Goal: Information Seeking & Learning: Learn about a topic

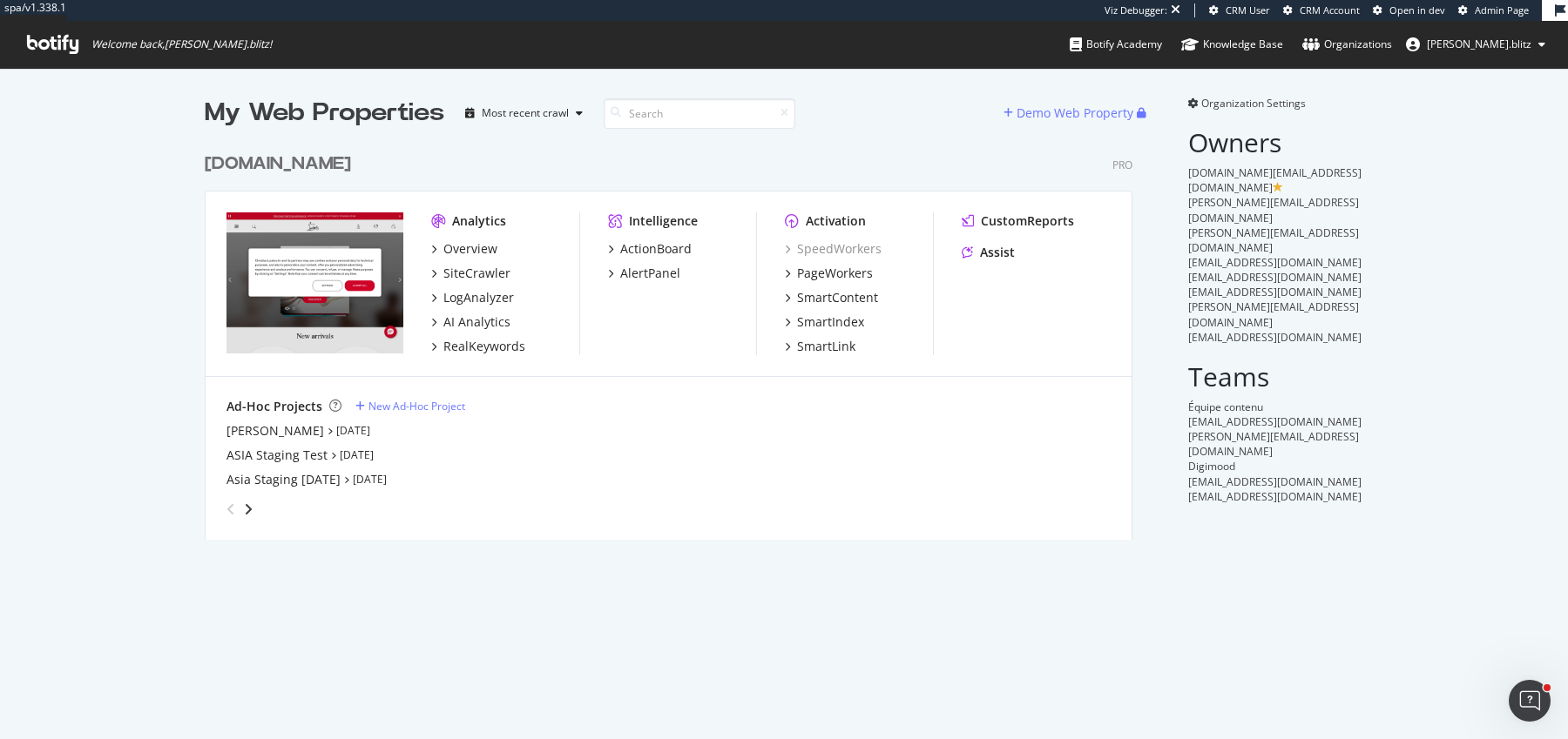
scroll to position [409, 941]
click at [480, 320] on div "AI Analytics" at bounding box center [476, 322] width 67 height 18
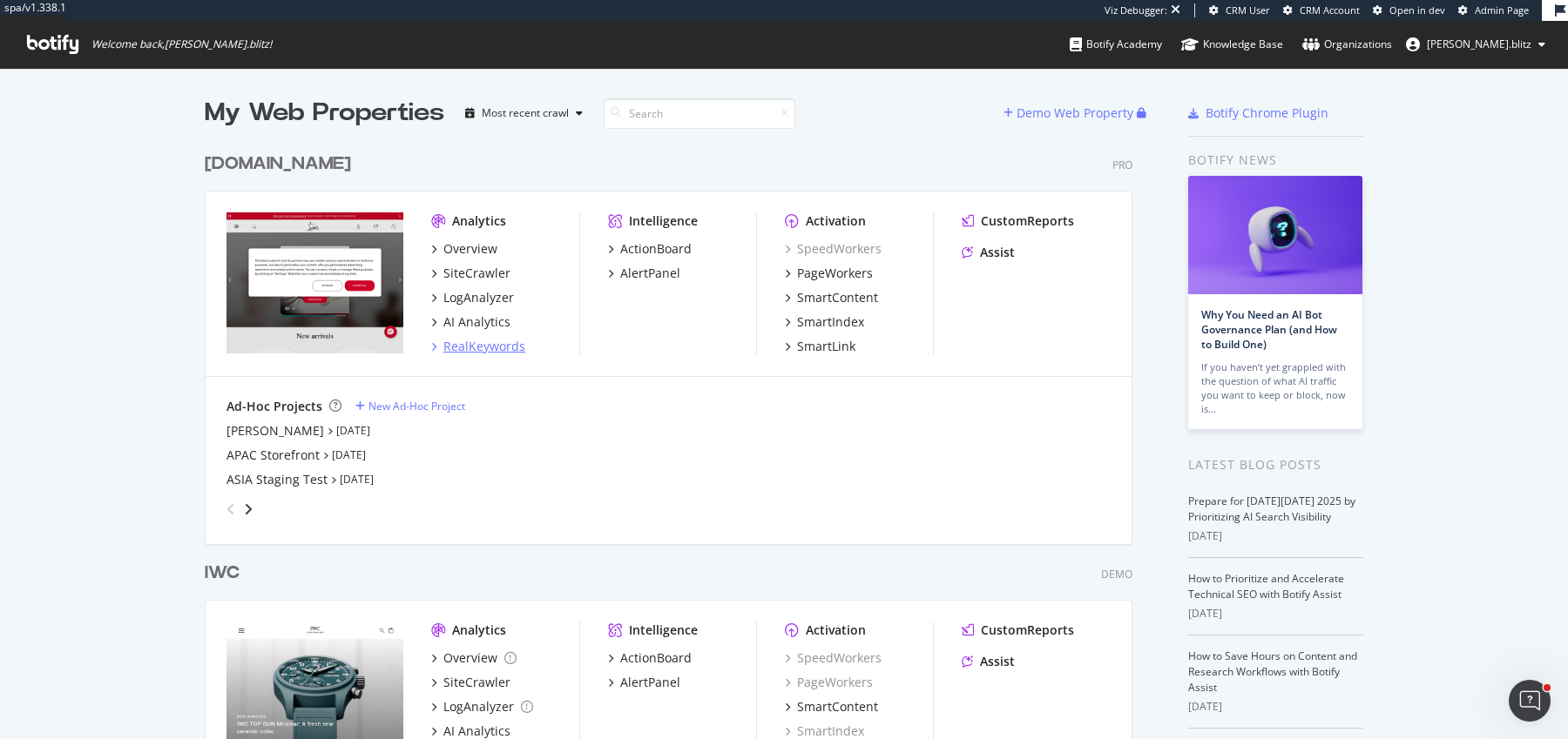
click at [458, 345] on div "RealKeywords" at bounding box center [484, 347] width 82 height 18
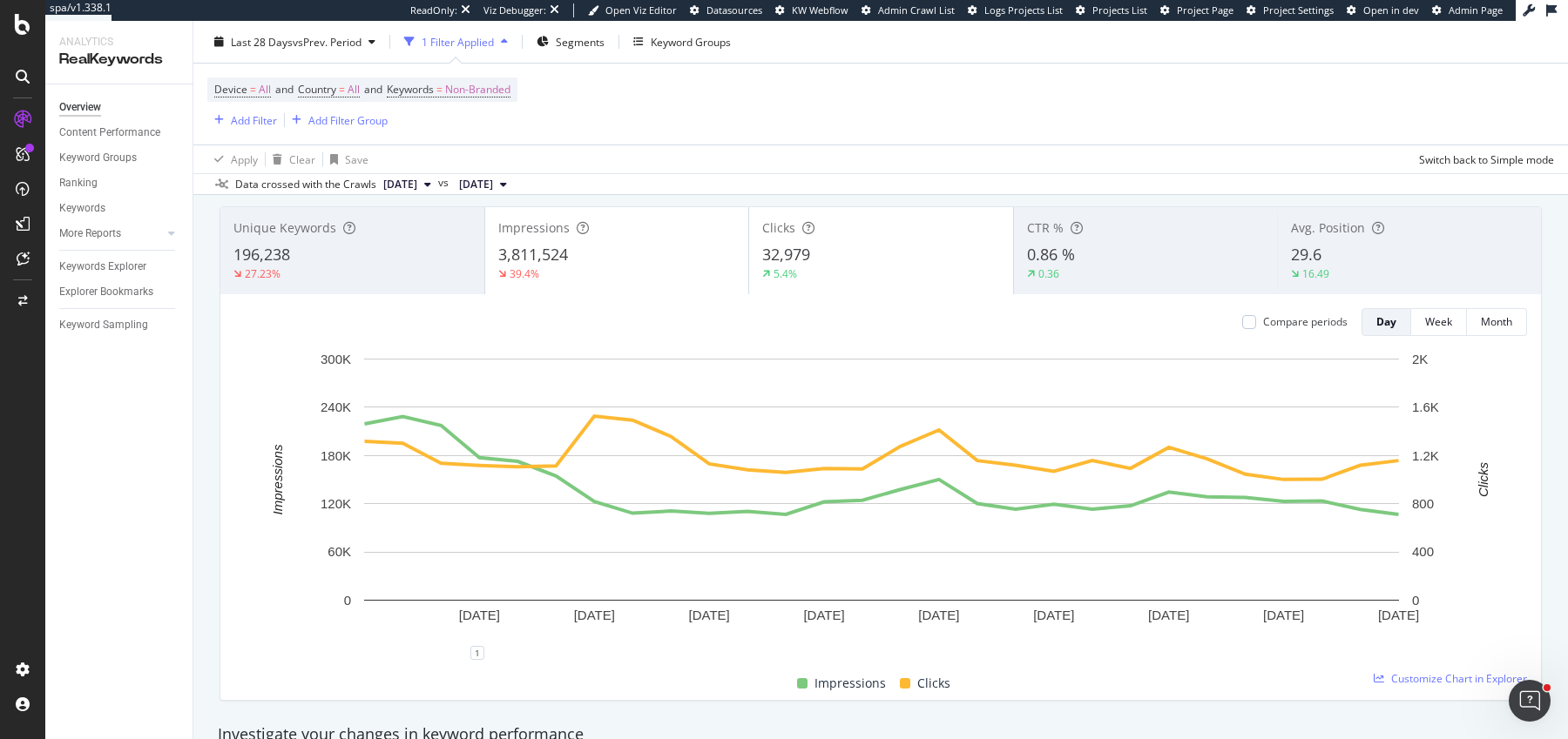
scroll to position [26, 0]
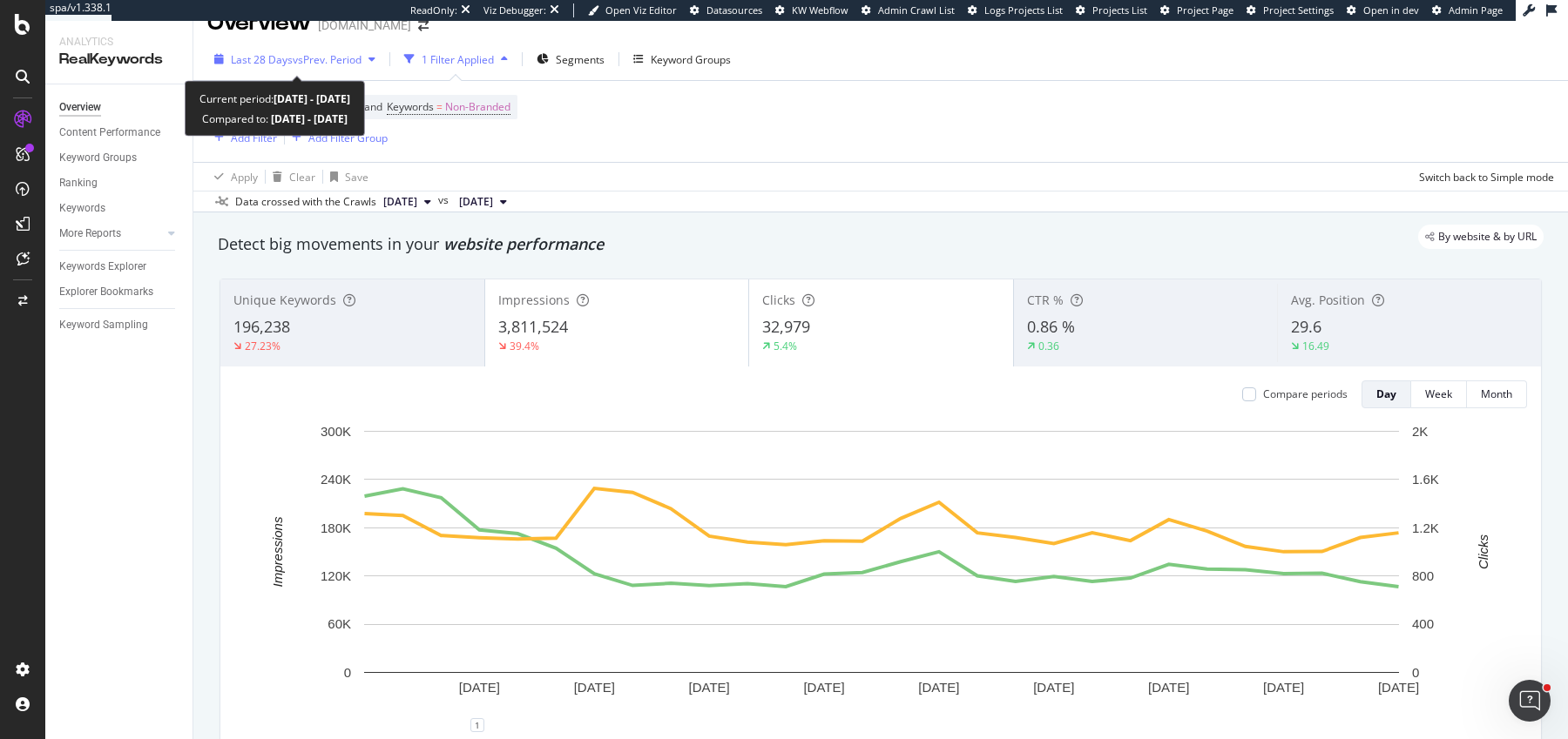
click at [310, 61] on span "vs Prev. Period" at bounding box center [326, 59] width 69 height 15
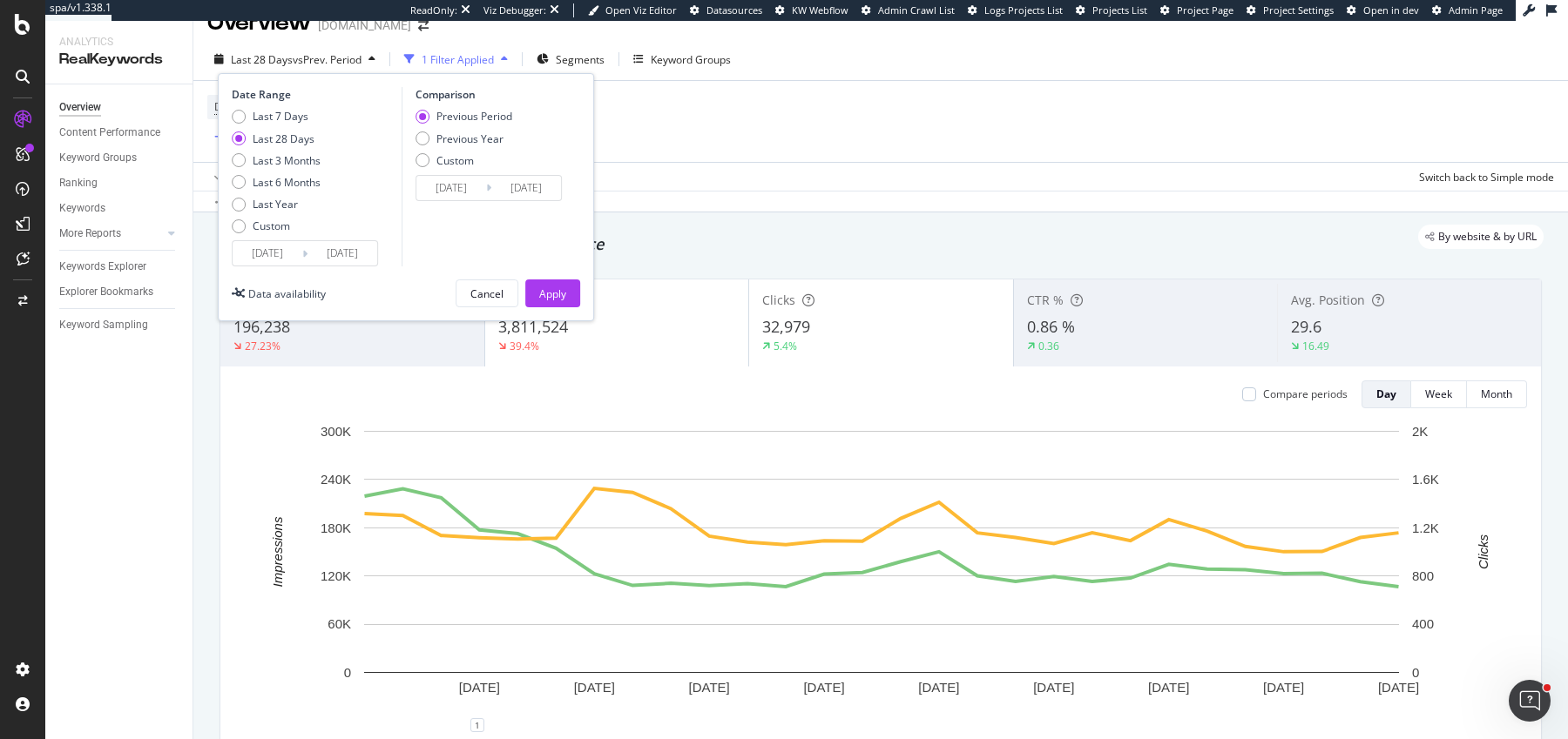
click at [266, 249] on input "2025/09/06" at bounding box center [268, 253] width 70 height 24
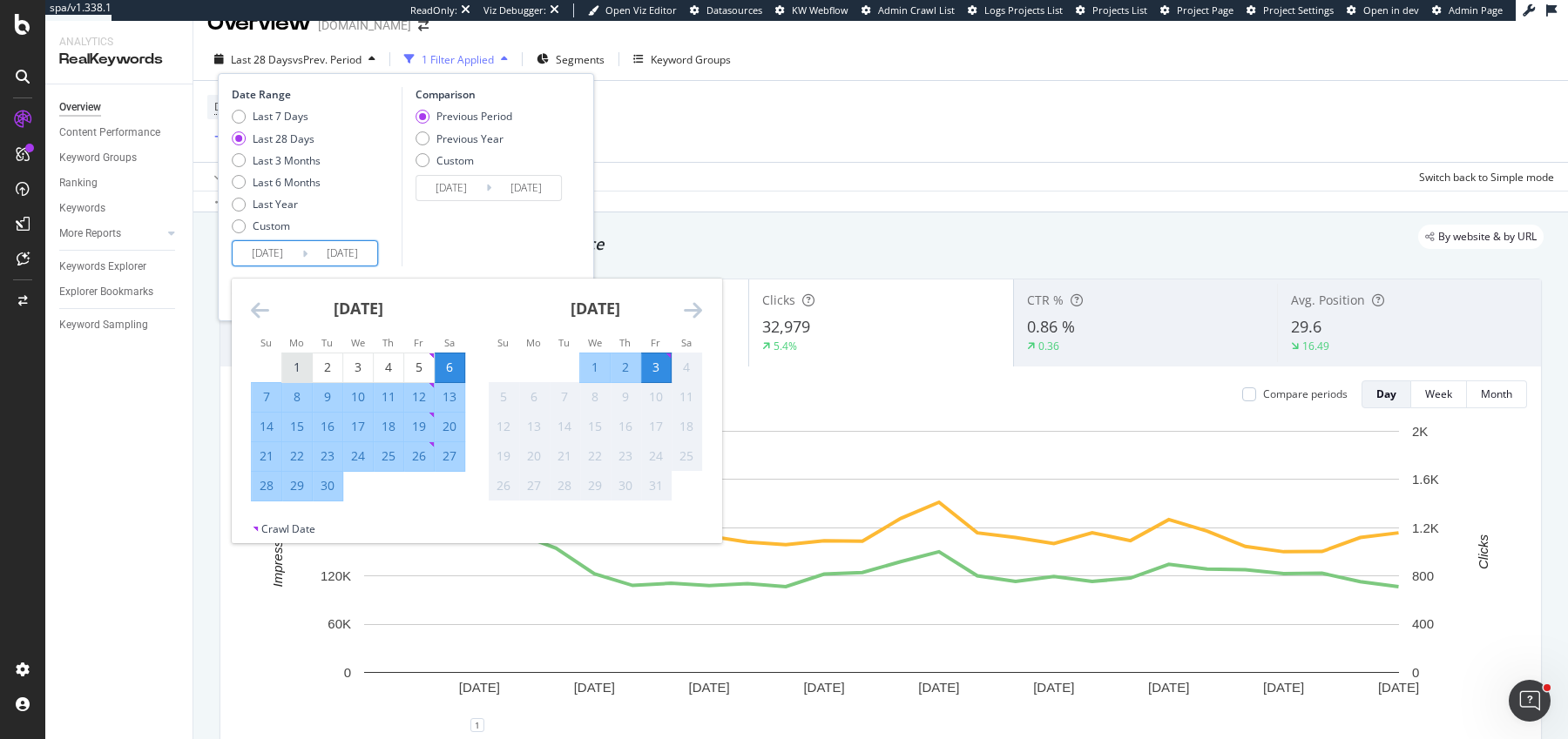
click at [295, 358] on div "1" at bounding box center [297, 367] width 29 height 18
type input "2025/09/01"
type input "2025/07/30"
type input "2025/08/31"
click at [333, 486] on div "30" at bounding box center [327, 486] width 29 height 18
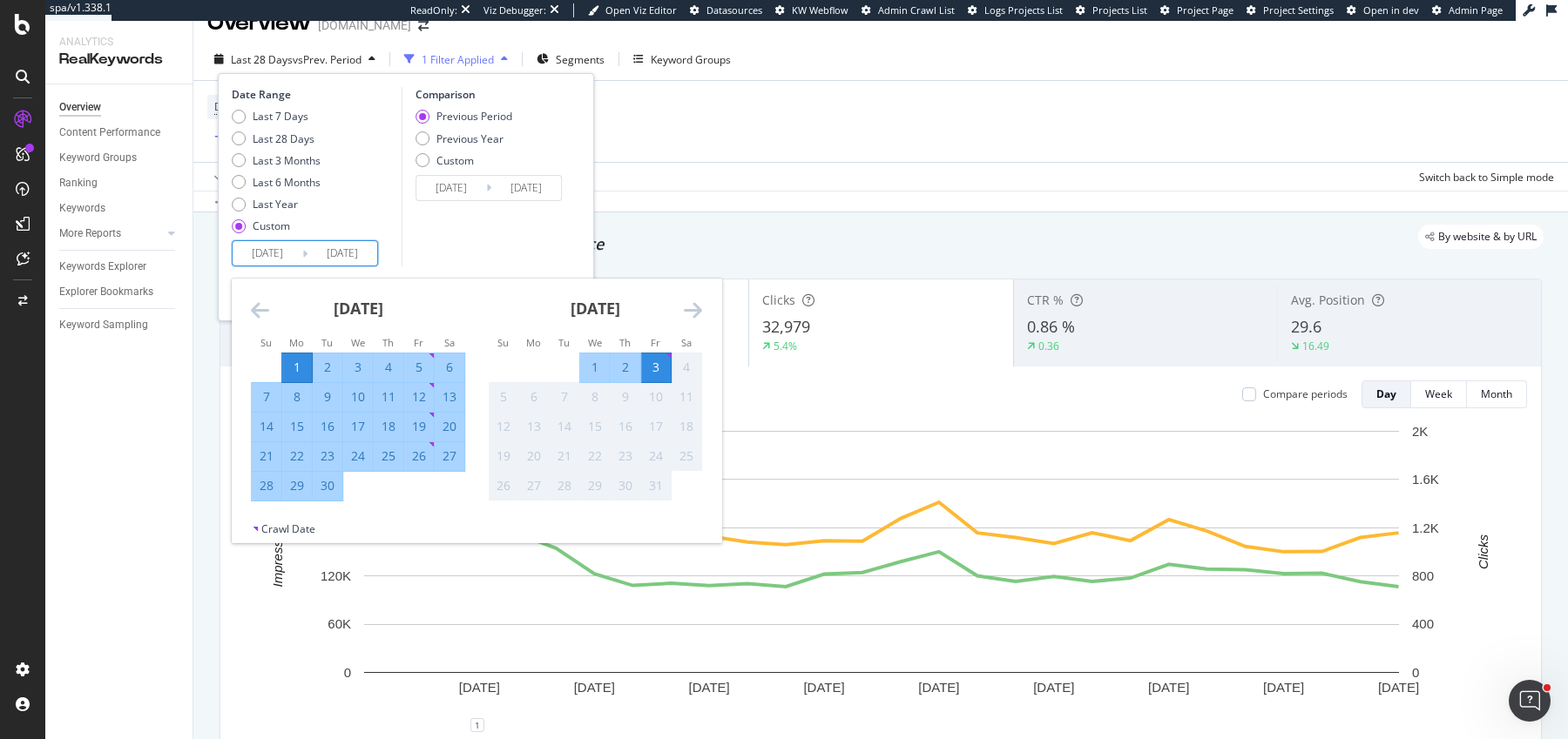
type input "2025/09/30"
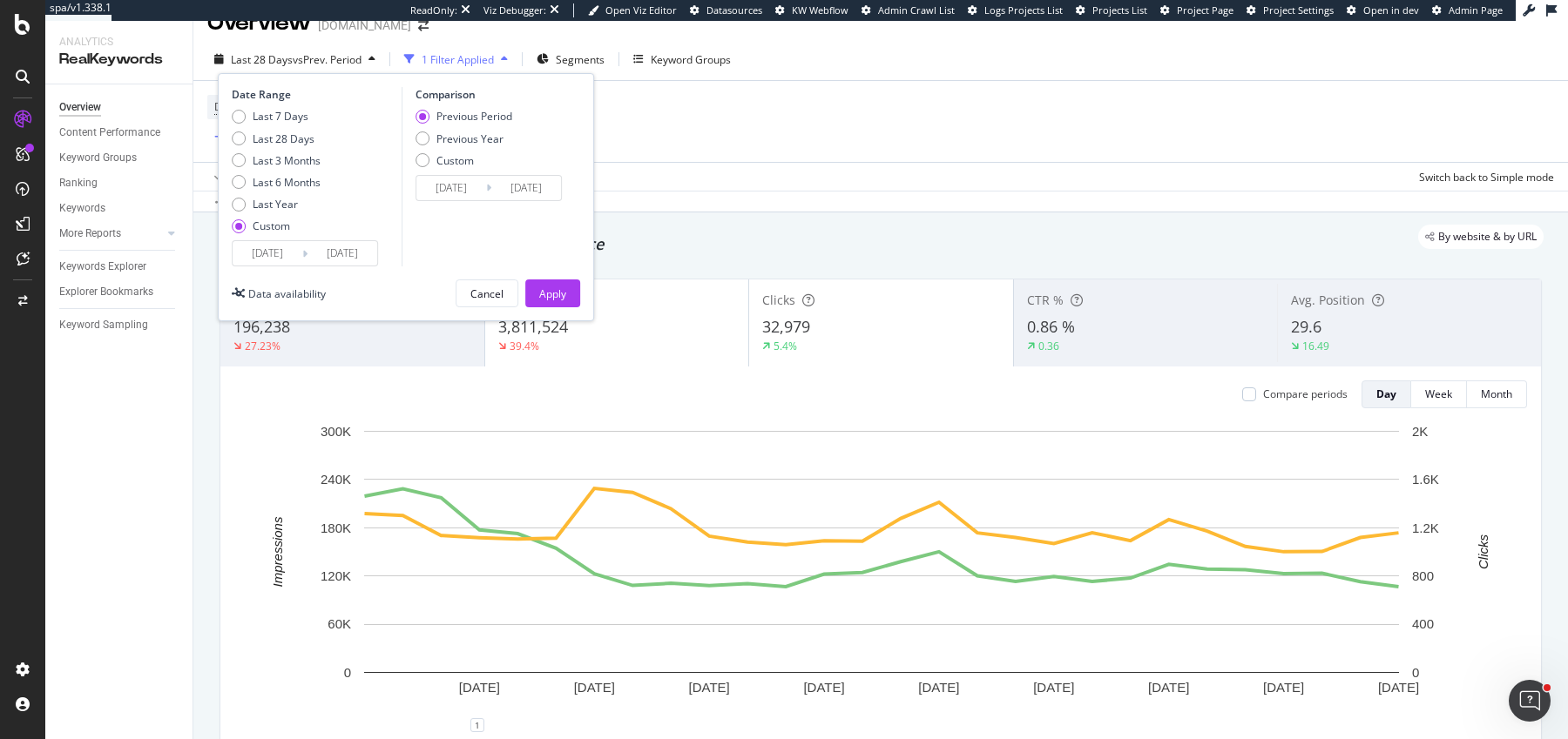
click at [426, 149] on div "Previous Period Previous Year Custom" at bounding box center [464, 141] width 96 height 65
click at [428, 145] on div "Previous Year" at bounding box center [464, 138] width 96 height 15
type input "[DATE]"
click at [478, 186] on input "[DATE]" at bounding box center [451, 188] width 70 height 24
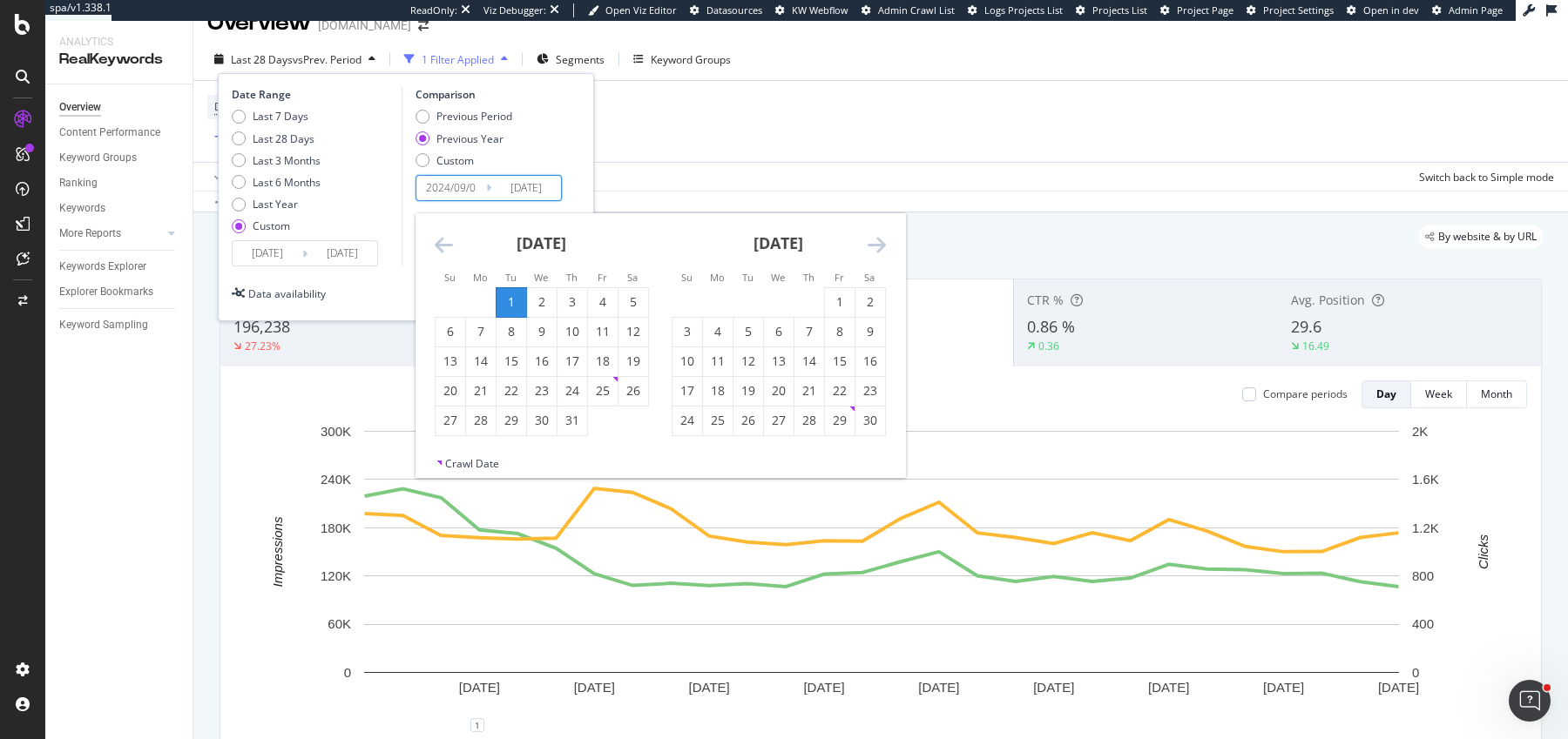
type input "2024/09/01"
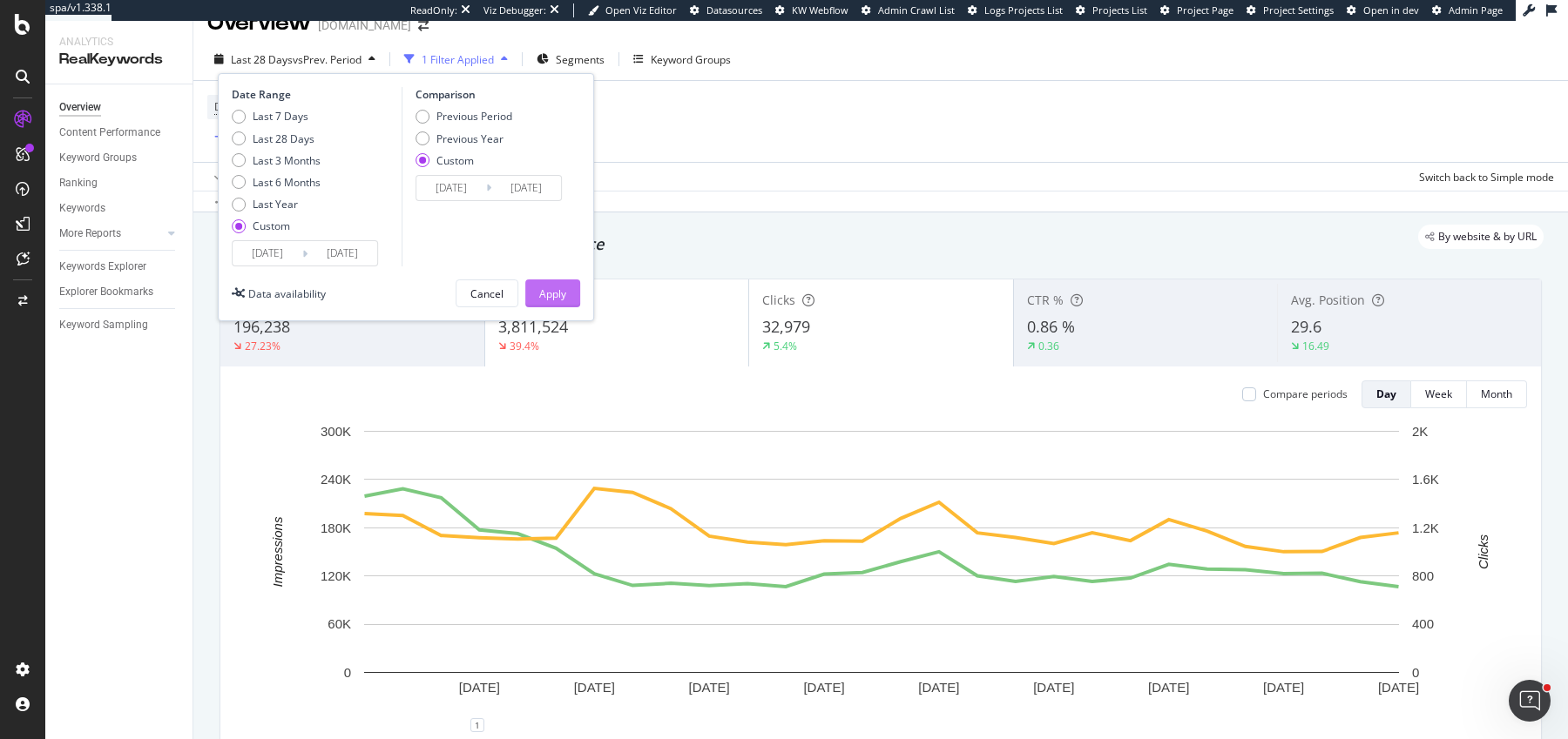
type input "2024/09/30"
click at [540, 286] on div "Apply" at bounding box center [553, 293] width 27 height 15
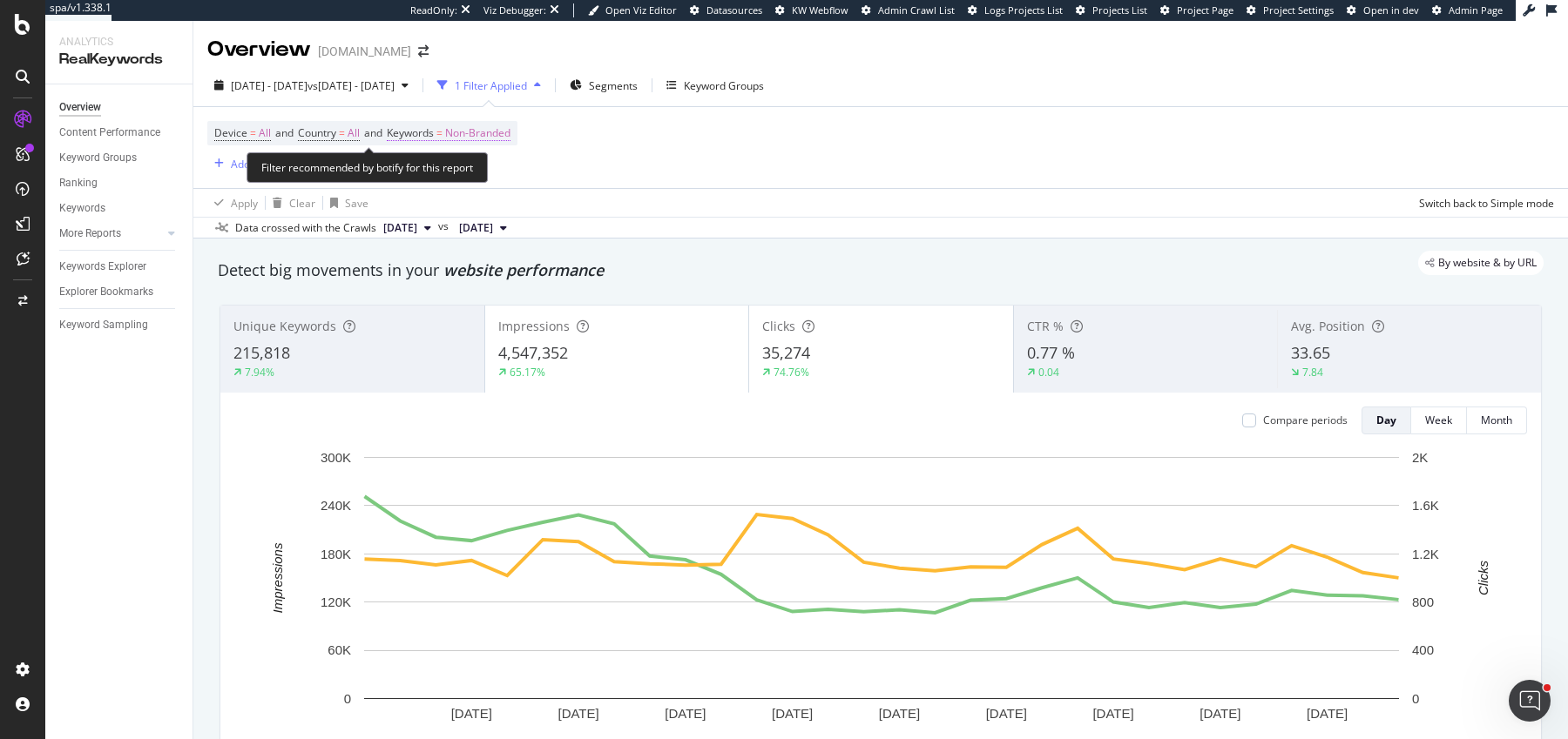
click at [500, 138] on span "Non-Branded" at bounding box center [477, 132] width 65 height 24
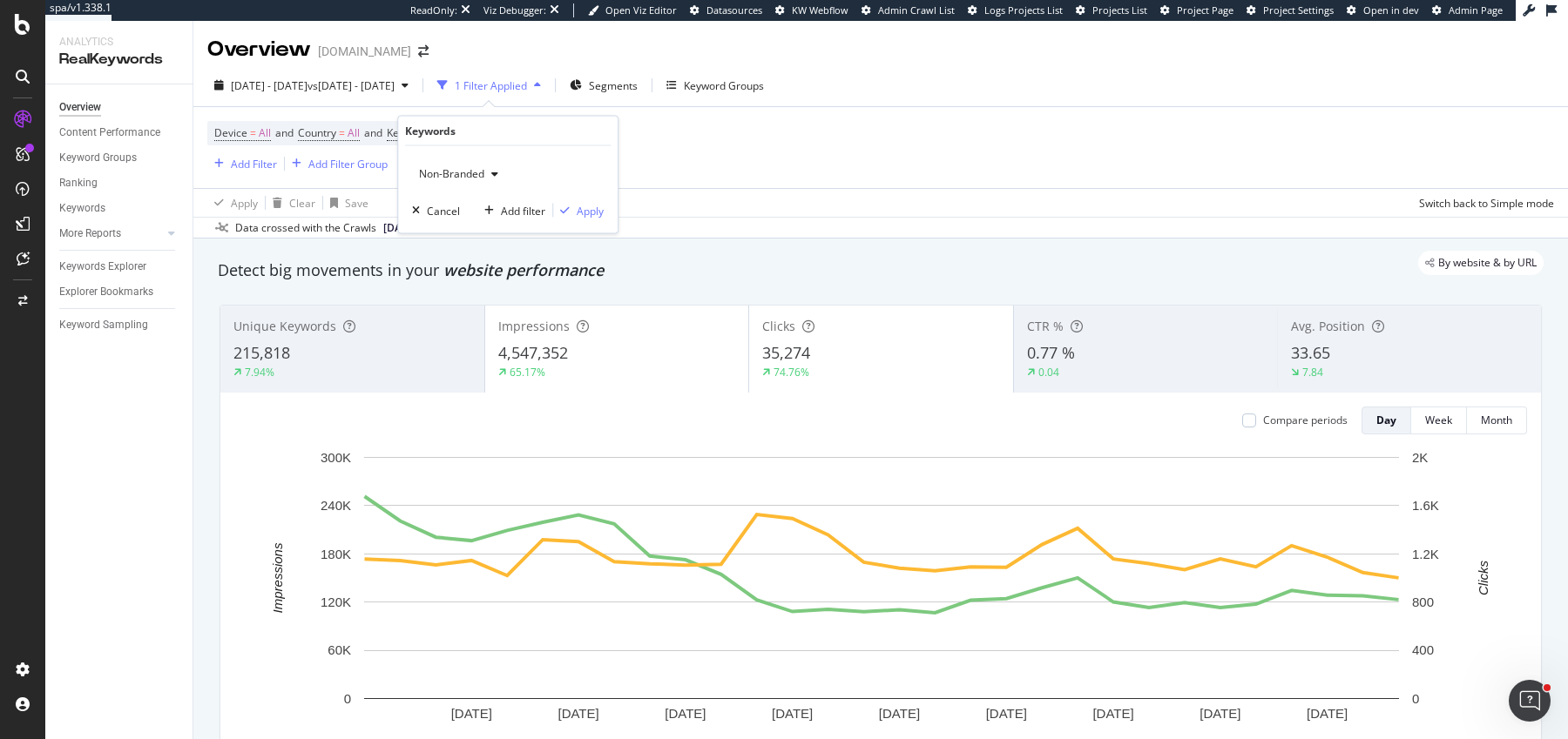
click at [459, 178] on span "Non-Branded" at bounding box center [448, 173] width 72 height 15
click at [479, 310] on span "All" at bounding box center [515, 309] width 177 height 16
click at [585, 205] on div "Apply" at bounding box center [590, 209] width 27 height 15
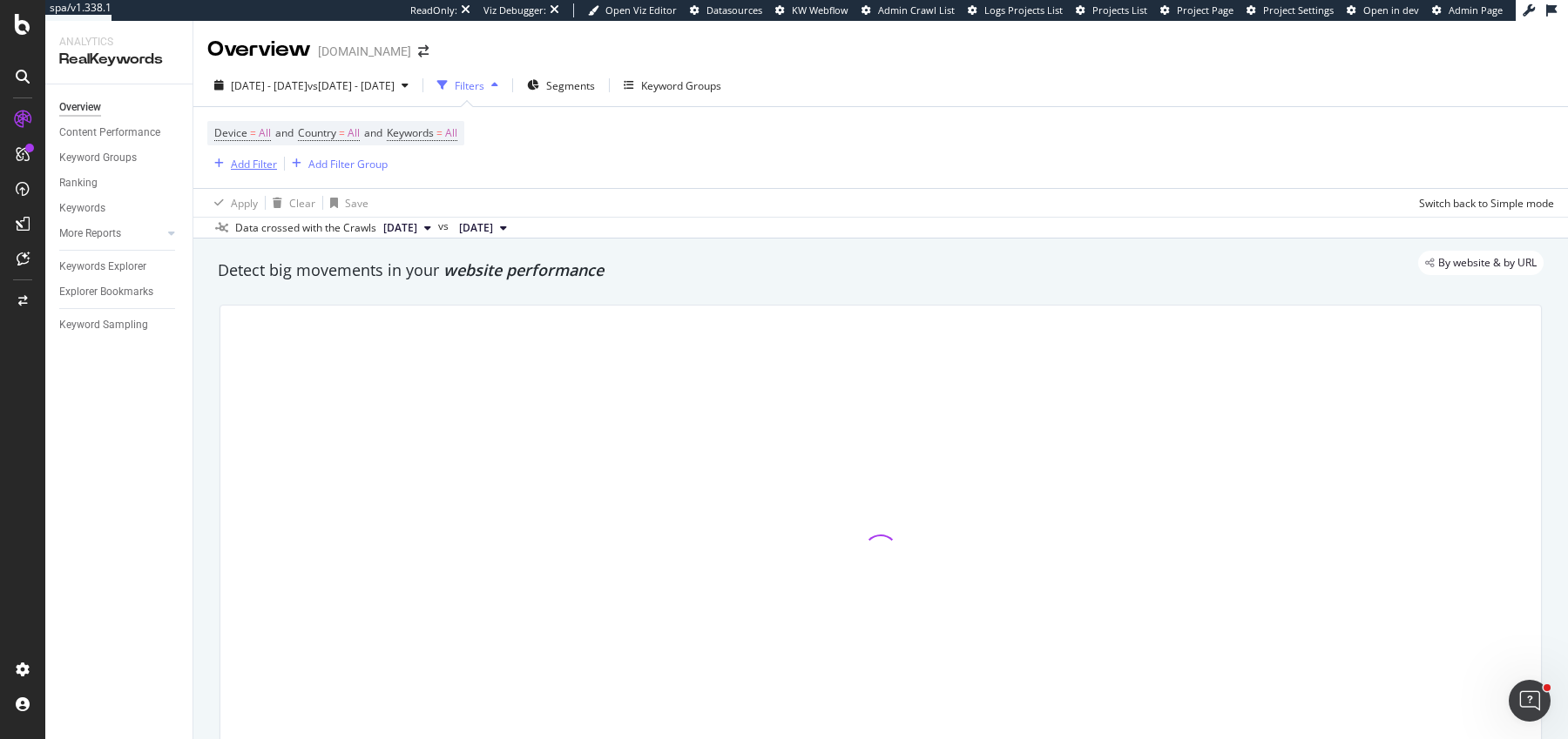
click at [243, 166] on div "Add Filter" at bounding box center [253, 164] width 46 height 15
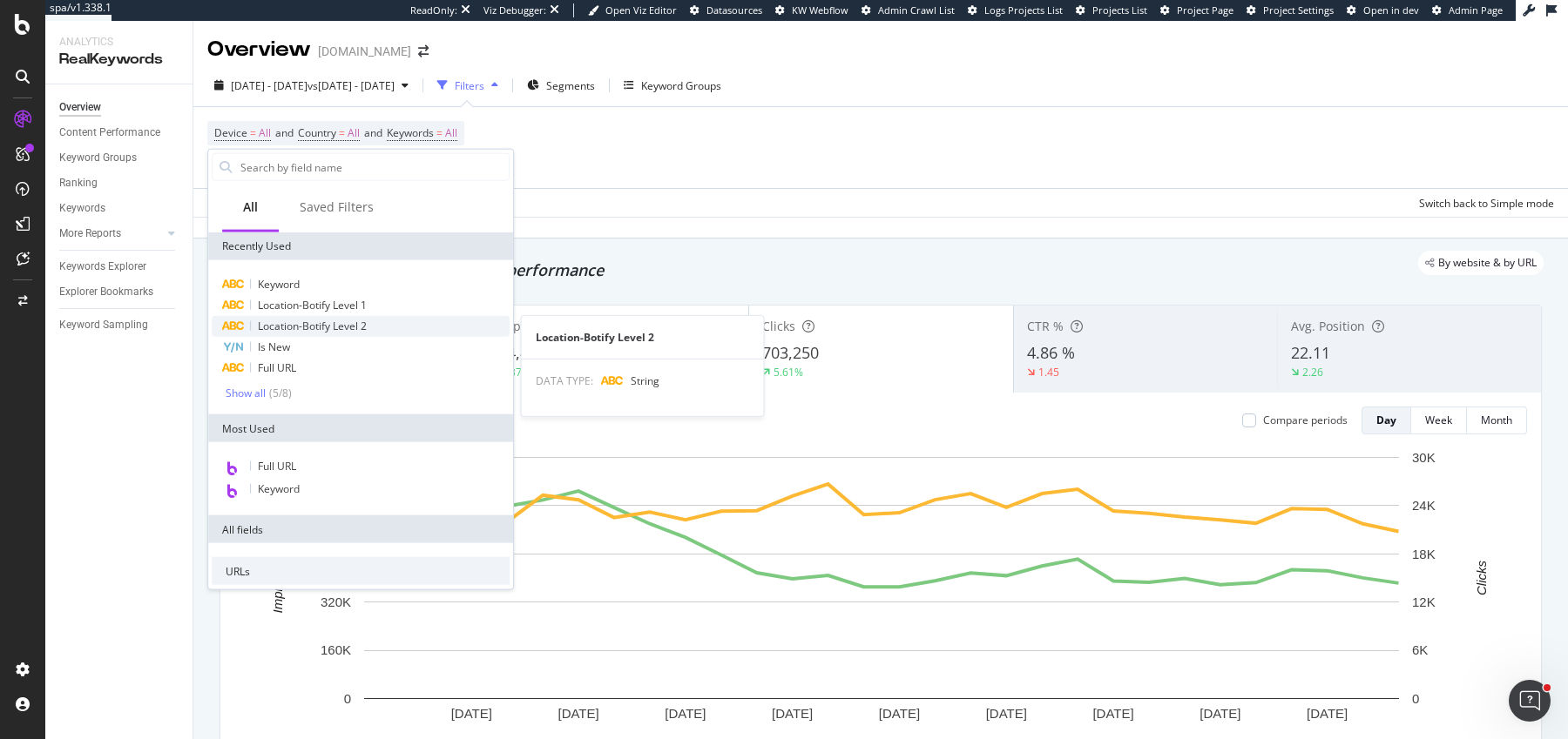
click at [297, 322] on span "Location-Botify Level 2" at bounding box center [313, 325] width 109 height 15
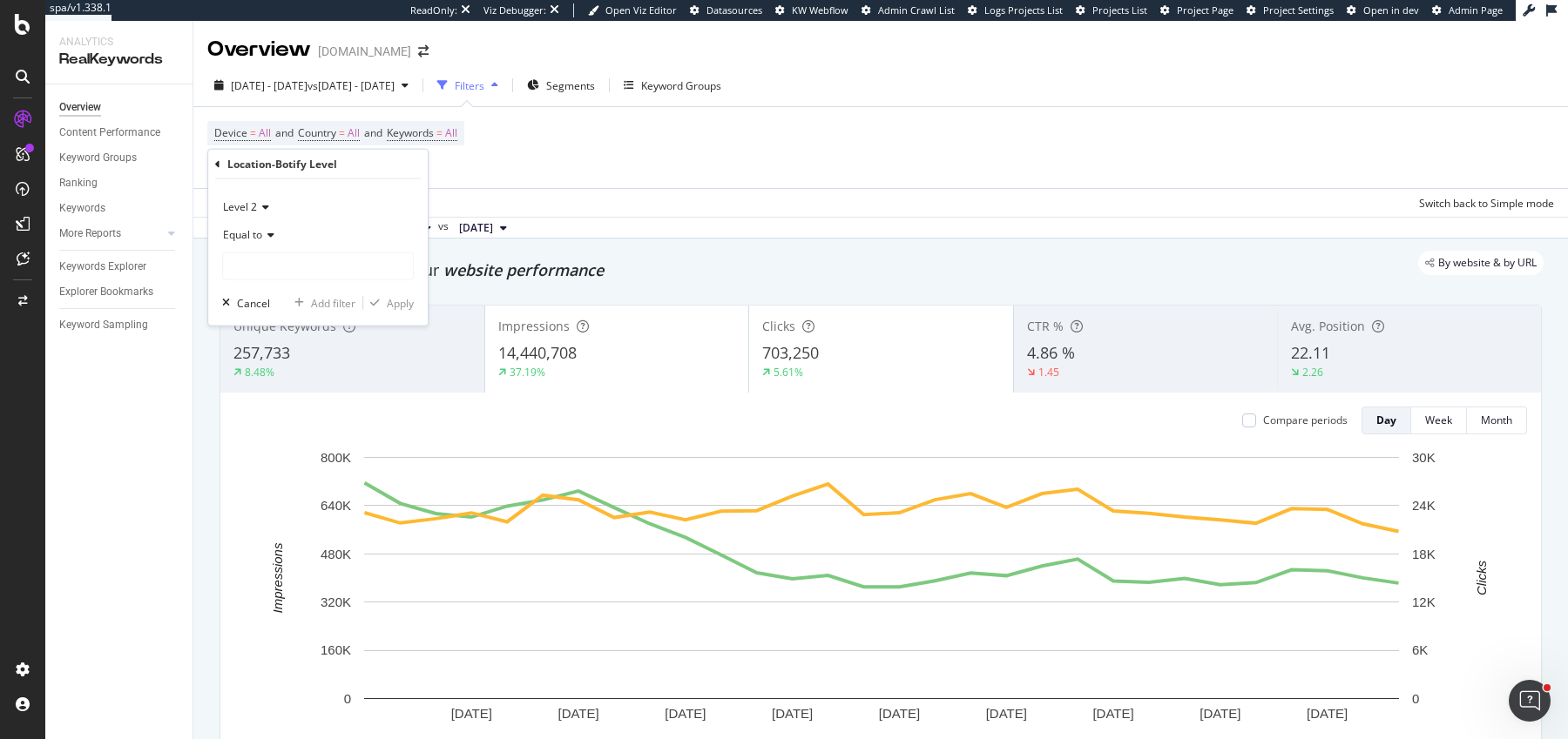
click at [268, 240] on div "Equal to" at bounding box center [317, 235] width 192 height 28
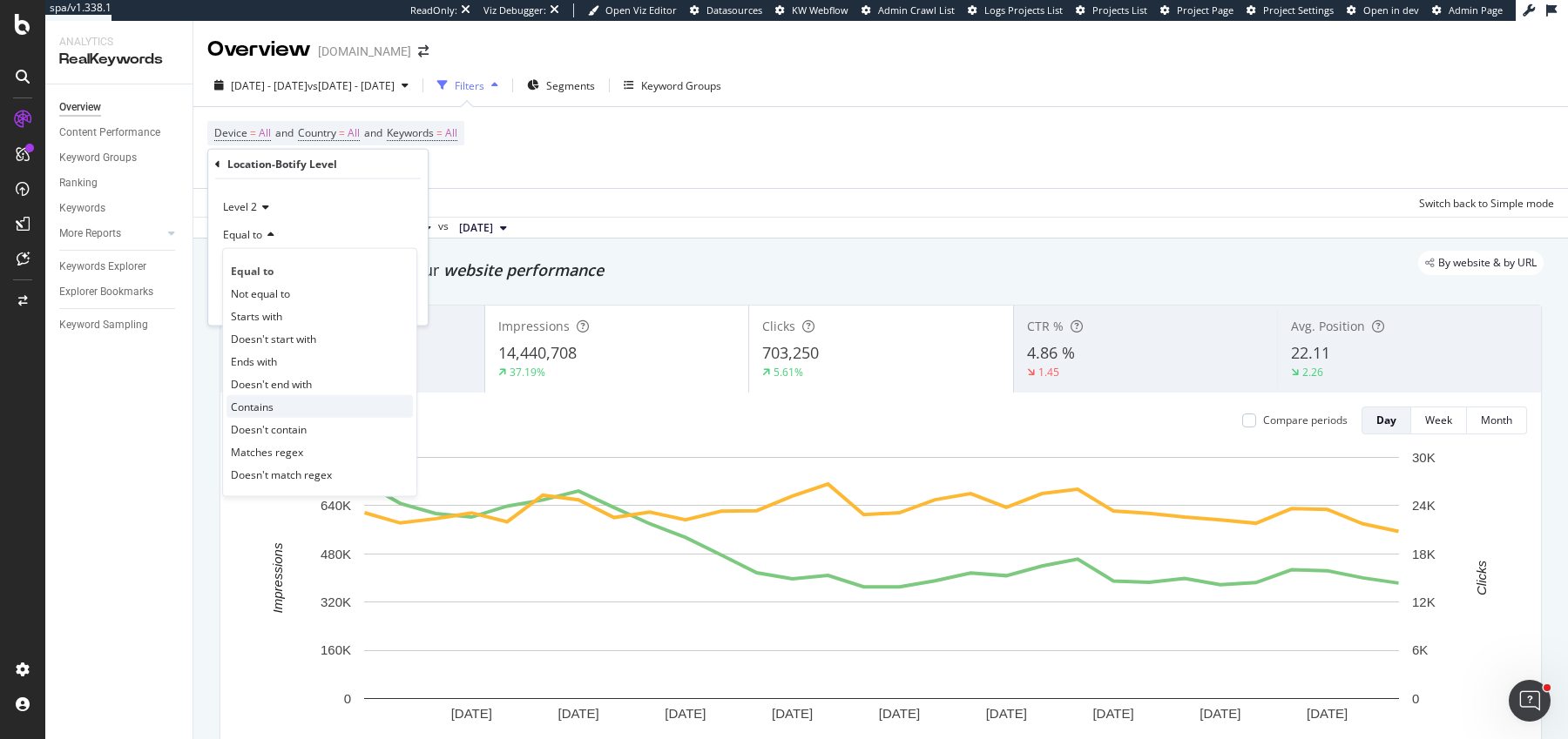
click at [276, 405] on div "Contains" at bounding box center [319, 406] width 186 height 22
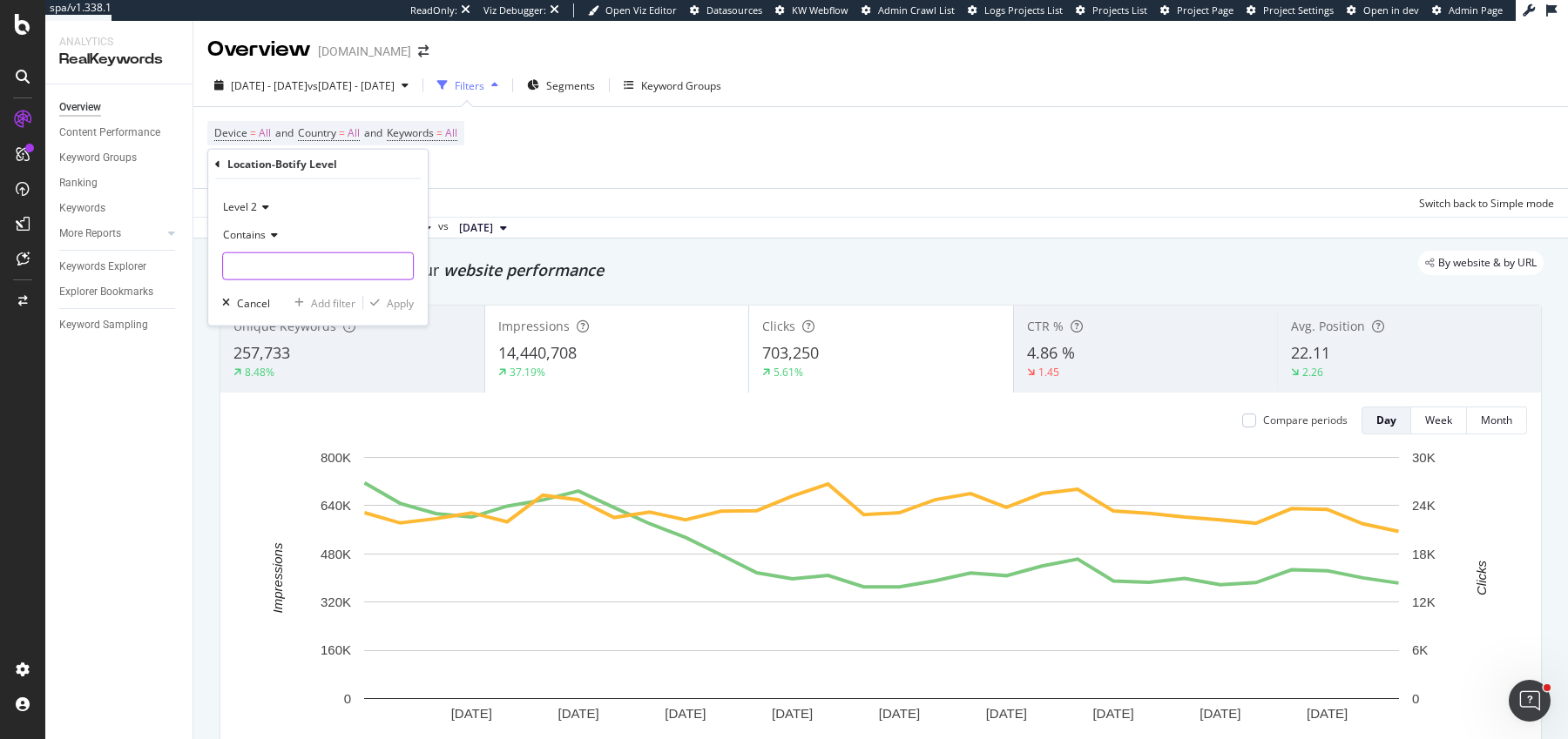
click at [301, 252] on input "text" at bounding box center [317, 266] width 190 height 28
type input "us"
click at [394, 304] on div "Apply" at bounding box center [400, 302] width 27 height 15
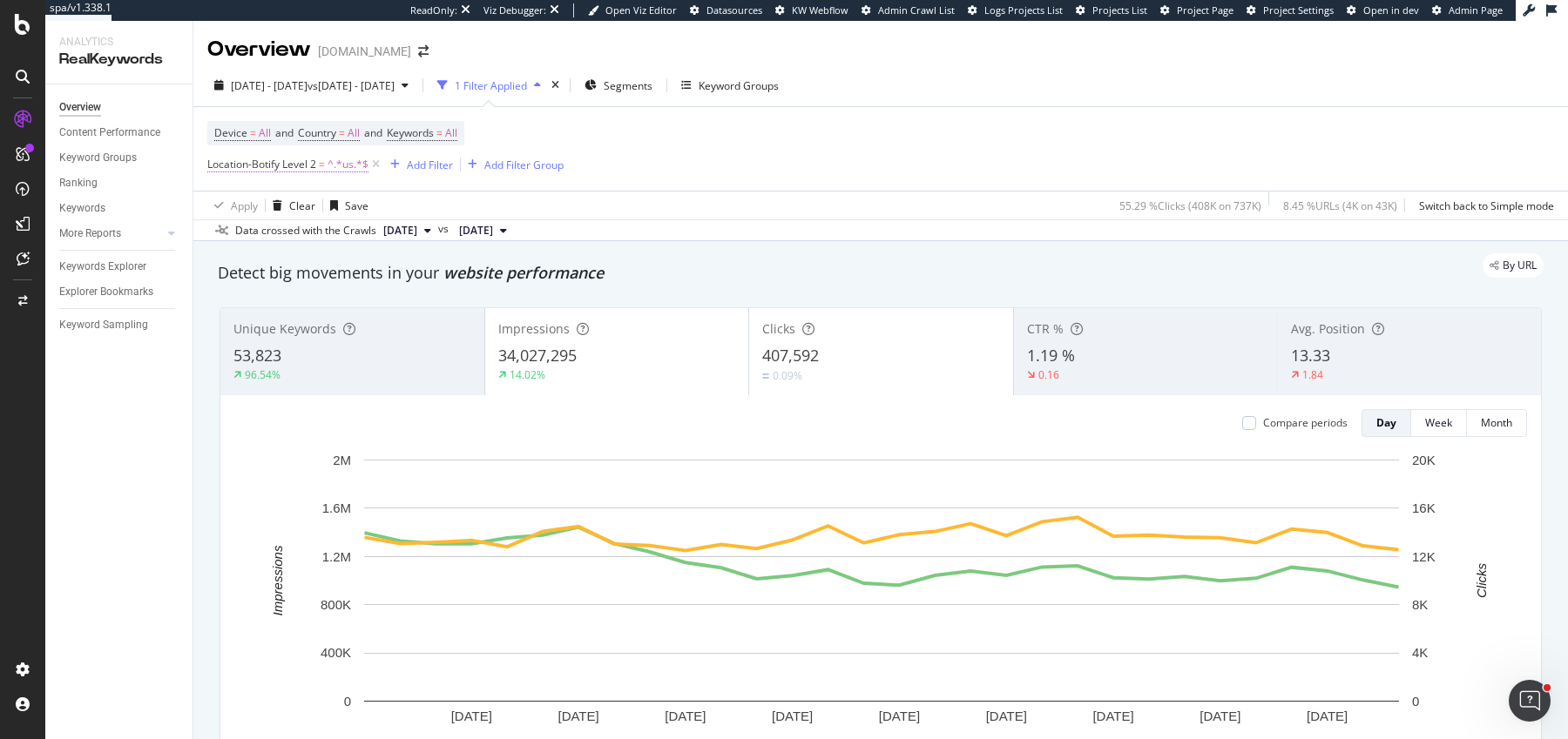
click at [211, 164] on span "Location-Botify Level 2" at bounding box center [262, 164] width 109 height 15
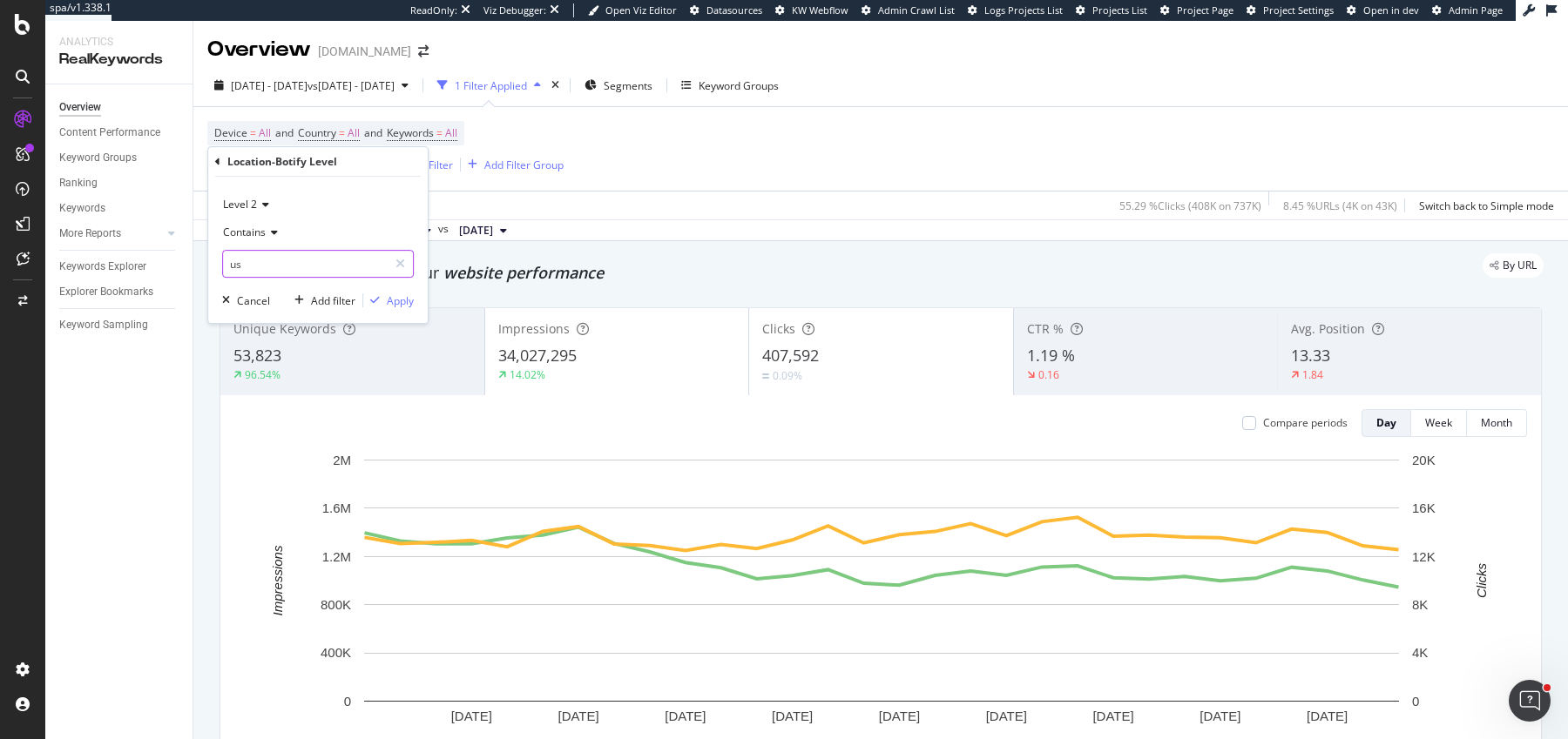
click at [280, 268] on input "us" at bounding box center [305, 264] width 165 height 28
type input "ca"
click at [397, 294] on div "Apply" at bounding box center [400, 300] width 27 height 15
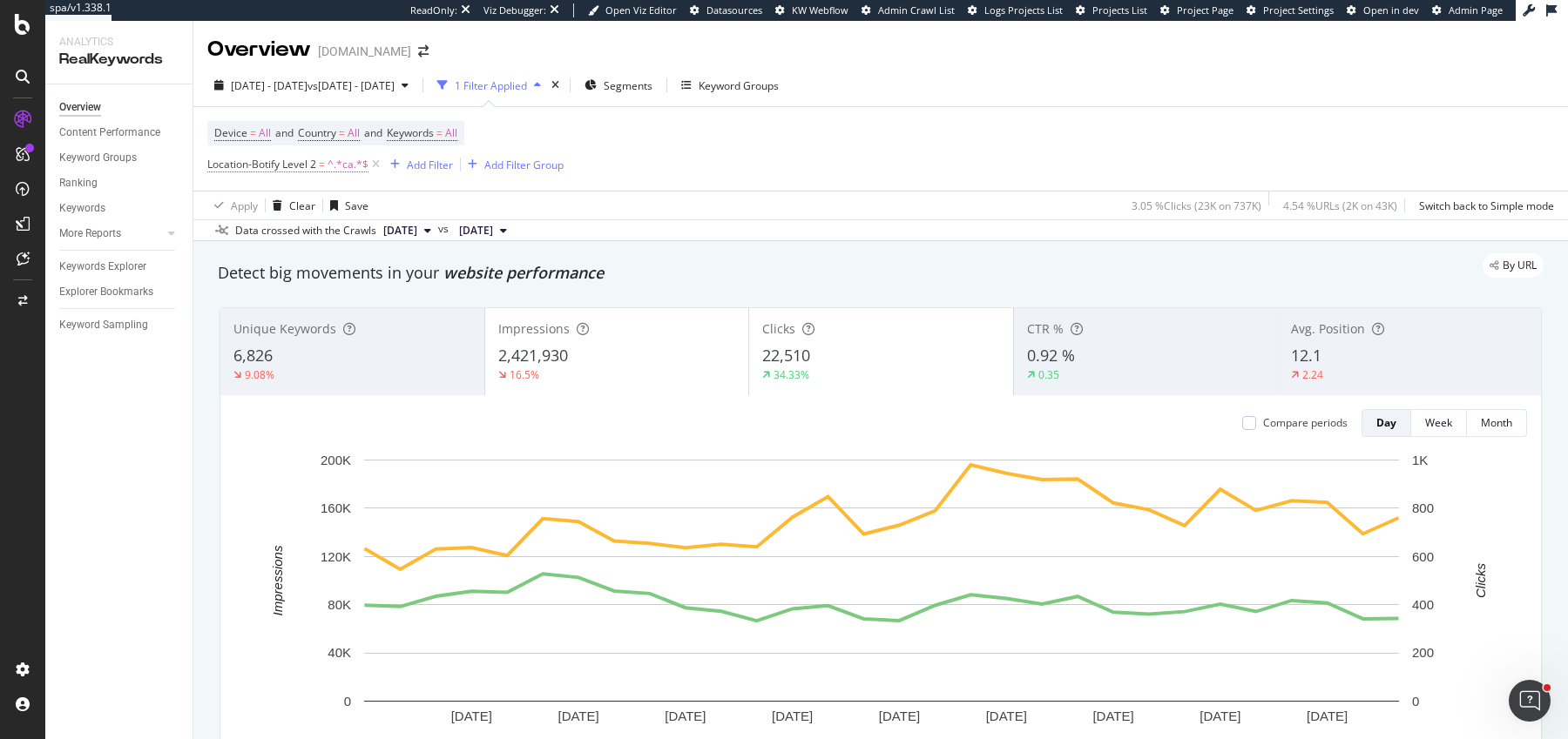
click at [348, 168] on span "^.*ca.*$" at bounding box center [348, 165] width 41 height 24
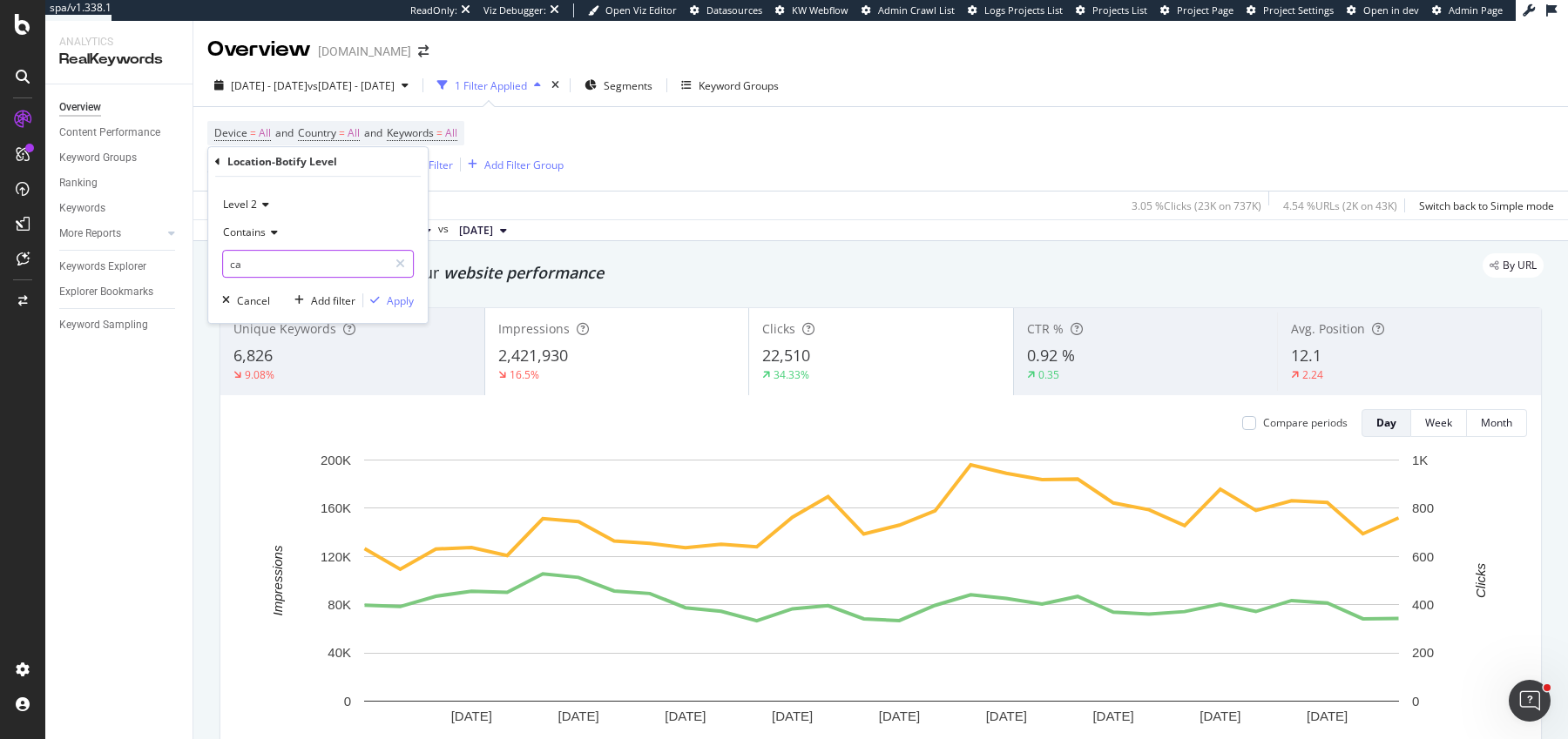
click at [292, 262] on input "ca" at bounding box center [305, 264] width 165 height 28
type input "us"
click at [382, 297] on div "button" at bounding box center [375, 300] width 23 height 11
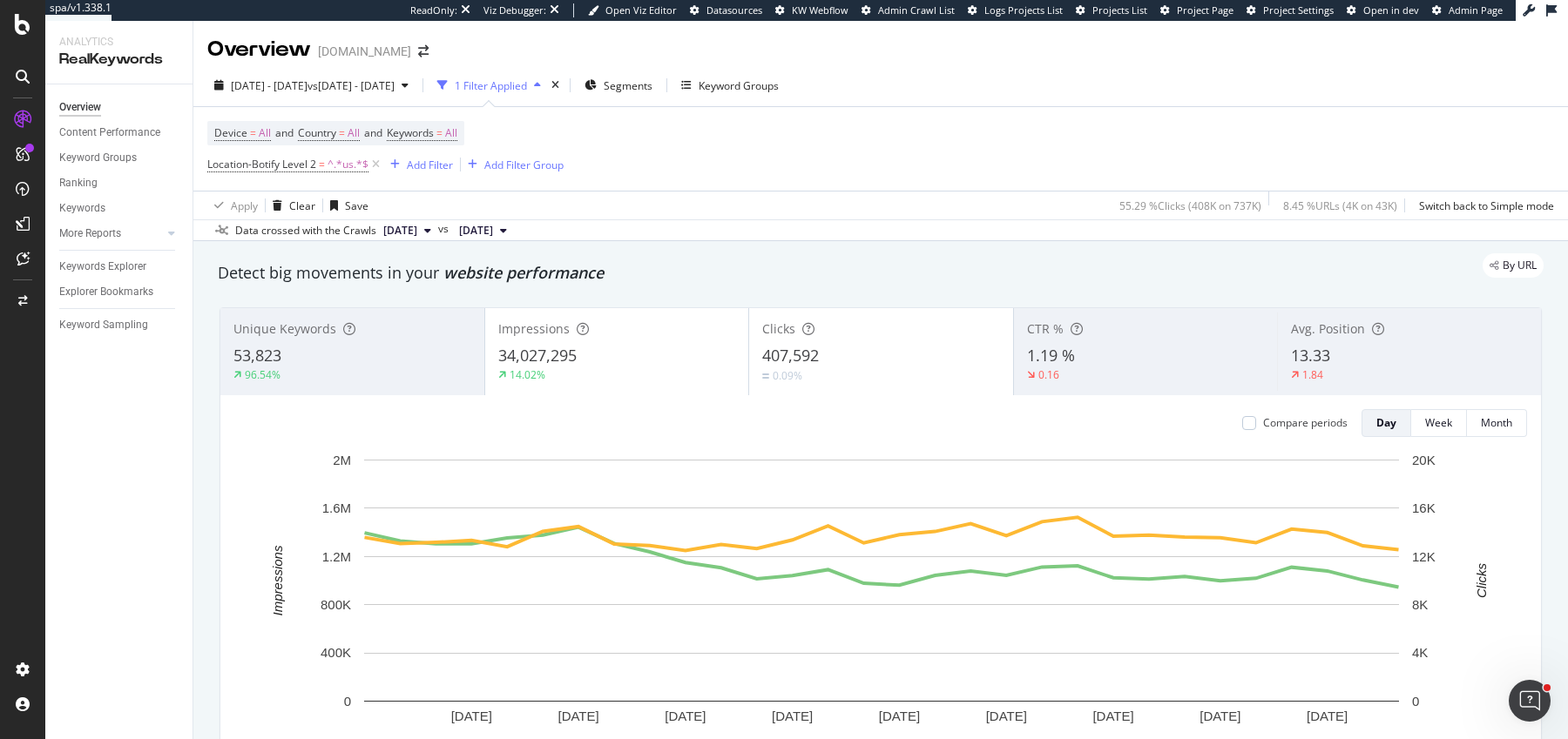
scroll to position [139, 0]
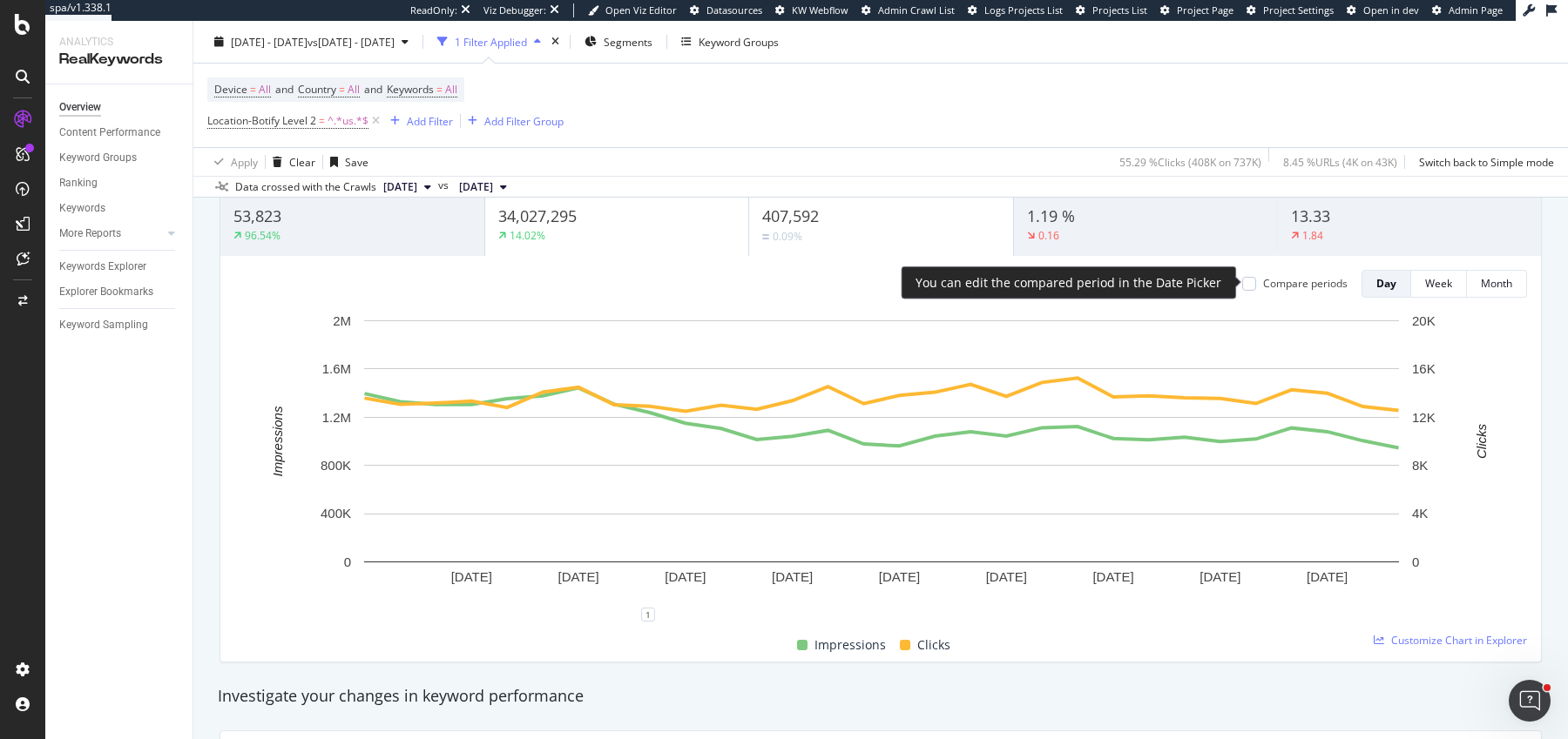
click at [1258, 281] on div "Compare periods" at bounding box center [1294, 283] width 105 height 15
click at [1248, 284] on div at bounding box center [1249, 283] width 14 height 14
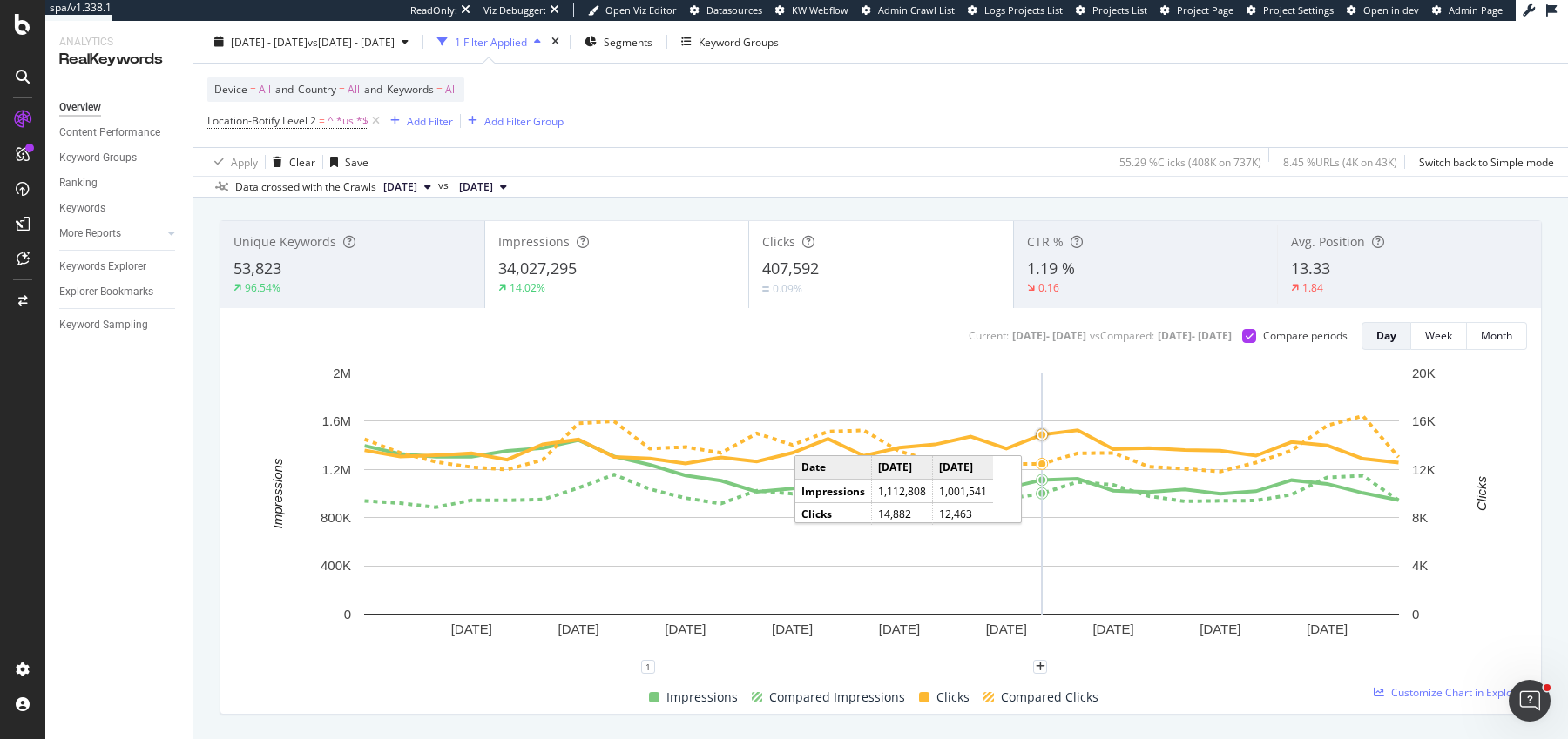
scroll to position [65, 0]
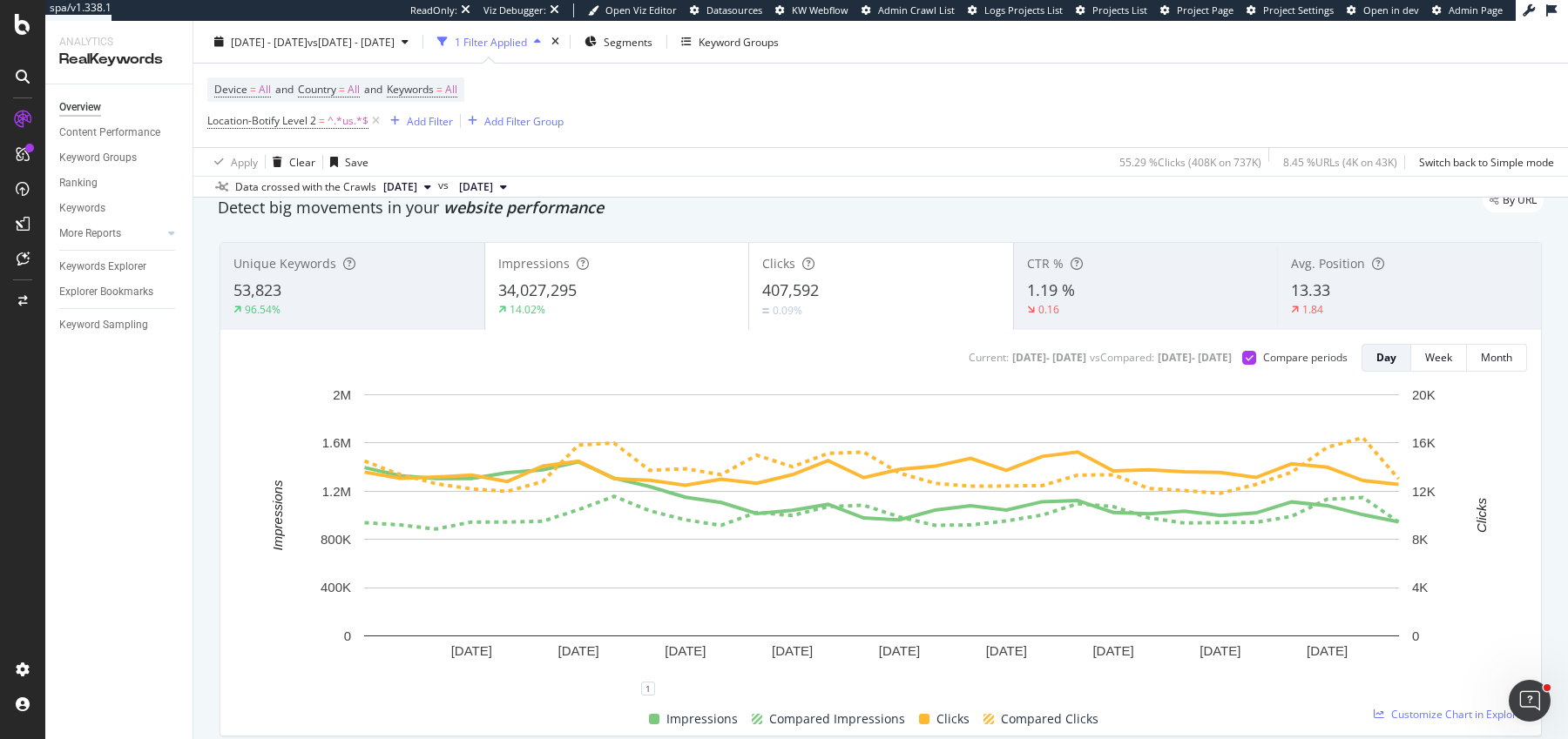
click at [1364, 306] on div "1.84" at bounding box center [1408, 310] width 237 height 16
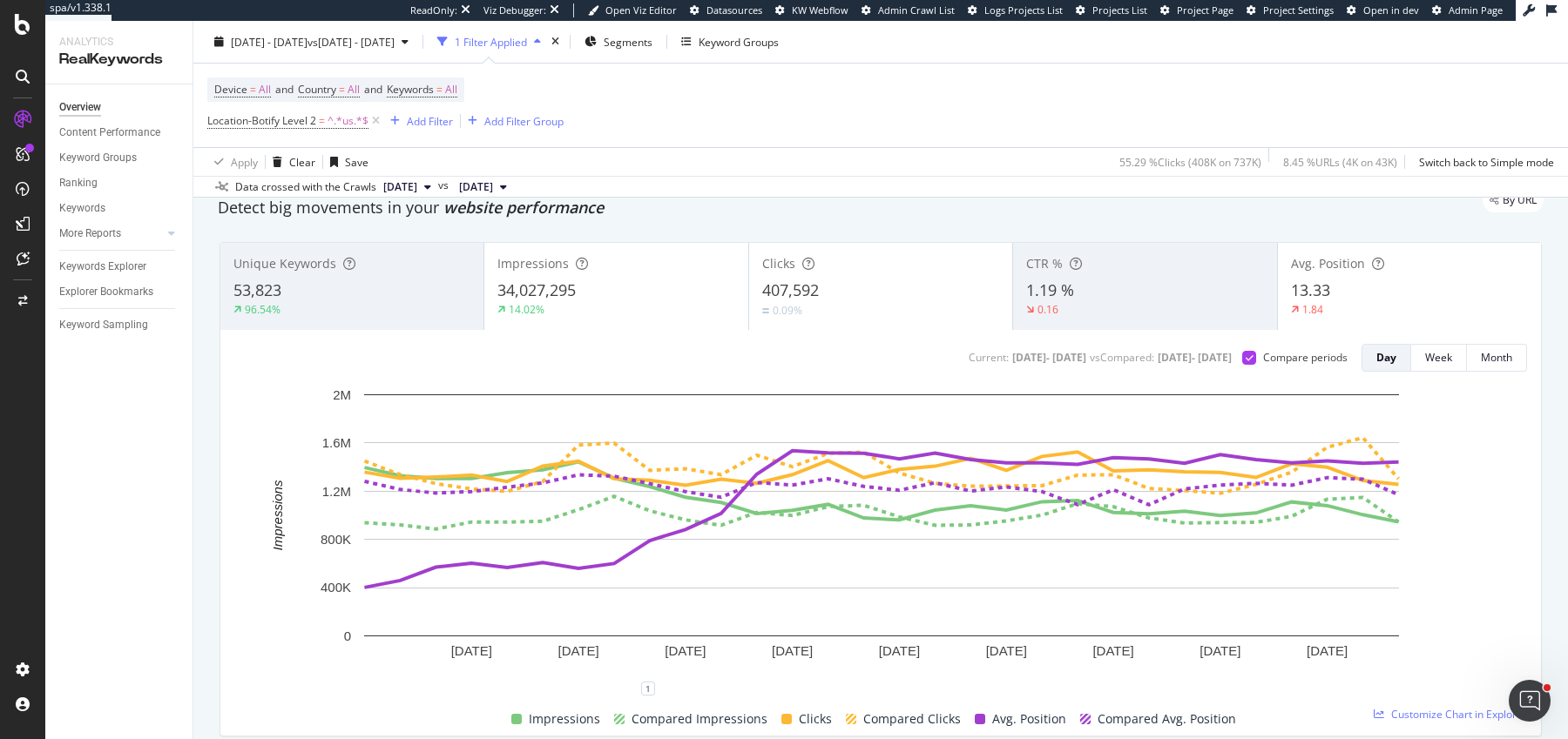
click at [1364, 306] on div "1.84" at bounding box center [1408, 310] width 237 height 16
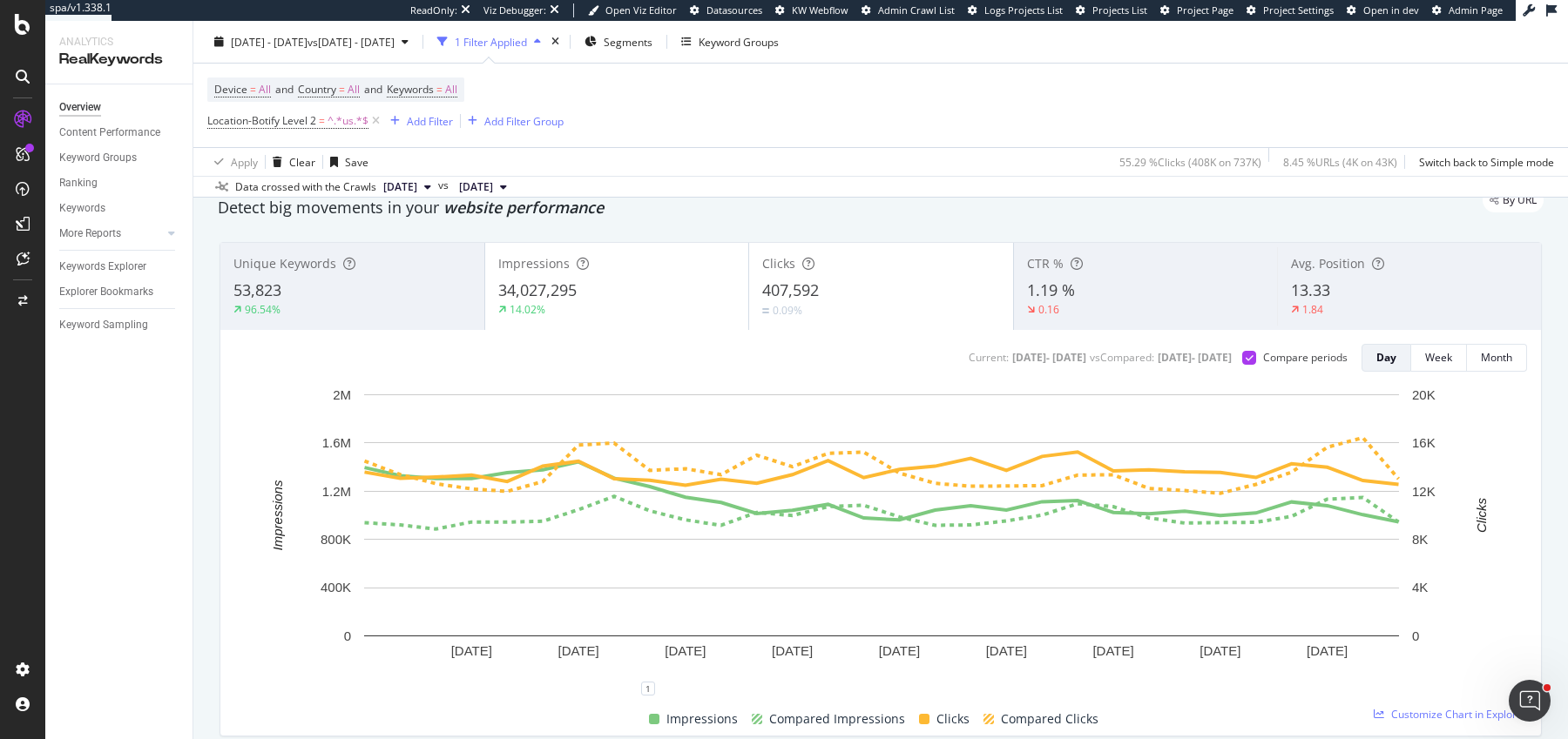
click at [1364, 306] on div "1.84" at bounding box center [1408, 310] width 237 height 16
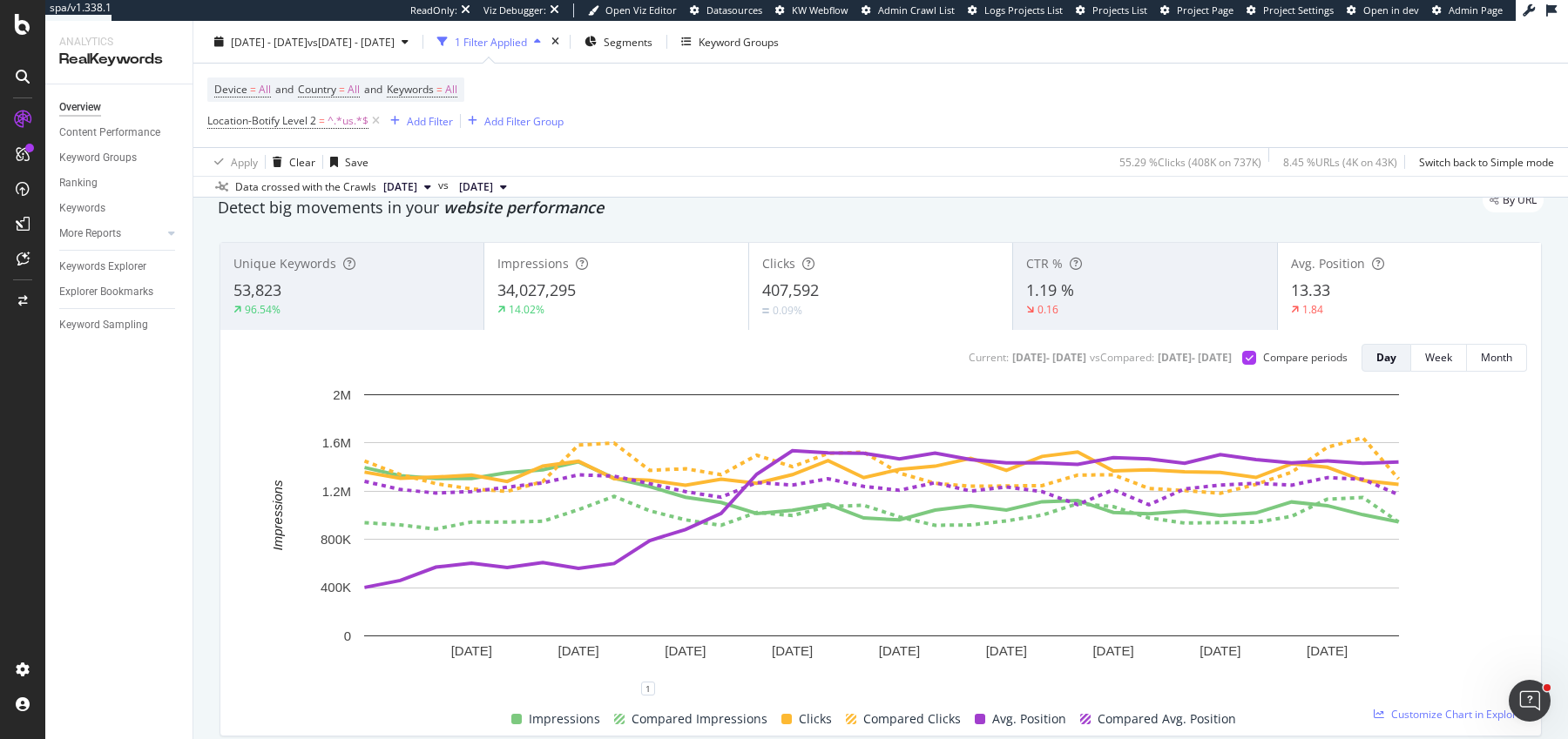
click at [1364, 306] on div "1.84" at bounding box center [1408, 310] width 237 height 16
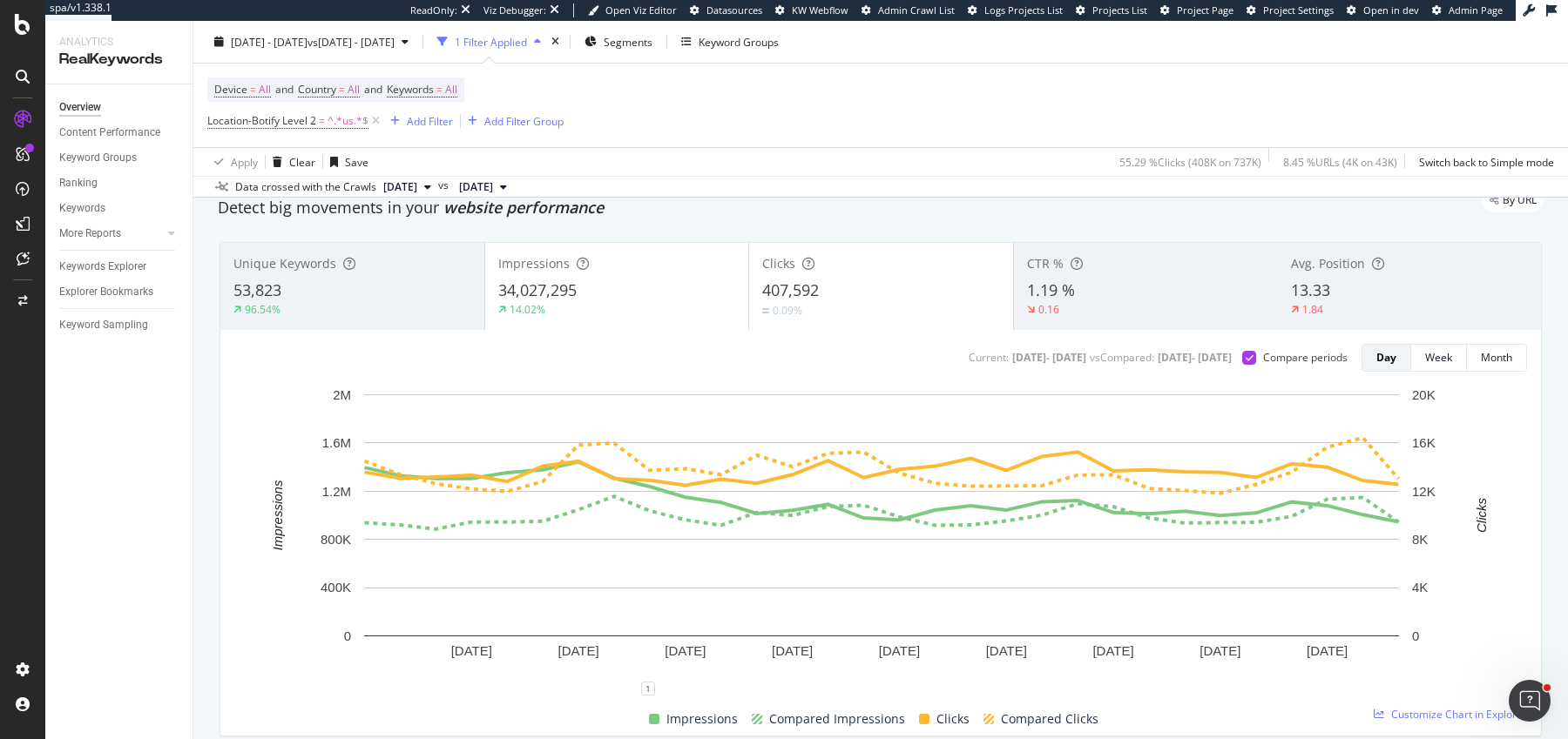
click at [1364, 306] on div "1.84" at bounding box center [1408, 310] width 237 height 16
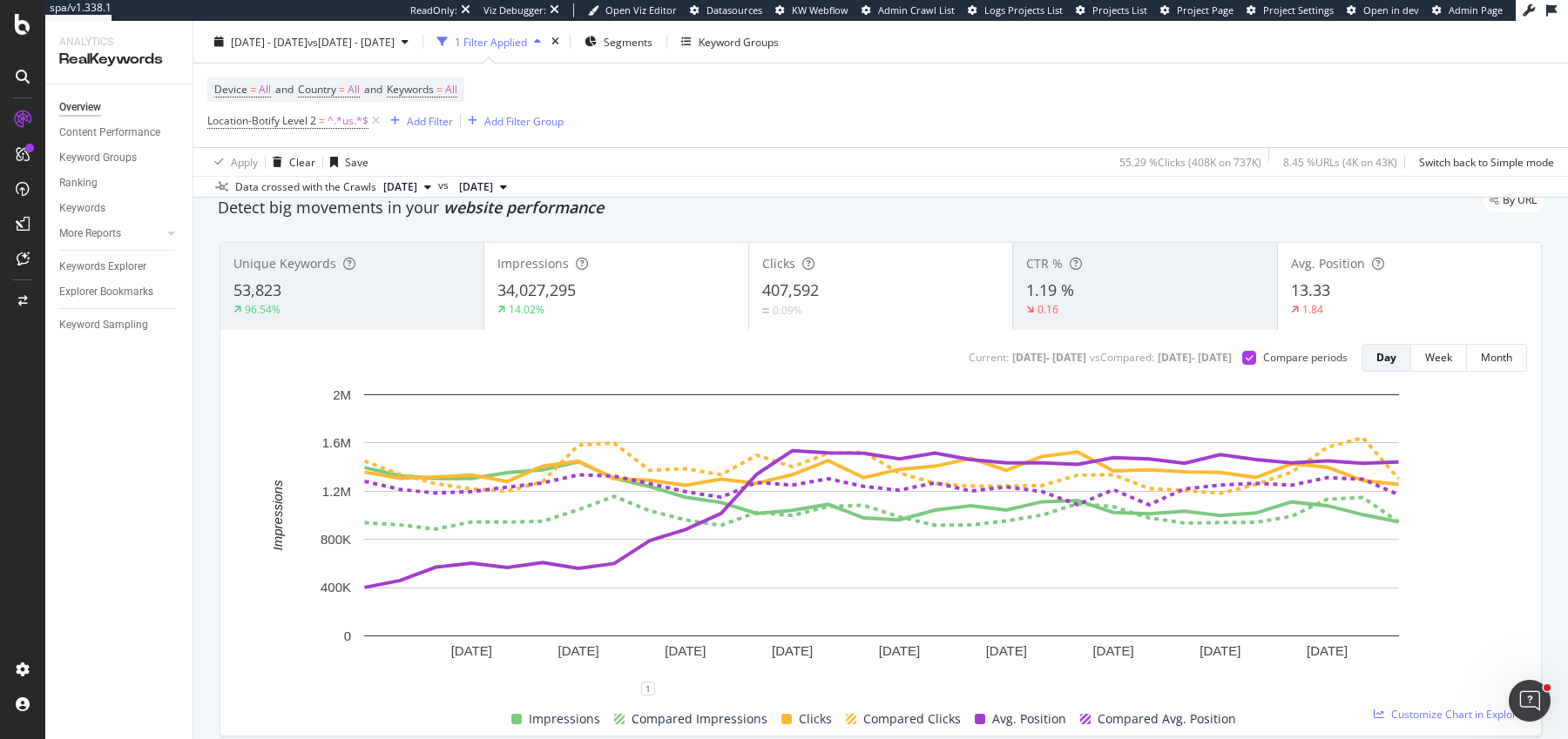
click at [1364, 306] on div "1.84" at bounding box center [1408, 310] width 237 height 16
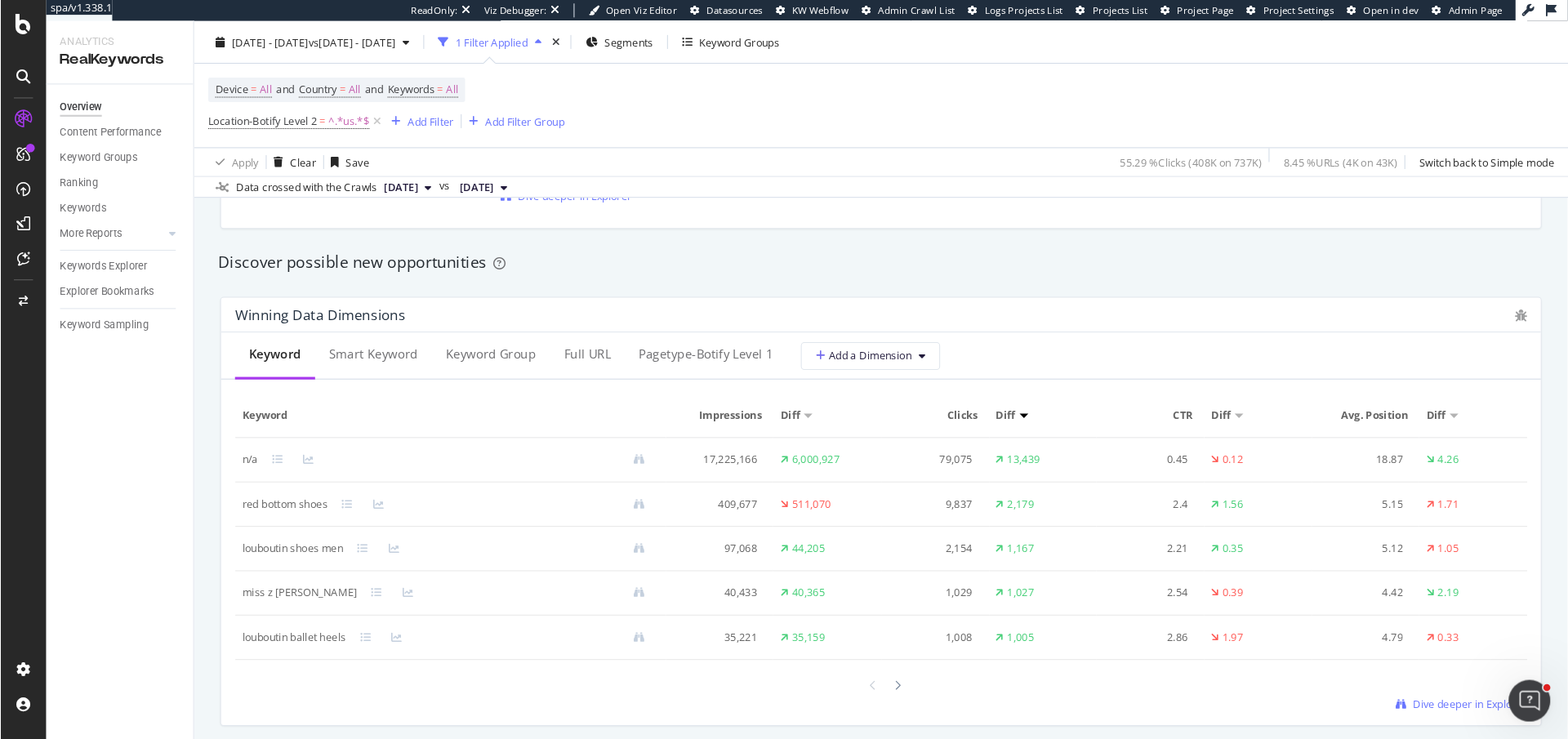
scroll to position [1390, 0]
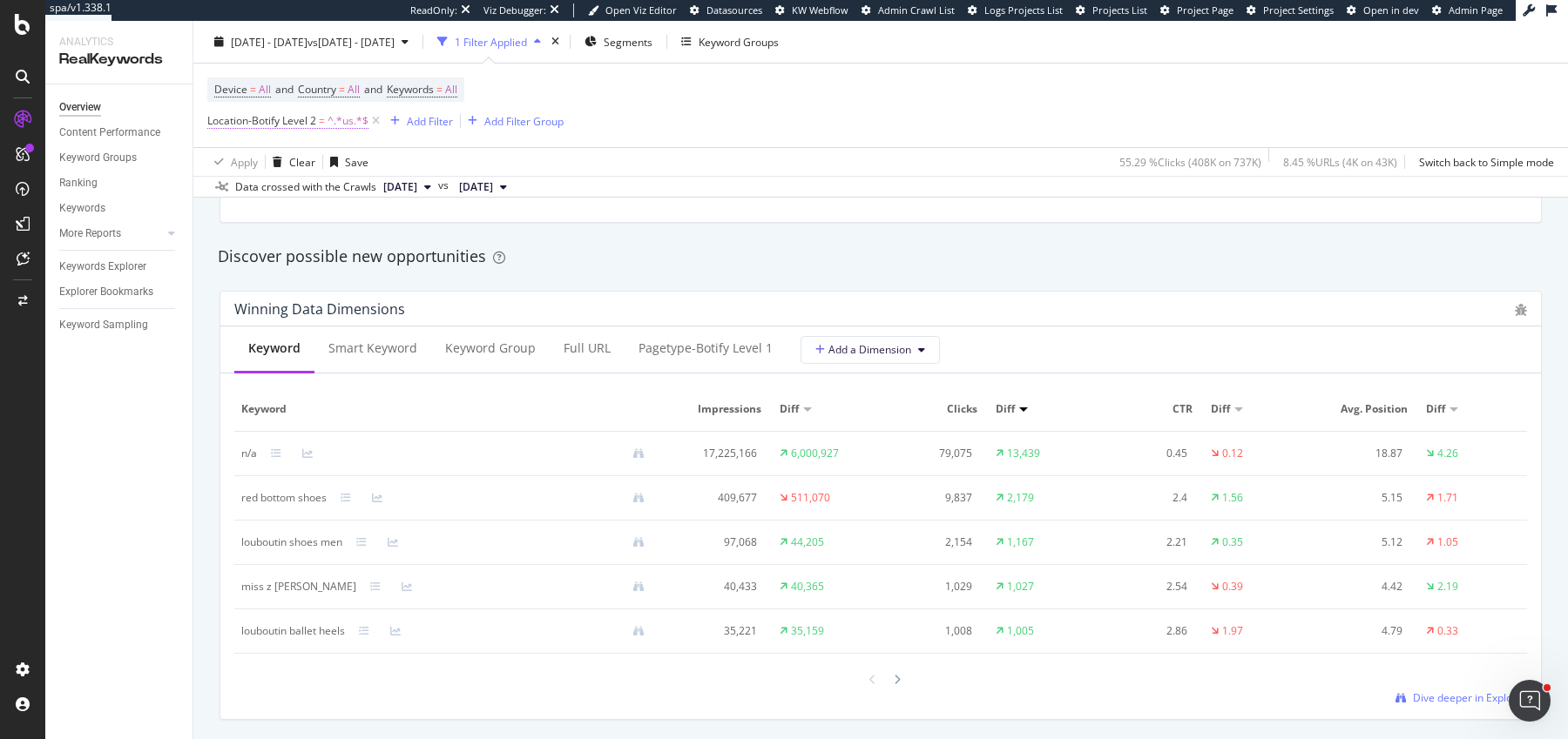
click at [243, 113] on span "Location-Botify Level 2" at bounding box center [262, 120] width 109 height 15
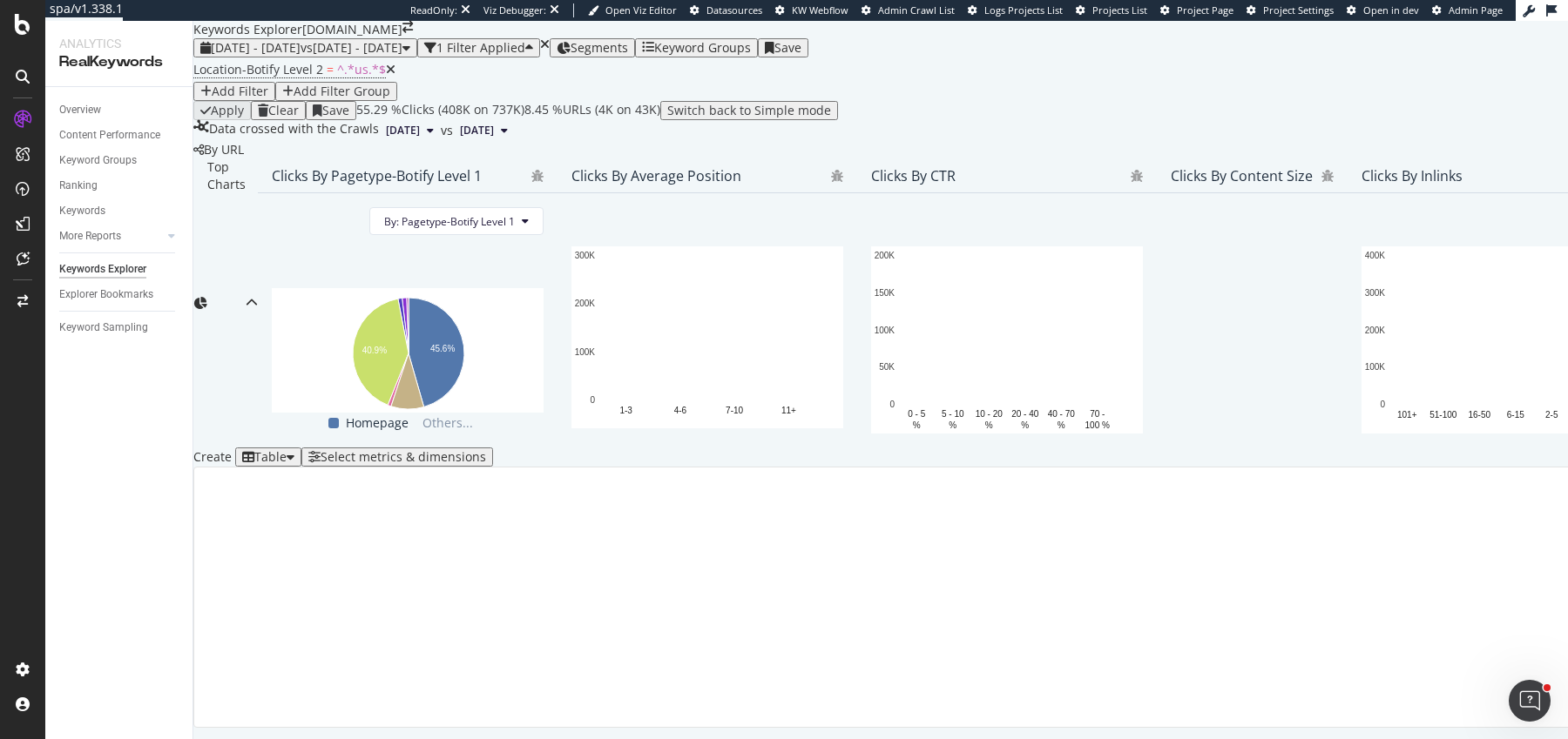
scroll to position [267, 0]
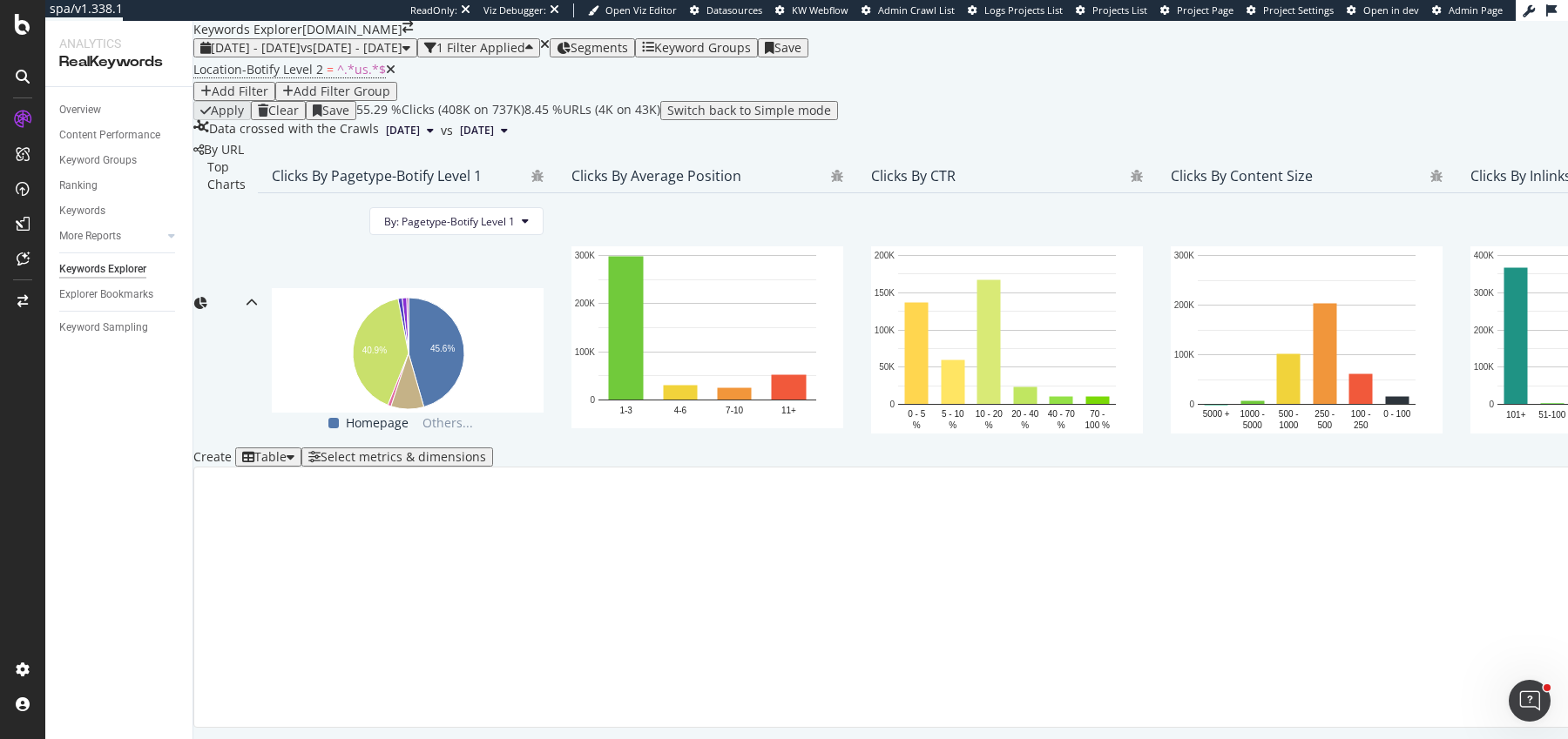
click at [486, 450] on div "Select metrics & dimensions" at bounding box center [403, 457] width 166 height 14
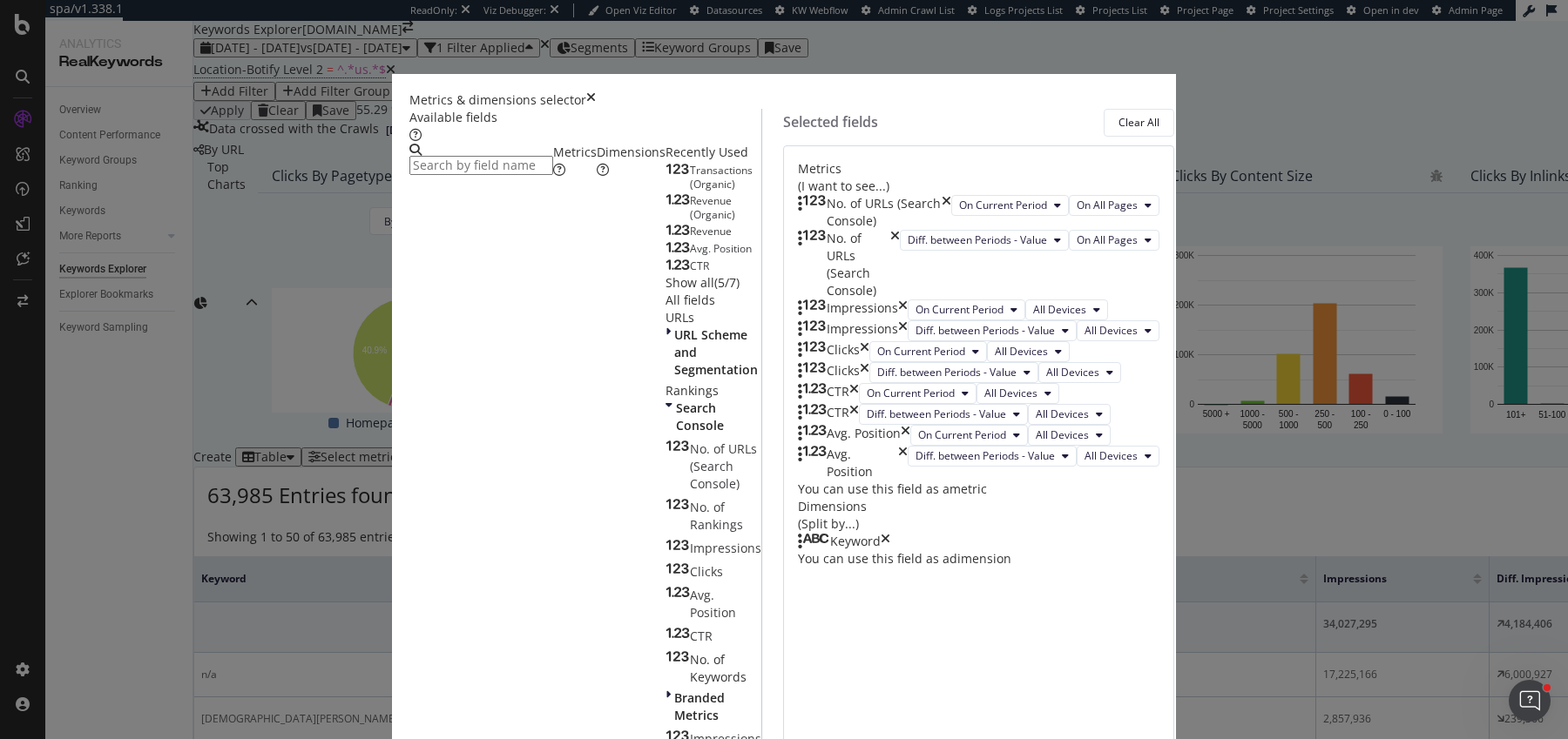
click at [900, 267] on icon "times" at bounding box center [895, 265] width 10 height 70
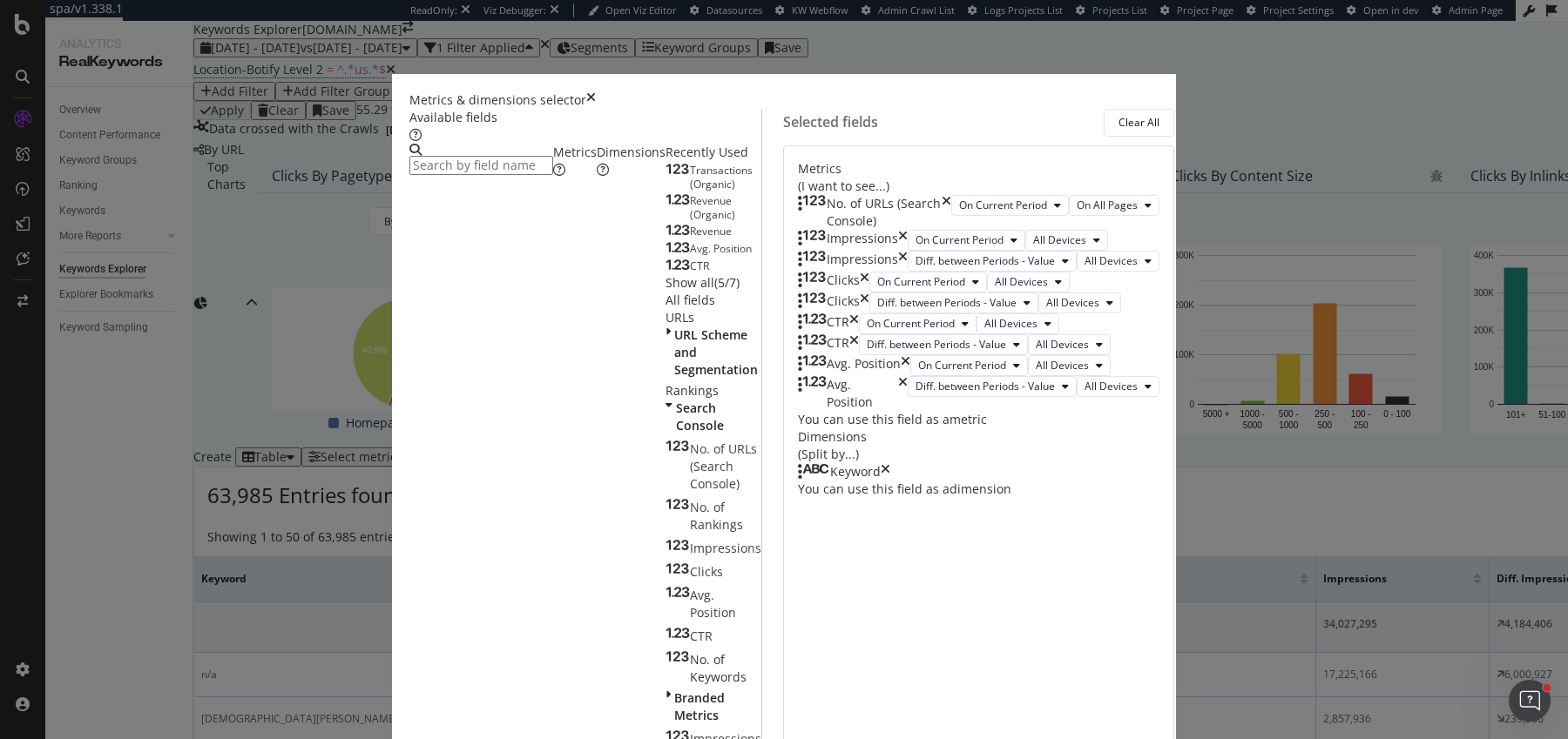
click at [952, 202] on icon "times" at bounding box center [947, 212] width 10 height 35
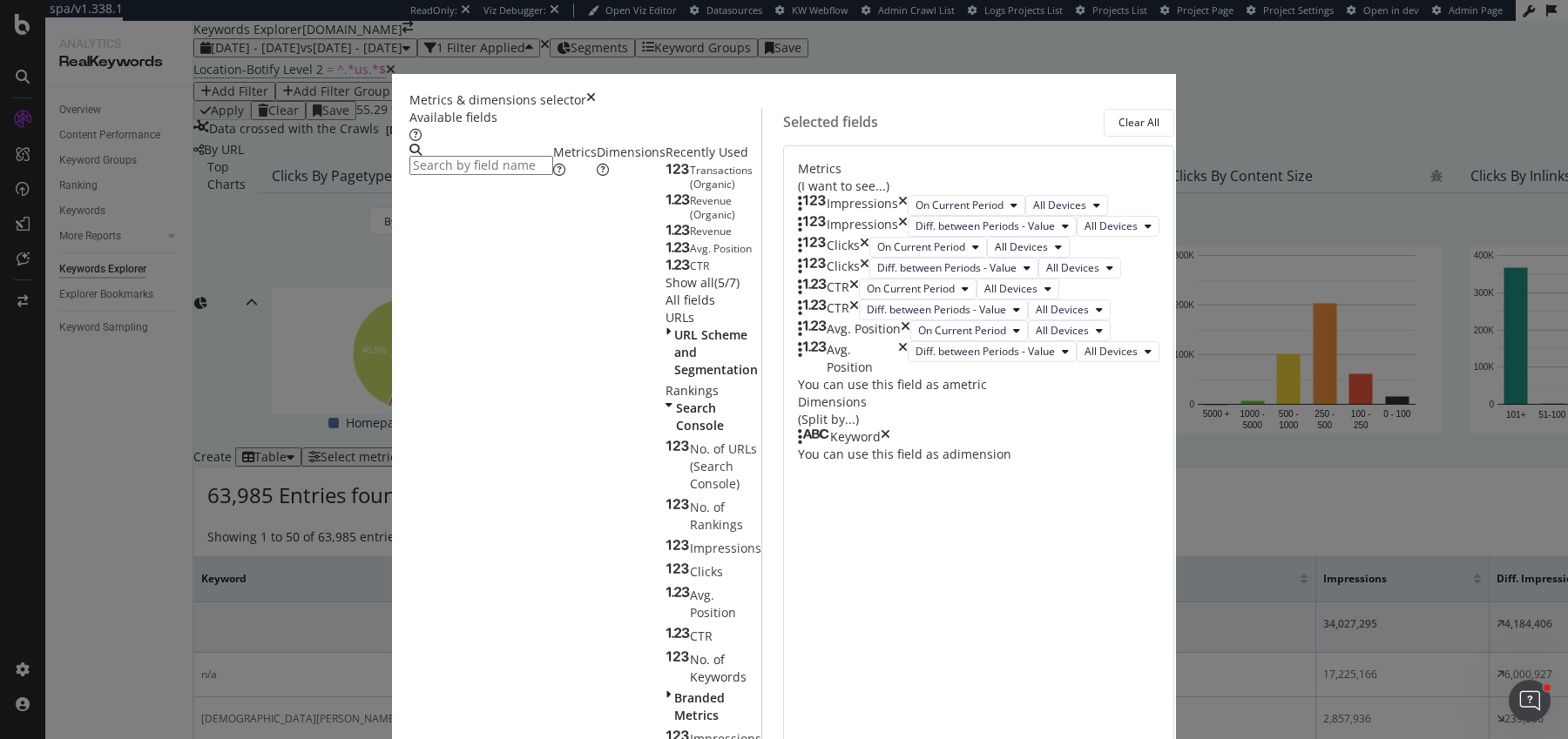
click at [908, 199] on icon "times" at bounding box center [903, 204] width 10 height 20
click at [908, 216] on icon "times" at bounding box center [903, 226] width 10 height 20
click at [870, 237] on icon "times" at bounding box center [865, 246] width 10 height 20
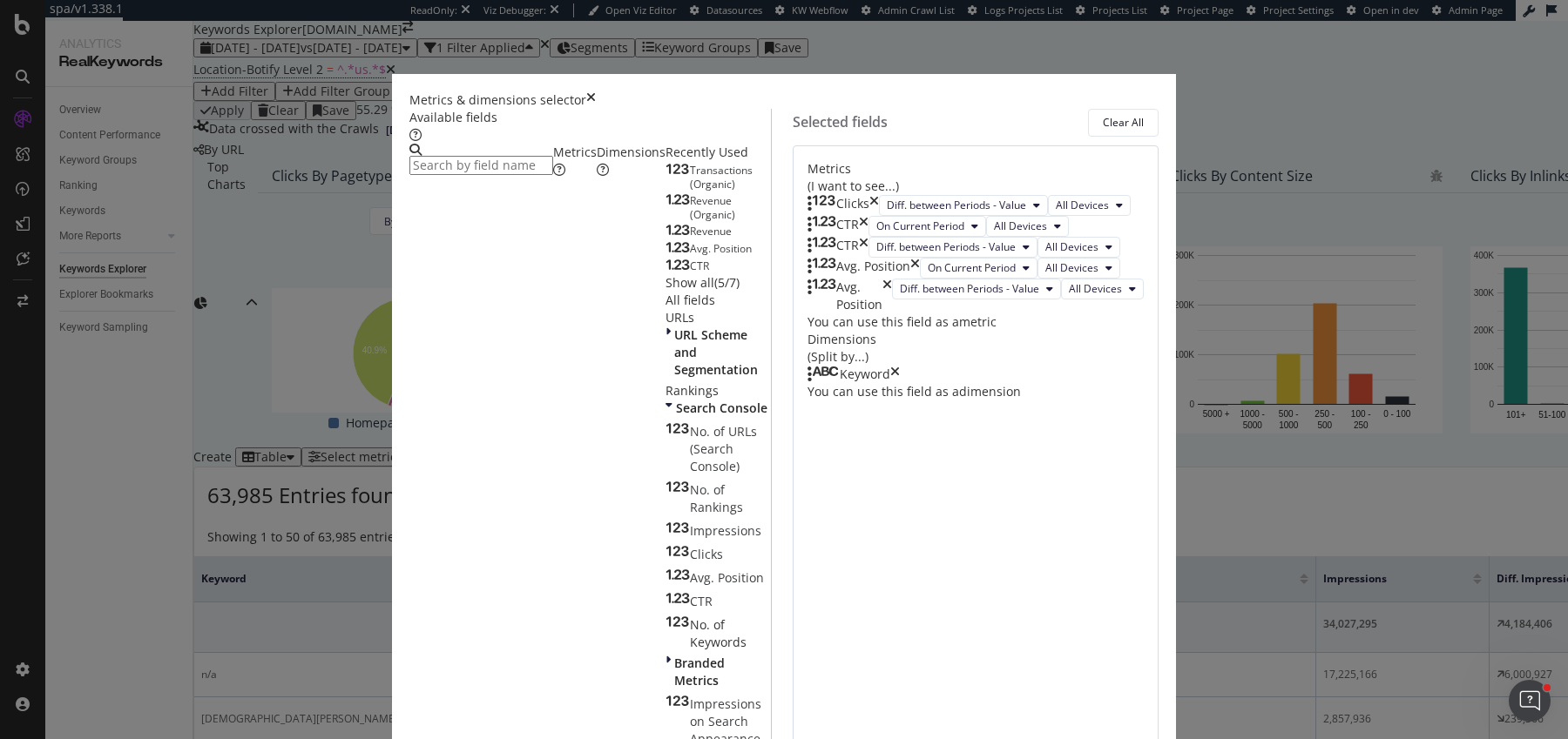
click at [878, 199] on icon "times" at bounding box center [875, 204] width 10 height 20
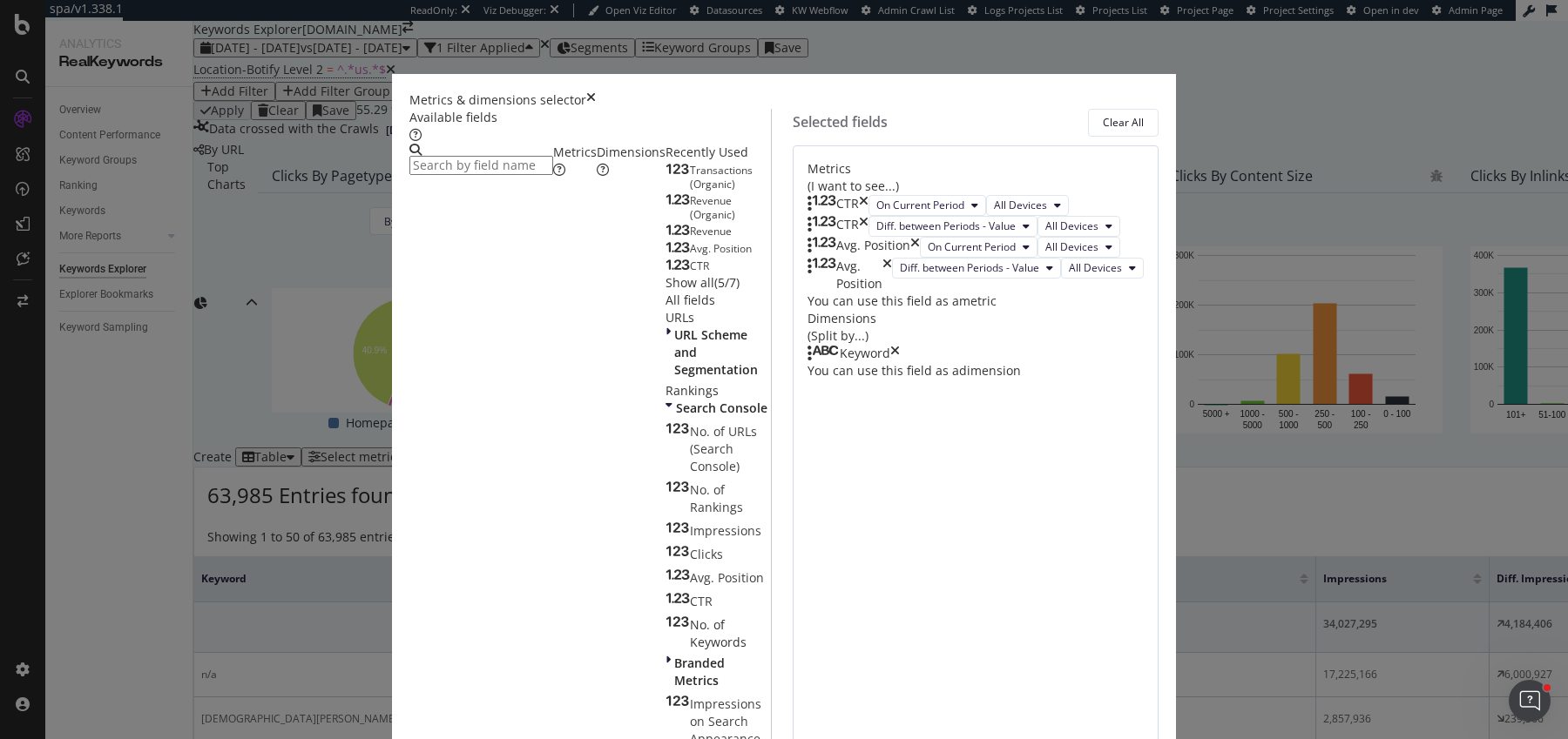
click at [869, 199] on icon "times" at bounding box center [864, 204] width 10 height 20
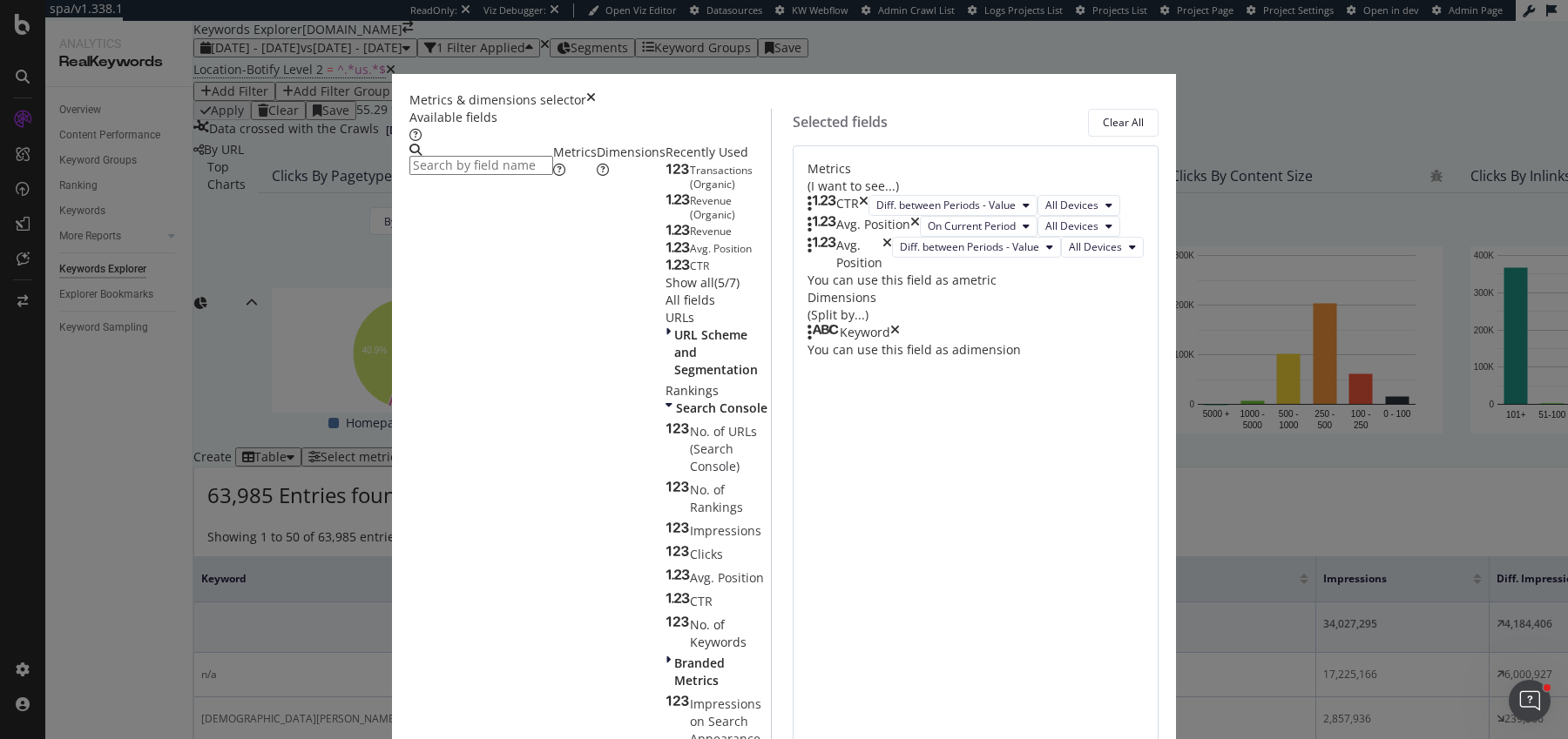
click at [869, 199] on icon "times" at bounding box center [864, 204] width 10 height 20
click at [919, 216] on icon "times" at bounding box center [915, 226] width 10 height 20
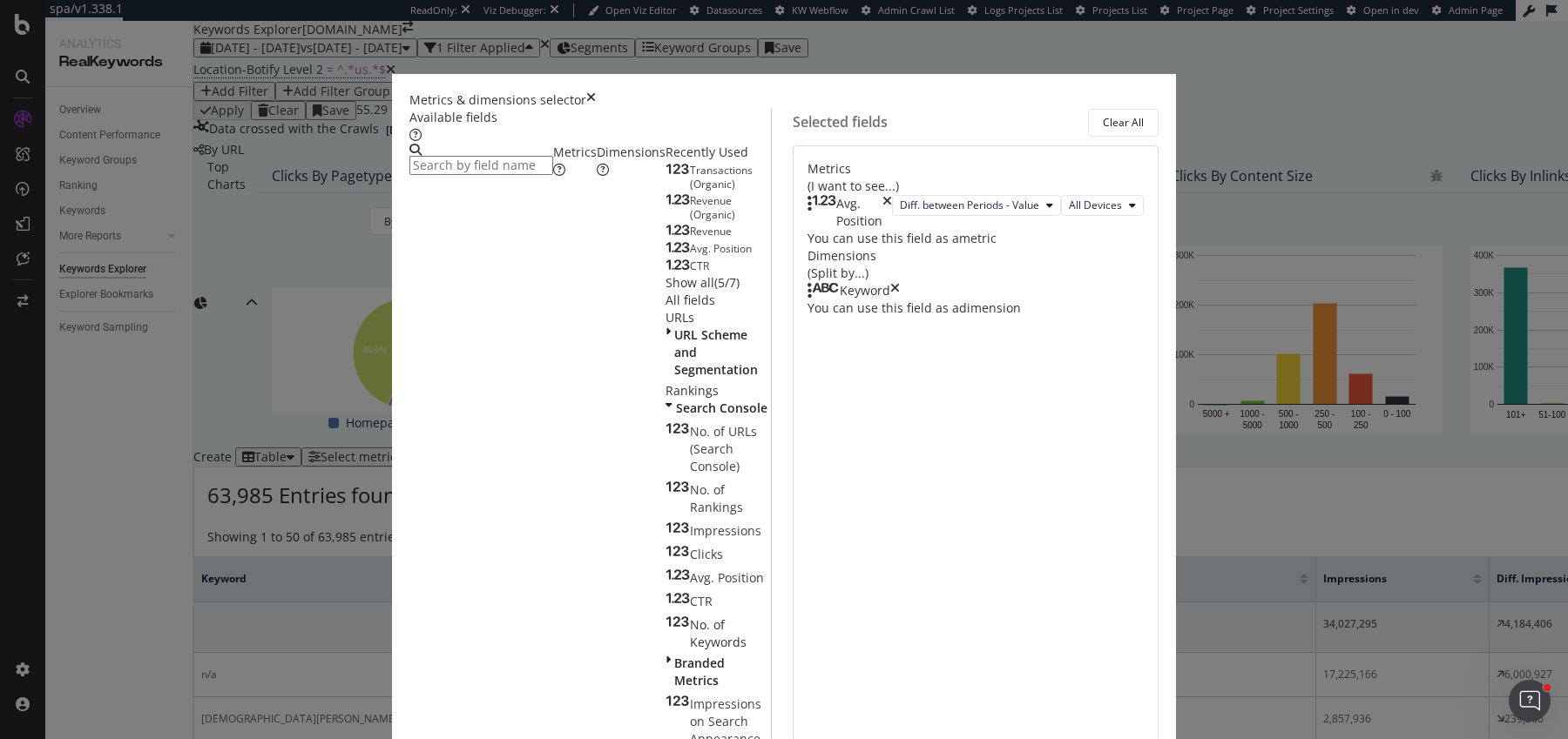
click at [892, 199] on icon "times" at bounding box center [887, 212] width 10 height 35
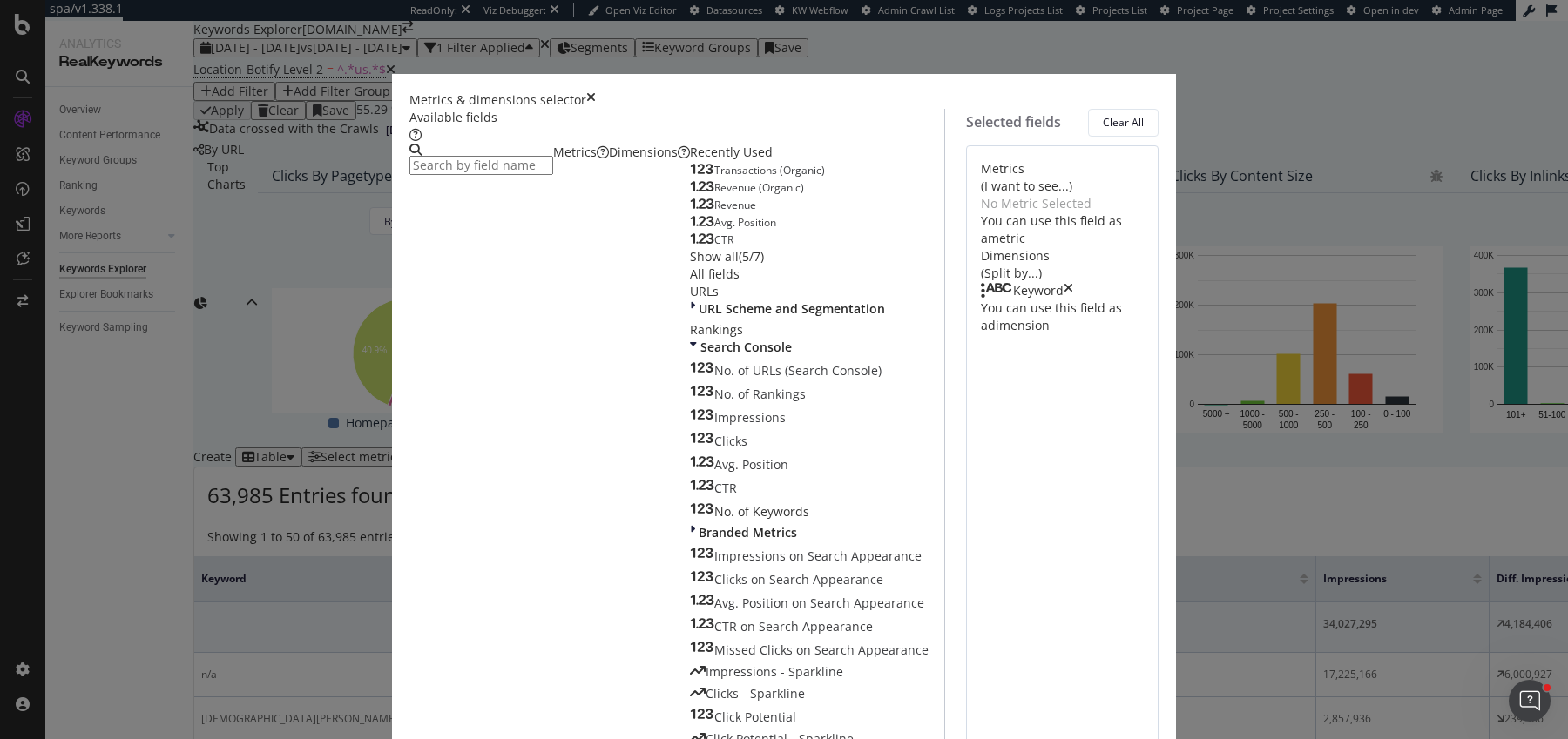
click at [609, 161] on div "Dimensions" at bounding box center [649, 153] width 81 height 18
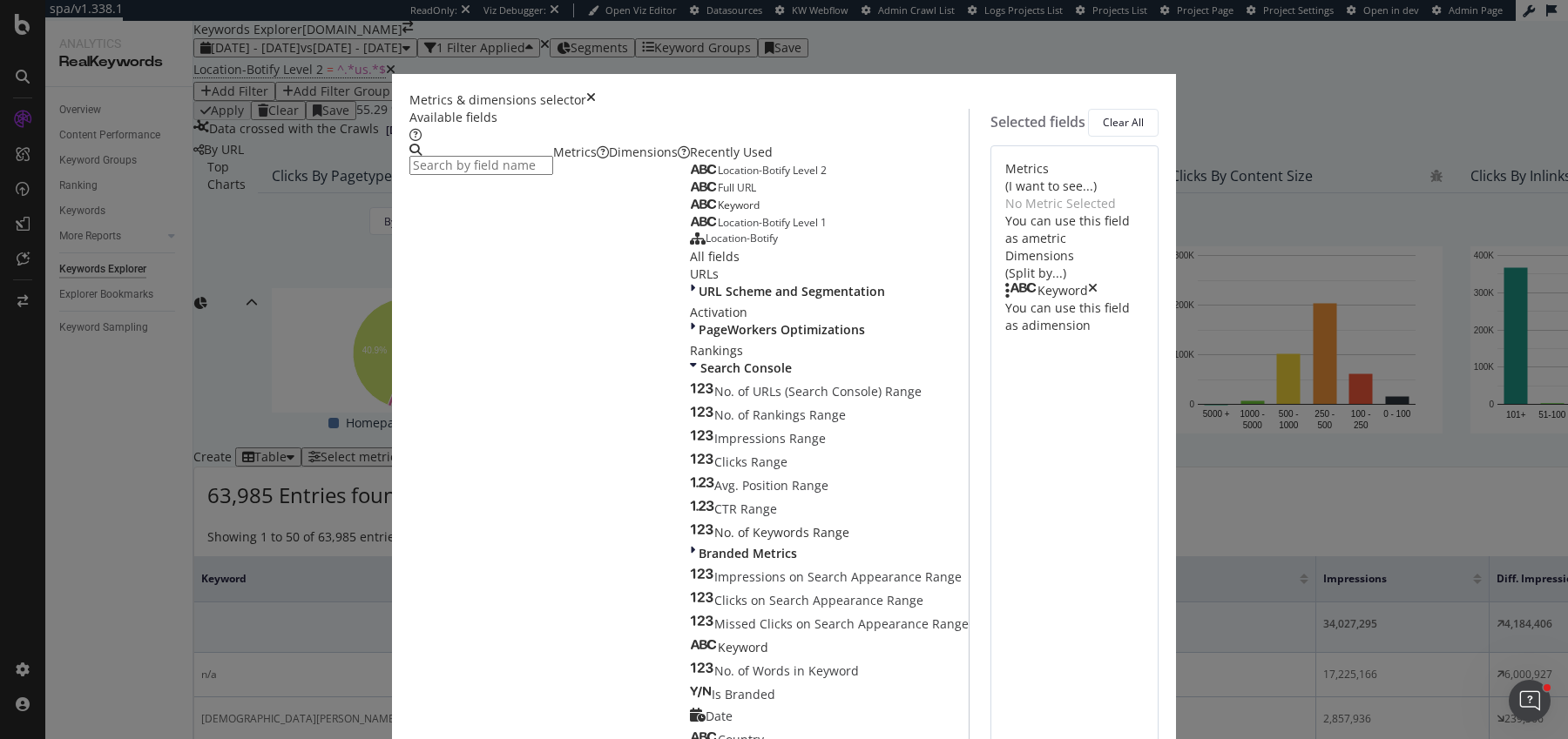
click at [553, 161] on div "Metrics" at bounding box center [580, 153] width 56 height 18
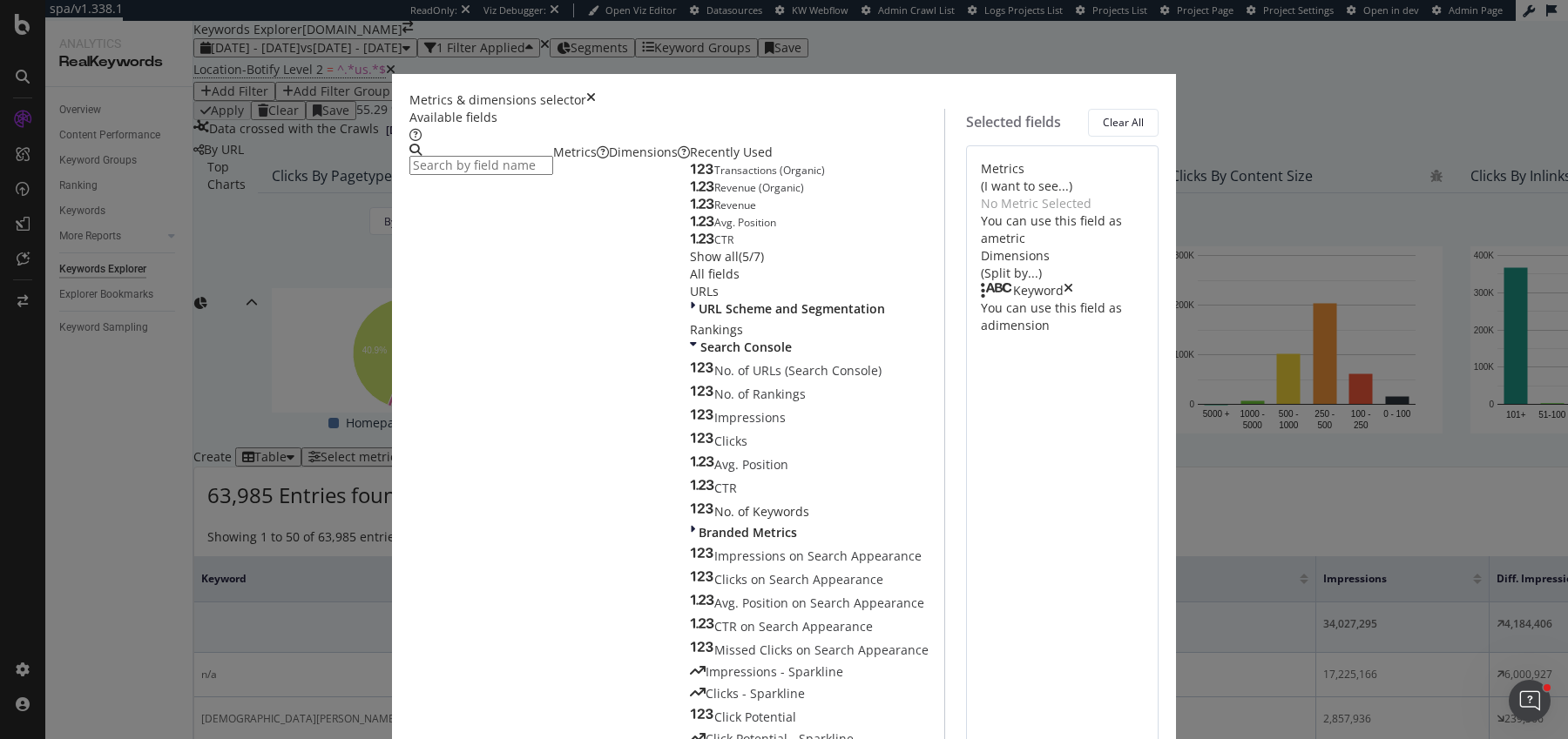
click at [690, 266] on div "Show all" at bounding box center [714, 257] width 49 height 18
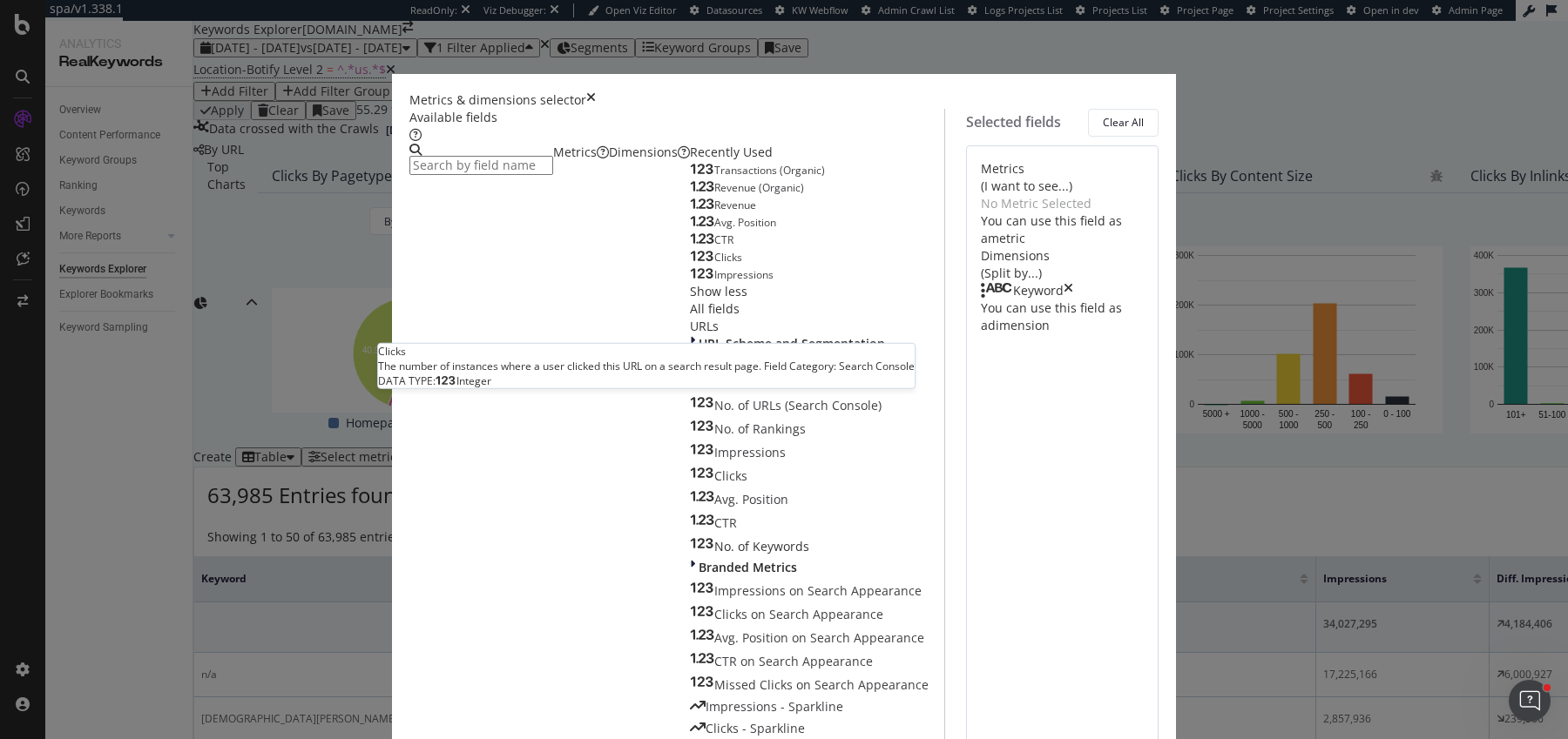
click at [690, 265] on div "Clicks" at bounding box center [716, 258] width 53 height 14
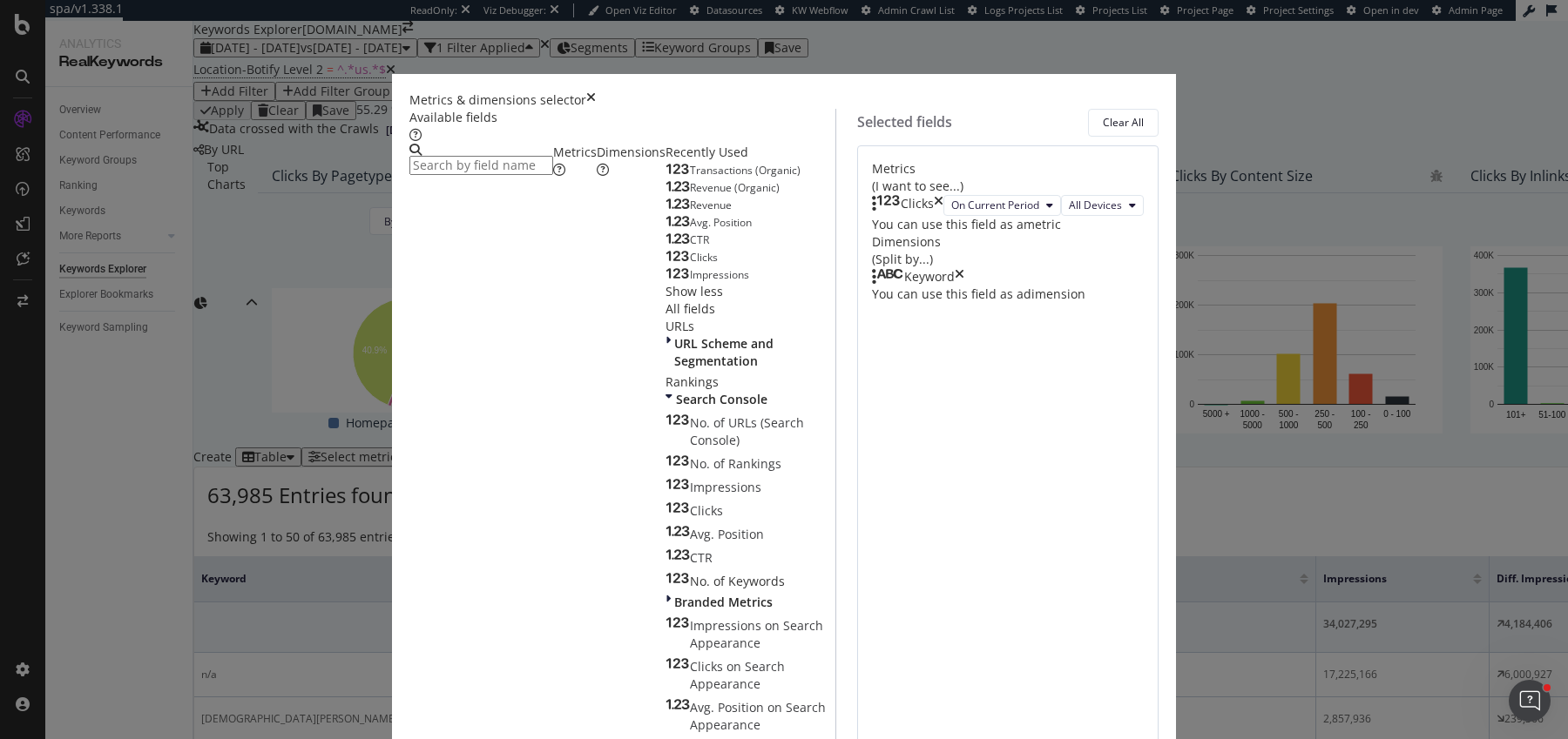
click at [665, 265] on div "Clicks" at bounding box center [691, 258] width 53 height 14
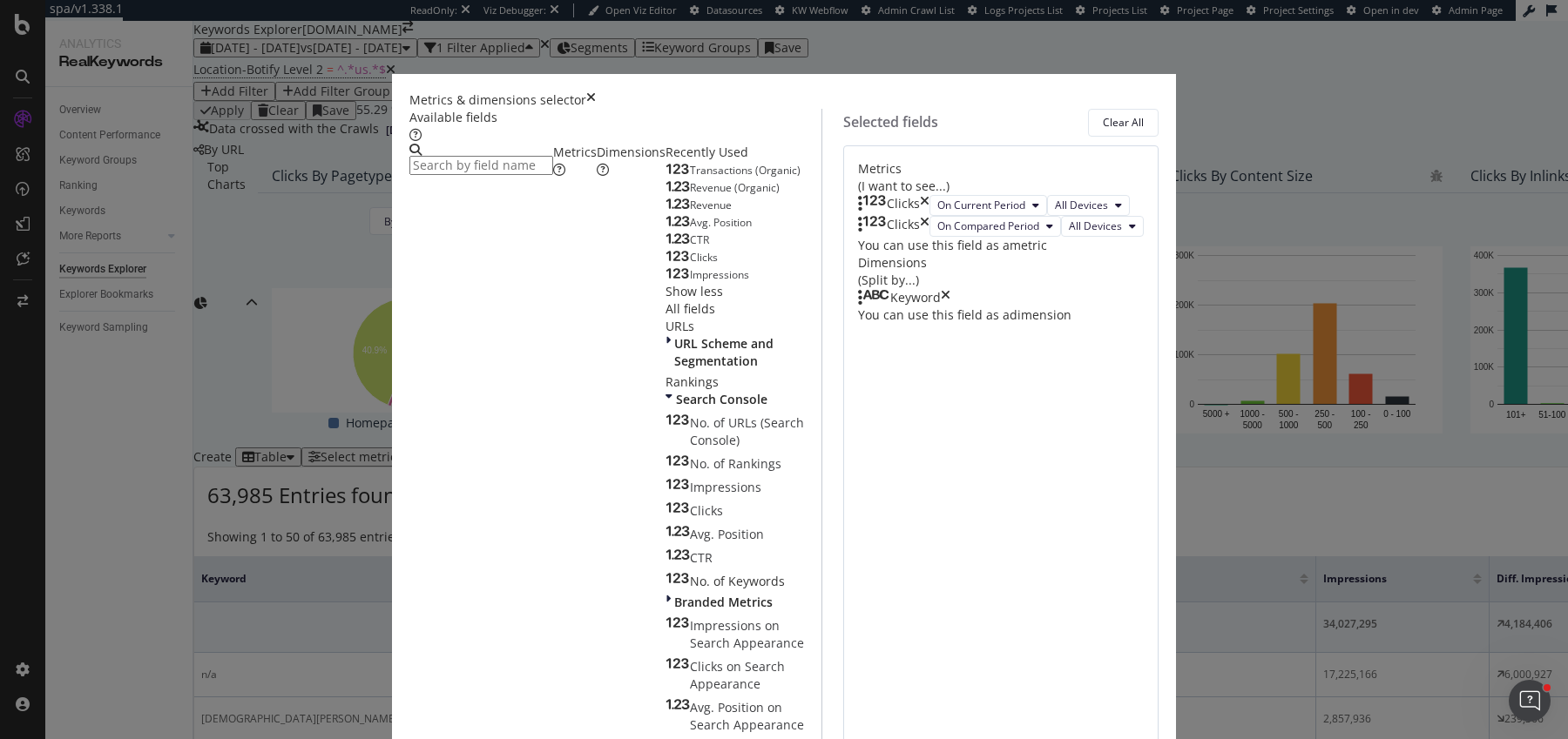
click at [665, 265] on div "Clicks" at bounding box center [691, 258] width 53 height 14
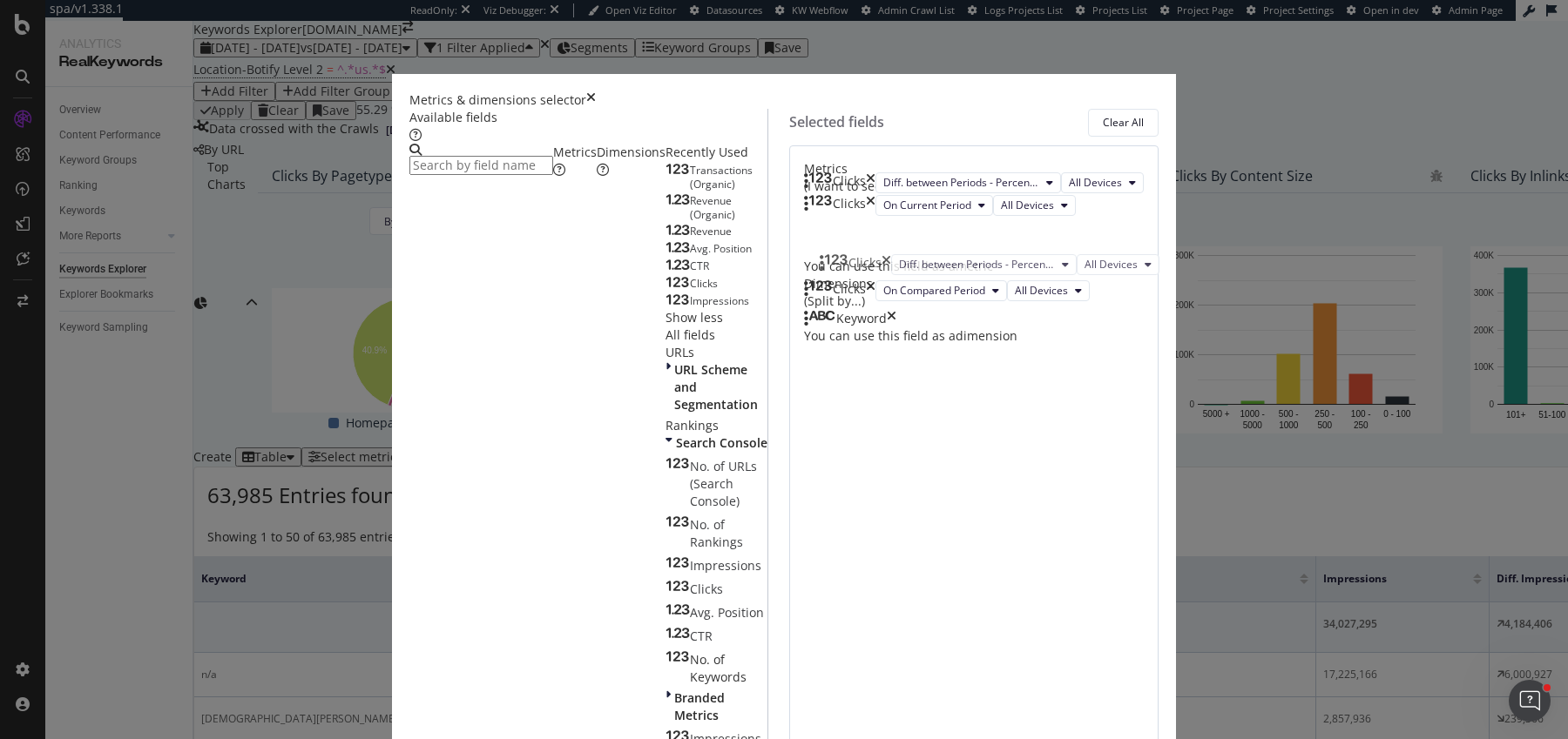
drag, startPoint x: 828, startPoint y: 332, endPoint x: 828, endPoint y: 268, distance: 64.0
click at [828, 268] on body "spa/v1.338.1 ReadOnly: Viz Debugger: Open Viz Editor Datasources KW Webflow Adm…" at bounding box center [784, 369] width 1568 height 739
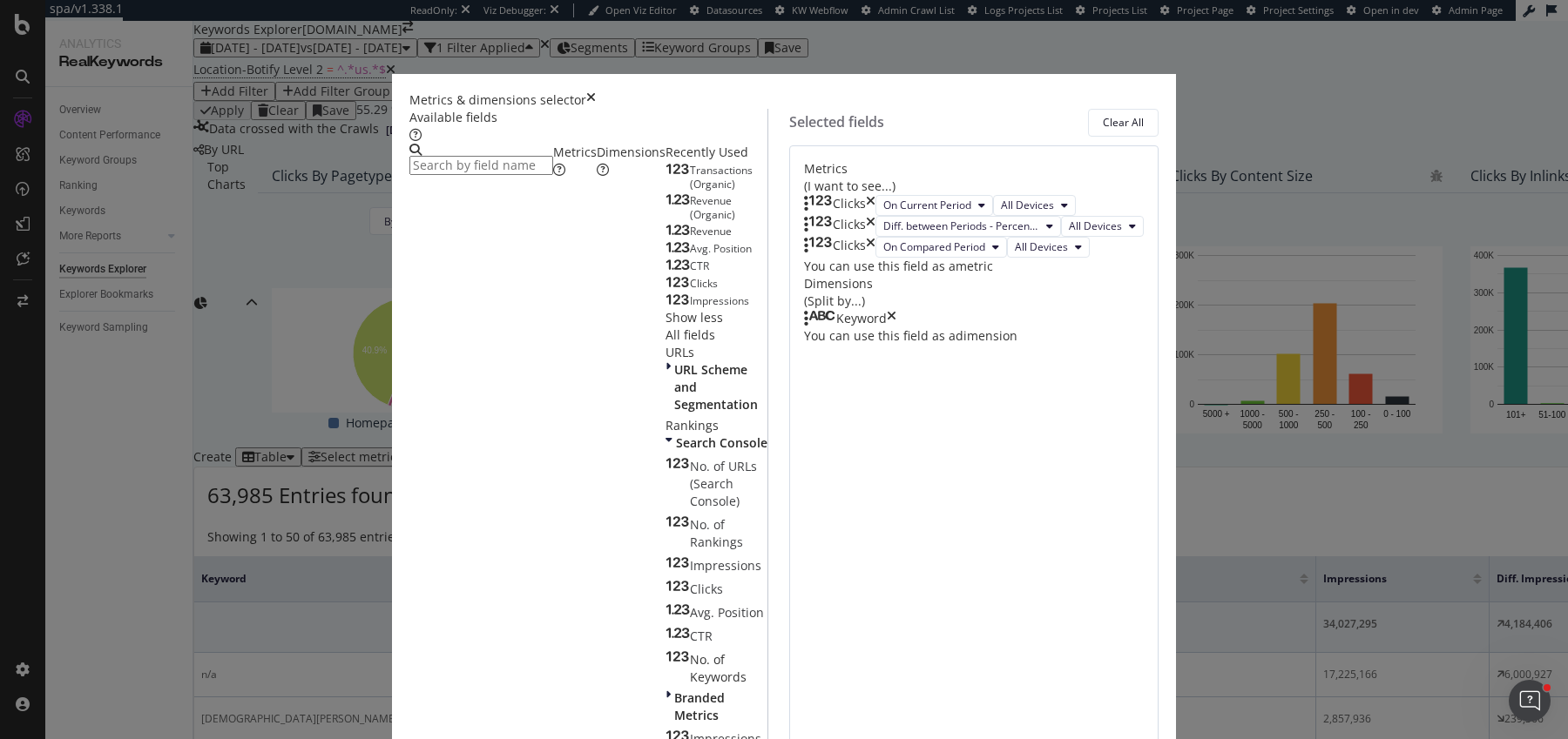
click at [690, 309] on span "Impressions" at bounding box center [719, 300] width 59 height 15
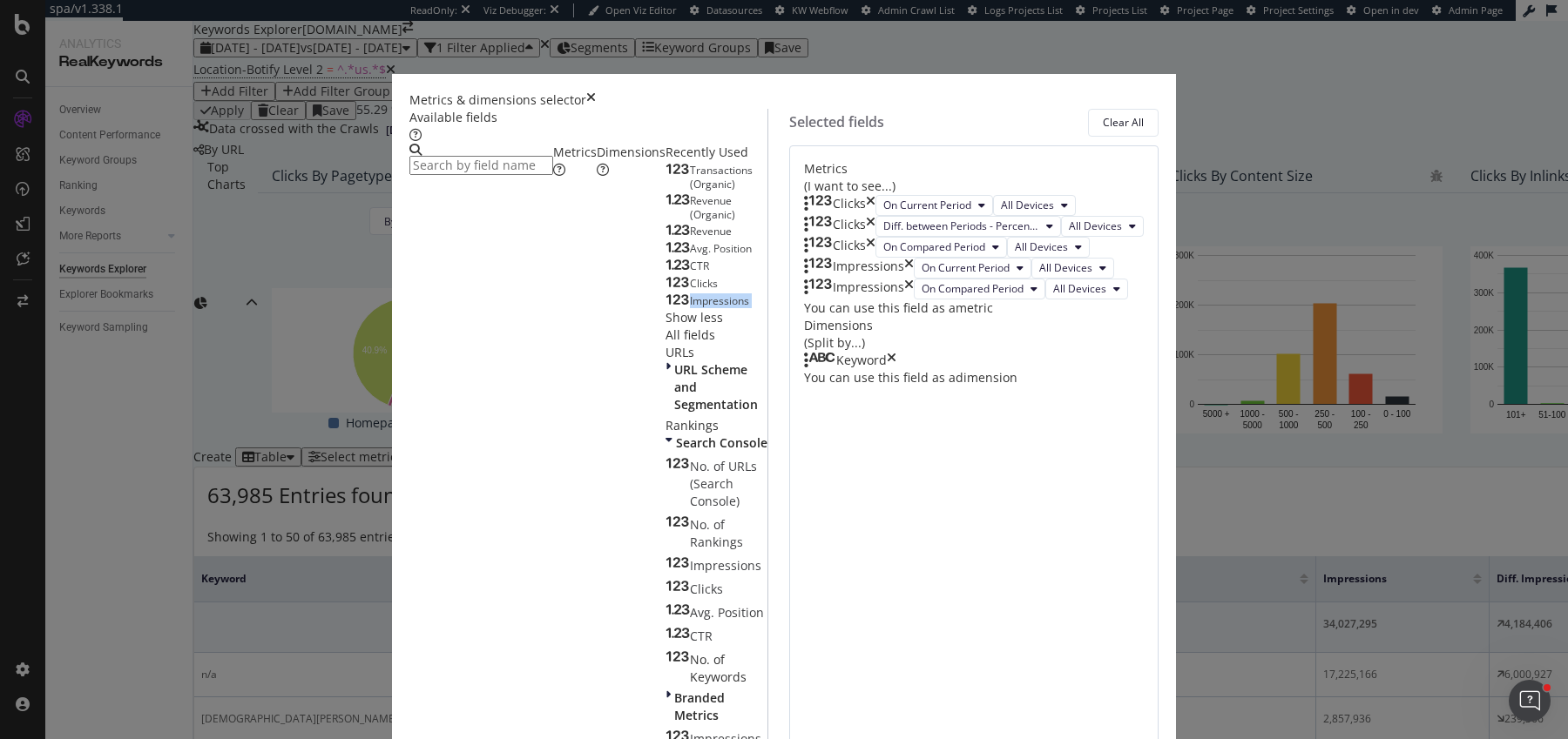
click at [690, 309] on span "Impressions" at bounding box center [719, 300] width 59 height 15
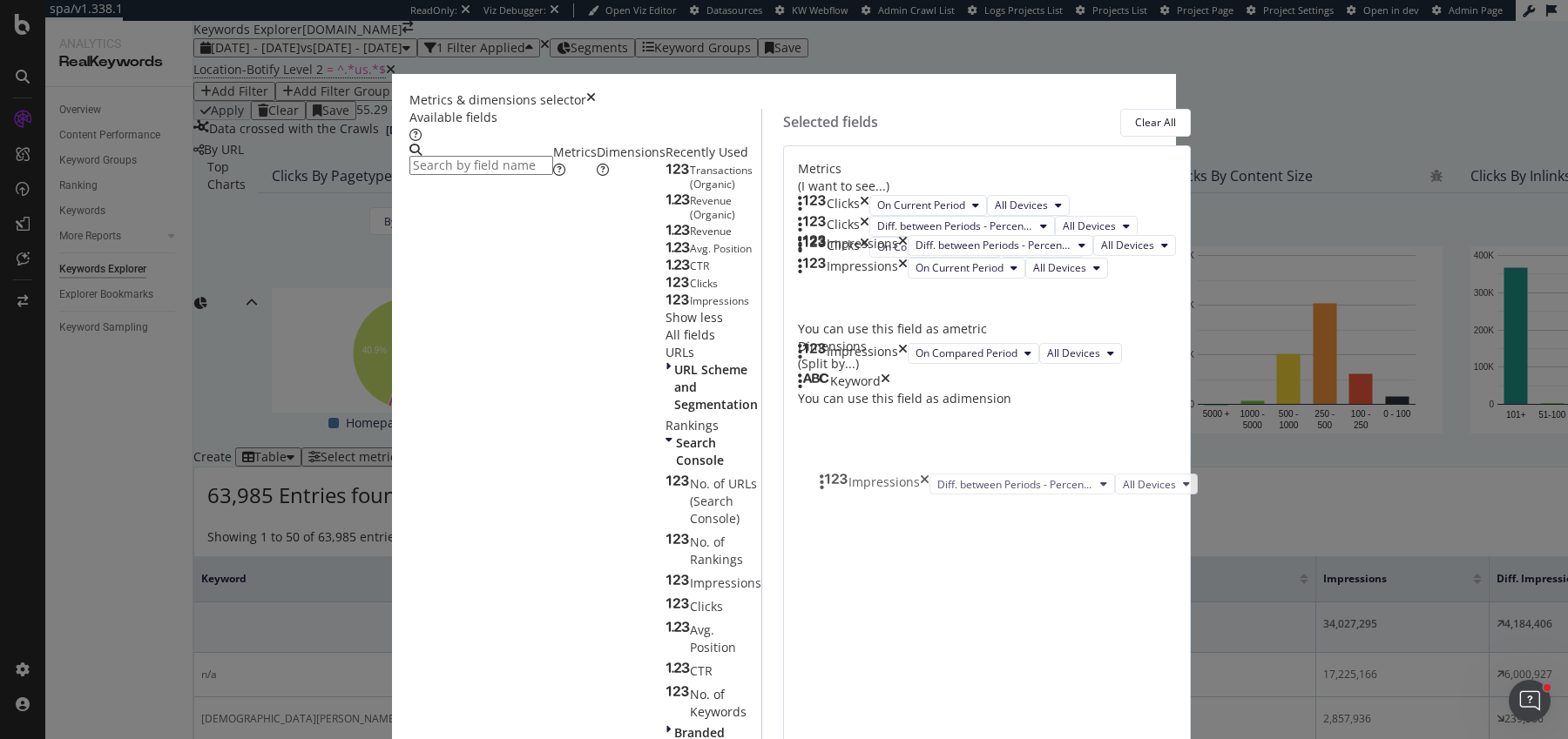
drag, startPoint x: 846, startPoint y: 528, endPoint x: 846, endPoint y: 473, distance: 55.0
click at [846, 473] on body "spa/v1.338.1 ReadOnly: Viz Debugger: Open Viz Editor Datasources KW Webflow Adm…" at bounding box center [784, 369] width 1568 height 739
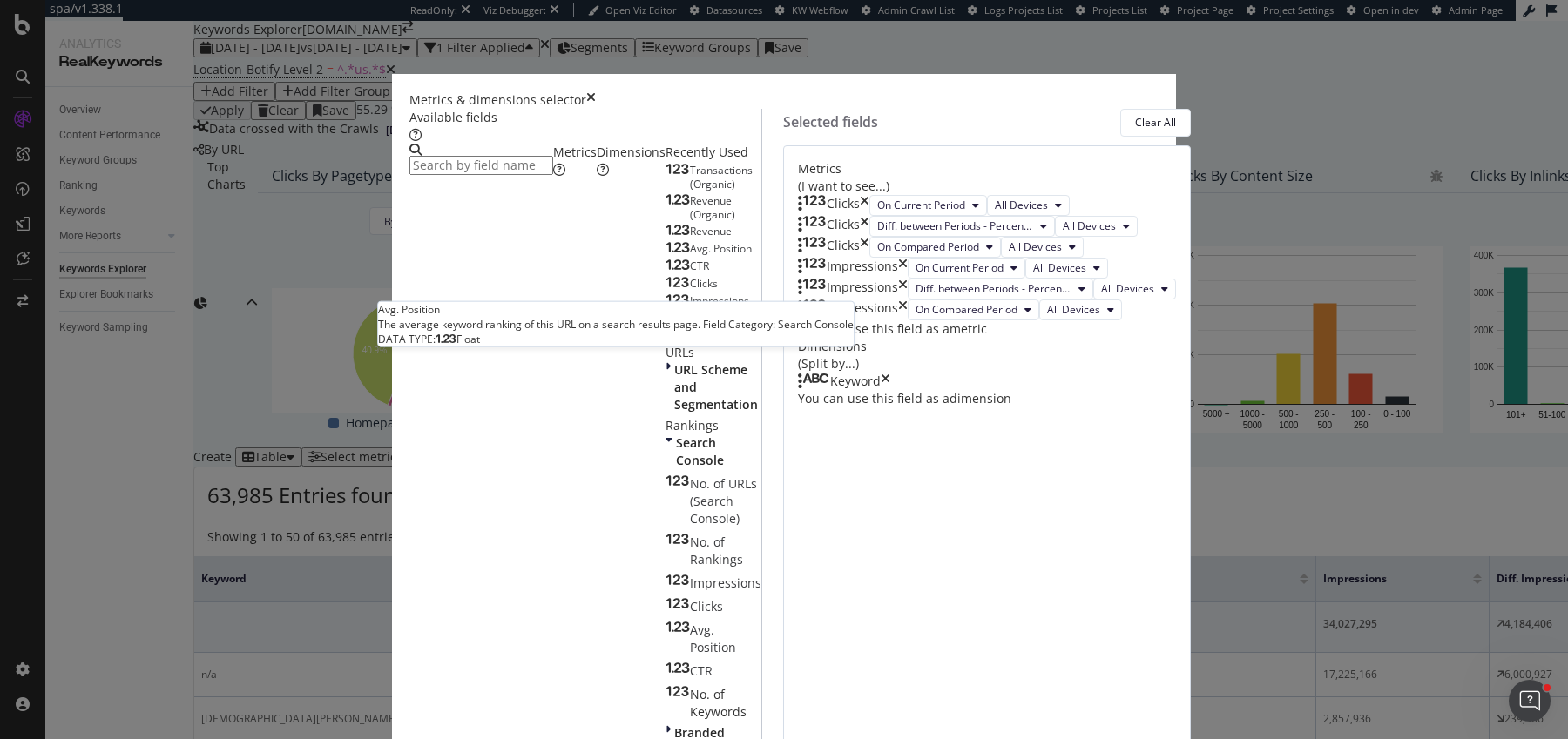
click at [690, 256] on span "Avg. Position" at bounding box center [720, 248] width 61 height 15
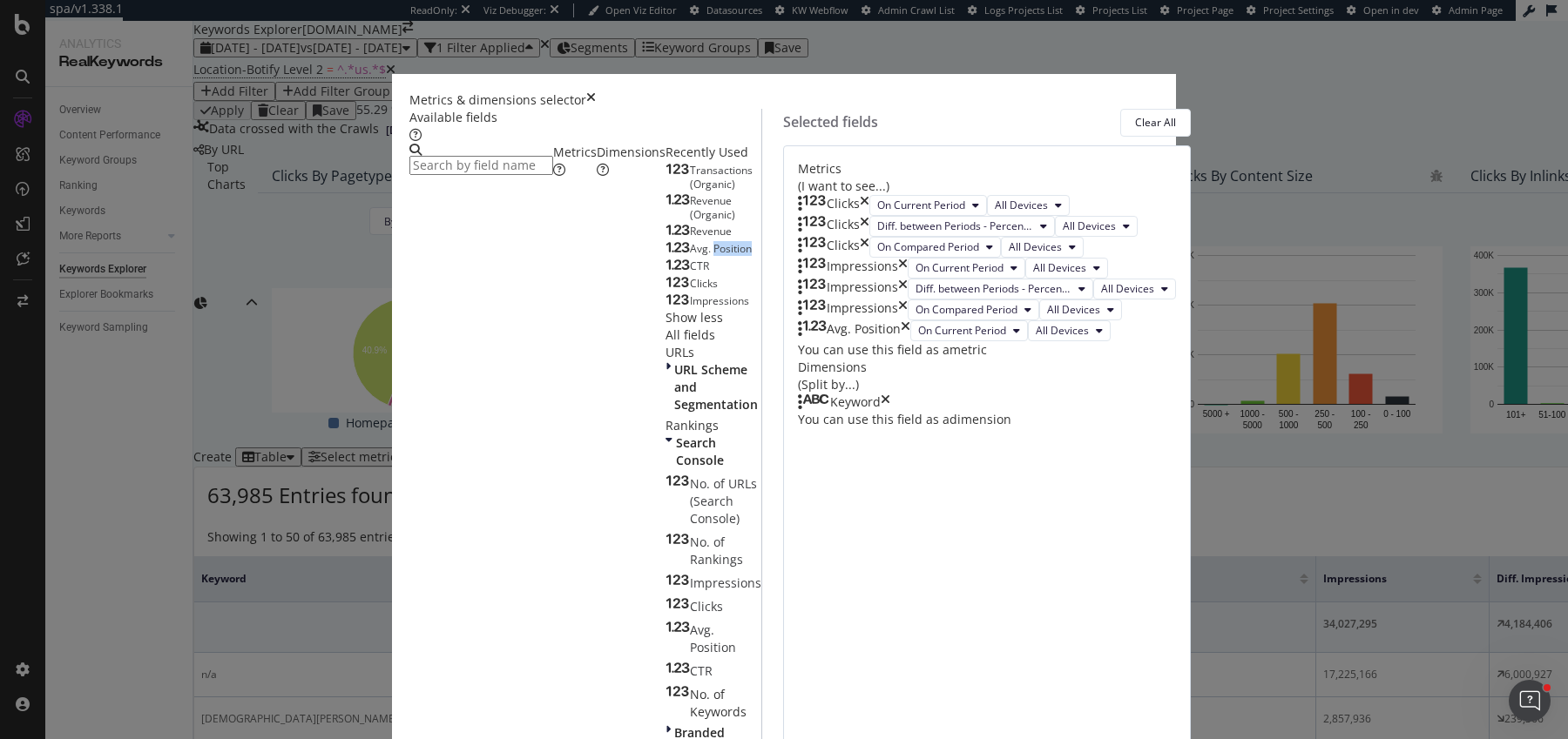
click at [690, 256] on span "Avg. Position" at bounding box center [720, 248] width 61 height 15
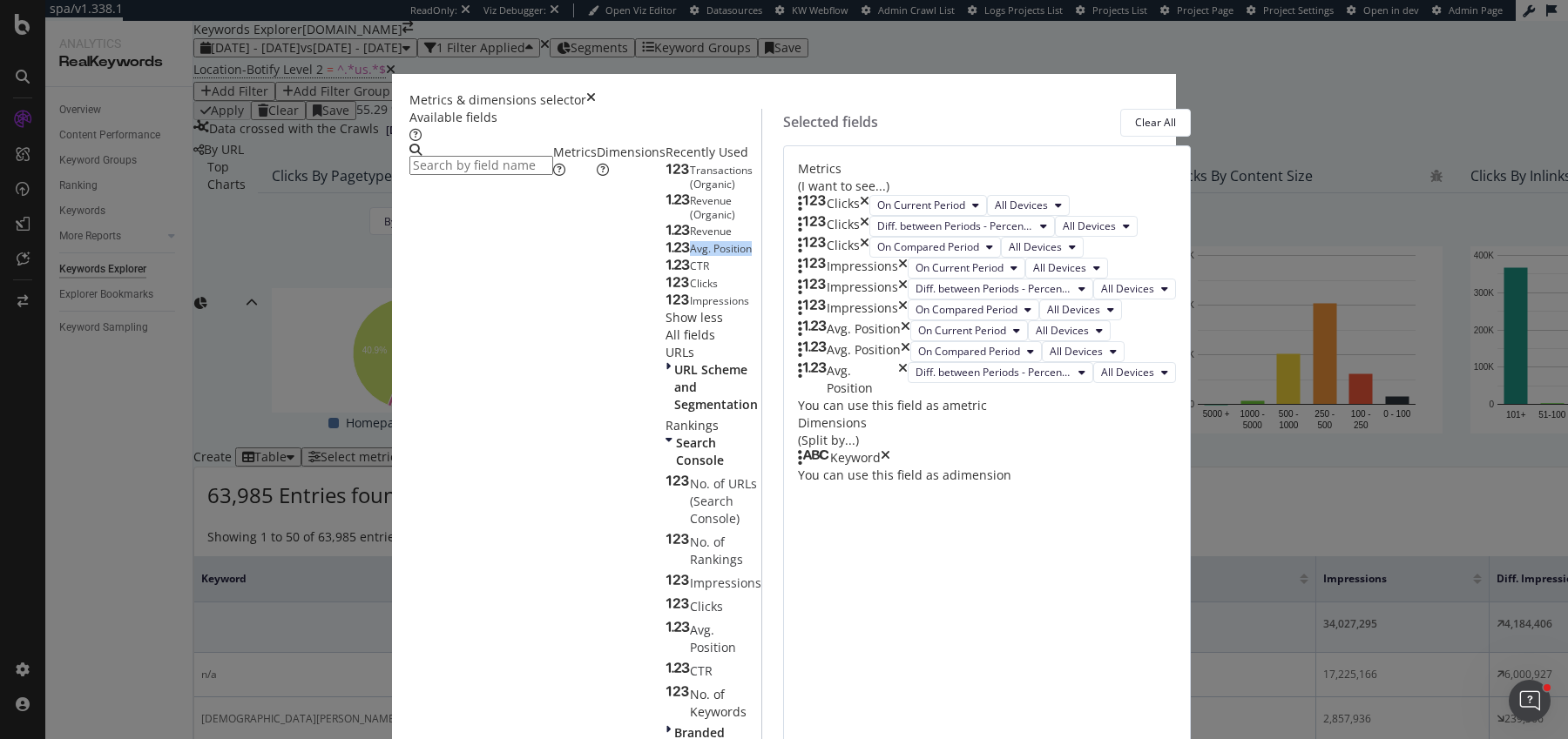
scroll to position [129, 0]
drag, startPoint x: 838, startPoint y: 589, endPoint x: 837, endPoint y: 540, distance: 49.0
click at [837, 540] on body "spa/v1.338.1 ReadOnly: Viz Debugger: Open Viz Editor Datasources KW Webflow Adm…" at bounding box center [784, 369] width 1568 height 739
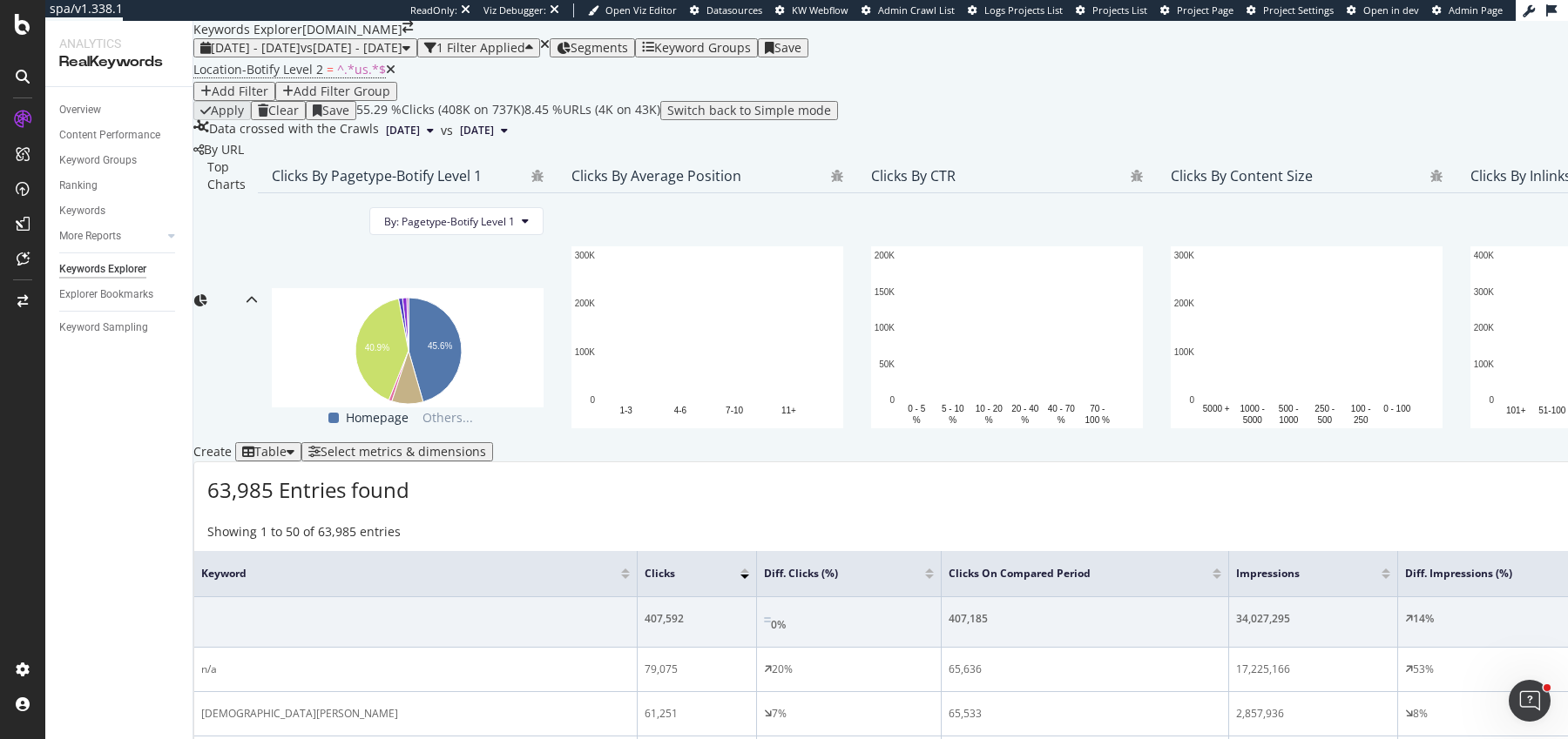
scroll to position [388, 0]
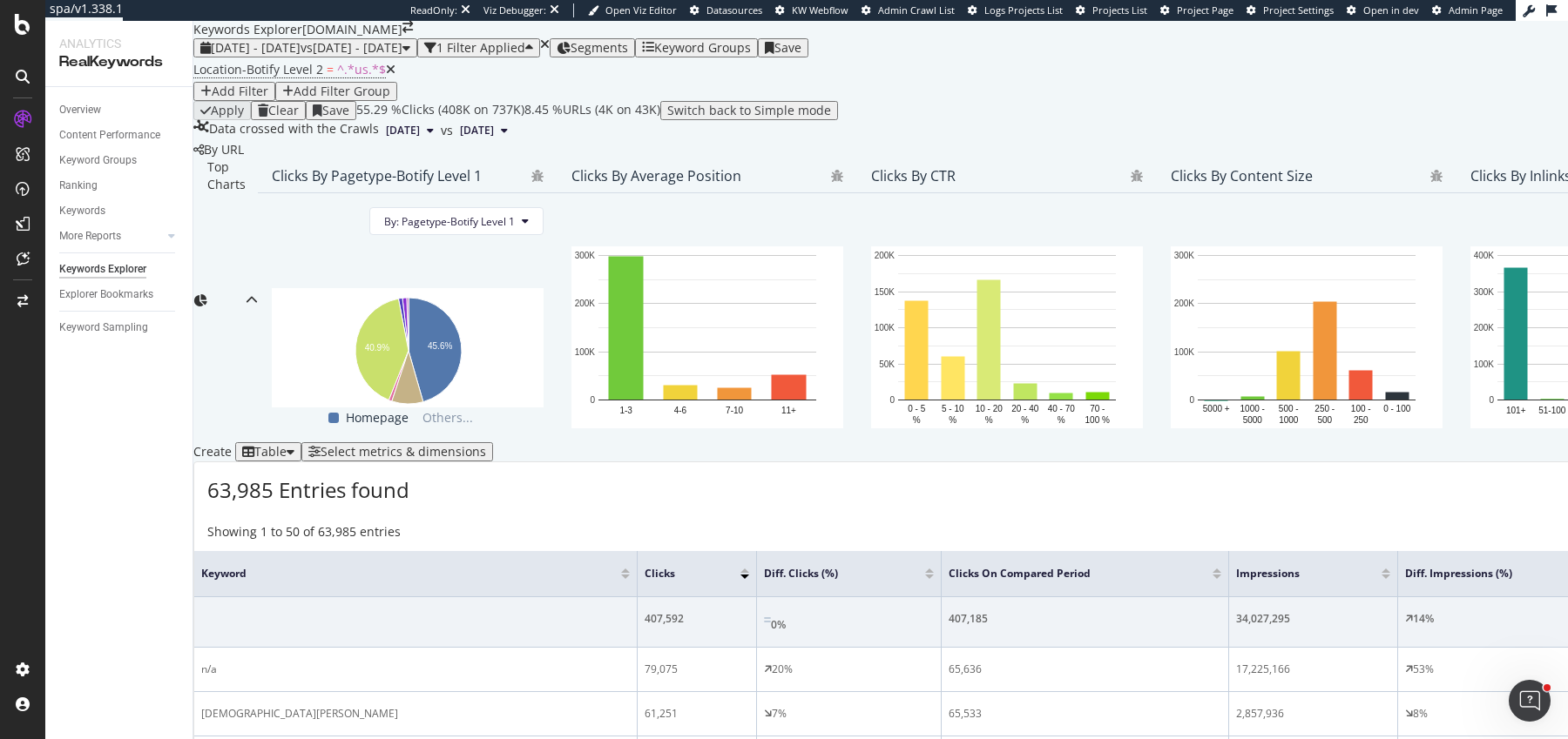
click at [925, 574] on div at bounding box center [929, 576] width 9 height 4
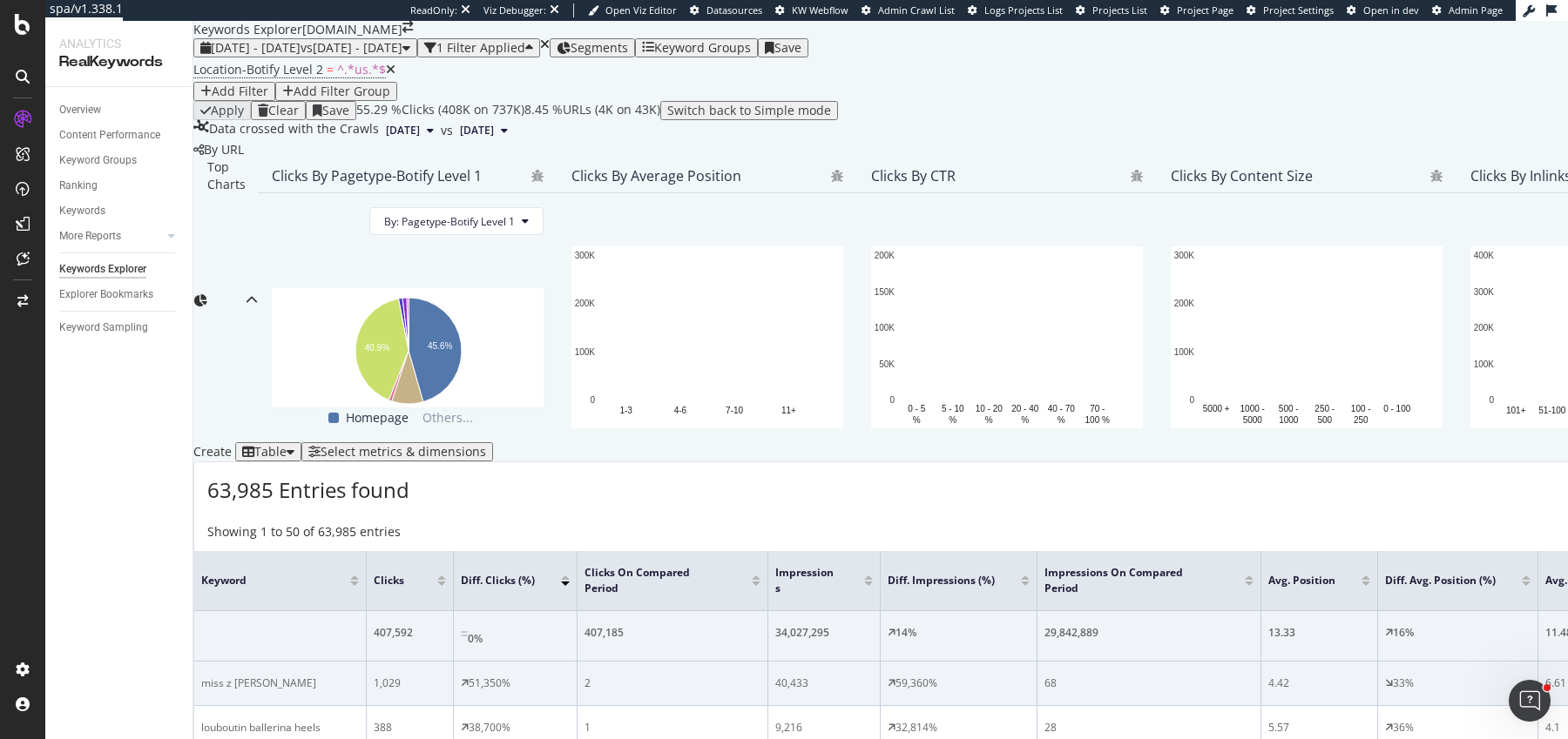
scroll to position [415, 0]
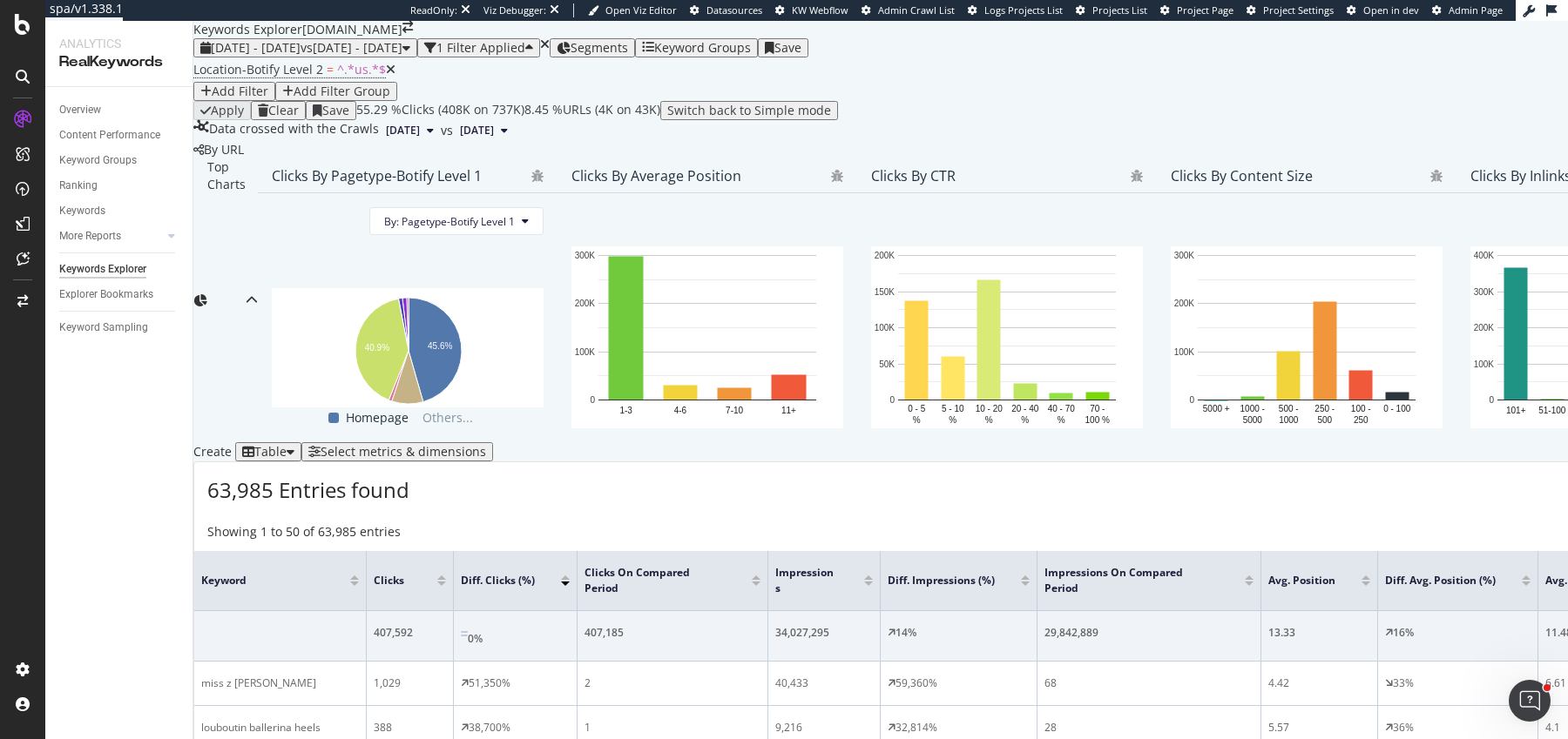
click at [446, 581] on div at bounding box center [441, 583] width 9 height 4
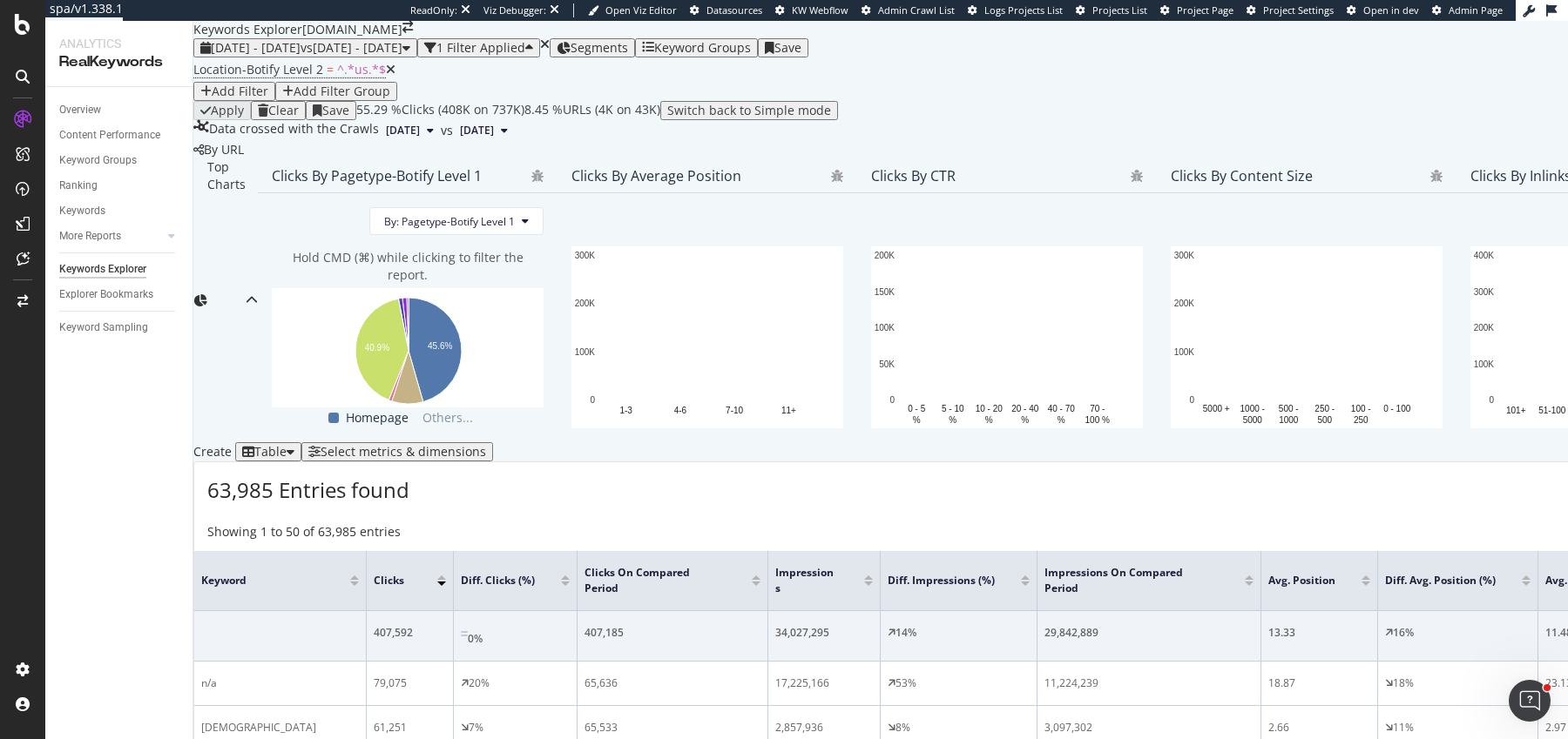
scroll to position [316, 0]
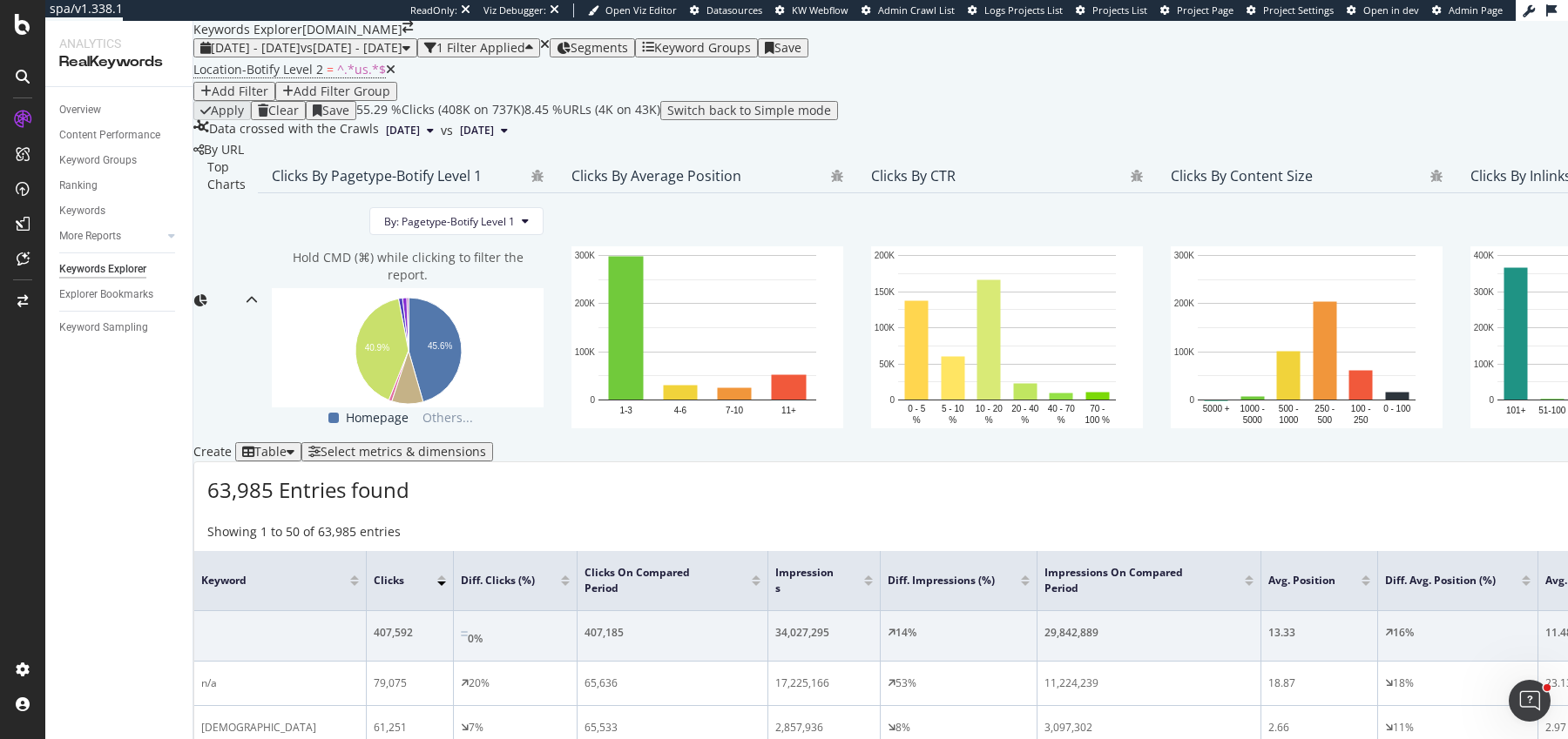
click at [268, 85] on div "Add Filter" at bounding box center [240, 92] width 56 height 14
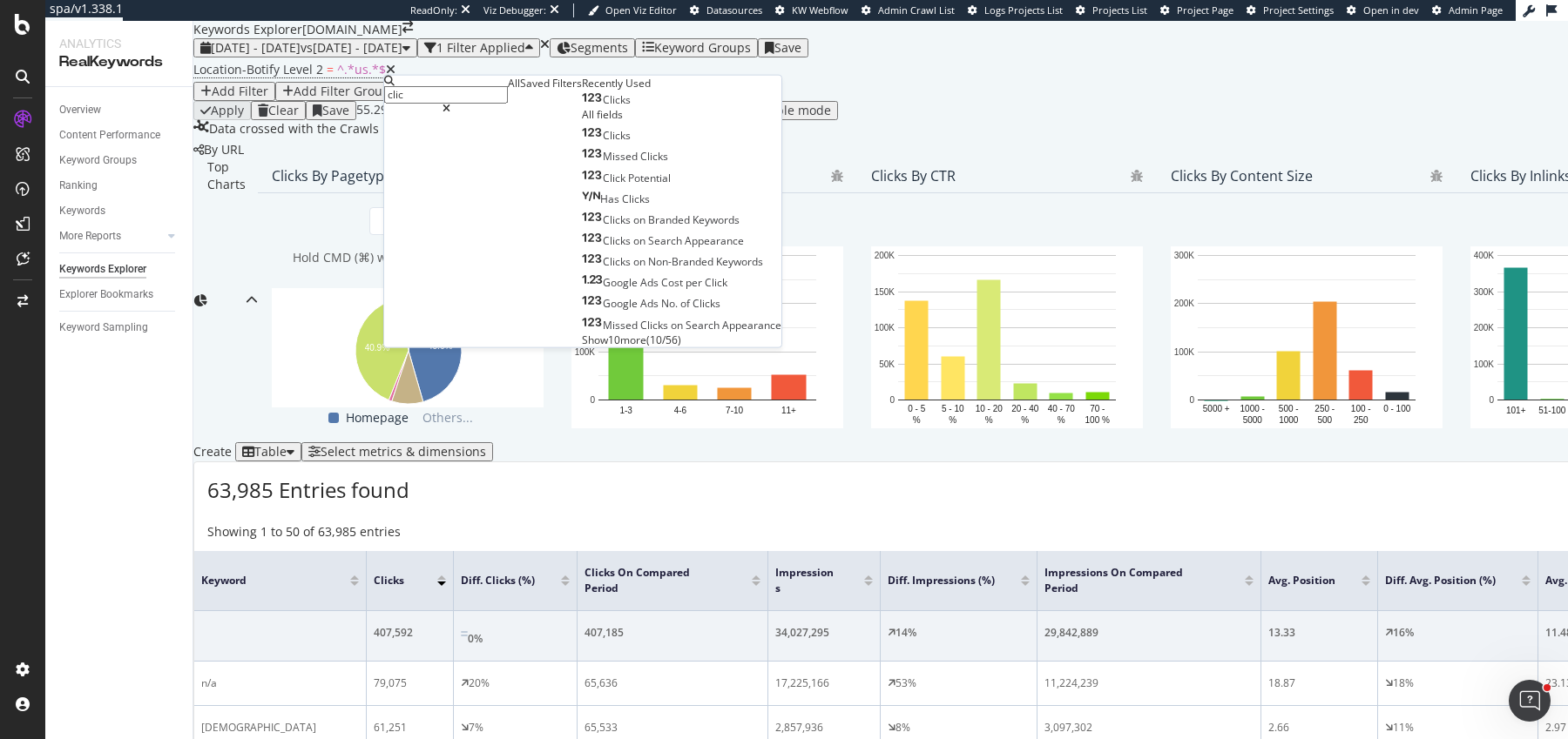
type input "clic"
click at [581, 107] on div "Clicks" at bounding box center [606, 100] width 49 height 14
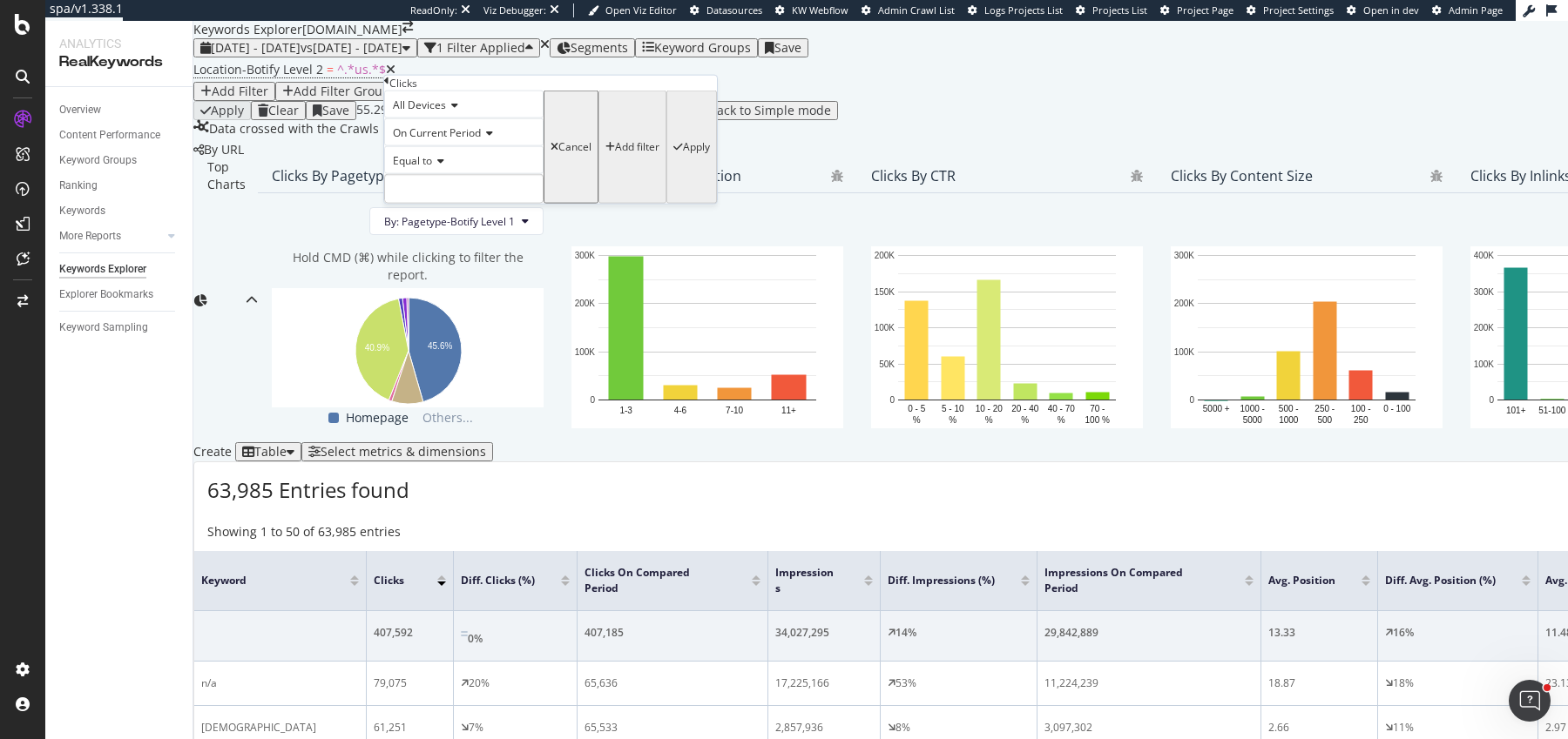
click at [485, 146] on div "On Current Period" at bounding box center [464, 132] width 160 height 28
click at [487, 214] on span "Diff. Between Period - Percentage" at bounding box center [442, 200] width 105 height 29
click at [443, 166] on icon at bounding box center [438, 161] width 13 height 11
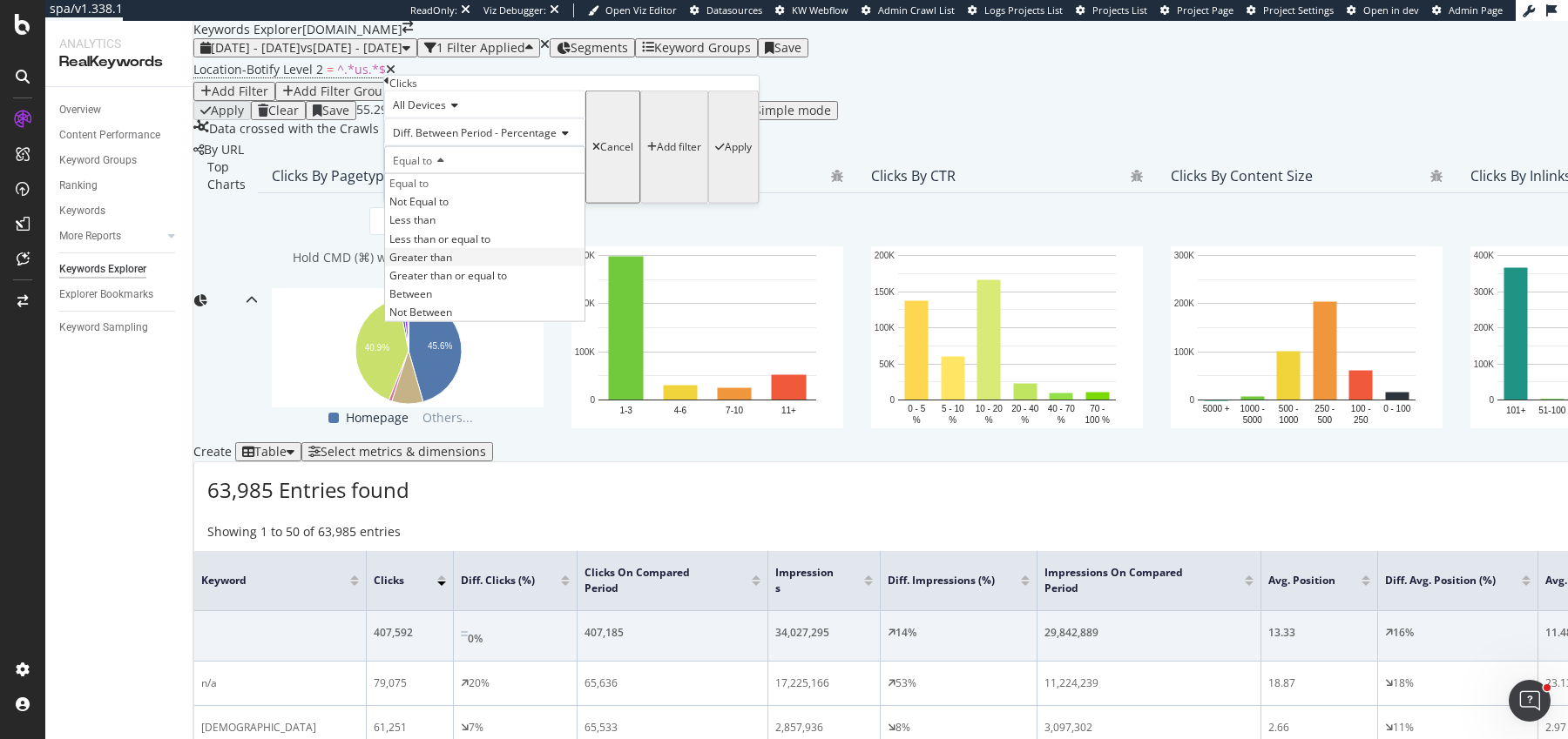
click at [452, 264] on span "Greater than" at bounding box center [421, 256] width 62 height 15
click at [474, 203] on input "number" at bounding box center [484, 189] width 202 height 29
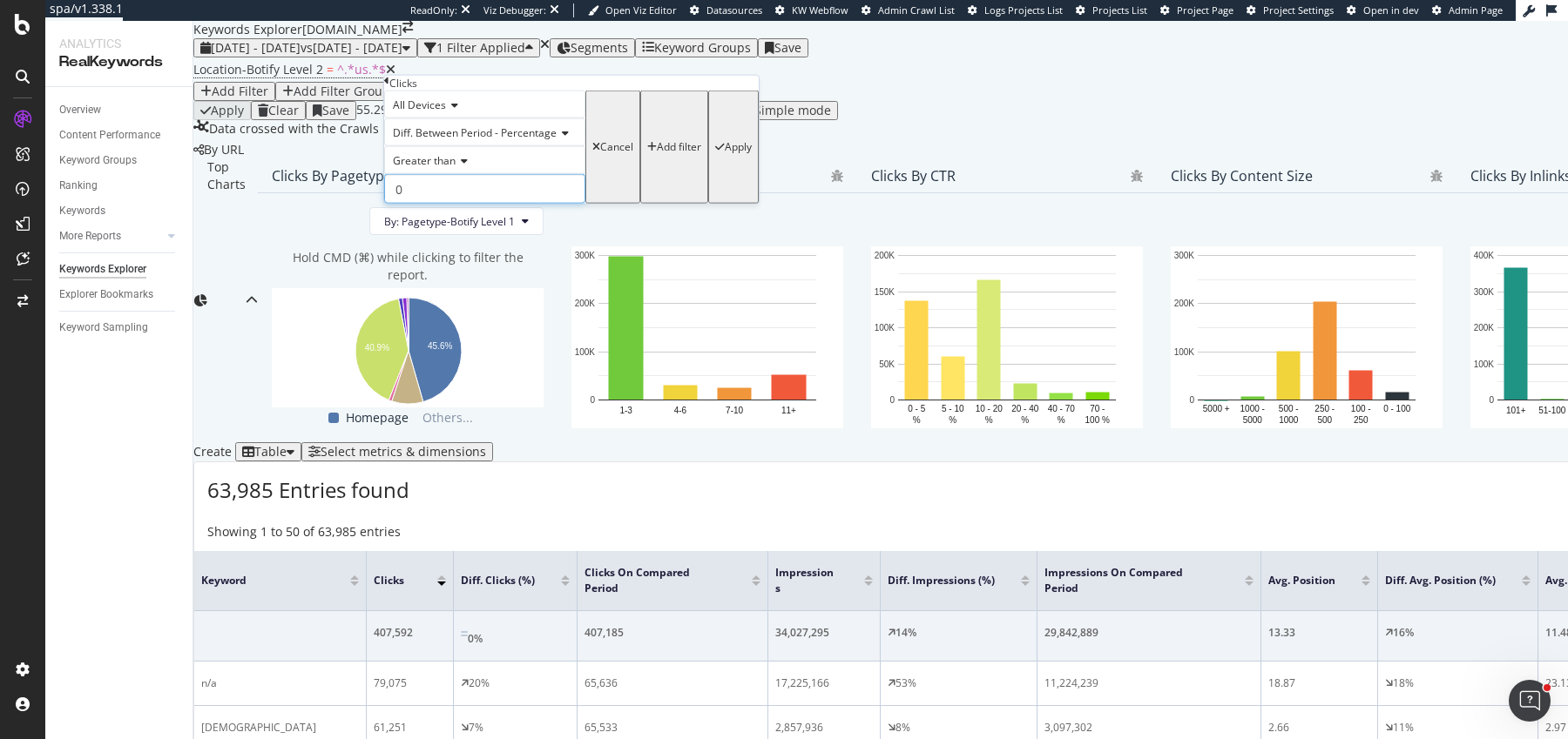
type input "0"
click at [715, 153] on div "button" at bounding box center [720, 147] width 10 height 11
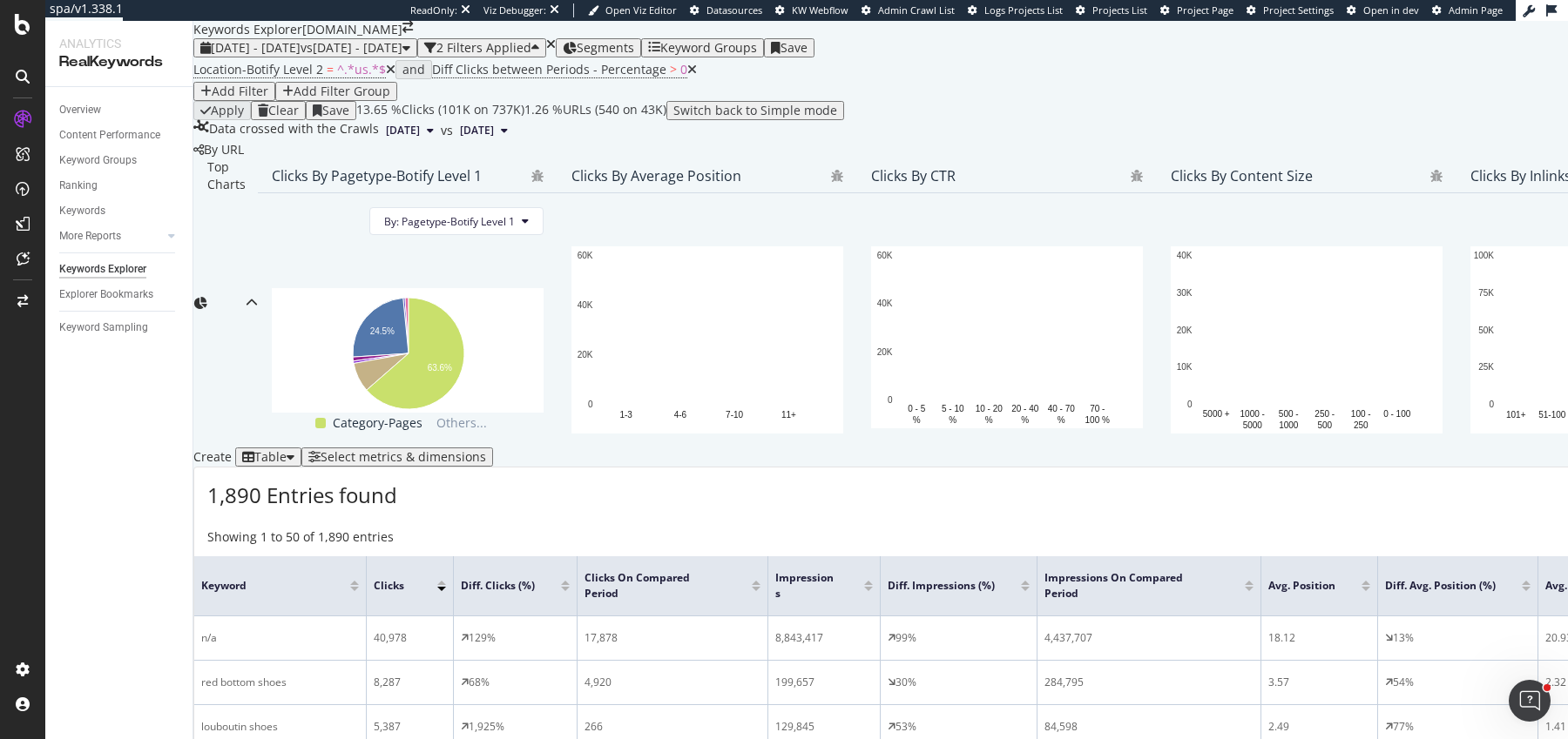
scroll to position [489, 0]
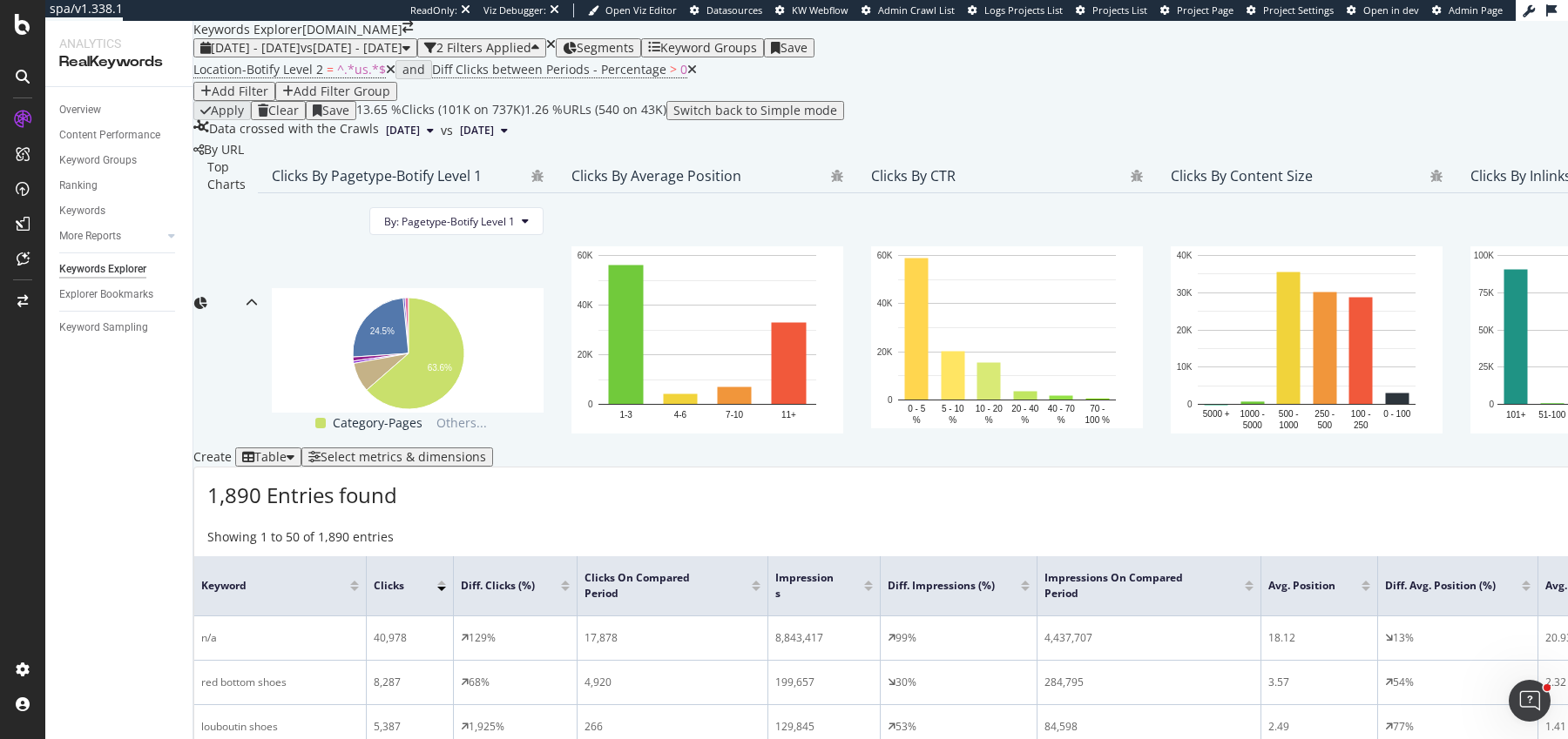
click at [486, 450] on div "Select metrics & dimensions" at bounding box center [403, 457] width 166 height 14
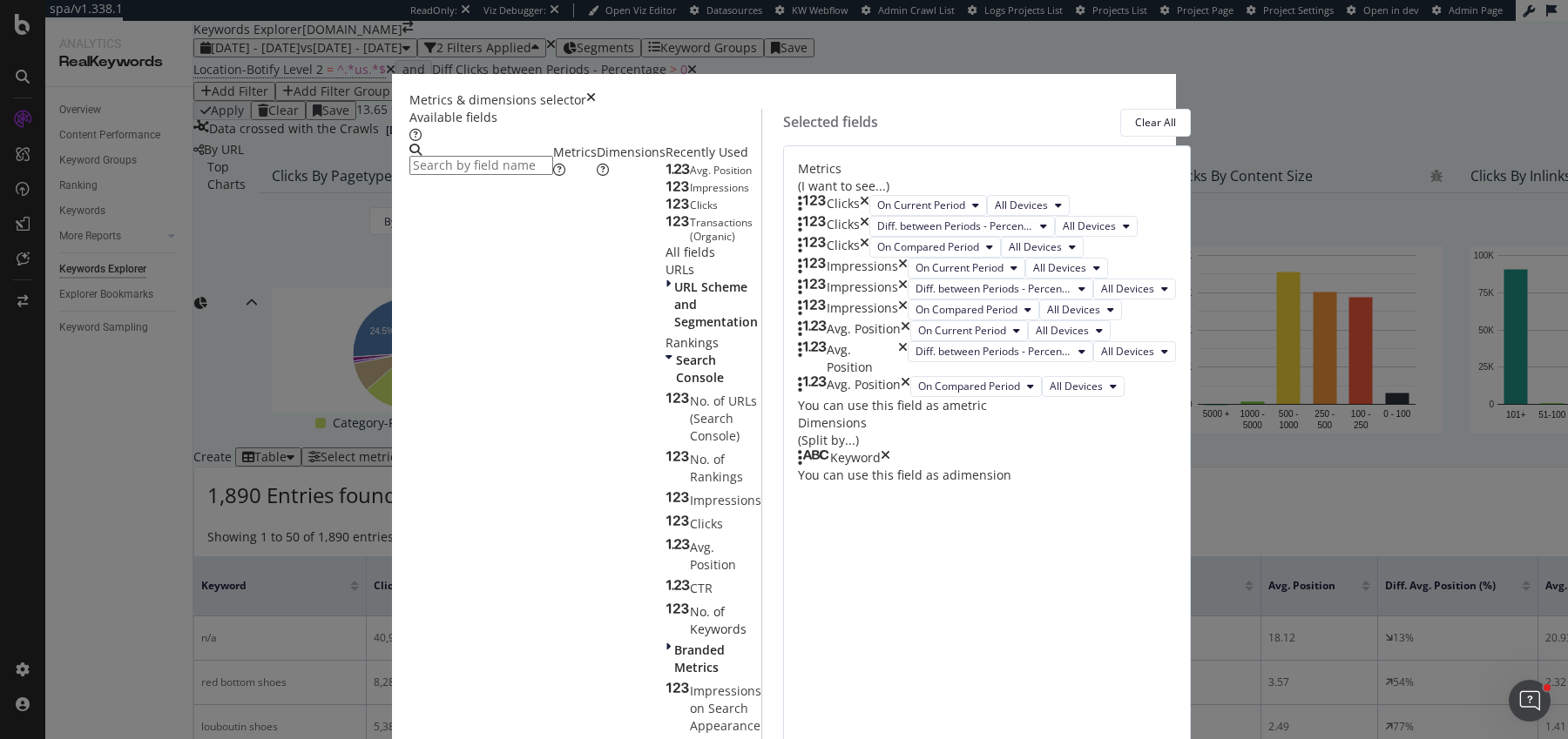
click at [870, 200] on div "Clicks" at bounding box center [833, 204] width 71 height 20
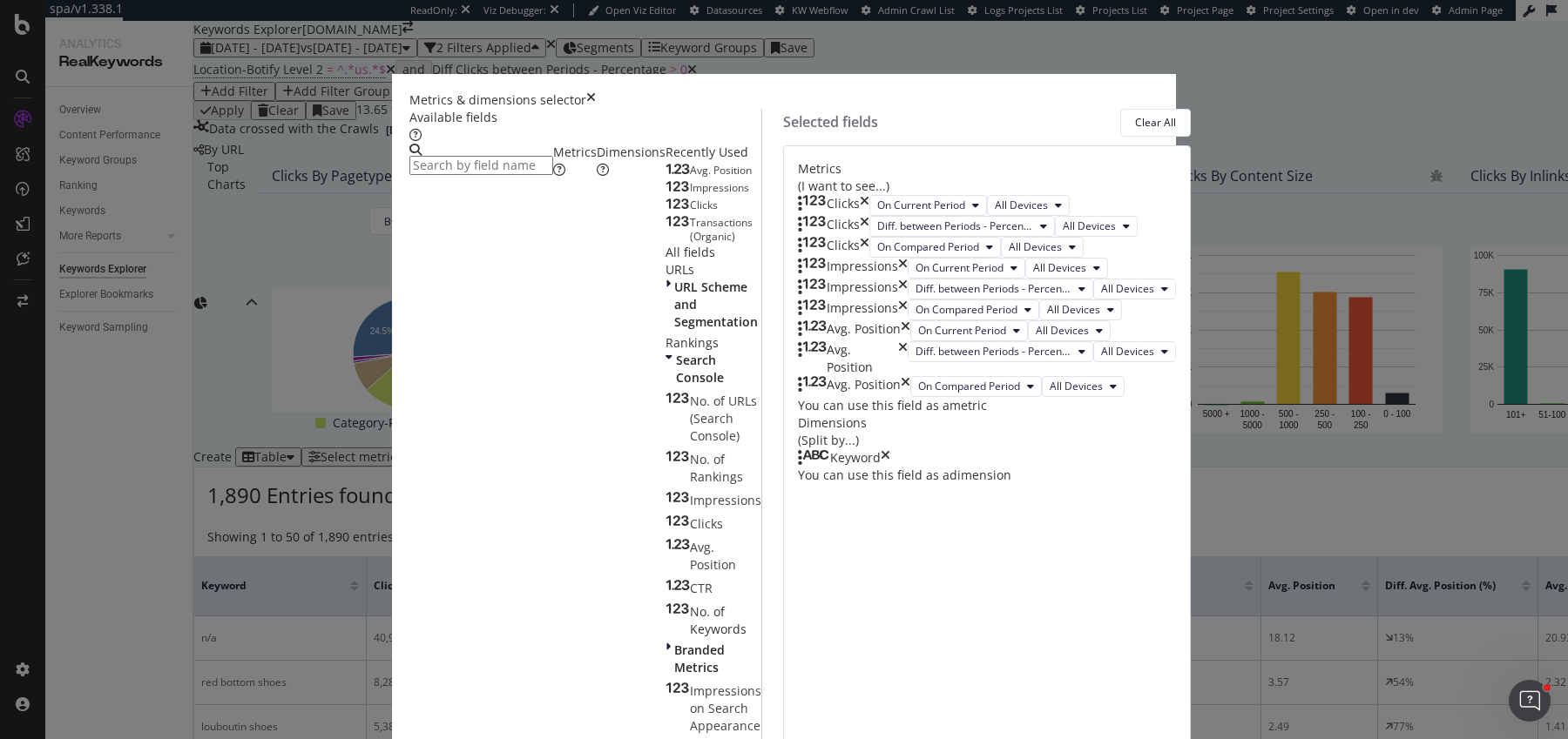
click at [911, 342] on icon "times" at bounding box center [906, 330] width 10 height 20
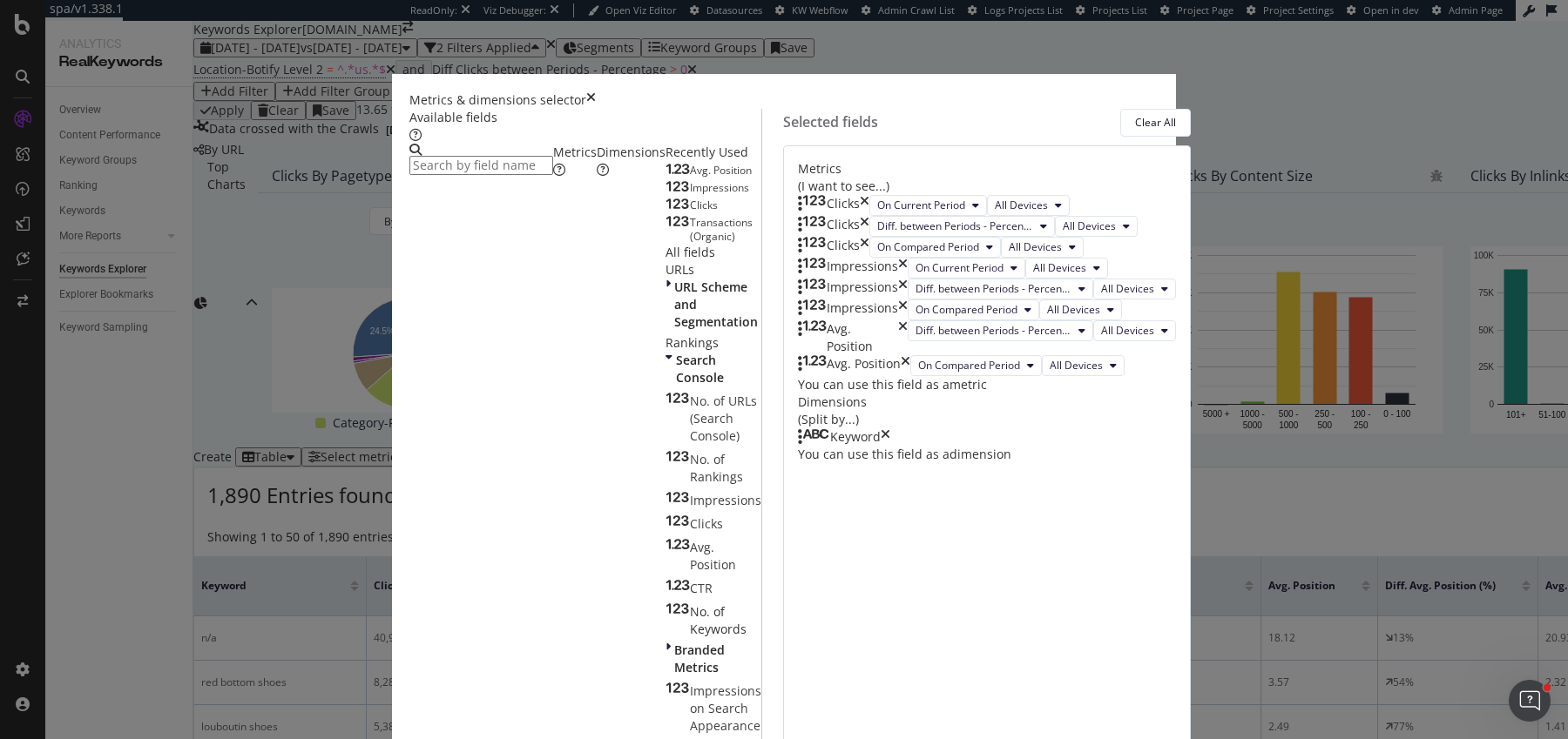
click at [908, 355] on icon "times" at bounding box center [903, 338] width 10 height 35
click at [911, 376] on icon "times" at bounding box center [906, 365] width 10 height 20
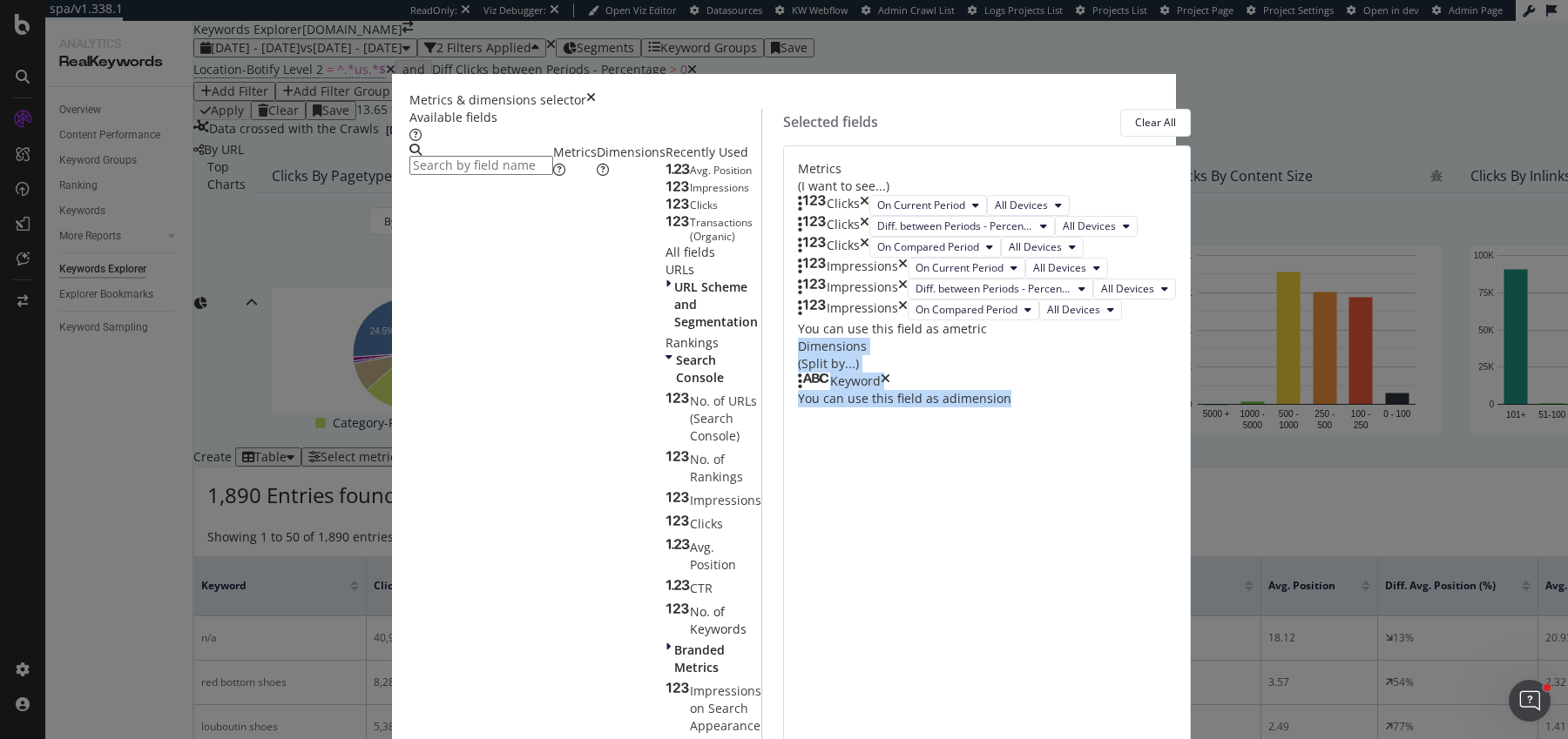
click at [1133, 338] on div "Clicks On Current Period All Devices Clicks Diff. between Periods - Percentage …" at bounding box center [987, 266] width 378 height 143
click at [1039, 338] on div "Clicks On Current Period All Devices Clicks Diff. between Periods - Percentage …" at bounding box center [987, 266] width 378 height 143
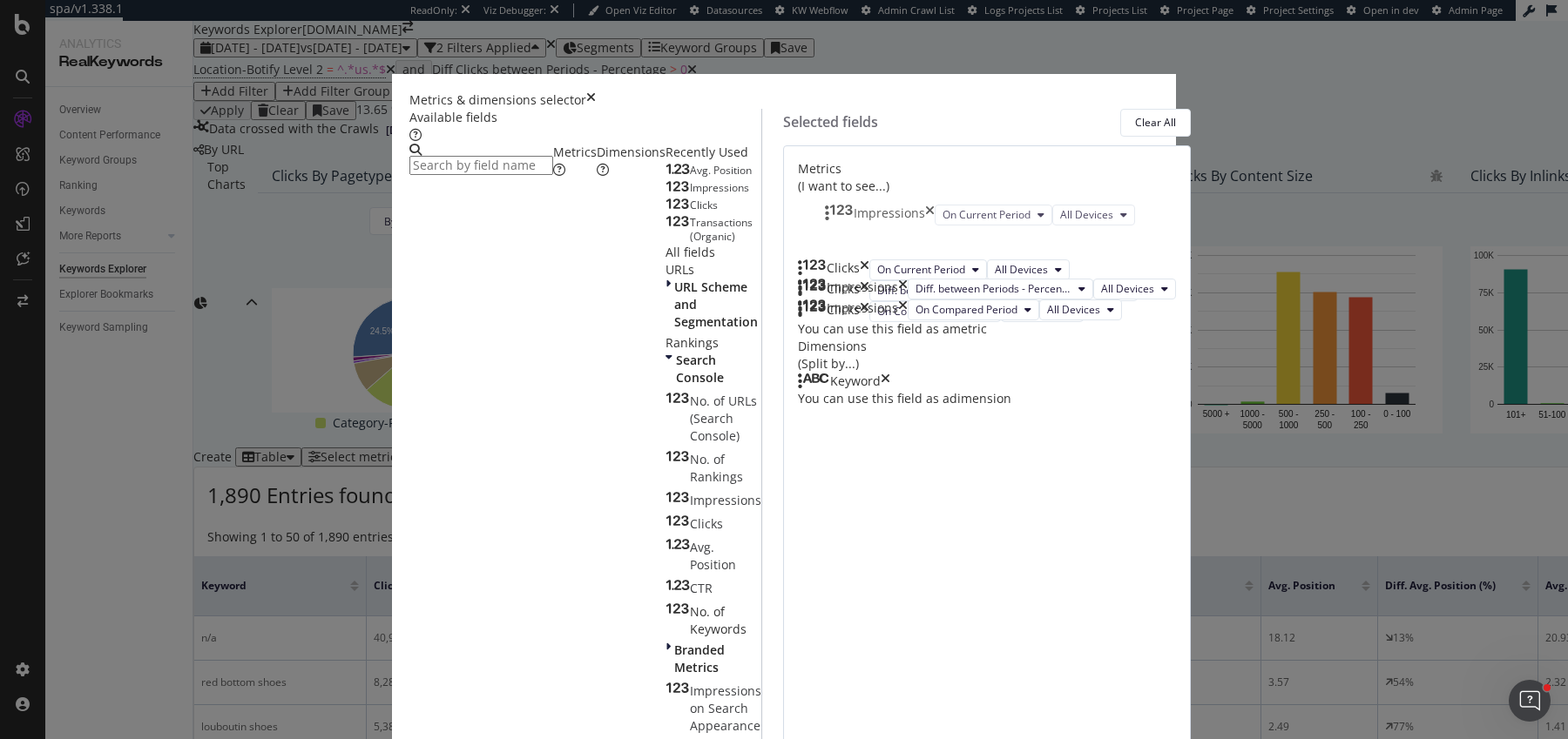
drag, startPoint x: 831, startPoint y: 398, endPoint x: 837, endPoint y: 219, distance: 179.1
click at [837, 219] on body "spa/v1.338.1 ReadOnly: Viz Debugger: Open Viz Editor Datasources KW Webflow Adm…" at bounding box center [784, 369] width 1568 height 739
drag, startPoint x: 829, startPoint y: 455, endPoint x: 829, endPoint y: 279, distance: 176.0
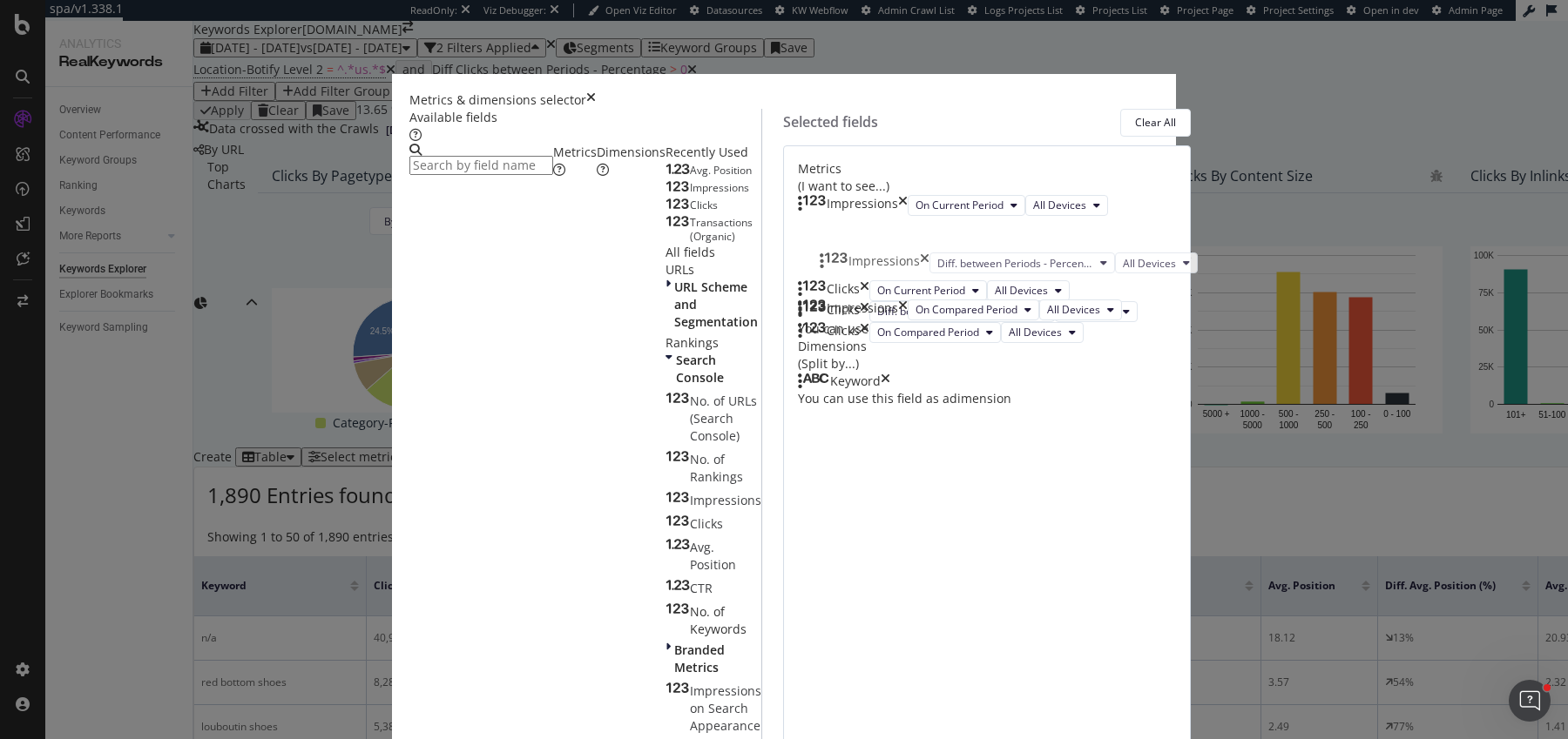
click at [829, 279] on body "spa/v1.338.1 ReadOnly: Viz Debugger: Open Viz Editor Datasources KW Webflow Adm…" at bounding box center [784, 369] width 1568 height 739
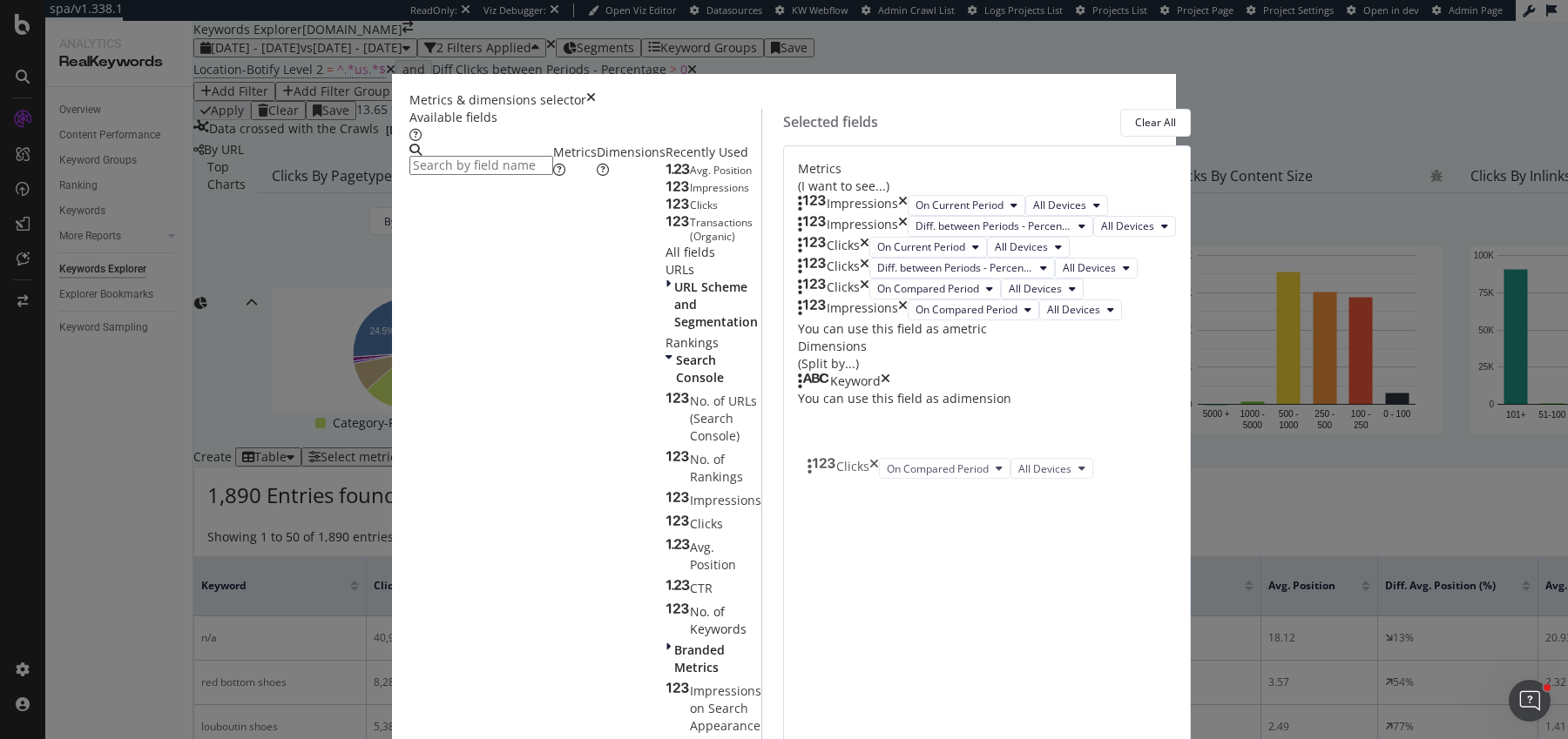
drag, startPoint x: 832, startPoint y: 463, endPoint x: 818, endPoint y: 483, distance: 24.4
click at [818, 483] on body "spa/v1.338.1 ReadOnly: Viz Debugger: Open Viz Editor Datasources KW Webflow Adm…" at bounding box center [784, 369] width 1568 height 739
click at [870, 300] on icon "times" at bounding box center [865, 288] width 10 height 20
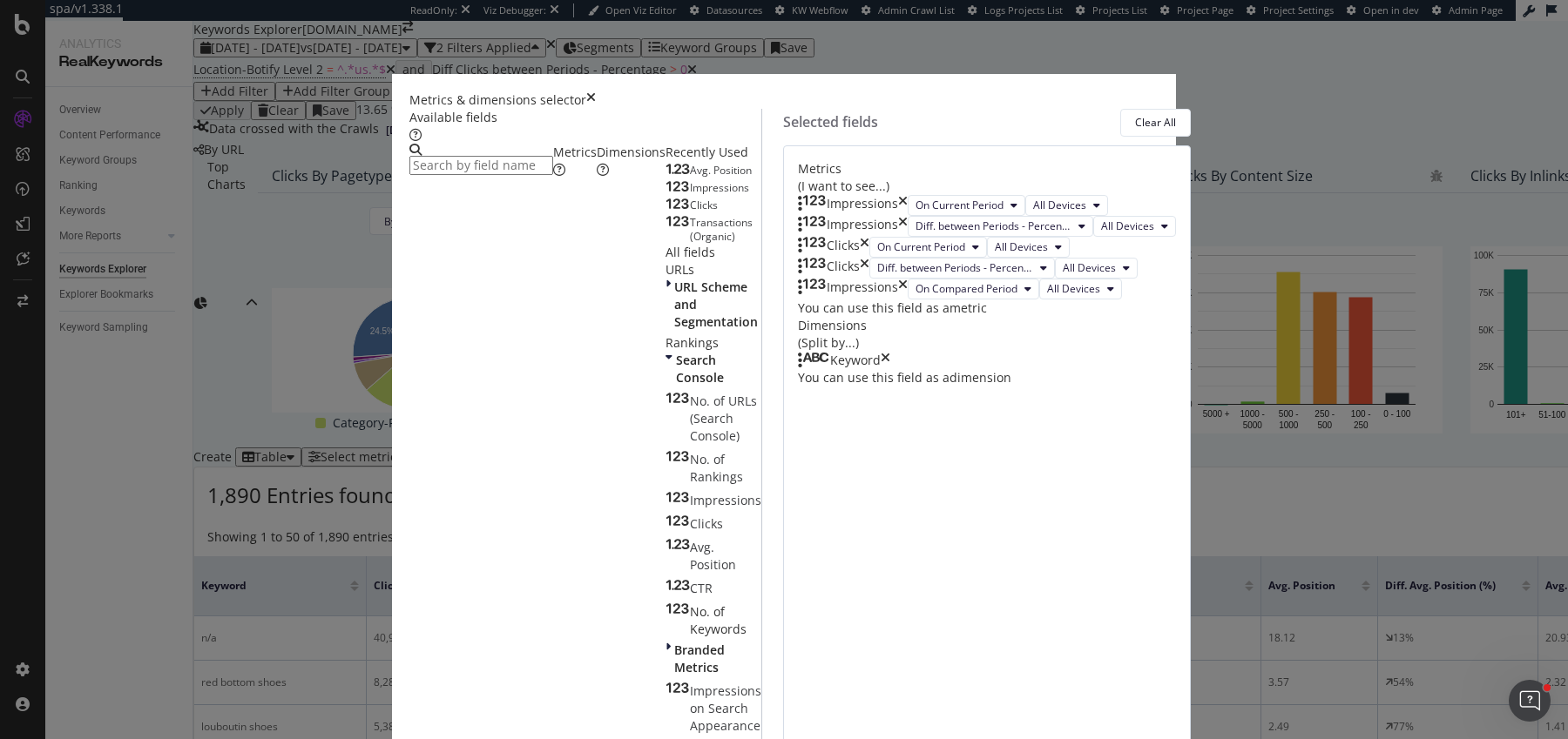
click at [908, 300] on icon "times" at bounding box center [903, 288] width 10 height 20
drag, startPoint x: 1120, startPoint y: 679, endPoint x: 1316, endPoint y: 7, distance: 700.0
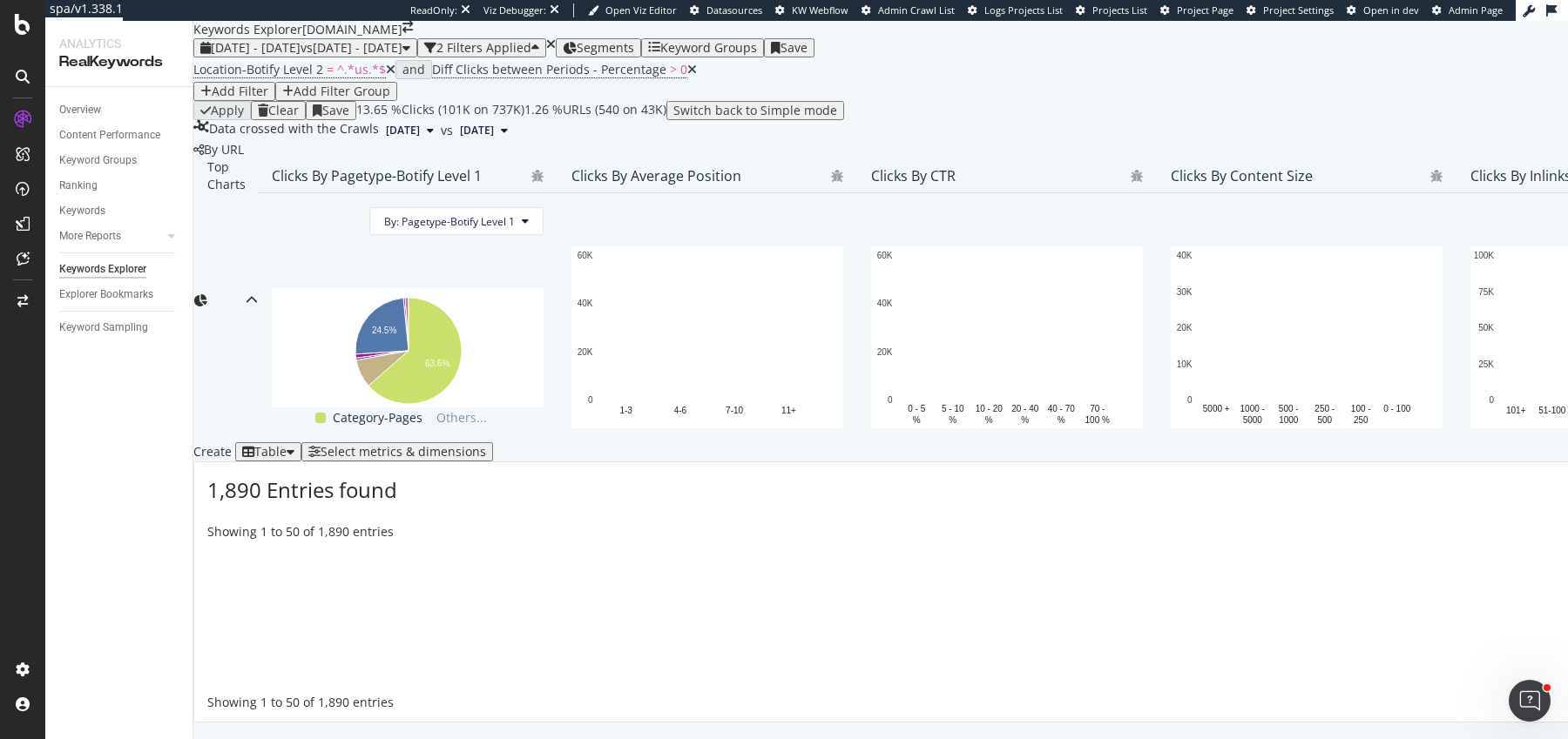
scroll to position [267, 0]
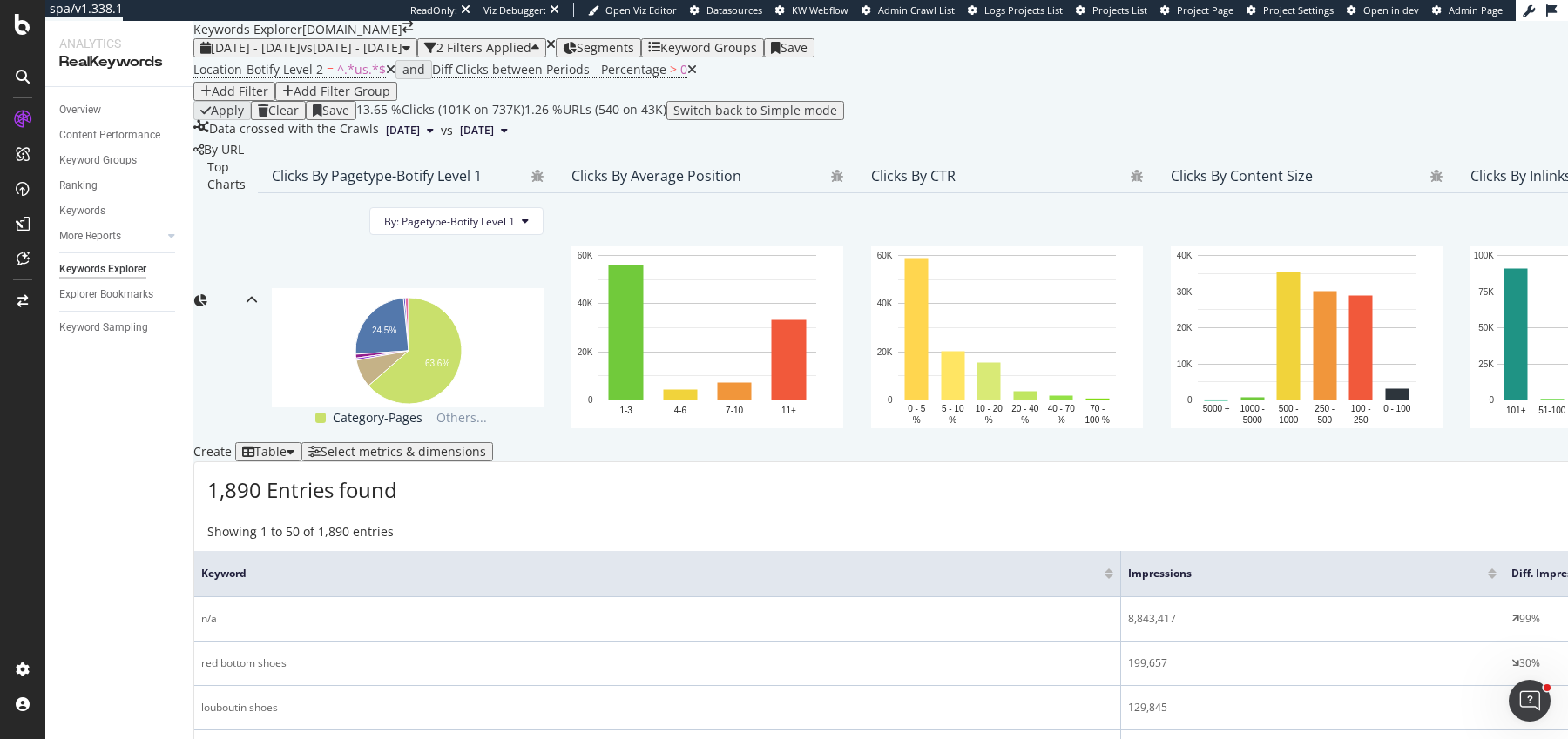
drag, startPoint x: 599, startPoint y: 539, endPoint x: 397, endPoint y: 540, distance: 202.0
click at [397, 551] on th "Keyword" at bounding box center [657, 573] width 927 height 46
click at [386, 76] on icon at bounding box center [391, 69] width 10 height 13
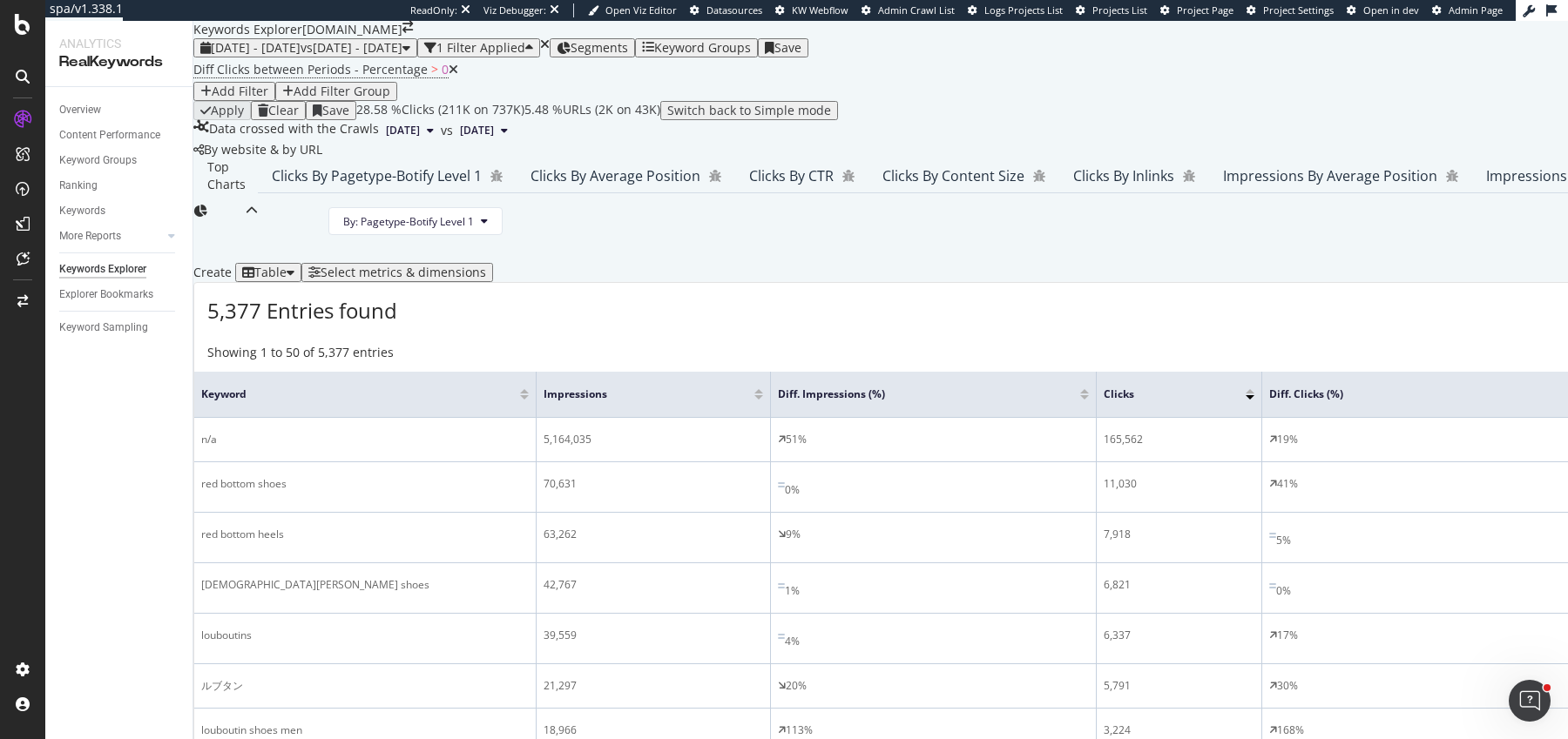
scroll to position [473, 0]
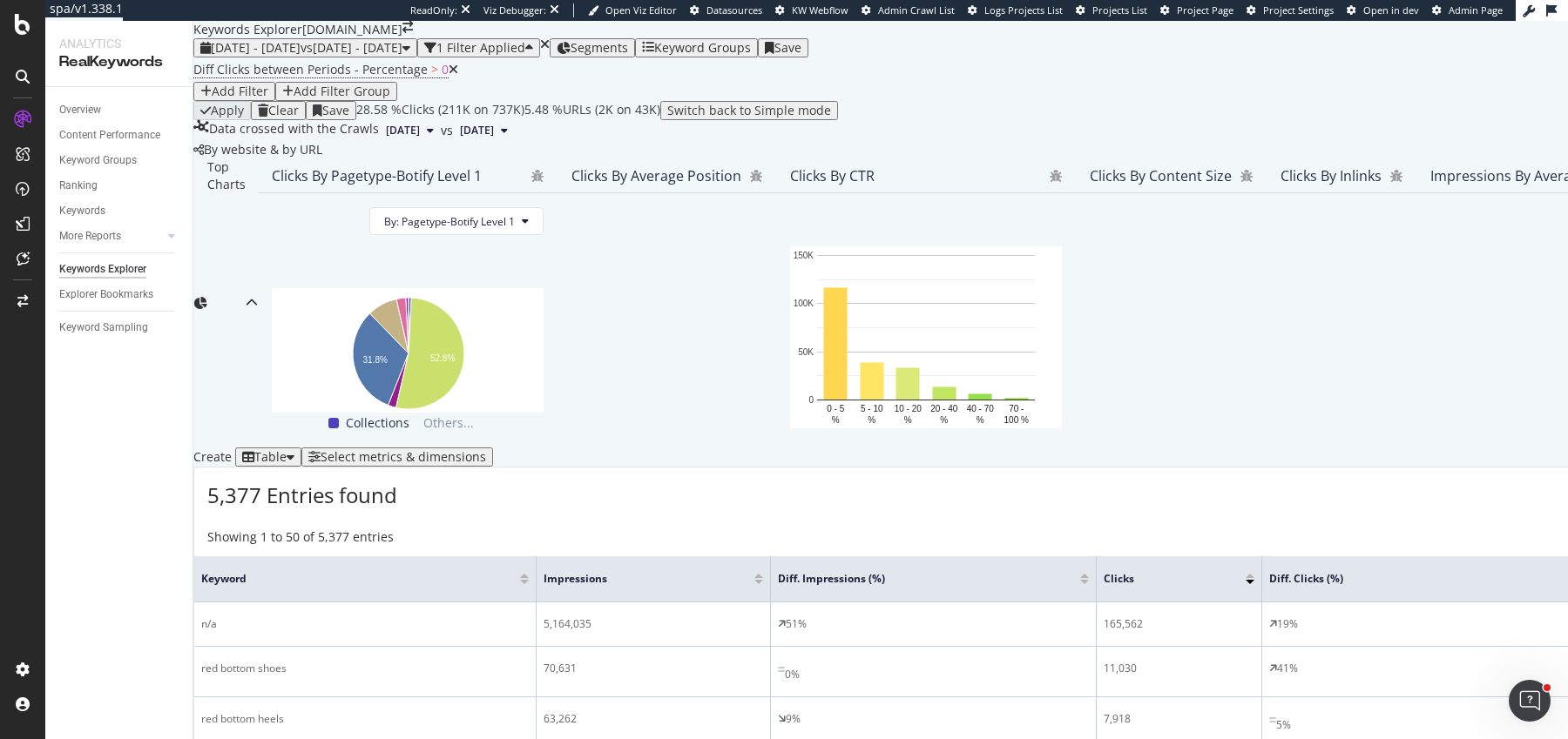
click at [561, 556] on th "Impressions" at bounding box center [653, 578] width 235 height 46
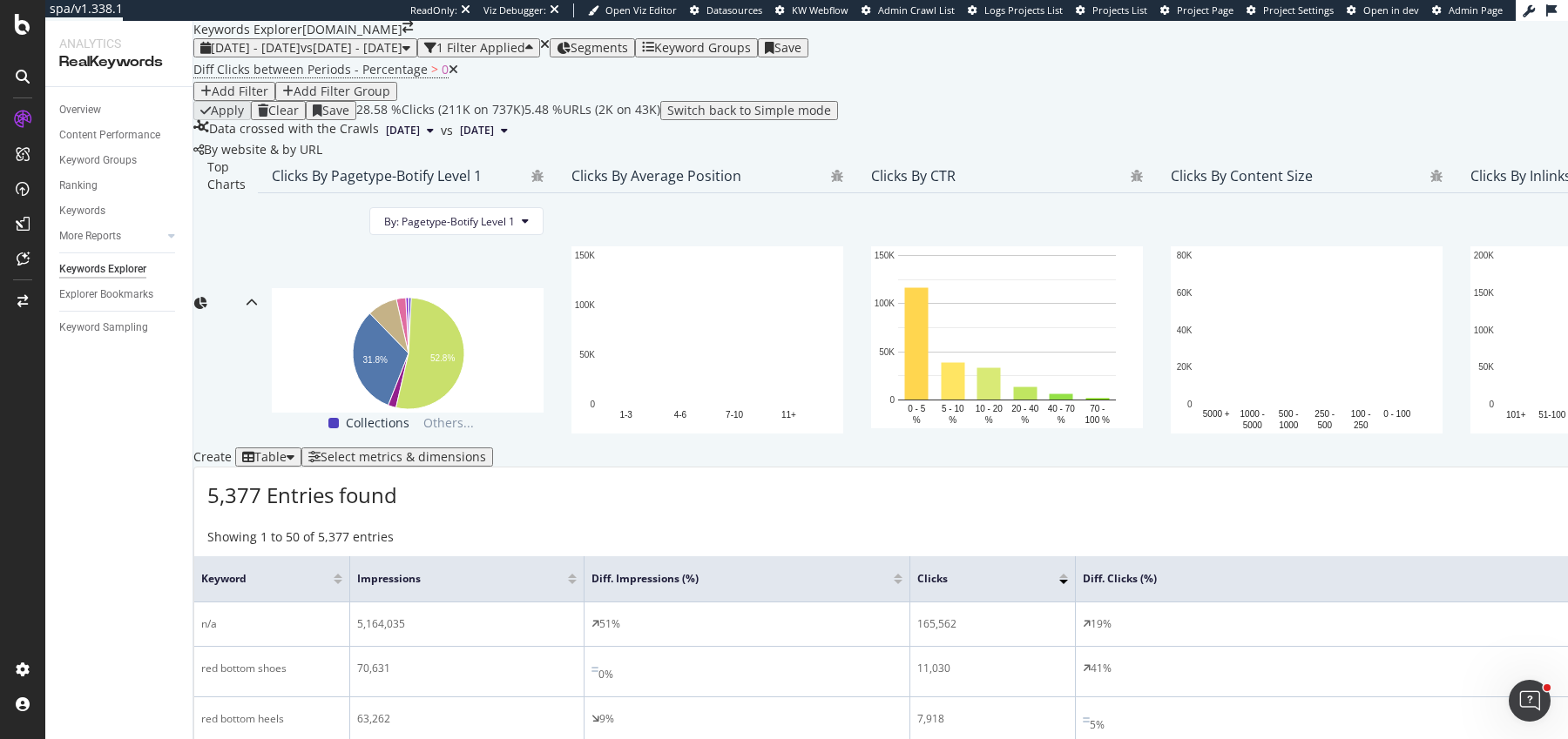
drag, startPoint x: 558, startPoint y: 336, endPoint x: 332, endPoint y: 348, distance: 226.3
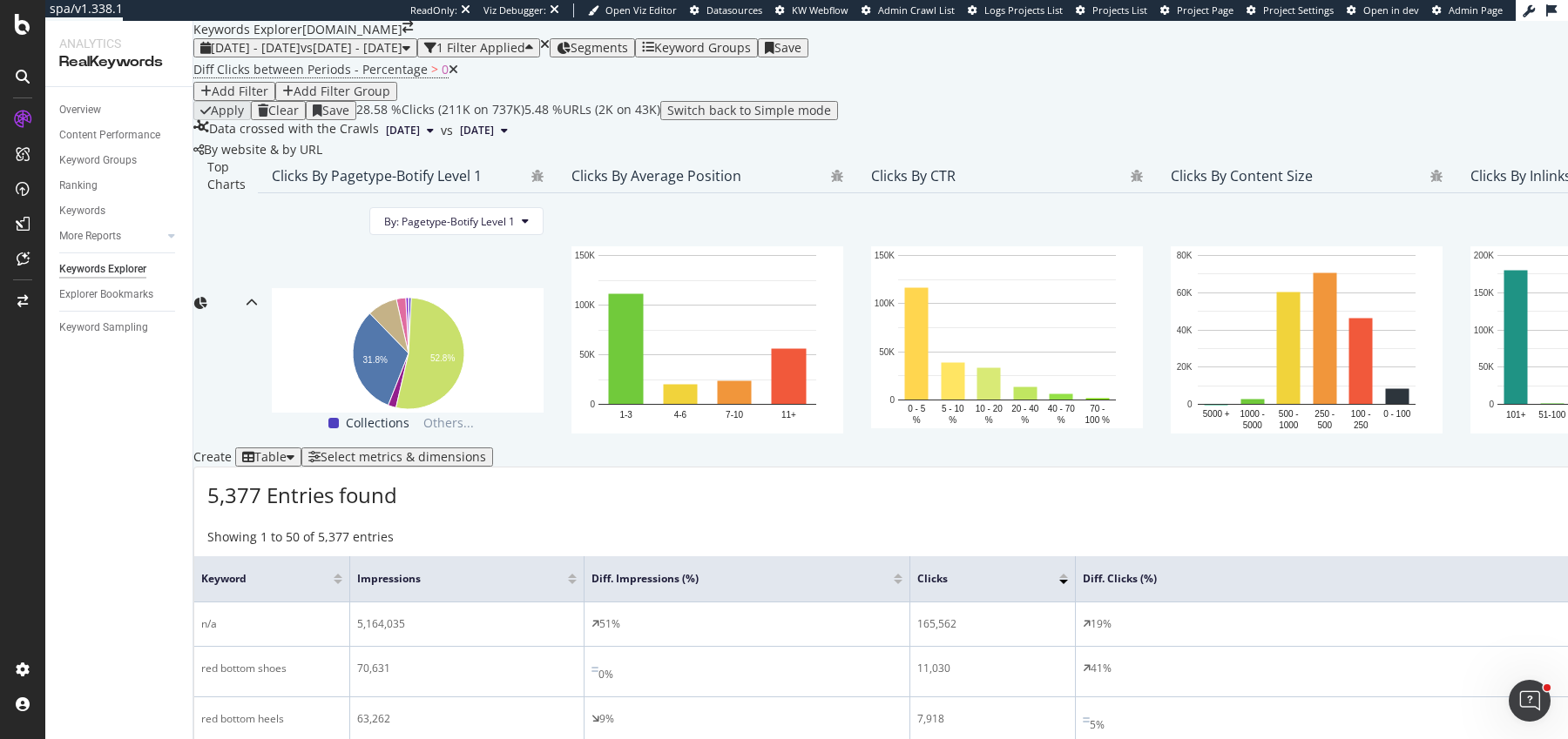
click at [331, 556] on th "Keyword" at bounding box center [272, 578] width 156 height 46
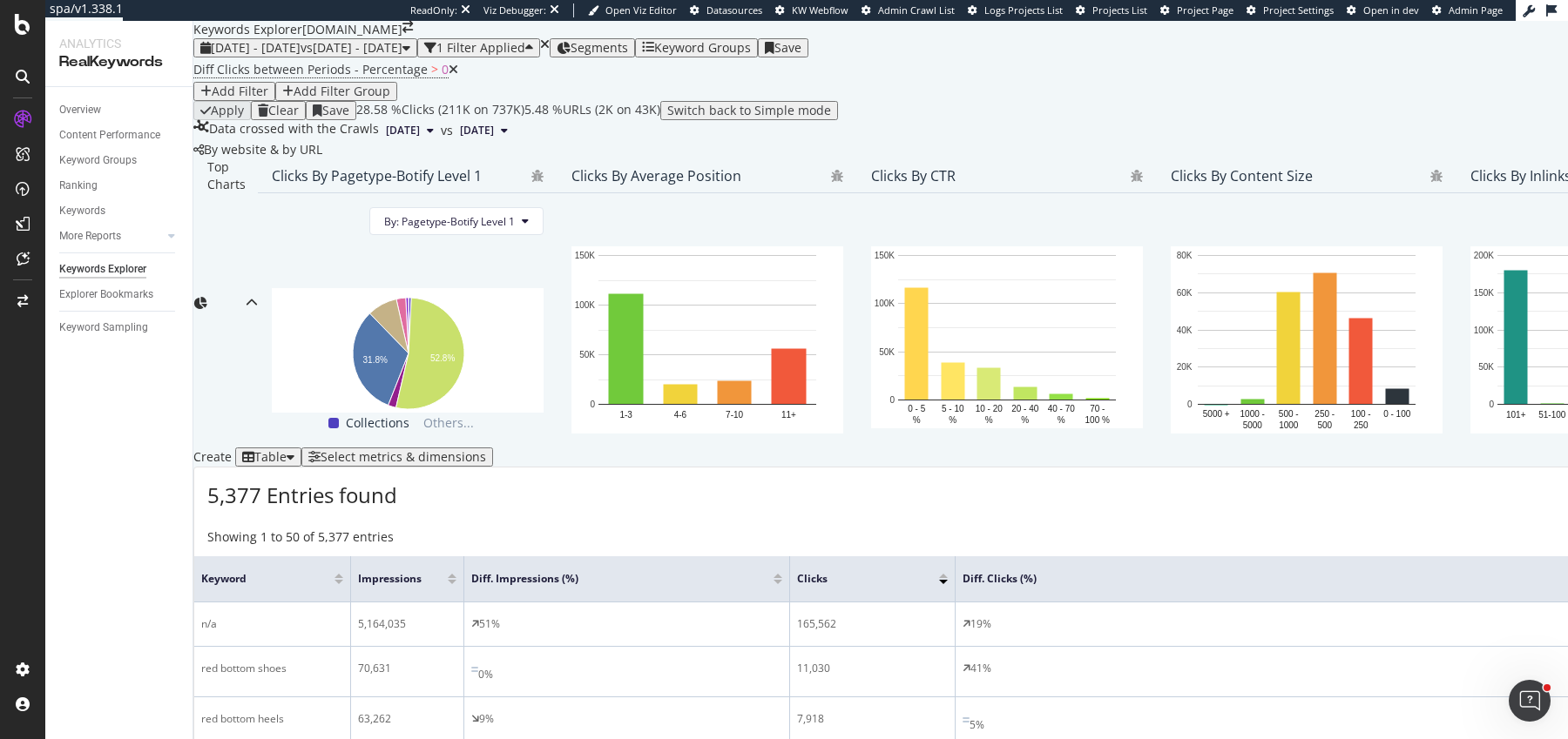
drag, startPoint x: 605, startPoint y: 336, endPoint x: 468, endPoint y: 342, distance: 137.1
click at [465, 556] on th "Impressions" at bounding box center [407, 578] width 113 height 46
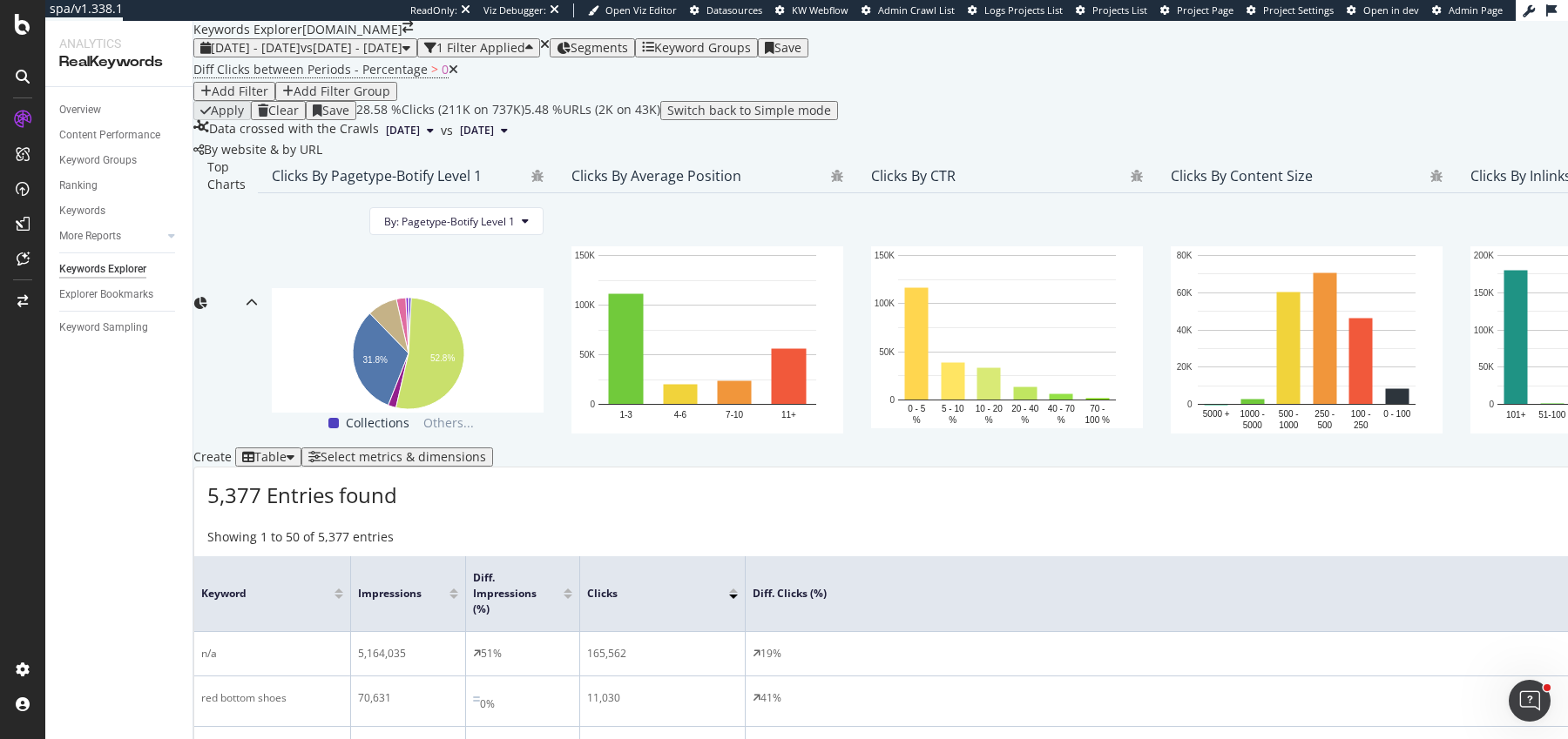
drag, startPoint x: 814, startPoint y: 336, endPoint x: 603, endPoint y: 341, distance: 211.1
click at [583, 556] on span at bounding box center [578, 593] width 11 height 75
drag, startPoint x: 770, startPoint y: 228, endPoint x: 685, endPoint y: 228, distance: 85.0
click at [671, 556] on span at bounding box center [665, 593] width 11 height 75
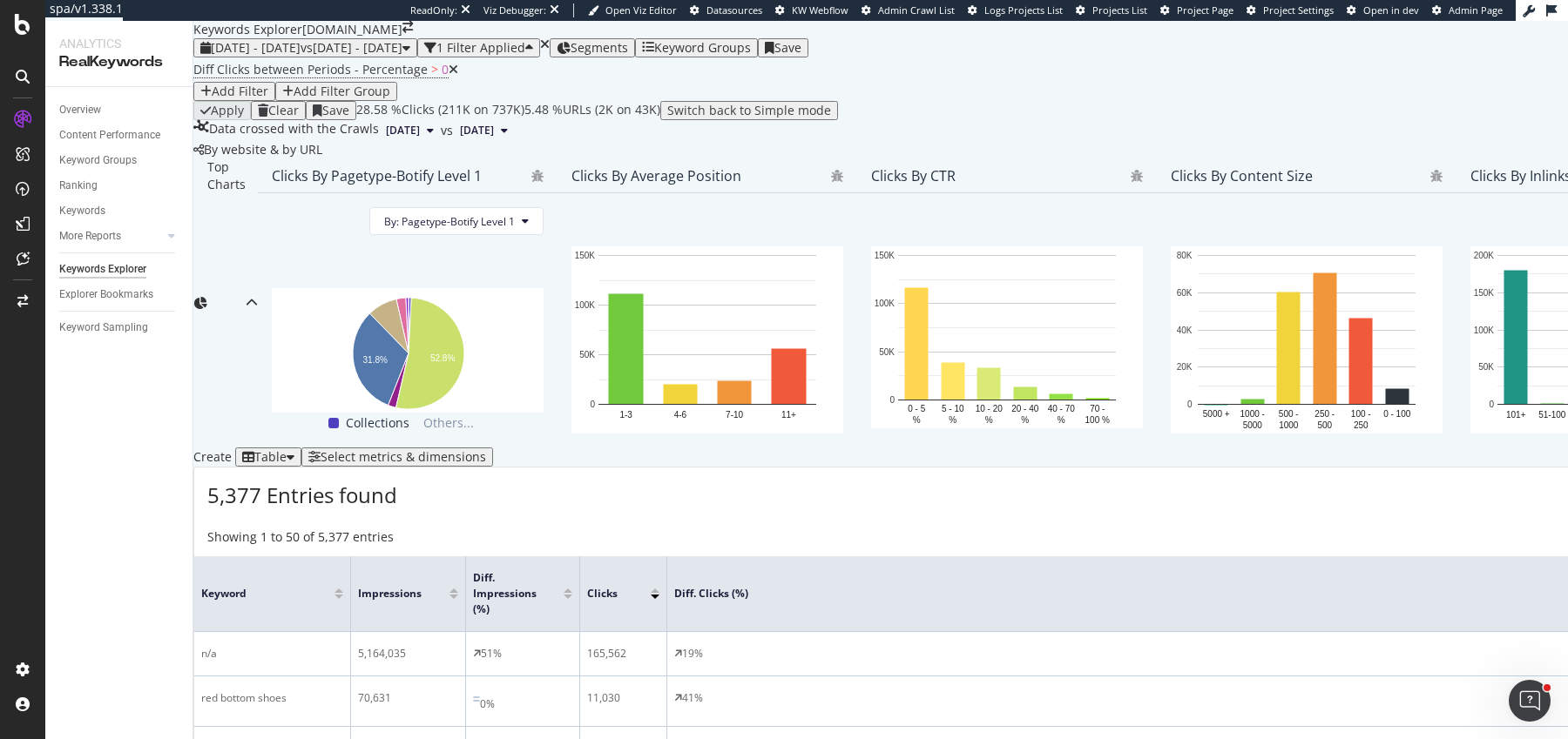
scroll to position [643, 0]
click at [628, 50] on div "Segments" at bounding box center [591, 48] width 71 height 14
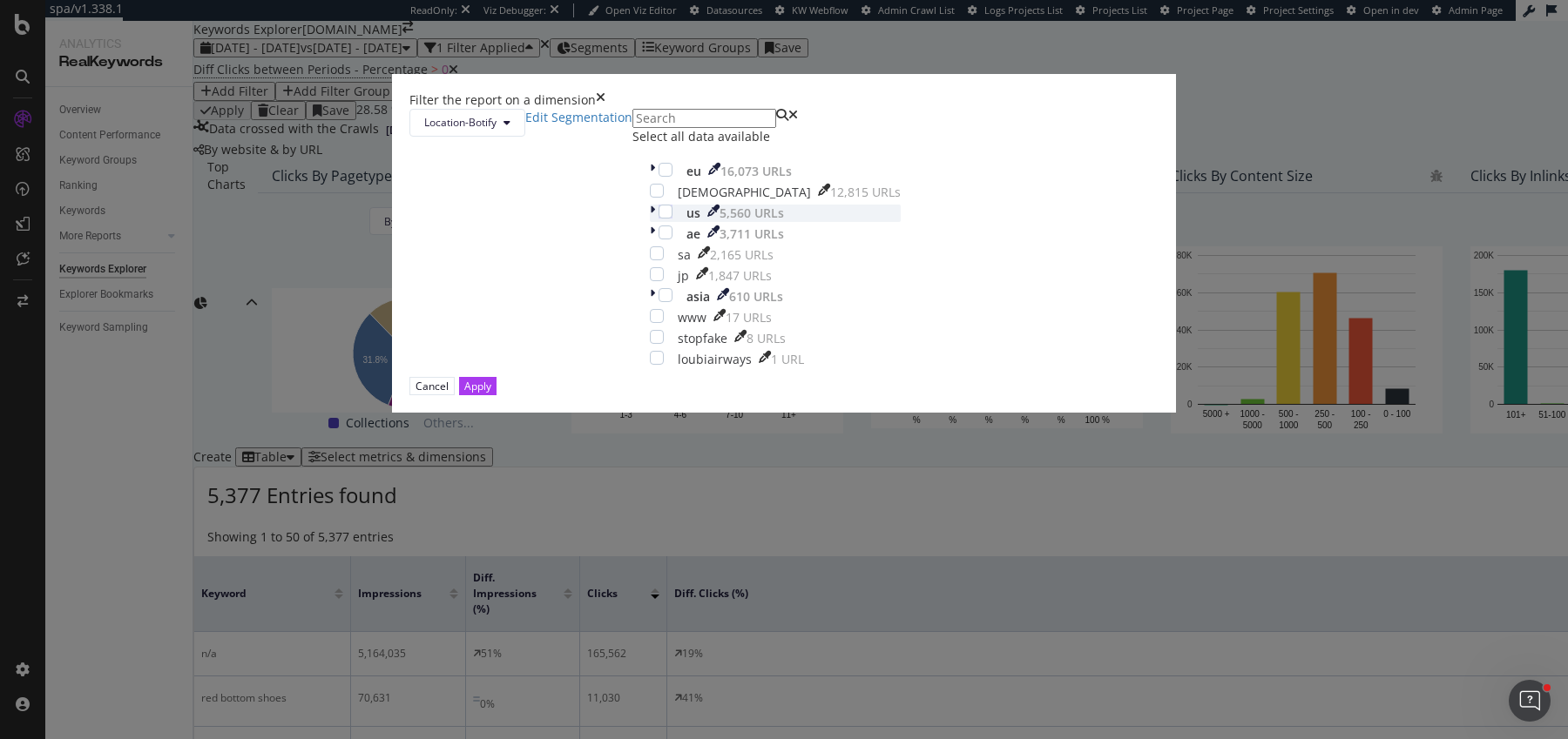
click at [650, 222] on icon "modal" at bounding box center [652, 213] width 5 height 18
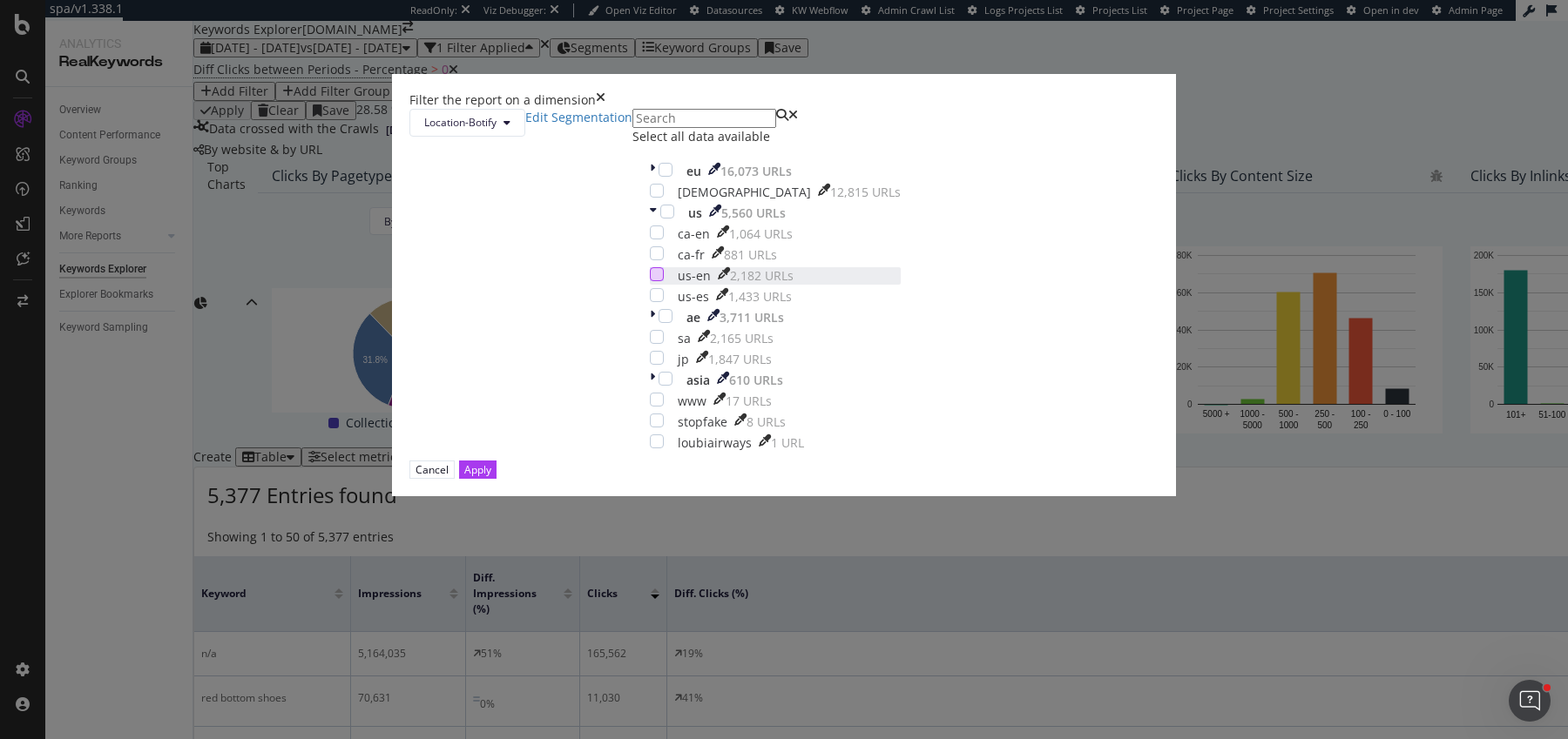
click at [650, 281] on div "modal" at bounding box center [656, 275] width 14 height 14
click at [650, 302] on div "modal" at bounding box center [656, 295] width 14 height 14
click at [491, 477] on div "Apply" at bounding box center [478, 469] width 27 height 15
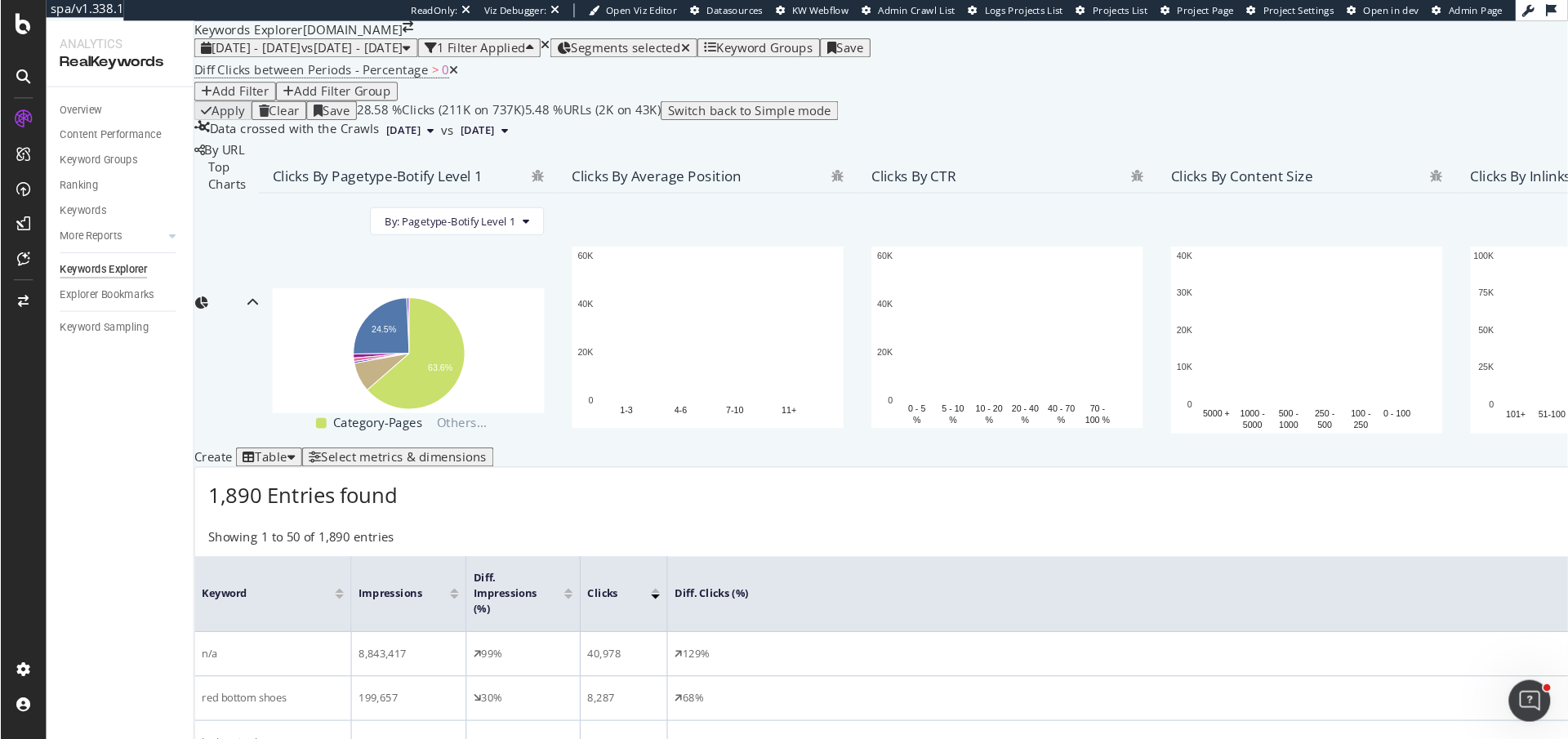
scroll to position [587, 0]
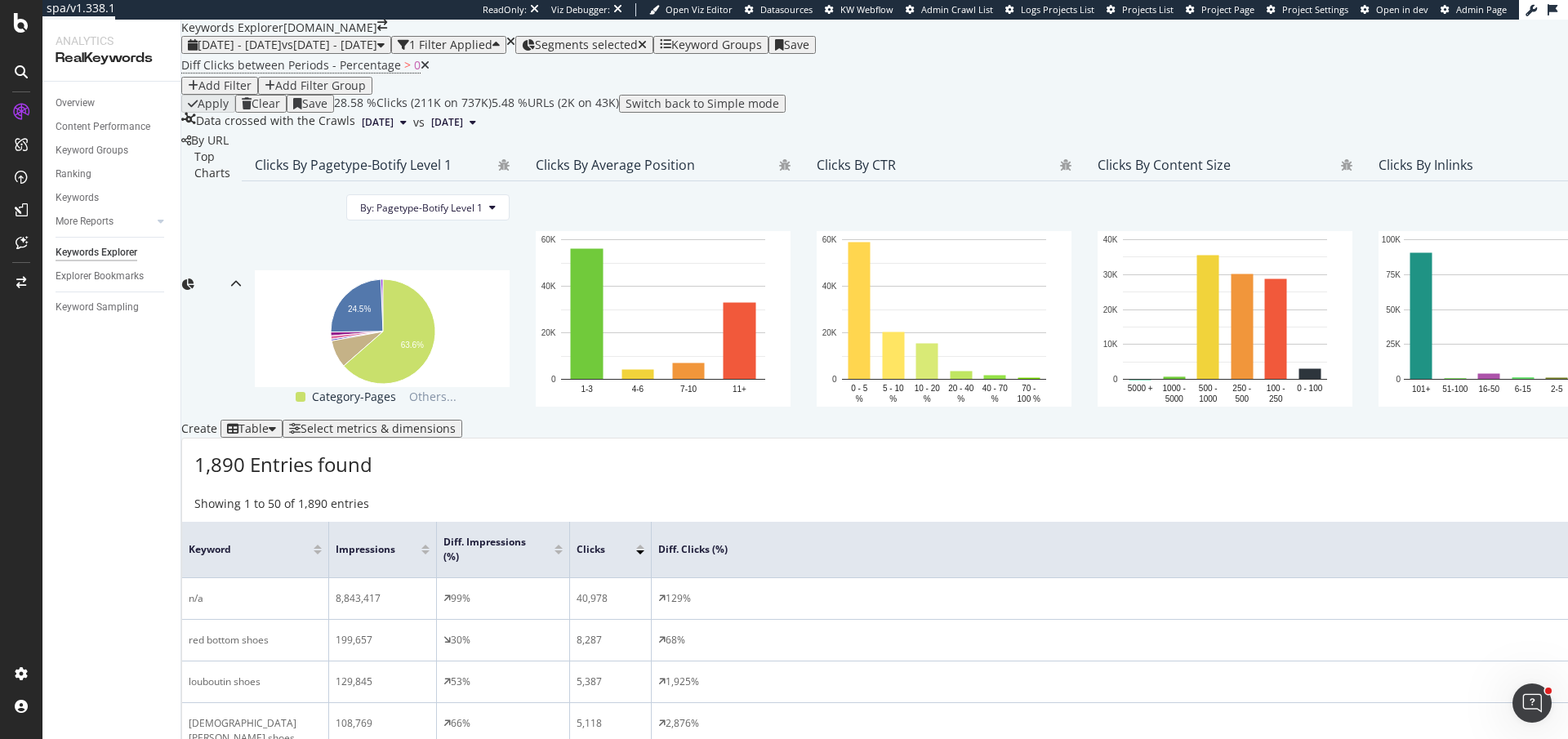
drag, startPoint x: 563, startPoint y: 192, endPoint x: 590, endPoint y: 191, distance: 27.0
click at [574, 522] on span at bounding box center [568, 549] width 10 height 56
click at [592, 522] on th "Clicks" at bounding box center [610, 550] width 81 height 57
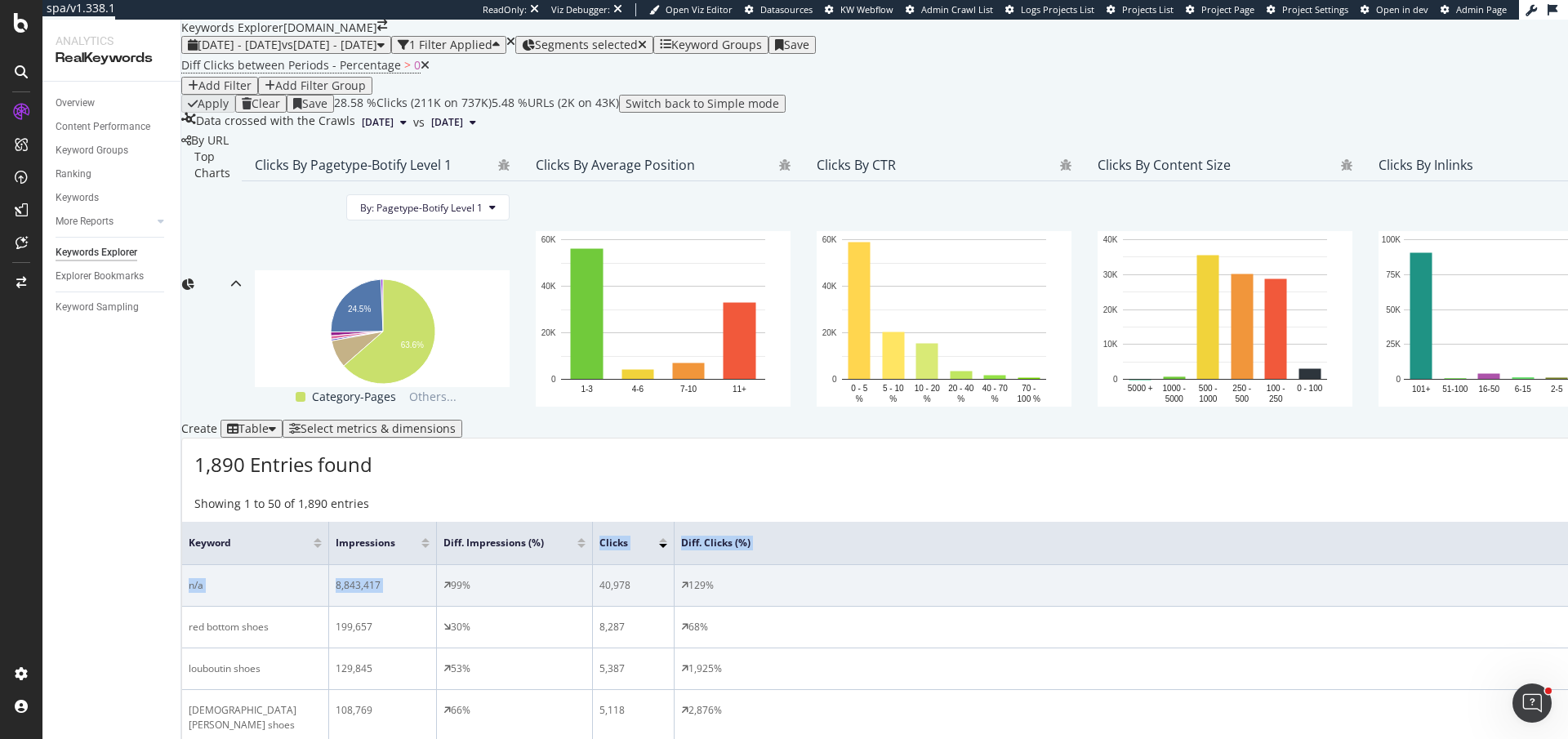
drag, startPoint x: 588, startPoint y: 184, endPoint x: 608, endPoint y: 183, distance: 20.0
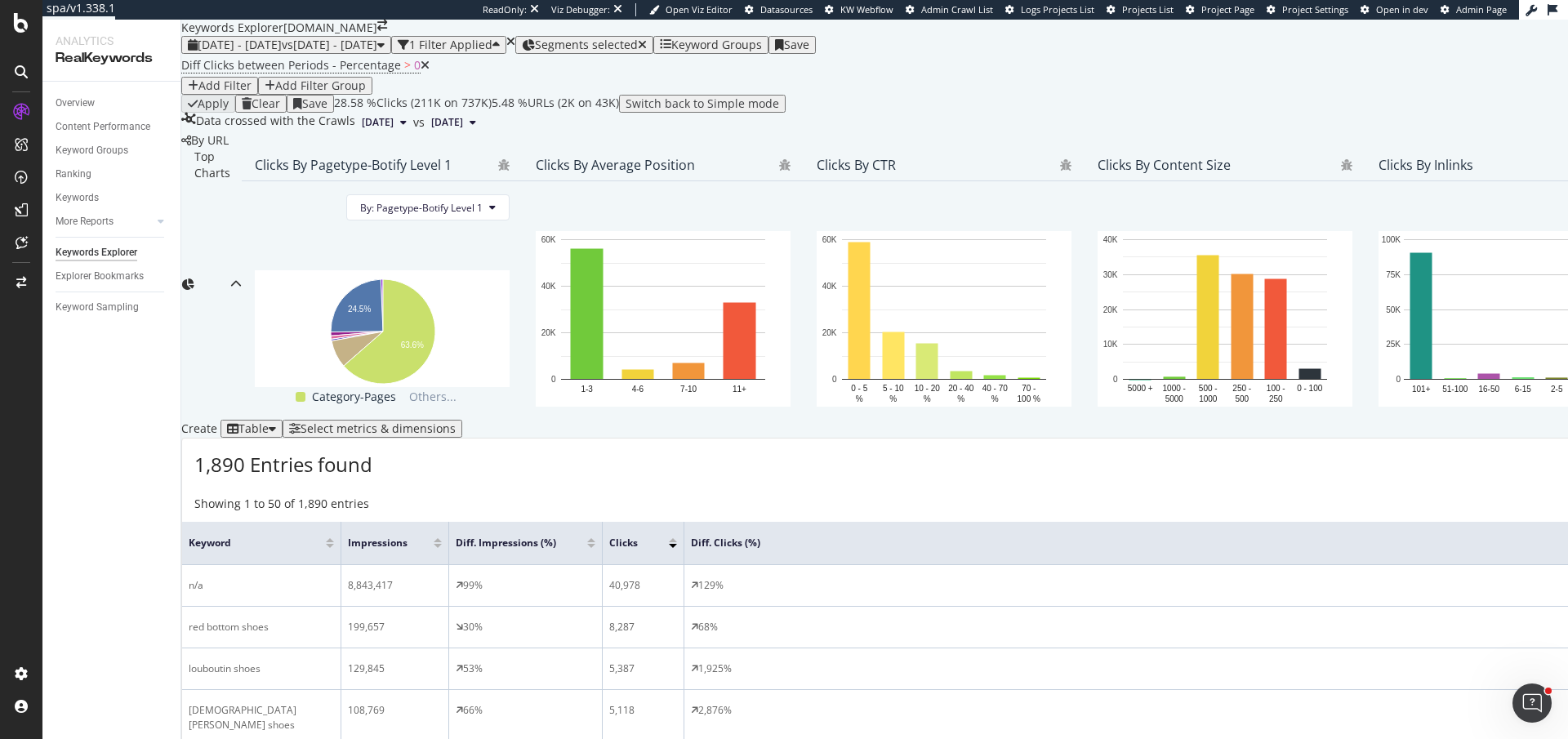
drag, startPoint x: 350, startPoint y: 173, endPoint x: 375, endPoint y: 173, distance: 25.0
click at [375, 522] on tr "Keyword Impressions Diff. Impressions (%) Clicks Diff. Clicks (%)" at bounding box center [1367, 543] width 2371 height 43
drag, startPoint x: 707, startPoint y: 174, endPoint x: 720, endPoint y: 174, distance: 13.0
click at [700, 522] on span at bounding box center [696, 543] width 10 height 43
click at [357, 73] on span "Diff Clicks between Periods - Percentage" at bounding box center [291, 65] width 220 height 16
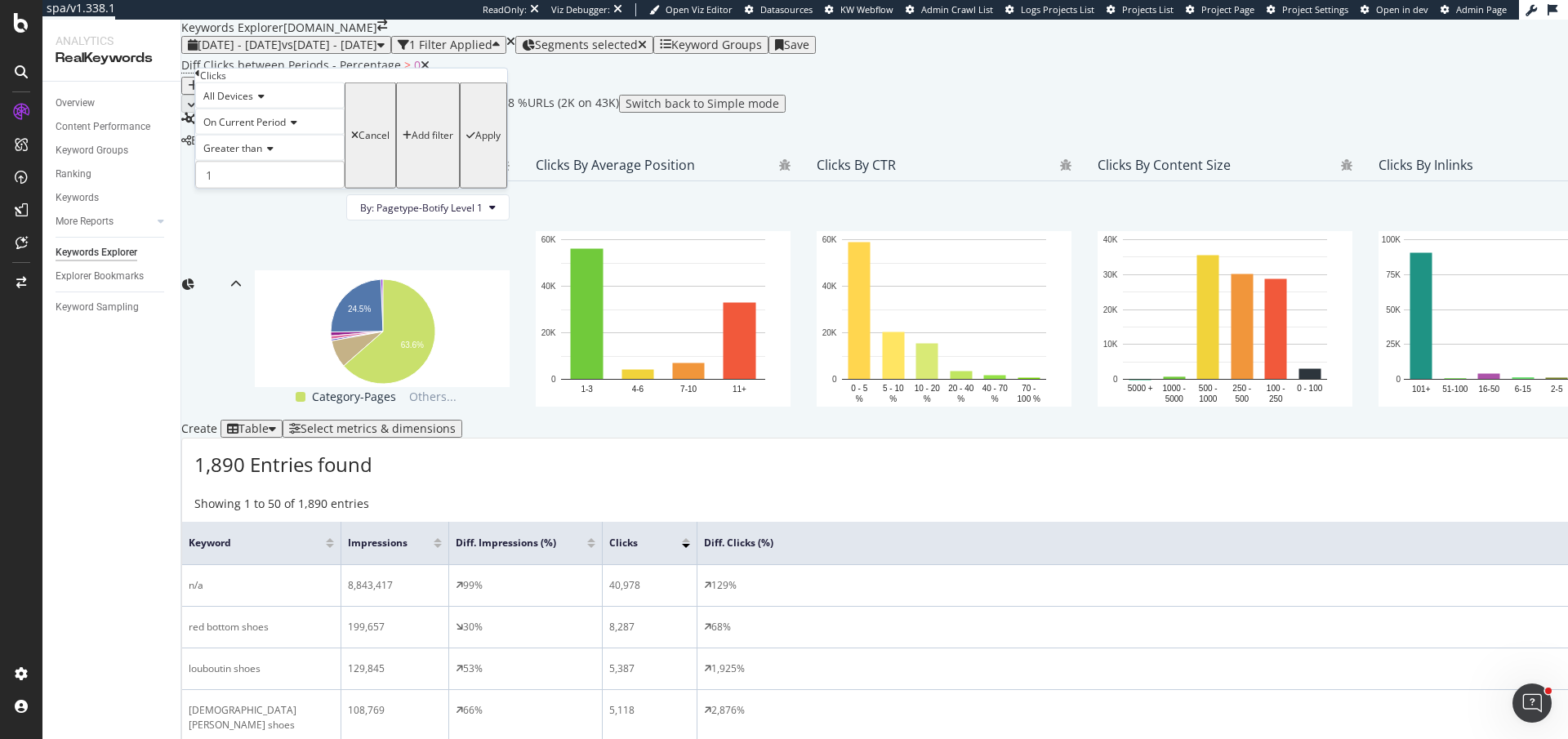
click at [269, 129] on span "On Current Period" at bounding box center [245, 121] width 82 height 14
click at [259, 198] on span "Diff. Between Period - Percentage" at bounding box center [249, 185] width 99 height 27
click at [262, 155] on span "Greater than" at bounding box center [233, 148] width 58 height 14
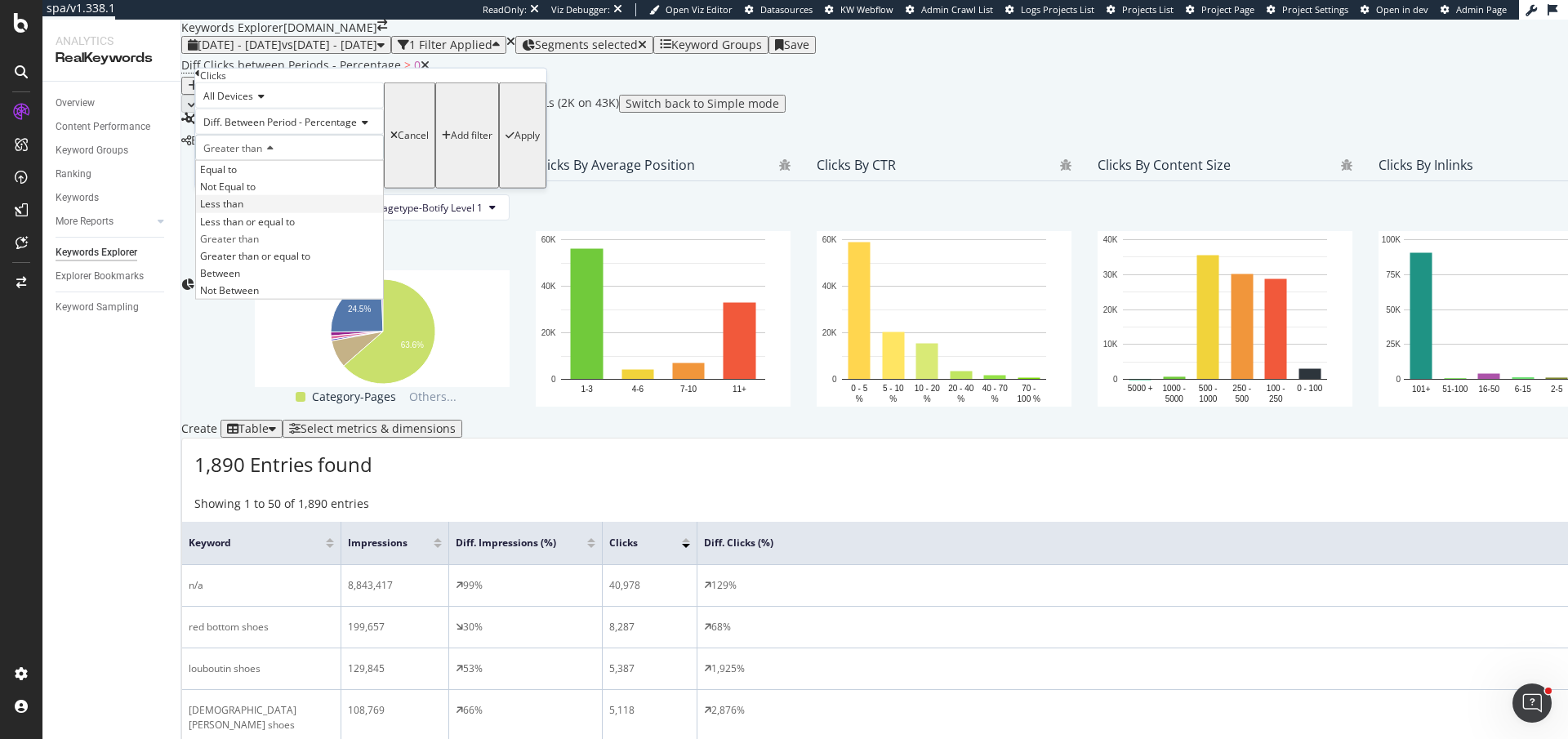
click at [265, 213] on div "Less than" at bounding box center [289, 204] width 187 height 17
click at [266, 189] on input "1" at bounding box center [289, 174] width 189 height 27
type input "0"
click at [506, 141] on div "button" at bounding box center [510, 135] width 9 height 10
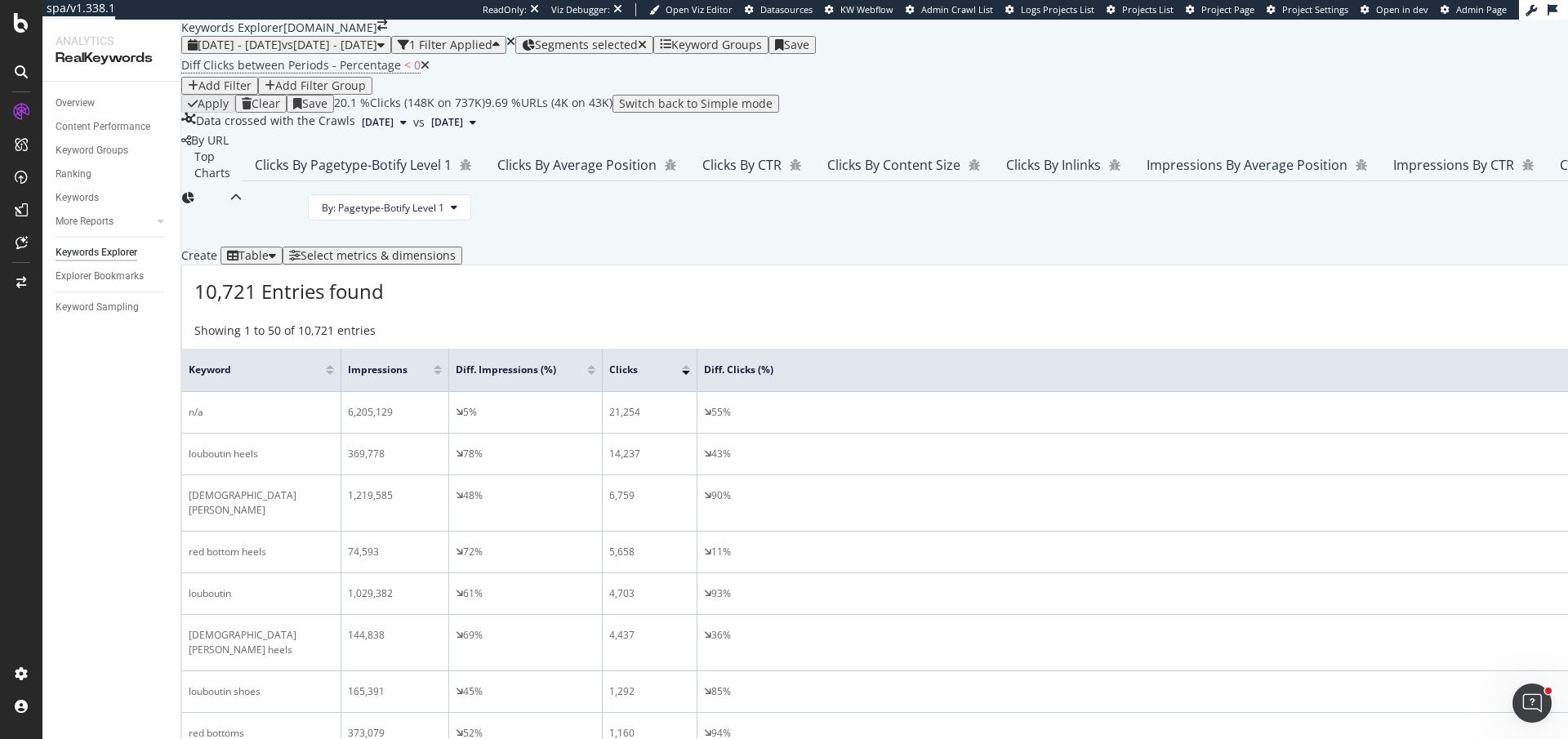
scroll to position [587, 0]
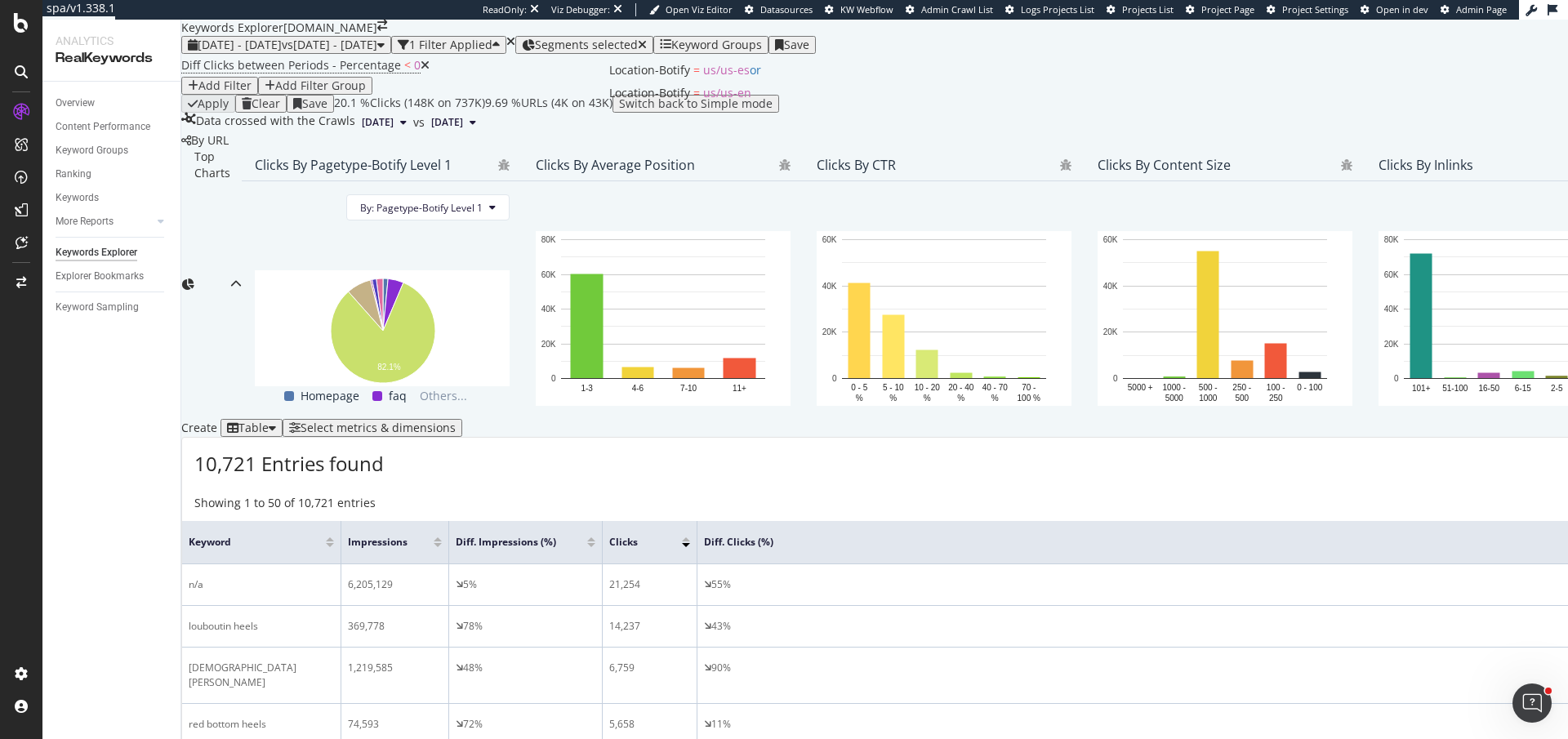
click at [637, 39] on span "Segments selected" at bounding box center [586, 44] width 103 height 16
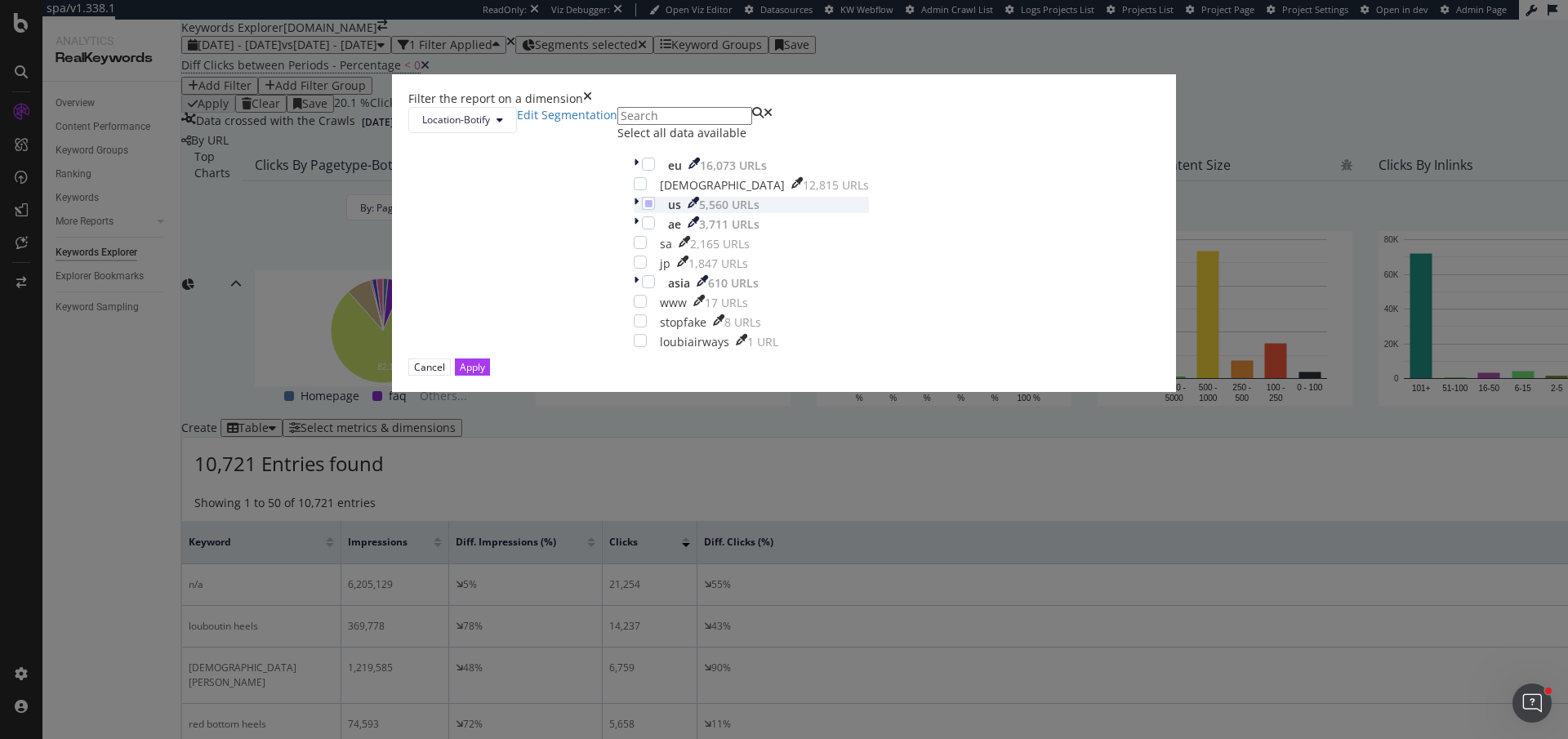
click at [634, 213] on icon "modal" at bounding box center [636, 206] width 5 height 16
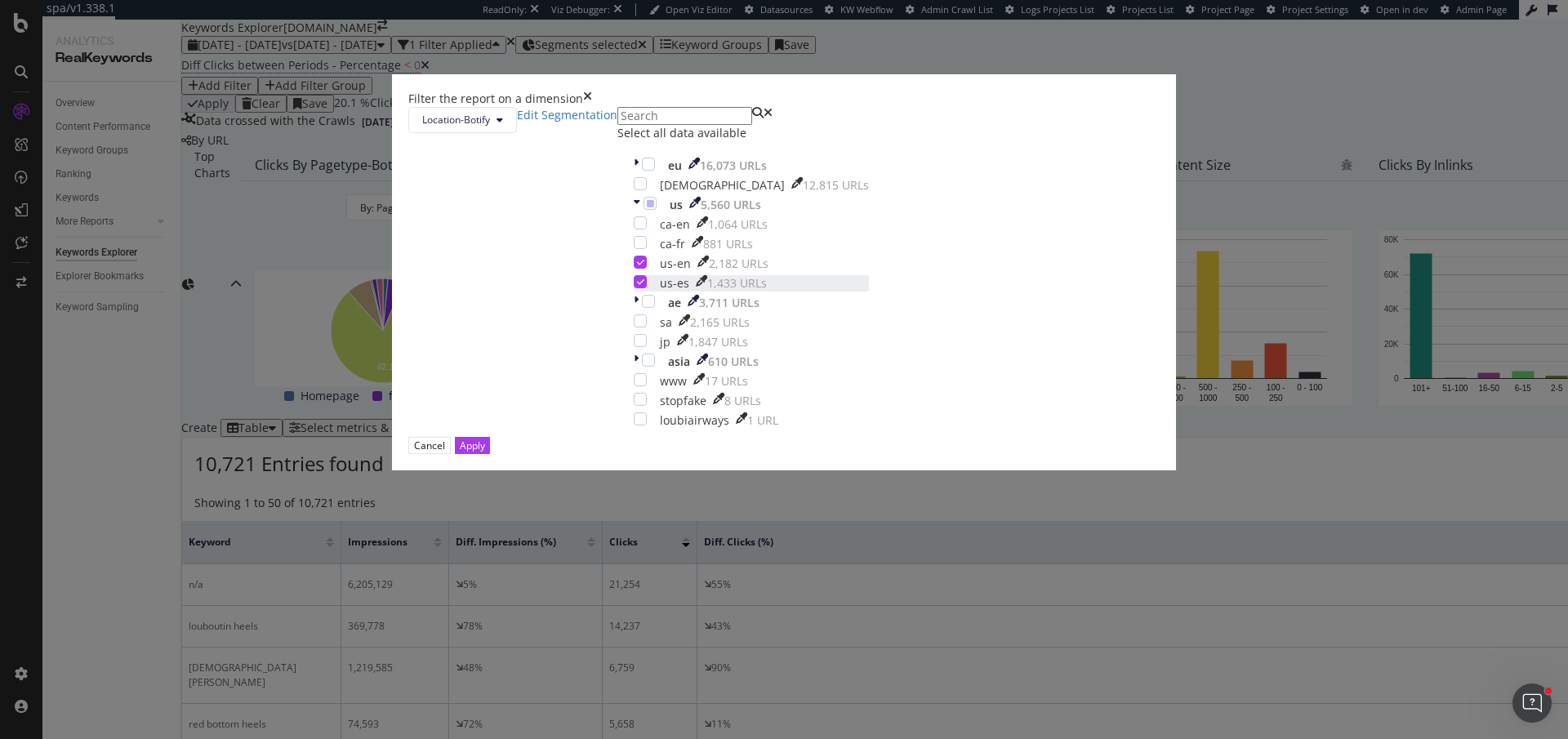
click at [645, 286] on icon "modal" at bounding box center [641, 281] width 7 height 8
click at [645, 267] on icon "modal" at bounding box center [641, 262] width 7 height 8
click at [647, 249] on div "modal" at bounding box center [640, 242] width 13 height 13
click at [650, 291] on div "ca-en 1,064 URLs ca-fr 881 URLs us-en 2,182 URLs us-es 1,433 URLs" at bounding box center [752, 254] width 236 height 75
click at [647, 229] on div "modal" at bounding box center [640, 223] width 13 height 13
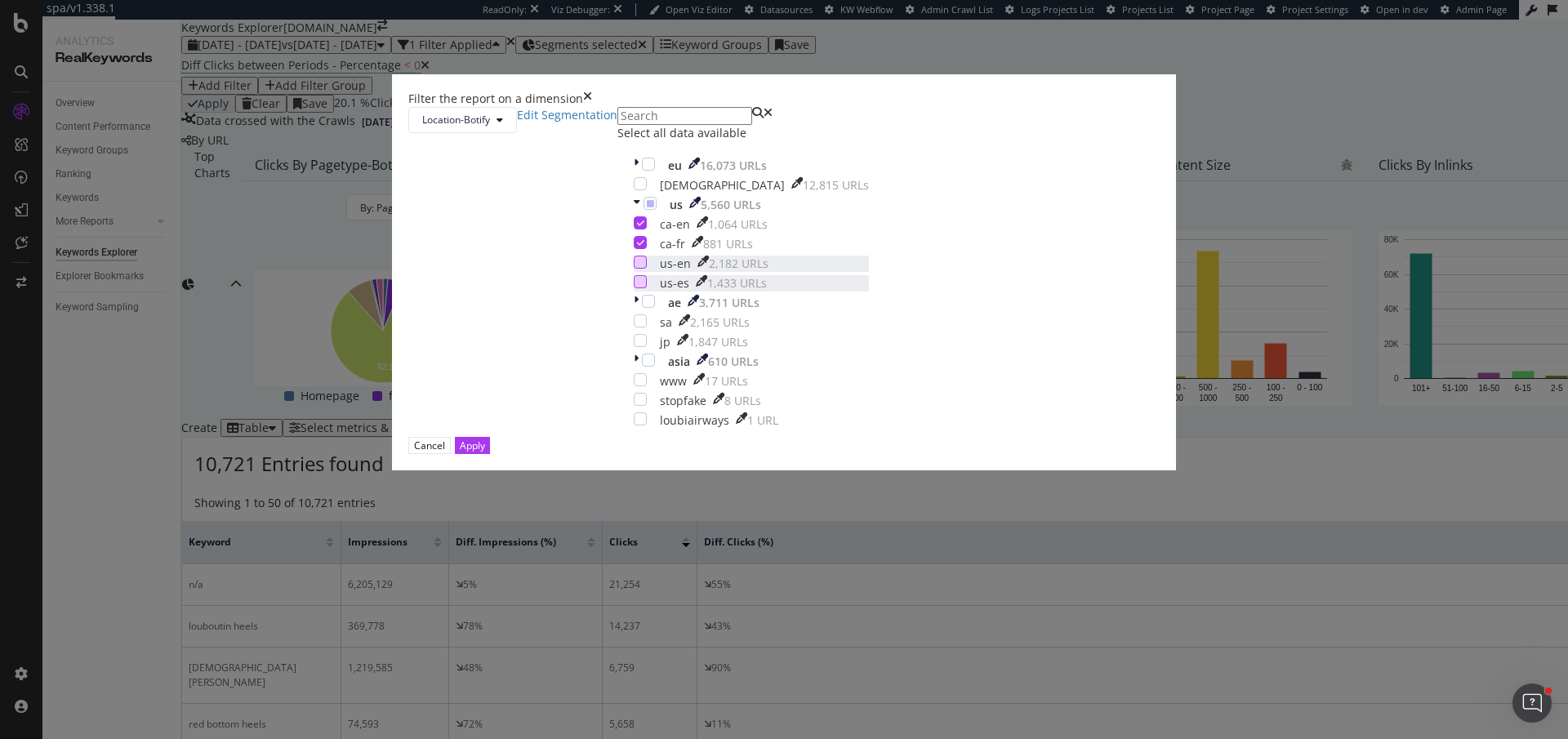
click at [922, 454] on div "Cancel Apply" at bounding box center [784, 445] width 752 height 17
click at [485, 452] on div "Apply" at bounding box center [473, 445] width 26 height 14
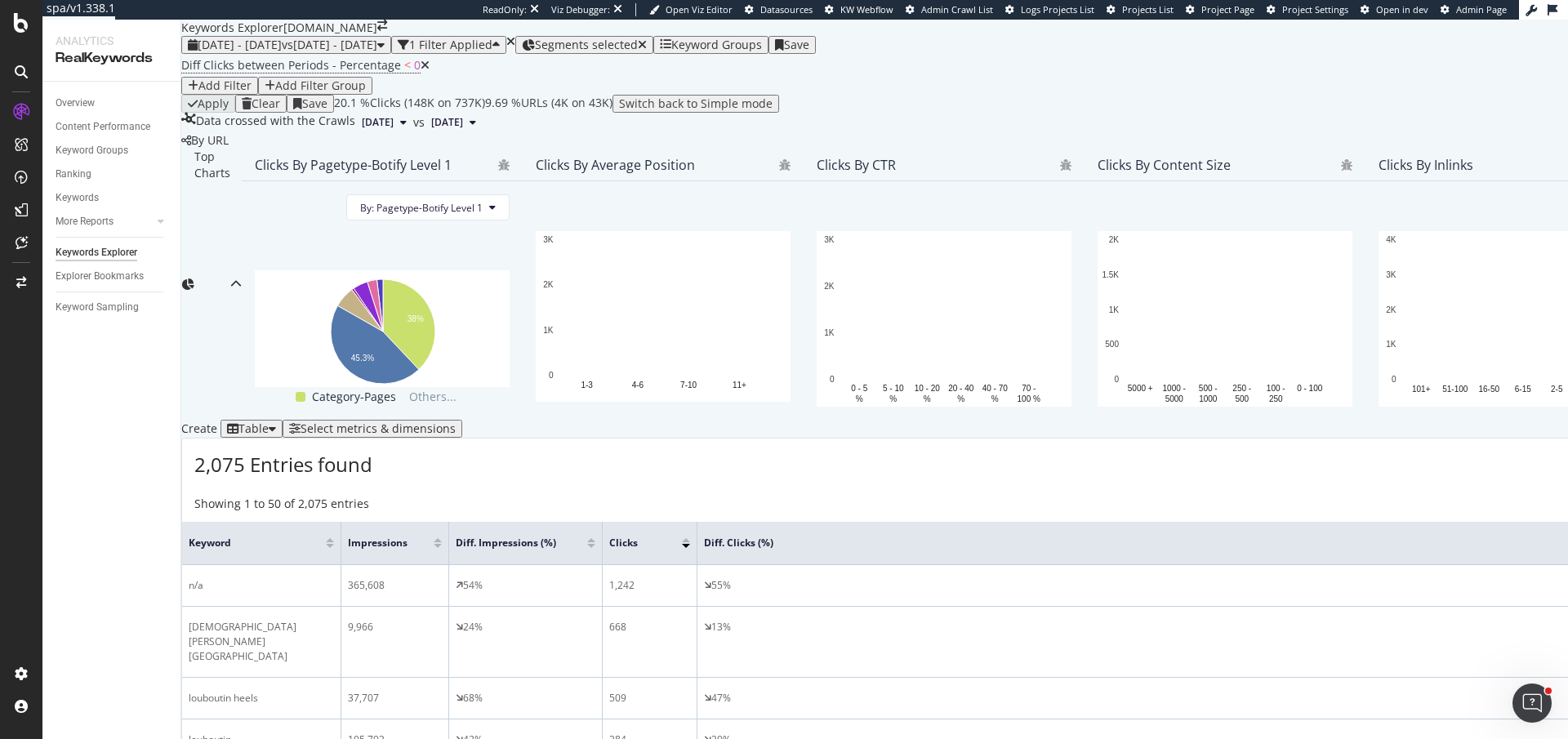
scroll to position [568, 0]
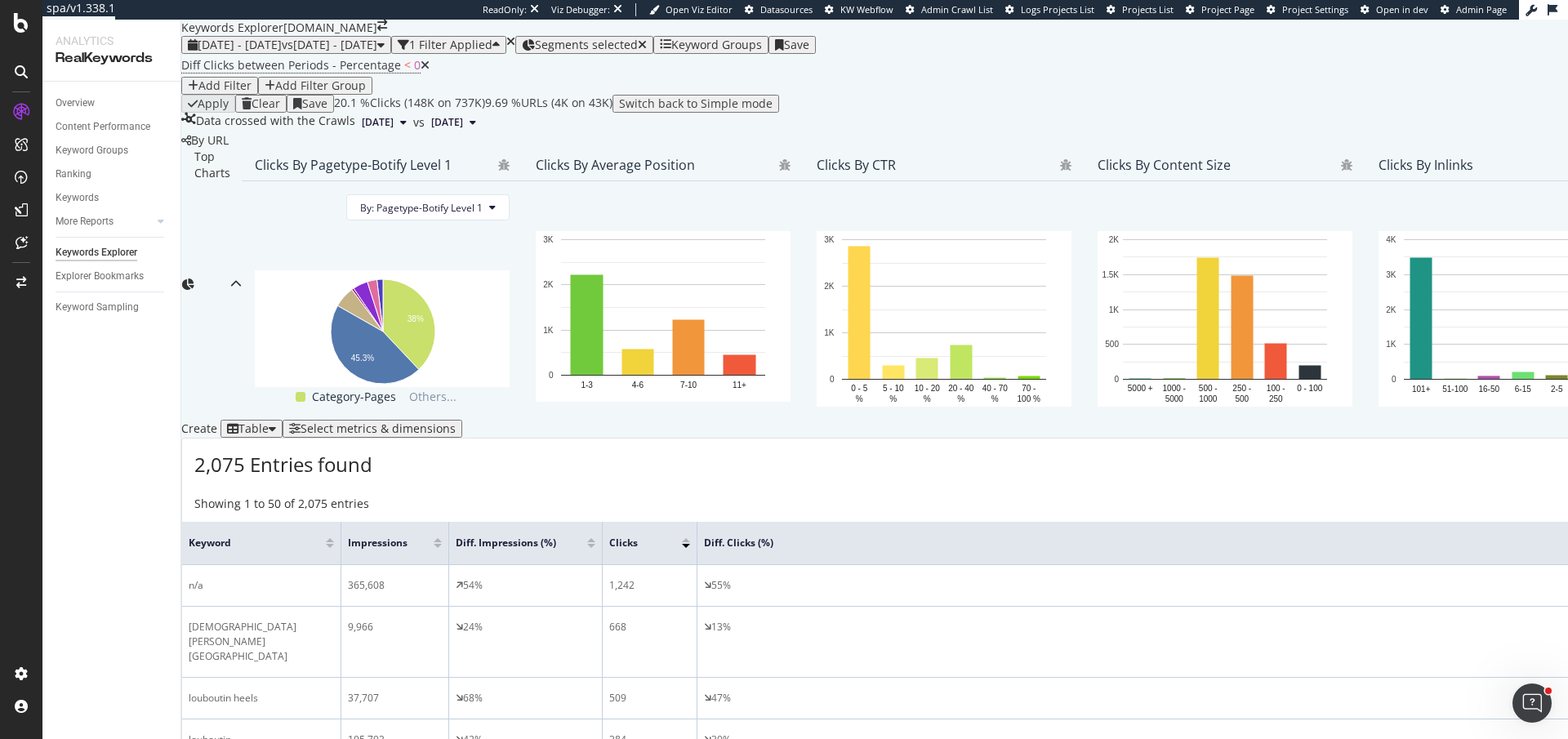
click at [355, 75] on span "Diff Clicks between Periods - Percentage < 0" at bounding box center [306, 65] width 248 height 23
click at [346, 73] on span "Diff Clicks between Periods - Percentage" at bounding box center [291, 65] width 220 height 16
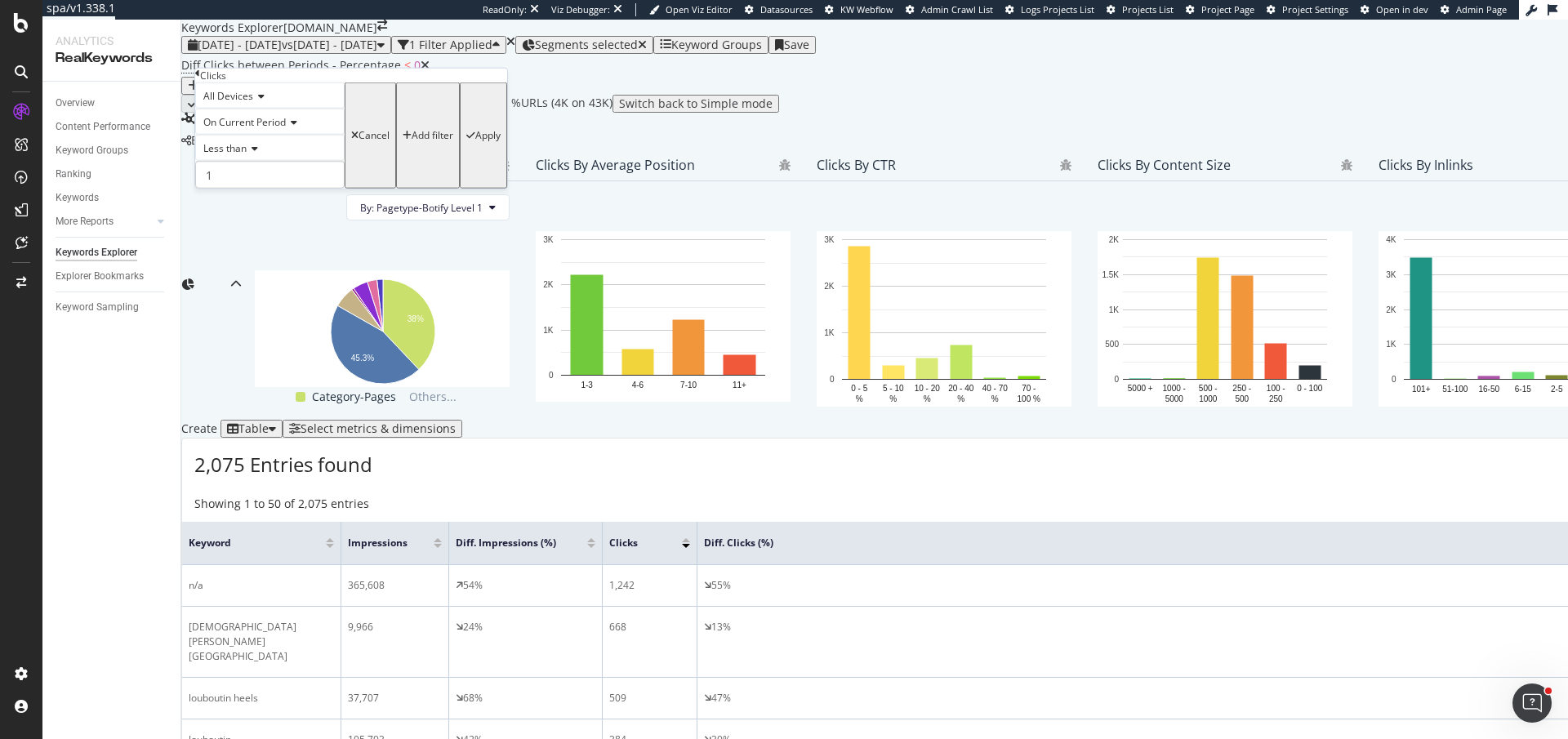
click at [276, 135] on div "On Current Period" at bounding box center [270, 121] width 150 height 26
click at [270, 198] on span "Diff. Between Period - Percentage" at bounding box center [249, 185] width 99 height 27
click at [258, 153] on icon at bounding box center [252, 148] width 12 height 10
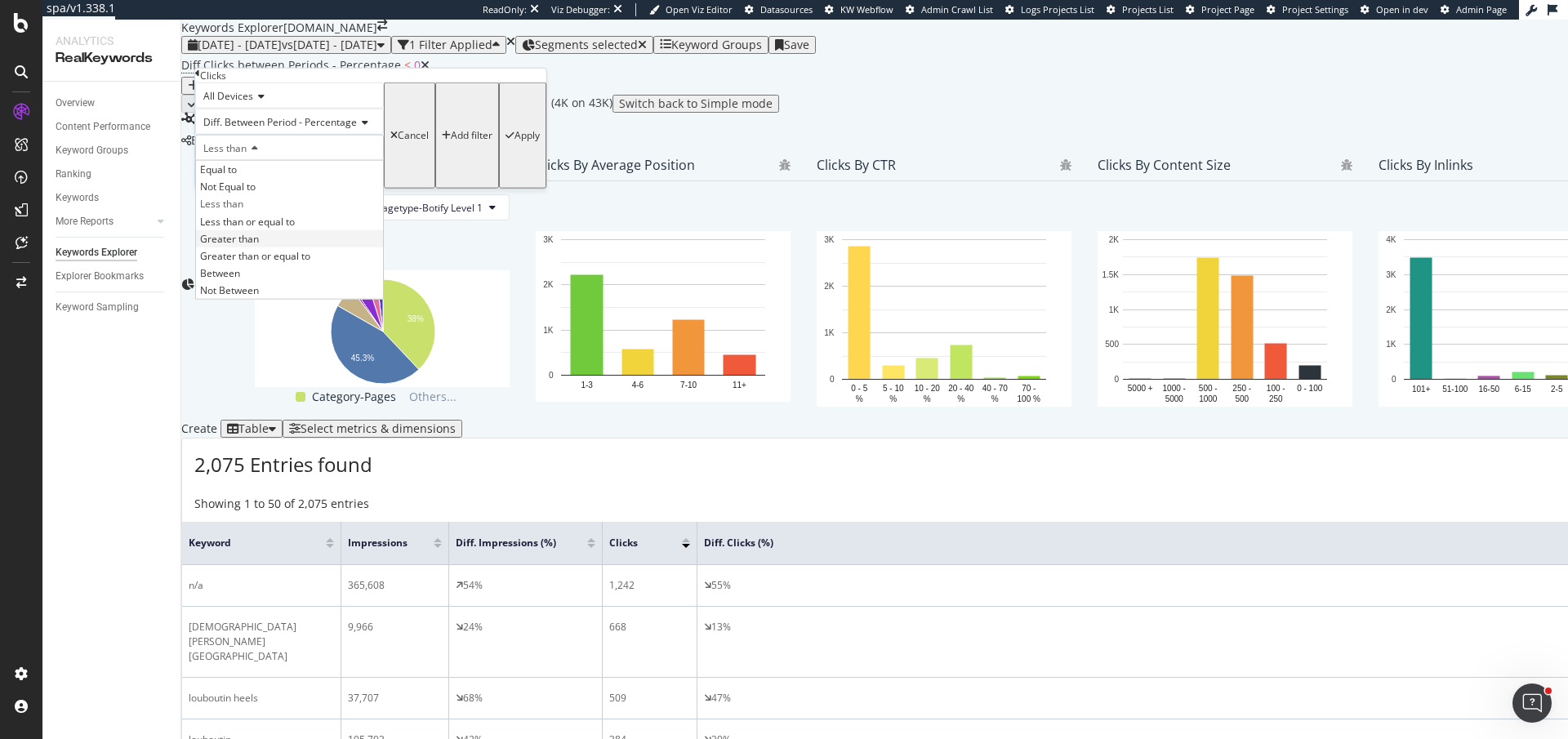
click at [250, 245] on span "Greater than" at bounding box center [229, 238] width 58 height 14
click at [275, 189] on input "1" at bounding box center [289, 174] width 189 height 27
type input "0"
click at [506, 141] on div "button" at bounding box center [510, 135] width 9 height 10
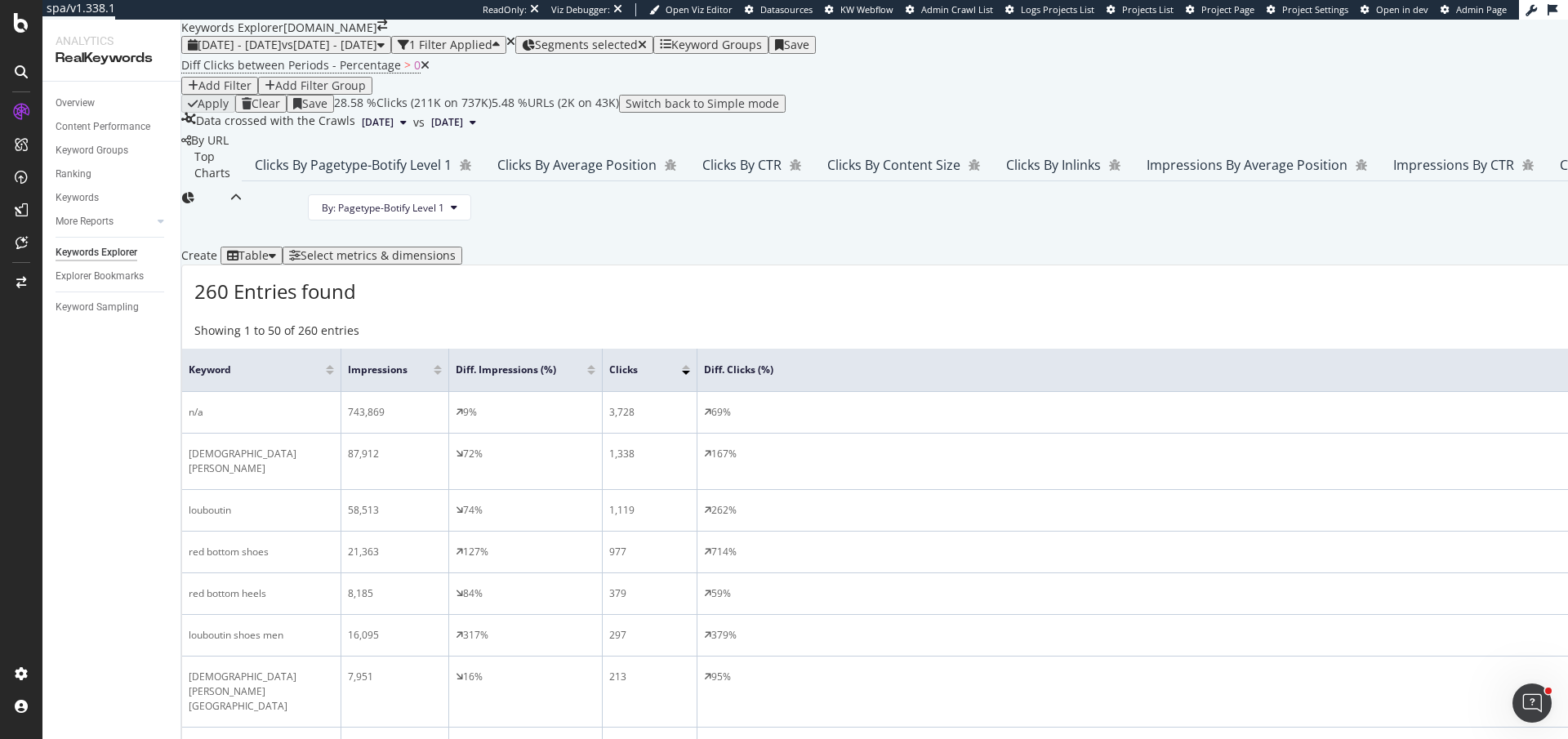
scroll to position [568, 0]
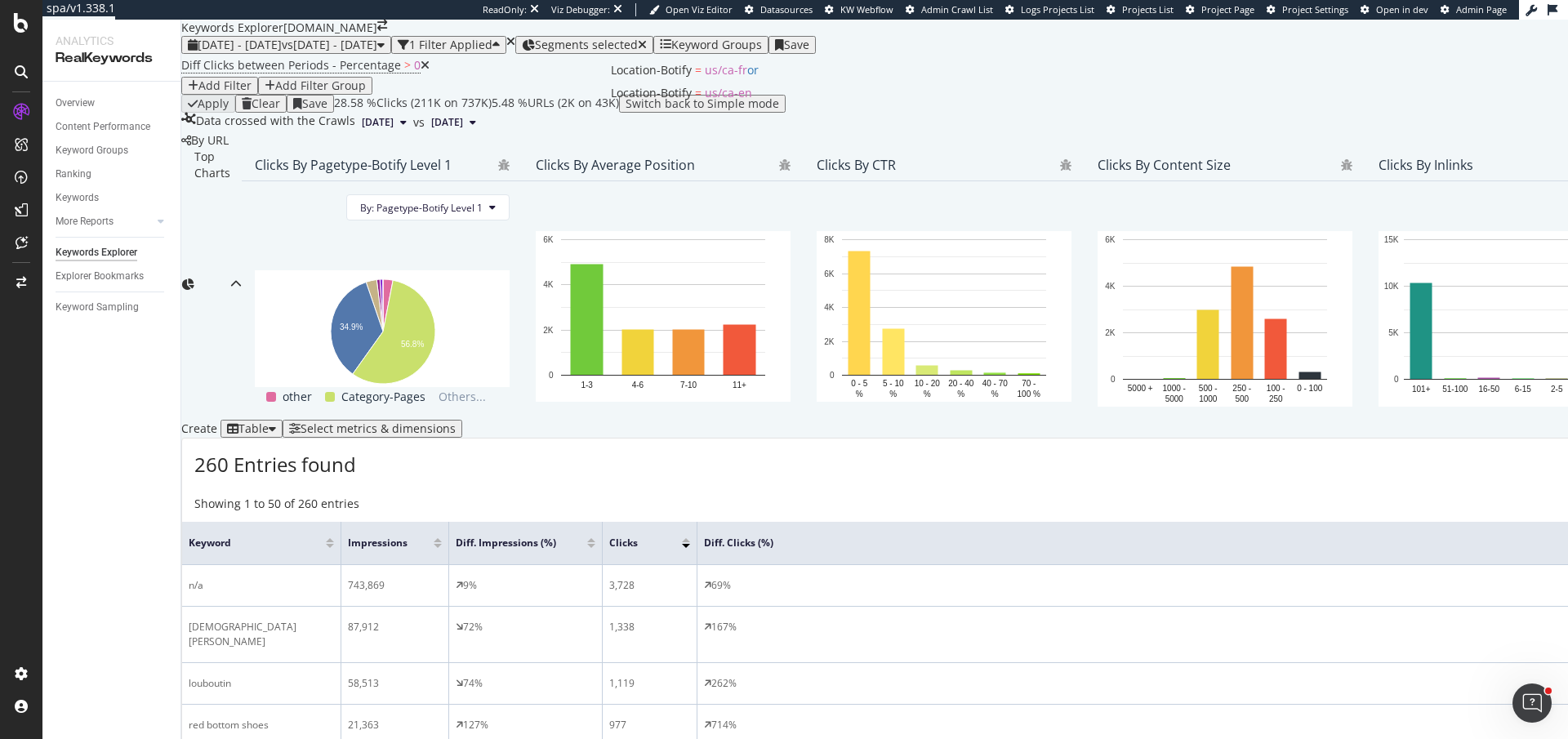
click at [637, 43] on span "Segments selected" at bounding box center [586, 44] width 103 height 16
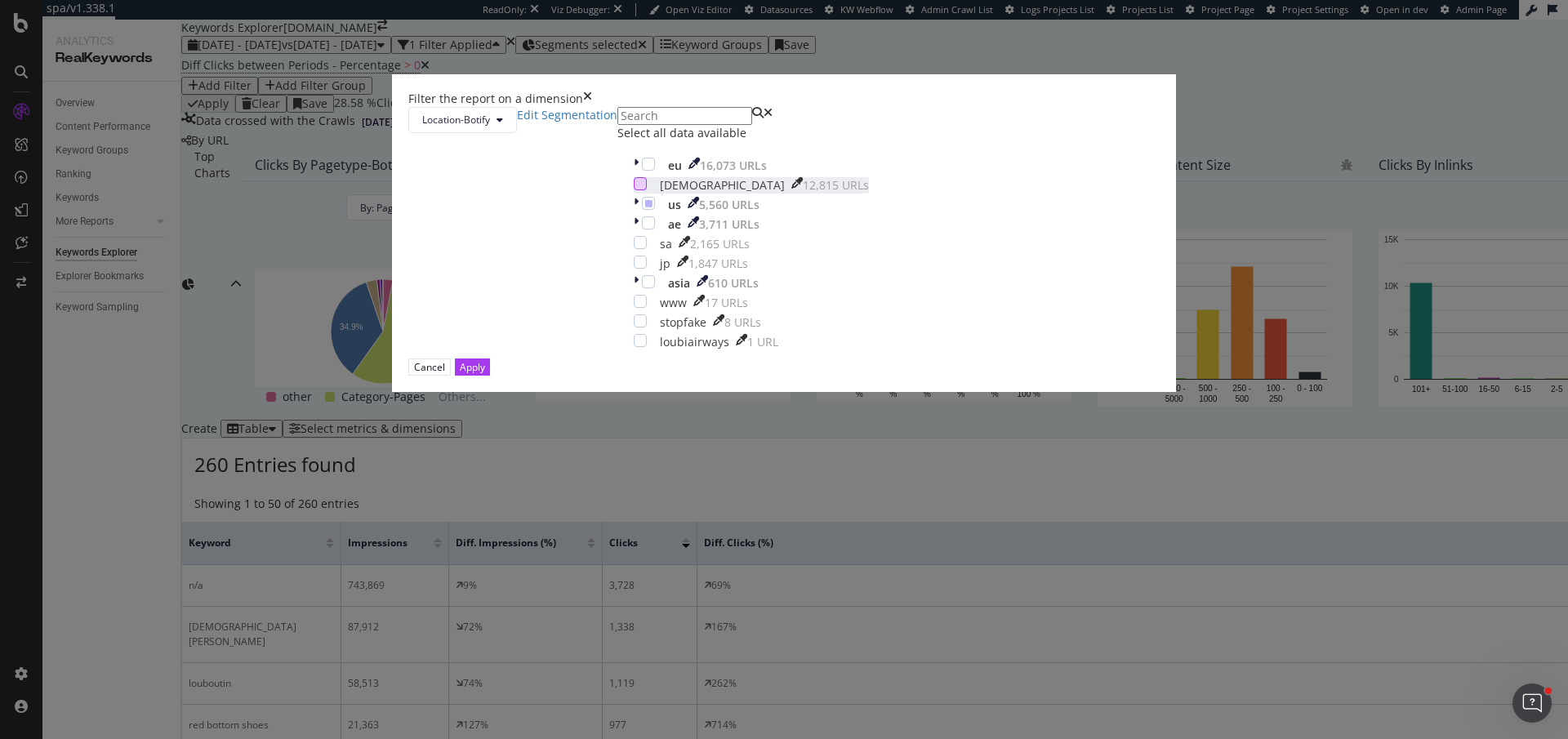
drag, startPoint x: 643, startPoint y: 335, endPoint x: 643, endPoint y: 354, distance: 19.0
click at [643, 171] on div "modal" at bounding box center [648, 164] width 13 height 13
click at [646, 207] on icon "modal" at bounding box center [649, 203] width 7 height 8
click at [485, 375] on div "Apply" at bounding box center [473, 366] width 26 height 14
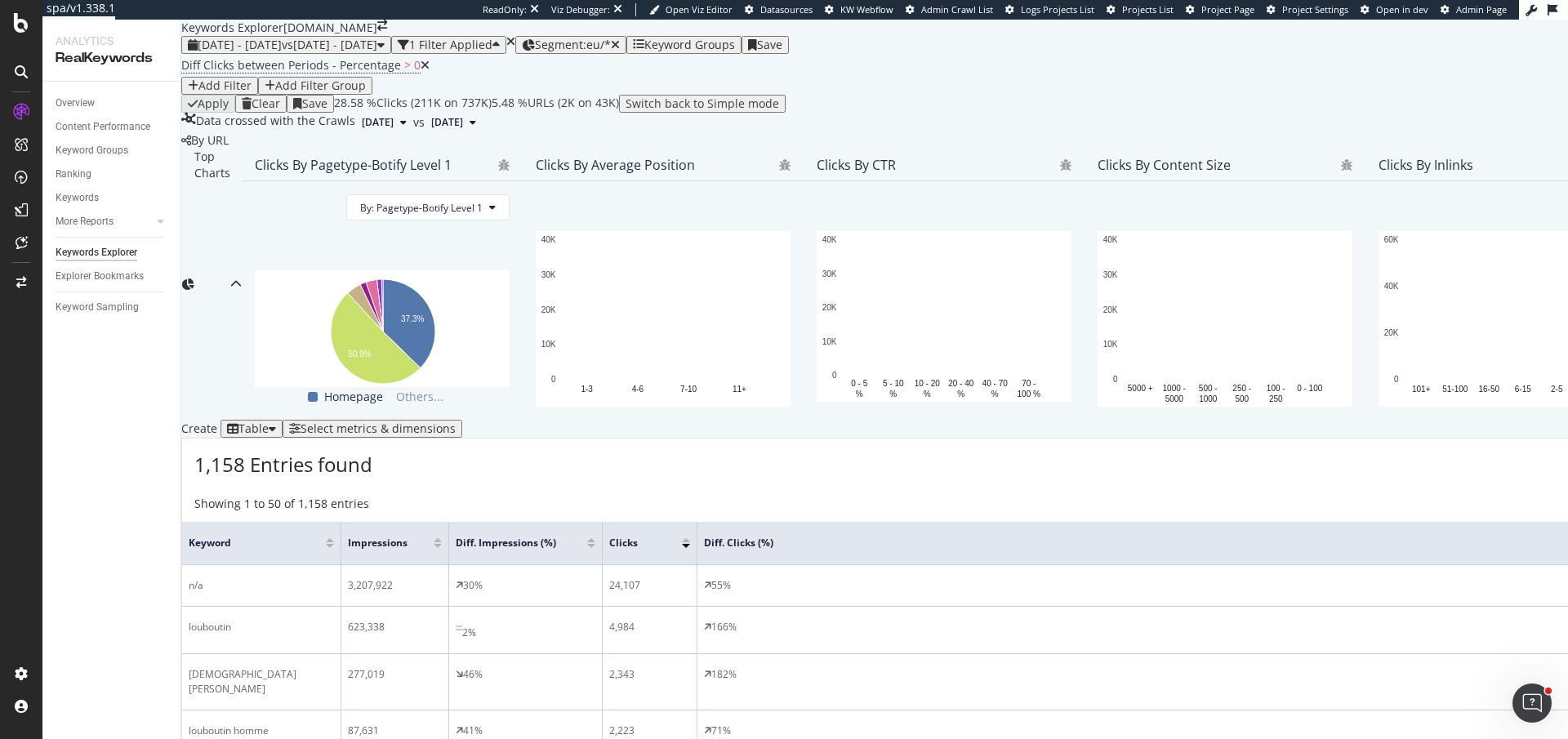
scroll to position [568, 0]
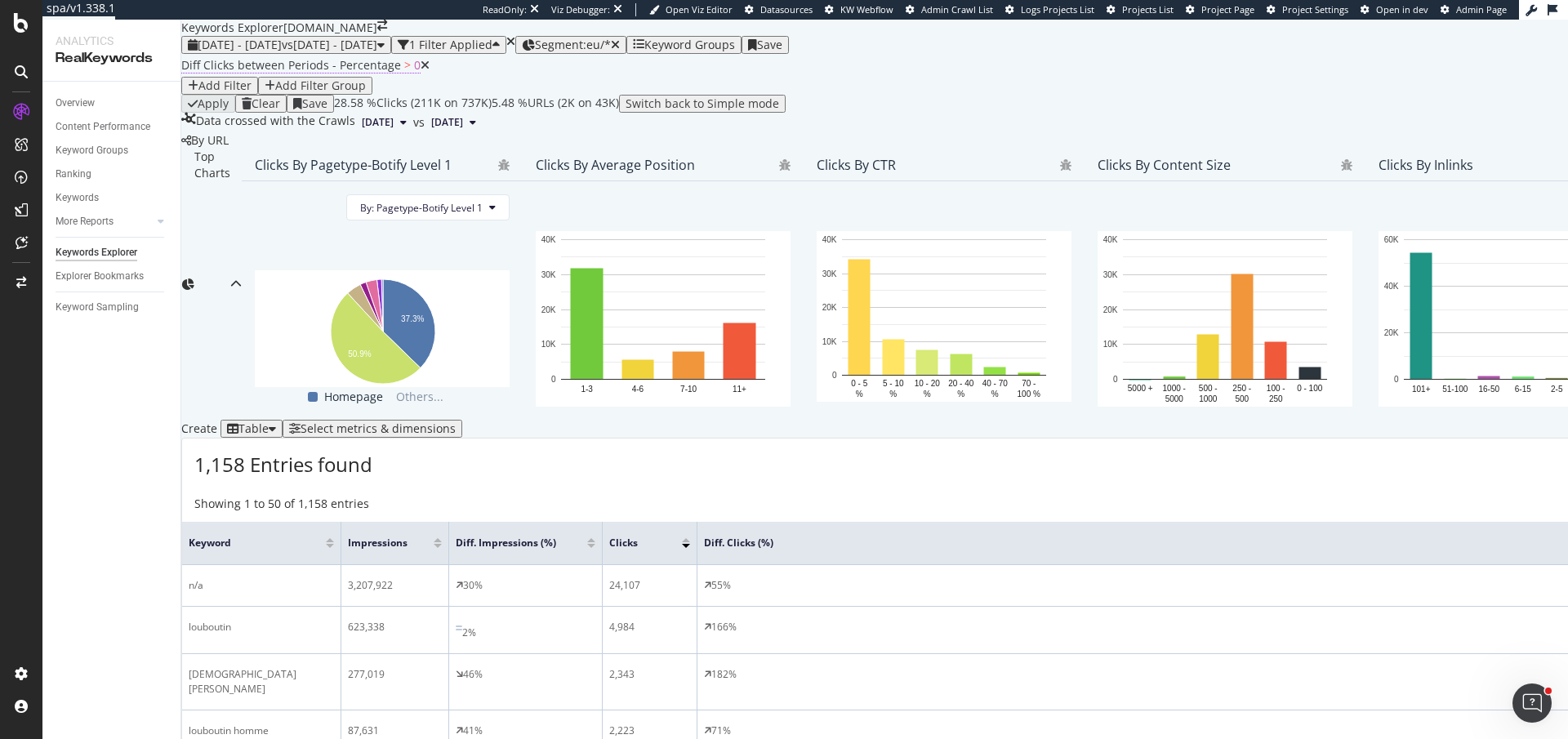
click at [321, 73] on span "Diff Clicks between Periods - Percentage" at bounding box center [291, 65] width 220 height 16
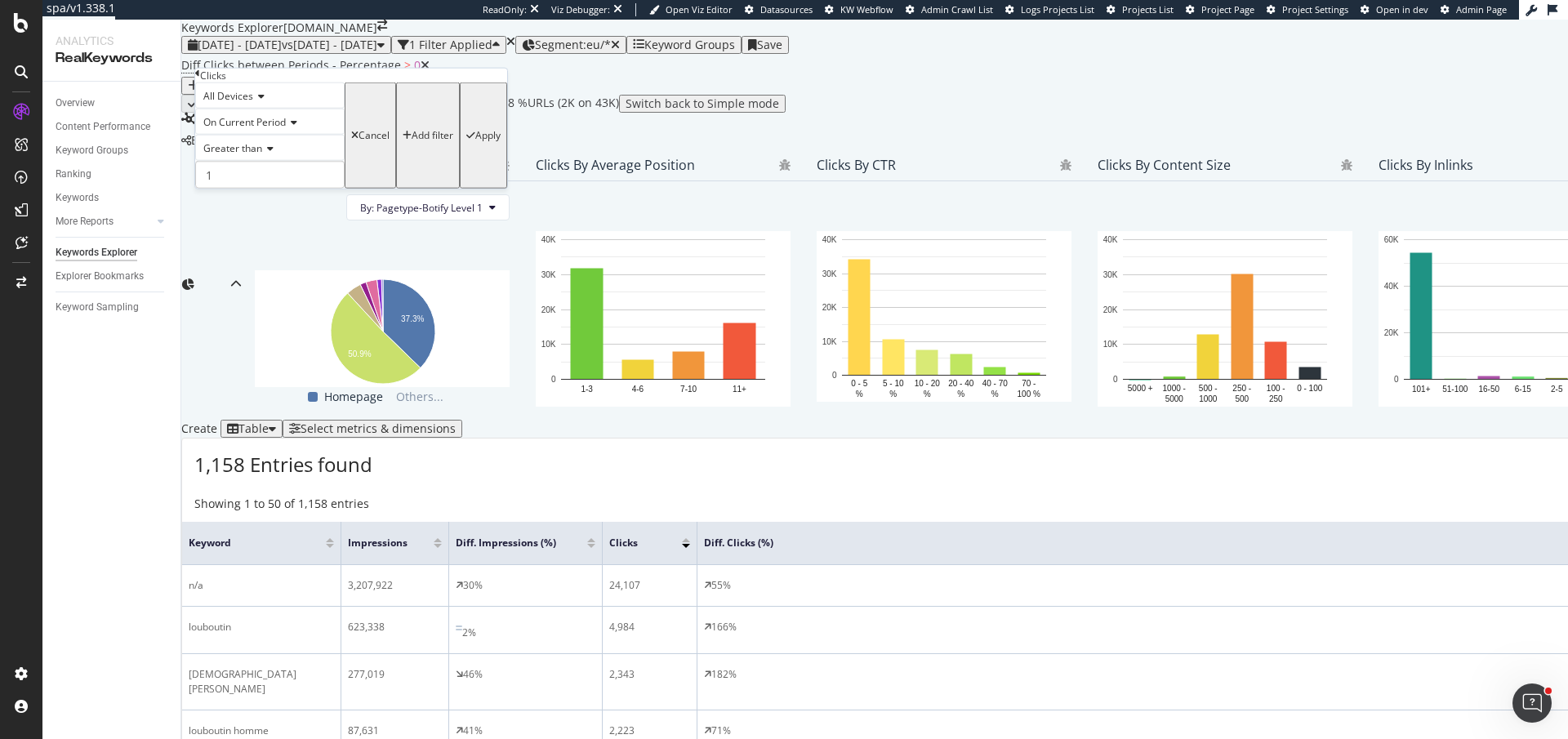
click at [247, 129] on span "On Current Period" at bounding box center [245, 121] width 82 height 14
click at [259, 198] on span "Diff. Between Period - Percentage" at bounding box center [249, 185] width 99 height 27
click at [244, 155] on span "Greater than" at bounding box center [233, 148] width 58 height 14
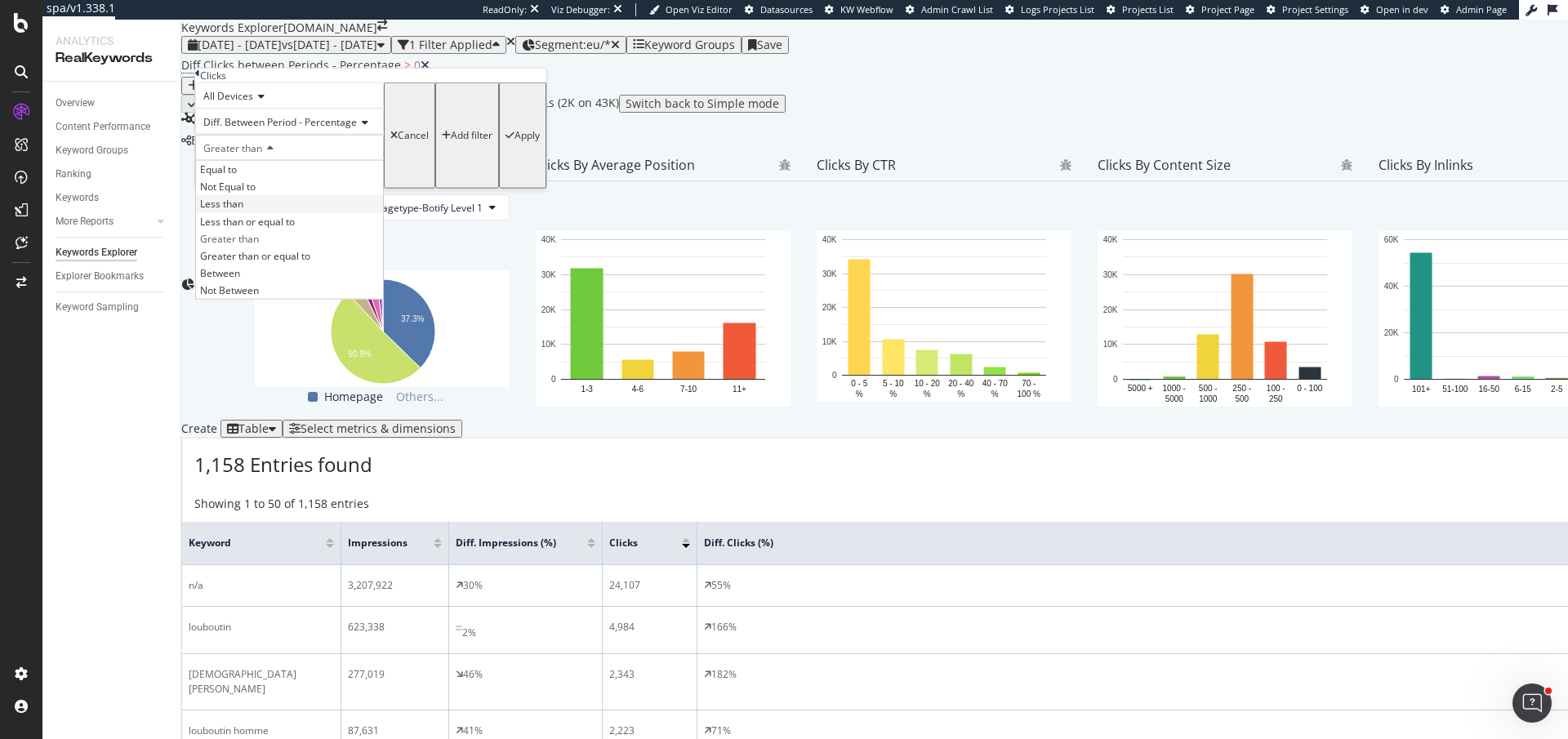
click at [265, 213] on div "Less than" at bounding box center [289, 204] width 187 height 17
click at [271, 189] on input "1" at bounding box center [289, 174] width 189 height 27
type input "0"
click at [514, 142] on div "Apply" at bounding box center [527, 135] width 26 height 12
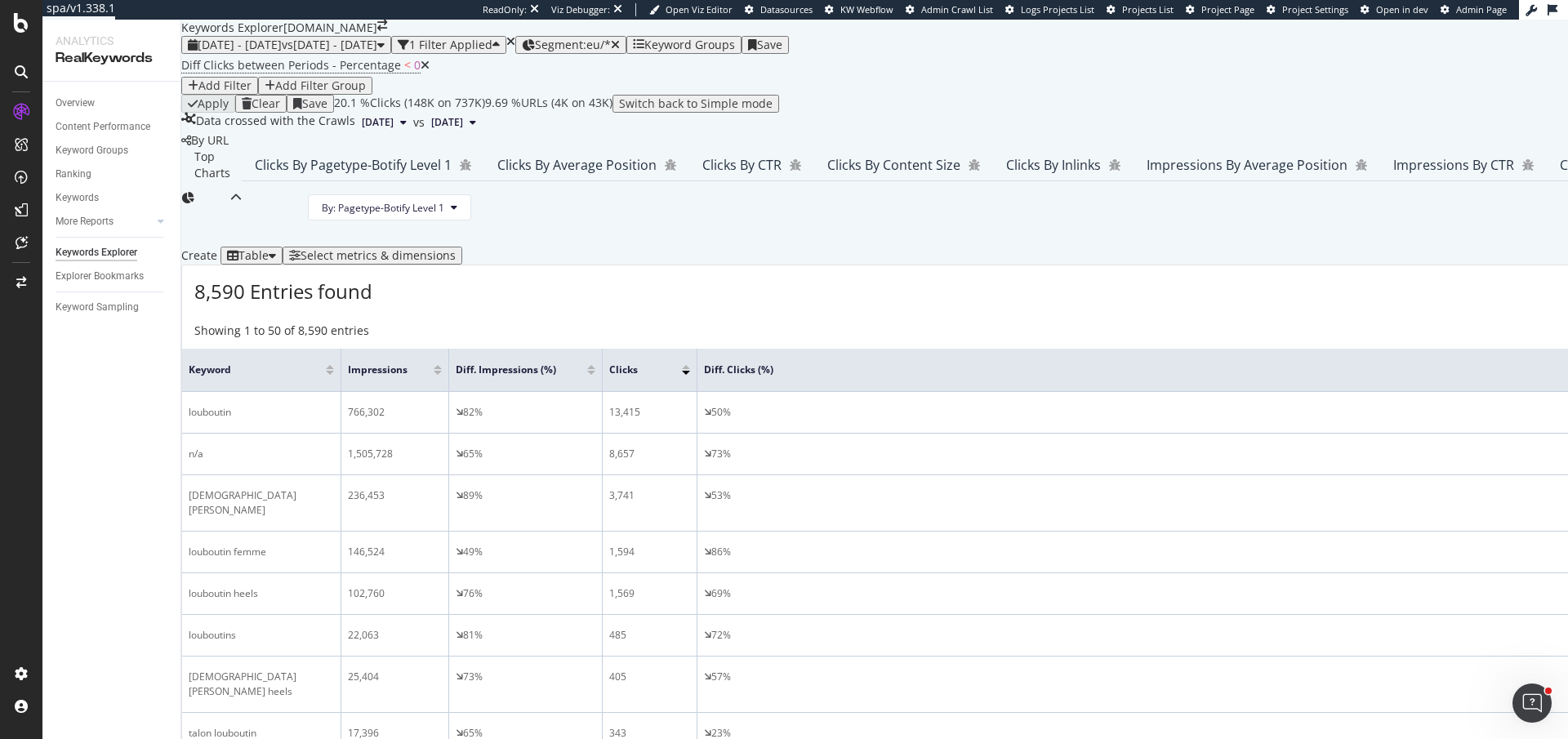
scroll to position [568, 0]
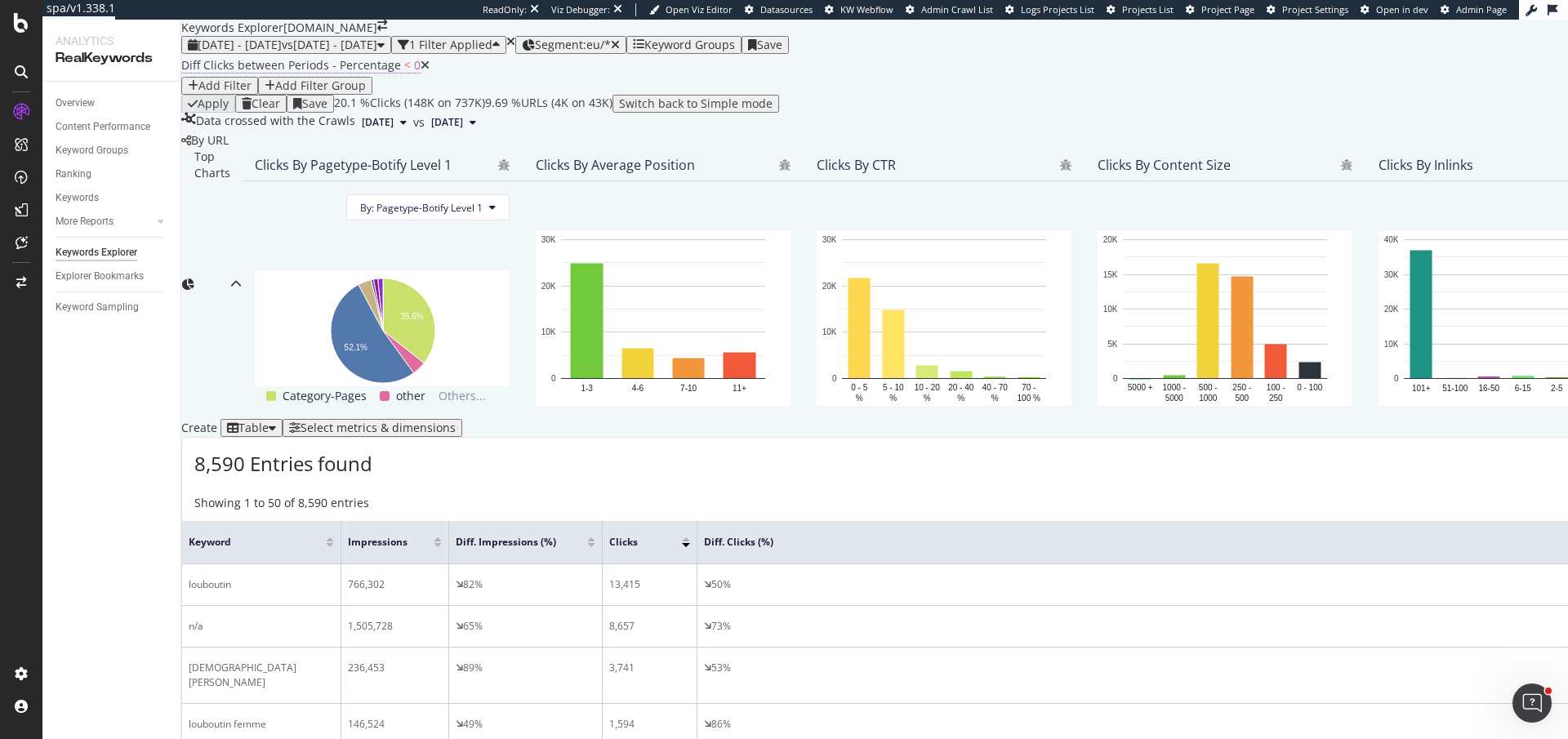
click at [197, 73] on span "Diff Clicks between Periods - Percentage" at bounding box center [291, 65] width 220 height 16
click at [611, 39] on span "Segment: eu/*" at bounding box center [573, 44] width 76 height 16
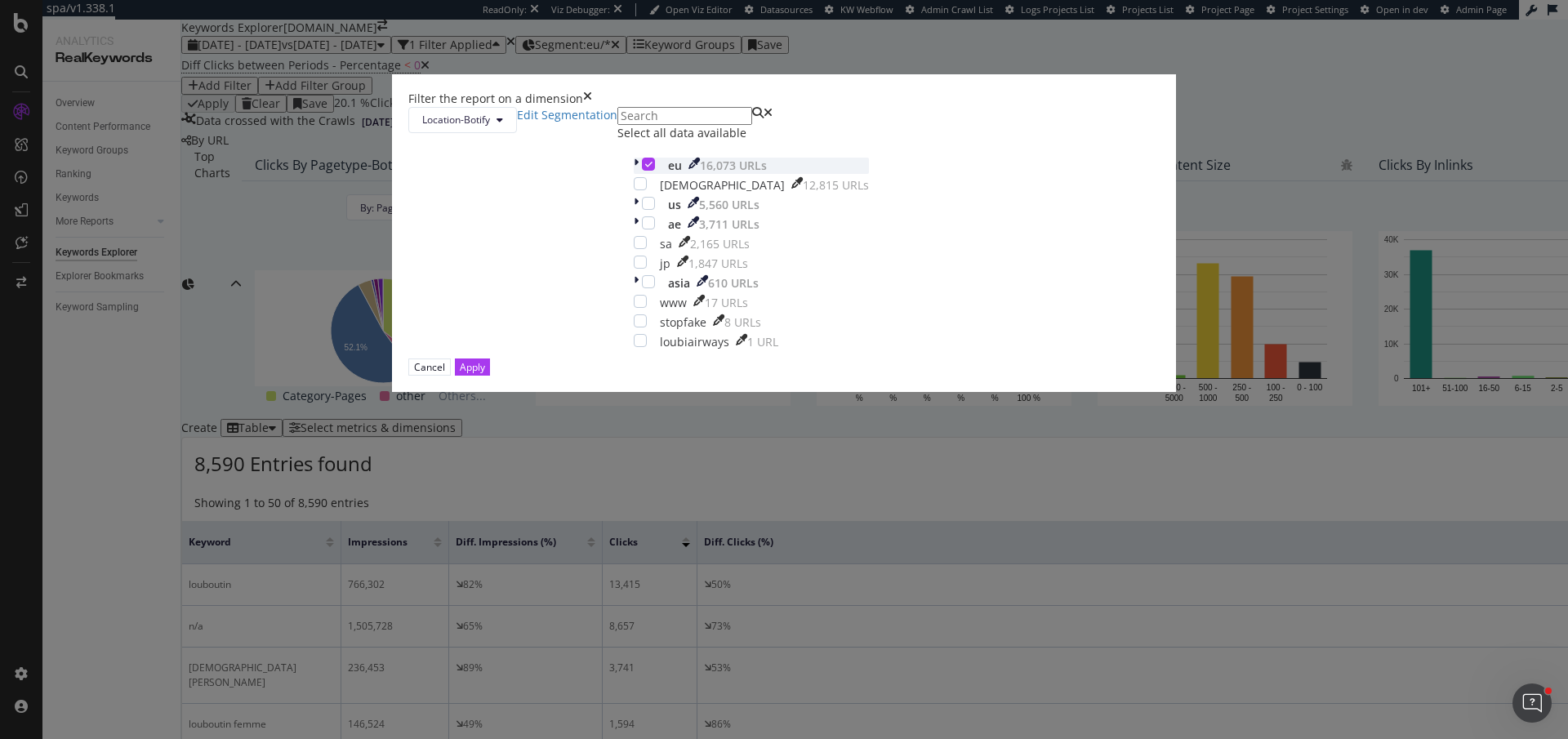
click at [634, 174] on icon "modal" at bounding box center [636, 166] width 5 height 16
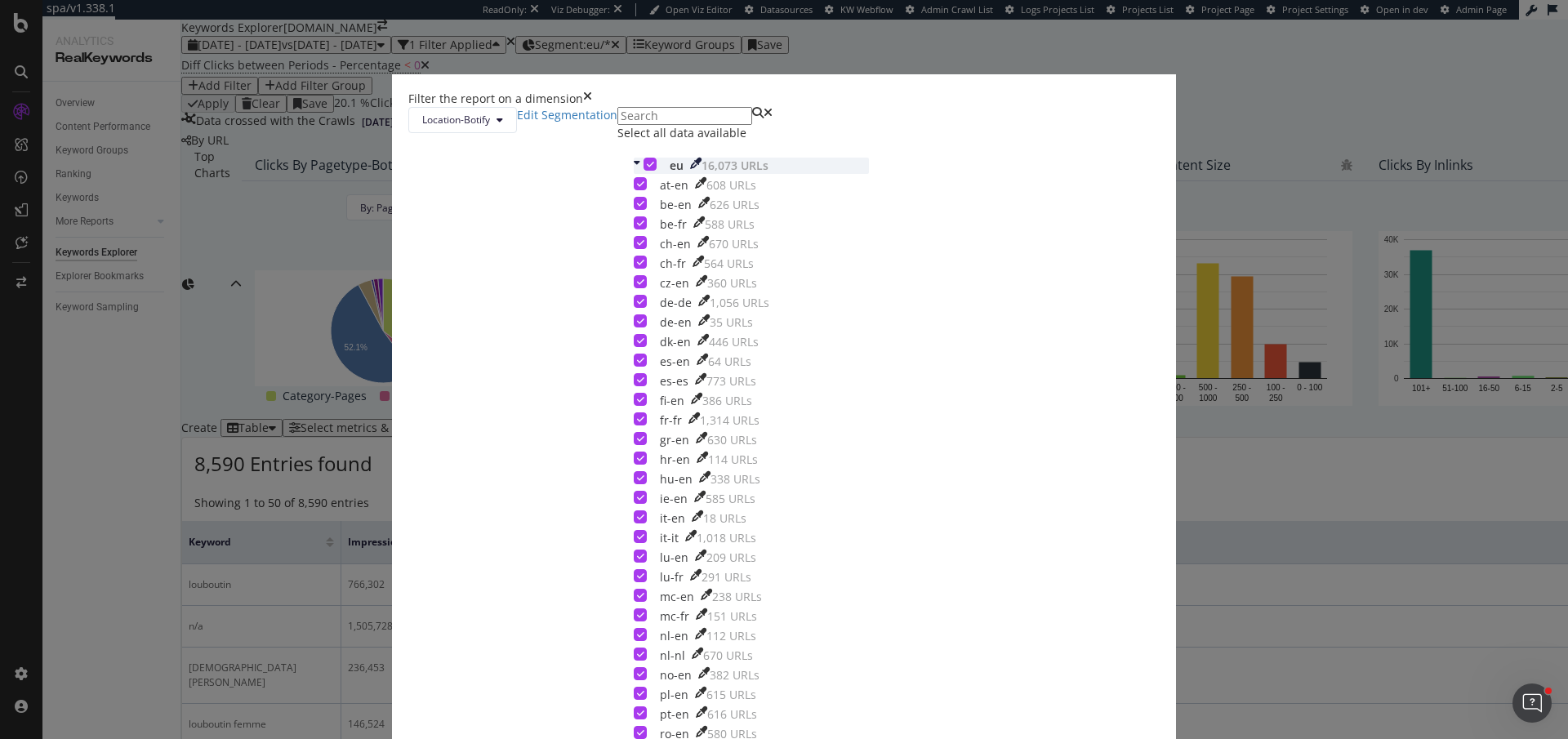
click at [647, 168] on icon "modal" at bounding box center [650, 164] width 7 height 8
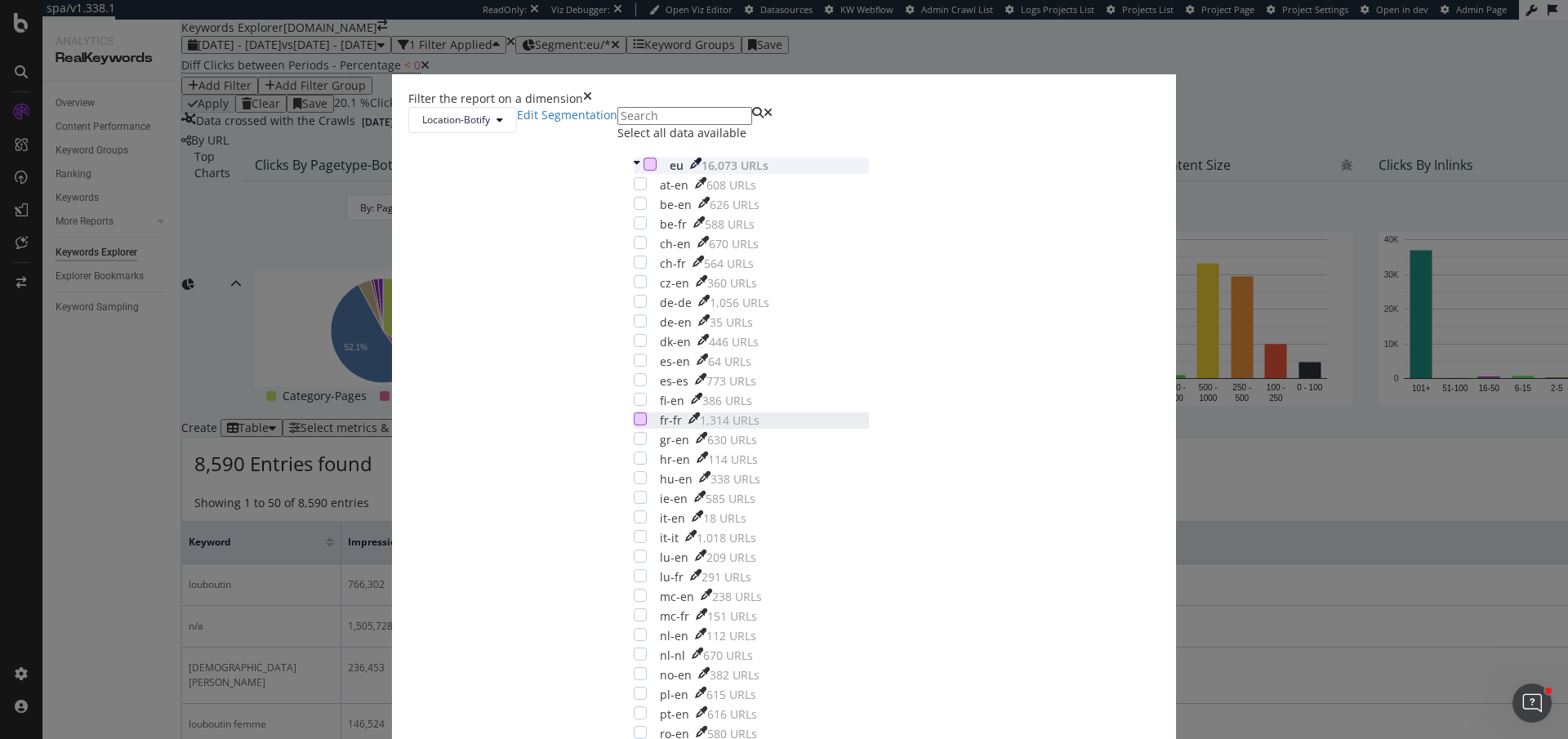
click at [647, 426] on div "modal" at bounding box center [640, 419] width 13 height 13
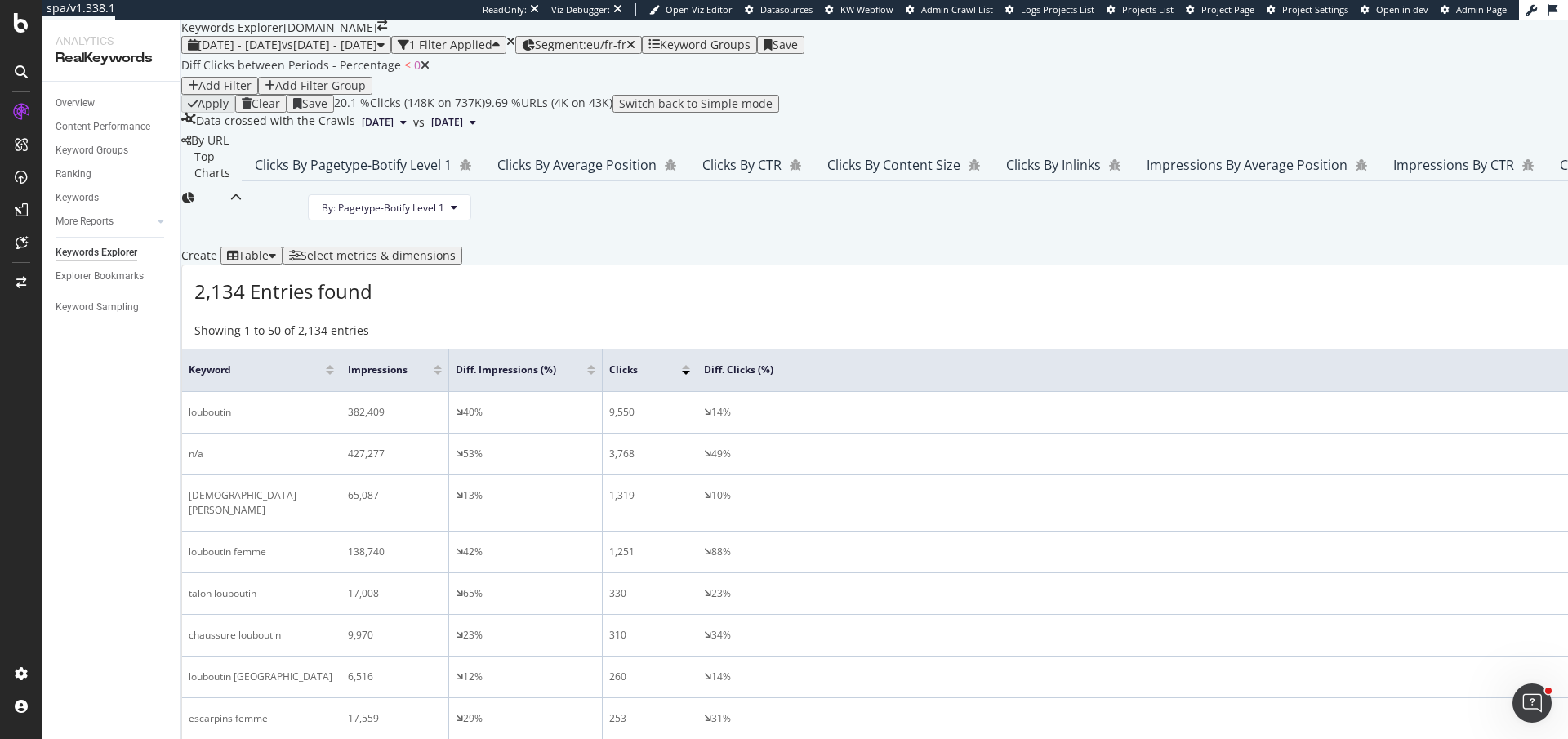
scroll to position [575, 0]
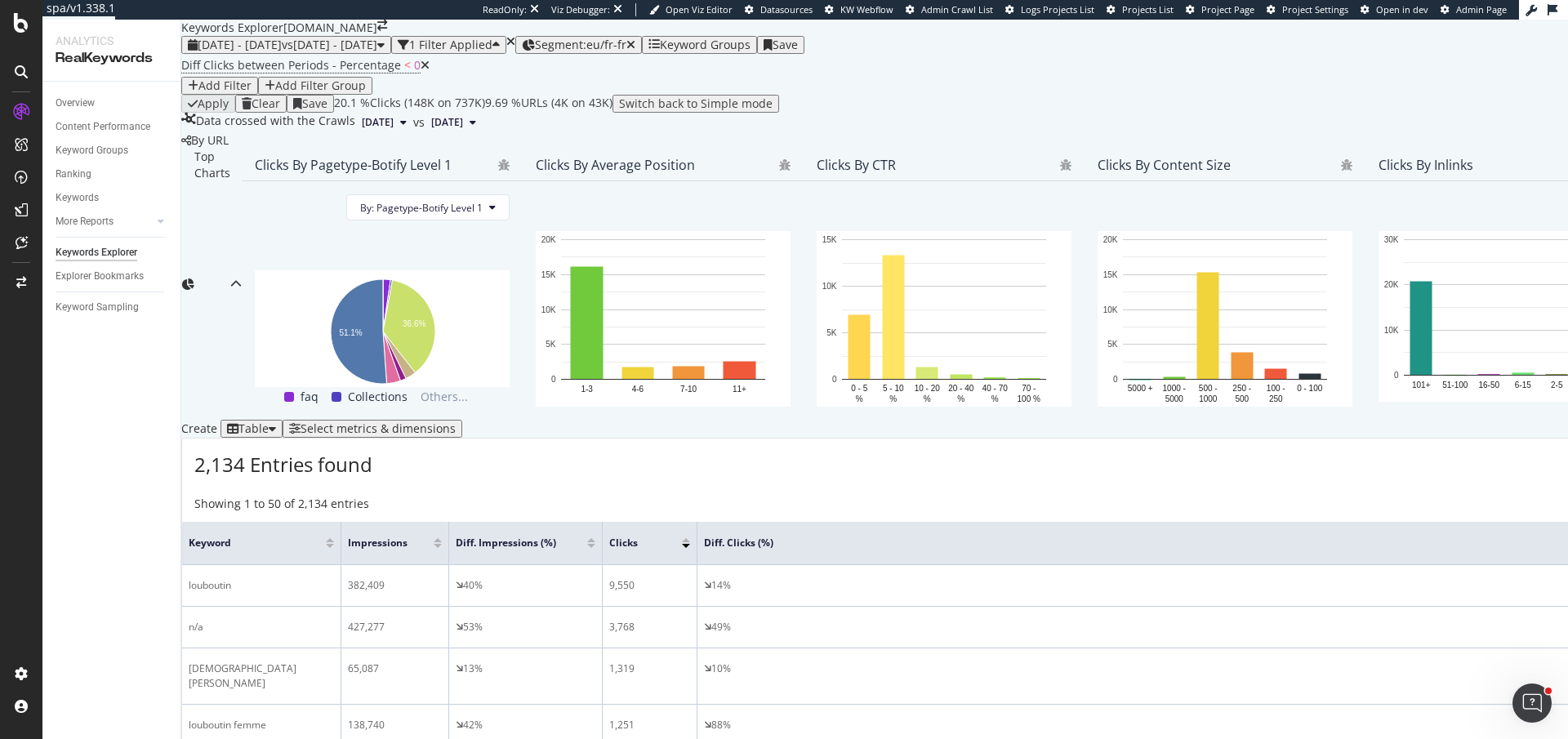
click at [349, 77] on span "Diff Clicks between Periods - Percentage < 0" at bounding box center [306, 65] width 248 height 23
click at [342, 77] on span "Diff Clicks between Periods - Percentage < 0" at bounding box center [306, 65] width 248 height 23
click at [321, 73] on span "Diff Clicks between Periods - Percentage" at bounding box center [291, 65] width 220 height 16
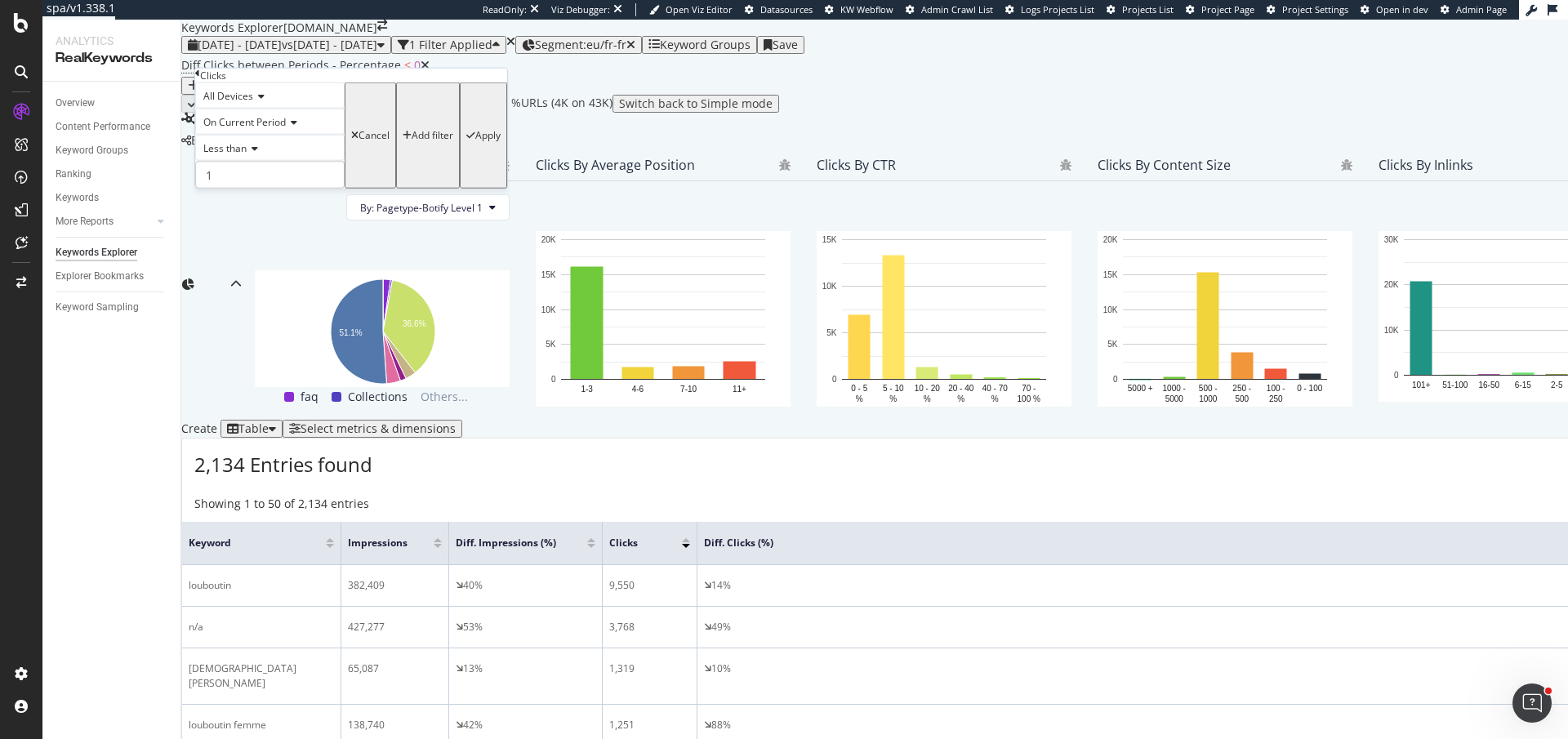
click at [264, 129] on span "On Current Period" at bounding box center [245, 121] width 82 height 14
click at [262, 198] on span "Diff. Between Period - Percentage" at bounding box center [249, 185] width 99 height 27
click at [263, 189] on input "1" at bounding box center [289, 174] width 189 height 27
click at [246, 155] on span "Less than" at bounding box center [225, 148] width 43 height 14
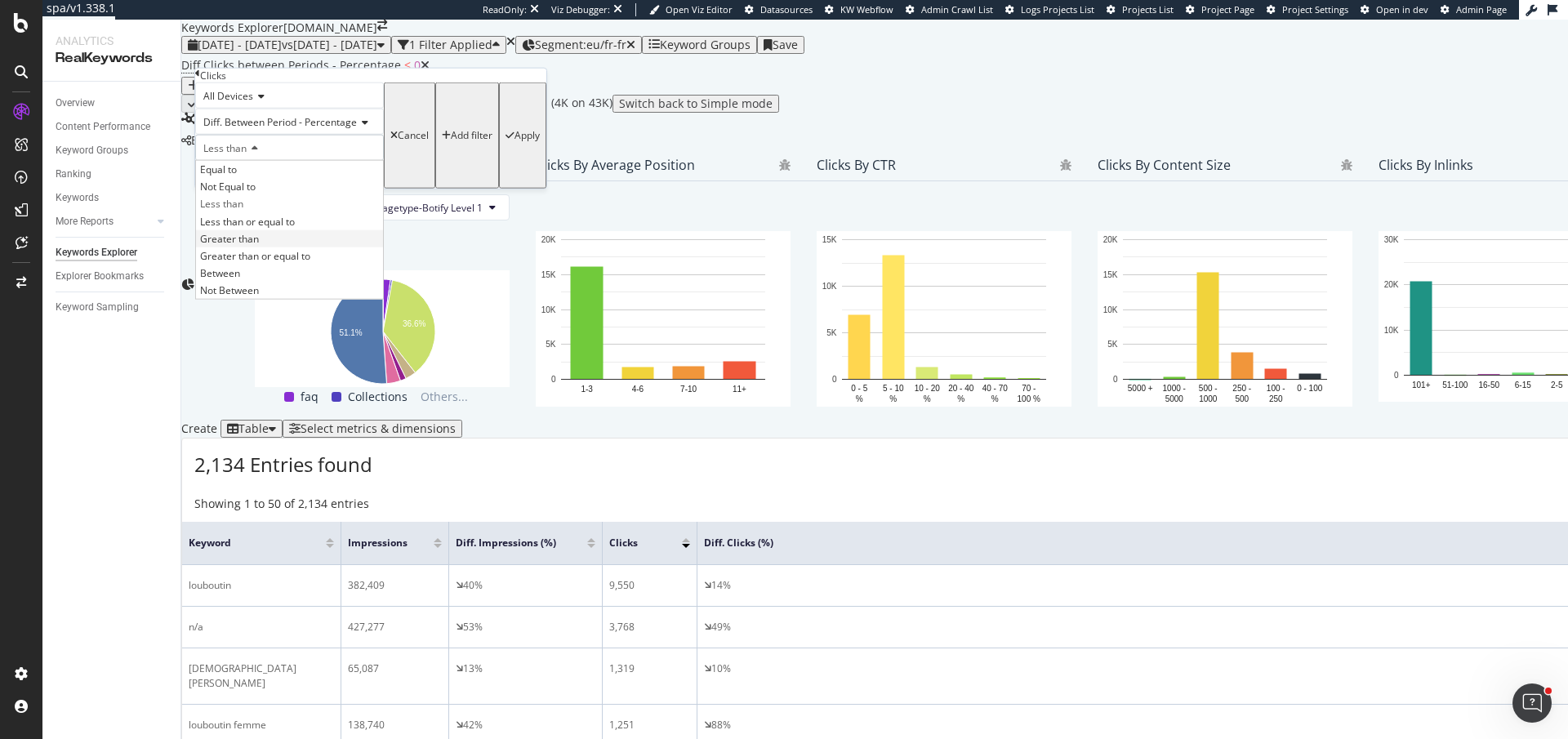
click at [259, 245] on span "Greater than" at bounding box center [229, 238] width 58 height 14
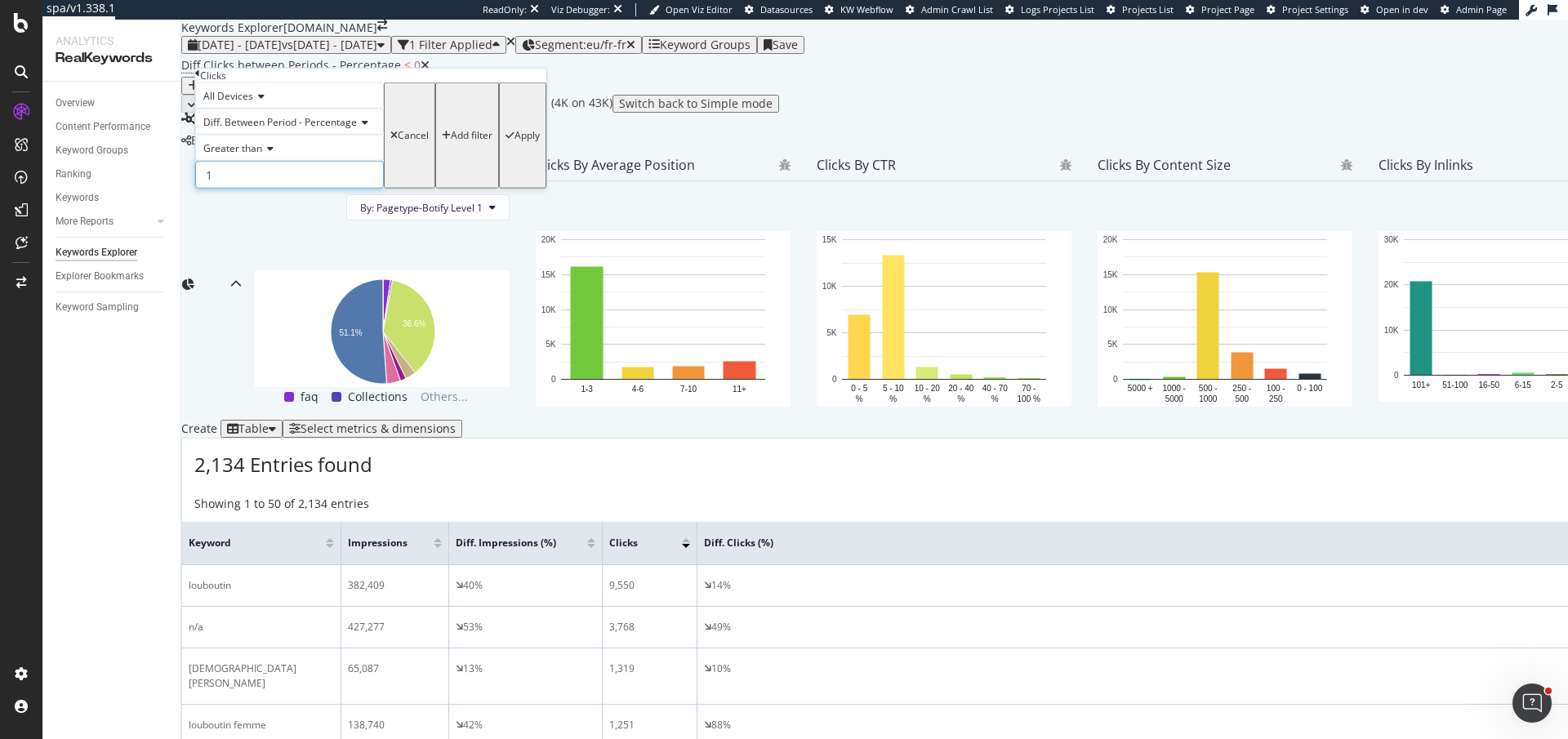
click at [251, 189] on input "1" at bounding box center [289, 174] width 189 height 27
type input "0"
click at [506, 141] on div "button" at bounding box center [510, 135] width 9 height 10
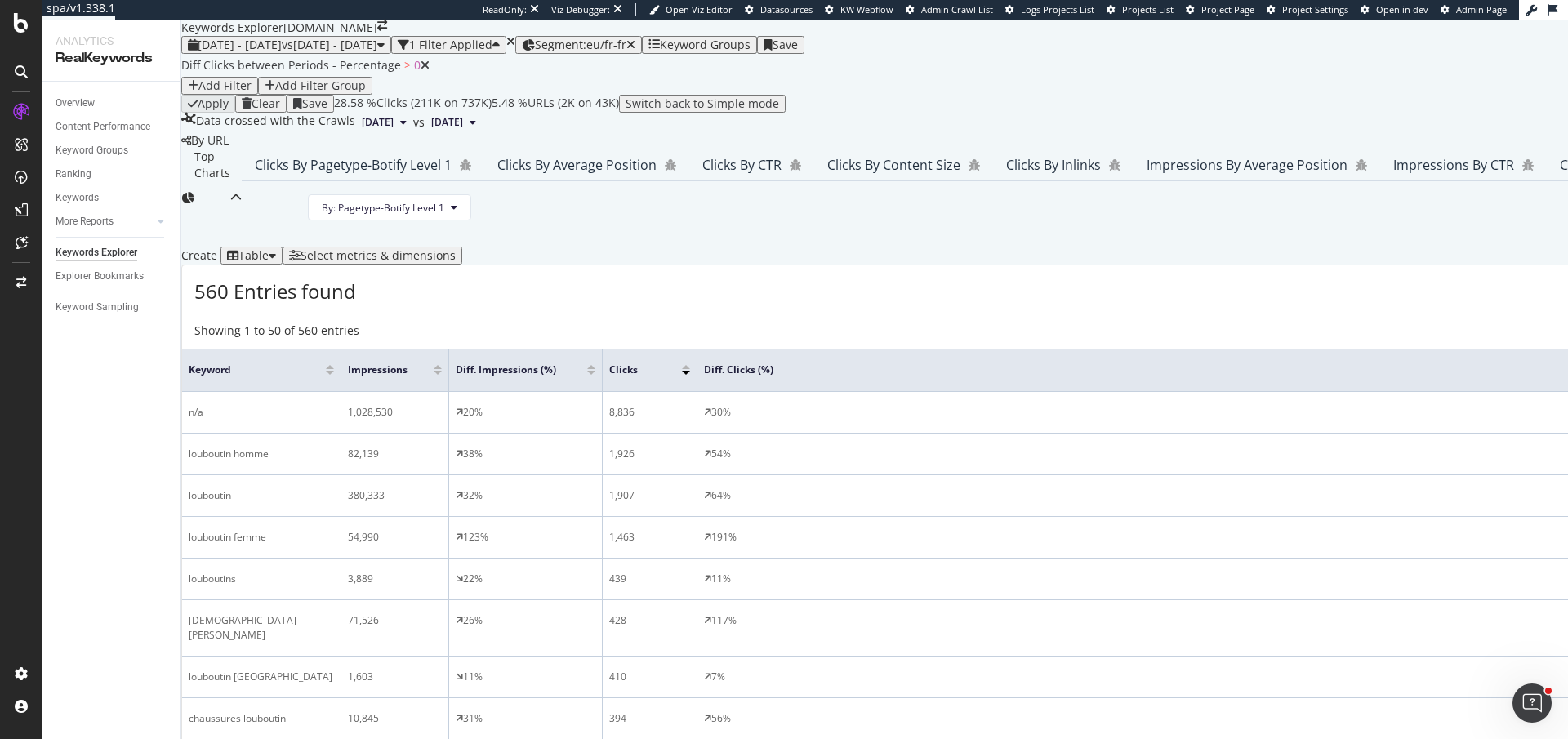
scroll to position [575, 0]
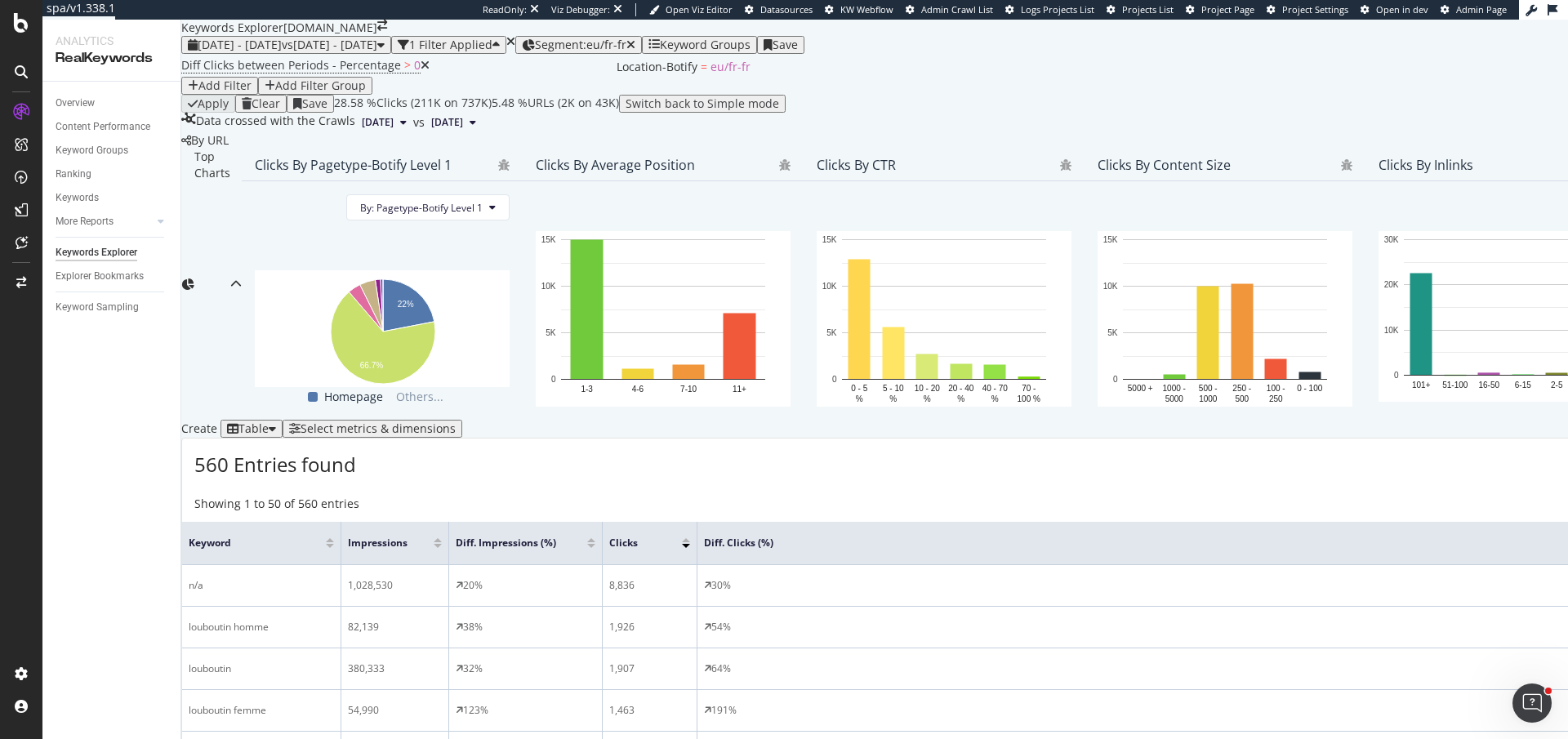
click at [626, 44] on span "Segment: eu/fr-fr" at bounding box center [581, 44] width 91 height 16
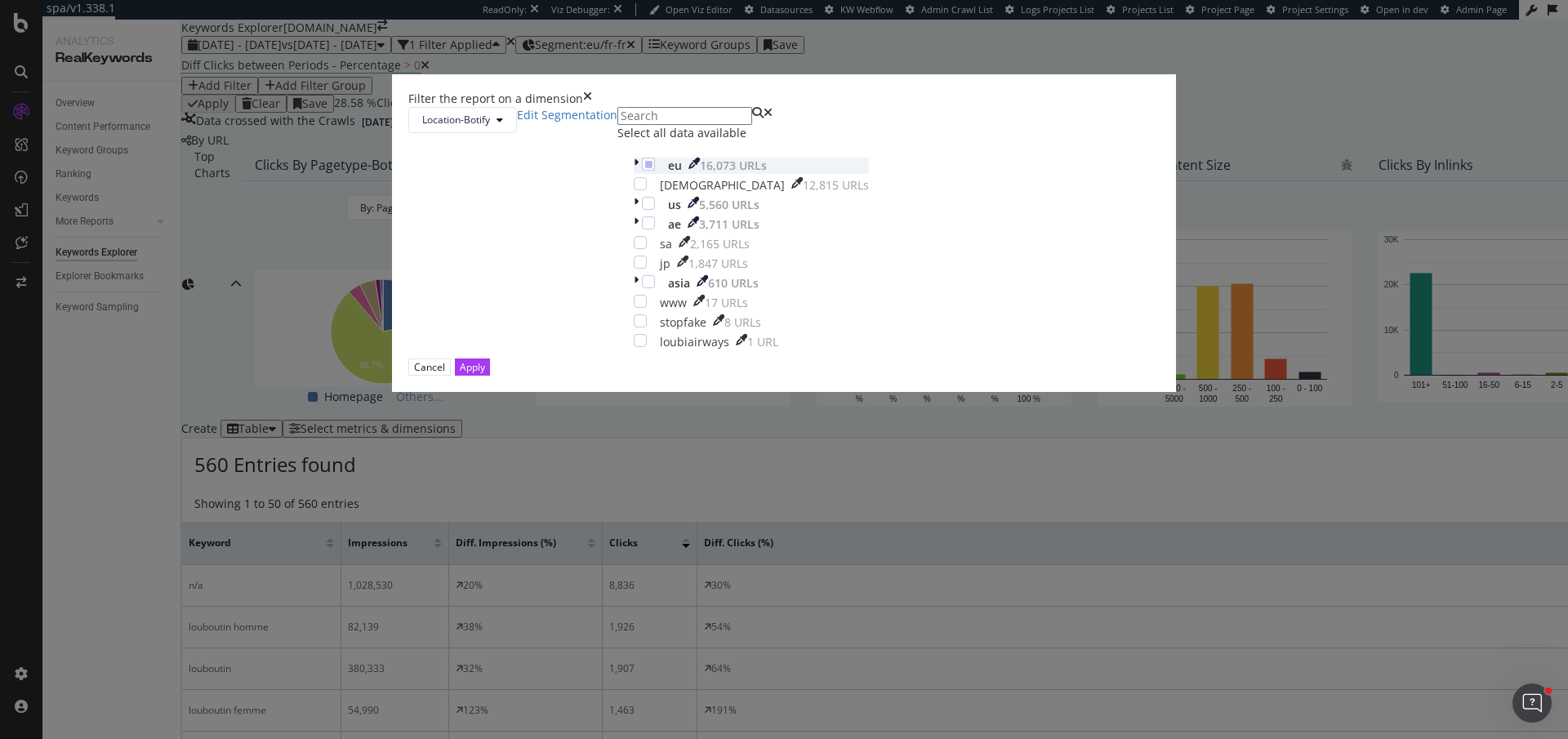
click at [634, 174] on div "modal" at bounding box center [637, 166] width 8 height 16
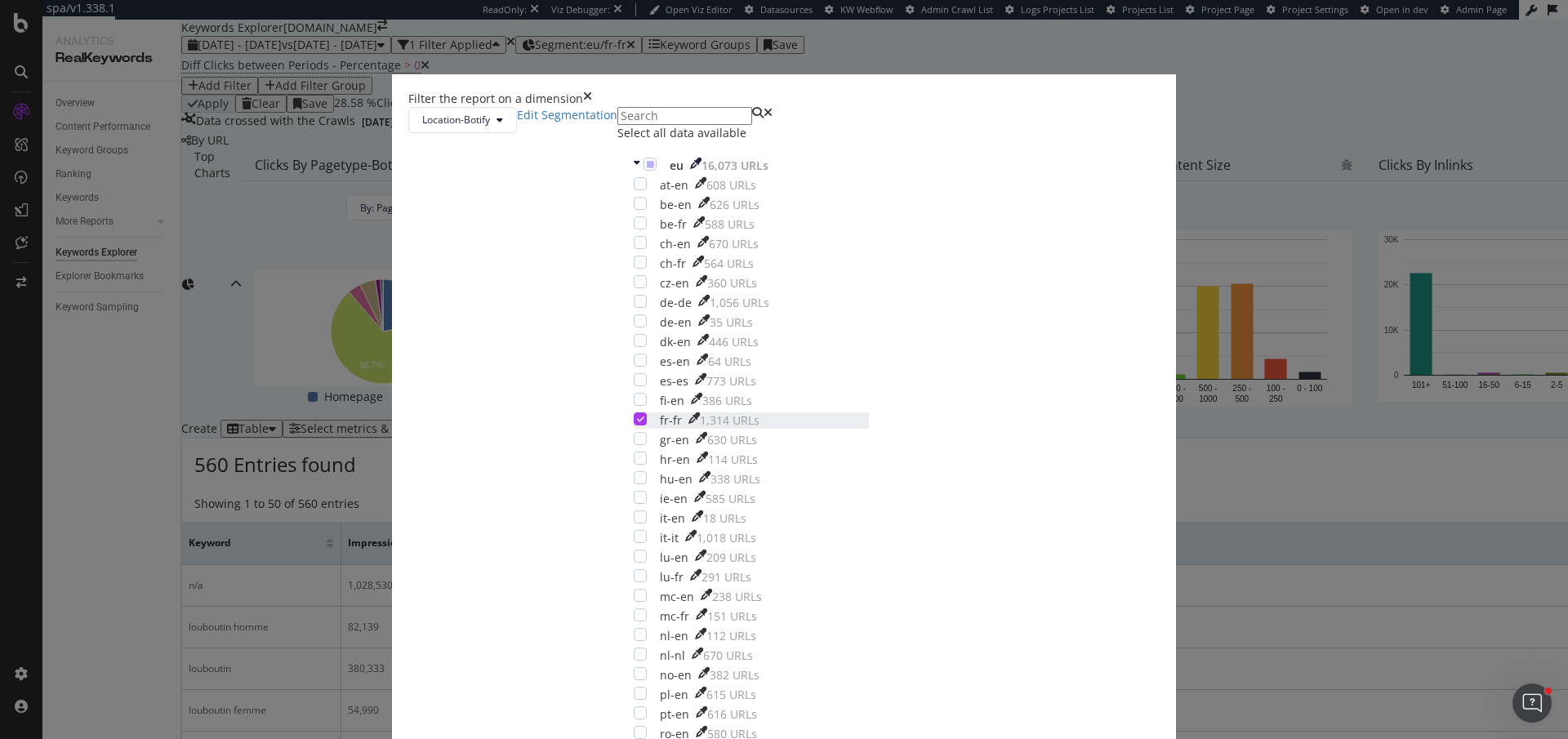
click at [645, 423] on icon "modal" at bounding box center [641, 418] width 7 height 8
click at [654, 543] on div "at-en 608 URLs be-en 626 URLs be-fr 588 URLs ch-en 670 URLs ch-fr 564 URLs cz-e…" at bounding box center [752, 509] width 236 height 663
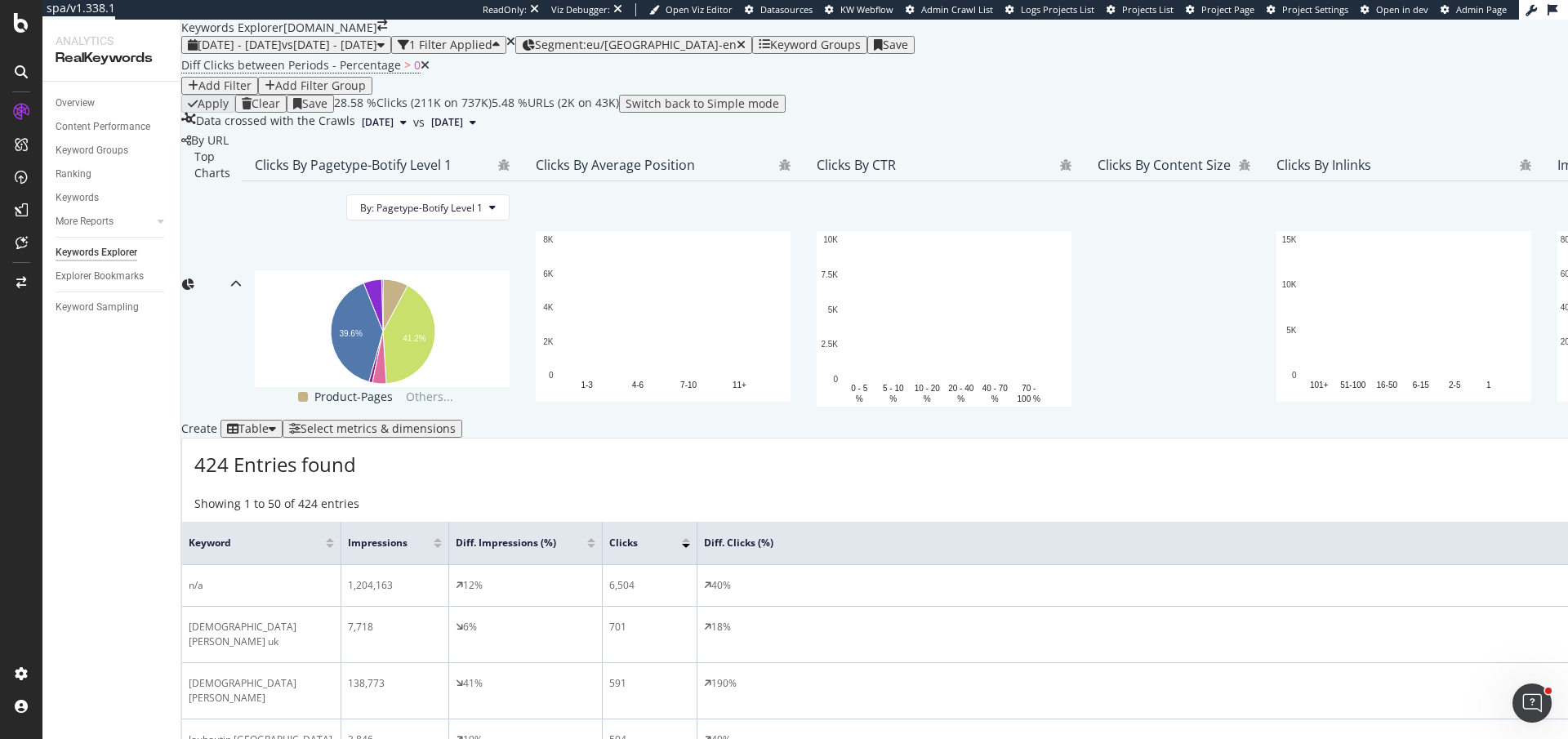
scroll to position [575, 0]
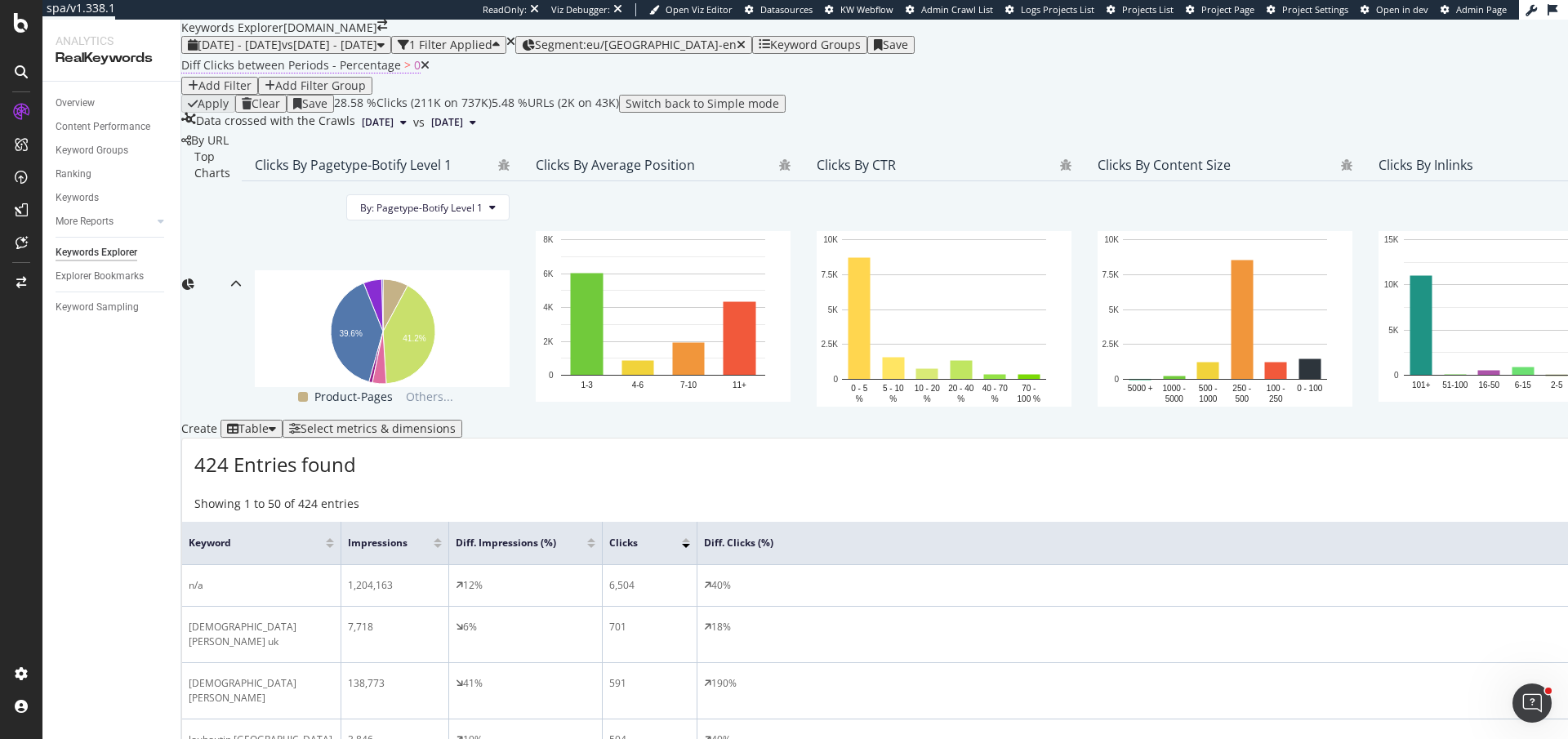
click at [311, 73] on span "Diff Clicks between Periods - Percentage" at bounding box center [291, 65] width 220 height 16
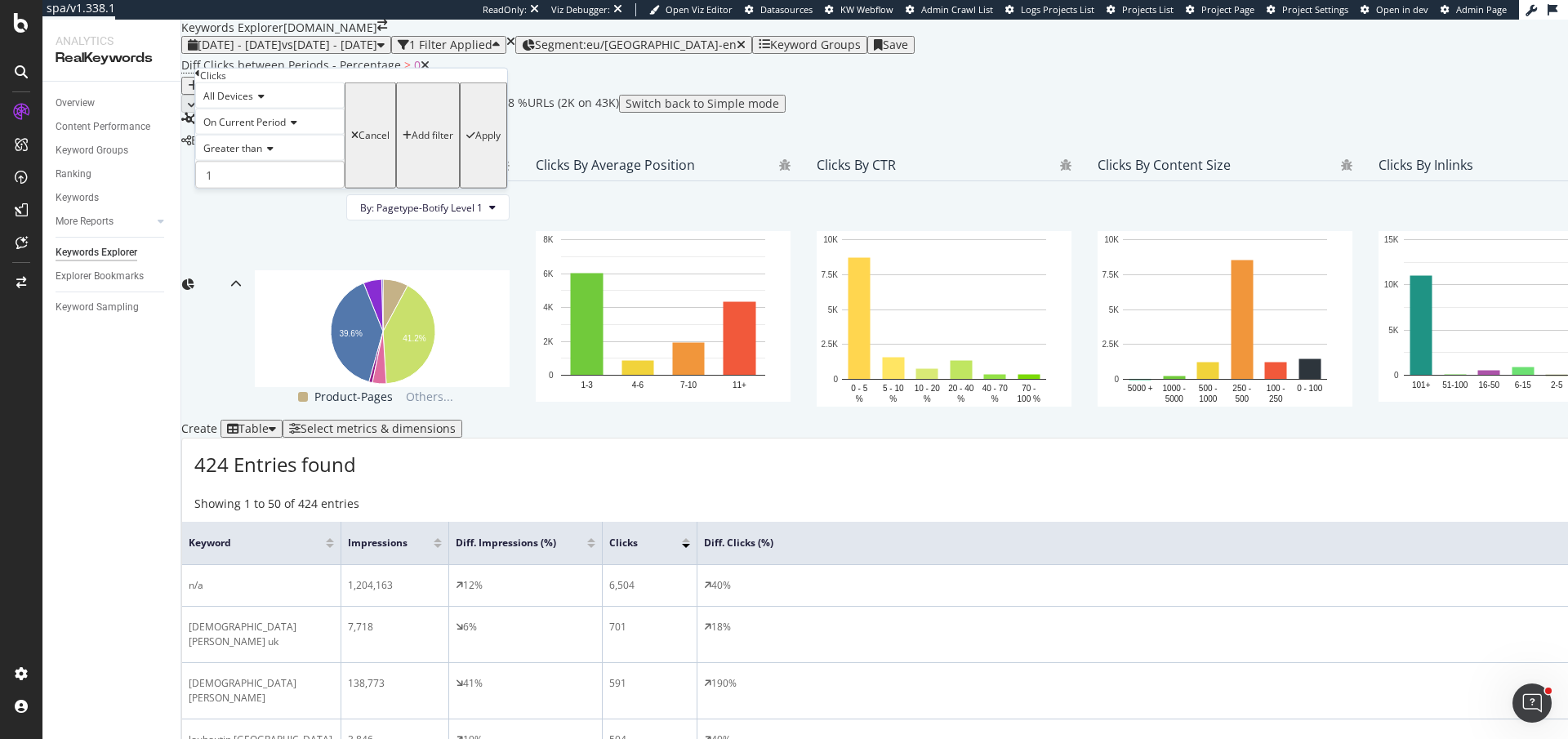
click at [286, 129] on span "On Current Period" at bounding box center [245, 121] width 82 height 14
click at [274, 200] on div "Diff. Between Period - Percentage" at bounding box center [270, 185] width 148 height 31
click at [274, 153] on icon at bounding box center [268, 148] width 12 height 10
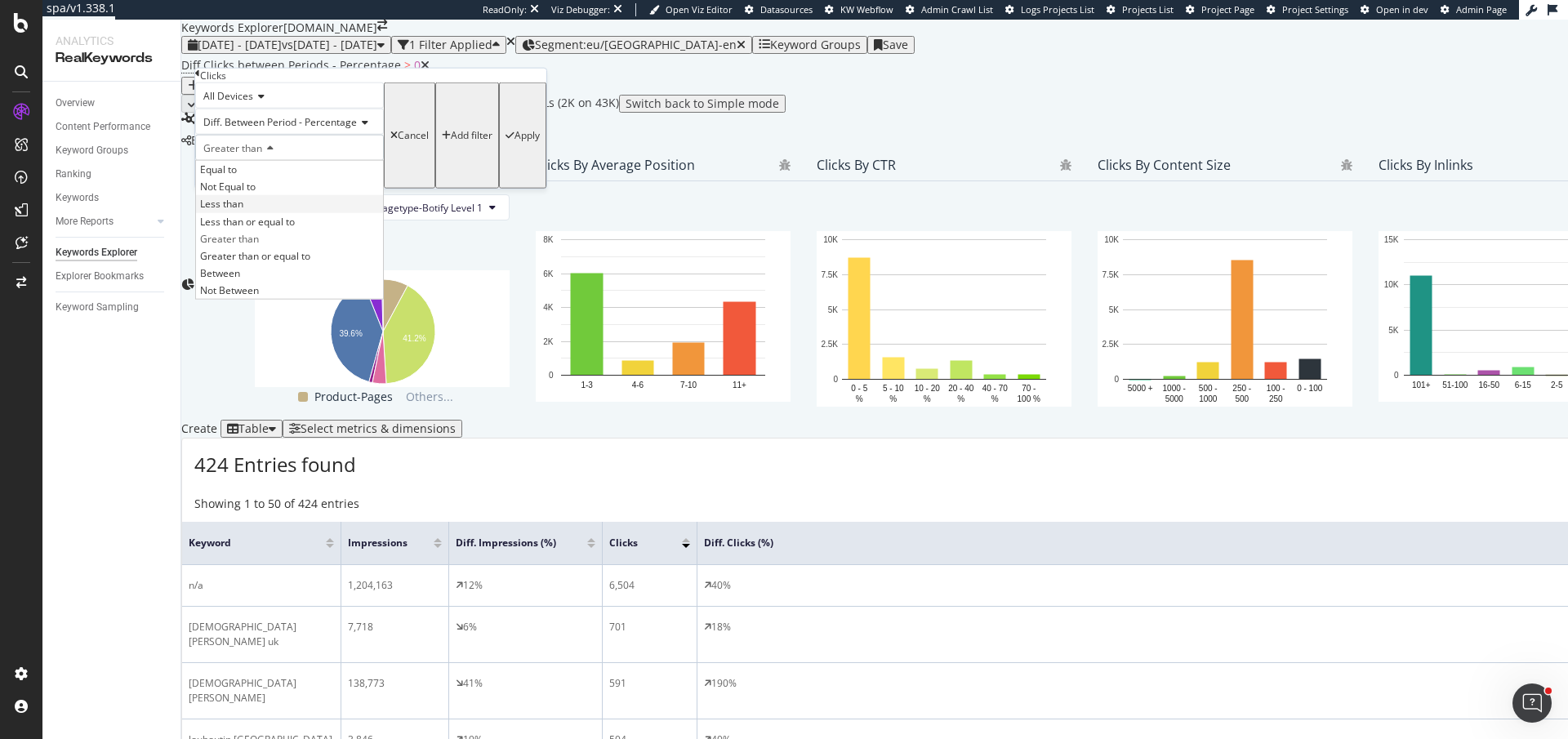
click at [244, 211] on span "Less than" at bounding box center [221, 204] width 43 height 14
click at [261, 189] on input "1" at bounding box center [289, 174] width 189 height 27
type input "0"
click at [514, 142] on div "Apply" at bounding box center [527, 135] width 26 height 12
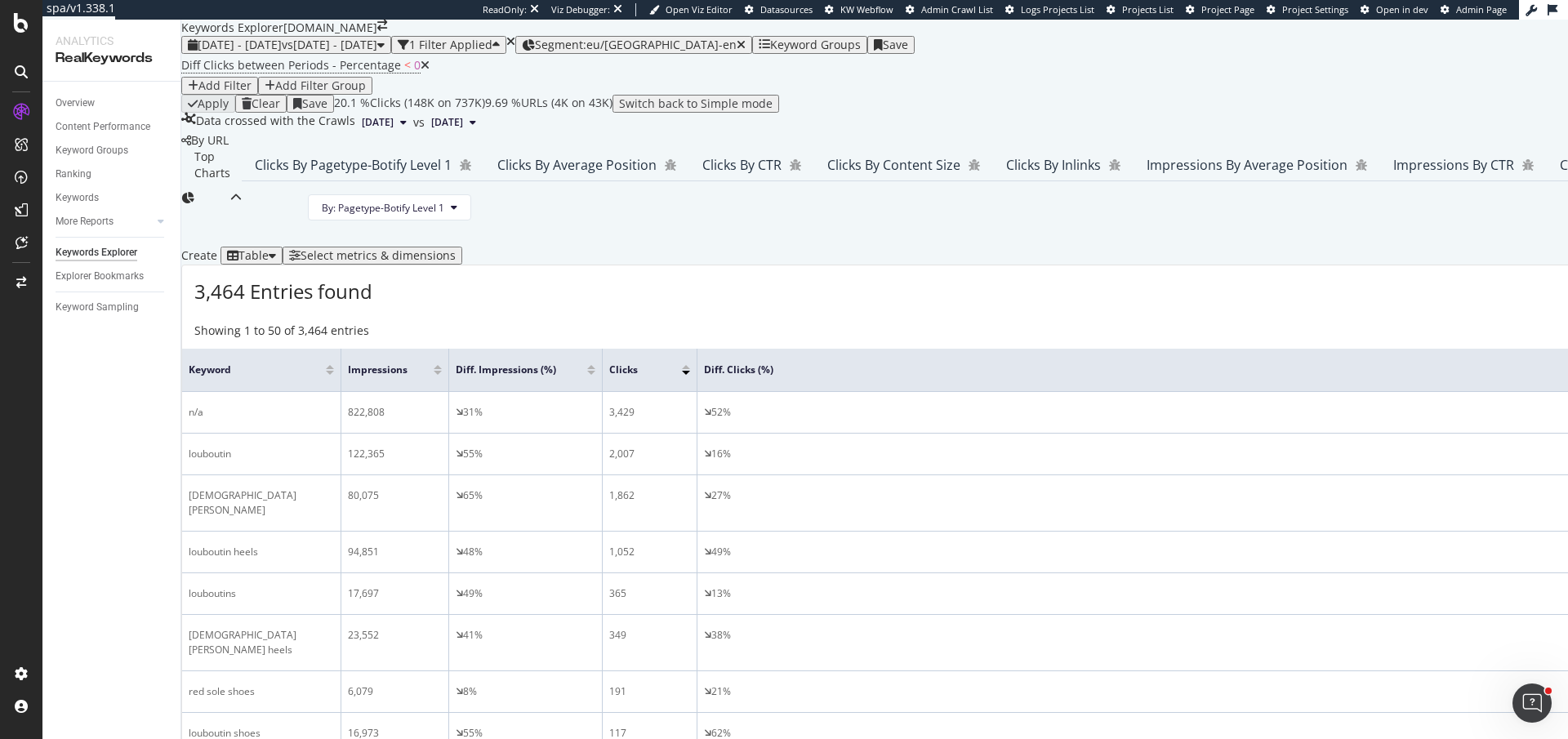
scroll to position [575, 0]
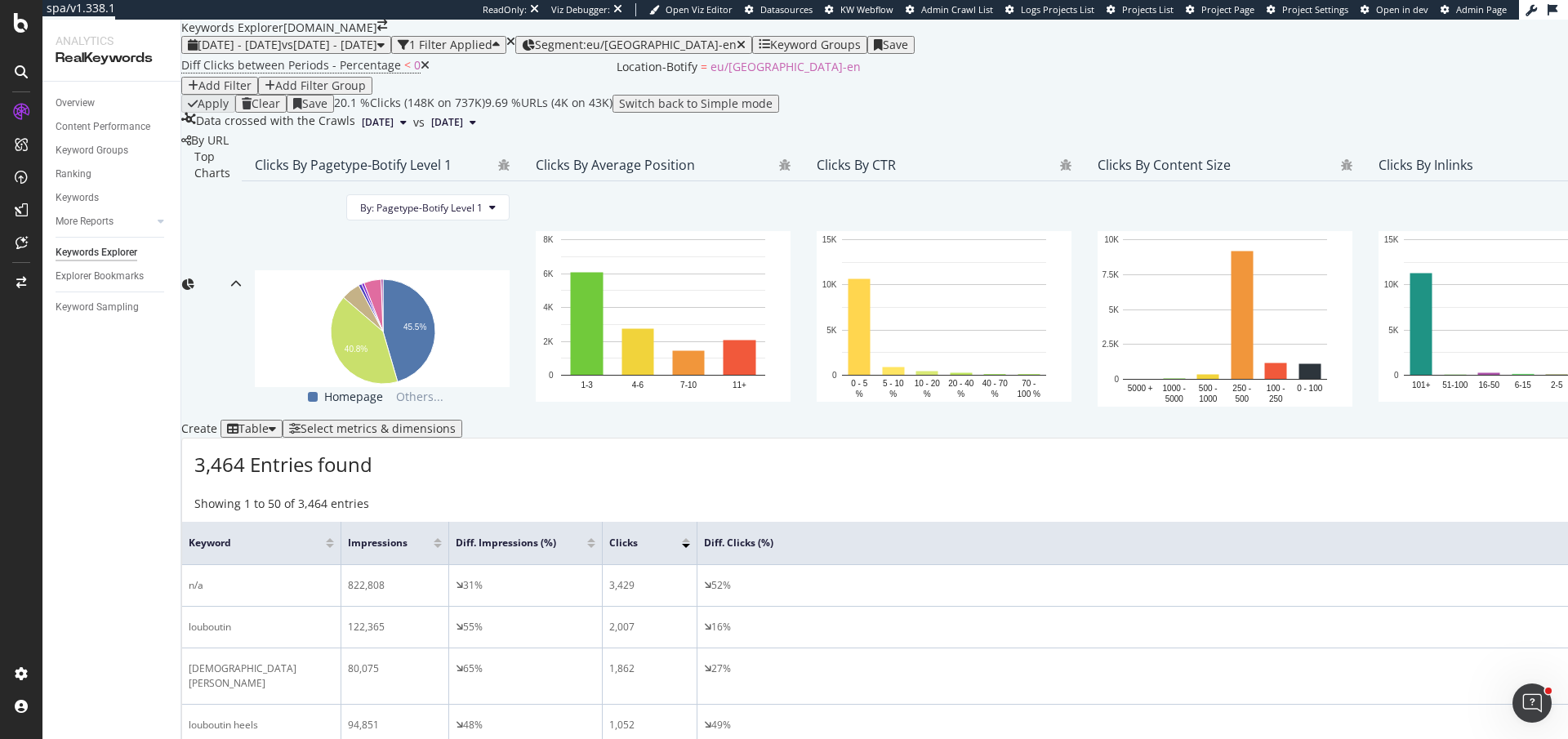
click at [677, 37] on span "Segment: eu/uk-en" at bounding box center [636, 44] width 202 height 16
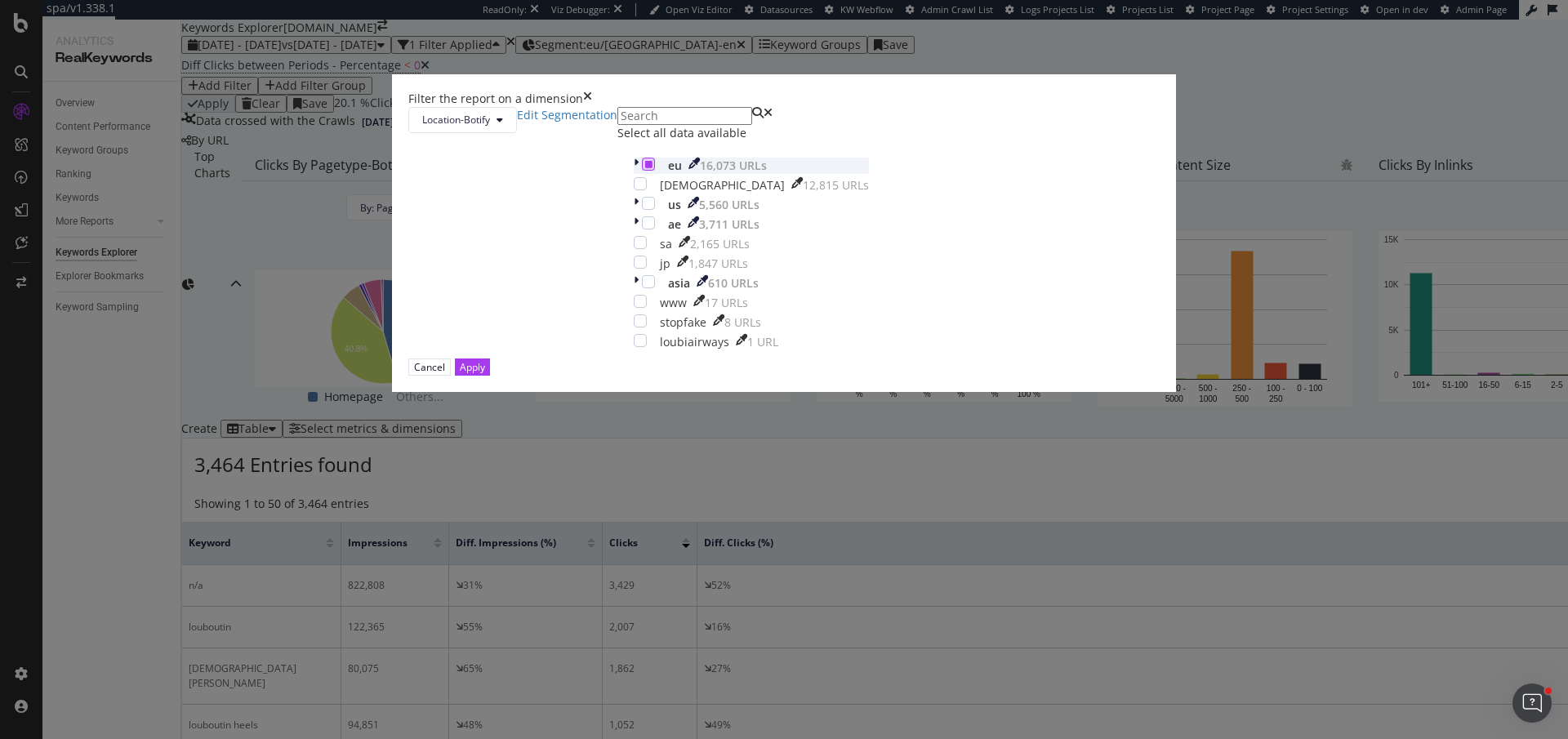
click at [646, 168] on icon "modal" at bounding box center [649, 164] width 7 height 8
click at [634, 174] on icon "modal" at bounding box center [636, 166] width 5 height 16
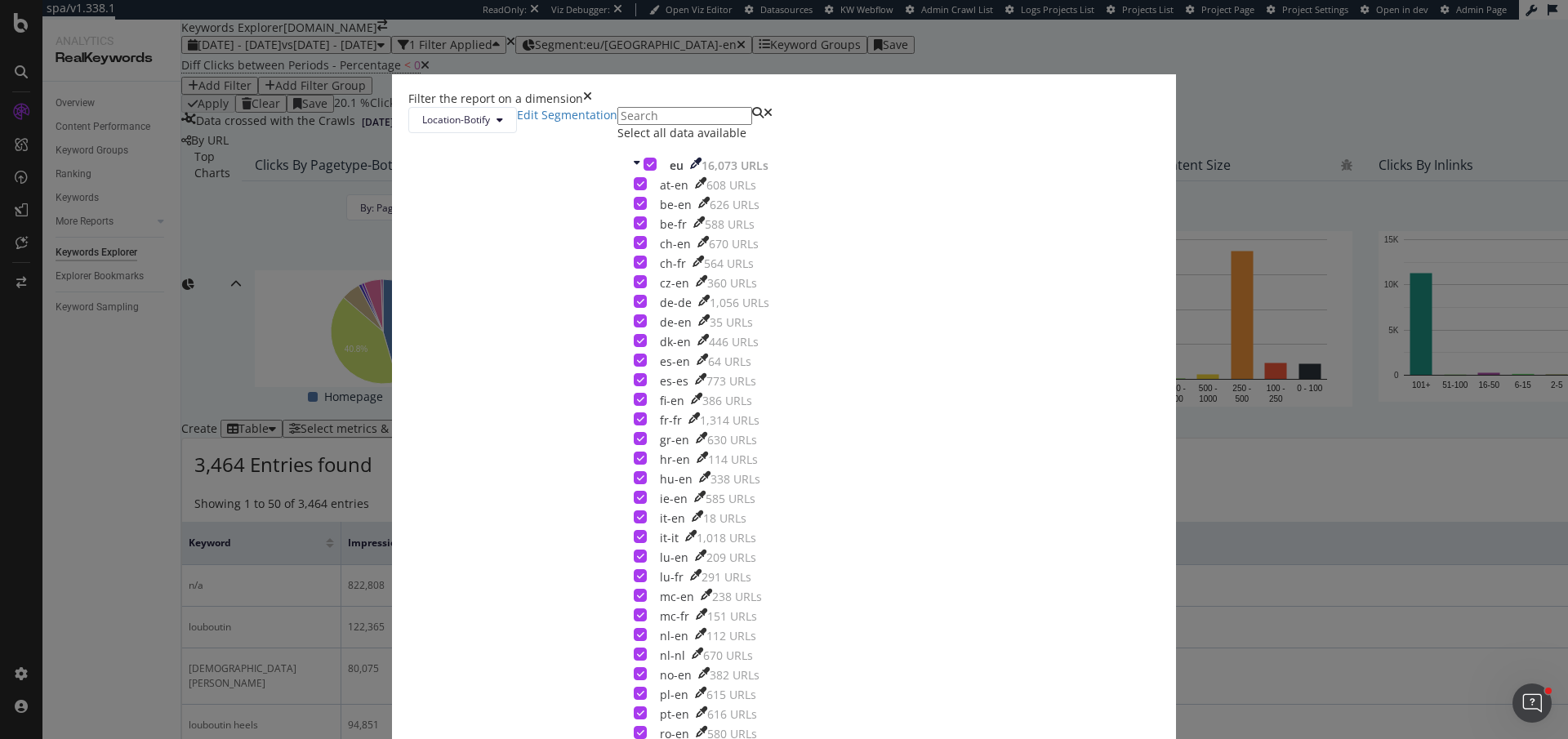
click at [647, 168] on icon "modal" at bounding box center [650, 164] width 7 height 8
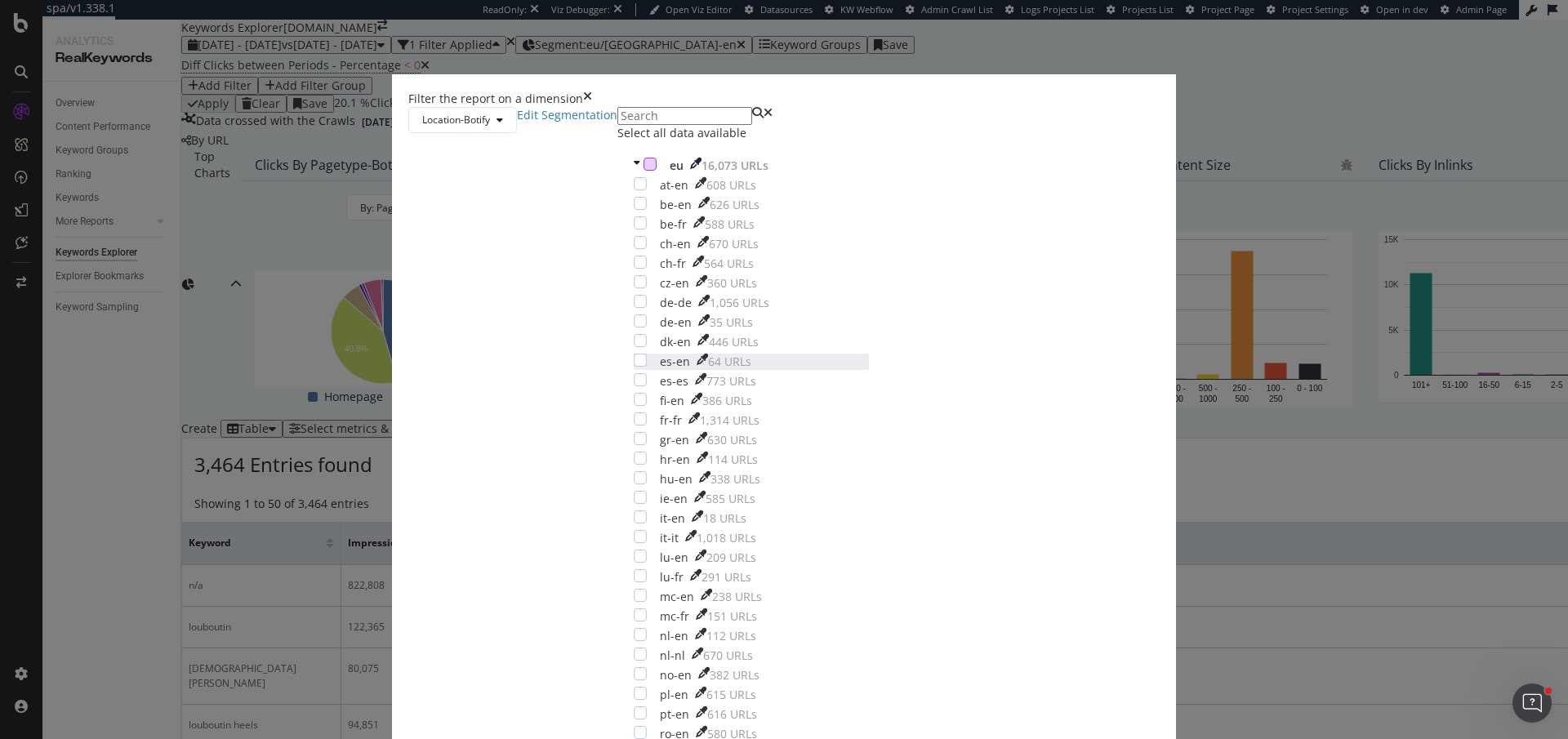
scroll to position [309, 0]
click at [647, 530] on div "modal" at bounding box center [640, 536] width 13 height 13
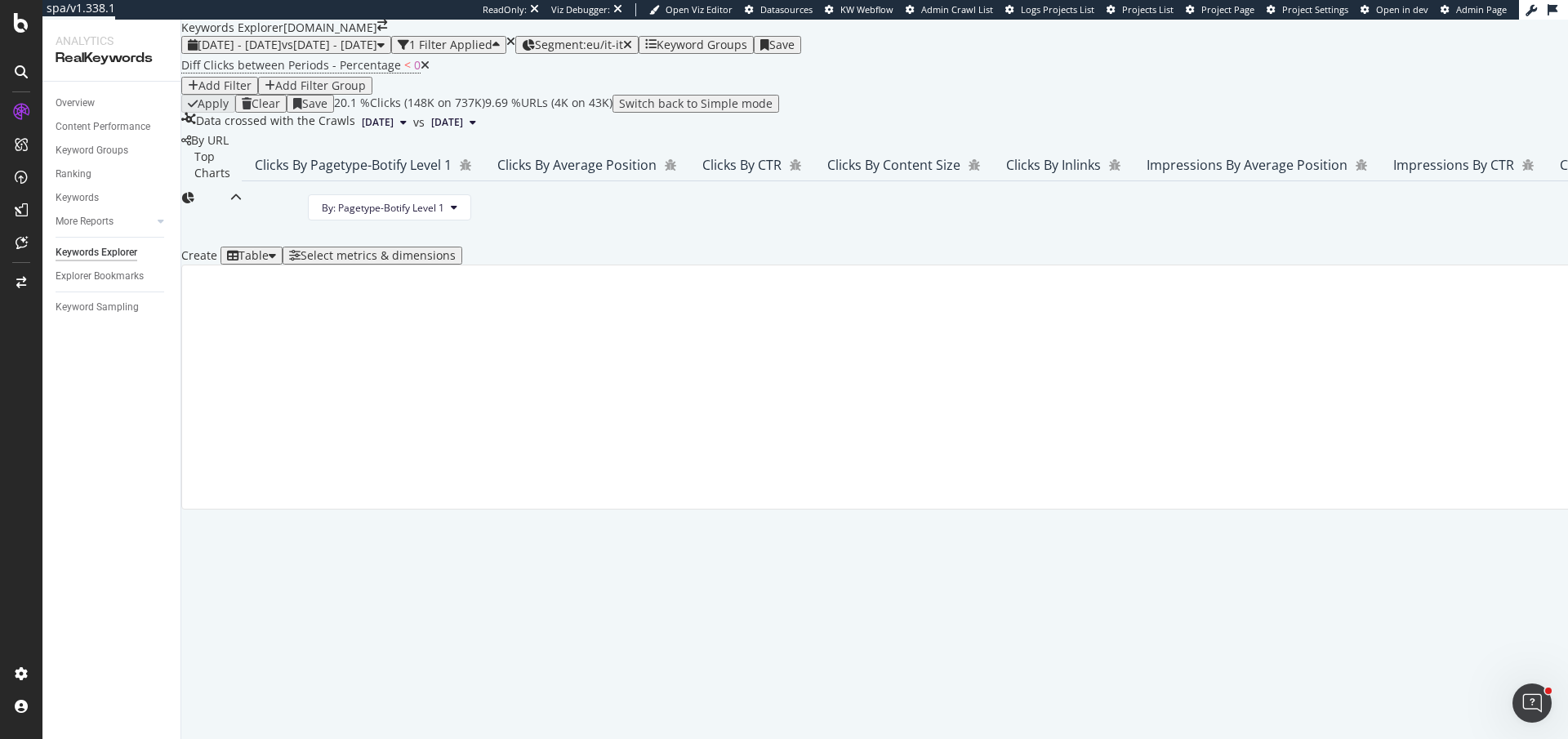
scroll to position [205, 0]
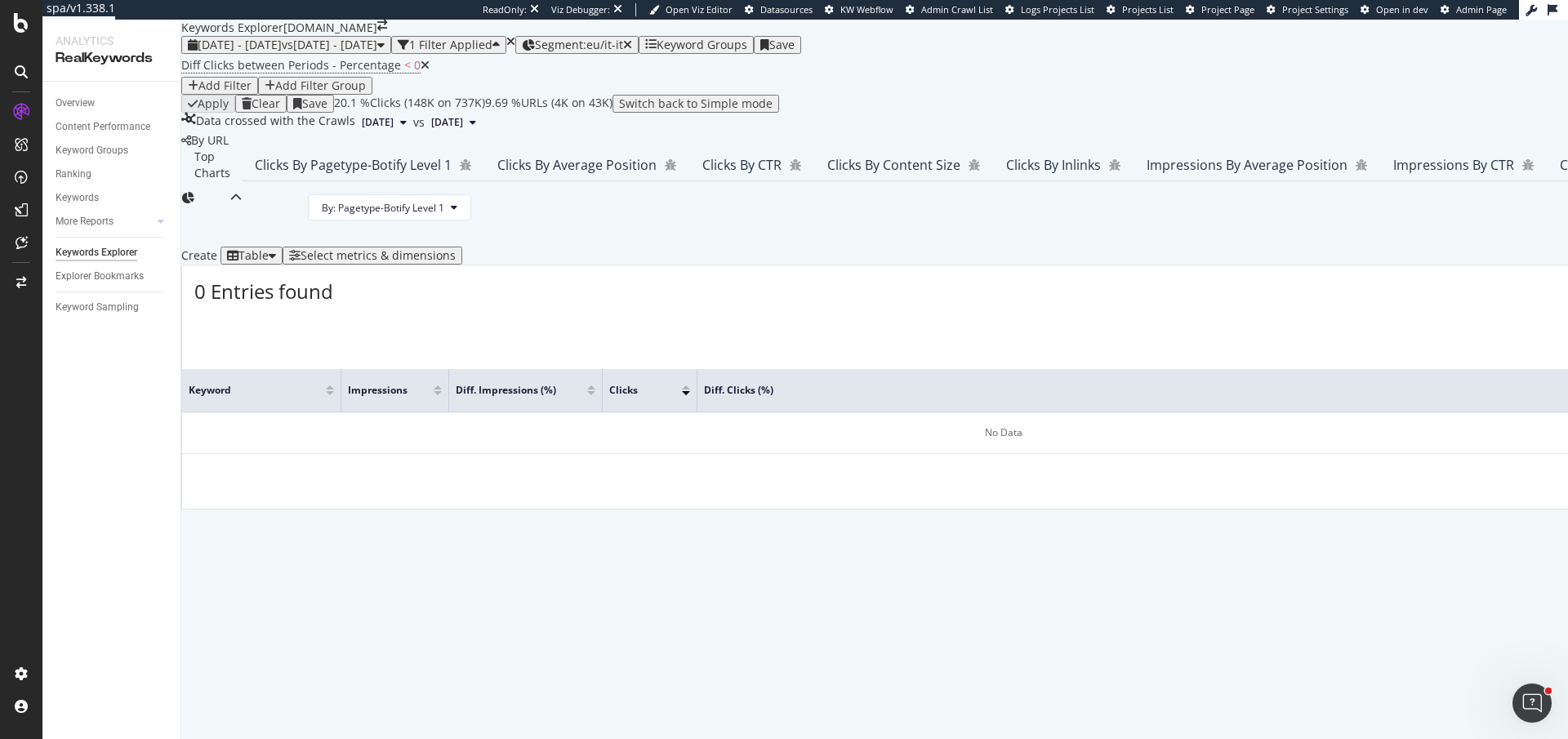
click at [340, 77] on span "Diff Clicks between Periods - Percentage < 0" at bounding box center [306, 65] width 248 height 23
click at [330, 73] on span "Diff Clicks between Periods - Percentage" at bounding box center [291, 65] width 220 height 16
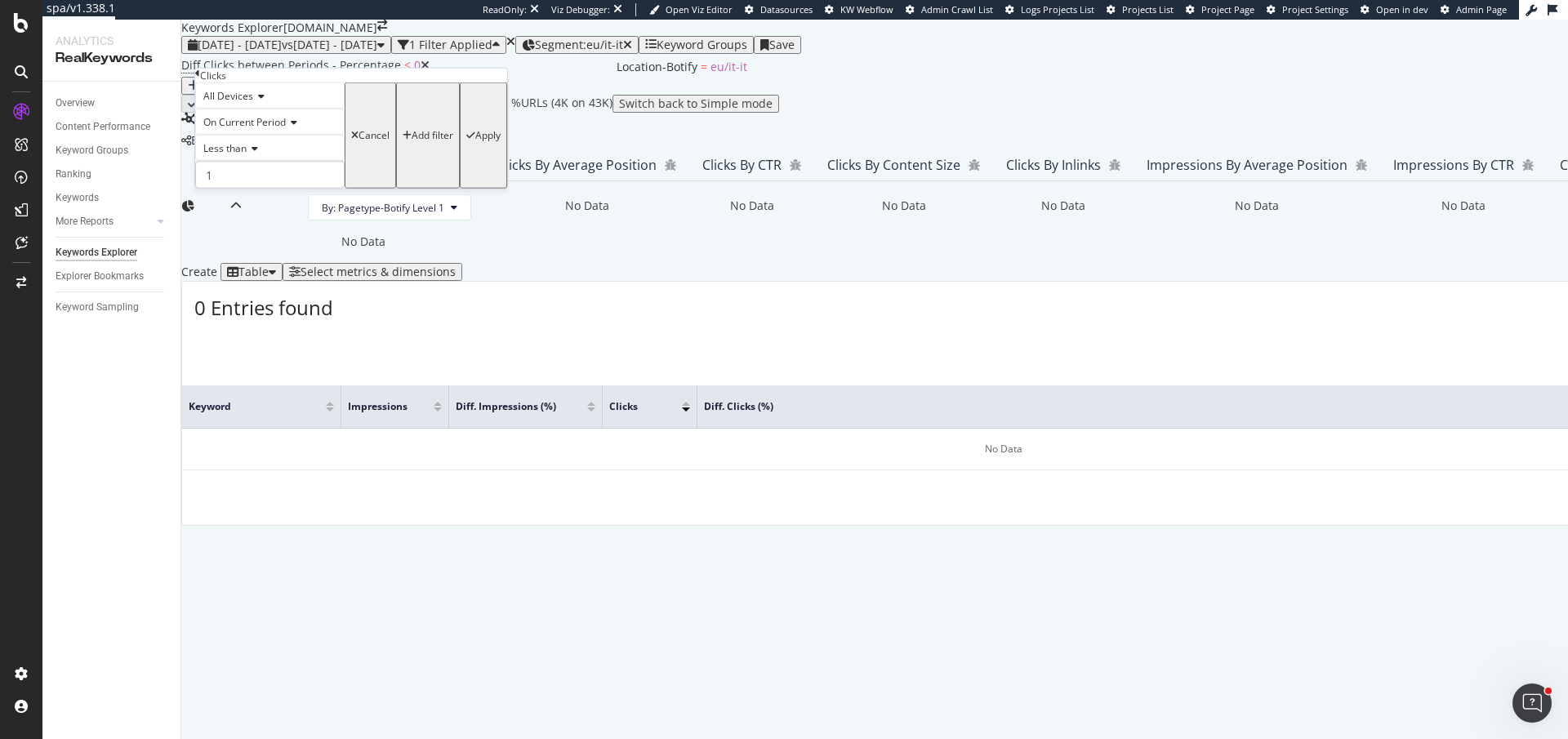
click at [535, 39] on icon "button" at bounding box center [528, 45] width 13 height 12
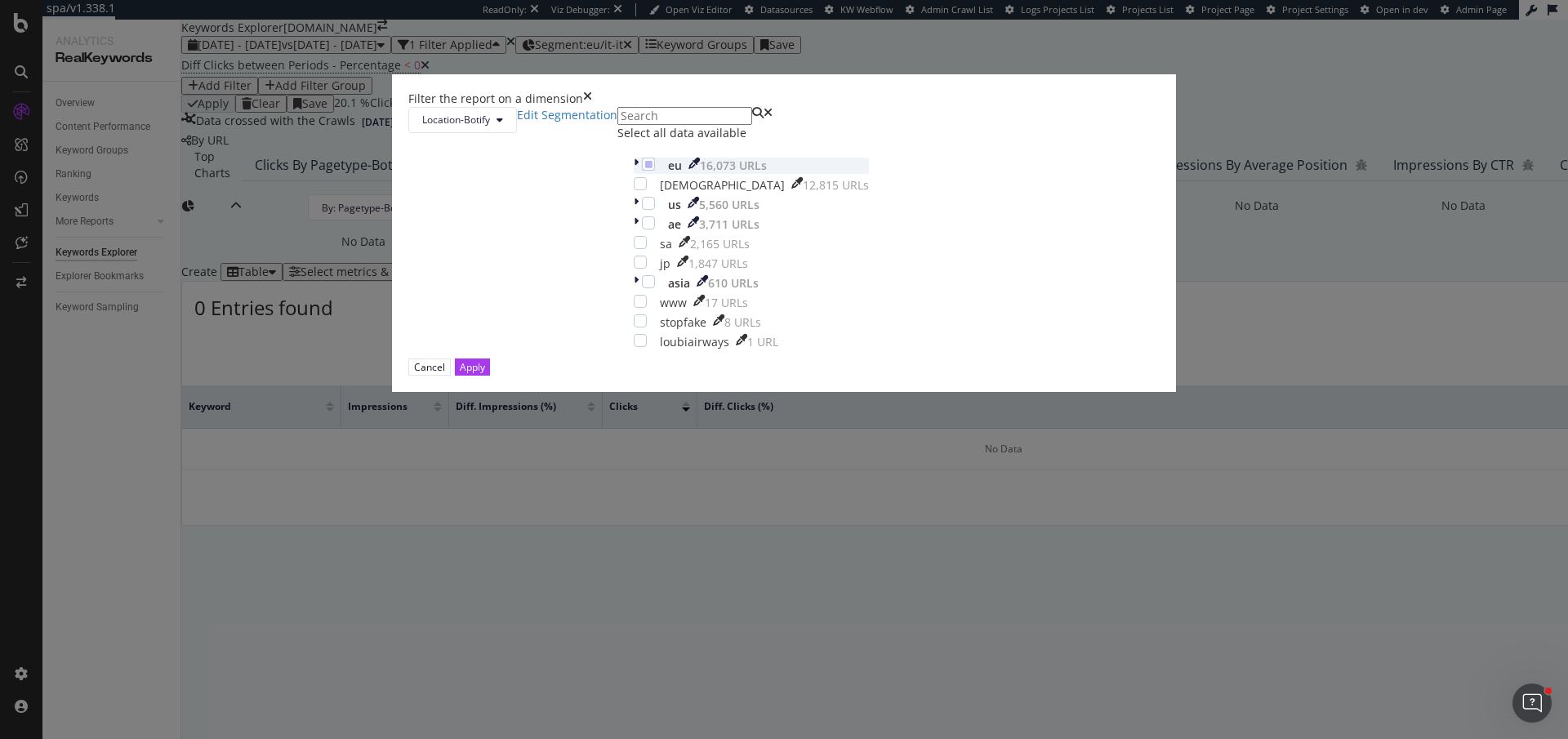
click at [634, 174] on icon "modal" at bounding box center [636, 166] width 5 height 16
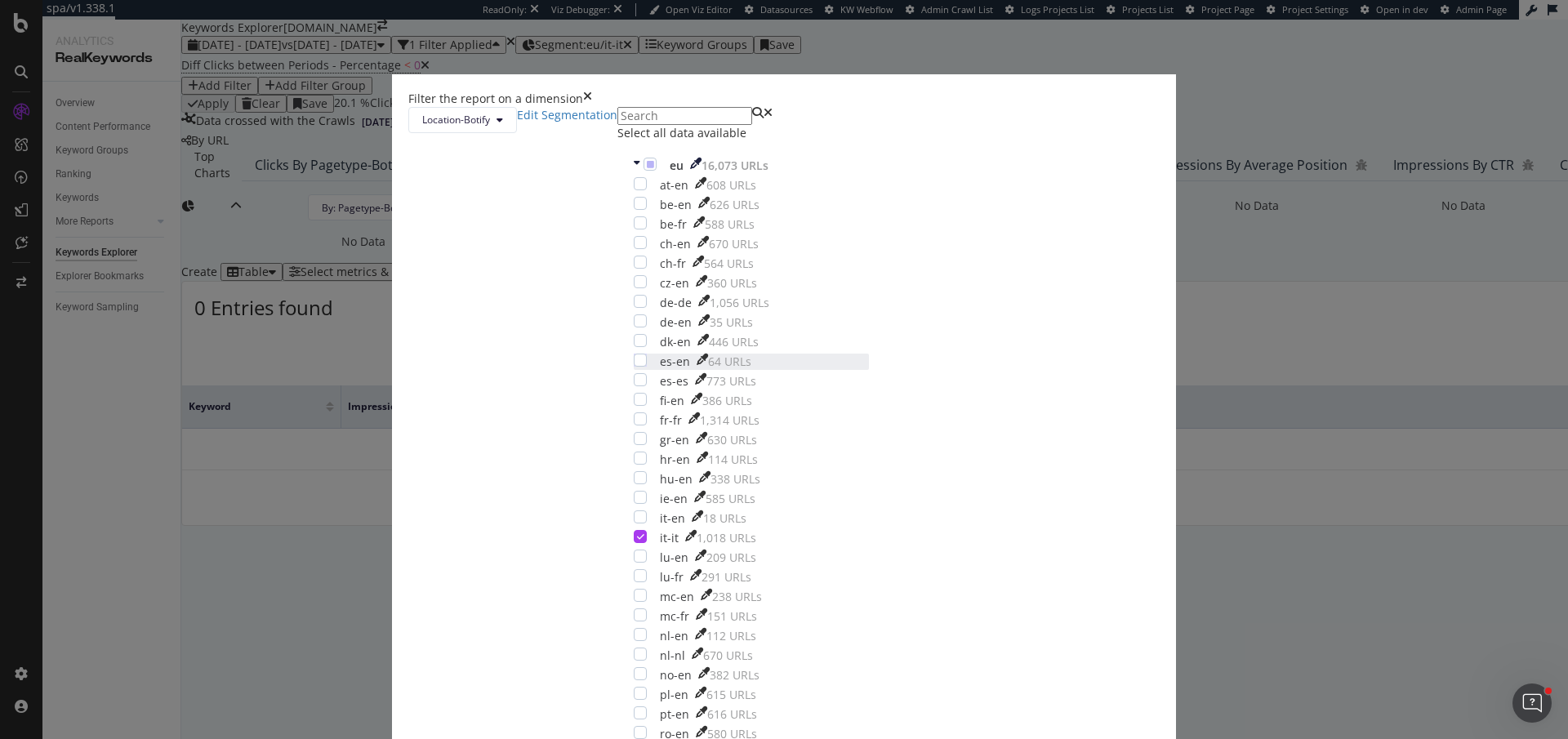
scroll to position [197, 0]
click at [647, 511] on div "modal" at bounding box center [640, 517] width 13 height 13
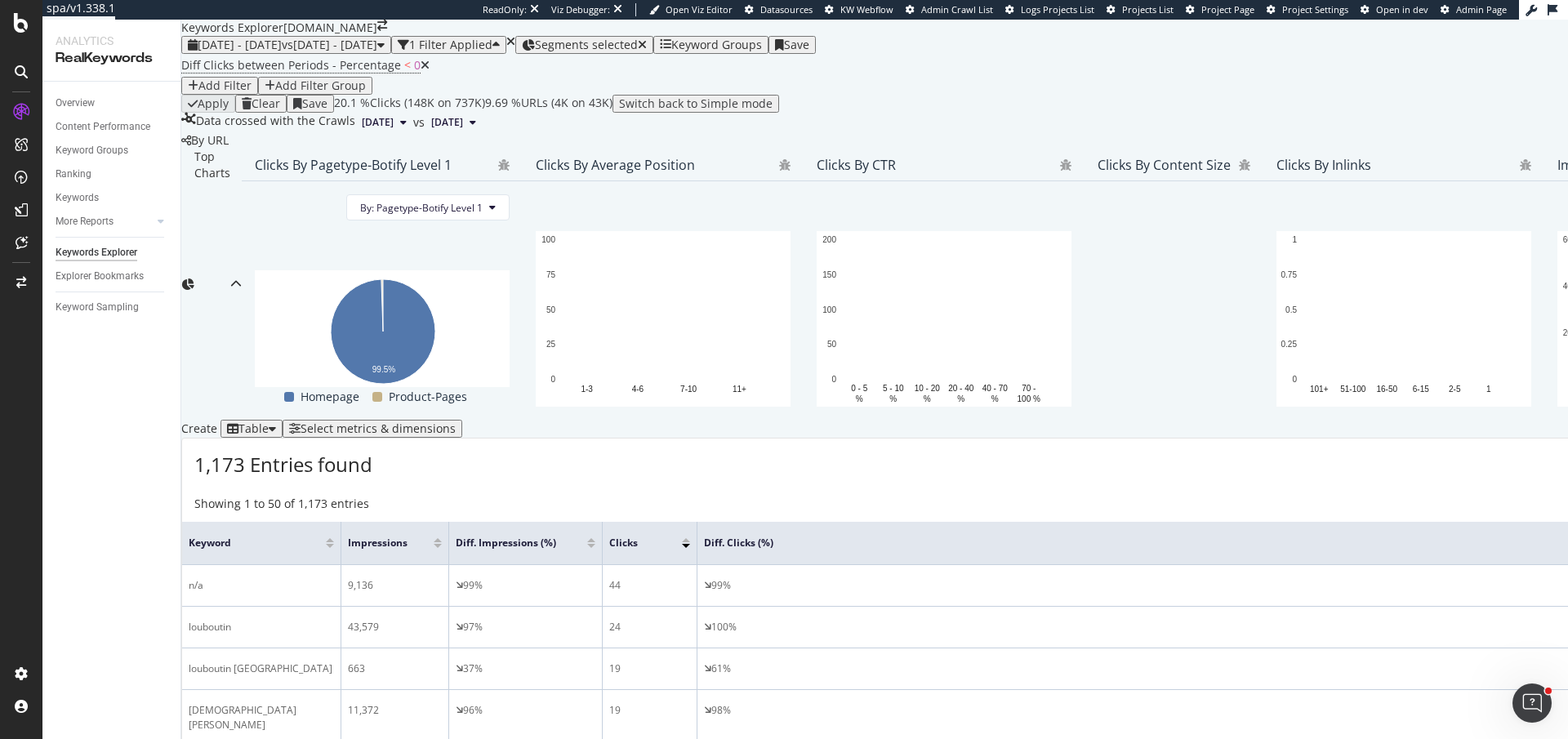
scroll to position [567, 0]
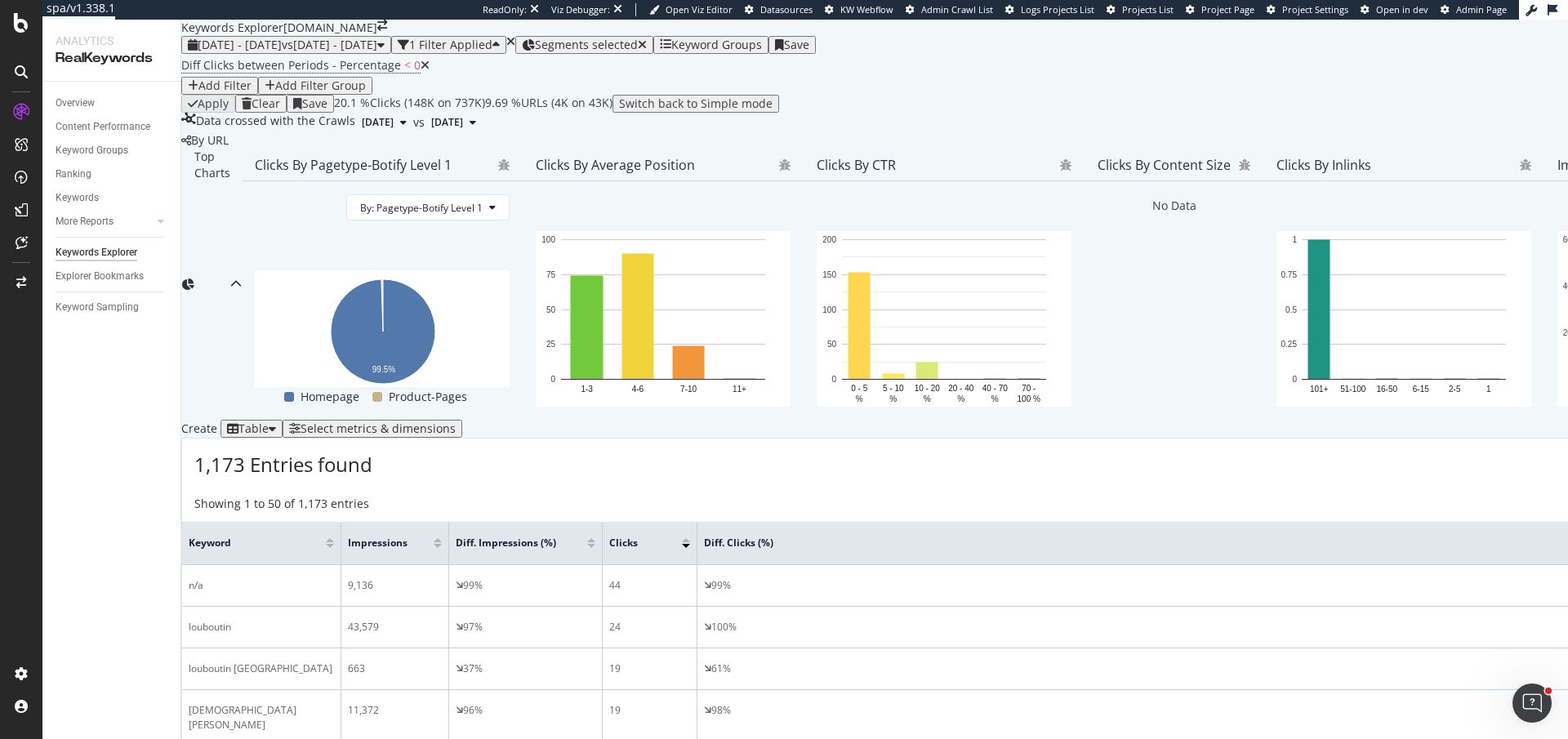
click at [327, 68] on div "Diff Clicks between Periods - Percentage < 0 Add Filter Add Filter Group" at bounding box center [1317, 74] width 2270 height 41
click at [323, 73] on span "Diff Clicks between Periods - Percentage" at bounding box center [291, 65] width 220 height 16
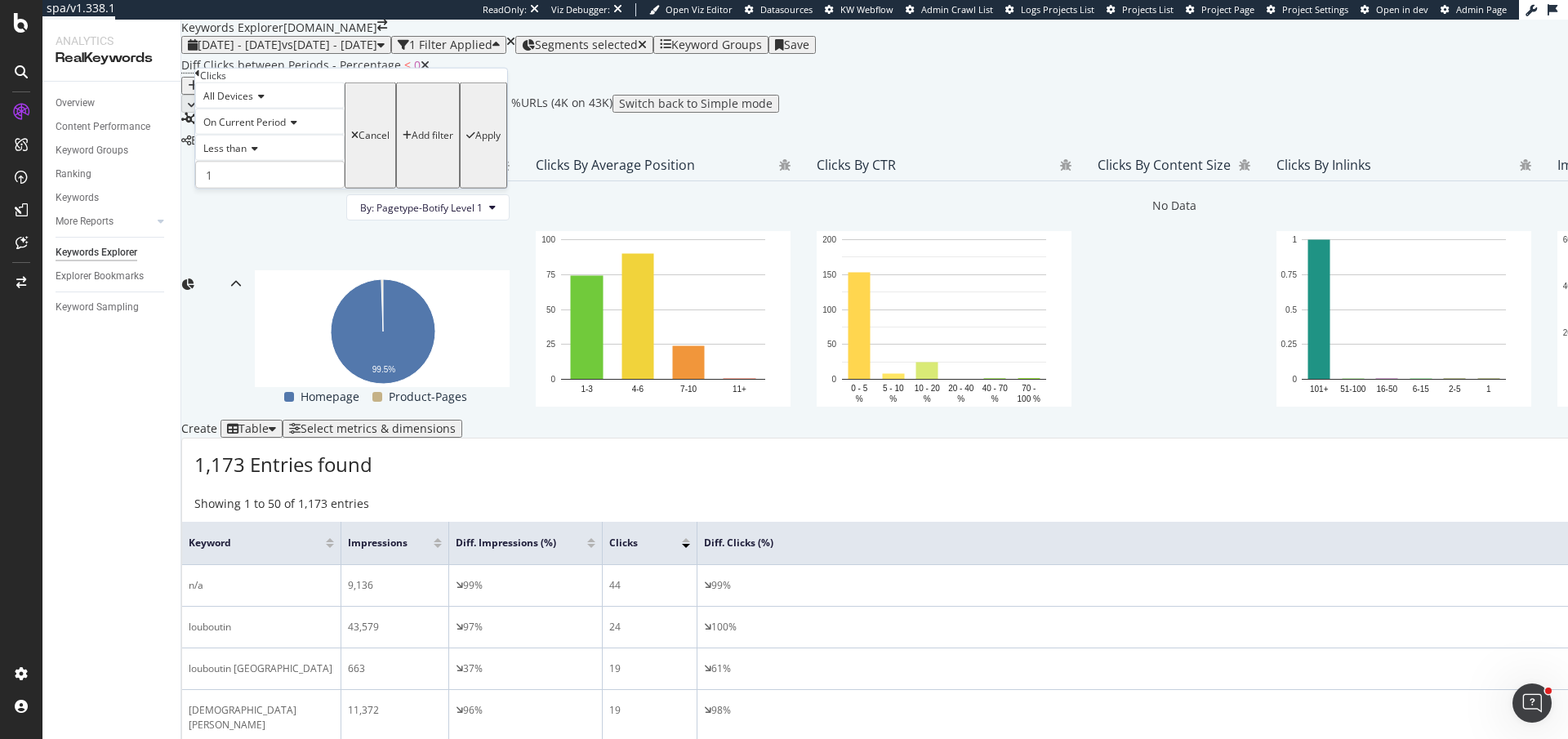
click at [274, 129] on span "On Current Period" at bounding box center [245, 121] width 82 height 14
click at [249, 198] on span "Diff. Between Period - Percentage" at bounding box center [249, 185] width 99 height 27
click at [251, 161] on div "Less than" at bounding box center [289, 148] width 189 height 26
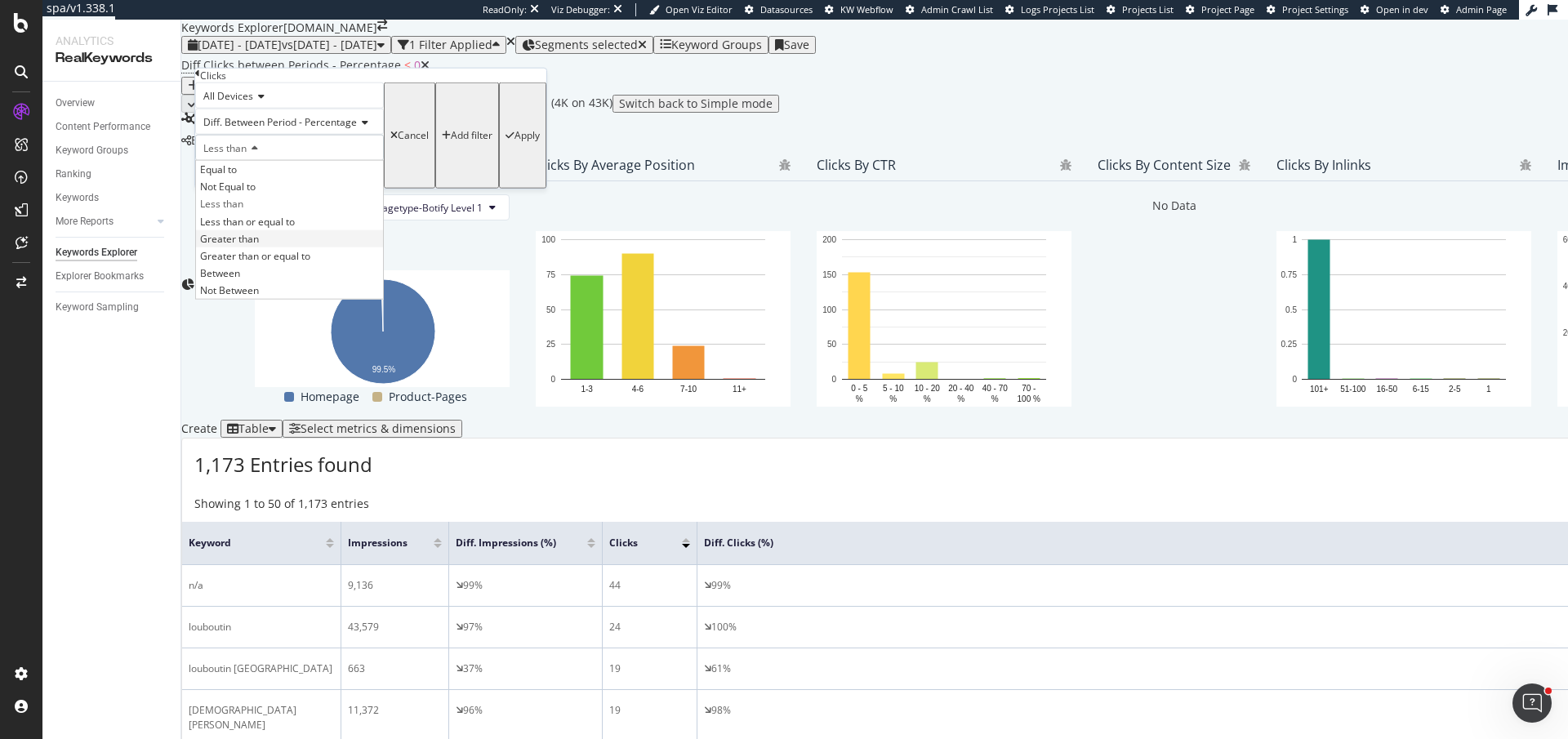
click at [246, 245] on span "Greater than" at bounding box center [229, 238] width 58 height 14
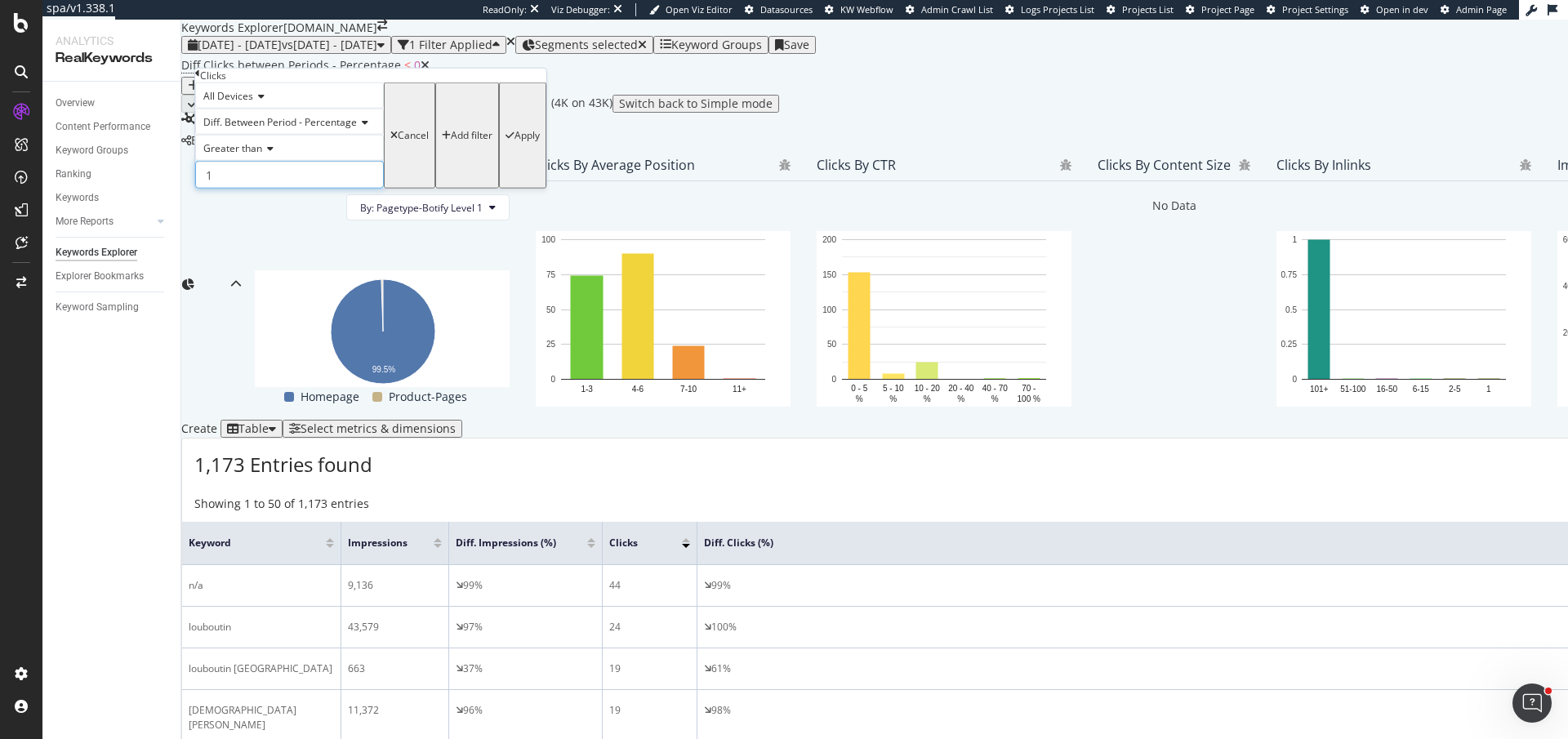
click at [246, 189] on input "1" at bounding box center [289, 174] width 189 height 27
type input "0"
click at [506, 186] on div "Apply" at bounding box center [523, 135] width 35 height 101
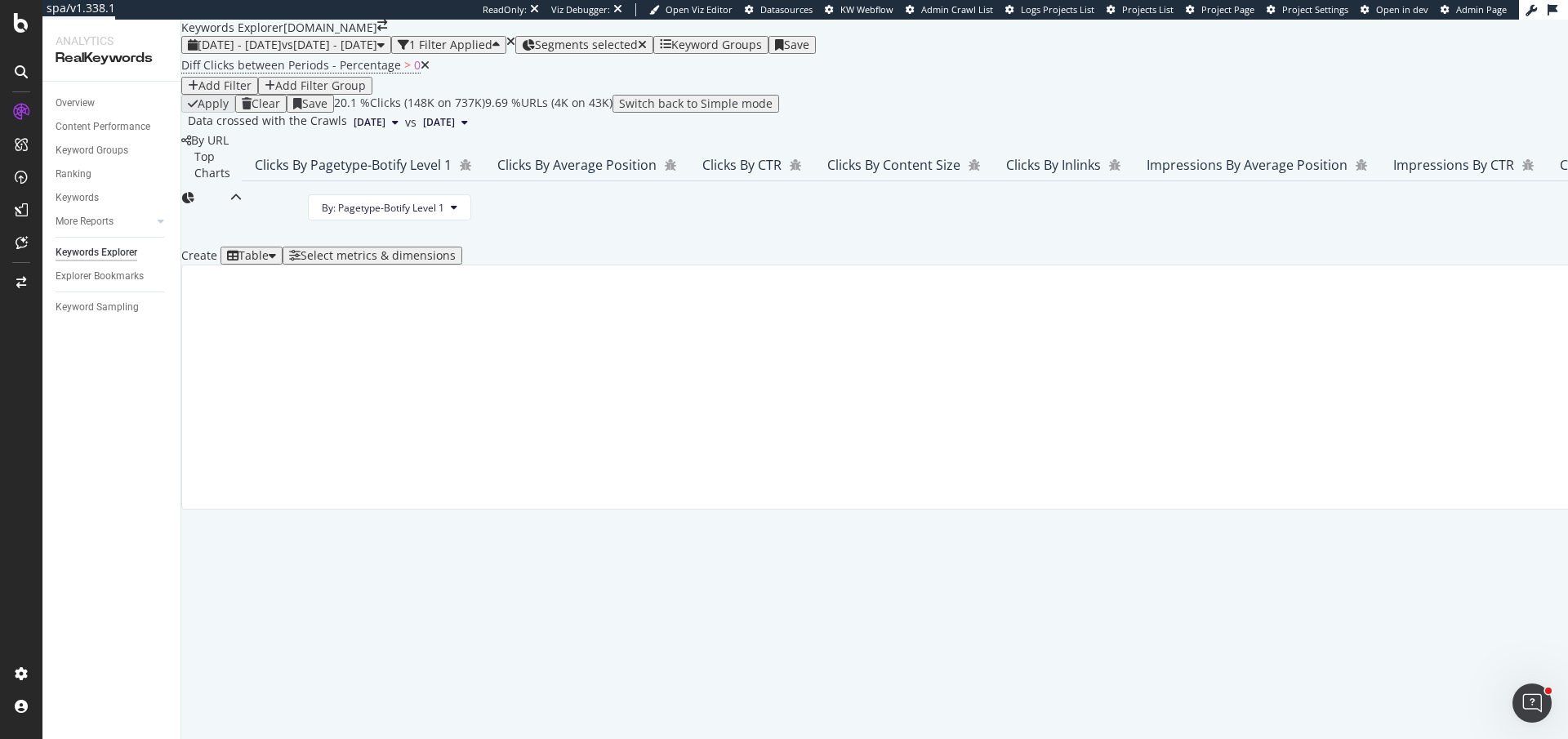
scroll to position [205, 0]
click at [242, 247] on div "Clicks By Pagetype-Botify Level 1 By: Pagetype-Botify Level 1 Clicks By Average…" at bounding box center [1034, 197] width 1584 height 98
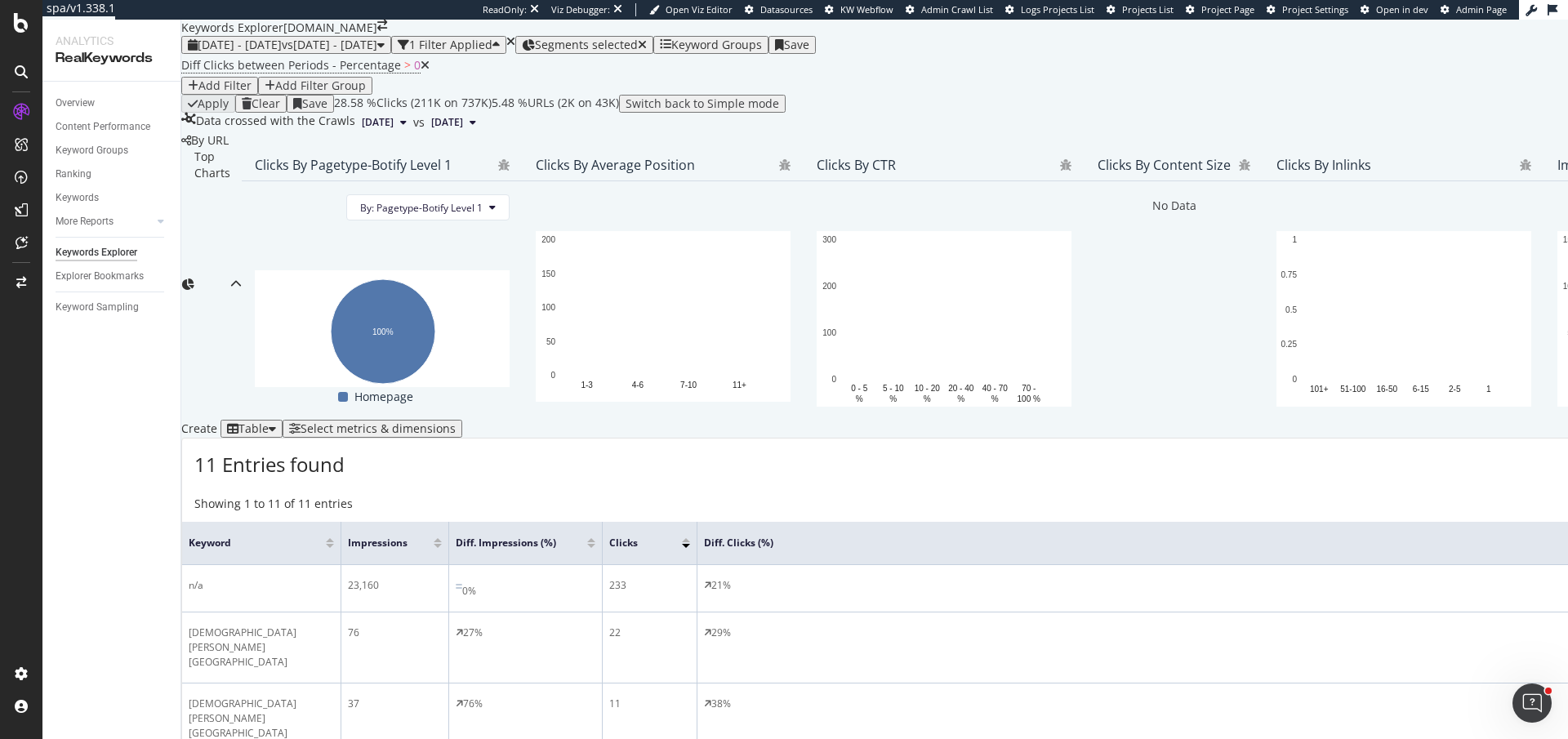
scroll to position [562, 0]
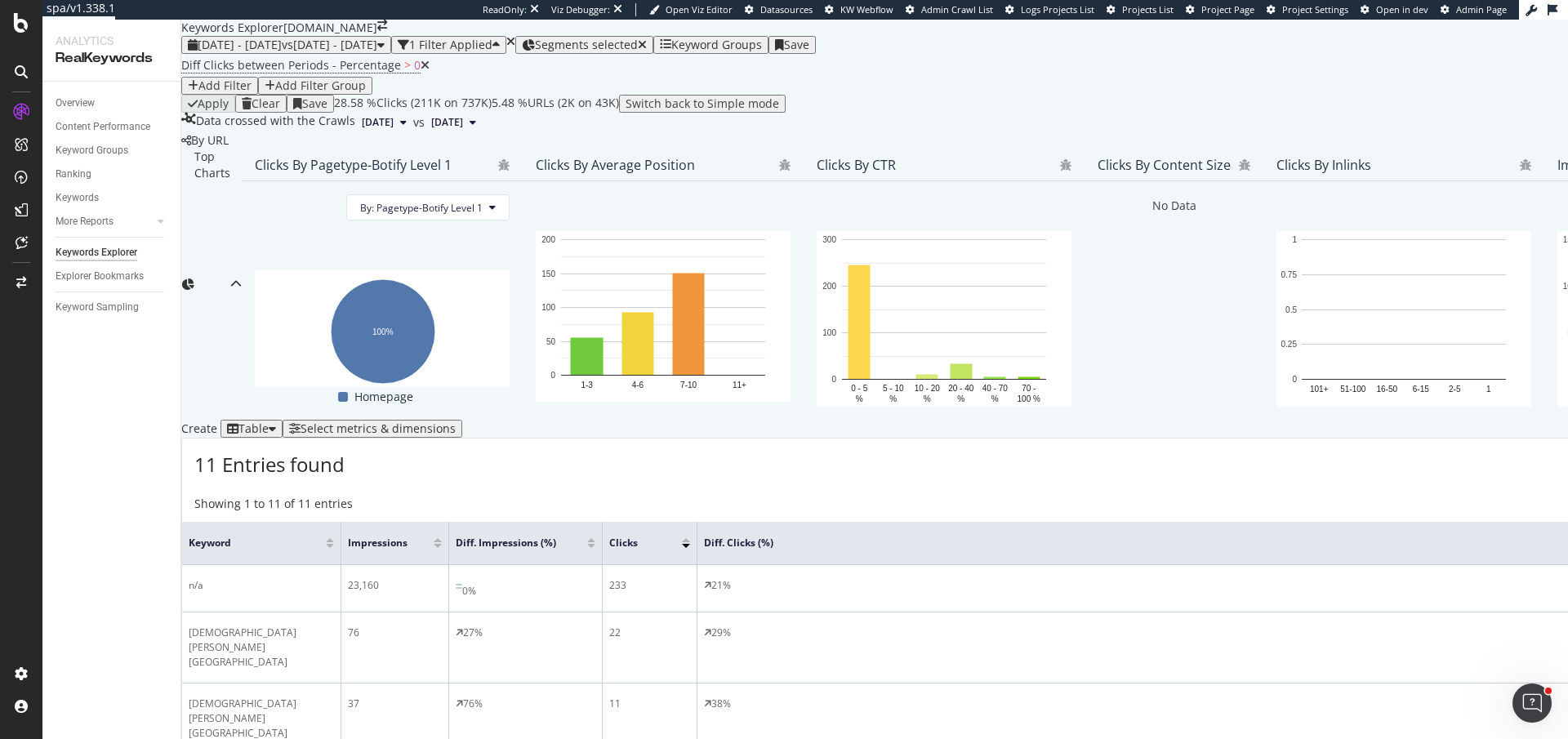
click at [721, 36] on div "2025 Sep. 1st - Sep. 30th vs 2024 Sep. 1st - Sep. 30th 1 Filter Applied Segment…" at bounding box center [1317, 84] width 2270 height 97
click at [637, 37] on span "Segments selected" at bounding box center [586, 44] width 103 height 16
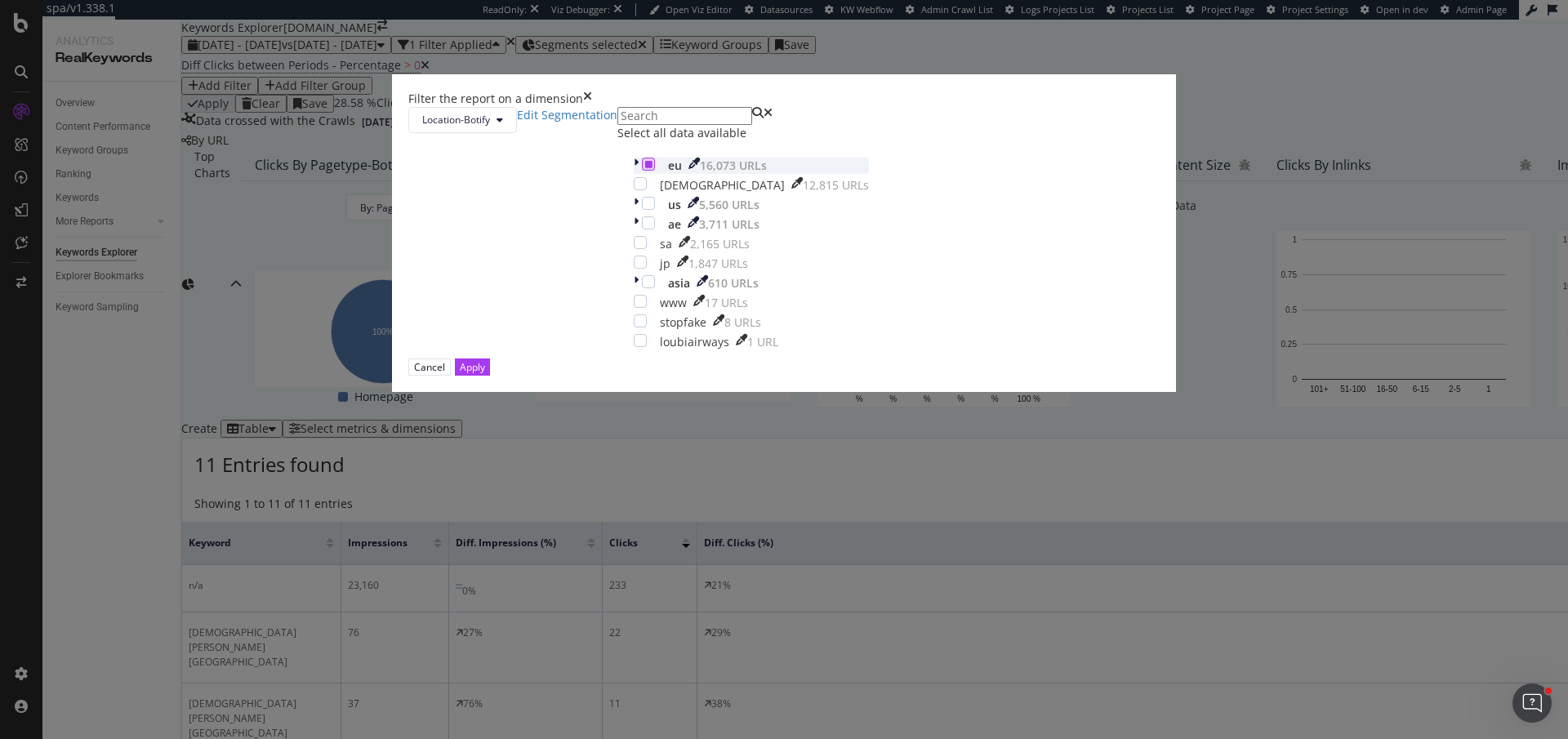
click at [646, 168] on icon "modal" at bounding box center [649, 164] width 7 height 8
click at [634, 174] on div "modal" at bounding box center [637, 166] width 8 height 16
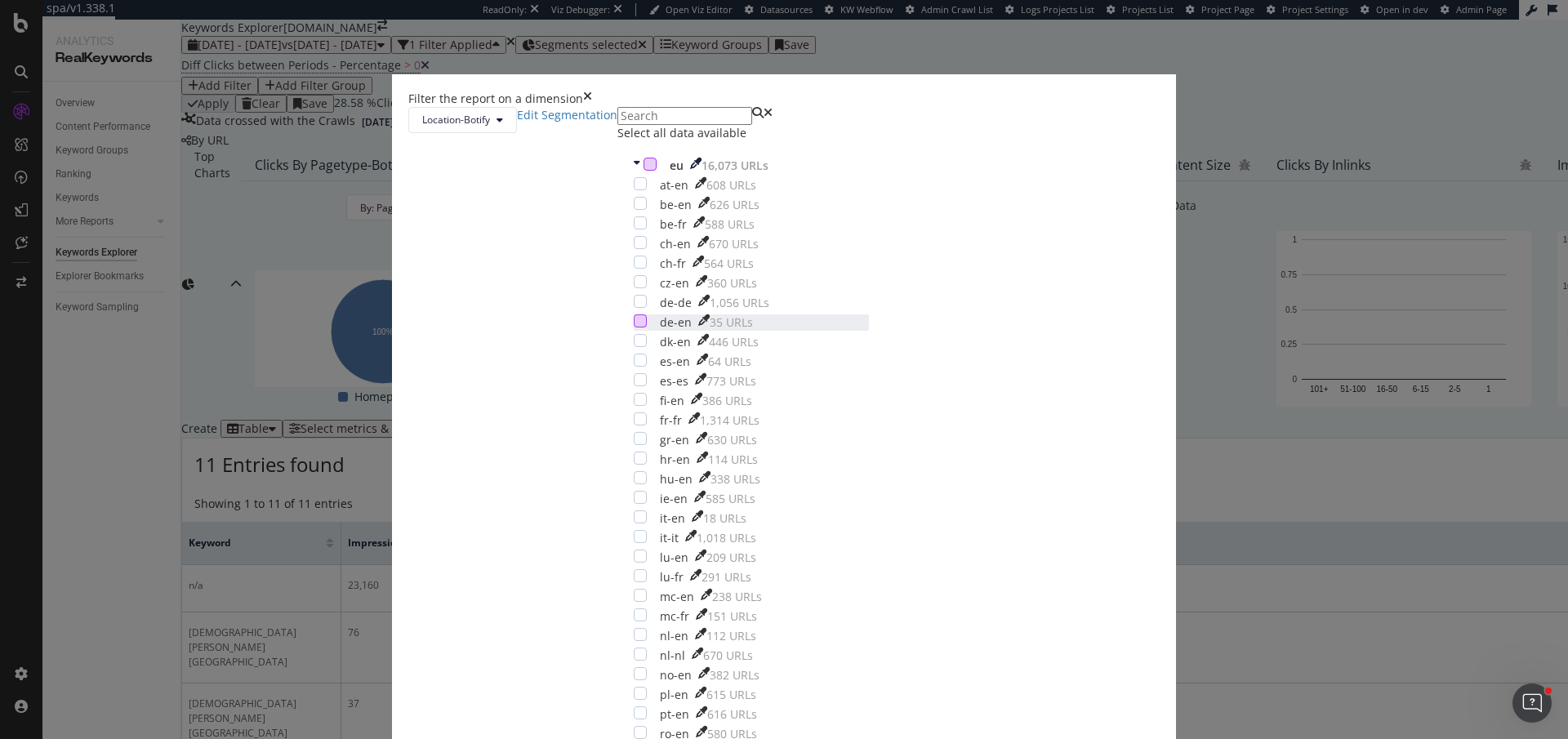
scroll to position [70, 0]
click at [647, 328] on div "modal" at bounding box center [640, 321] width 13 height 13
click at [651, 359] on div "at-en 608 URLs be-en 626 URLs be-fr 588 URLs ch-en 670 URLs ch-fr 564 URLs cz-e…" at bounding box center [752, 509] width 236 height 663
click at [647, 308] on div "modal" at bounding box center [640, 301] width 13 height 13
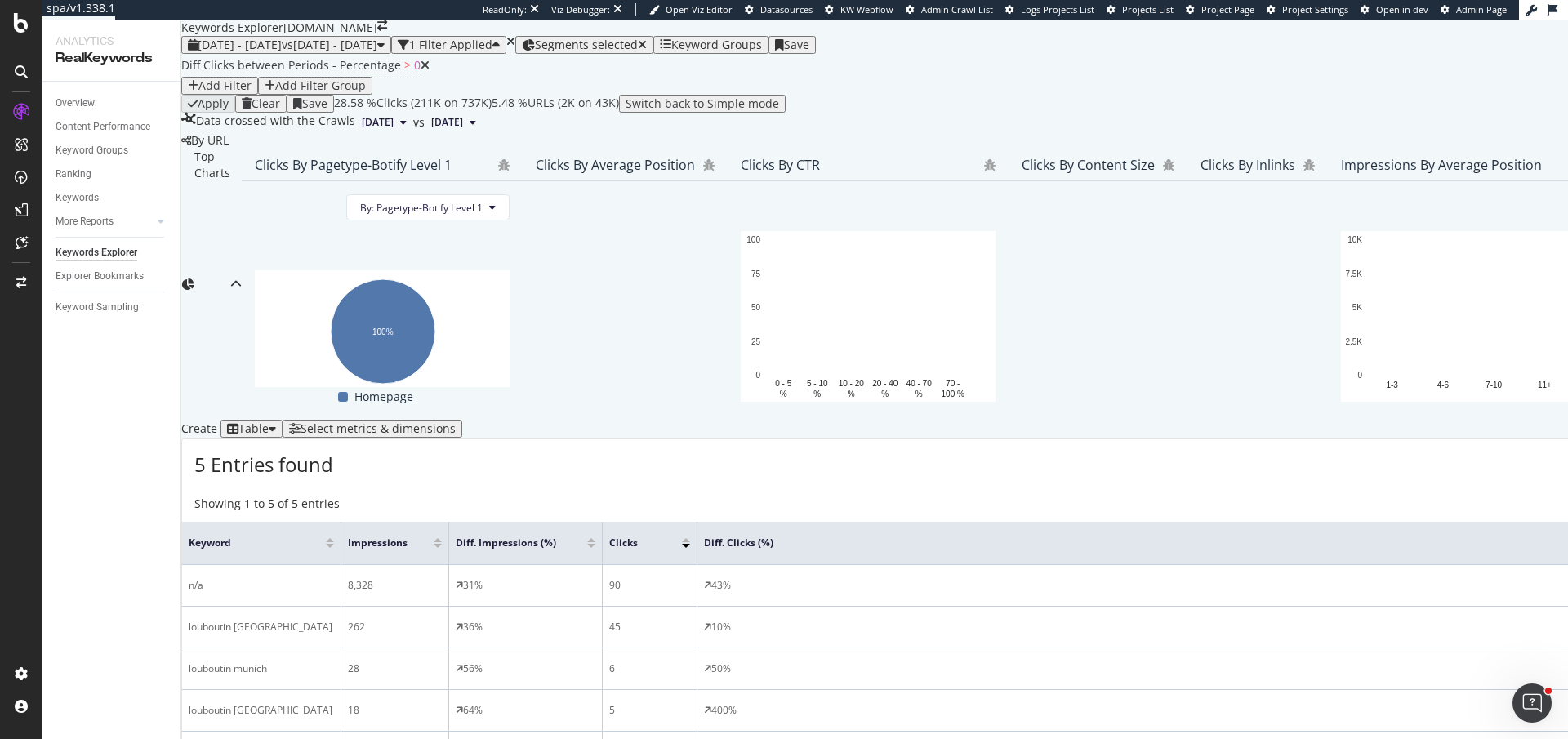
scroll to position [333, 0]
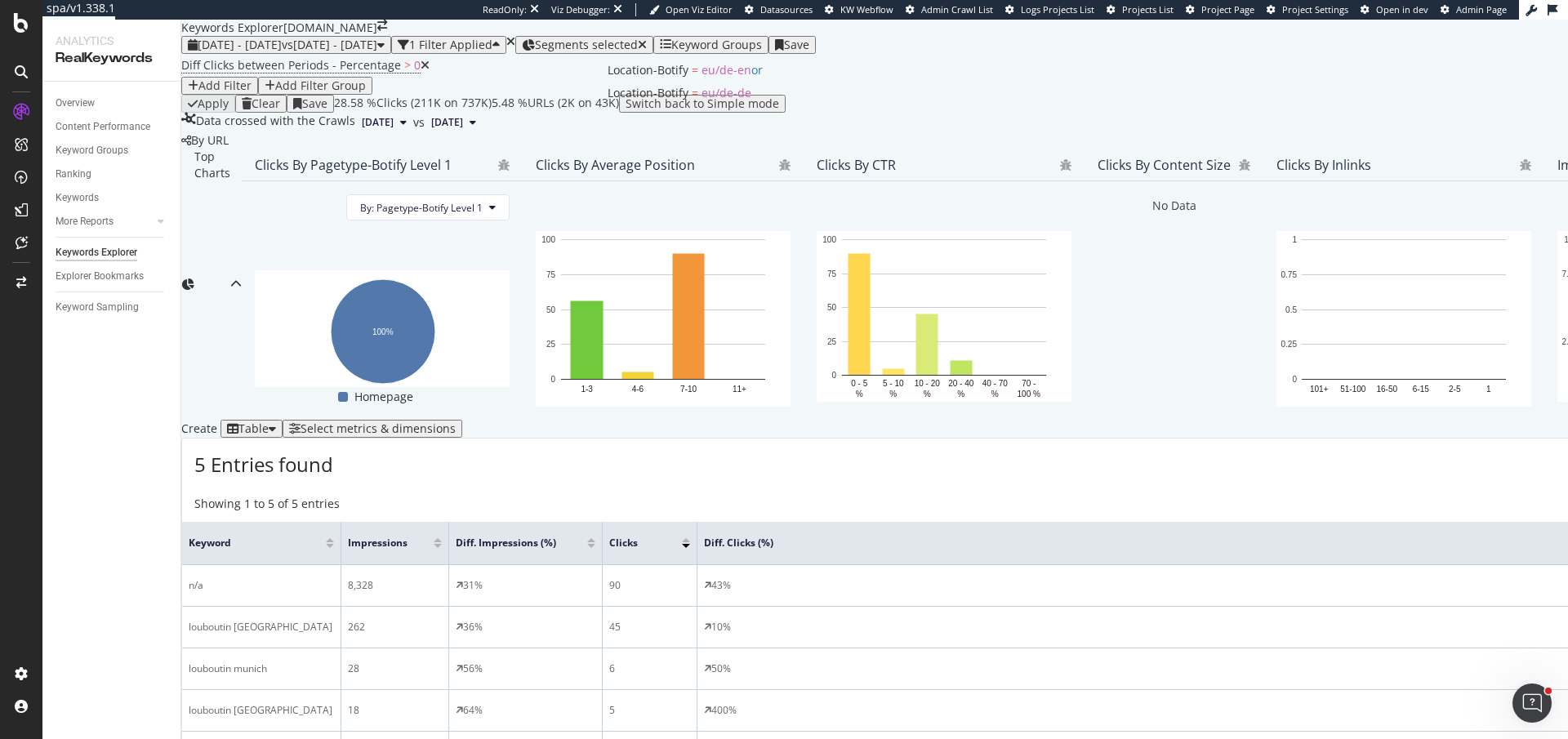
click at [647, 49] on div "Segments selected" at bounding box center [591, 45] width 112 height 13
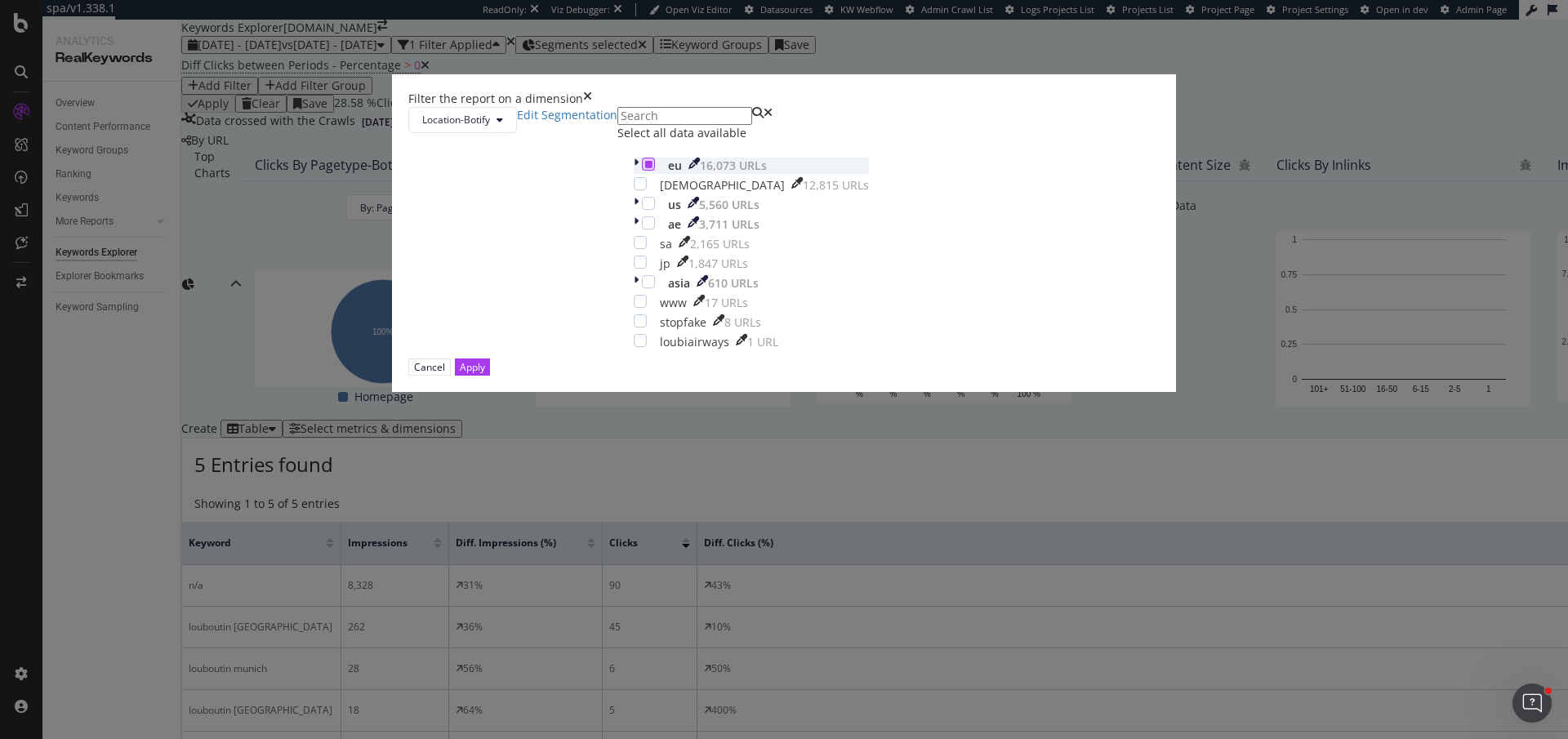
click at [646, 168] on icon "modal" at bounding box center [649, 164] width 7 height 8
click at [646, 269] on div "modal" at bounding box center [640, 262] width 13 height 13
click at [490, 375] on button "Apply" at bounding box center [472, 367] width 35 height 17
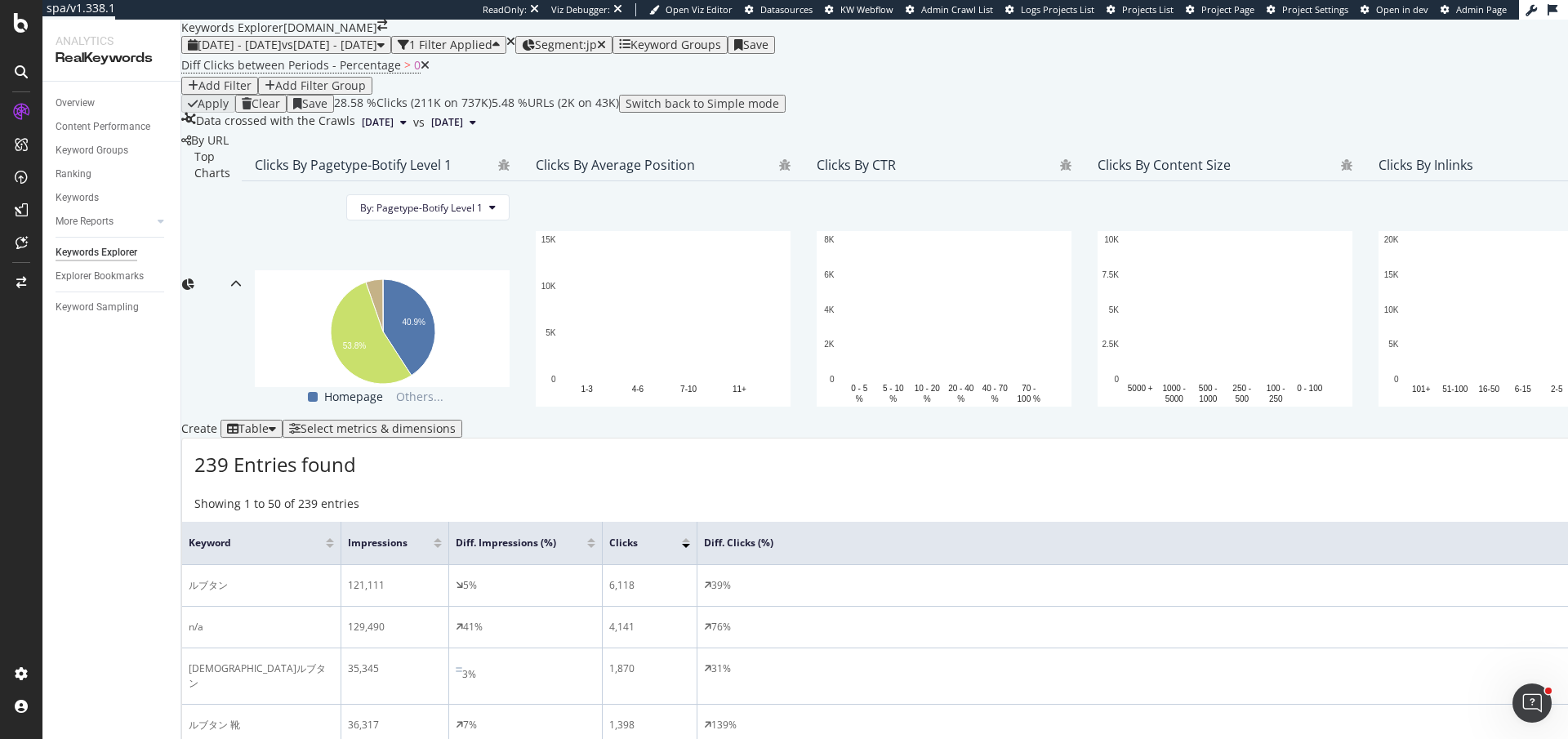
scroll to position [575, 0]
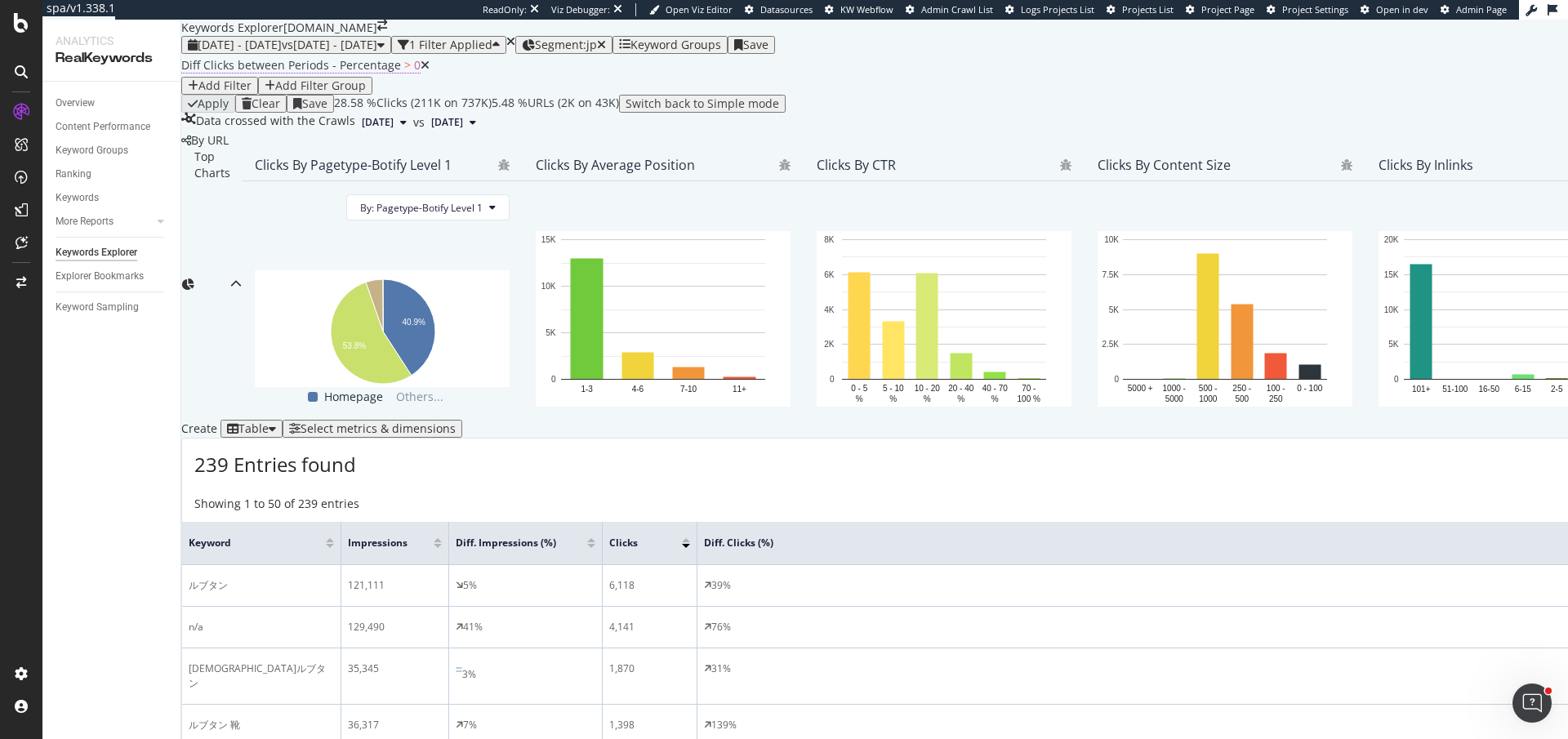
click at [353, 73] on span "Diff Clicks between Periods - Percentage" at bounding box center [291, 65] width 220 height 16
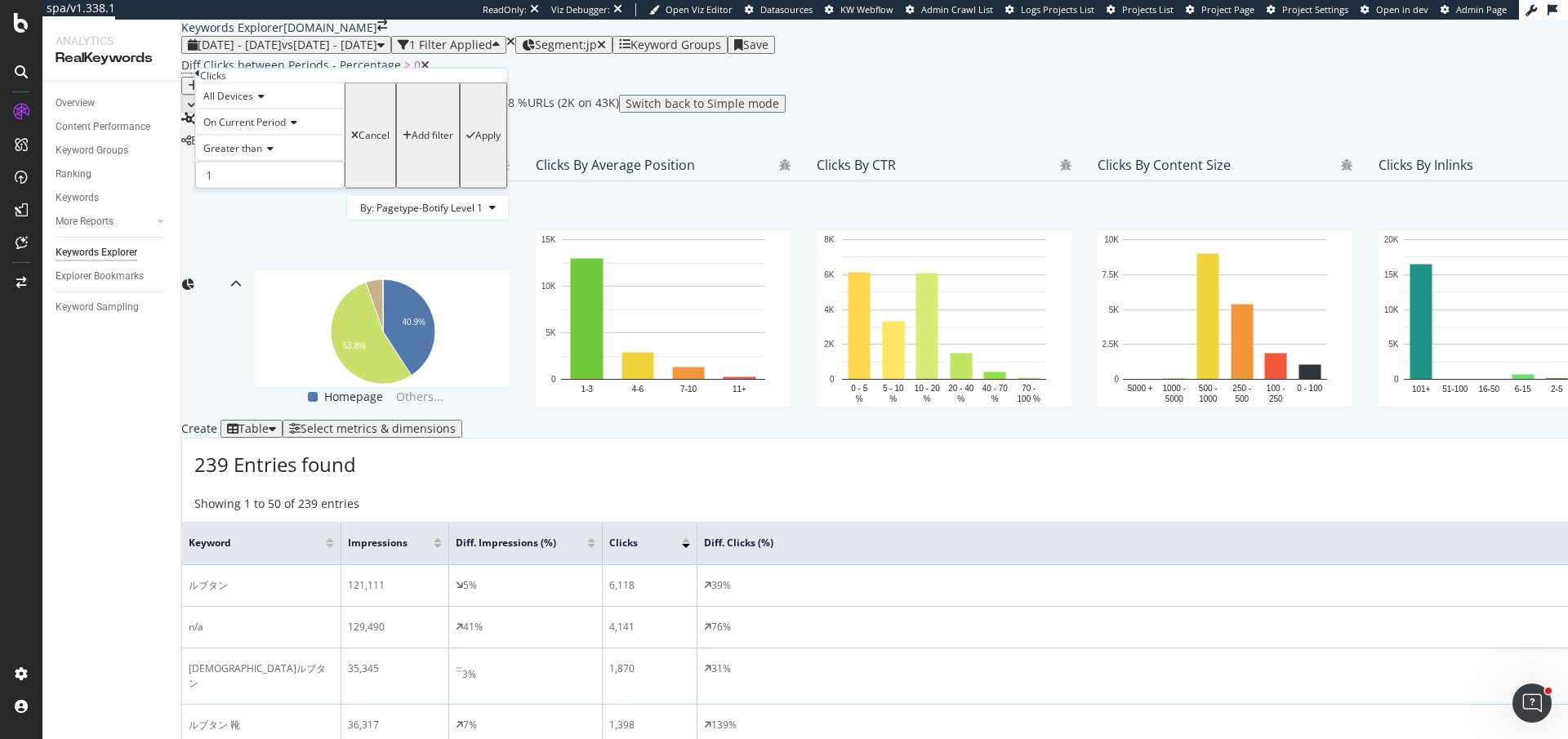
click at [273, 129] on span "On Current Period" at bounding box center [245, 121] width 82 height 14
click at [270, 198] on span "Diff. Between Period - Percentage" at bounding box center [249, 185] width 99 height 27
click at [270, 161] on div "Greater than" at bounding box center [289, 148] width 189 height 26
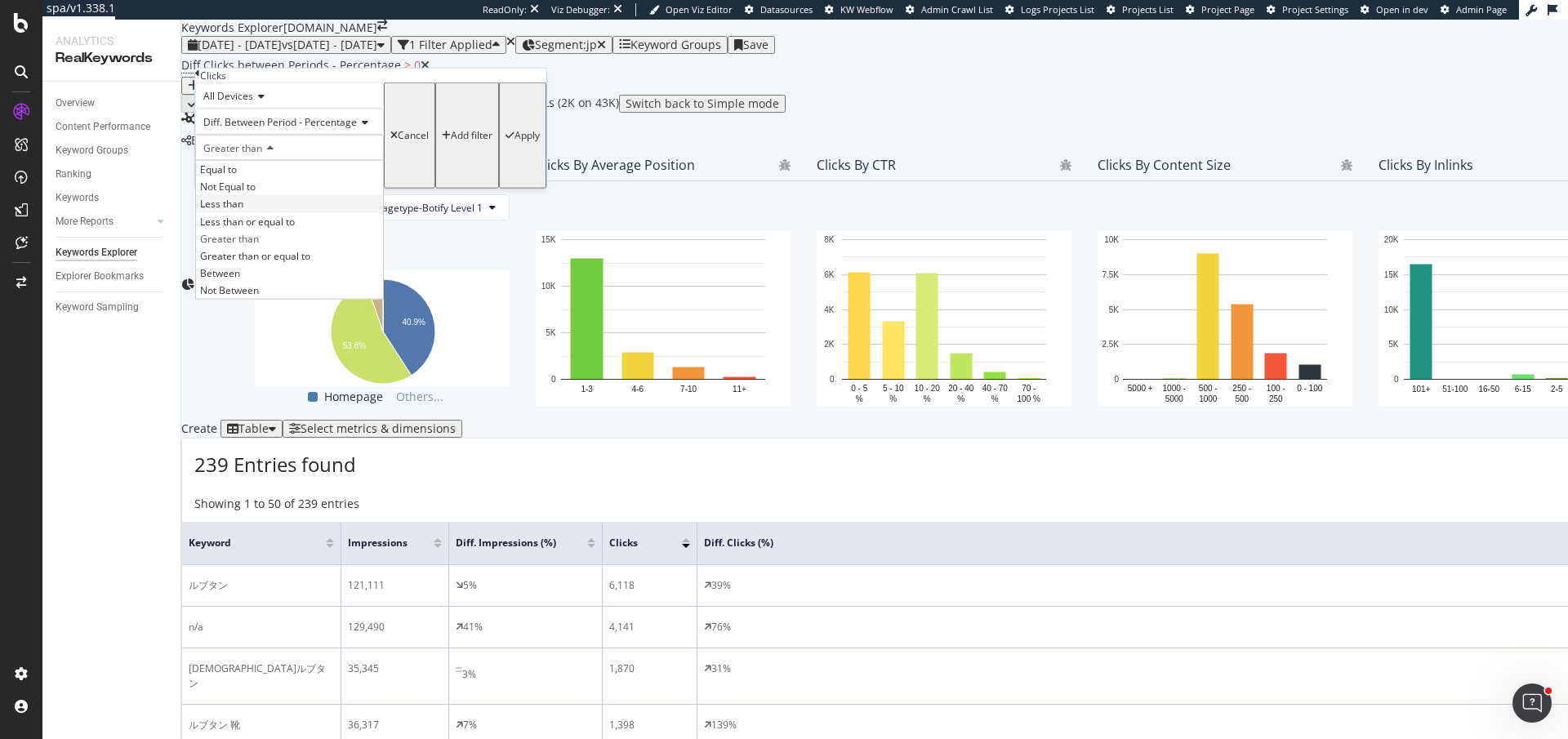
click at [270, 213] on div "Less than" at bounding box center [289, 204] width 187 height 17
click at [270, 189] on input "1" at bounding box center [289, 174] width 189 height 27
type input "0"
click at [374, 189] on div "All Devices Diff. Between Period - Percentage Less than 0 Cancel Add filter App…" at bounding box center [371, 135] width 352 height 106
click at [514, 142] on div "Apply" at bounding box center [527, 135] width 26 height 12
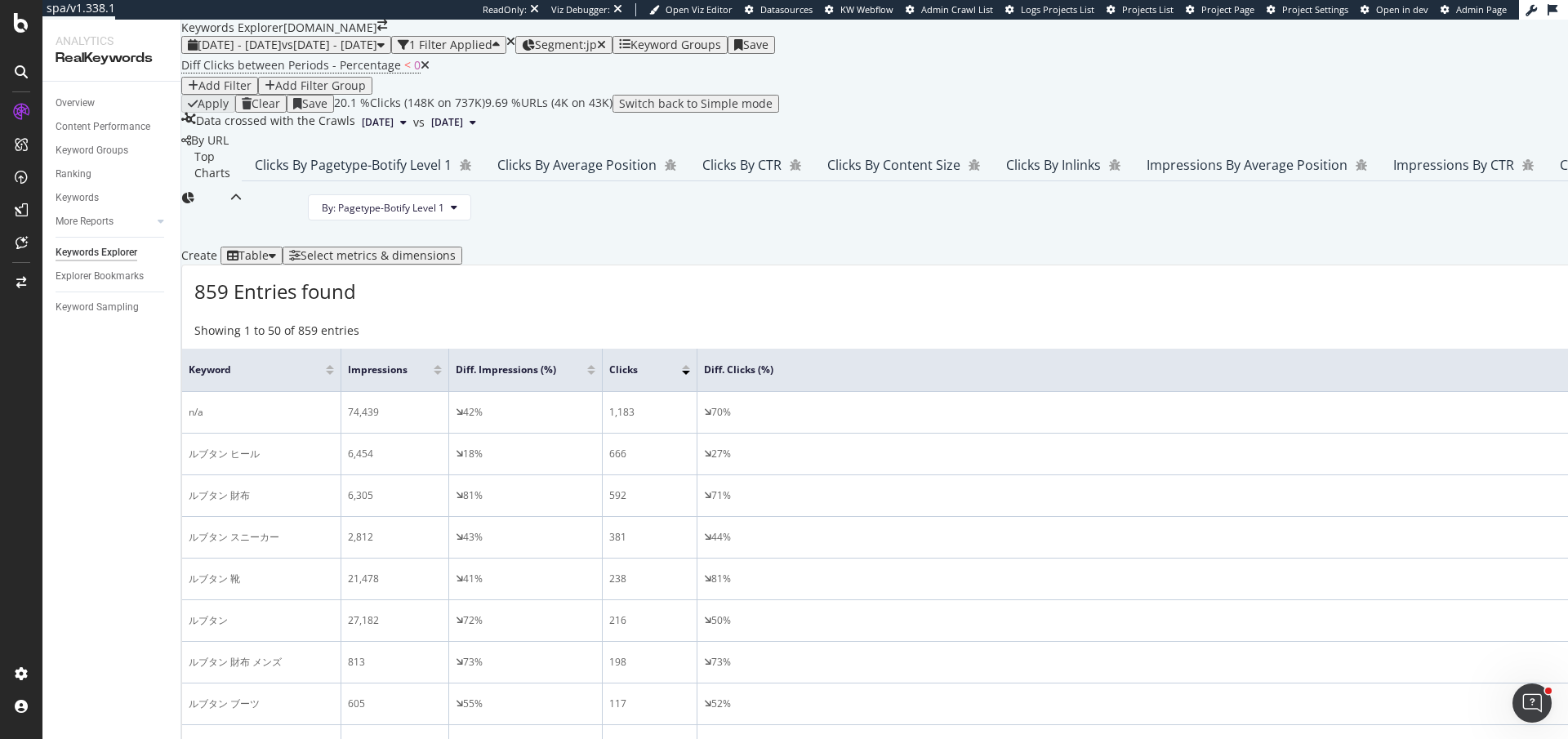
scroll to position [575, 0]
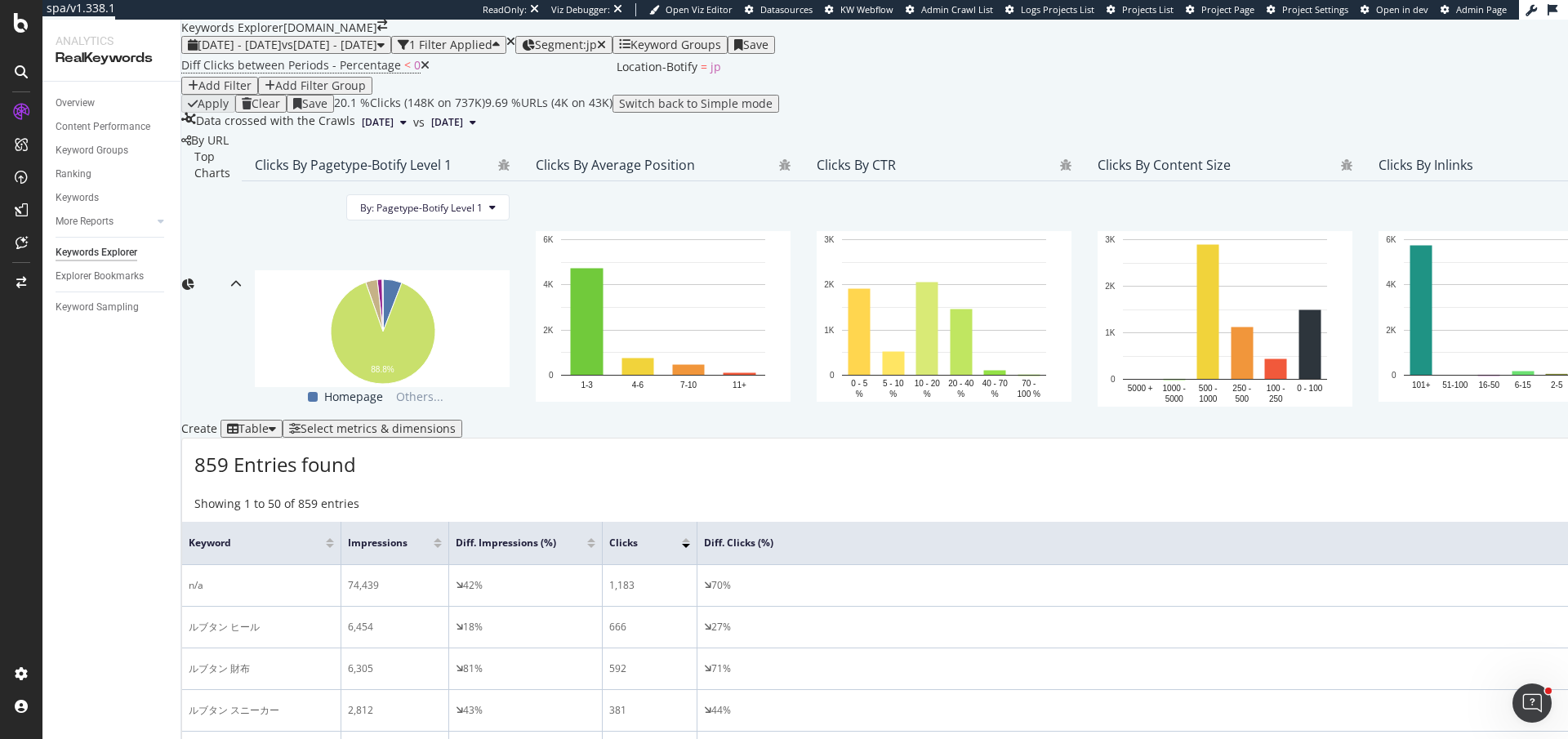
click at [535, 39] on icon "button" at bounding box center [528, 45] width 13 height 12
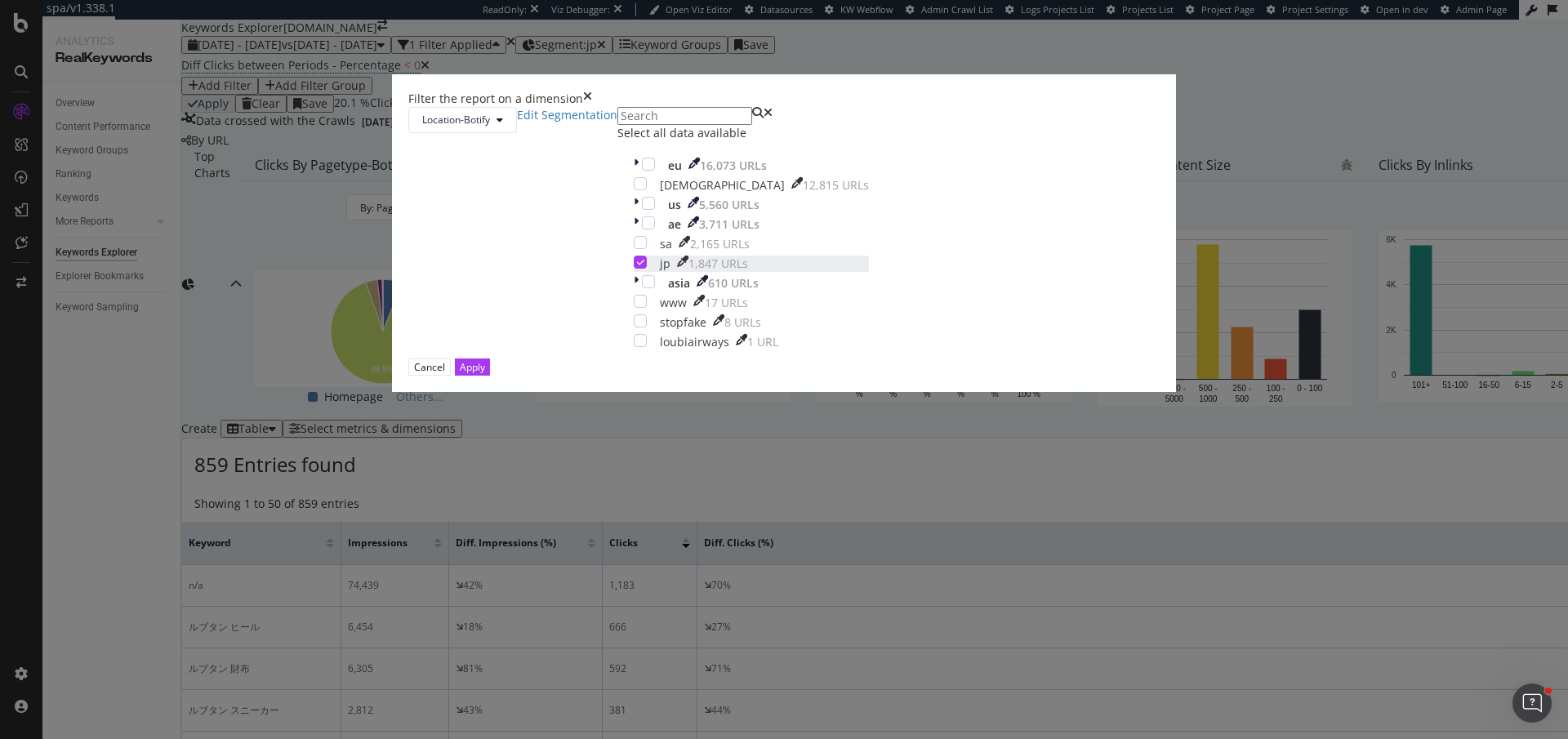
click at [645, 269] on div "modal" at bounding box center [640, 262] width 13 height 13
click at [639, 249] on div "modal" at bounding box center [640, 242] width 13 height 13
click at [642, 229] on div "modal" at bounding box center [648, 223] width 13 height 13
click at [485, 375] on div "Apply" at bounding box center [473, 366] width 26 height 14
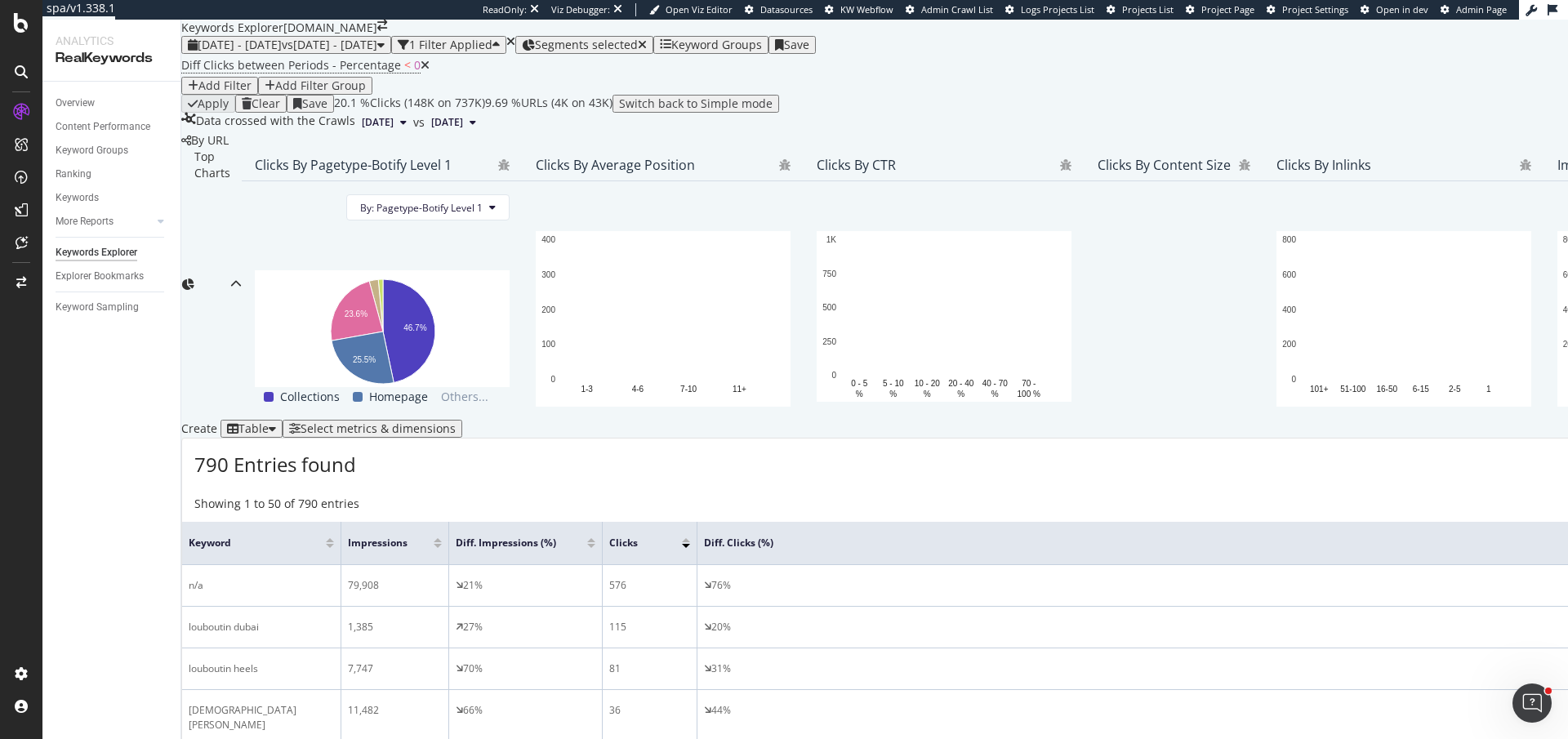
scroll to position [572, 0]
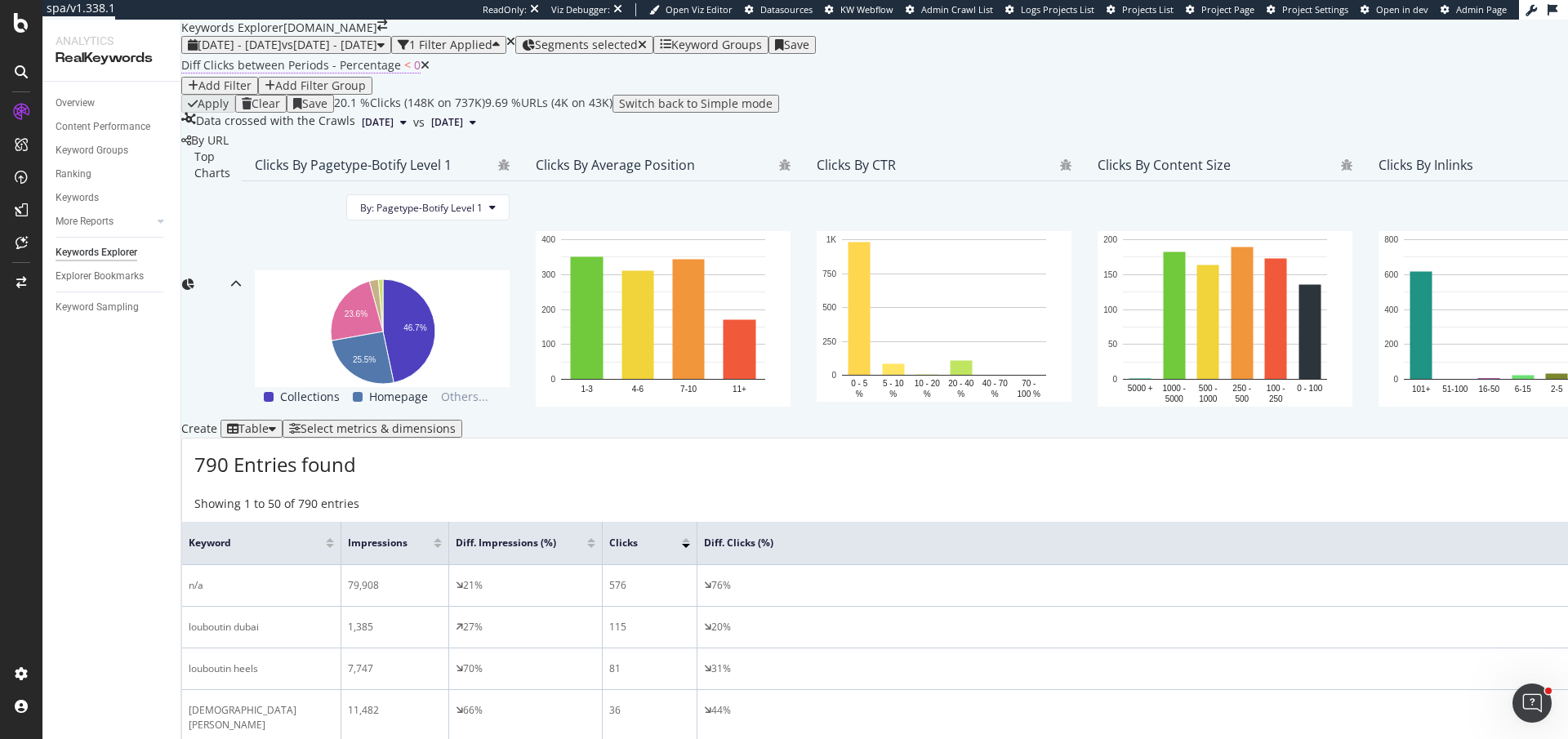
click at [305, 73] on span "Diff Clicks between Periods - Percentage" at bounding box center [291, 65] width 220 height 16
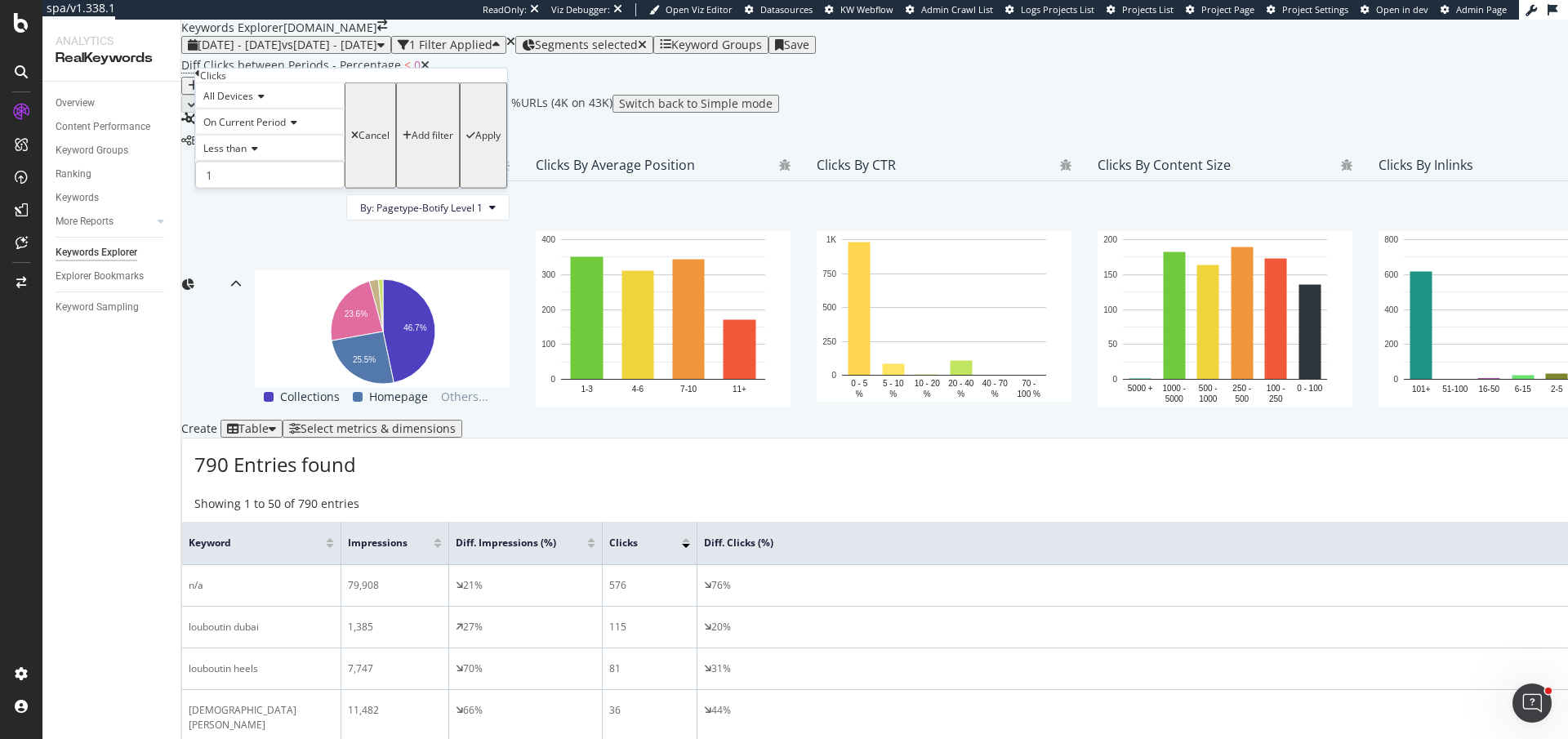
click at [256, 129] on span "On Current Period" at bounding box center [245, 121] width 82 height 14
click at [252, 198] on span "Diff. Between Period - Percentage" at bounding box center [249, 185] width 99 height 27
click at [252, 153] on icon at bounding box center [252, 148] width 12 height 10
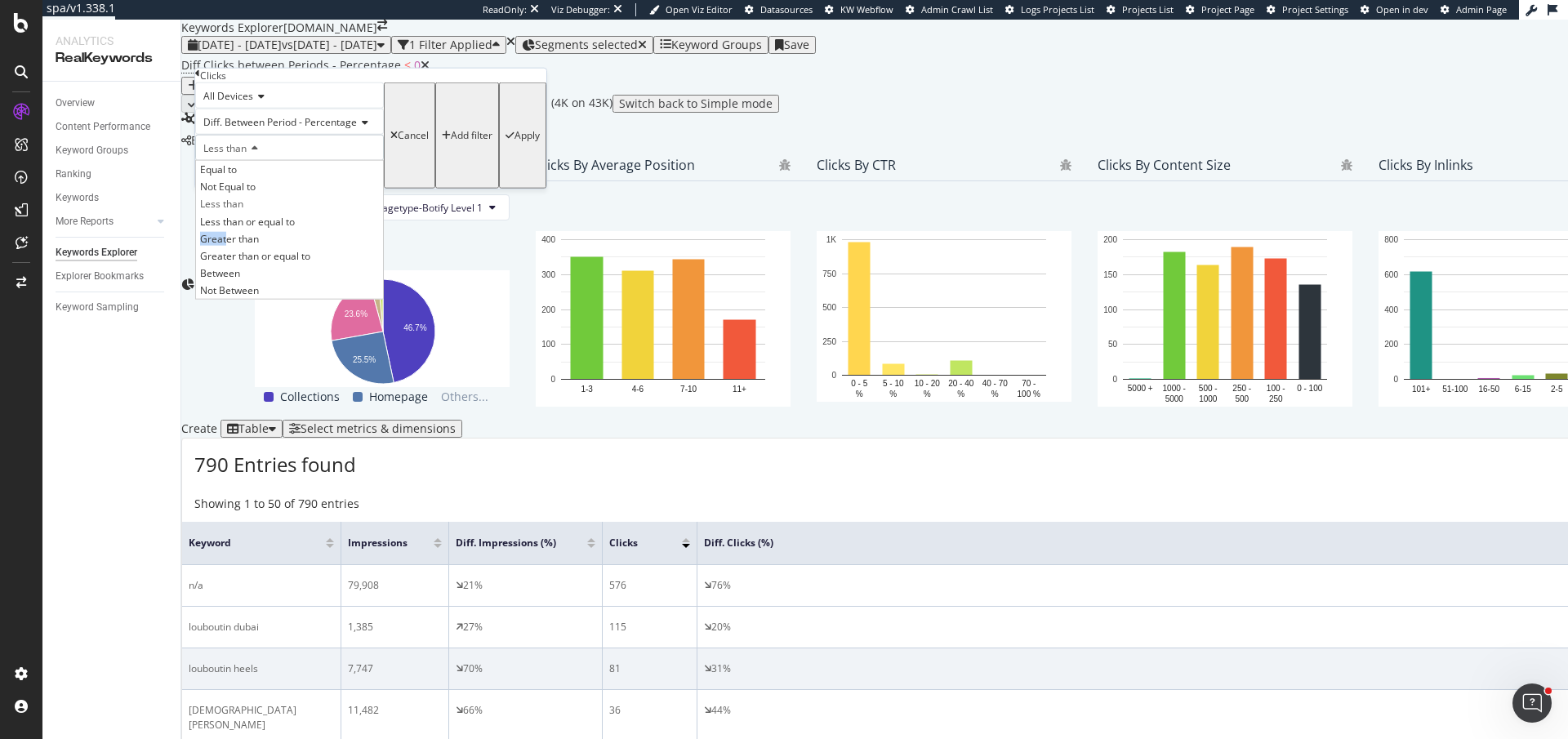
click at [240, 245] on span "Greater than" at bounding box center [229, 238] width 58 height 14
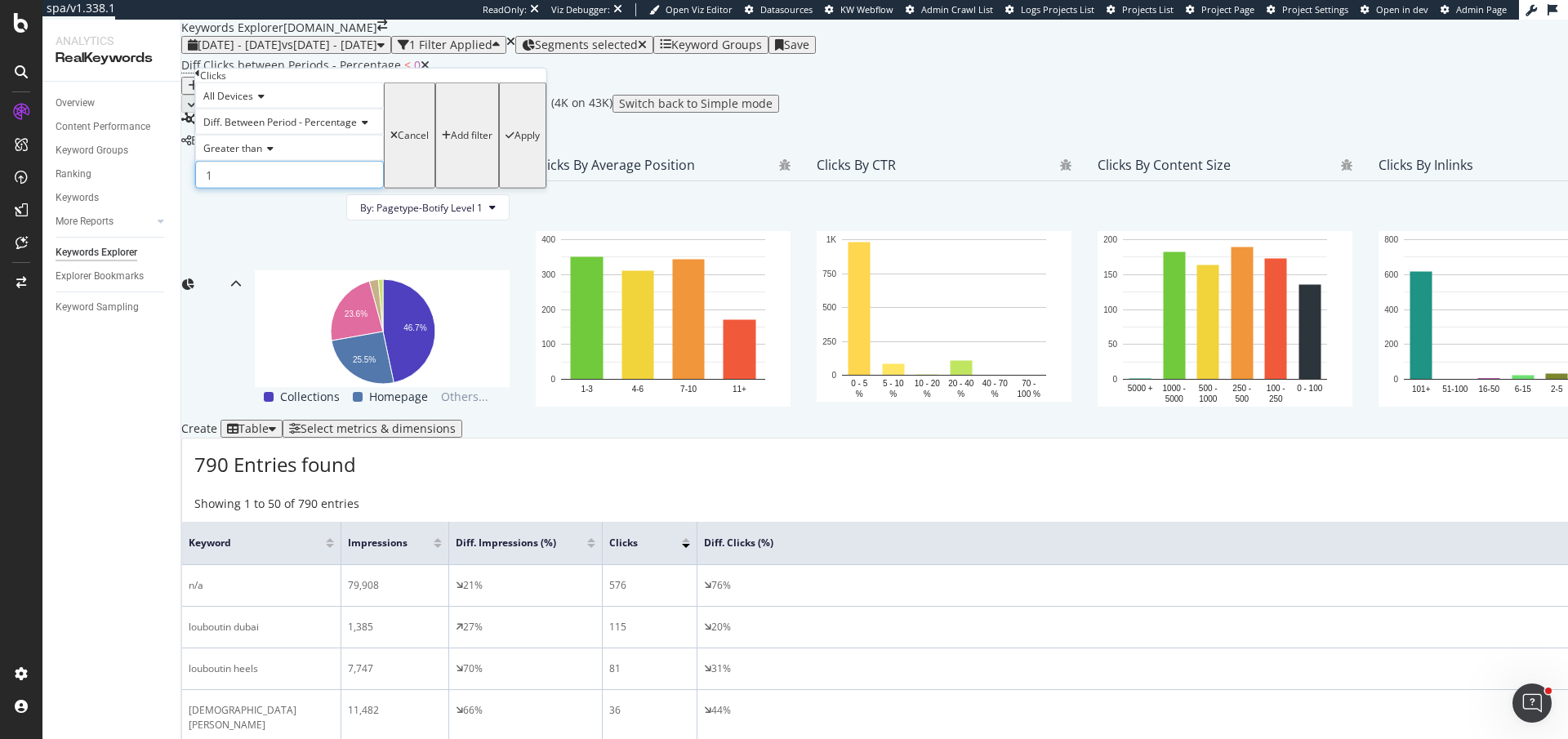
click at [246, 189] on input "1" at bounding box center [289, 174] width 189 height 27
type input "0"
click at [514, 142] on div "Apply" at bounding box center [527, 135] width 26 height 12
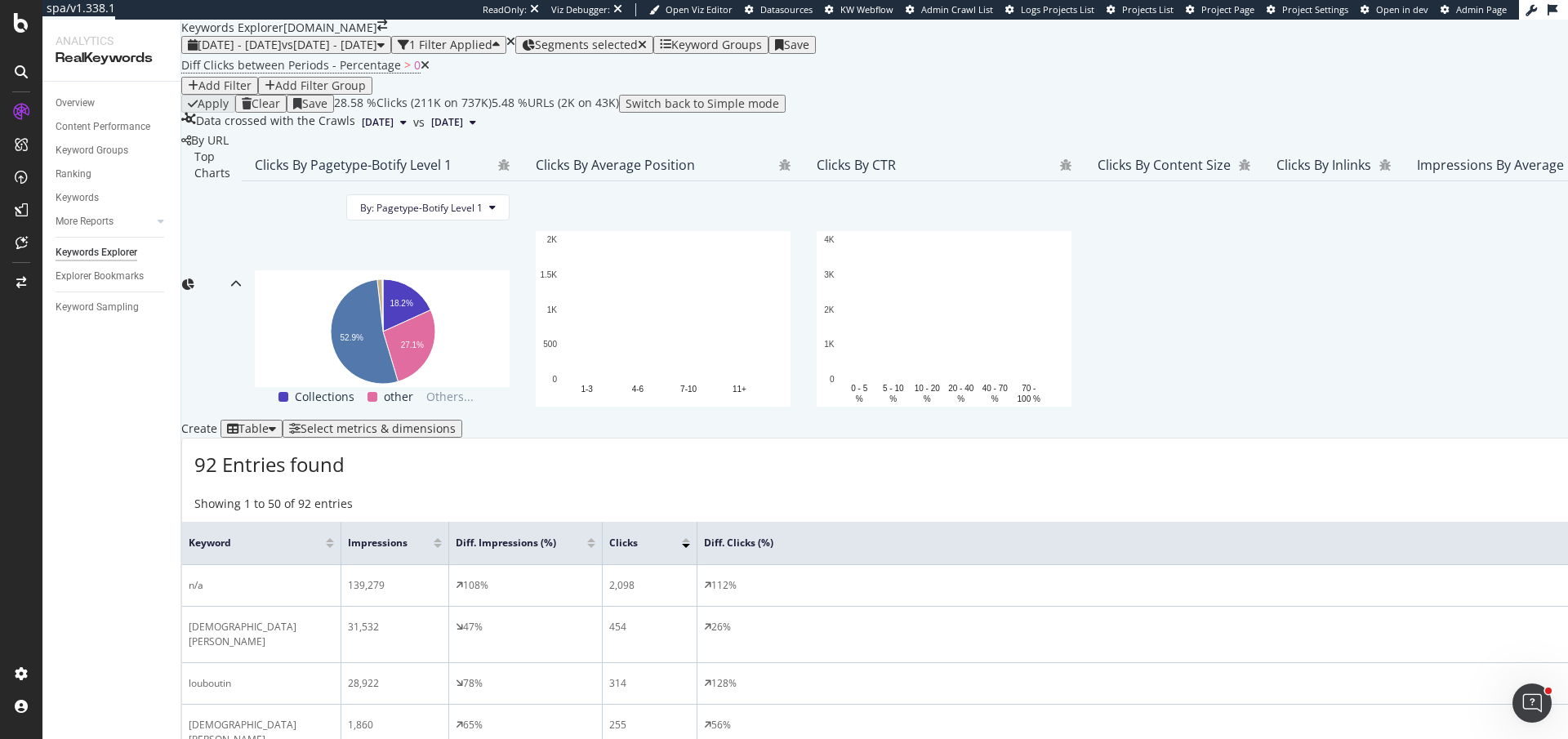
scroll to position [581, 0]
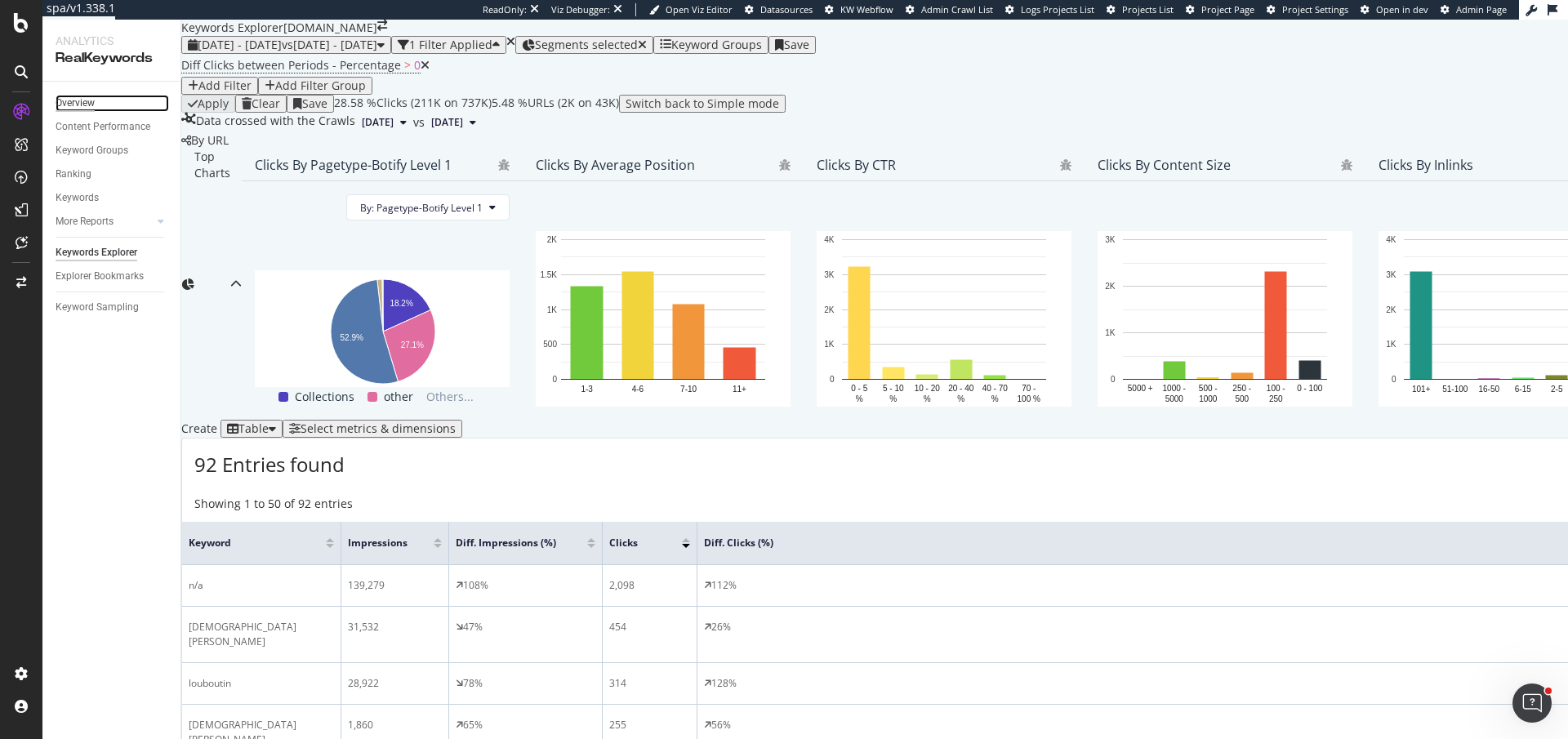
click at [69, 109] on div "Overview" at bounding box center [75, 103] width 39 height 17
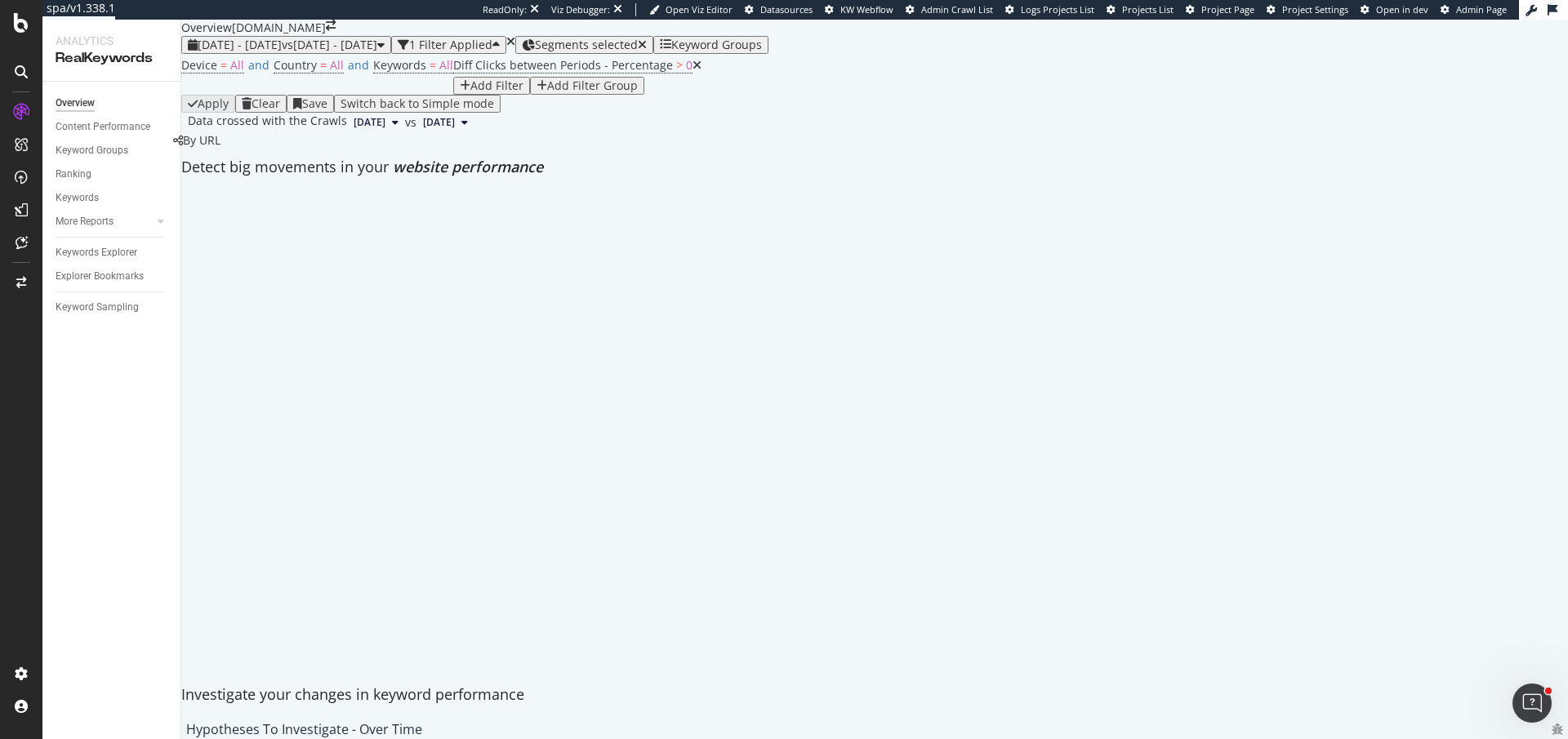
drag, startPoint x: 400, startPoint y: 157, endPoint x: 635, endPoint y: 79, distance: 247.6
click at [692, 71] on icon at bounding box center [697, 65] width 9 height 12
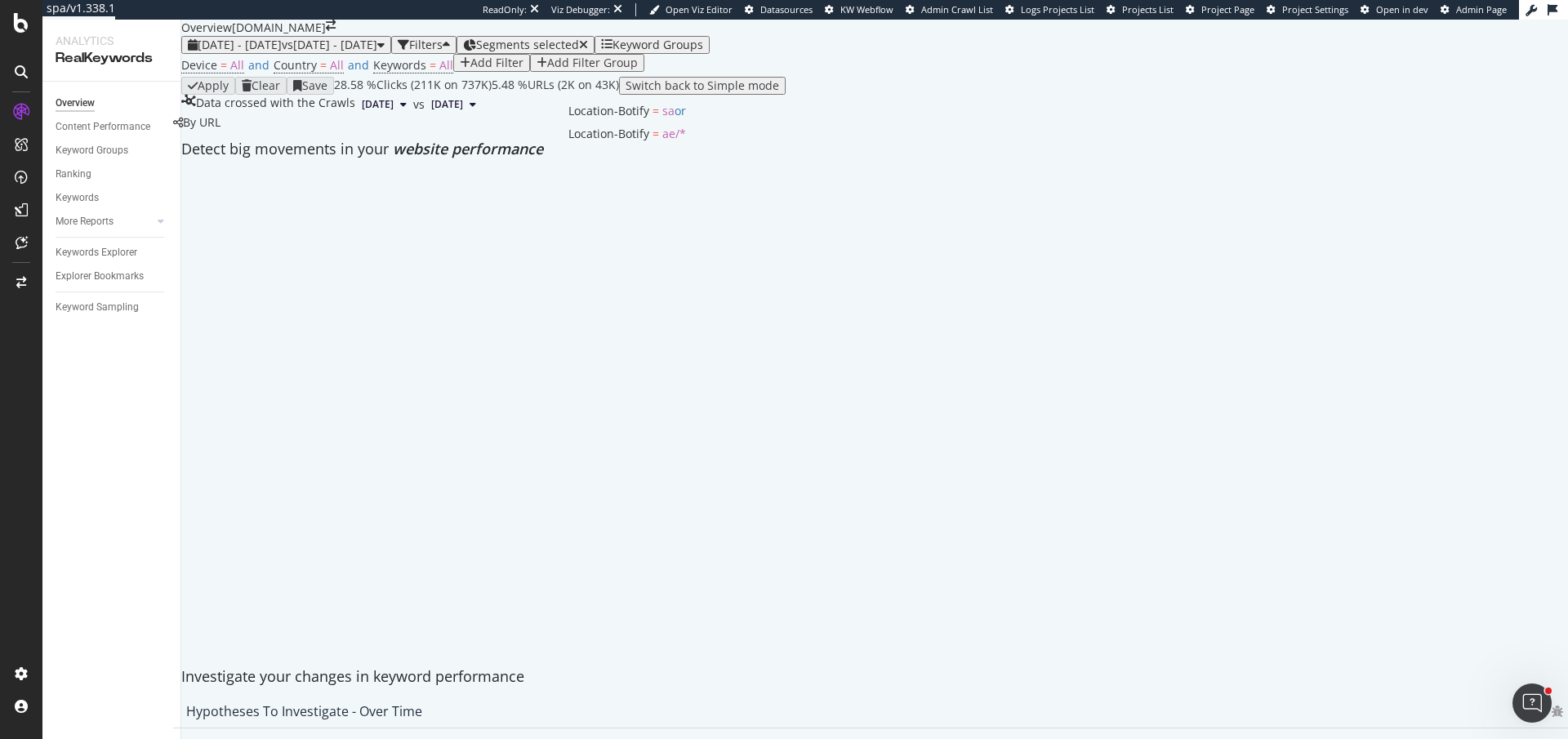
click at [588, 51] on div "Segments selected" at bounding box center [531, 45] width 112 height 13
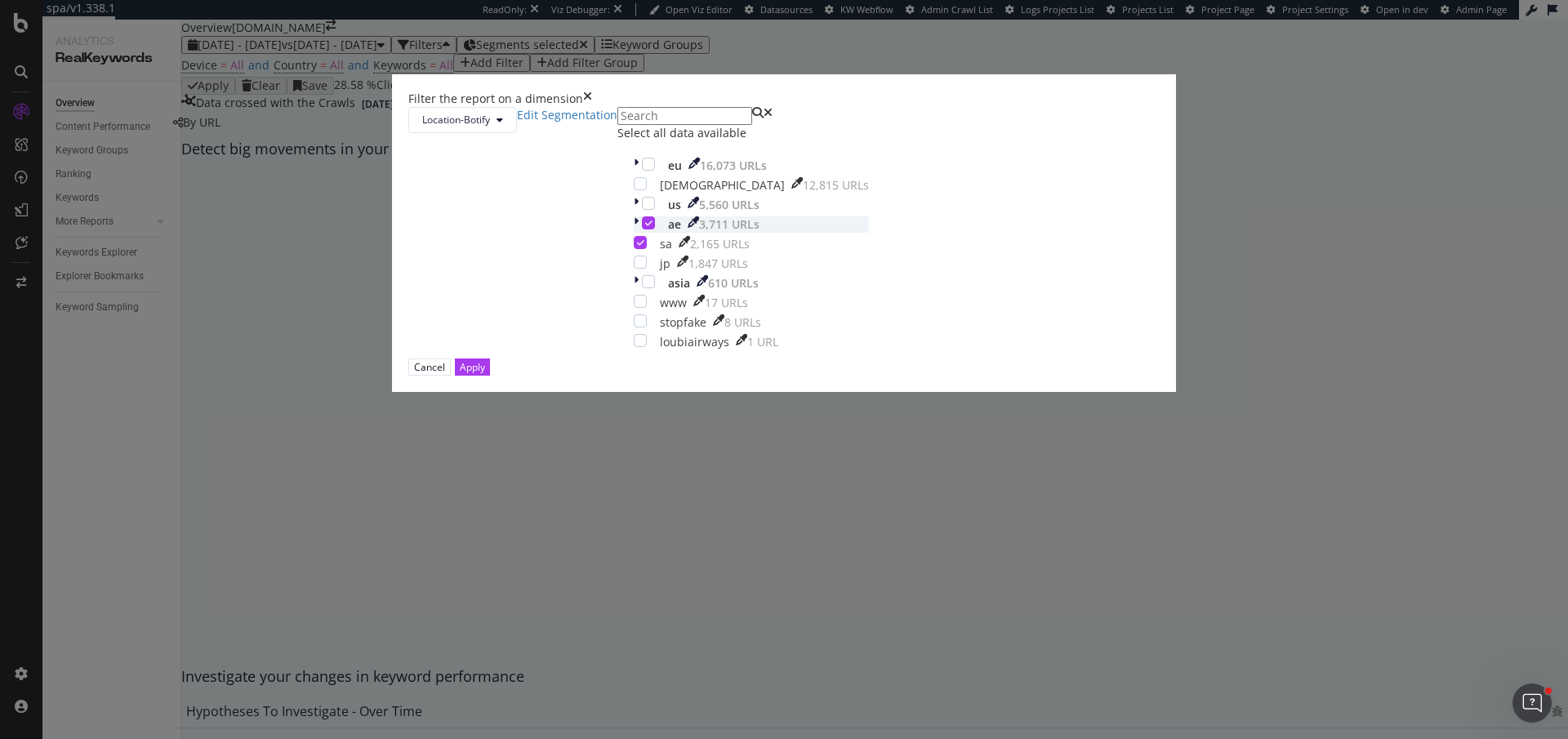
click at [647, 233] on div "ae 3,711 URLs" at bounding box center [752, 225] width 236 height 16
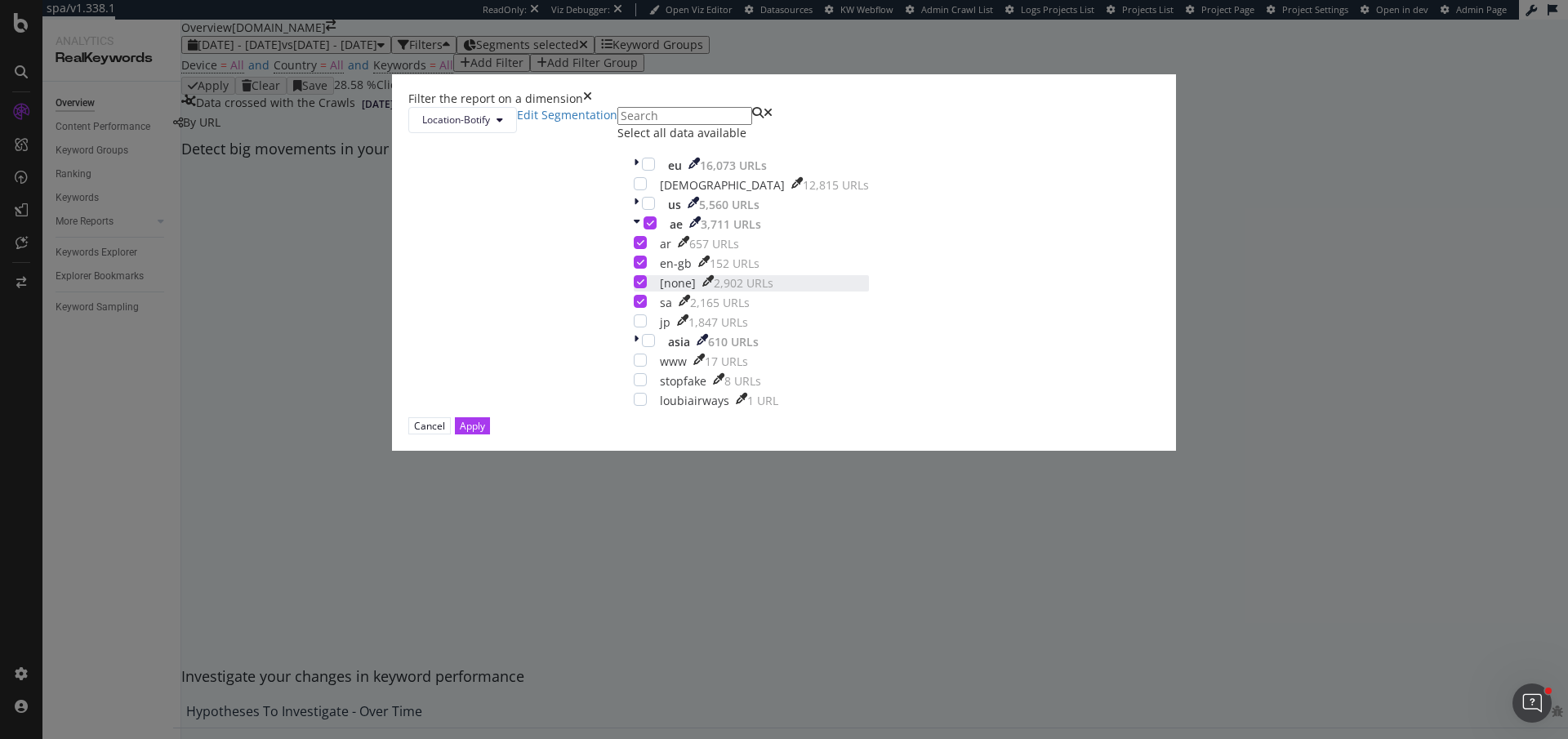
click at [645, 286] on icon "modal" at bounding box center [641, 281] width 7 height 8
click at [647, 227] on icon "modal" at bounding box center [650, 223] width 7 height 8
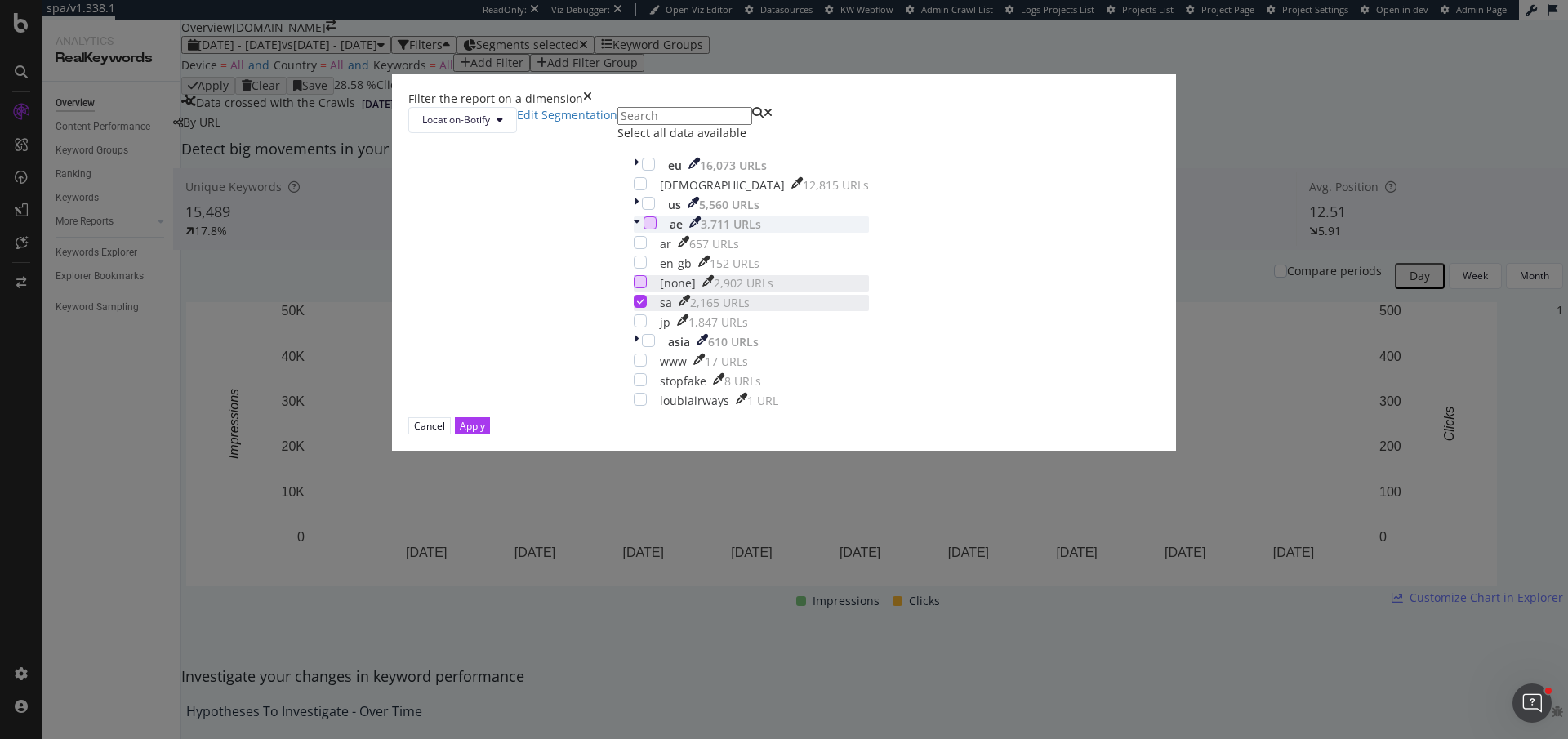
click at [644, 308] on div "modal" at bounding box center [640, 301] width 13 height 13
click at [634, 233] on icon "modal" at bounding box center [637, 225] width 6 height 16
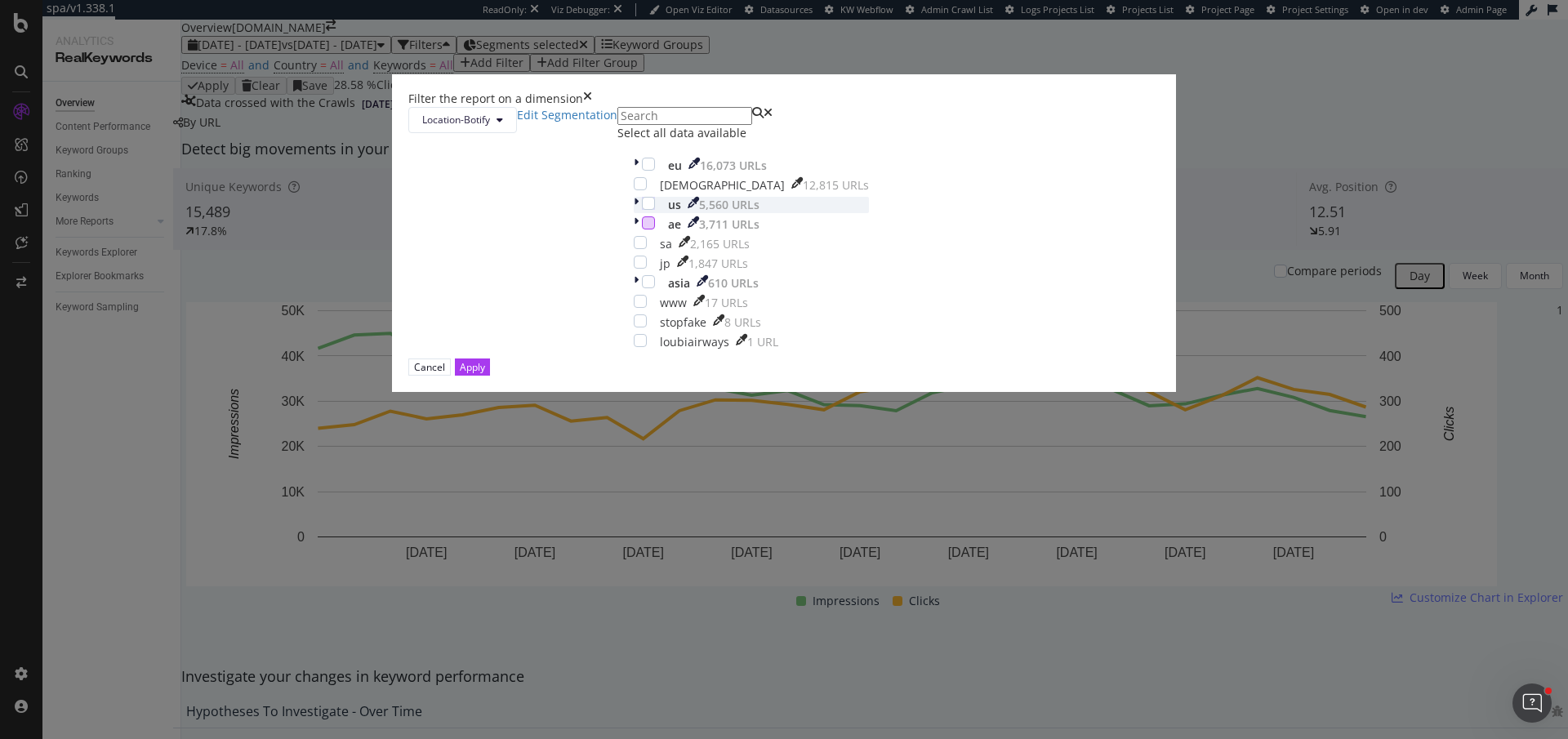
click at [634, 213] on icon "modal" at bounding box center [636, 206] width 5 height 16
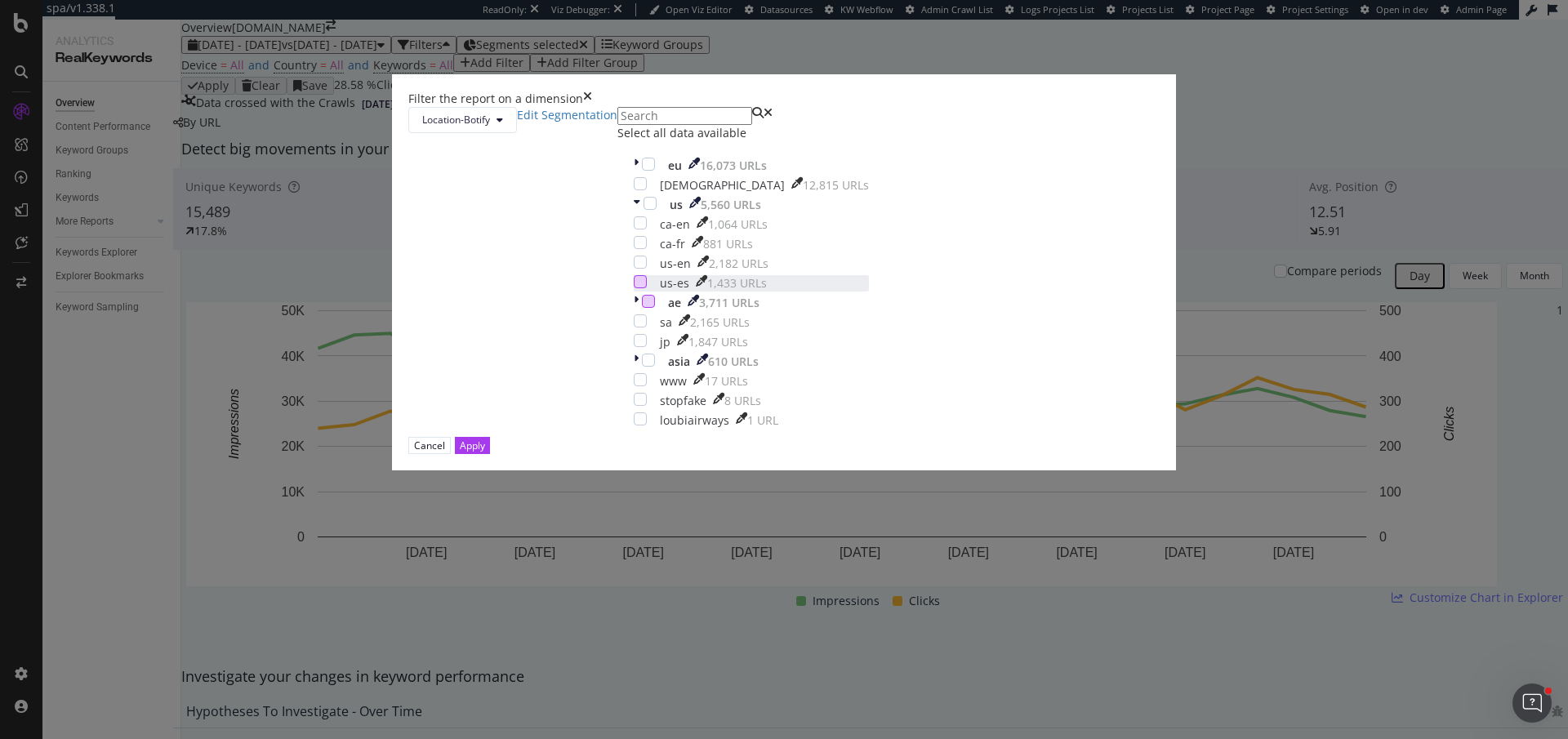
click at [644, 289] on div "modal" at bounding box center [640, 281] width 13 height 13
click at [644, 291] on div "ca-en 1,064 URLs ca-fr 881 URLs us-en 2,182 URLs us-es 1,433 URLs" at bounding box center [752, 254] width 236 height 75
click at [647, 269] on div "modal" at bounding box center [640, 262] width 13 height 13
click at [485, 453] on div "Apply" at bounding box center [473, 445] width 26 height 16
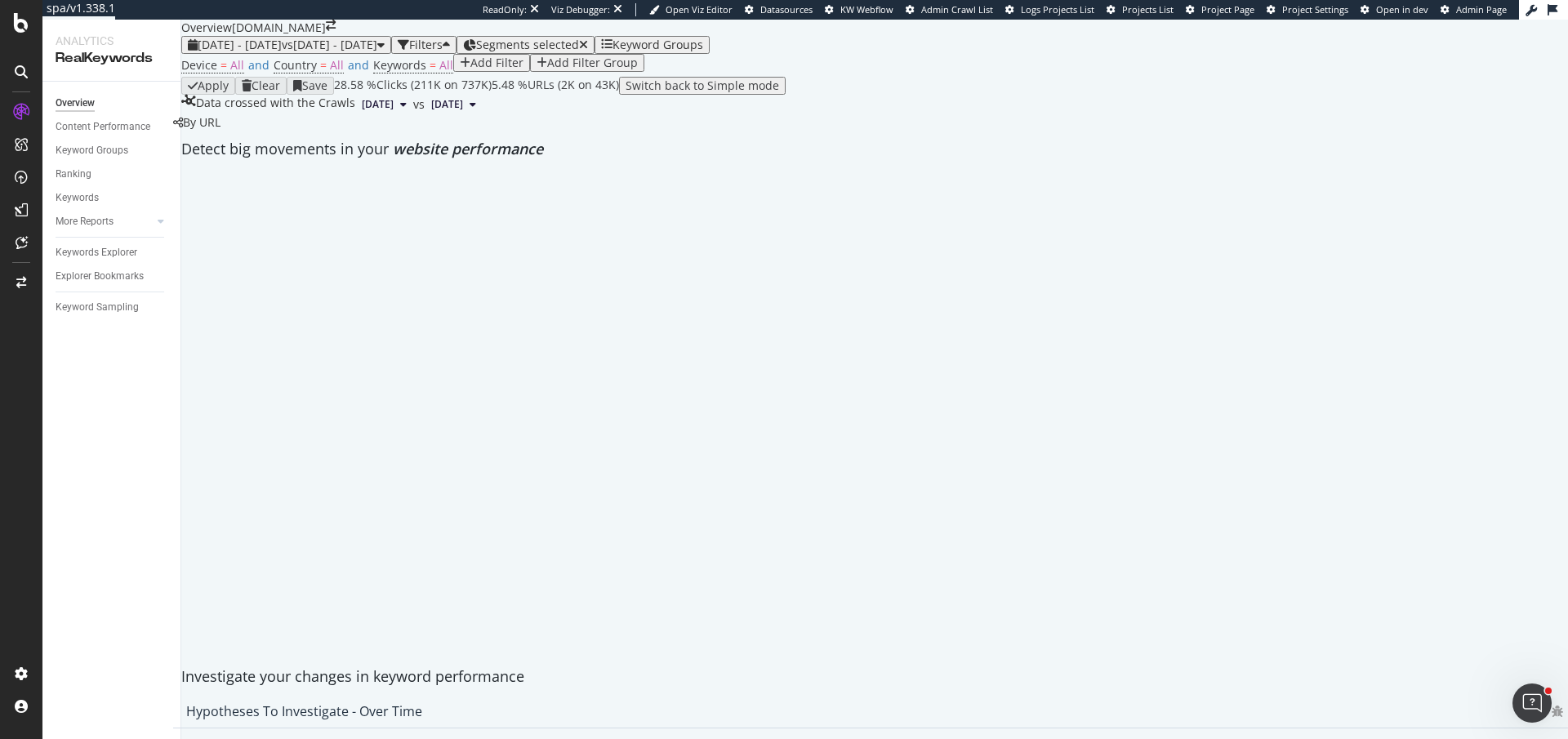
scroll to position [67, 0]
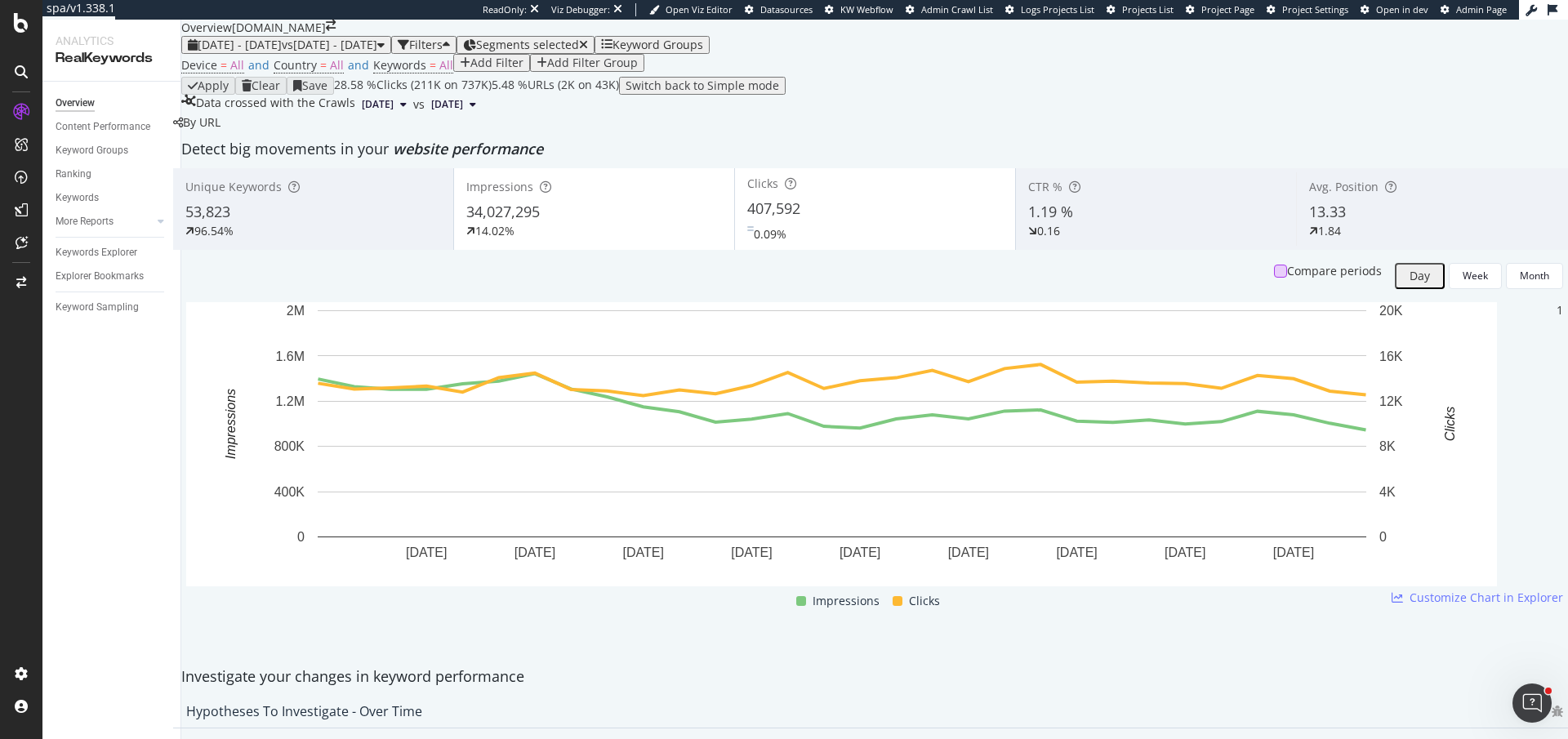
click at [1274, 278] on div at bounding box center [1280, 271] width 13 height 13
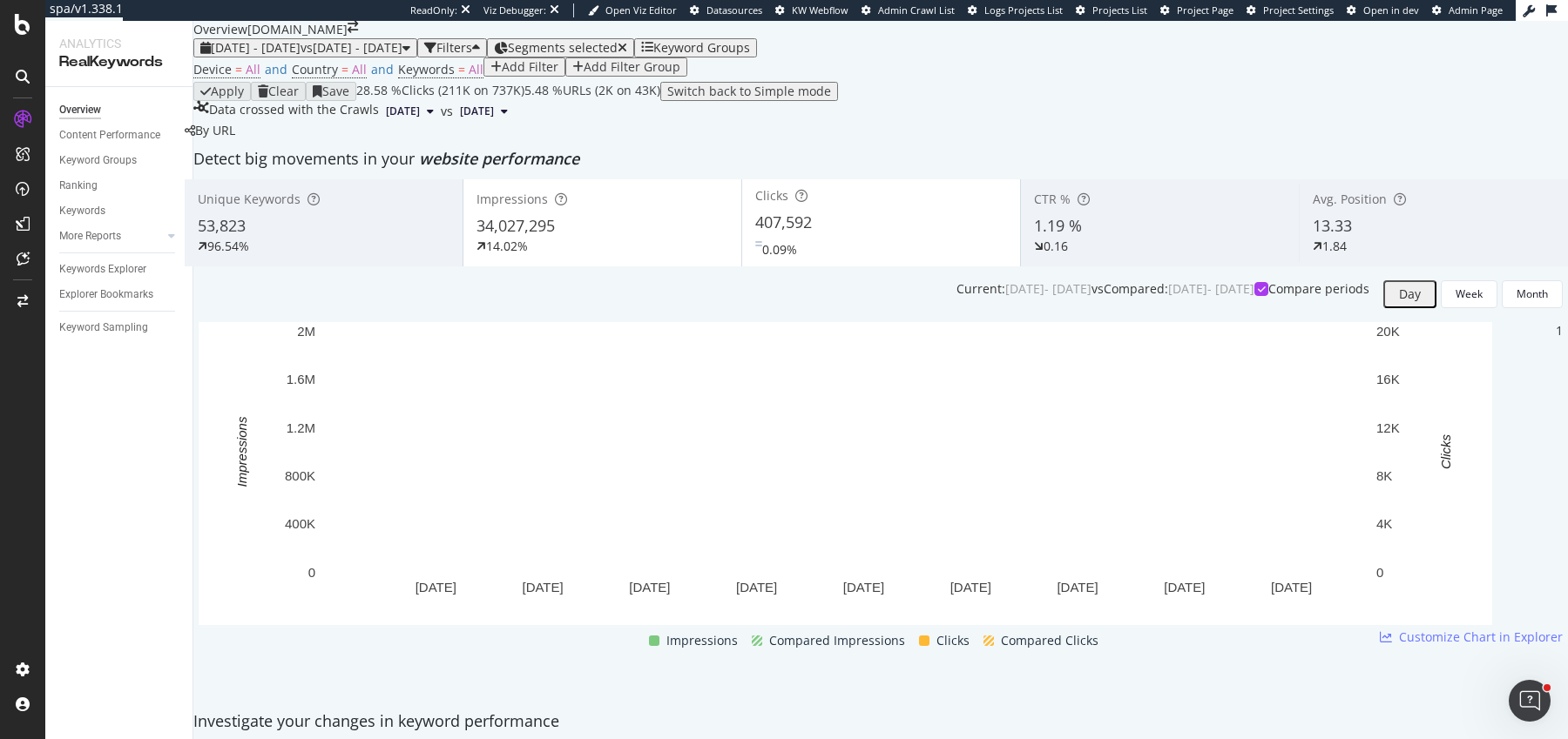
scroll to position [95, 0]
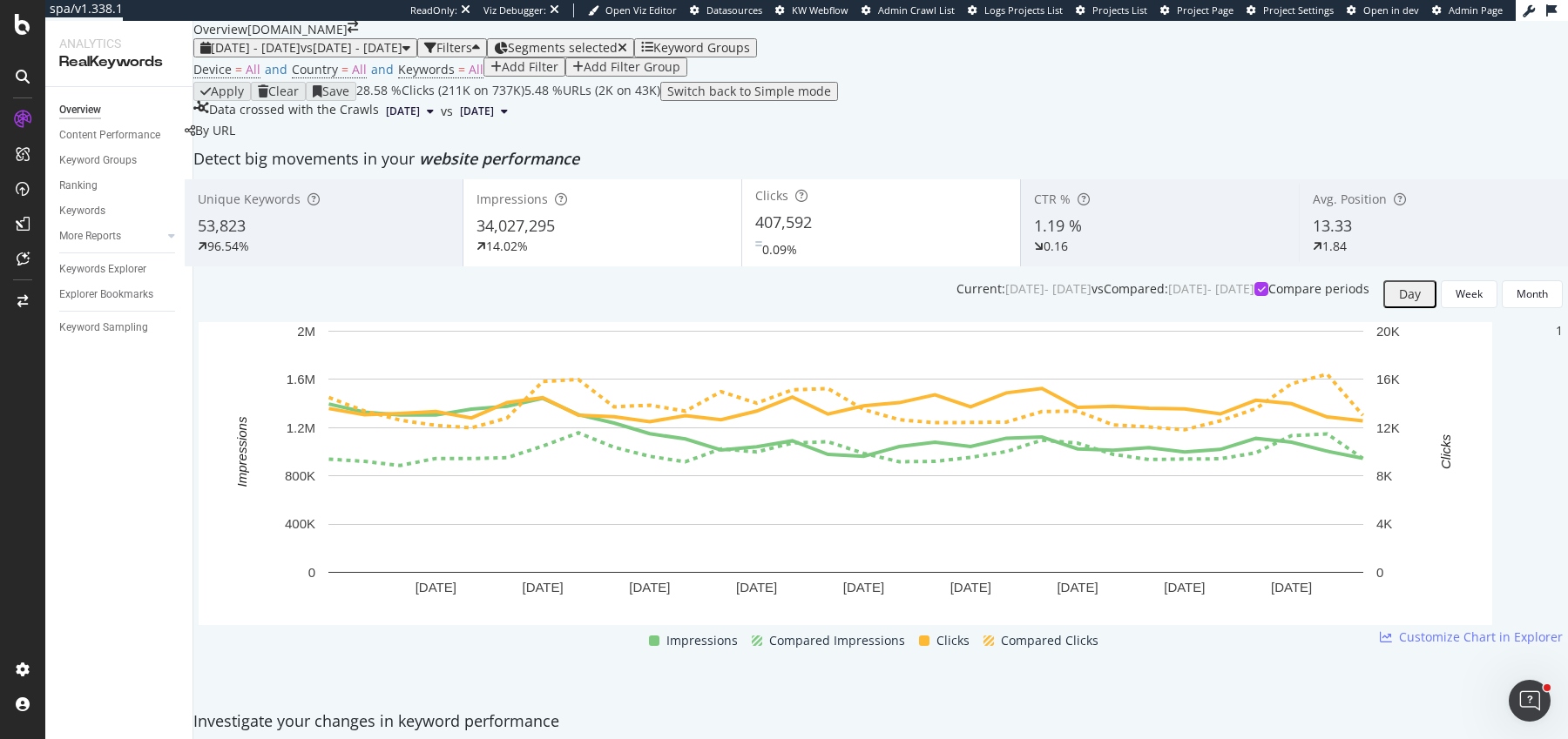
click at [671, 65] on div "Device = All and Country = All and Keywords = All Add Filter Add Filter Group" at bounding box center [880, 69] width 1374 height 24
click at [617, 46] on span "Segments selected" at bounding box center [562, 47] width 110 height 17
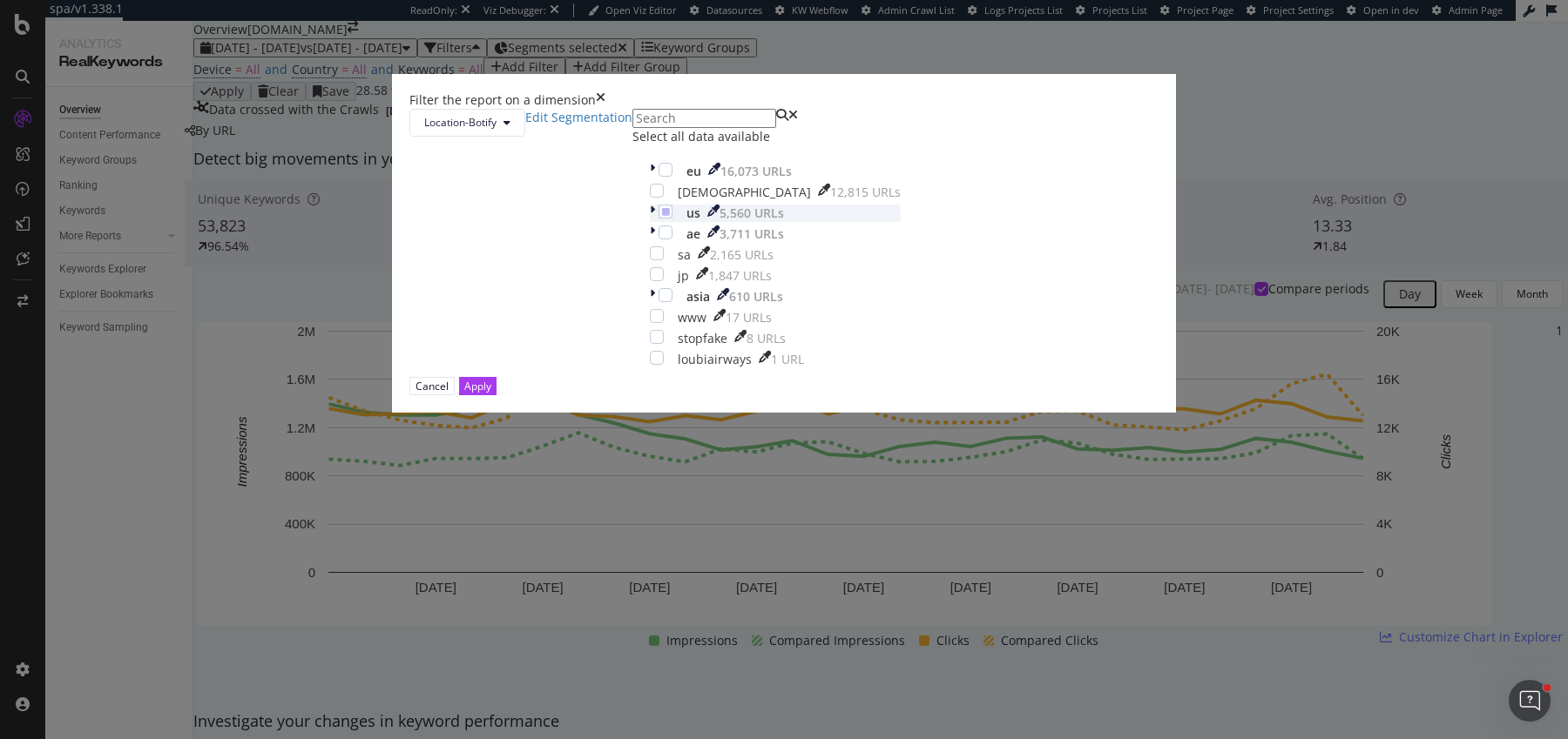
click at [650, 222] on div "modal" at bounding box center [653, 213] width 9 height 18
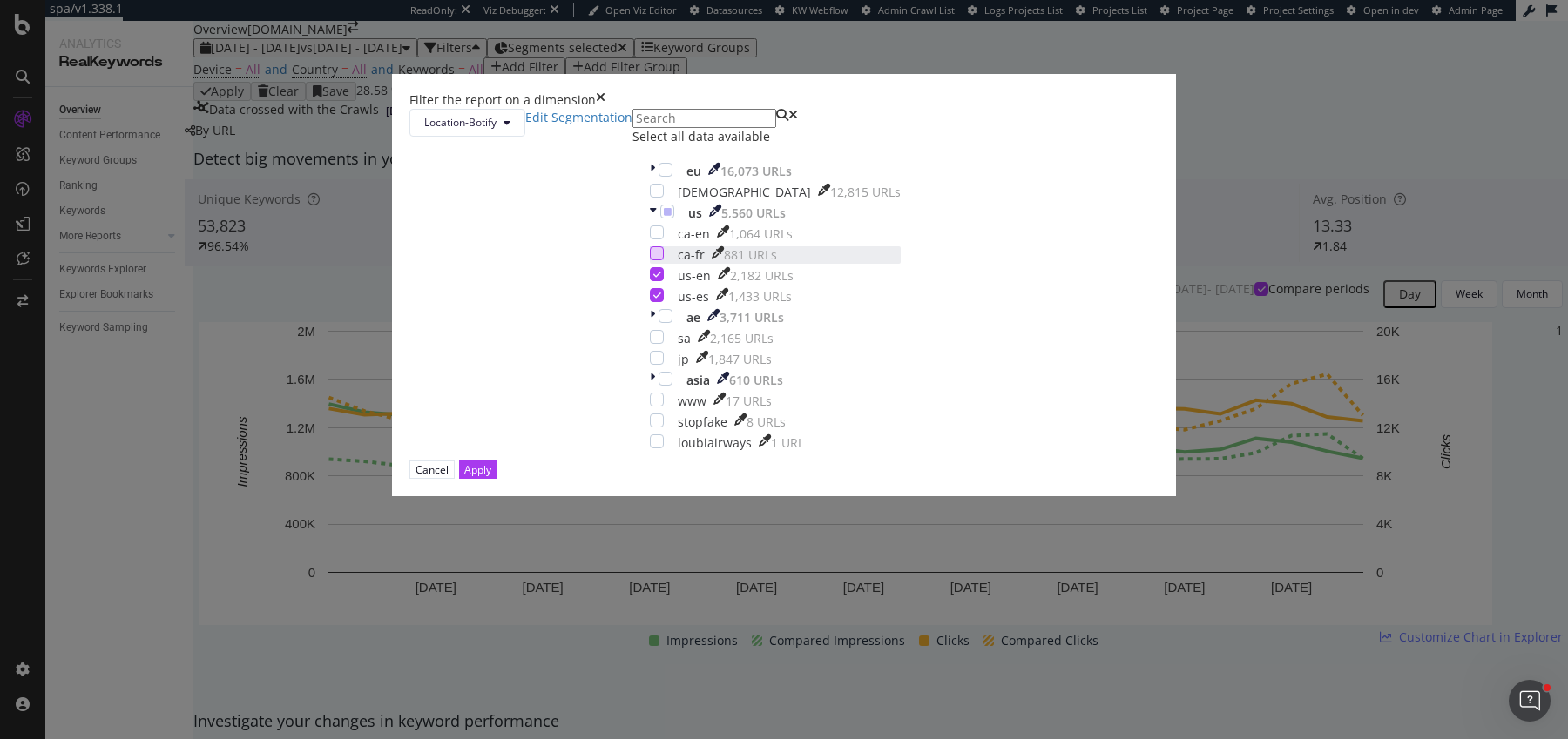
click at [650, 260] on div "modal" at bounding box center [656, 253] width 14 height 14
click at [650, 306] on div "ca-en 1,064 URLs ca-fr 881 URLs us-en 2,182 URLs us-es 1,433 URLs" at bounding box center [775, 266] width 251 height 80
click at [650, 240] on div "modal" at bounding box center [656, 233] width 14 height 14
click at [653, 278] on icon "modal" at bounding box center [657, 274] width 8 height 9
click at [653, 300] on icon "modal" at bounding box center [657, 295] width 8 height 9
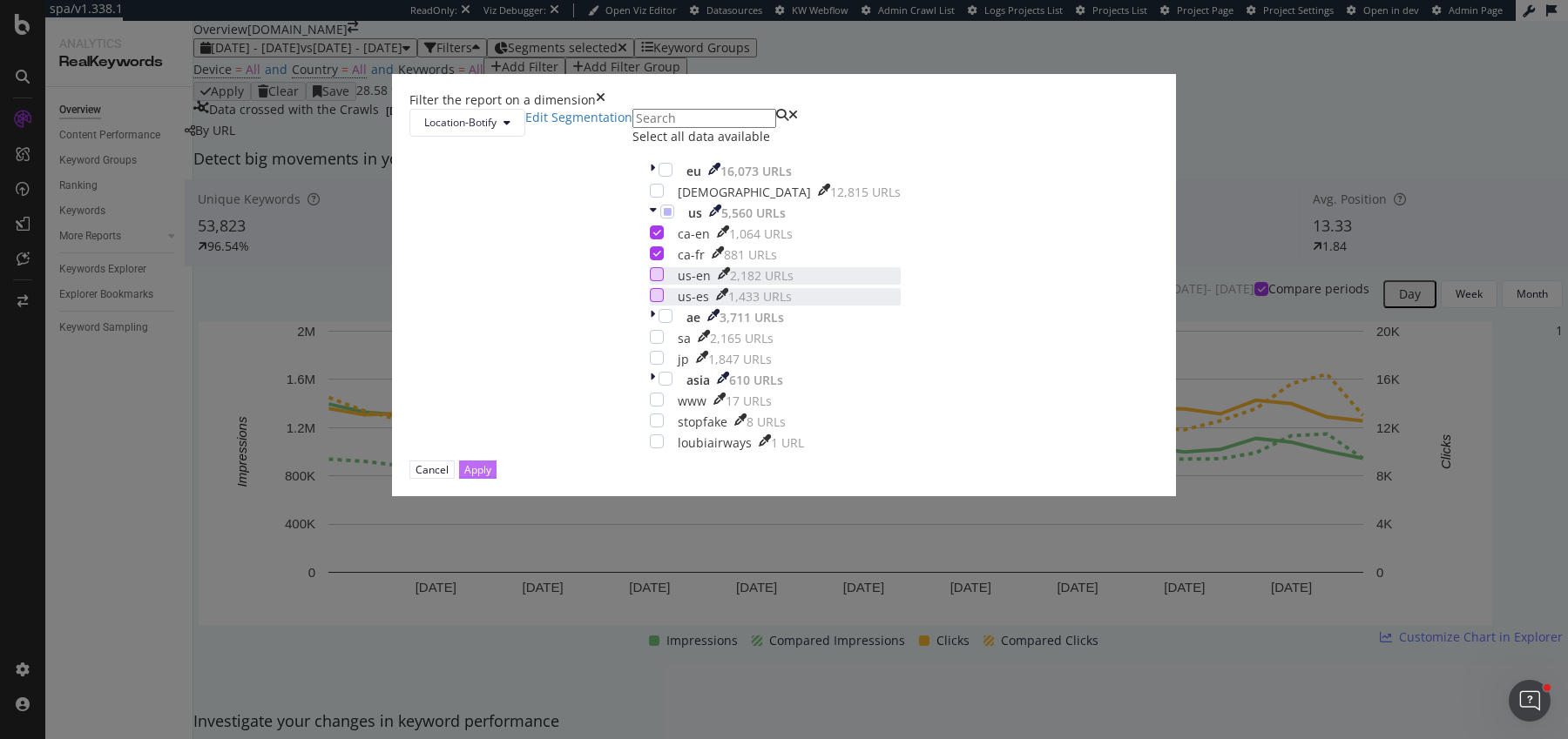
click at [491, 477] on div "Apply" at bounding box center [478, 469] width 27 height 15
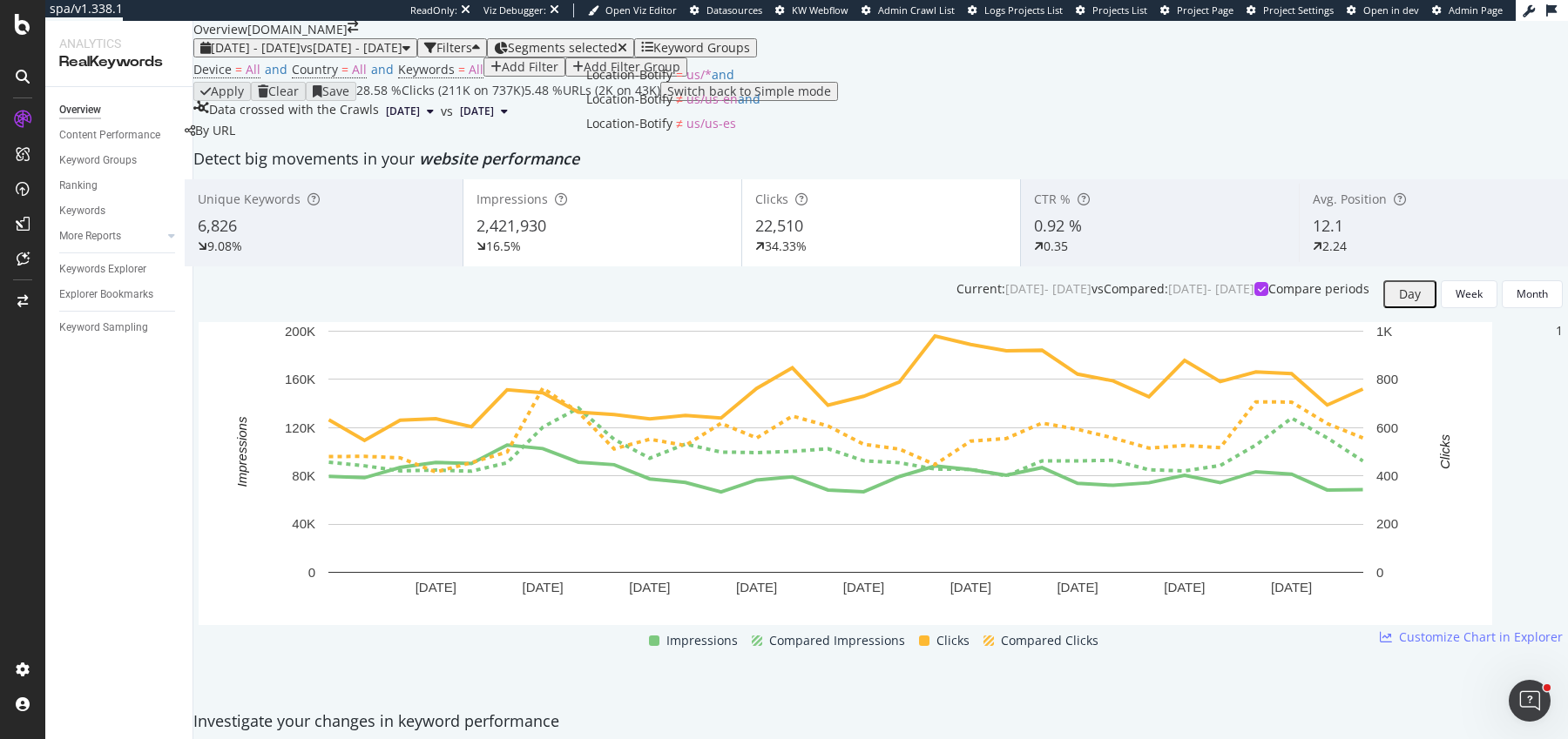
click at [617, 41] on span "Segments selected" at bounding box center [562, 47] width 110 height 17
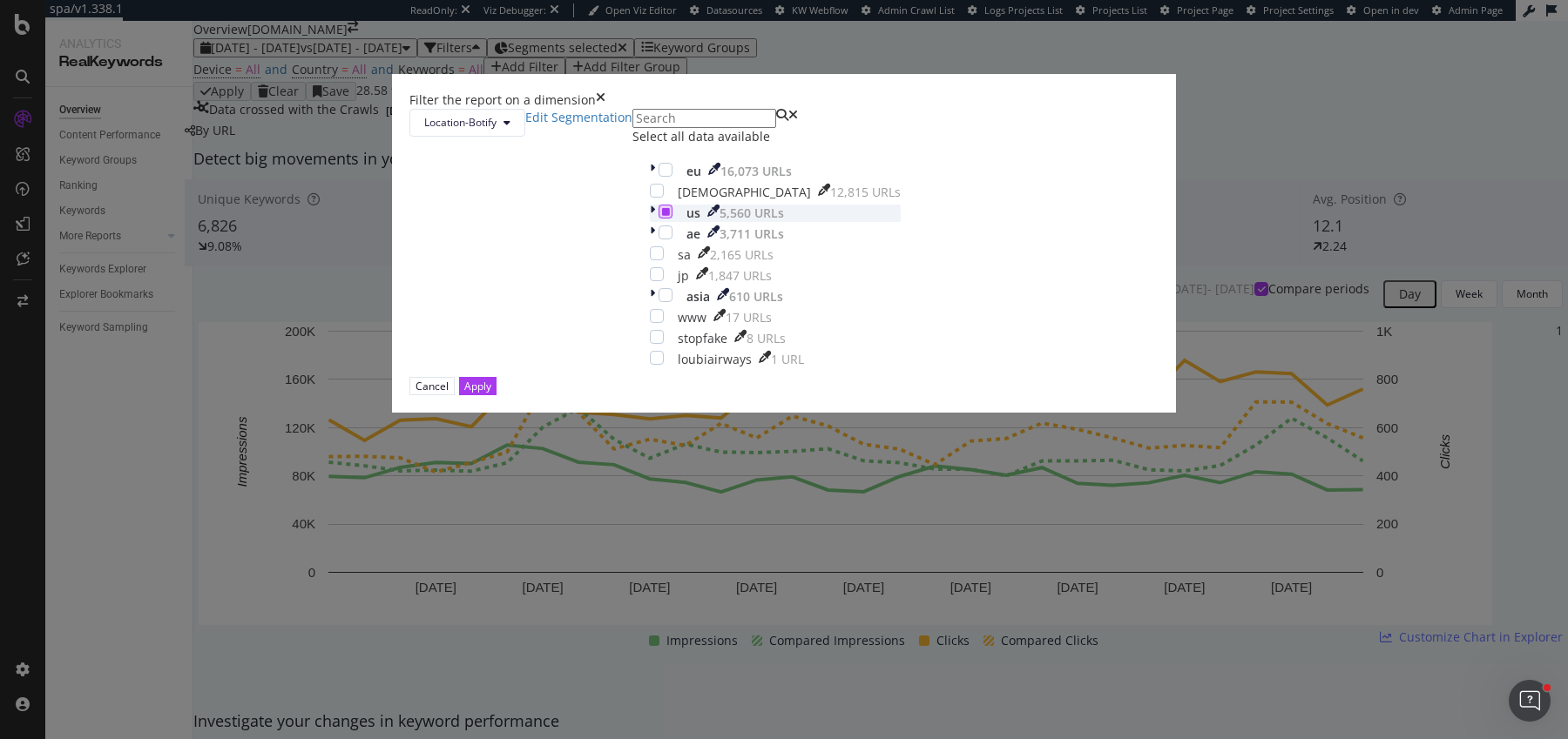
click at [662, 216] on icon "modal" at bounding box center [666, 211] width 8 height 9
click at [658, 177] on div "modal" at bounding box center [665, 169] width 14 height 14
click at [491, 393] on div "Apply" at bounding box center [478, 386] width 27 height 15
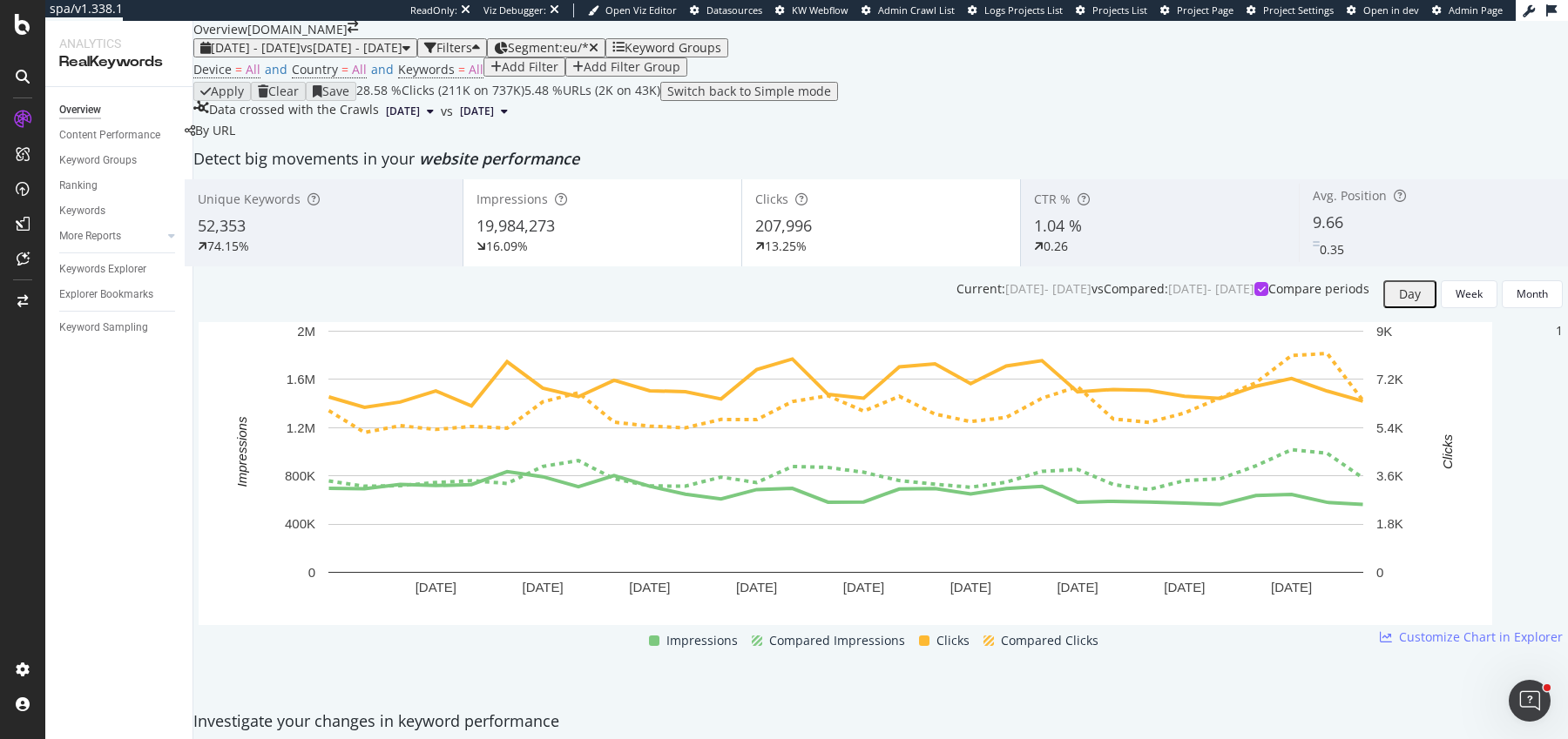
click at [645, 63] on div "Device = All and Country = All and Keywords = All Add Filter Add Filter Group" at bounding box center [880, 69] width 1374 height 24
click at [589, 48] on span "Segment: eu/*" at bounding box center [547, 47] width 81 height 17
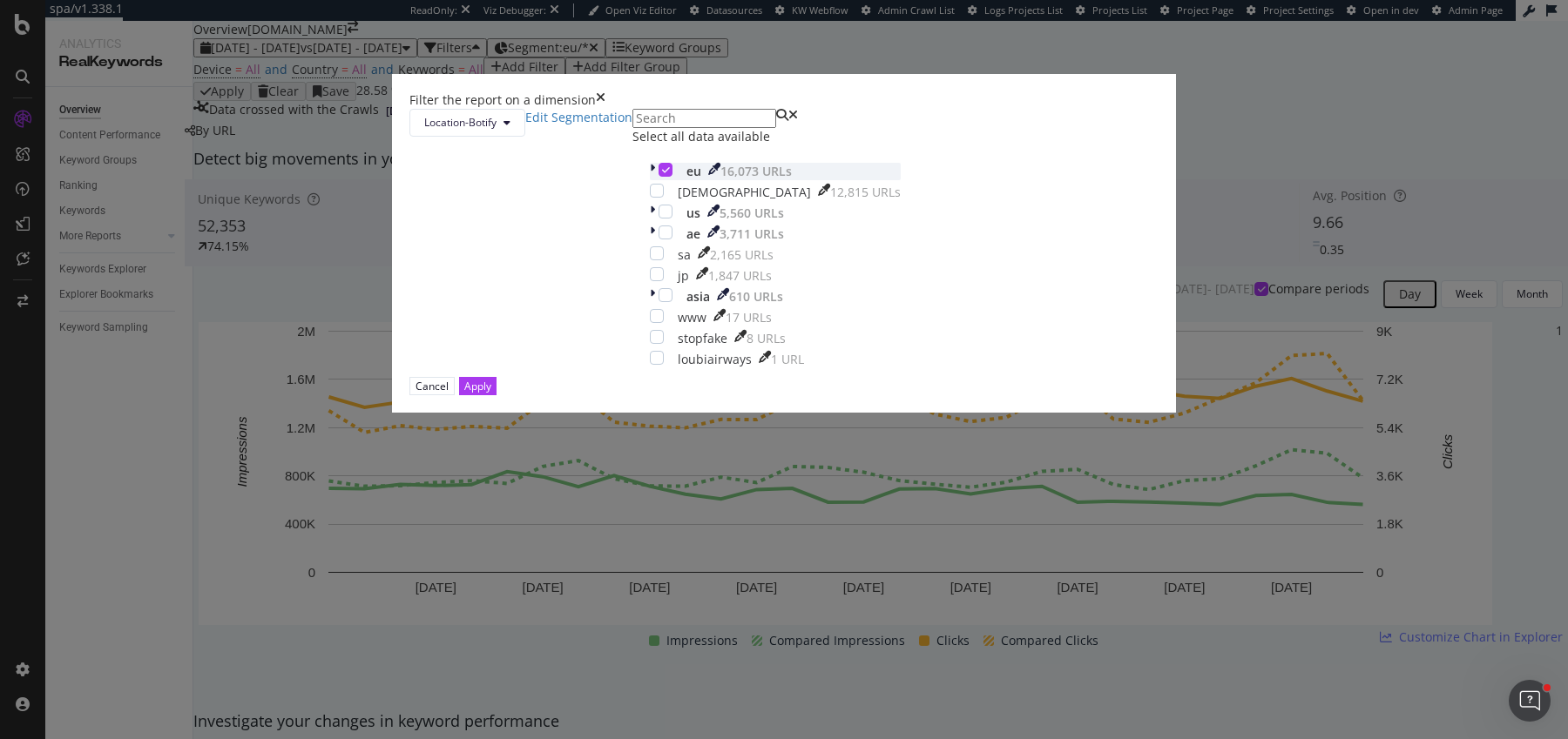
click at [650, 180] on div "modal" at bounding box center [653, 171] width 9 height 18
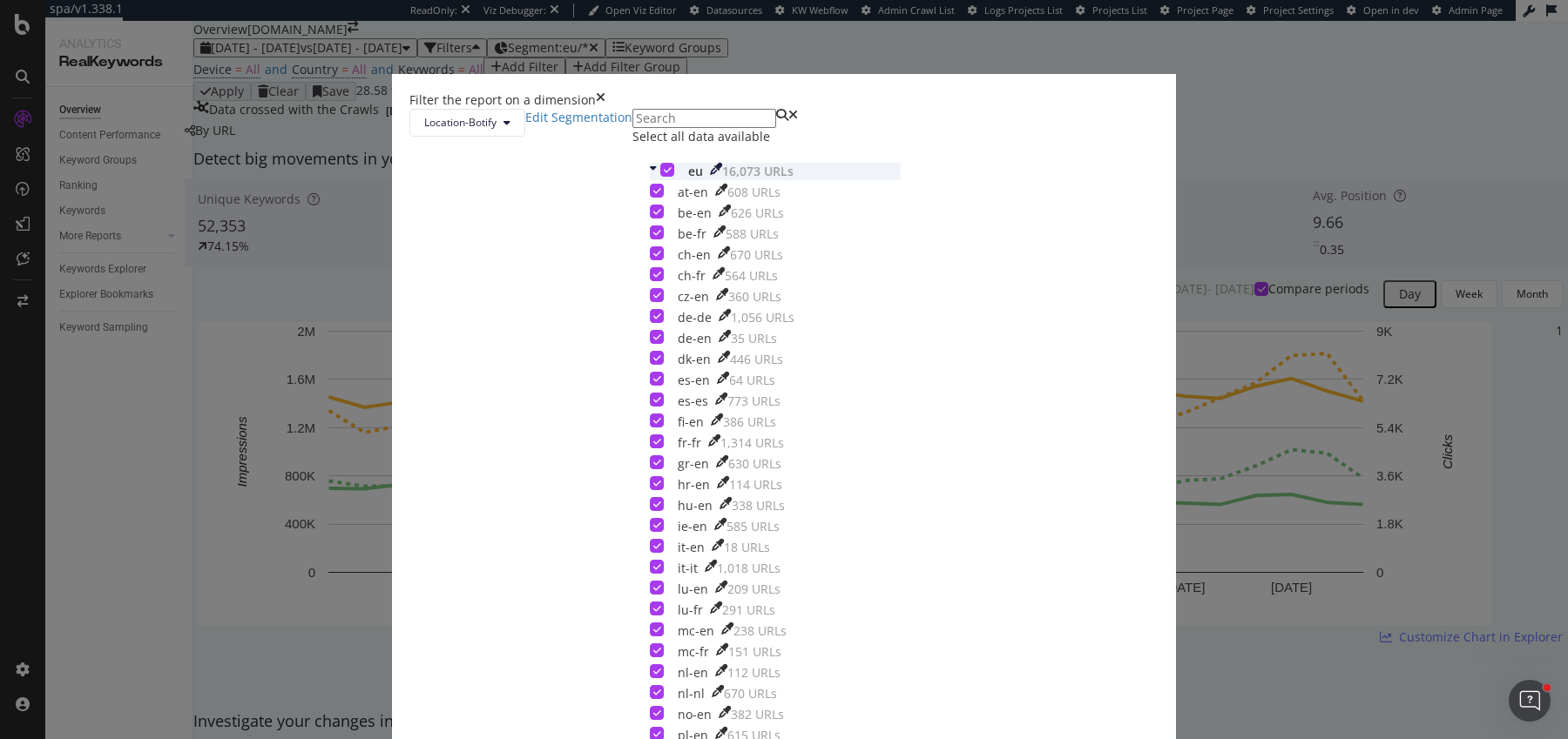
click at [650, 180] on div "eu 16,073 URLs" at bounding box center [775, 171] width 251 height 18
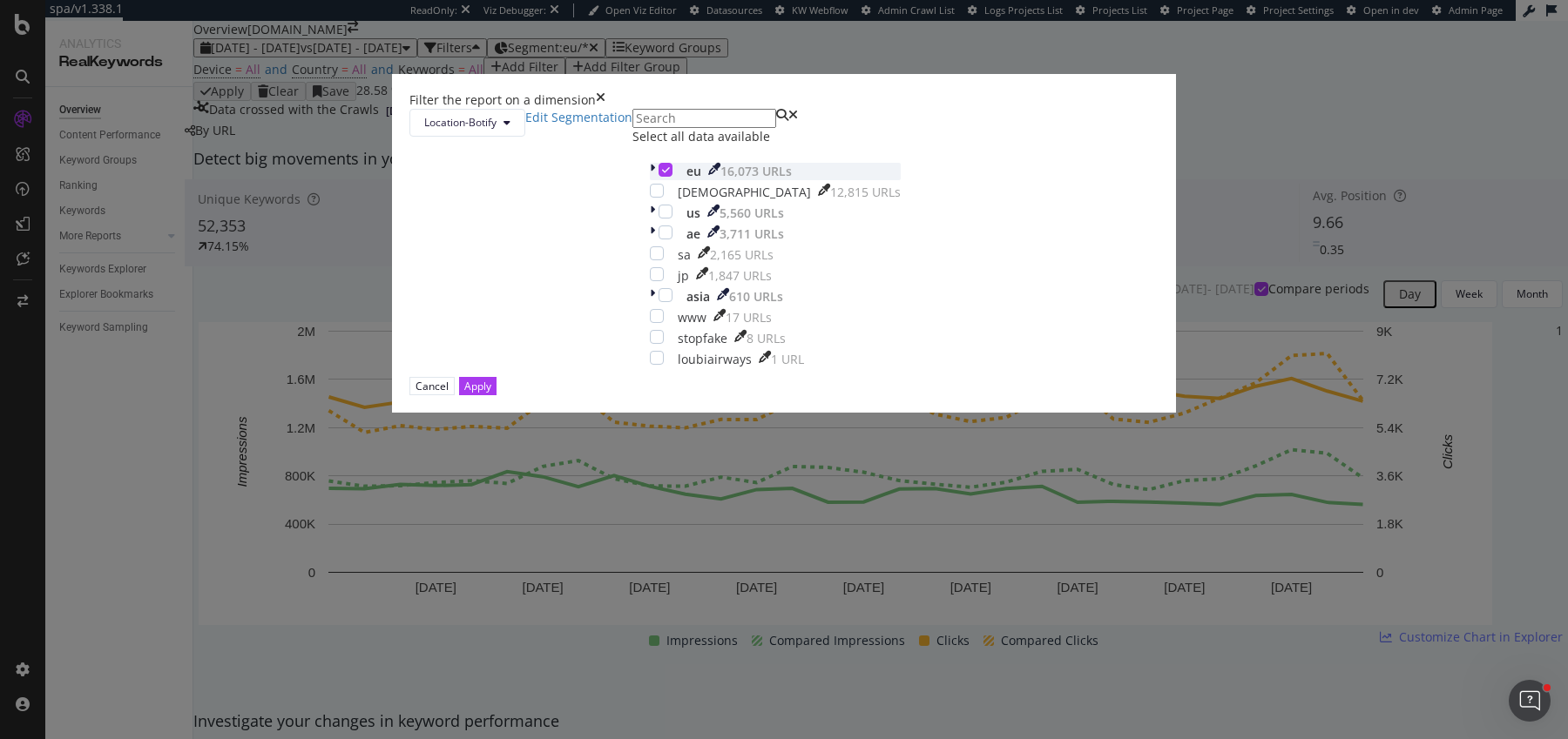
click at [650, 180] on div "eu 16,073 URLs" at bounding box center [775, 171] width 251 height 18
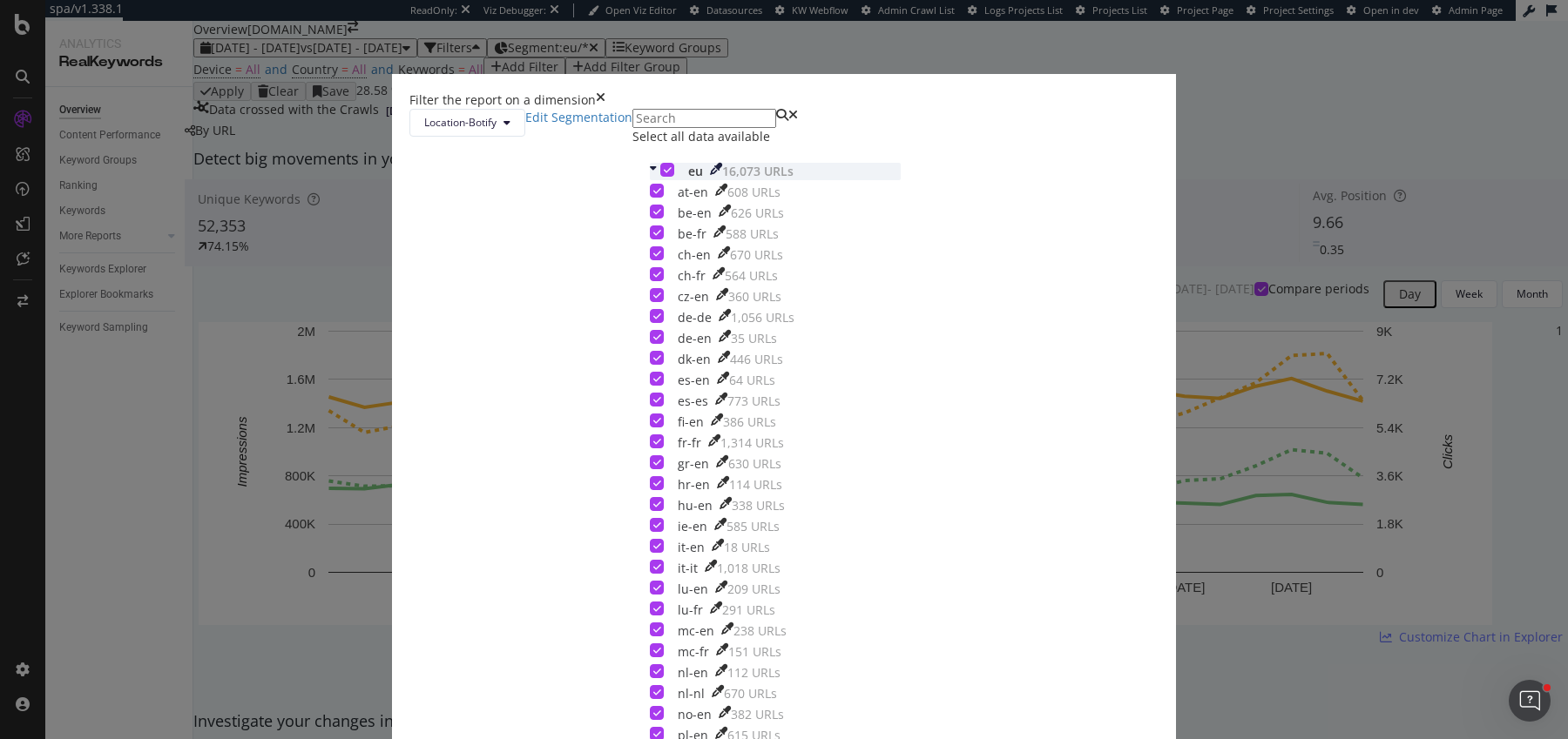
click at [663, 174] on icon "modal" at bounding box center [667, 169] width 8 height 9
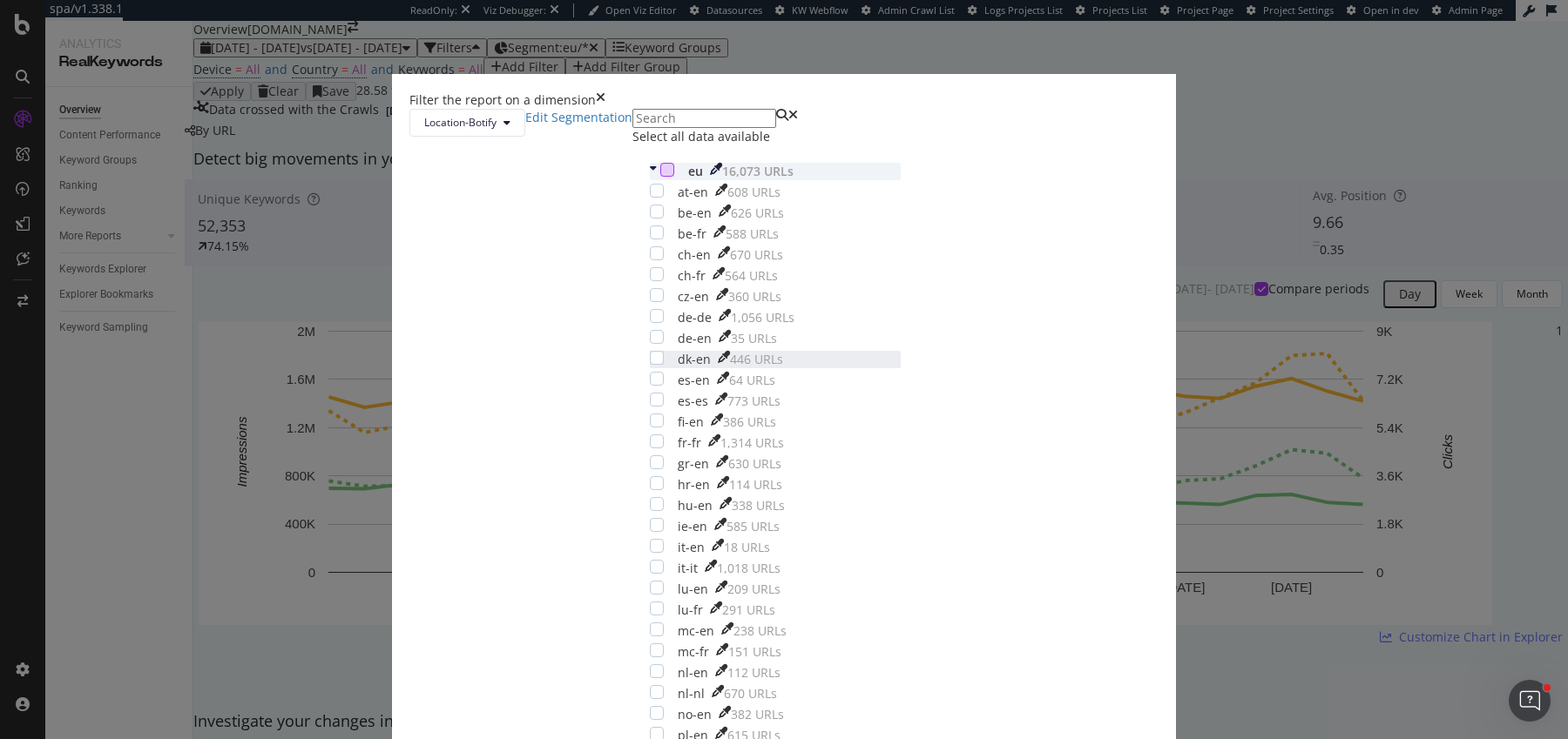
scroll to position [87, 0]
click at [650, 449] on div "modal" at bounding box center [656, 441] width 14 height 14
drag, startPoint x: 934, startPoint y: 643, endPoint x: 1252, endPoint y: 48, distance: 674.6
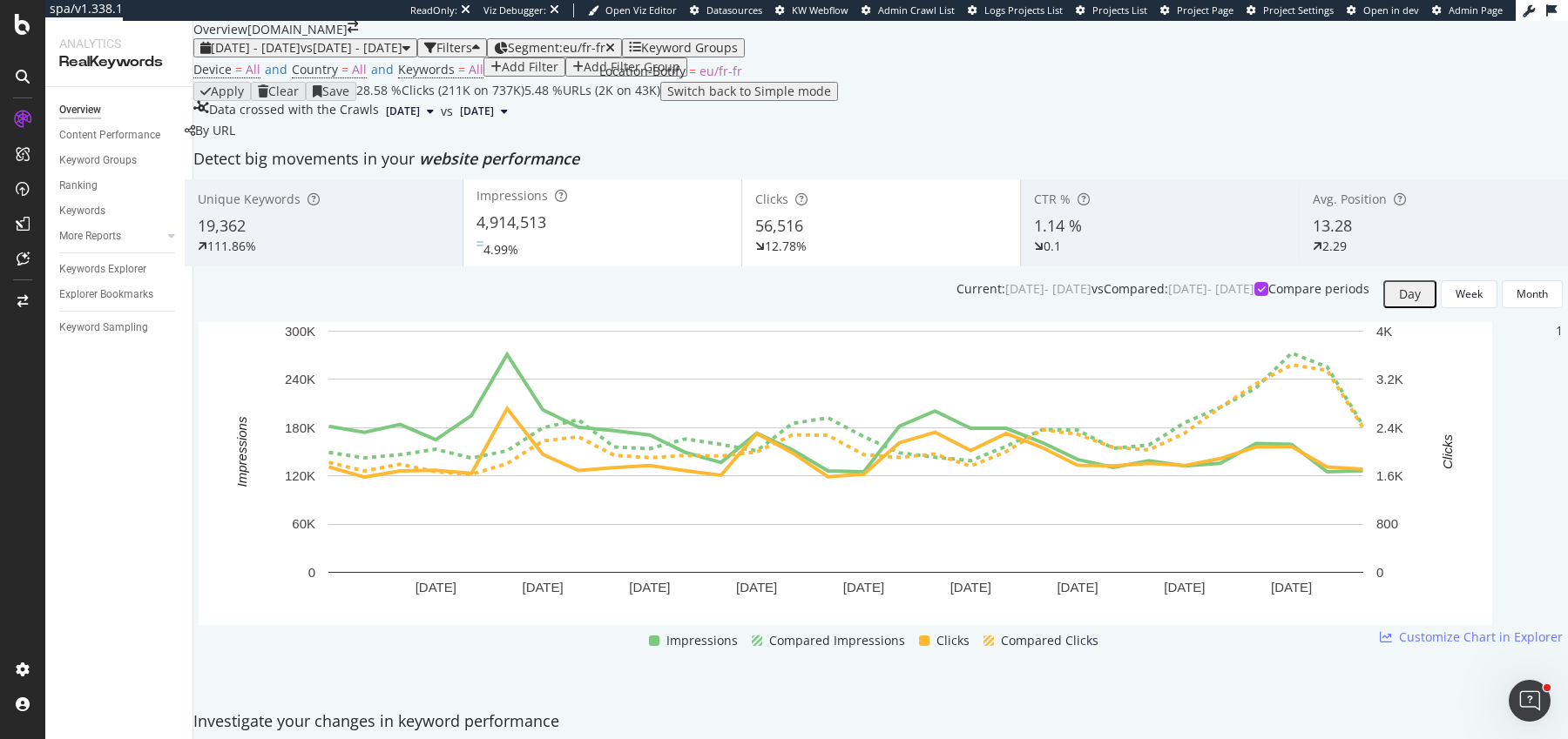
click at [615, 41] on div "Segment: eu/fr-fr" at bounding box center [554, 48] width 121 height 14
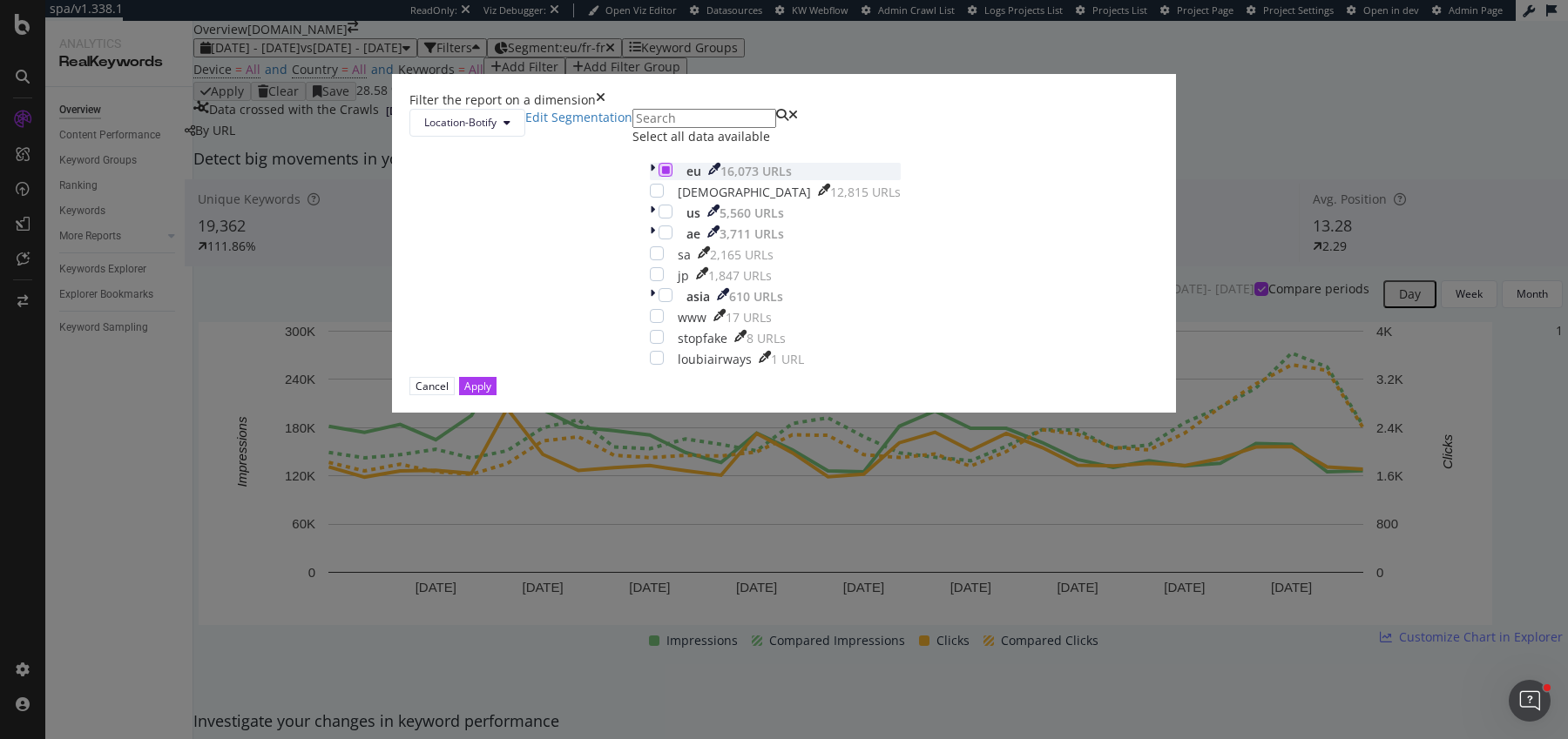
click at [662, 174] on icon "modal" at bounding box center [666, 169] width 8 height 9
click at [650, 180] on icon "modal" at bounding box center [652, 171] width 5 height 18
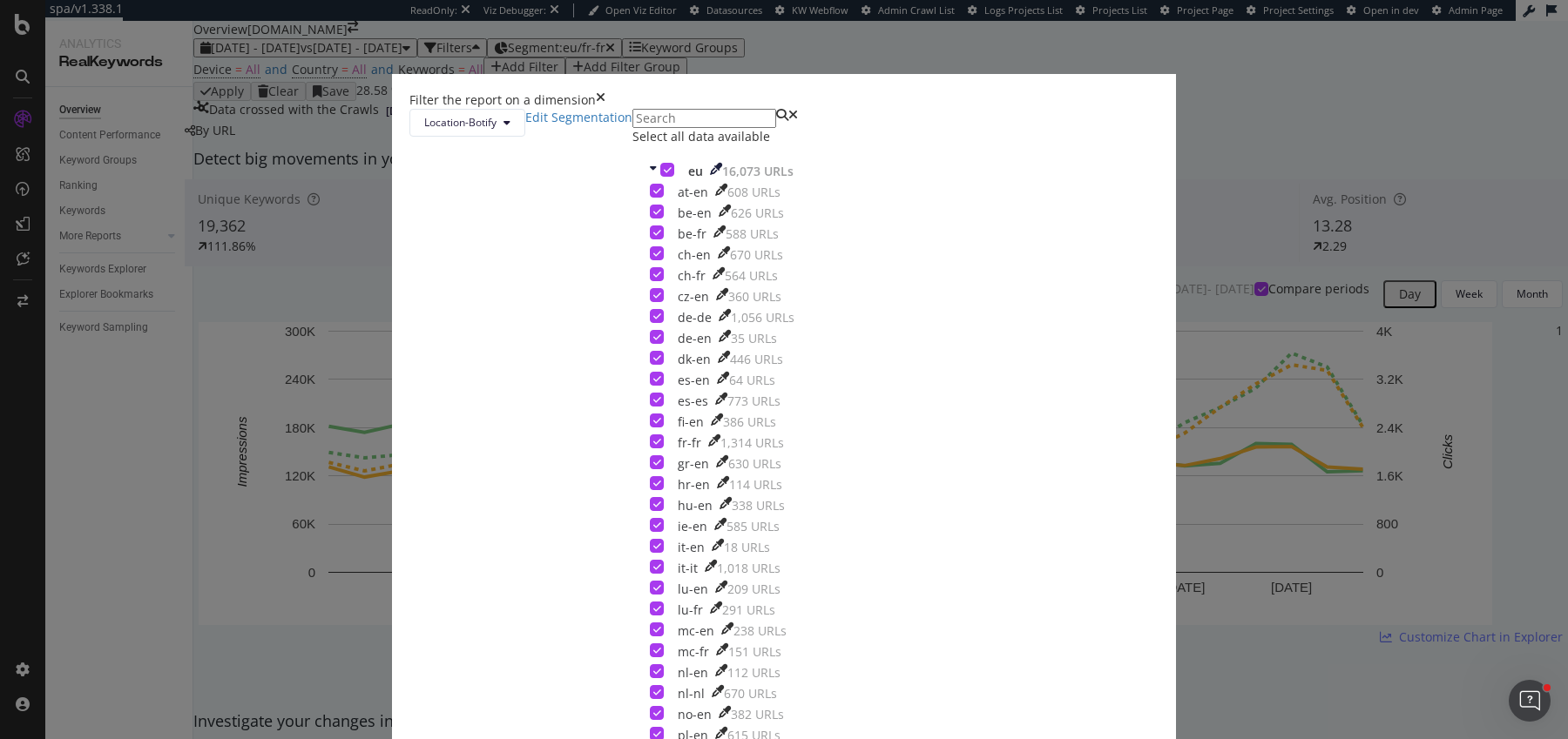
click at [663, 174] on icon "modal" at bounding box center [667, 169] width 8 height 9
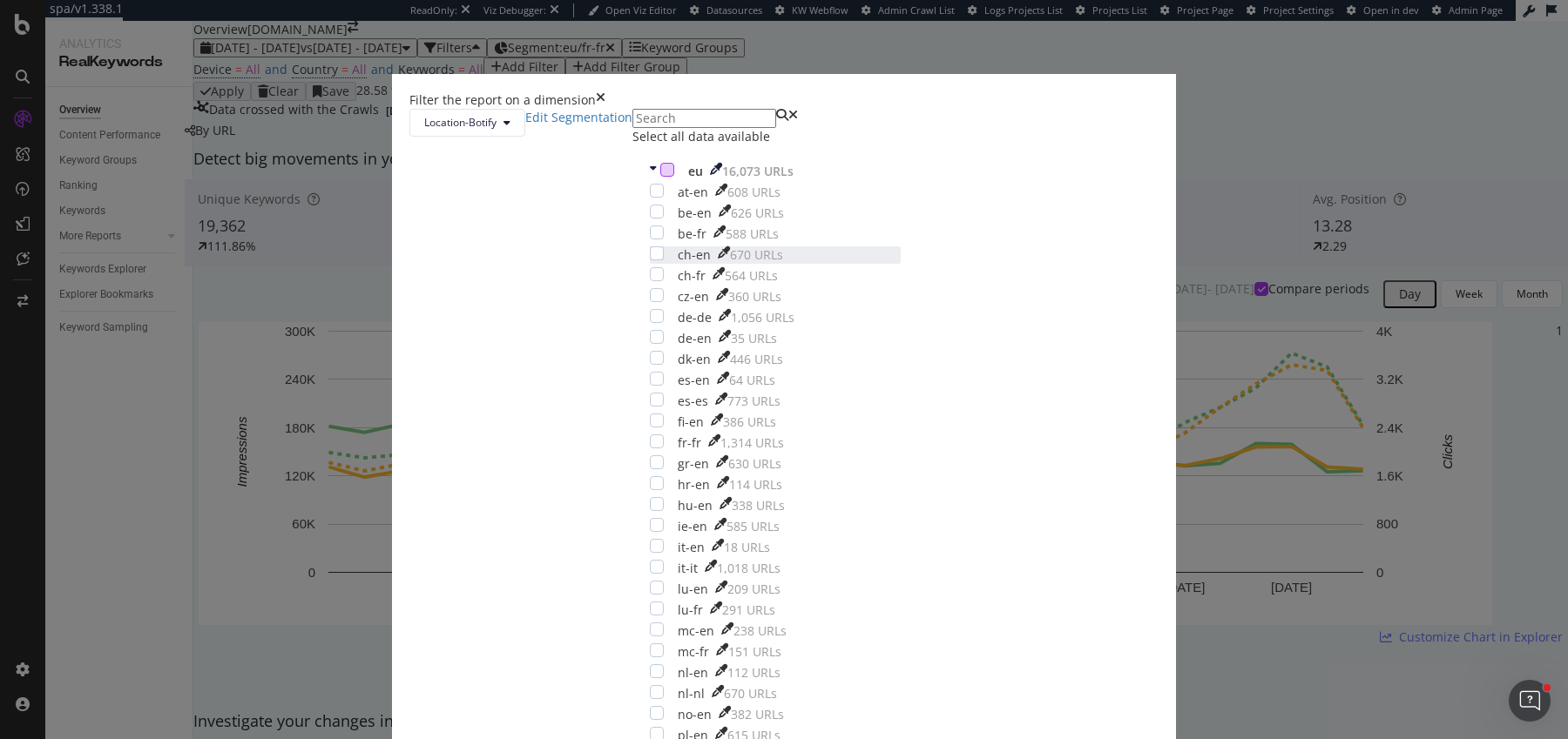
scroll to position [432, 0]
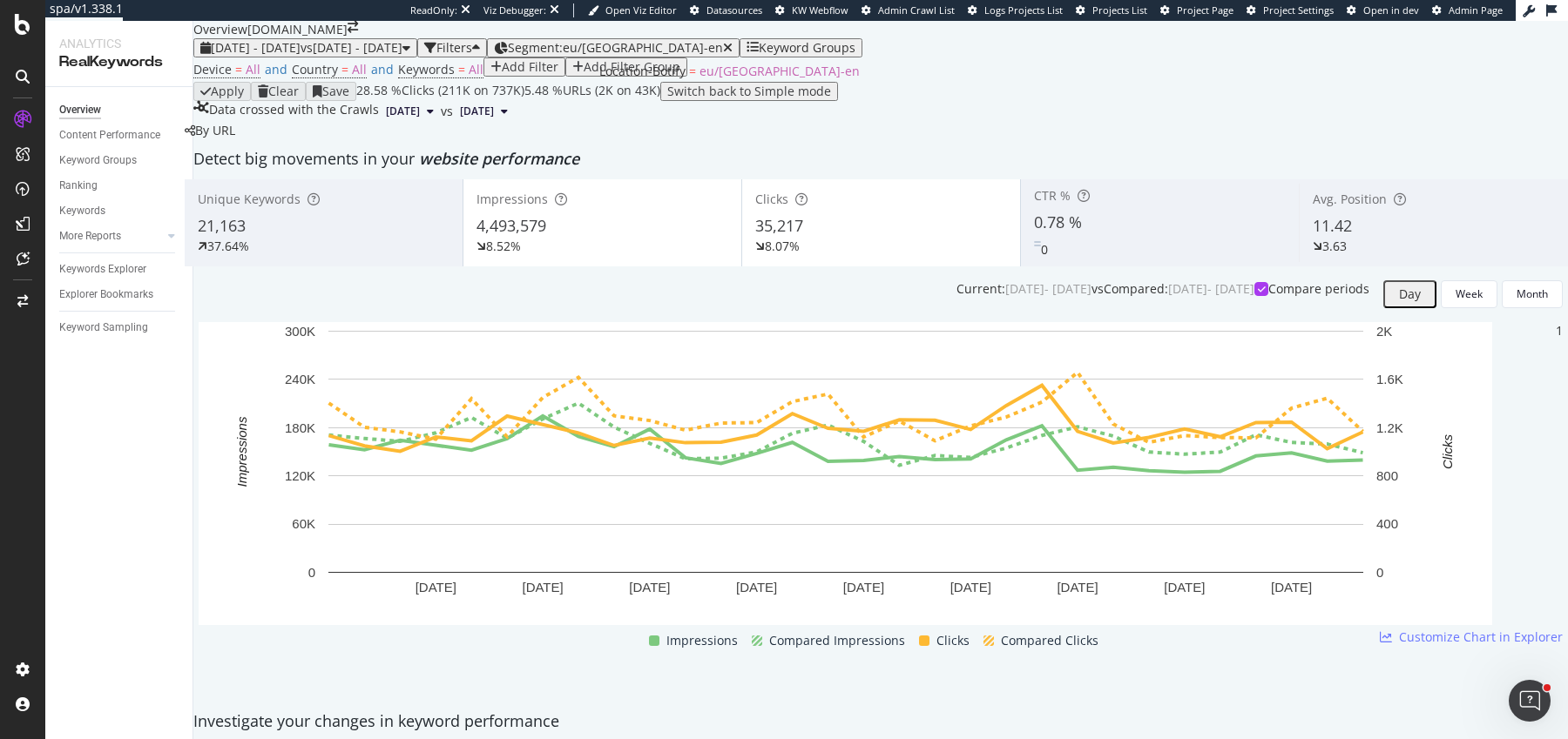
click at [665, 40] on span "Segment: eu/uk-en" at bounding box center [615, 47] width 215 height 17
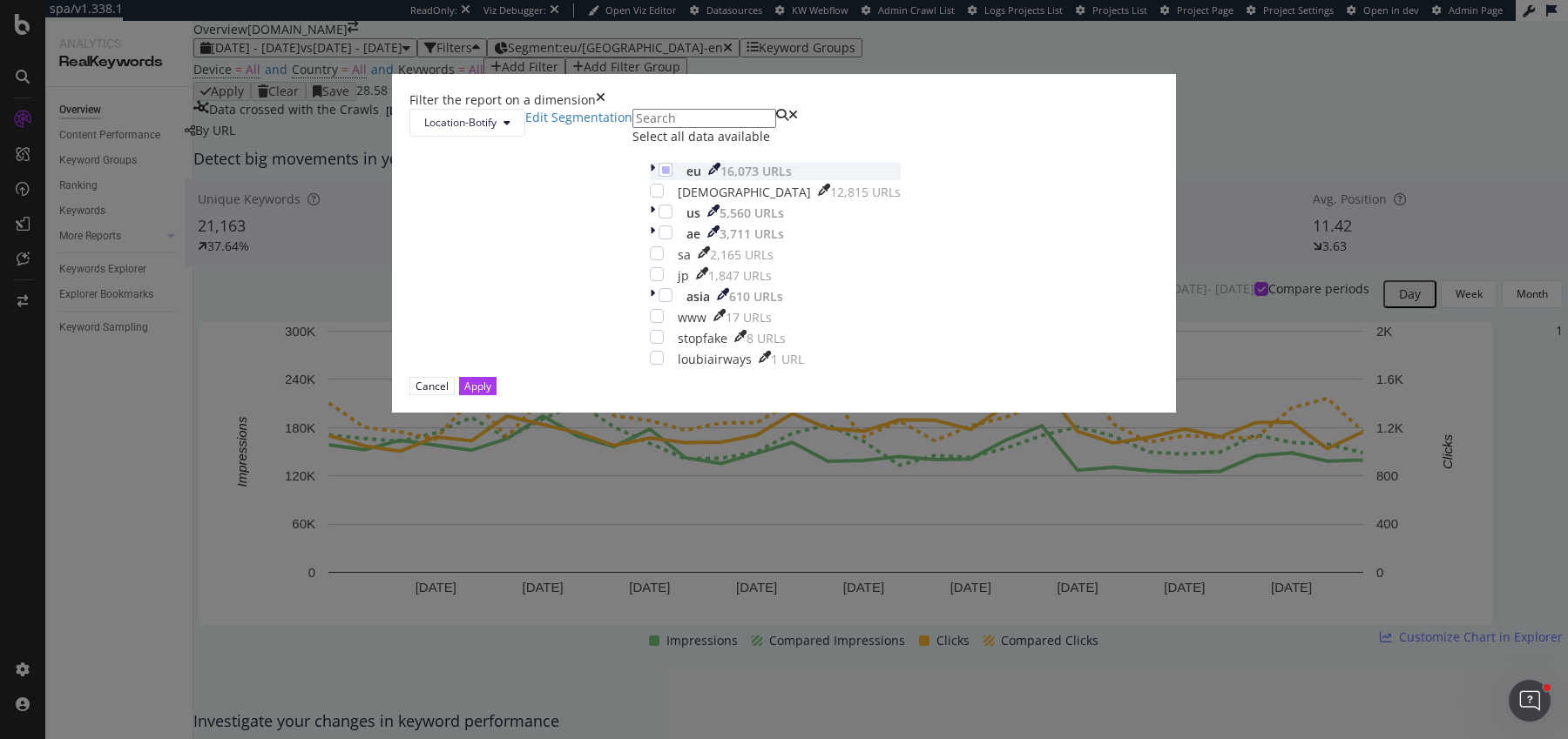
click at [650, 180] on div "modal" at bounding box center [653, 171] width 9 height 18
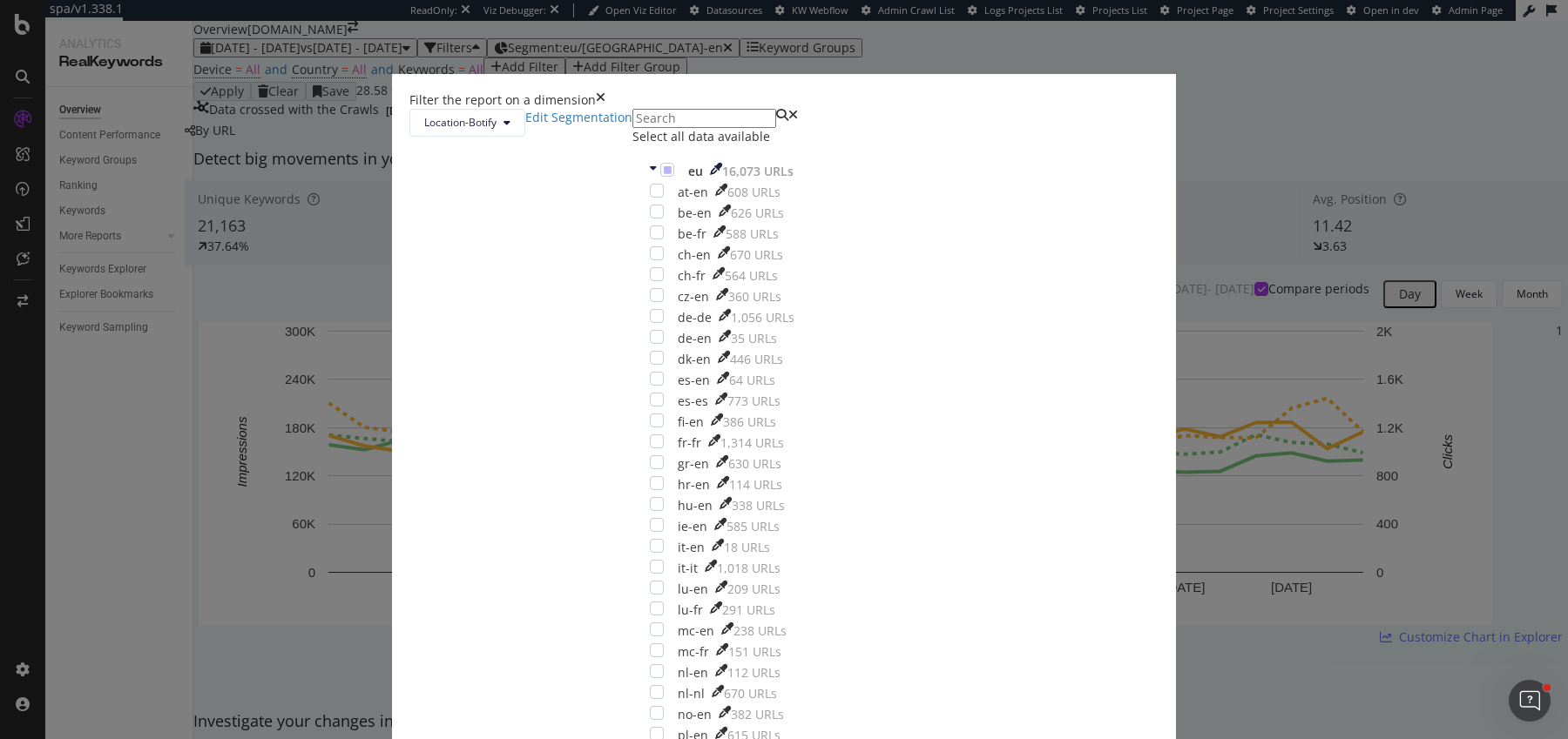
click at [650, 288] on div "eu 16,073 URLs at-en 608 URLs be-en 626 URLs be-fr 588 URLs ch-en 670 URLs ch-f…" at bounding box center [775, 527] width 251 height 728
click at [660, 177] on div "modal" at bounding box center [667, 169] width 14 height 14
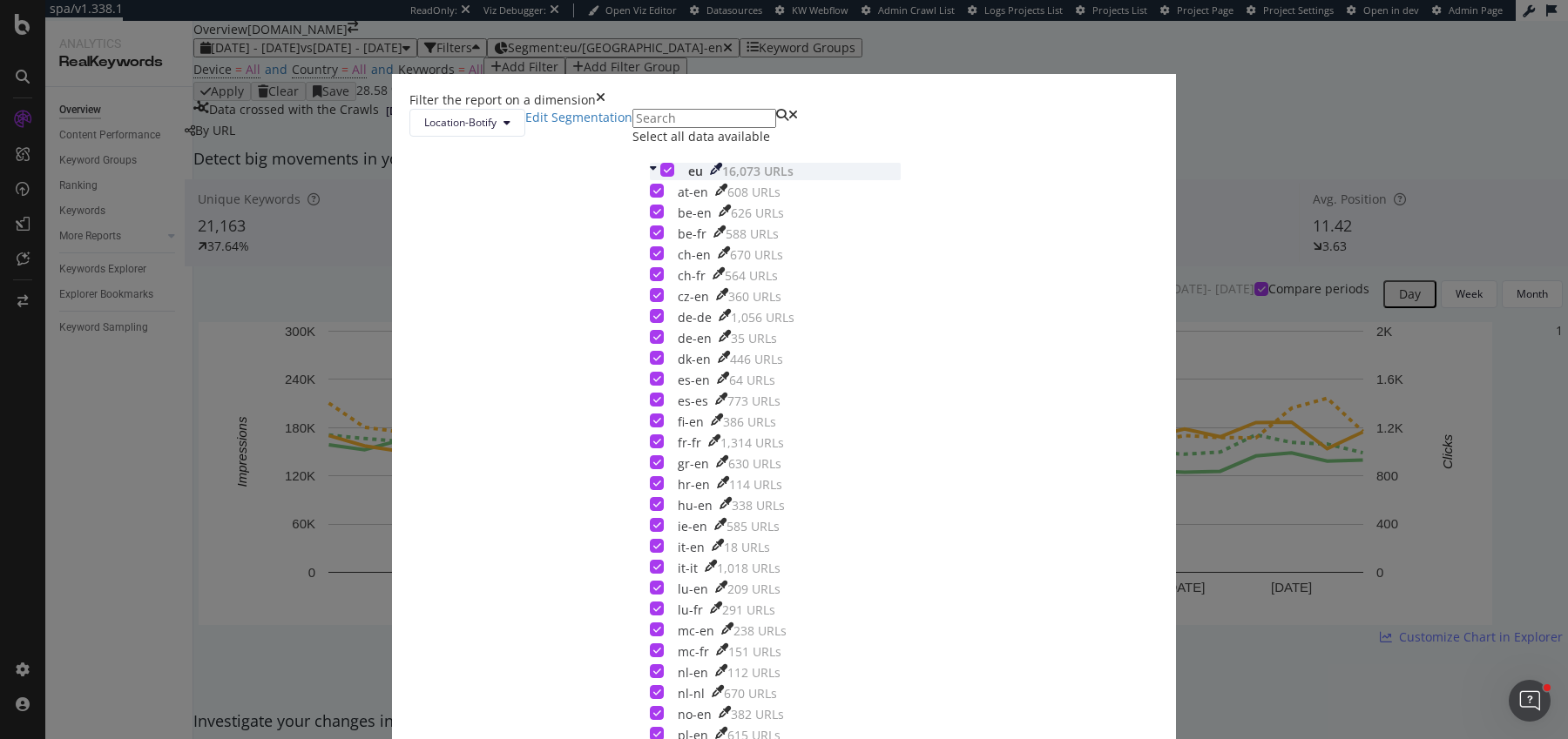
click at [660, 177] on div "modal" at bounding box center [667, 169] width 14 height 14
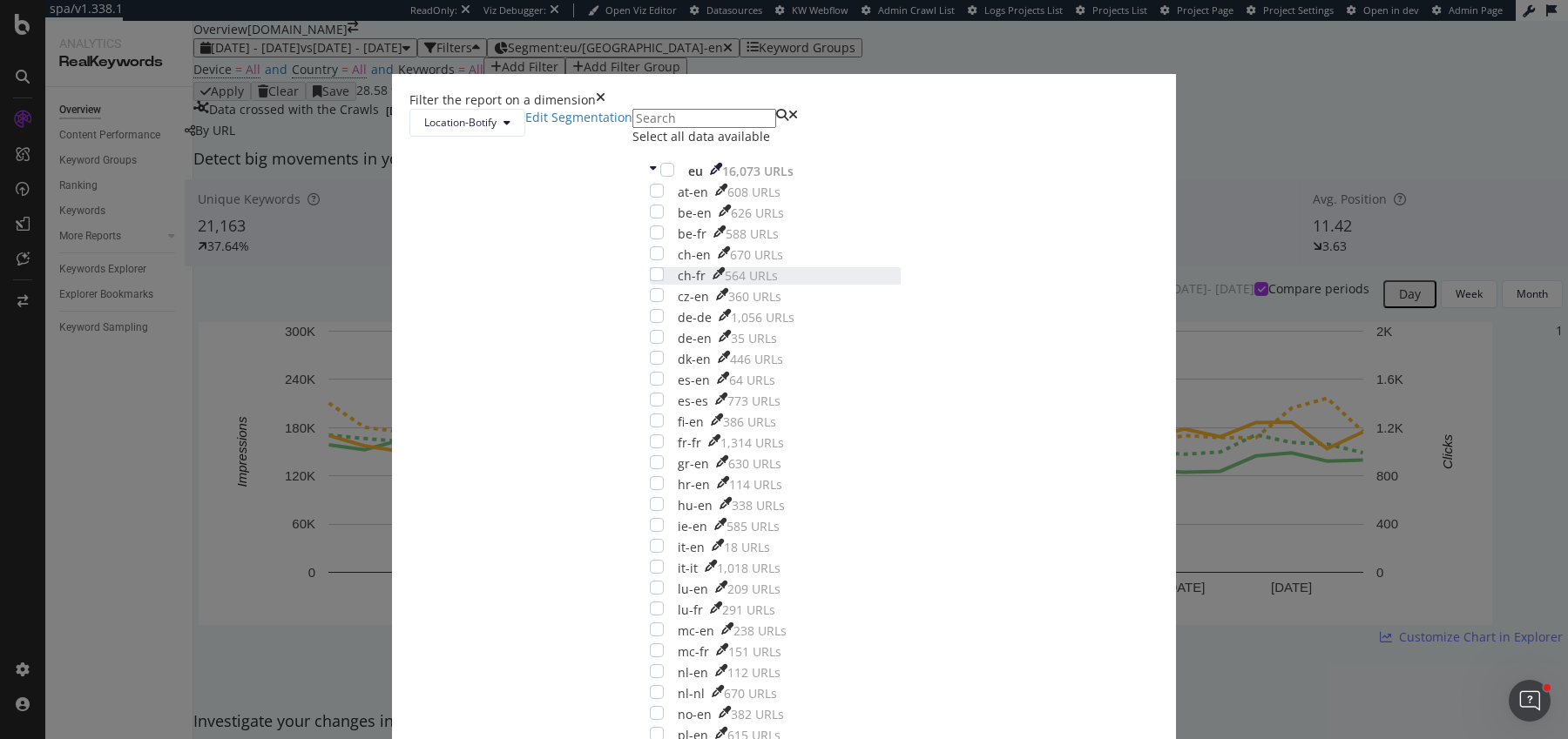
scroll to position [297, 0]
click at [650, 560] on div "modal" at bounding box center [656, 567] width 14 height 14
drag, startPoint x: 947, startPoint y: 641, endPoint x: 1264, endPoint y: 5, distance: 710.6
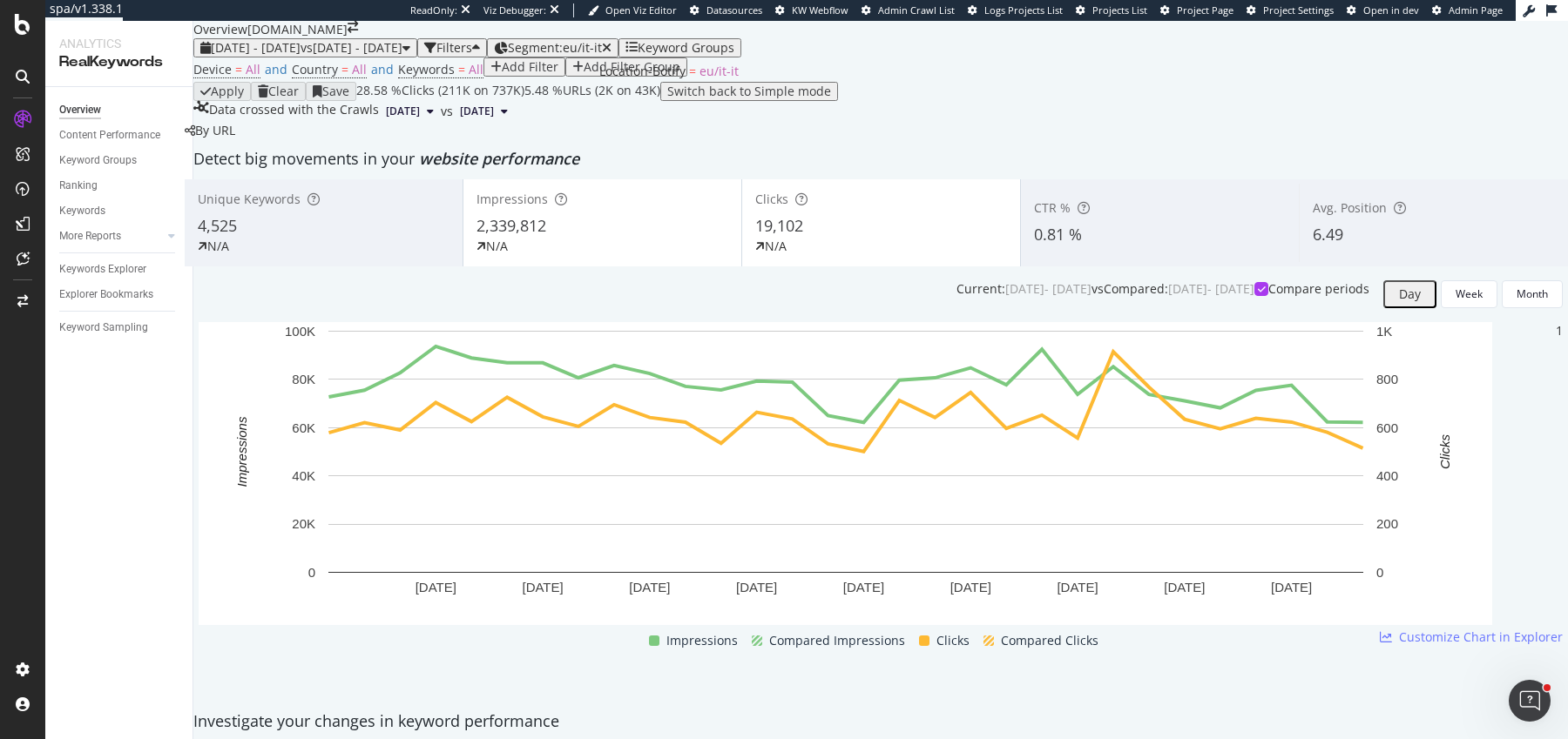
click at [602, 41] on span "Segment: eu/it-it" at bounding box center [554, 47] width 94 height 17
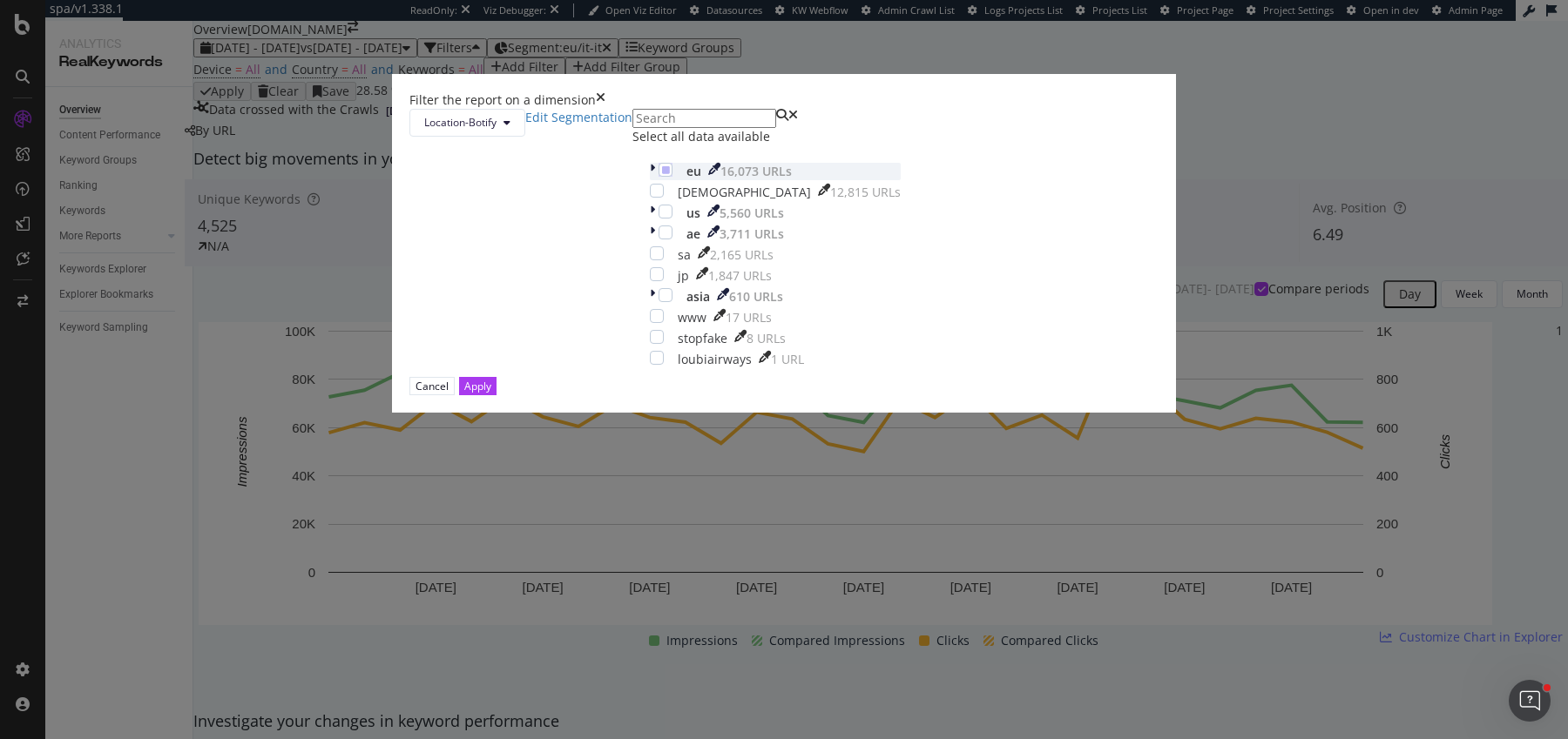
click at [650, 180] on icon "modal" at bounding box center [652, 171] width 5 height 18
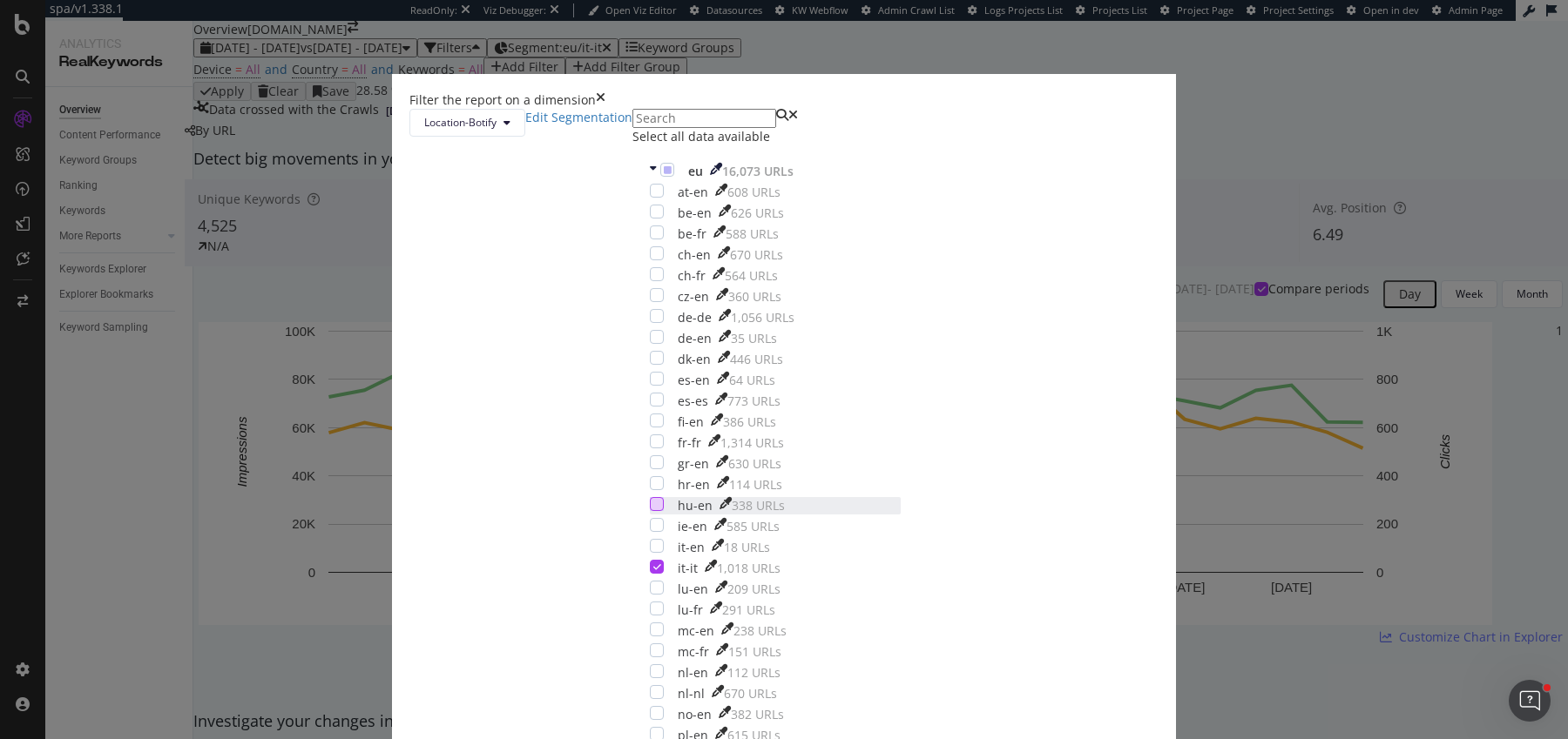
scroll to position [188, 0]
click at [650, 539] on div "modal" at bounding box center [656, 546] width 14 height 14
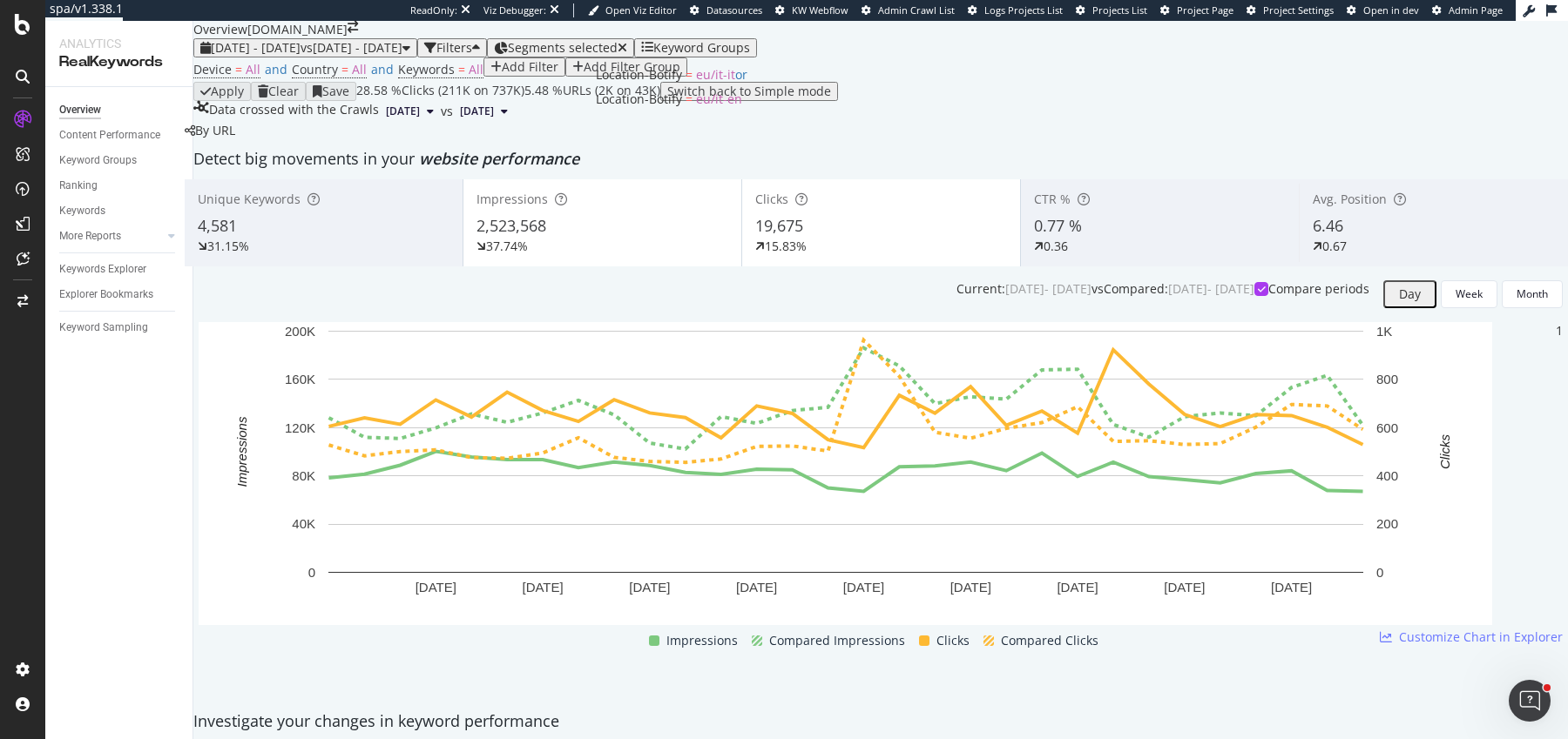
click at [634, 38] on button "Segments selected" at bounding box center [560, 48] width 147 height 19
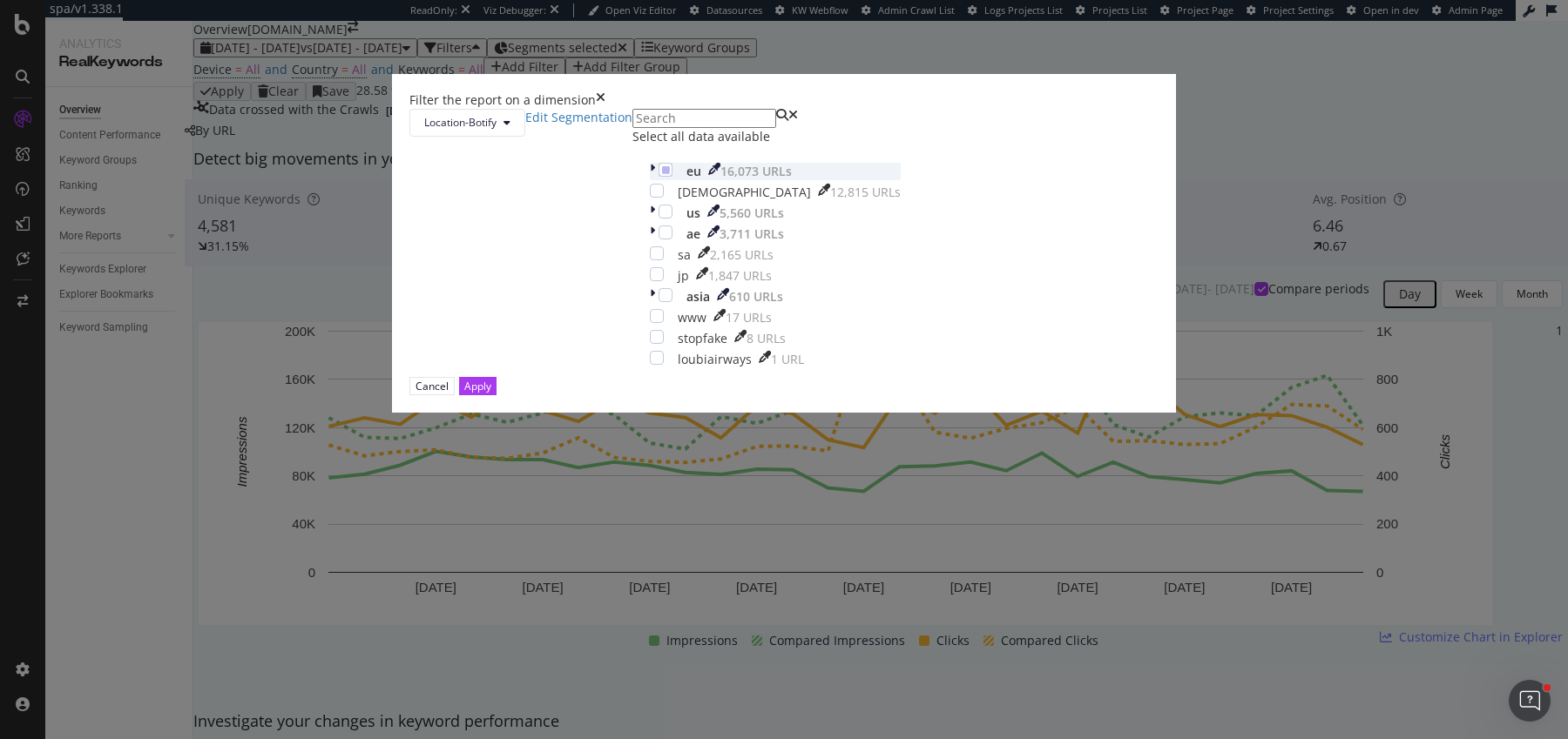
click at [650, 180] on icon "modal" at bounding box center [652, 171] width 5 height 18
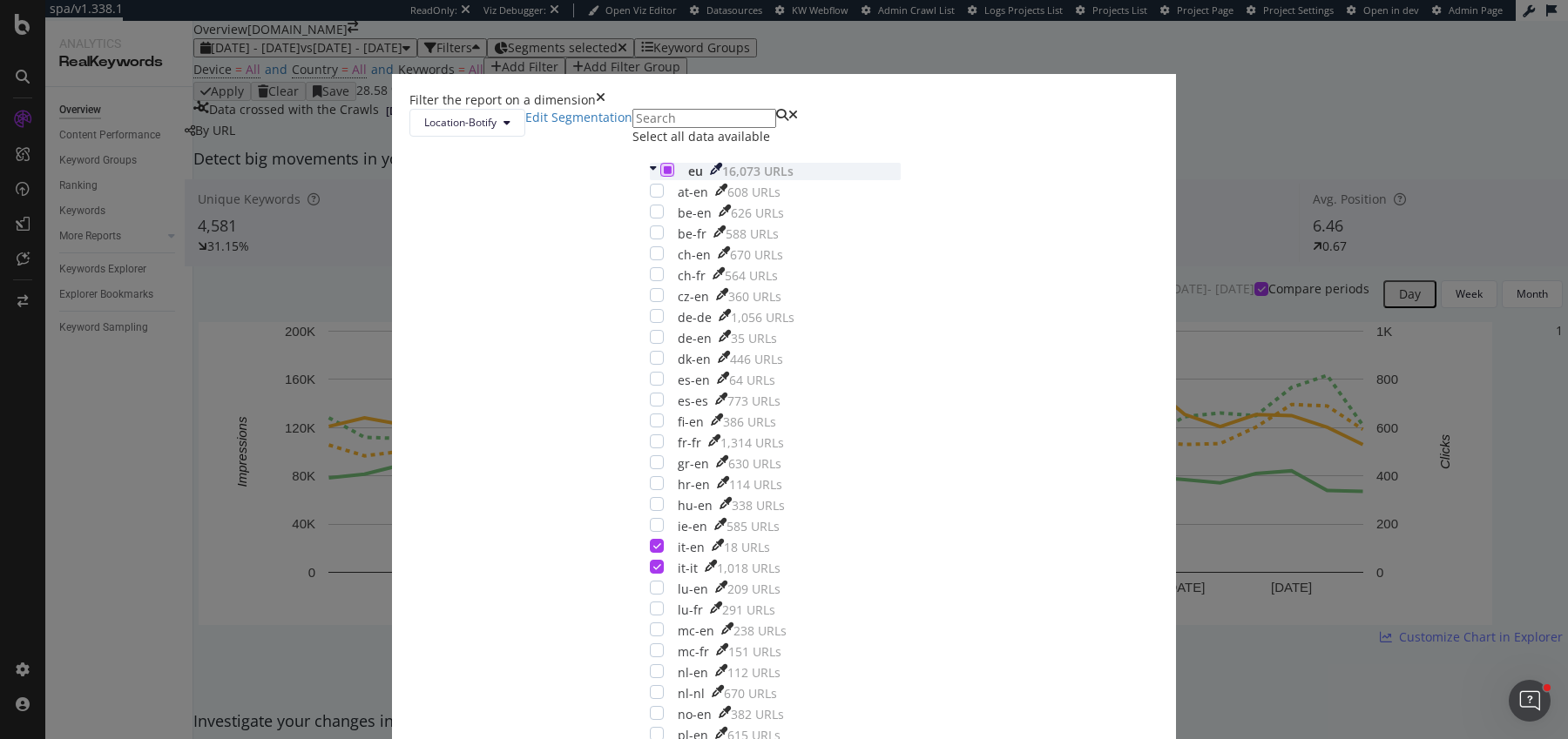
click at [663, 174] on icon "modal" at bounding box center [667, 169] width 8 height 9
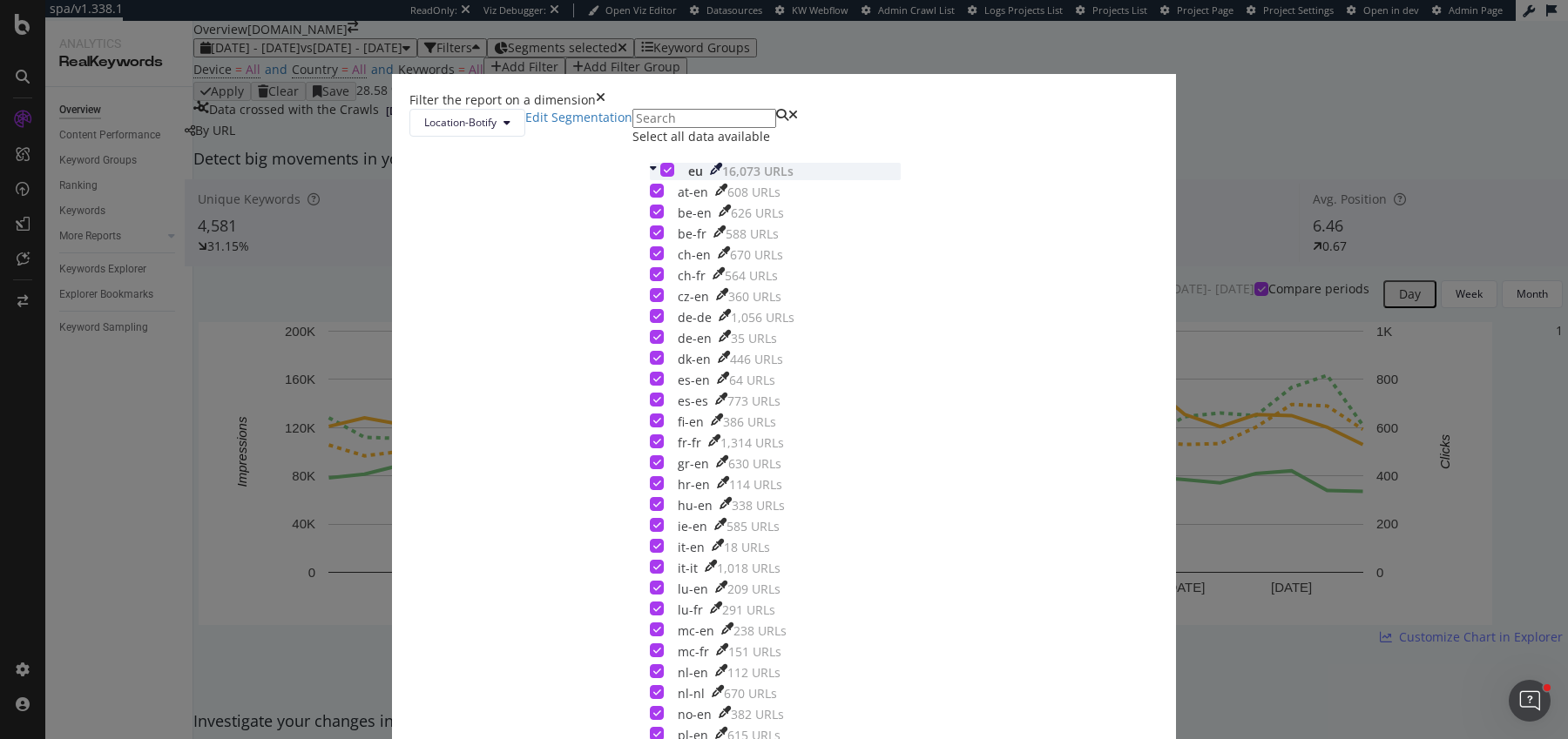
click at [663, 174] on icon "modal" at bounding box center [667, 169] width 8 height 9
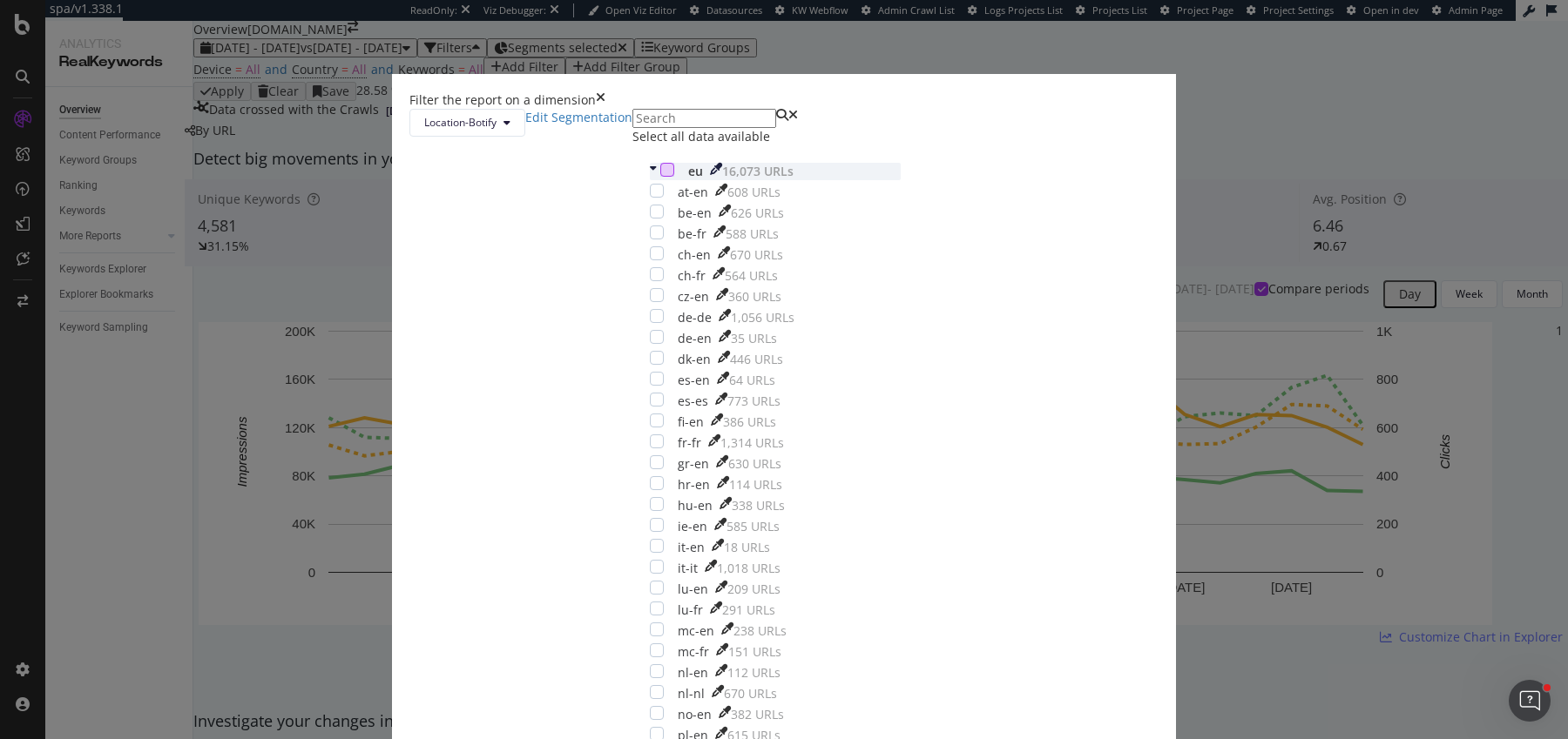
click at [650, 434] on div "at-en 608 URLs be-en 626 URLs be-fr 588 URLs ch-en 670 URLs ch-fr 564 URLs cz-e…" at bounding box center [775, 537] width 251 height 707
click at [650, 323] on div "modal" at bounding box center [656, 315] width 14 height 14
click at [650, 326] on div "de-de 1,056 URLs" at bounding box center [775, 317] width 251 height 18
click at [650, 456] on div "at-en 608 URLs be-en 626 URLs be-fr 588 URLs ch-en 670 URLs ch-fr 564 URLs cz-e…" at bounding box center [775, 537] width 251 height 707
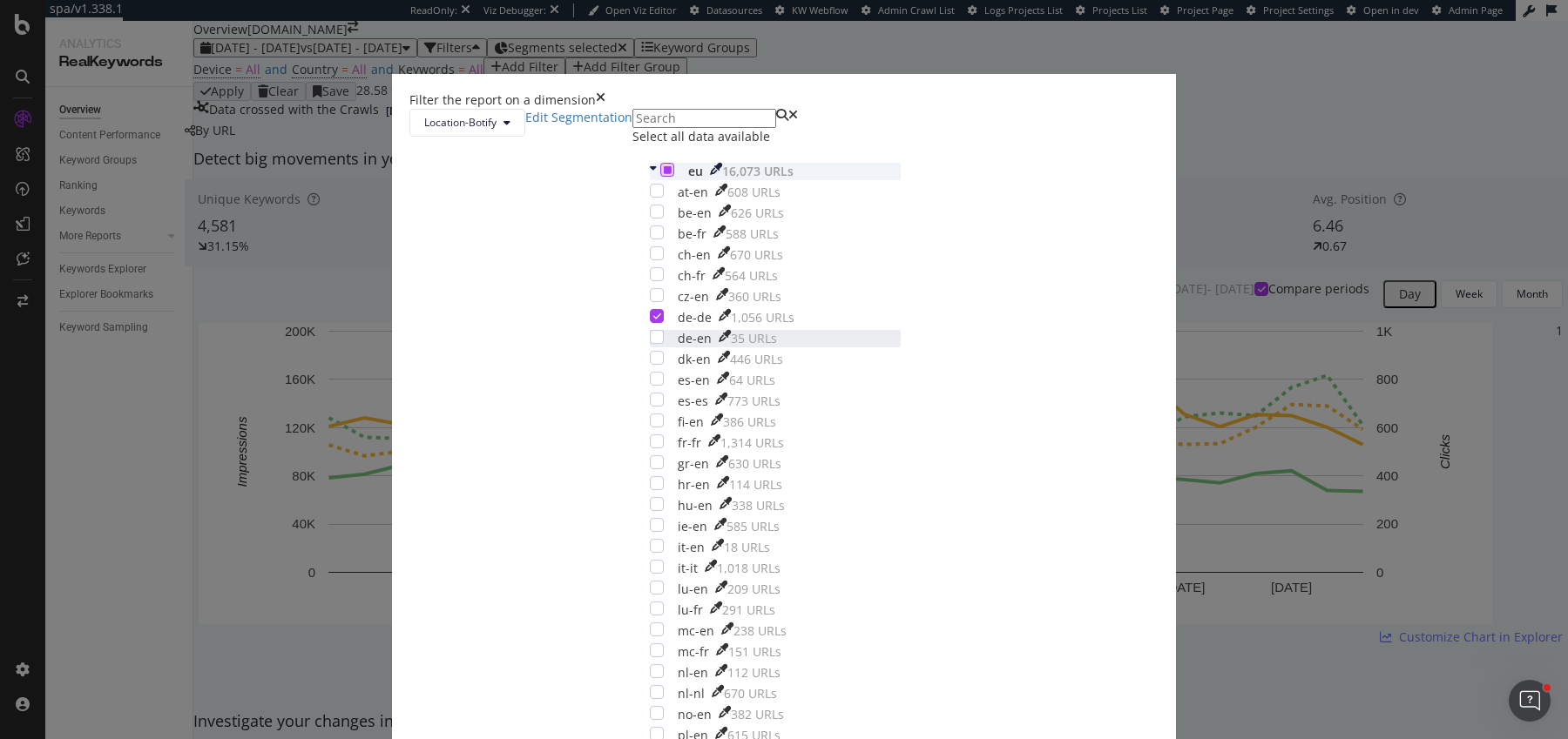
drag, startPoint x: 639, startPoint y: 444, endPoint x: 648, endPoint y: 449, distance: 10.3
click at [650, 344] on div "modal" at bounding box center [656, 337] width 14 height 14
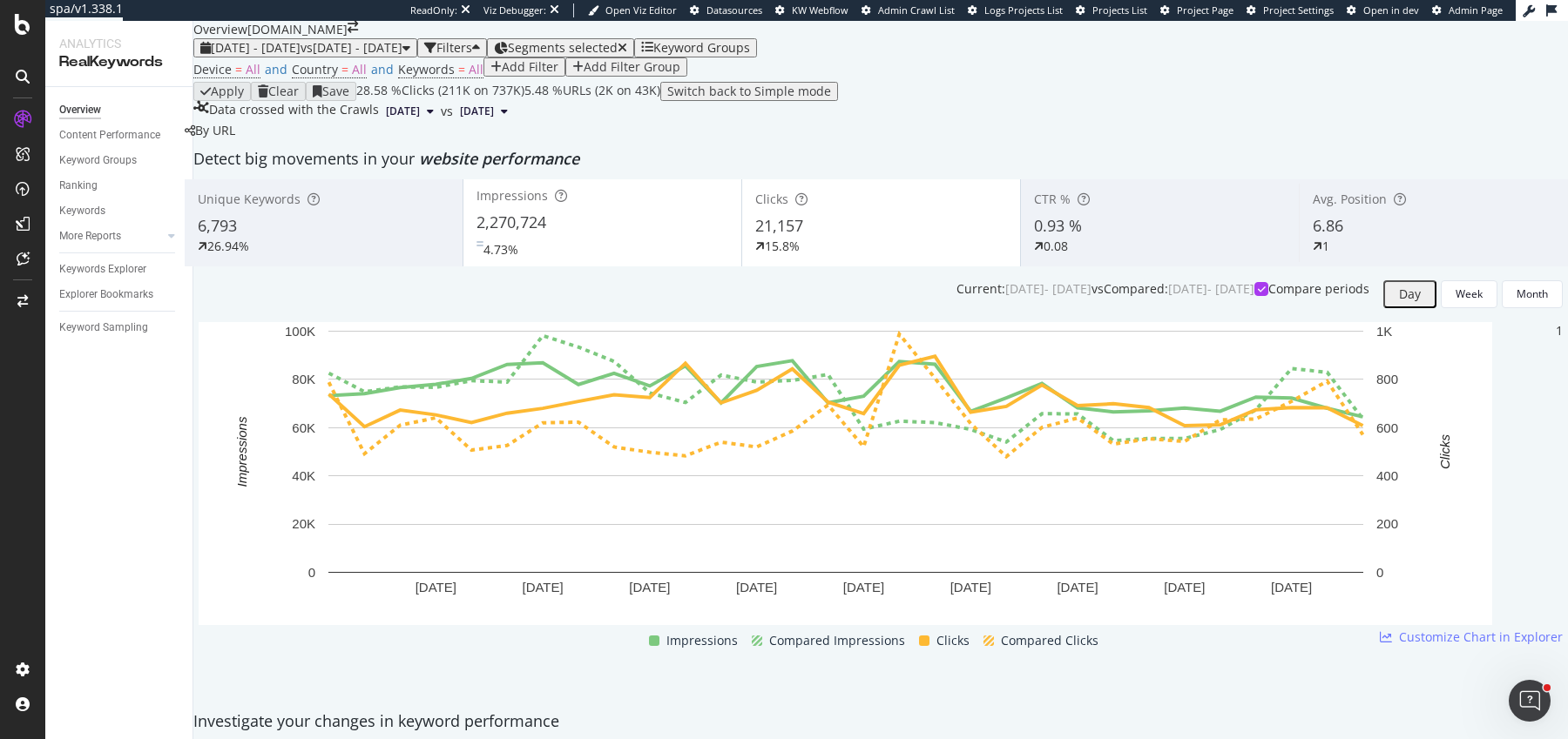
click at [507, 46] on icon "button" at bounding box center [501, 48] width 14 height 13
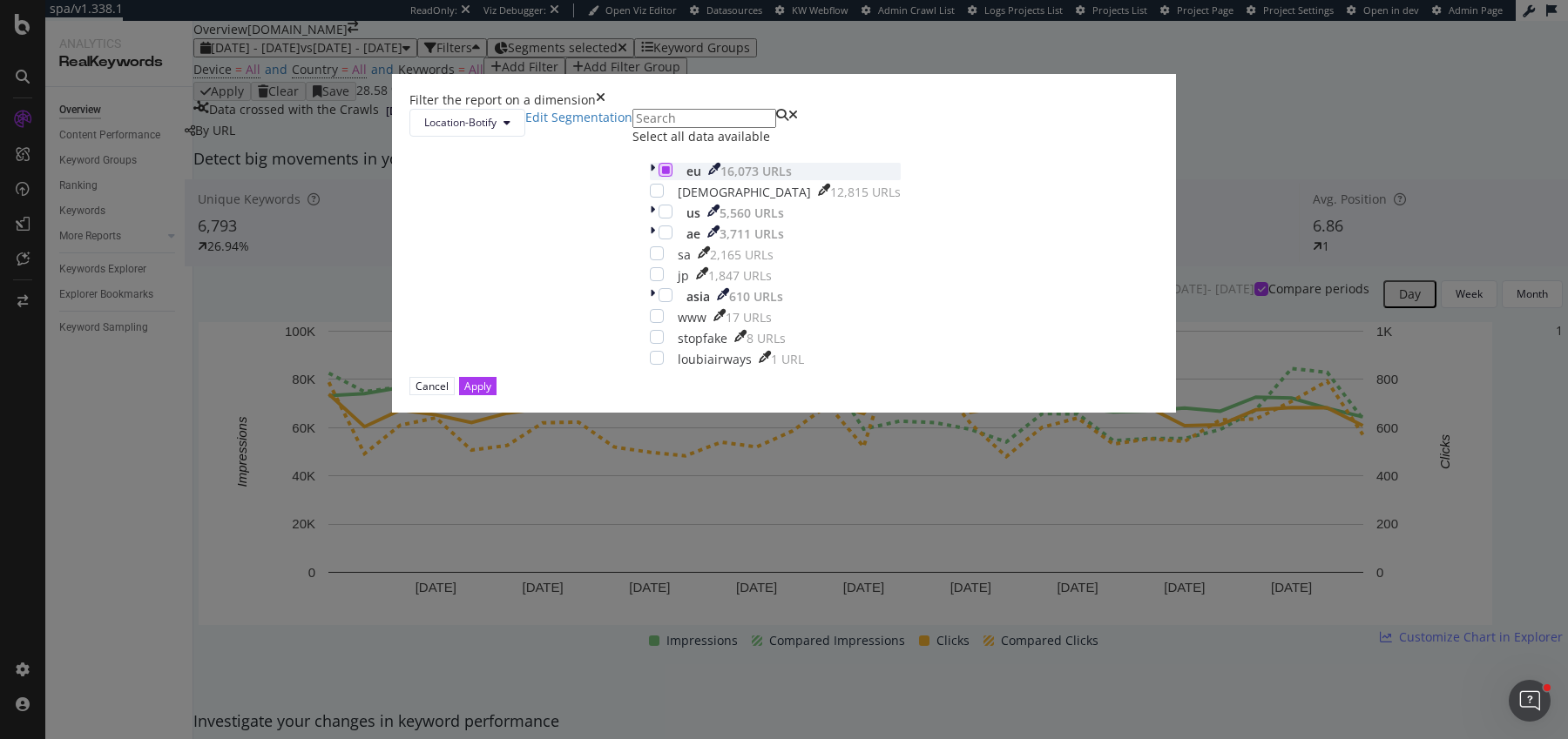
click at [662, 174] on icon "modal" at bounding box center [666, 169] width 8 height 9
click at [650, 281] on div "modal" at bounding box center [656, 275] width 14 height 14
click at [497, 395] on button "Apply" at bounding box center [477, 386] width 37 height 18
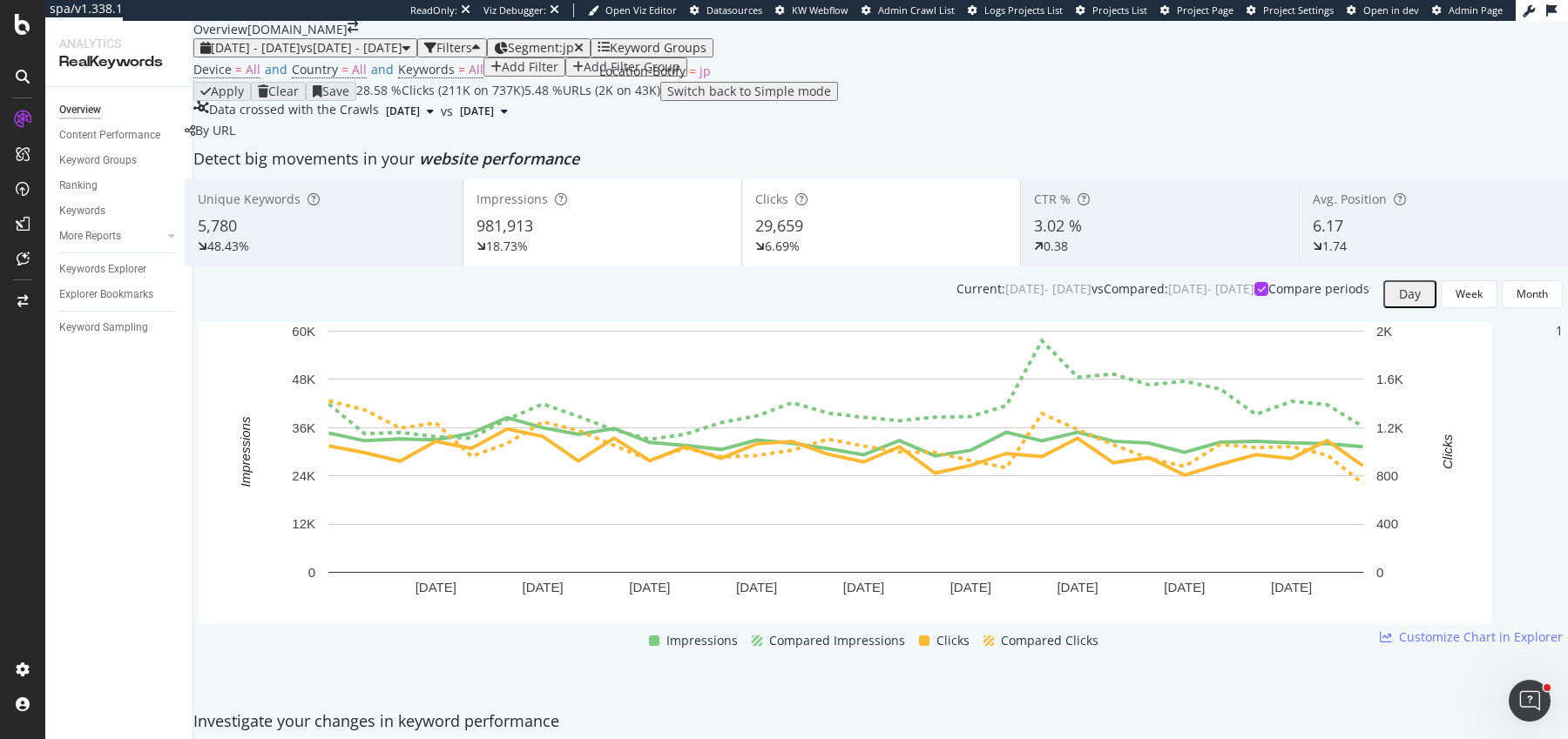
click at [671, 38] on div "2025 Sep. 1st - Sep. 30th vs 2024 Sep. 1st - Sep. 30th Filters Segment: jp Keyw…" at bounding box center [880, 80] width 1374 height 84
click at [574, 41] on span "Segment: jp" at bounding box center [541, 47] width 66 height 17
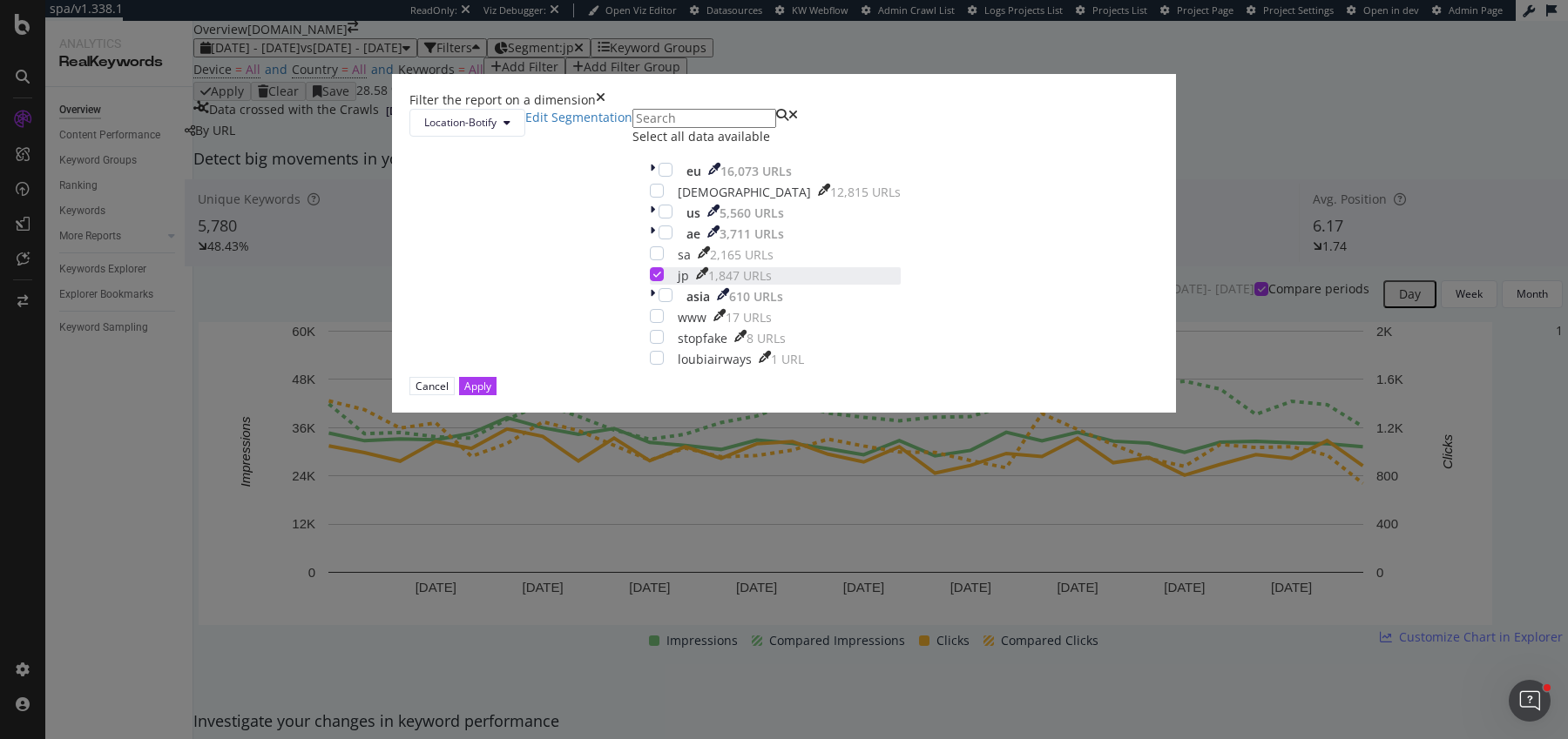
click at [653, 278] on icon "modal" at bounding box center [657, 274] width 8 height 9
click at [650, 368] on div "eu 16,073 URLs christianlouboutin 12,815 URLs us 5,560 URLs ae 3,711 URLs sa 2,…" at bounding box center [775, 265] width 251 height 205
click at [658, 240] on div "modal" at bounding box center [665, 233] width 14 height 14
click at [650, 260] on div "modal" at bounding box center [656, 253] width 14 height 14
click at [491, 394] on div "Apply" at bounding box center [478, 386] width 27 height 17
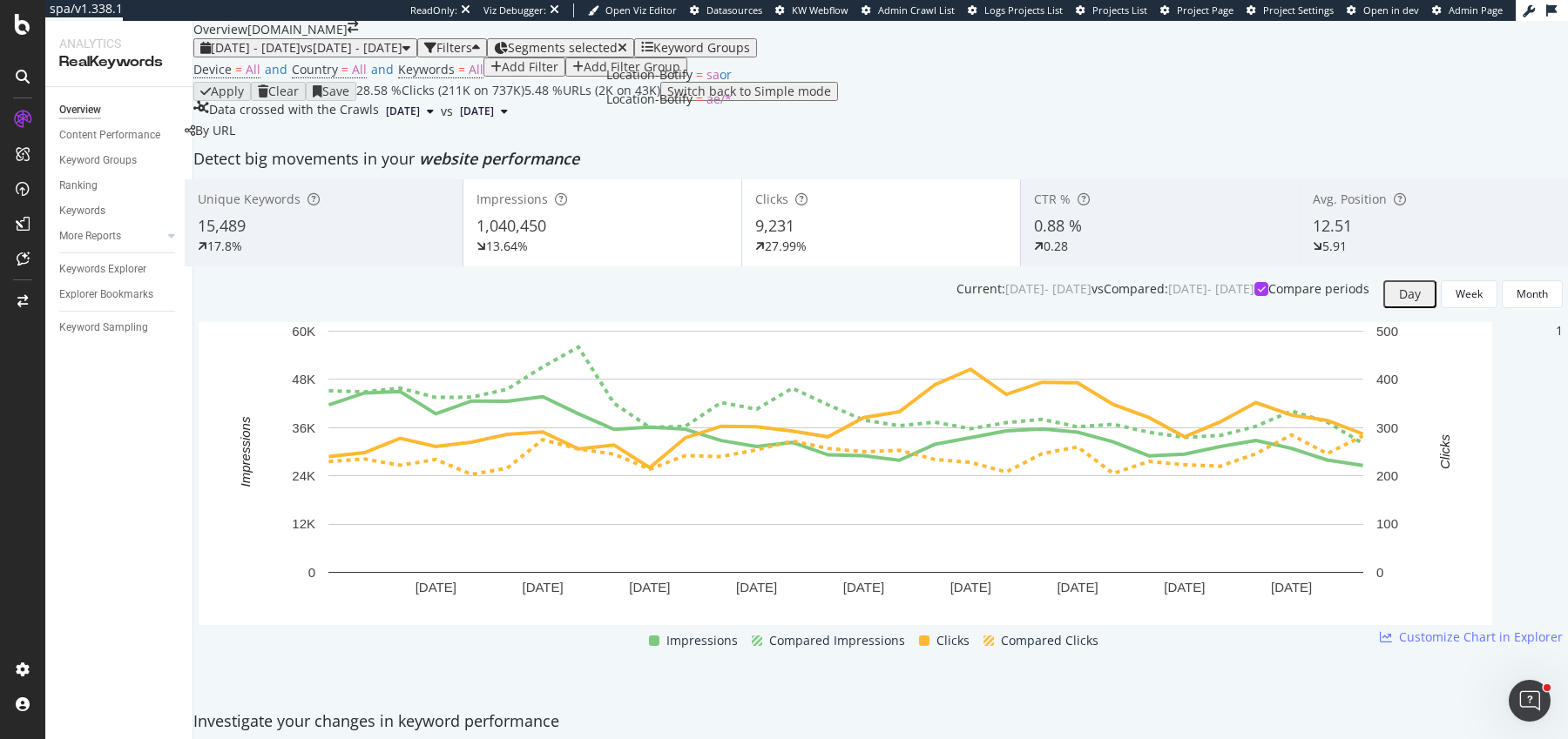
click at [617, 39] on span "Segments selected" at bounding box center [562, 47] width 110 height 17
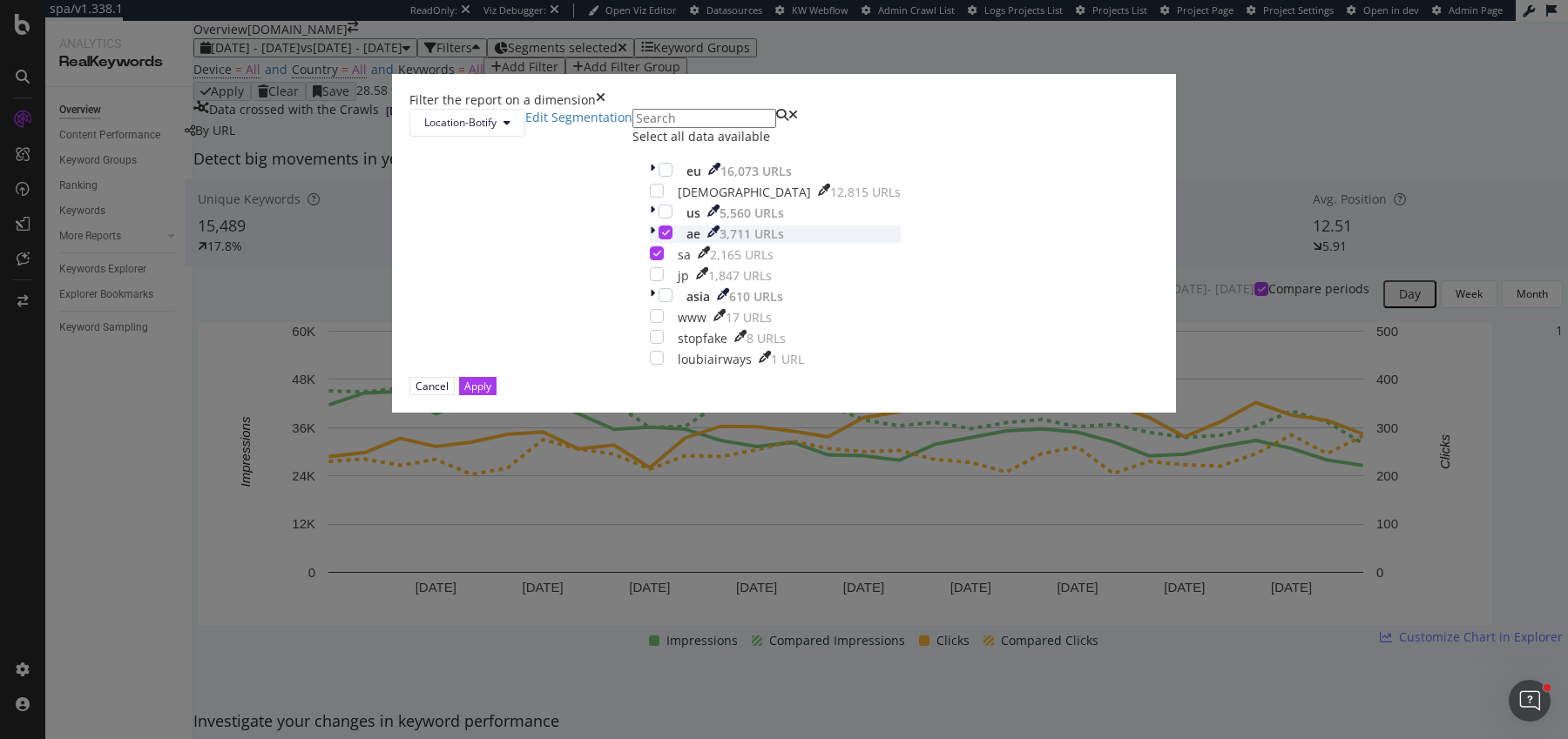
click at [662, 237] on icon "modal" at bounding box center [666, 232] width 8 height 9
click at [653, 258] on icon "modal" at bounding box center [657, 253] width 8 height 9
click at [650, 222] on div "modal" at bounding box center [653, 213] width 9 height 18
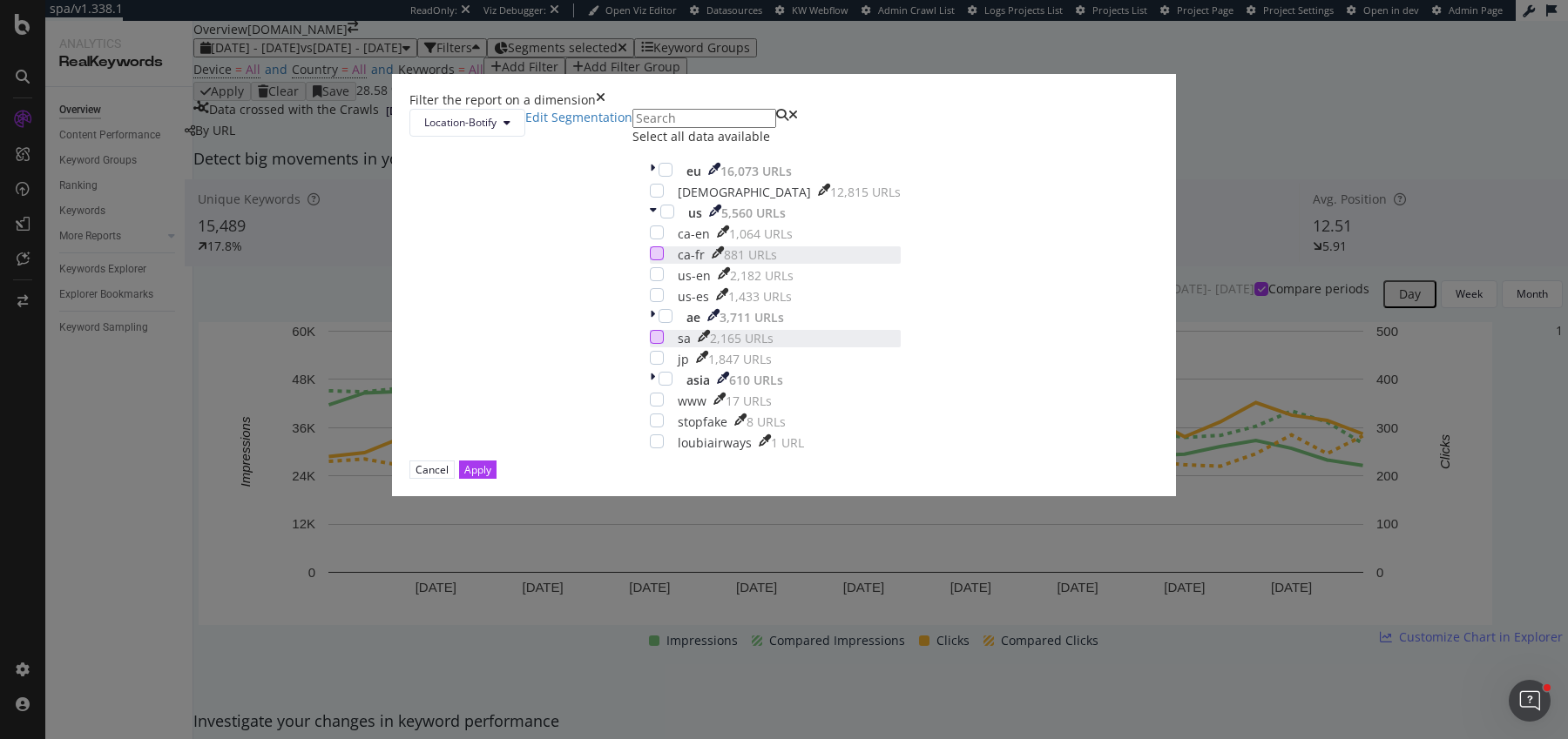
click at [650, 260] on div "modal" at bounding box center [656, 253] width 14 height 14
click at [650, 240] on div "modal" at bounding box center [656, 233] width 14 height 14
click at [491, 477] on div "Apply" at bounding box center [478, 469] width 27 height 15
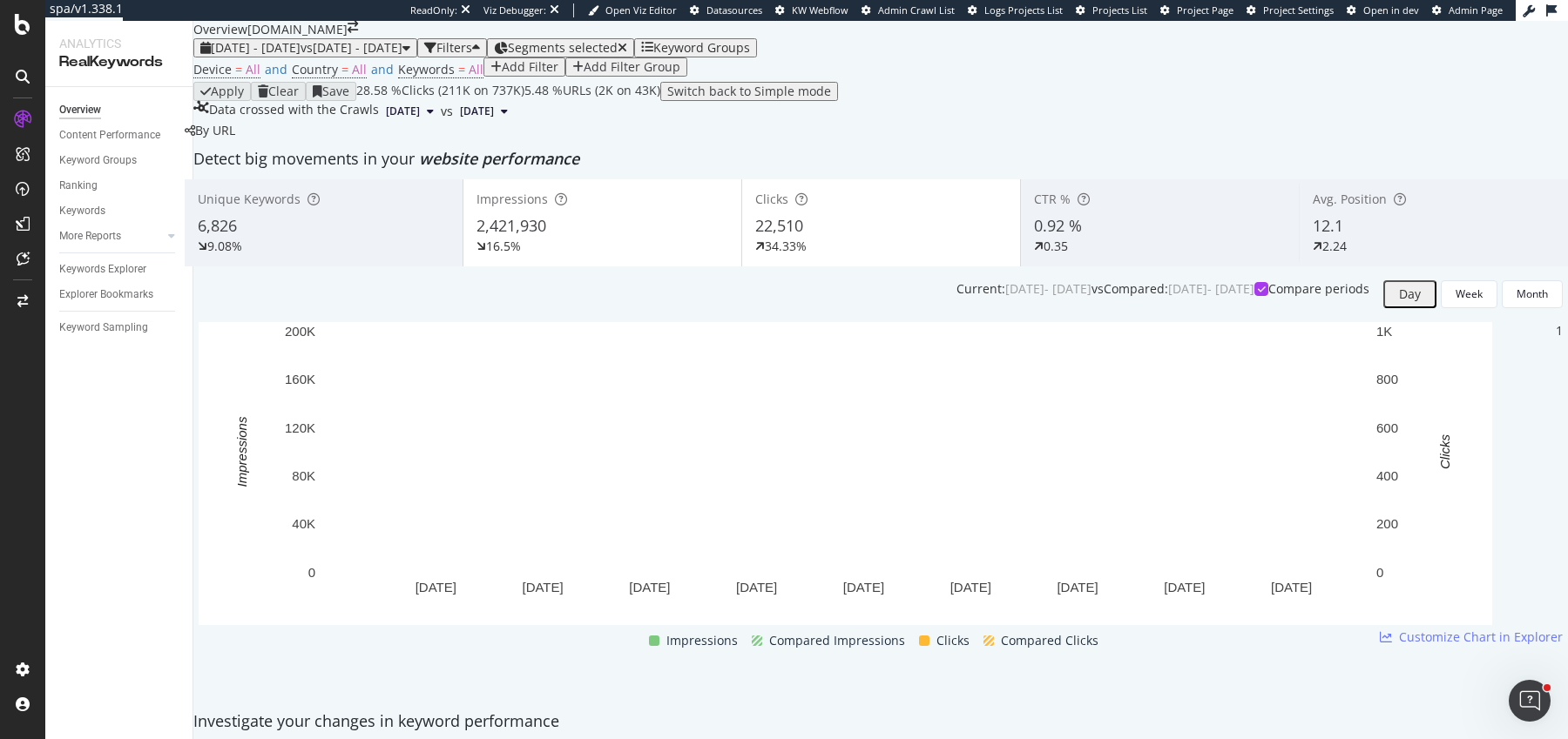
scroll to position [1506, 0]
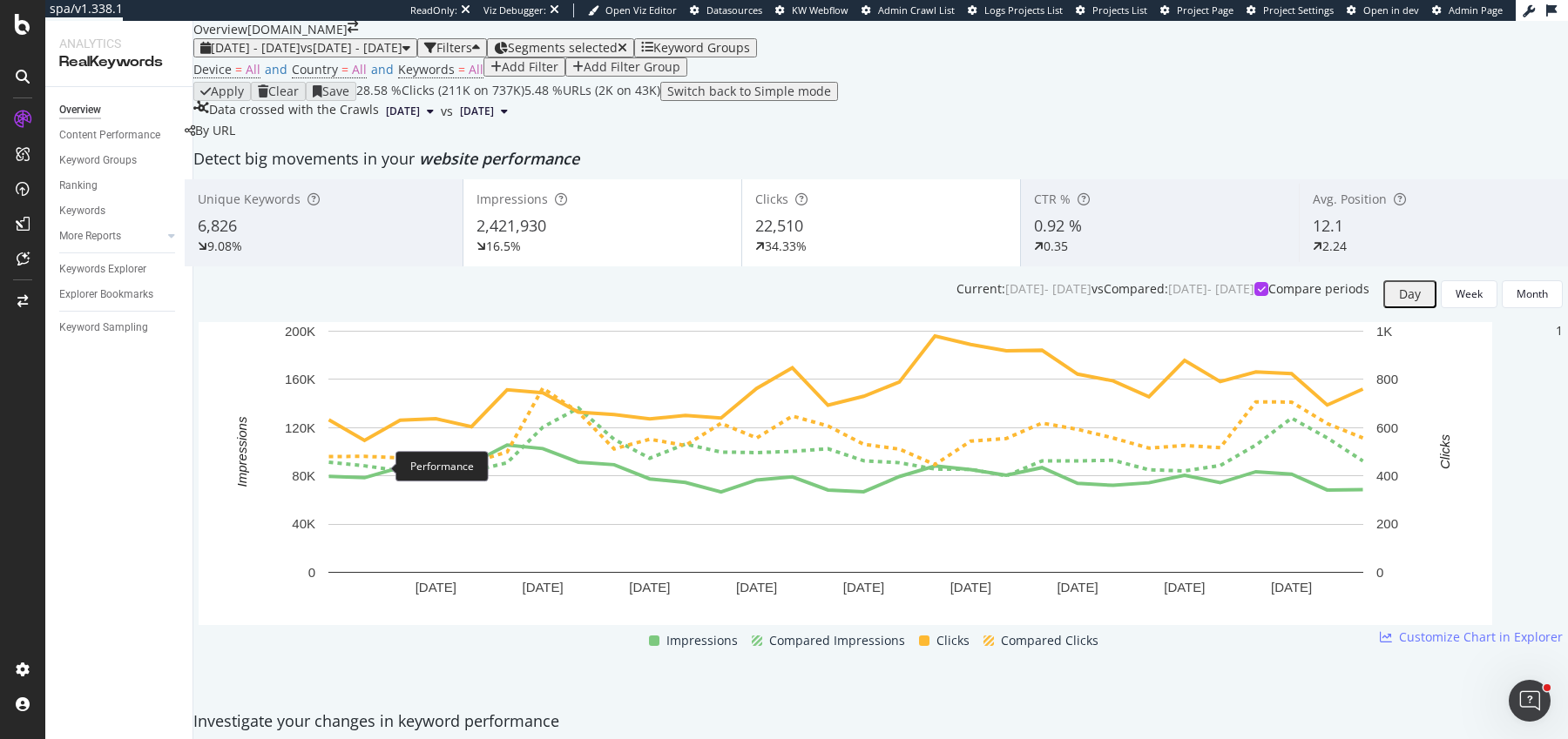
click at [1476, 342] on span "Impressions" at bounding box center [1500, 343] width 82 height 16
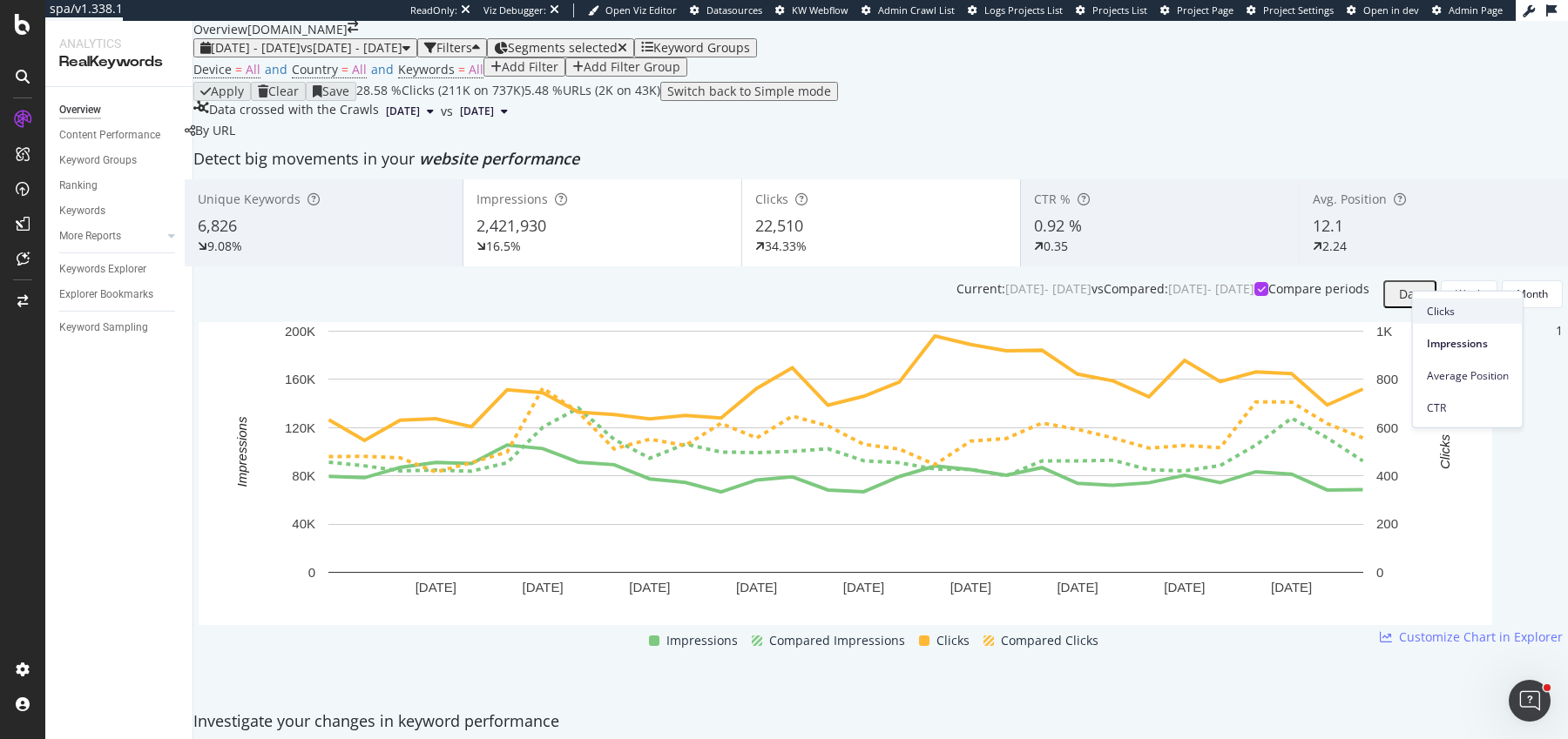
click at [1461, 315] on span "Clicks" at bounding box center [1468, 311] width 82 height 16
click at [617, 55] on span "Segments selected" at bounding box center [562, 47] width 110 height 17
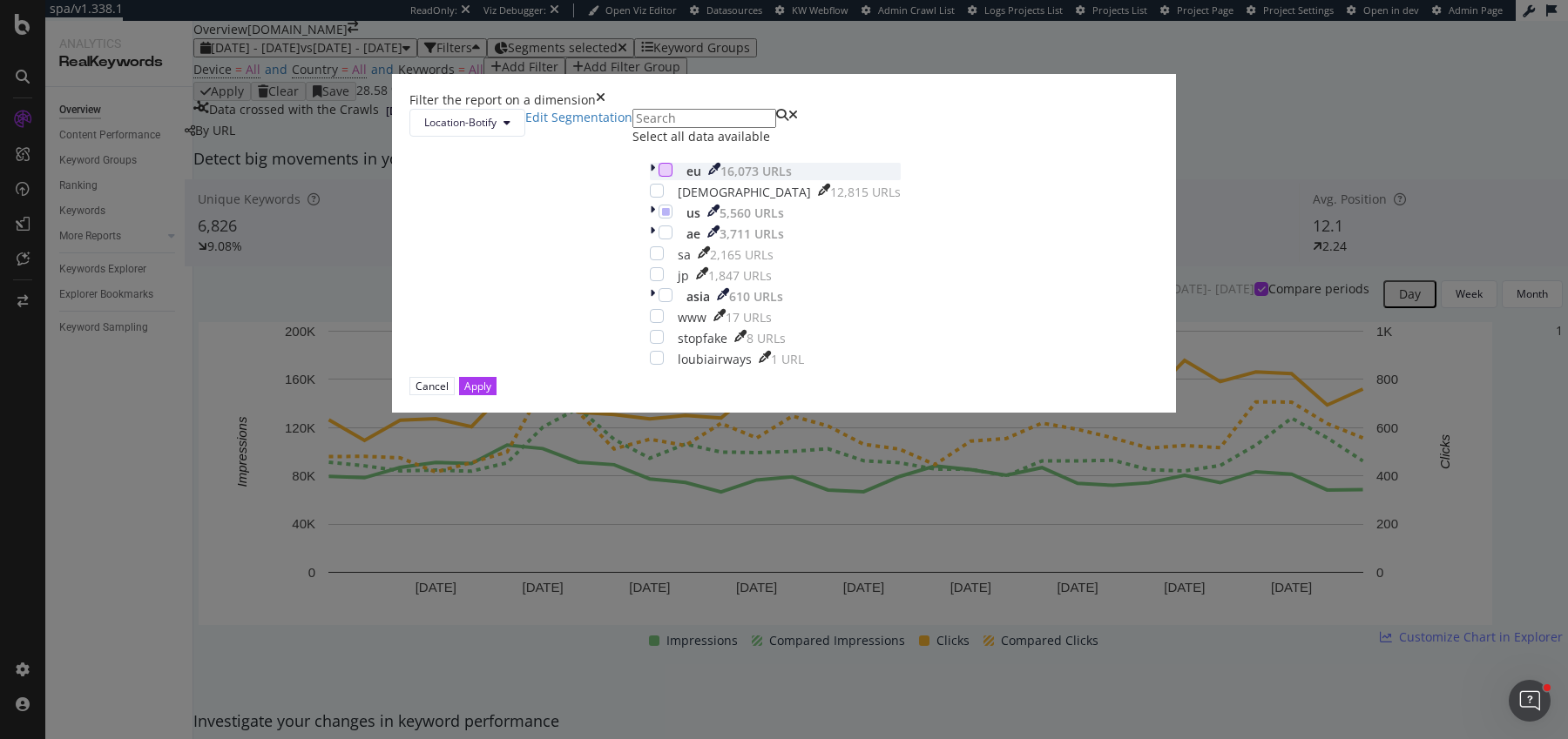
click at [658, 177] on div "modal" at bounding box center [665, 169] width 14 height 14
click at [662, 216] on icon "modal" at bounding box center [666, 211] width 8 height 9
drag, startPoint x: 927, startPoint y: 573, endPoint x: 1382, endPoint y: 2, distance: 730.1
click at [491, 393] on div "Apply" at bounding box center [478, 386] width 27 height 15
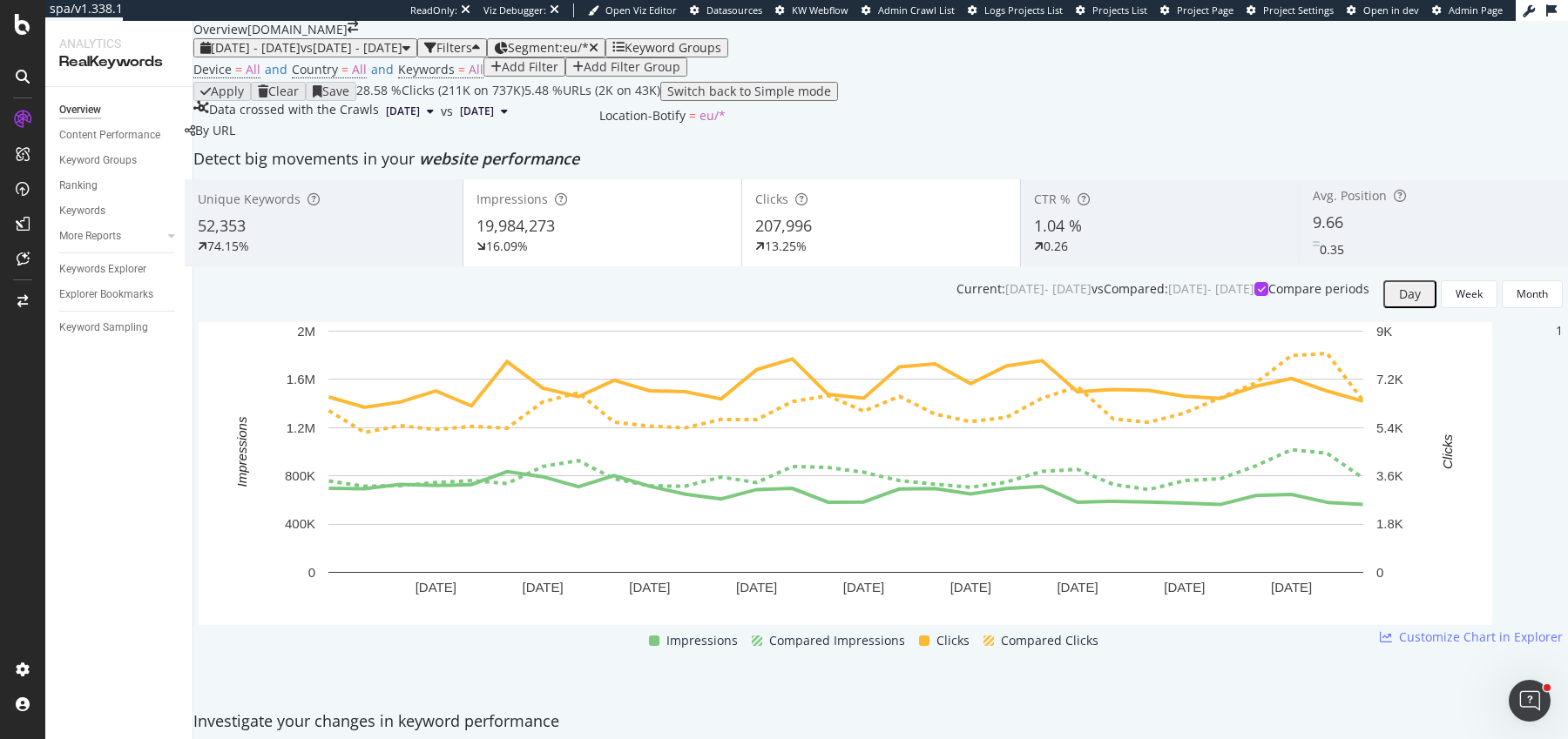
click at [589, 55] on span "Segment: eu/*" at bounding box center [547, 47] width 81 height 17
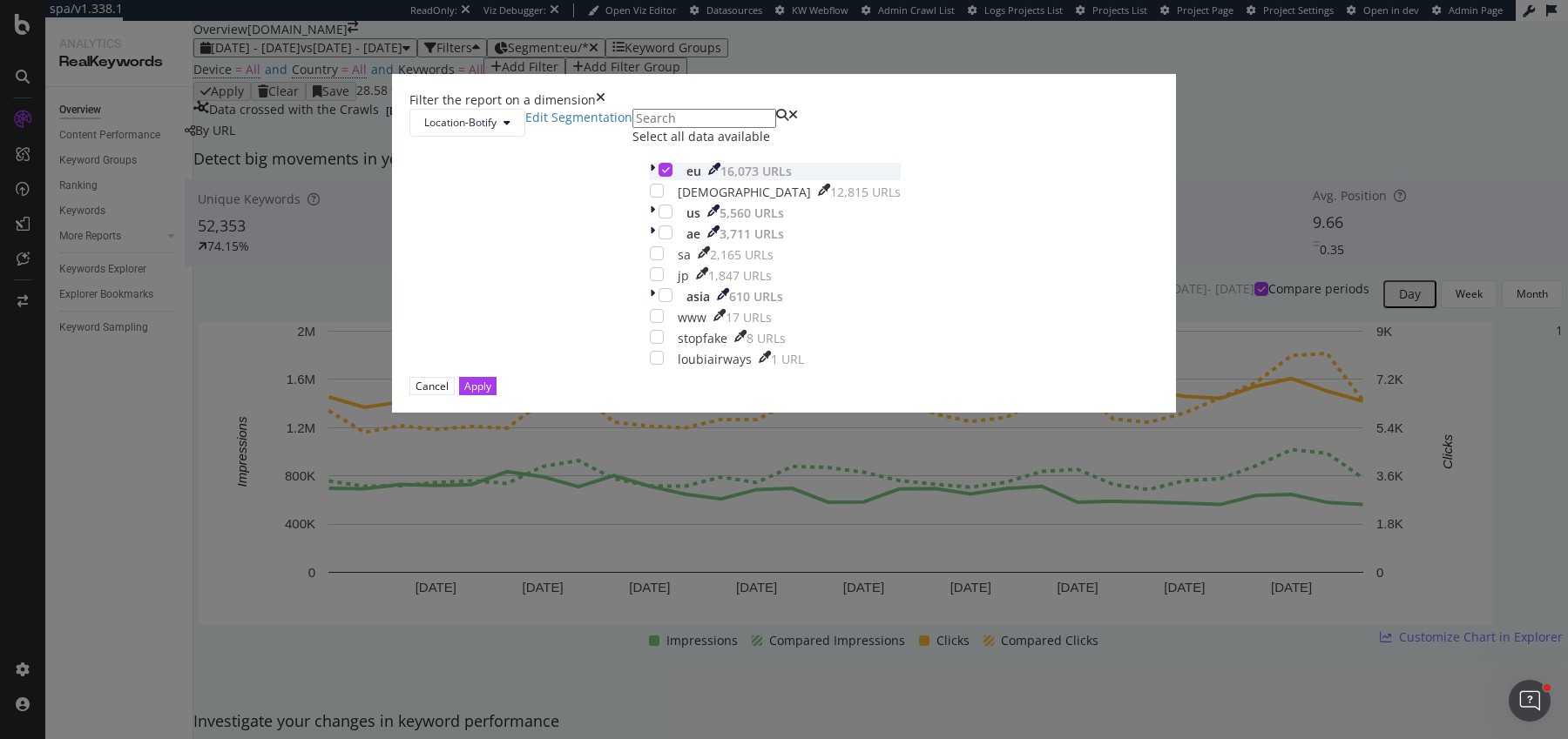
click at [662, 174] on icon "modal" at bounding box center [666, 169] width 8 height 9
click at [650, 180] on div "modal" at bounding box center [653, 171] width 9 height 18
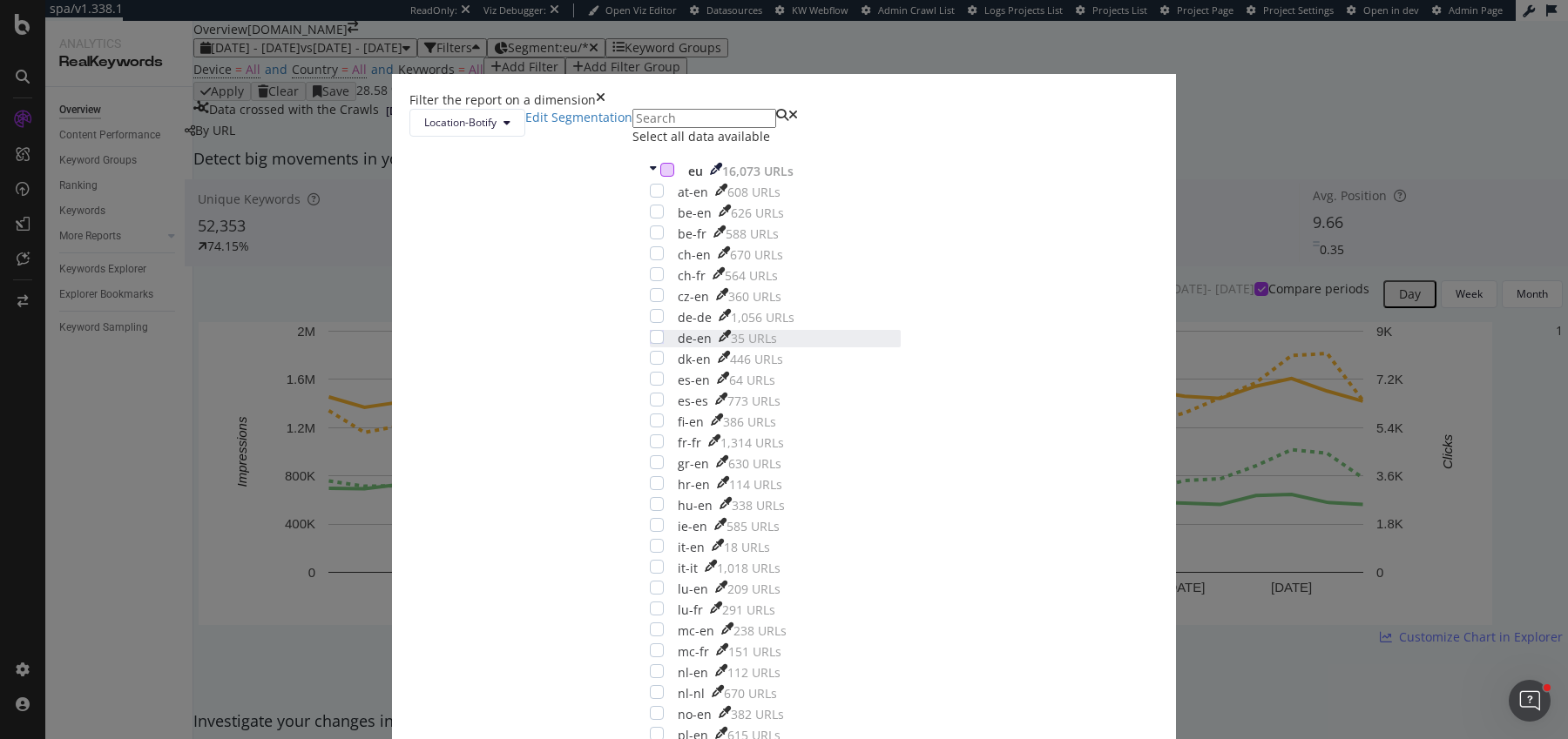
scroll to position [66, 0]
click at [650, 449] on div "modal" at bounding box center [656, 441] width 14 height 14
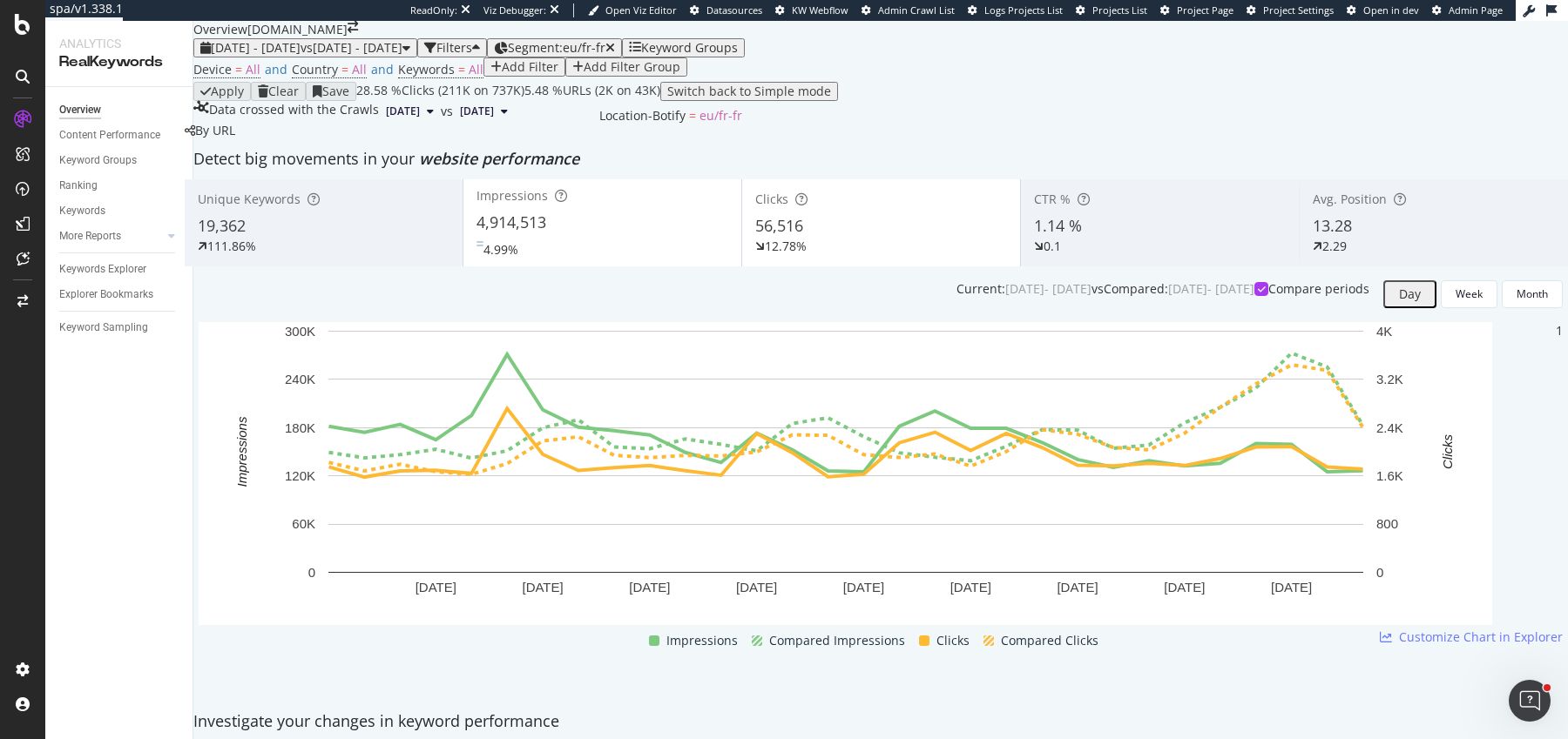
click at [615, 55] on div "Segment: eu/fr-fr" at bounding box center [561, 48] width 107 height 14
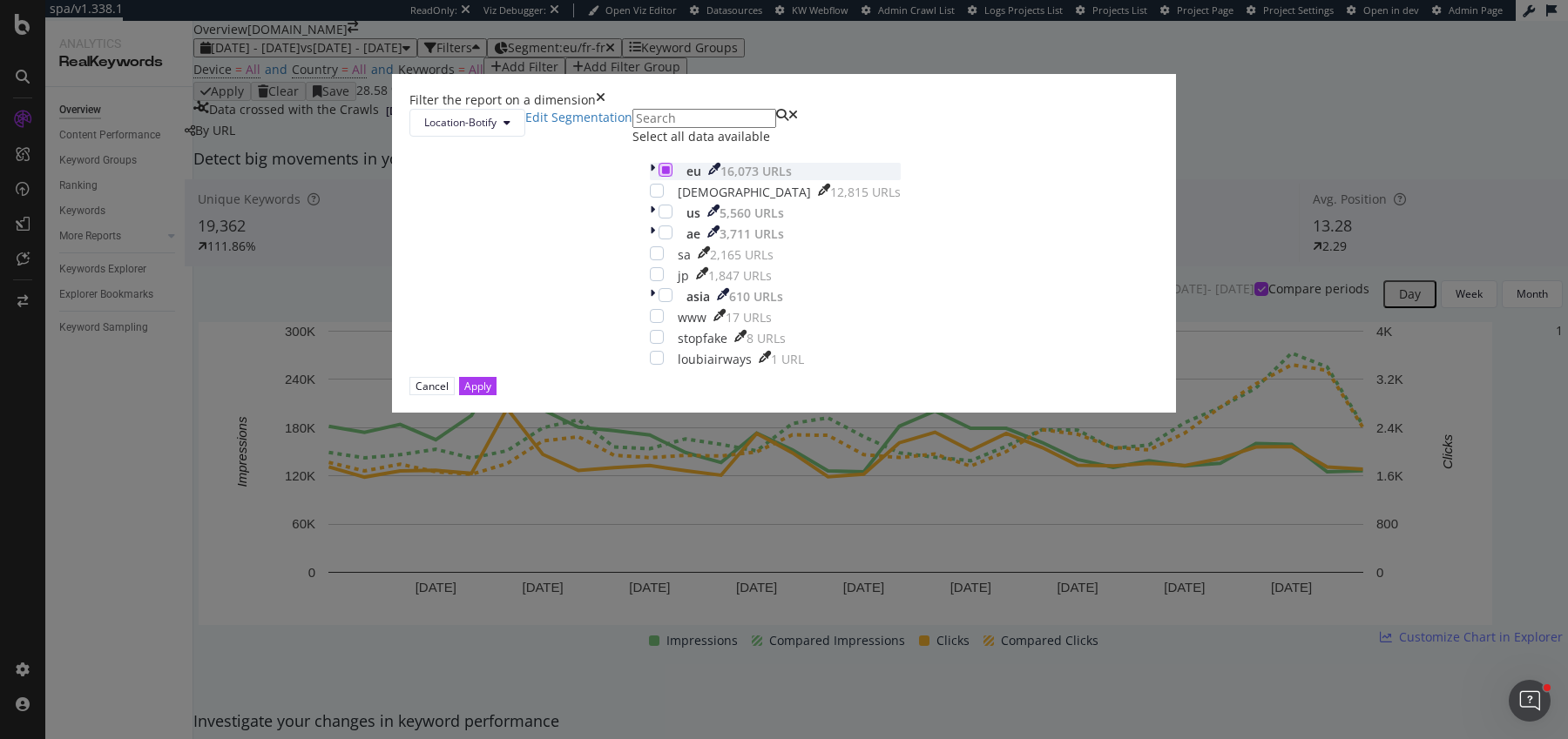
click at [662, 174] on icon "modal" at bounding box center [666, 169] width 8 height 9
click at [650, 180] on div "modal" at bounding box center [653, 171] width 9 height 18
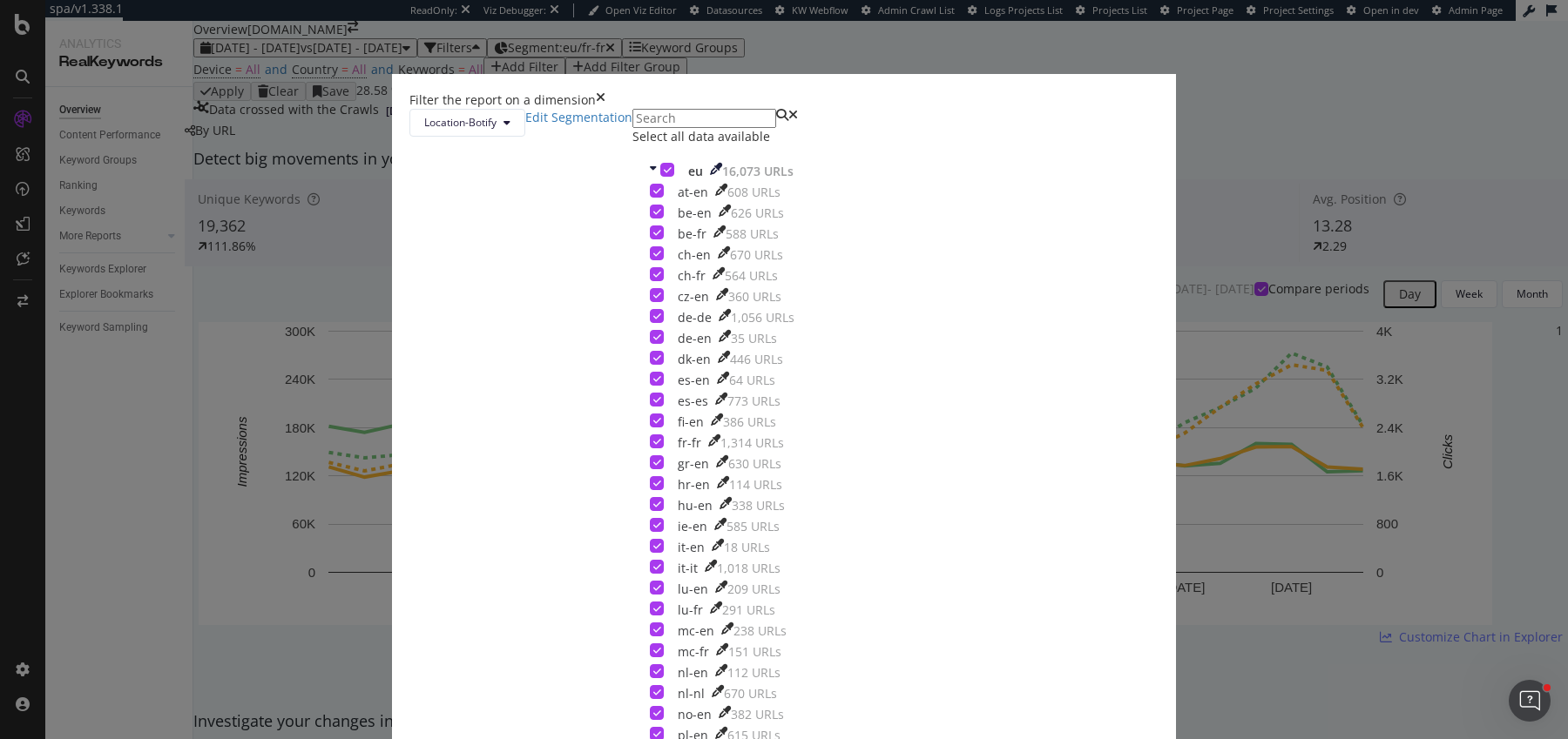
click at [663, 174] on icon "modal" at bounding box center [667, 169] width 8 height 9
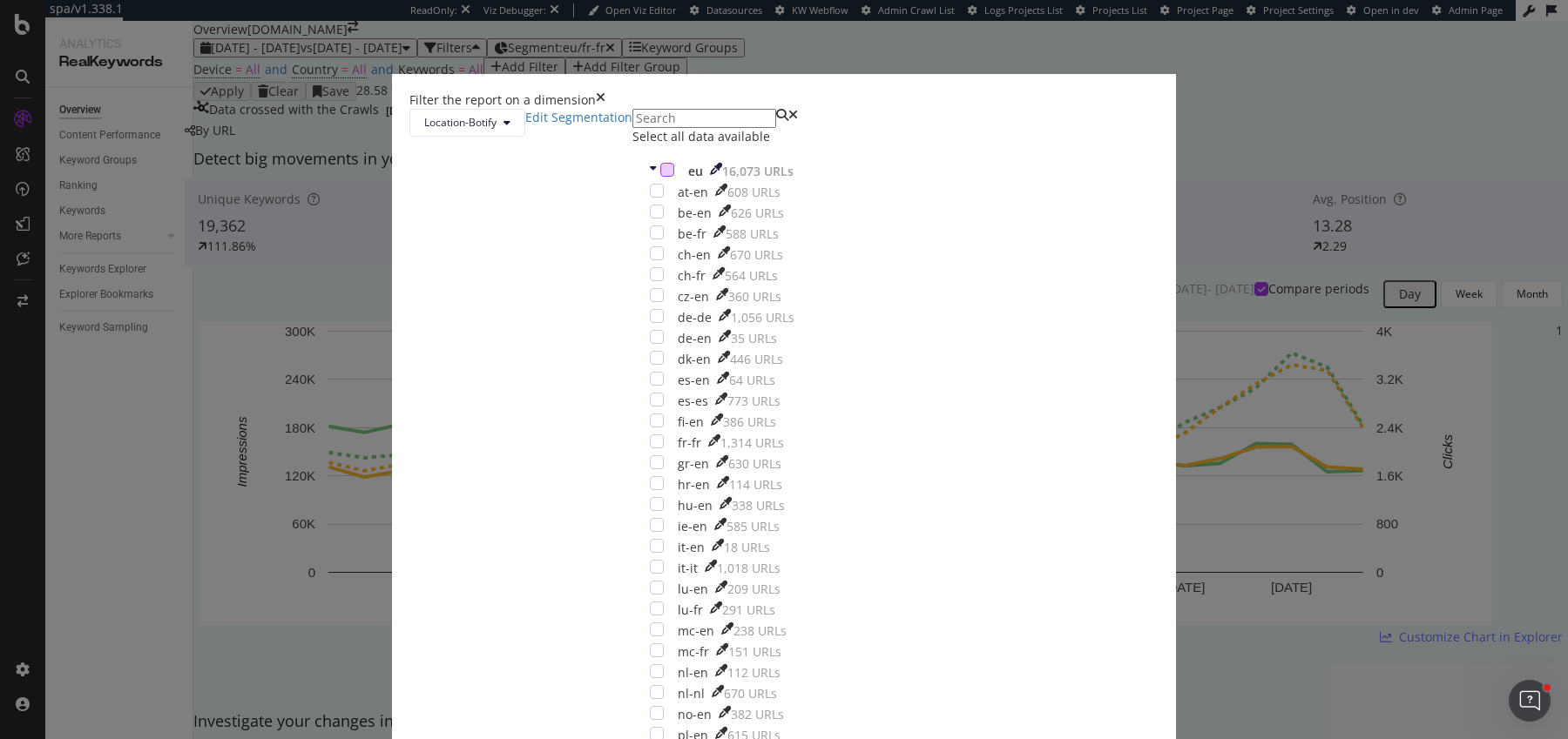
click at [678, 128] on input "modal" at bounding box center [704, 119] width 144 height 19
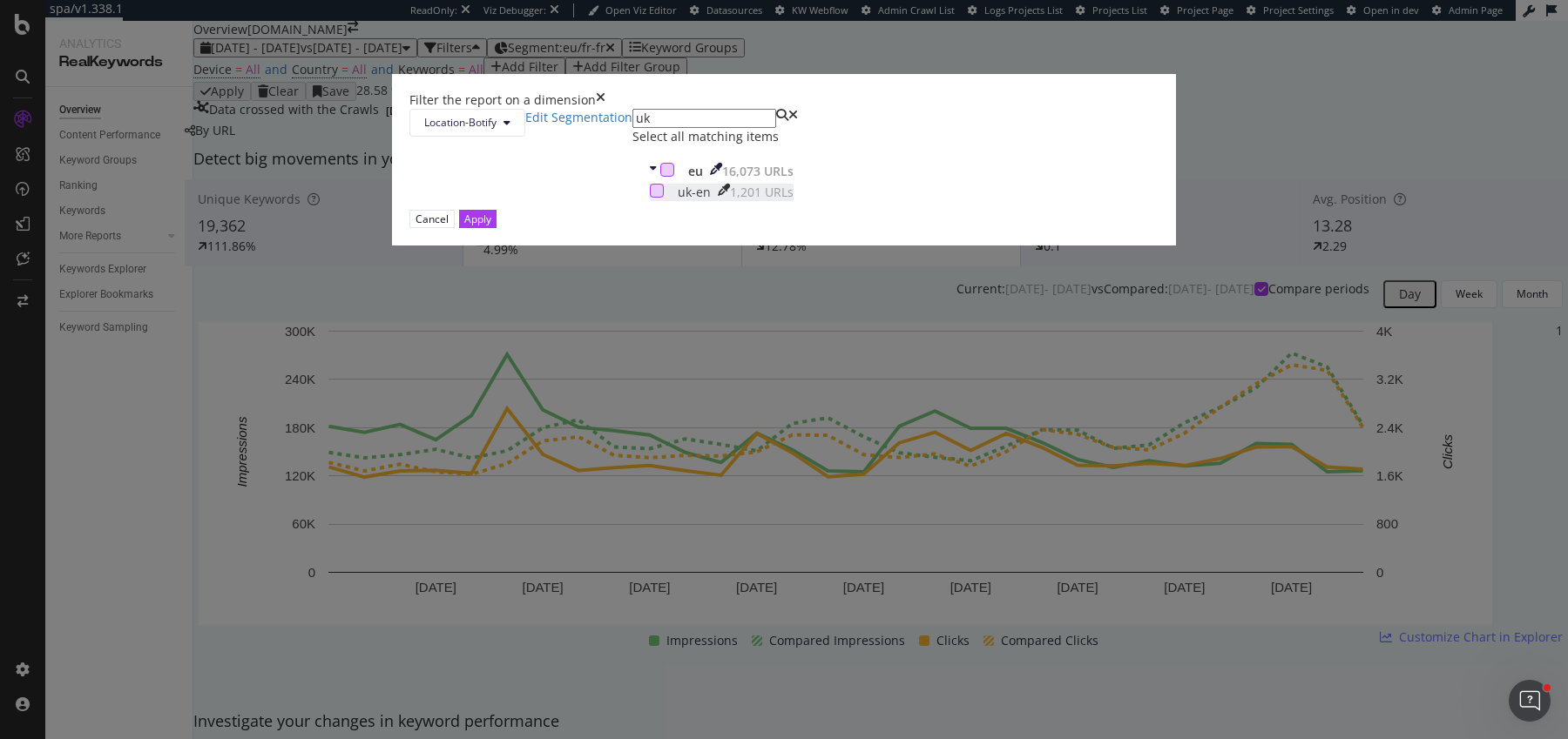
type input "uk"
click at [650, 198] on div "modal" at bounding box center [656, 191] width 14 height 14
click at [911, 228] on div "Cancel Apply" at bounding box center [783, 219] width 749 height 18
click at [491, 227] on div "Apply" at bounding box center [478, 218] width 27 height 15
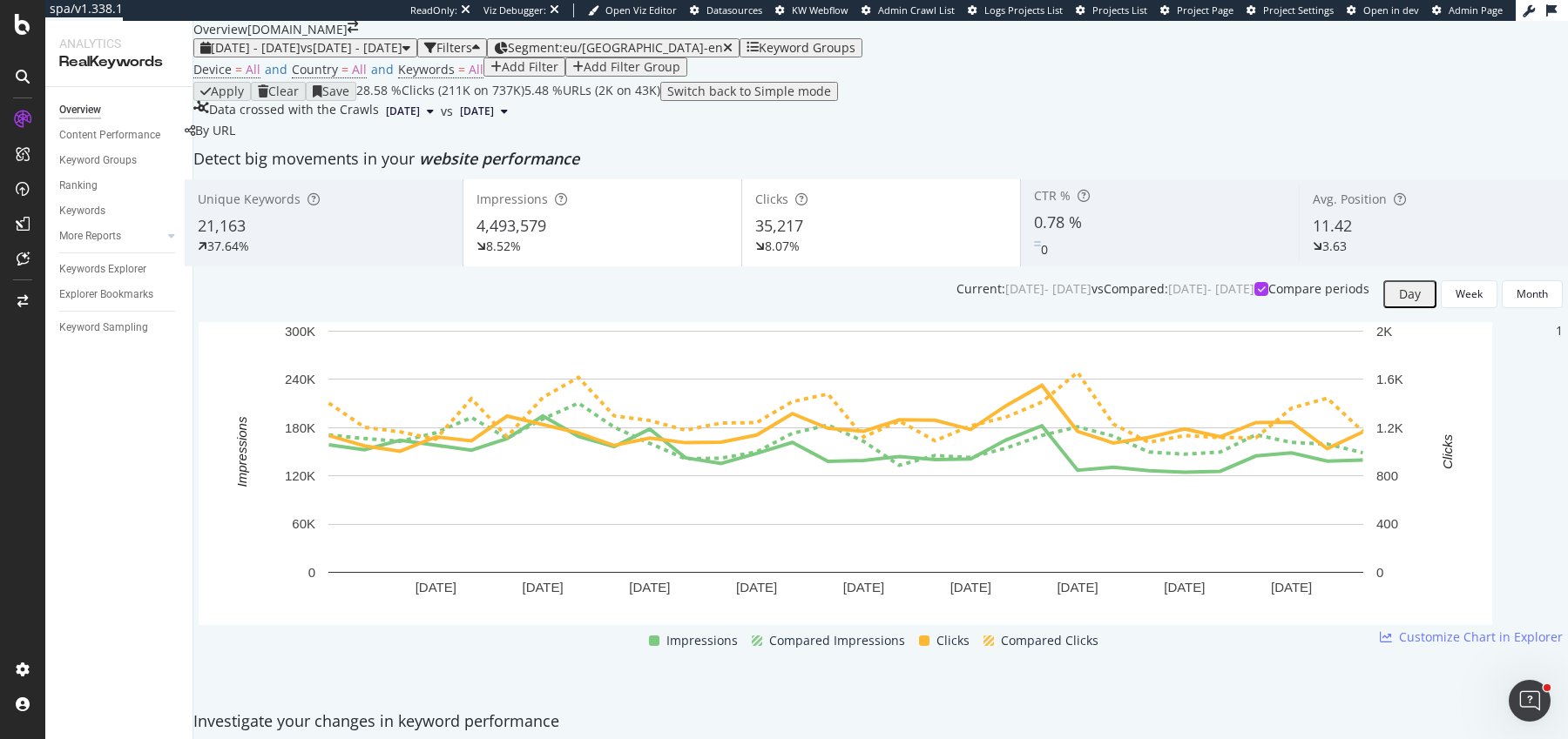
scroll to position [2033, 0]
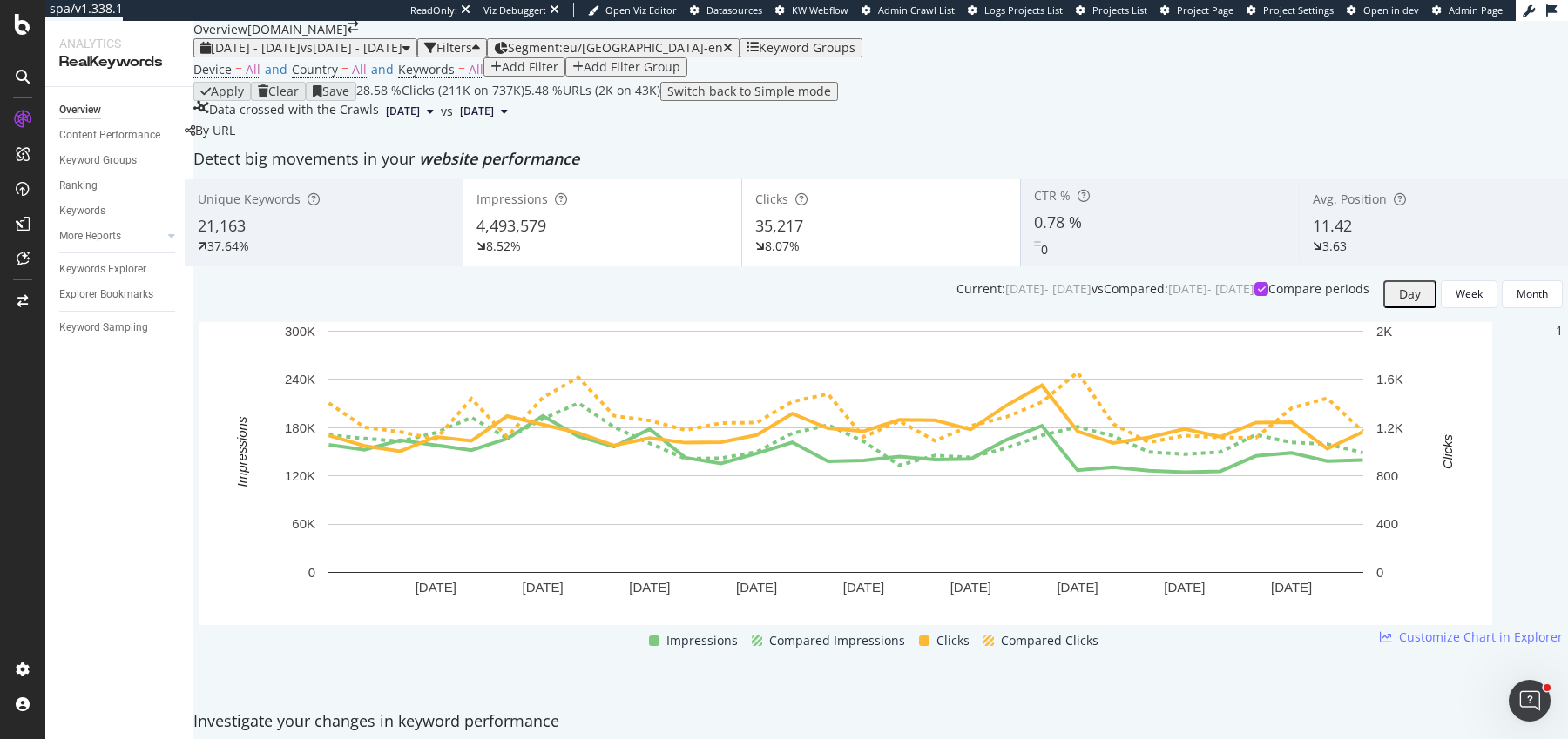
scroll to position [2000, 0]
click at [673, 41] on div "Segment: eu/uk-en" at bounding box center [619, 48] width 225 height 14
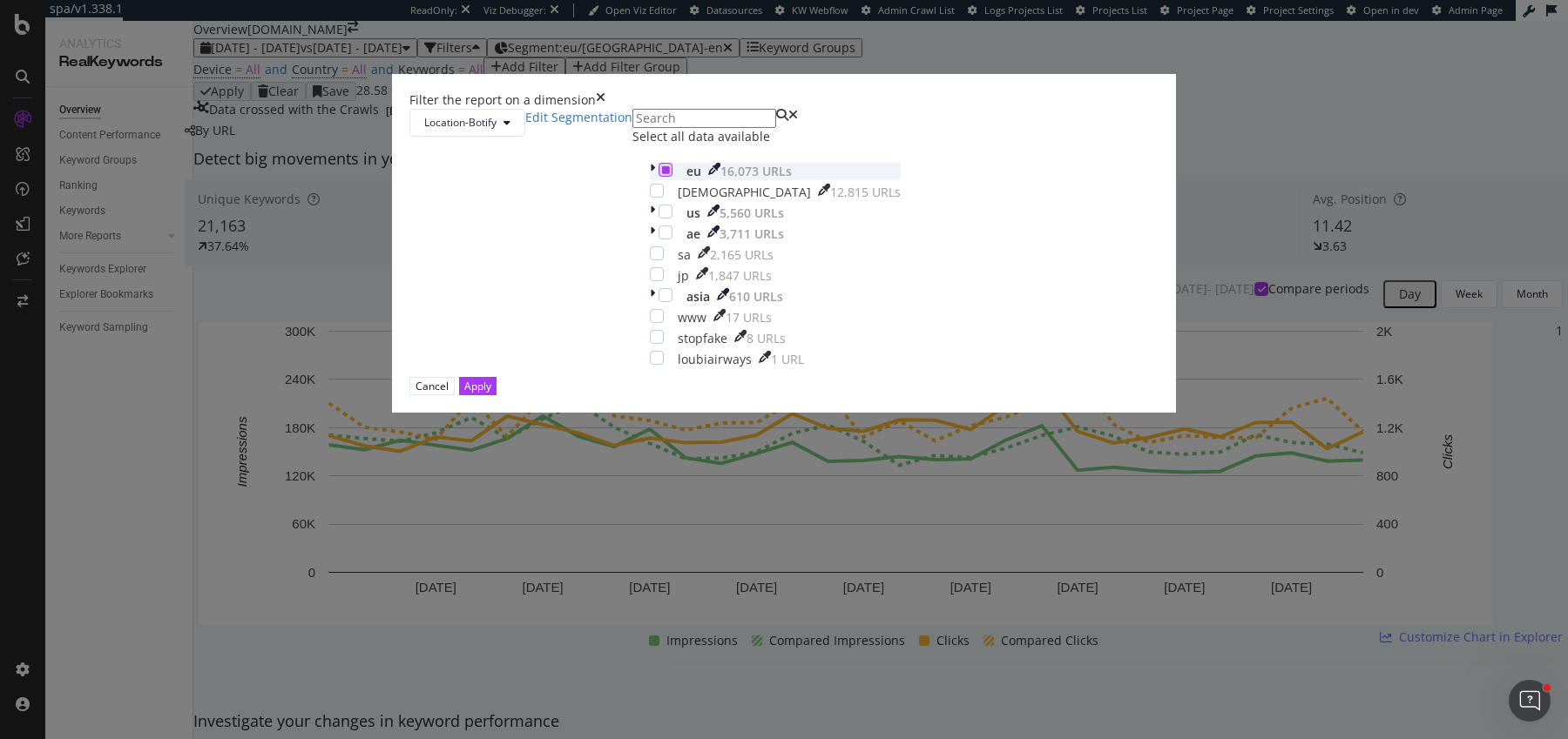
click at [662, 174] on icon "modal" at bounding box center [666, 169] width 8 height 9
click at [650, 180] on div "modal" at bounding box center [653, 171] width 9 height 18
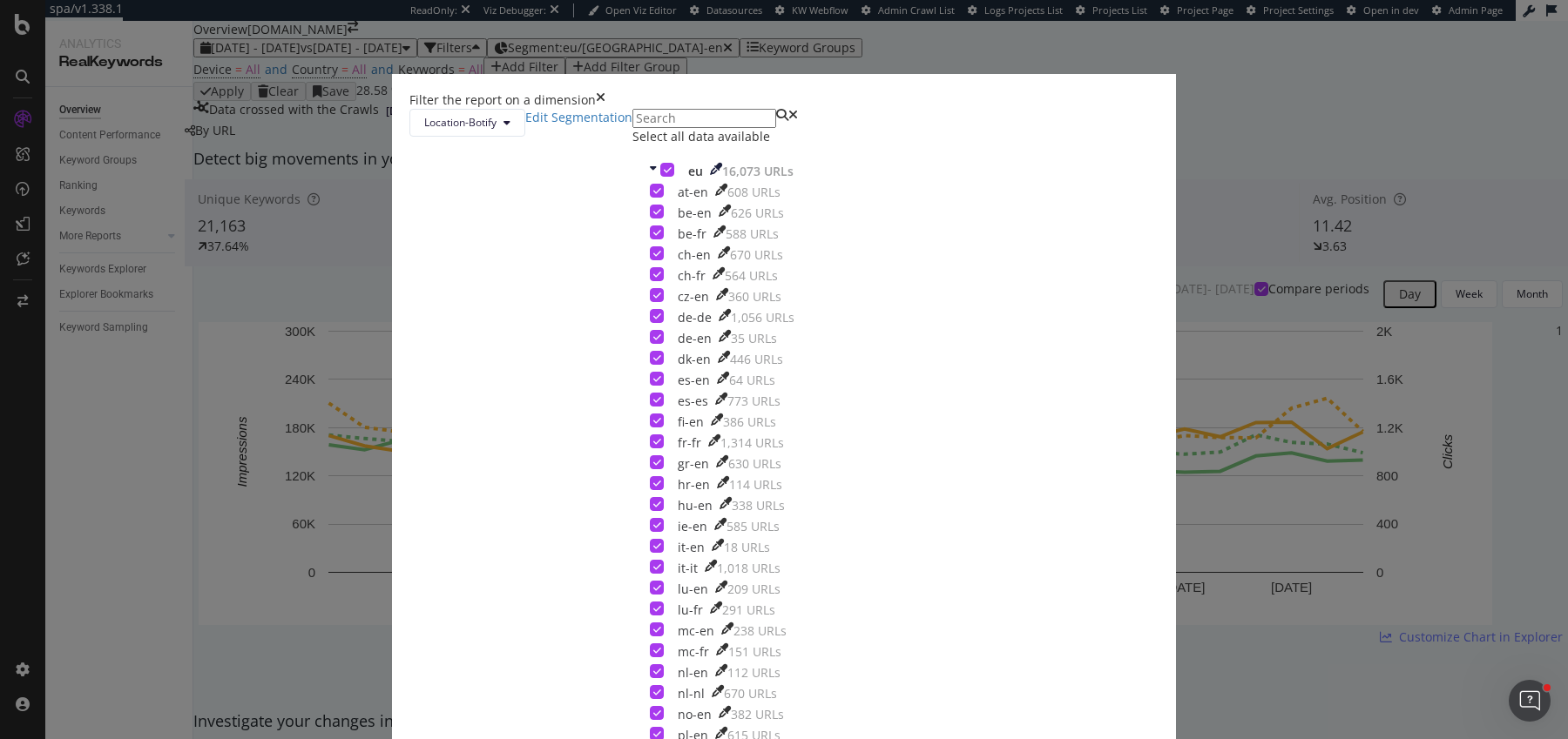
click at [663, 174] on icon "modal" at bounding box center [667, 169] width 8 height 9
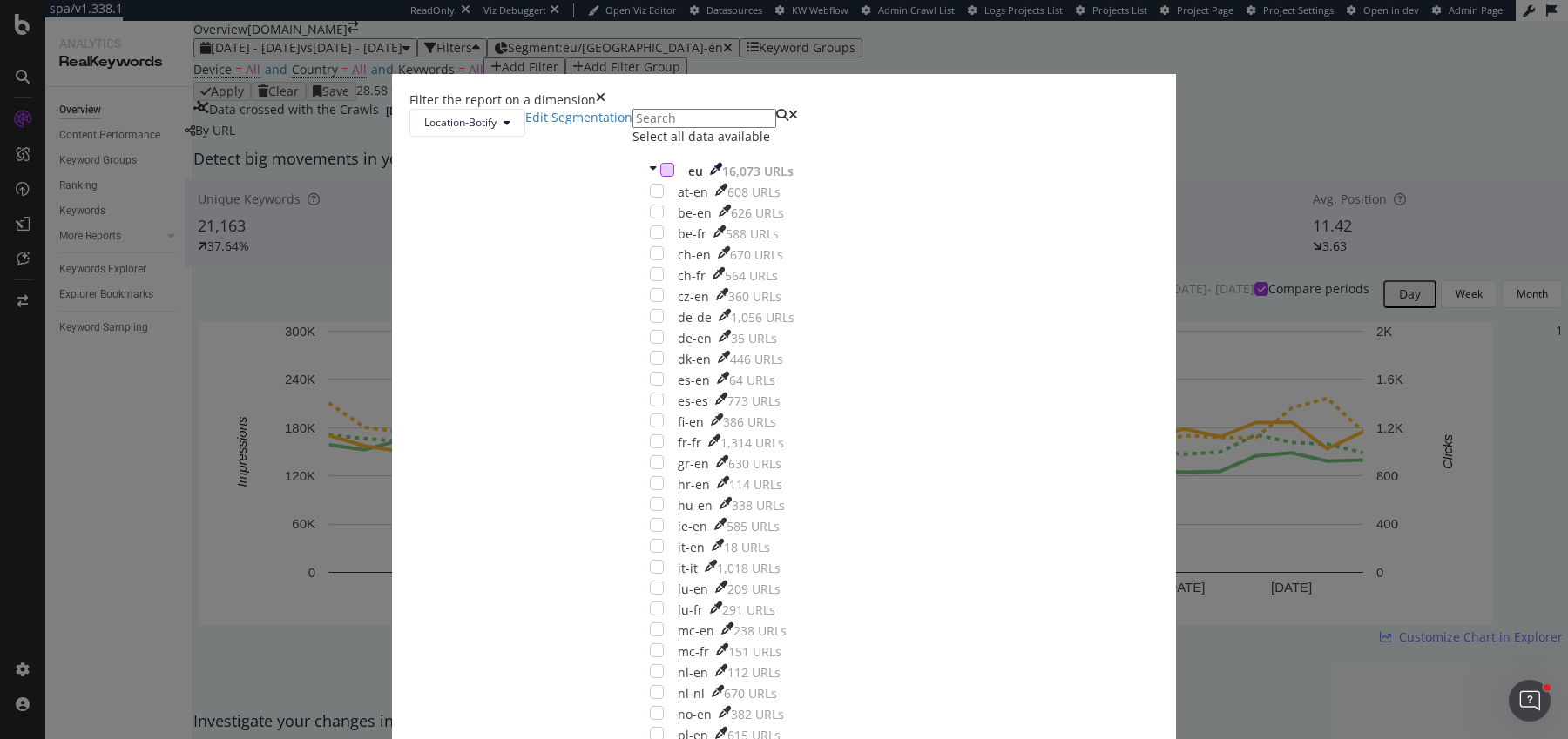
scroll to position [115, 0]
click at [650, 539] on div "modal" at bounding box center [656, 546] width 14 height 14
click at [650, 560] on div "modal" at bounding box center [656, 567] width 14 height 14
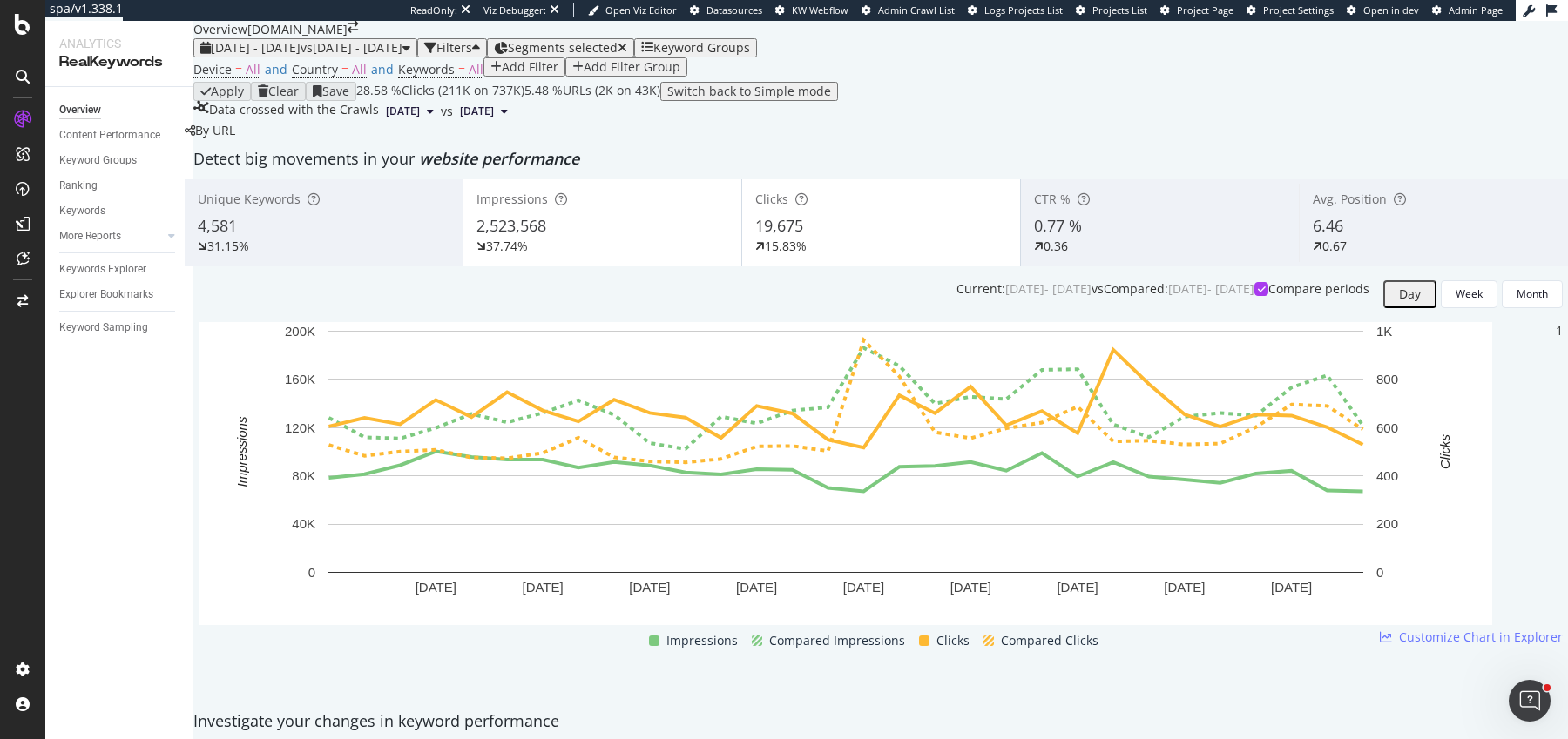
scroll to position [1411, 0]
click at [627, 48] on div "Segments selected" at bounding box center [567, 48] width 120 height 14
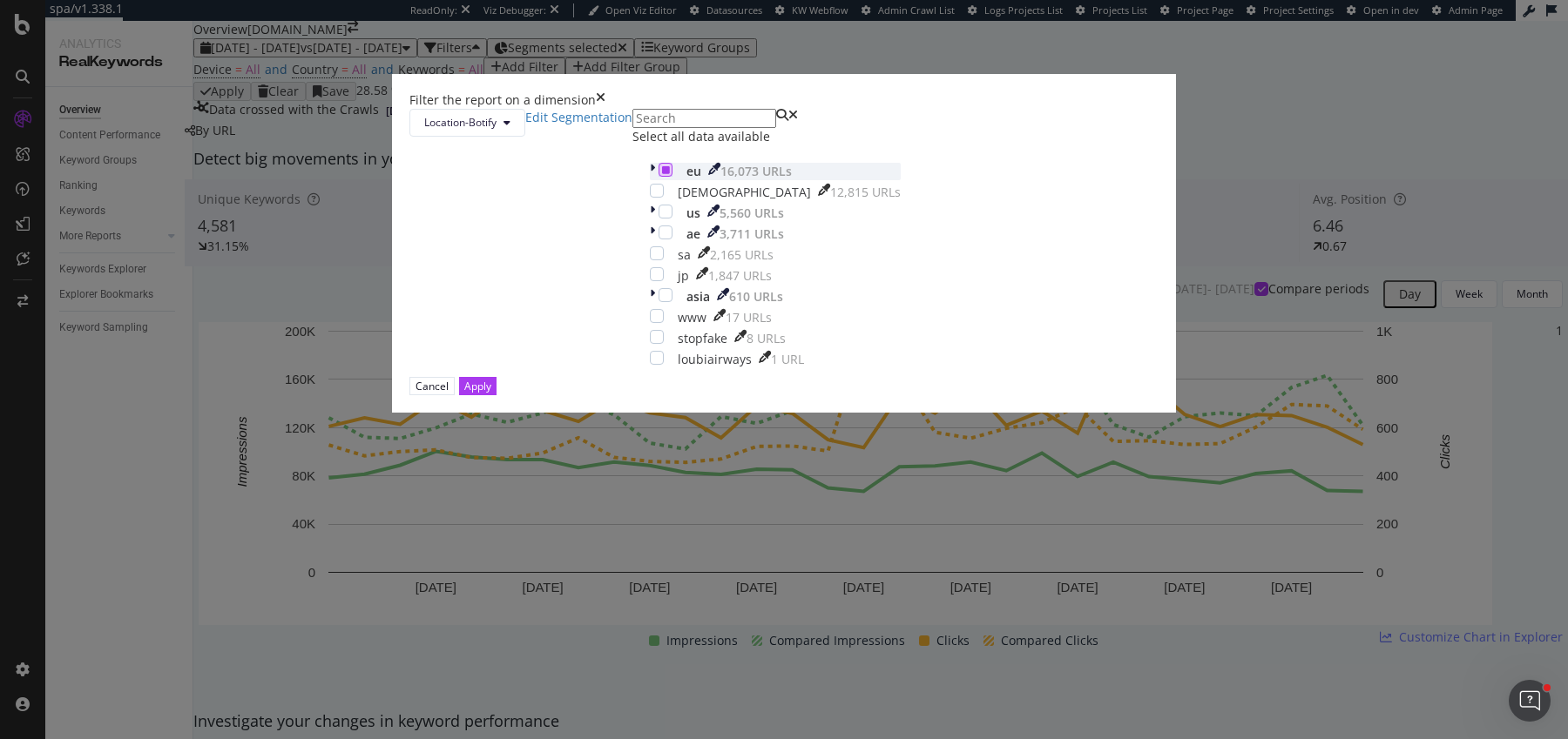
click at [662, 174] on icon "modal" at bounding box center [666, 169] width 8 height 9
click at [658, 177] on div "modal" at bounding box center [665, 169] width 14 height 14
click at [650, 180] on div "modal" at bounding box center [653, 171] width 9 height 18
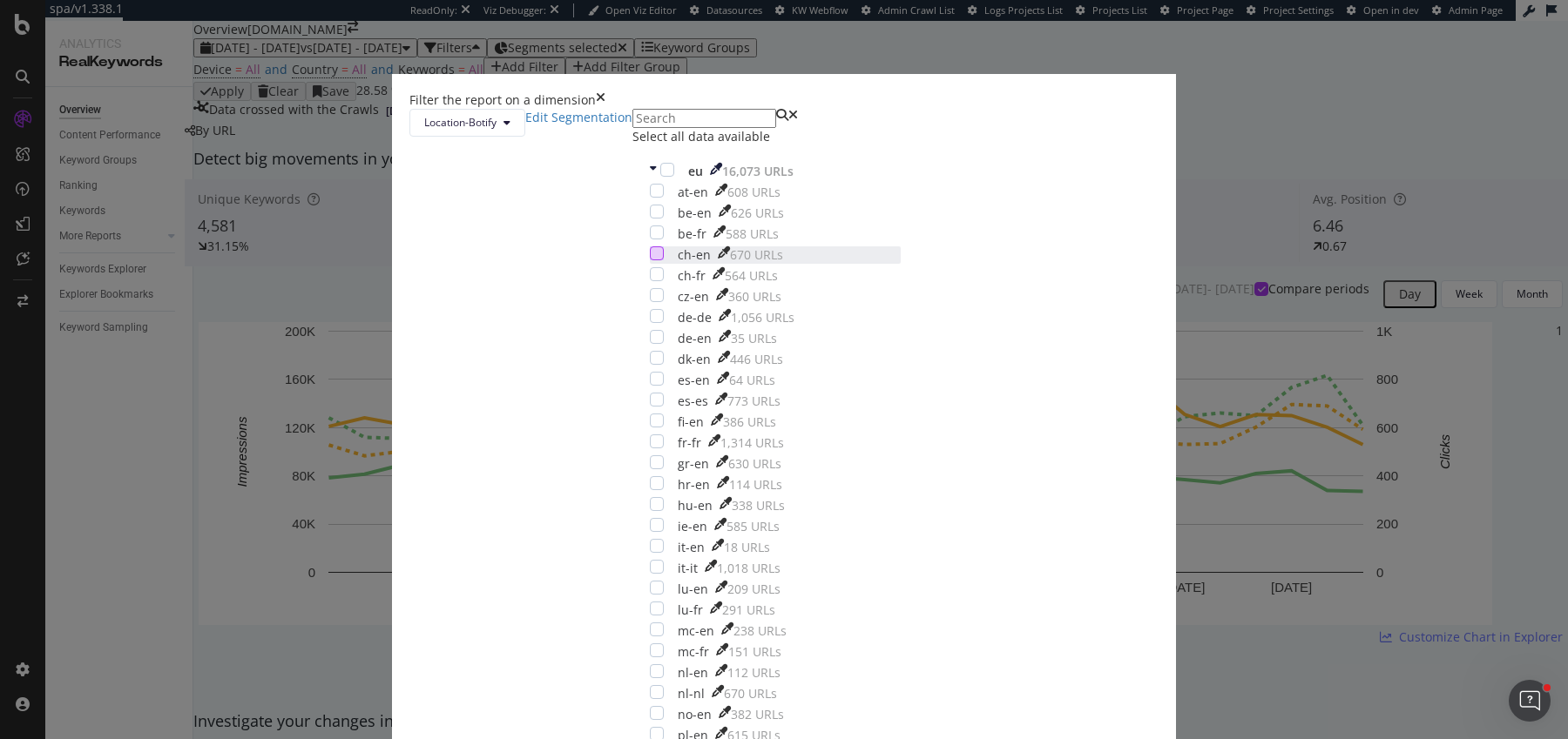
scroll to position [88, 0]
click at [650, 344] on div "modal" at bounding box center [656, 337] width 14 height 14
click at [650, 323] on div "modal" at bounding box center [656, 315] width 14 height 14
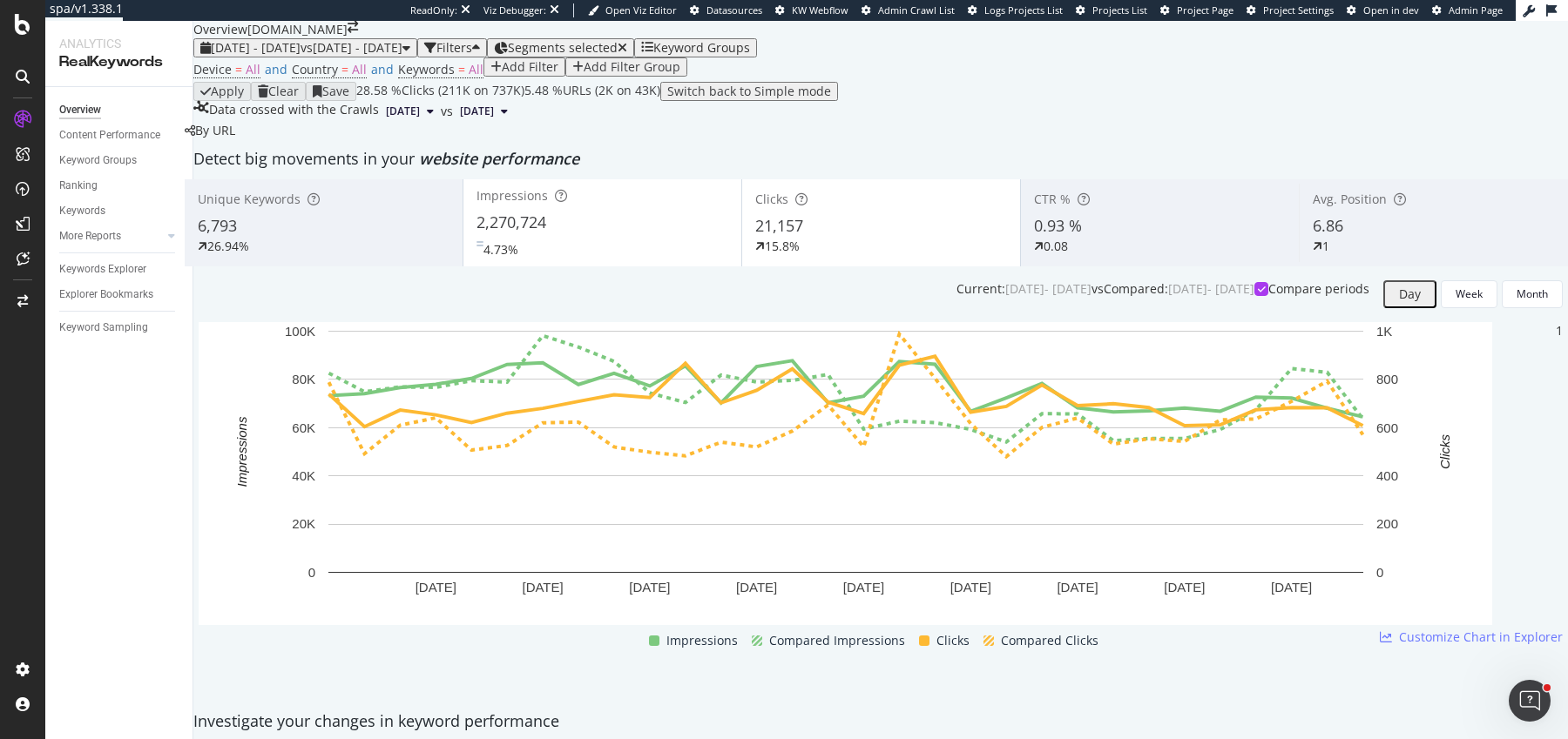
click at [617, 55] on span "Segments selected" at bounding box center [562, 47] width 110 height 17
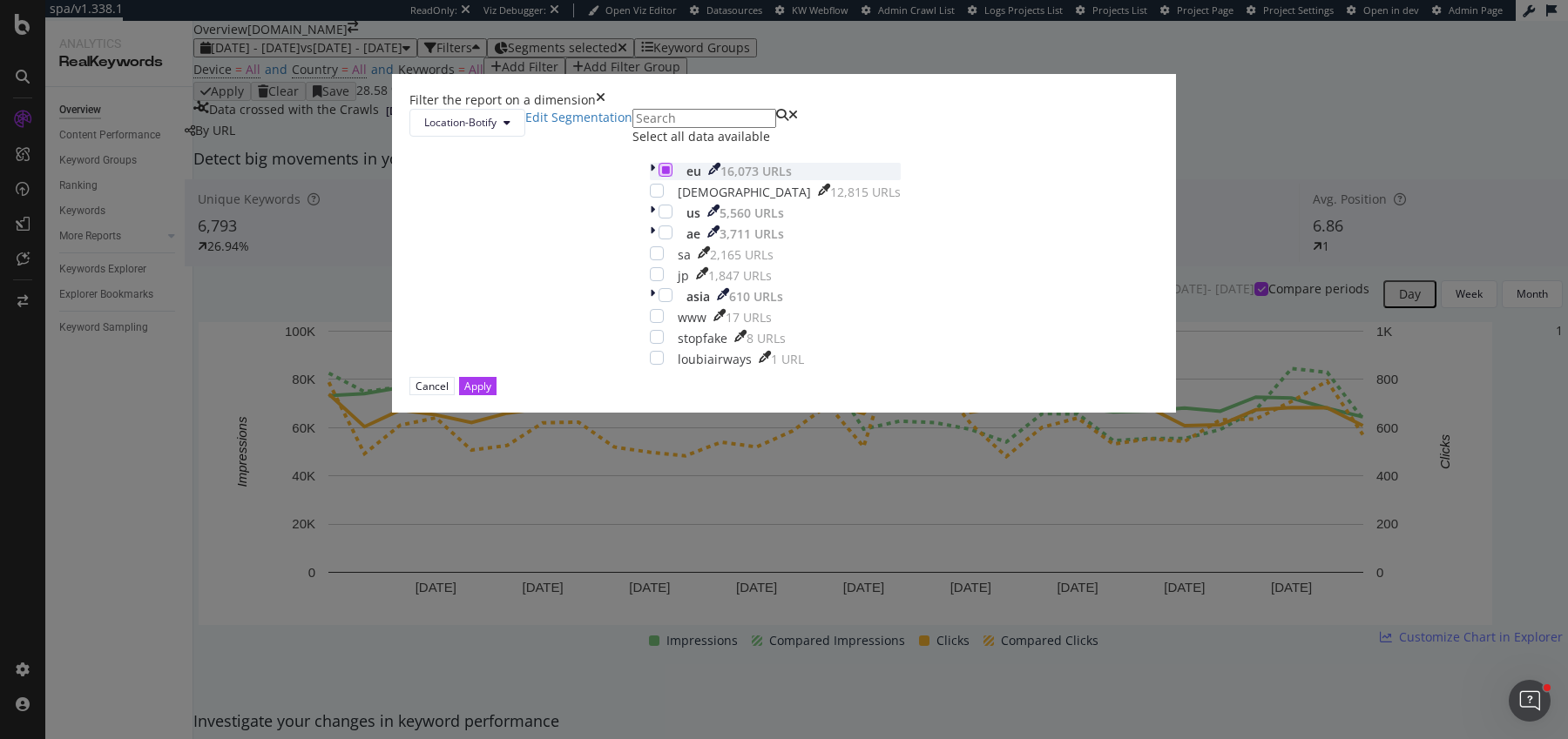
click at [658, 177] on div "modal" at bounding box center [665, 169] width 14 height 14
click at [650, 281] on div "modal" at bounding box center [656, 275] width 14 height 14
drag, startPoint x: 915, startPoint y: 576, endPoint x: 1231, endPoint y: 4, distance: 653.5
click at [491, 393] on div "Apply" at bounding box center [478, 386] width 27 height 15
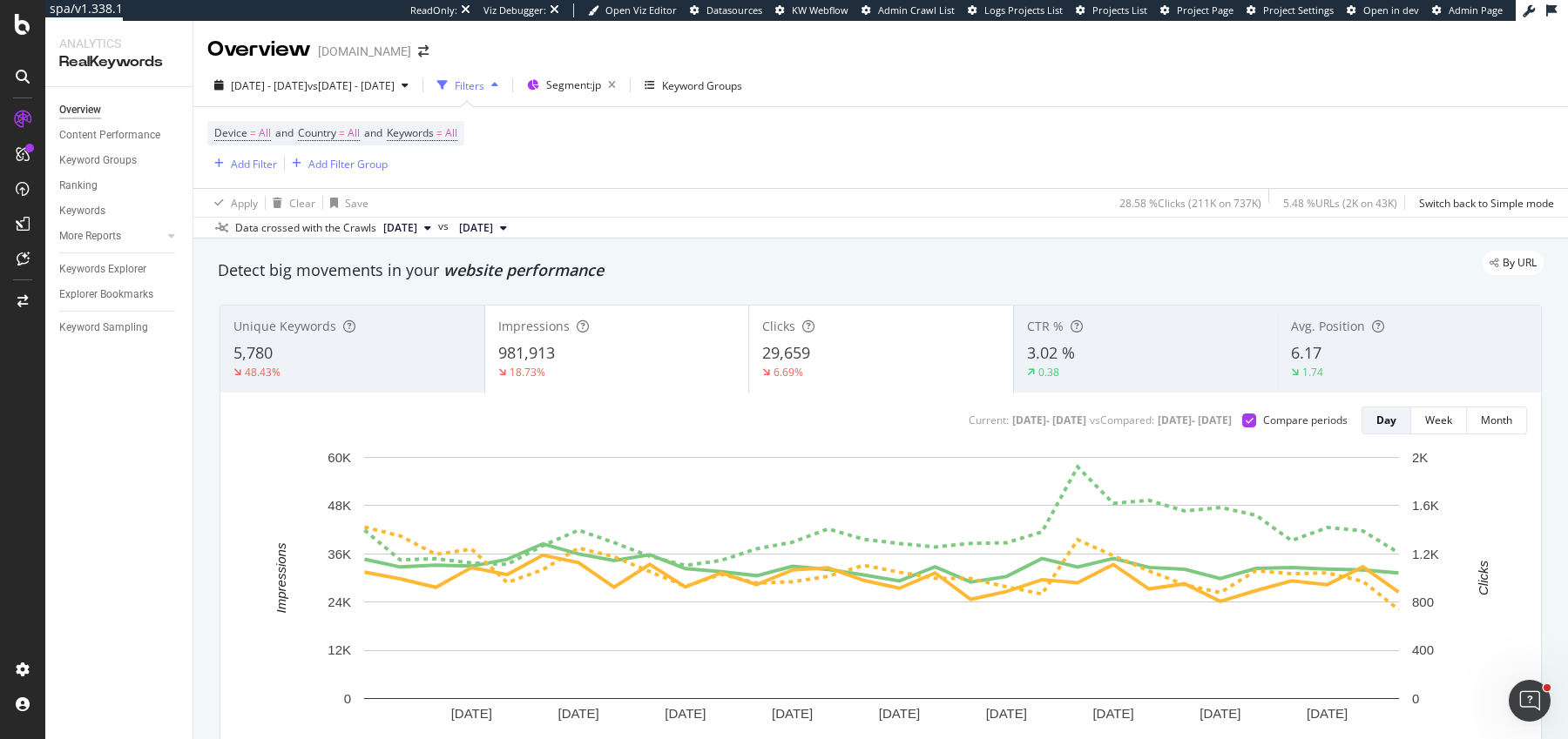
click at [608, 369] on div "18.73%" at bounding box center [617, 373] width 238 height 16
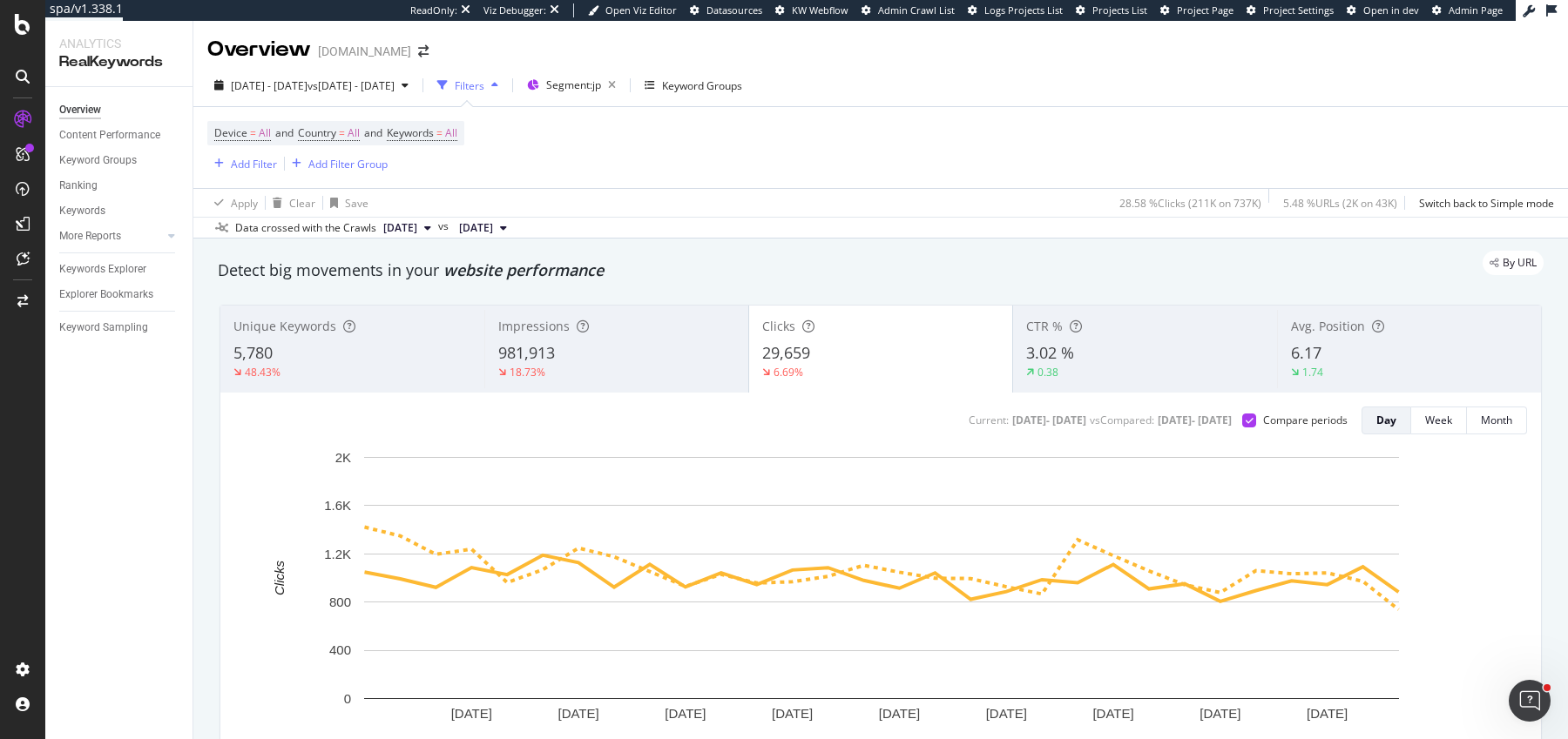
click at [608, 369] on div "18.73%" at bounding box center [616, 373] width 237 height 16
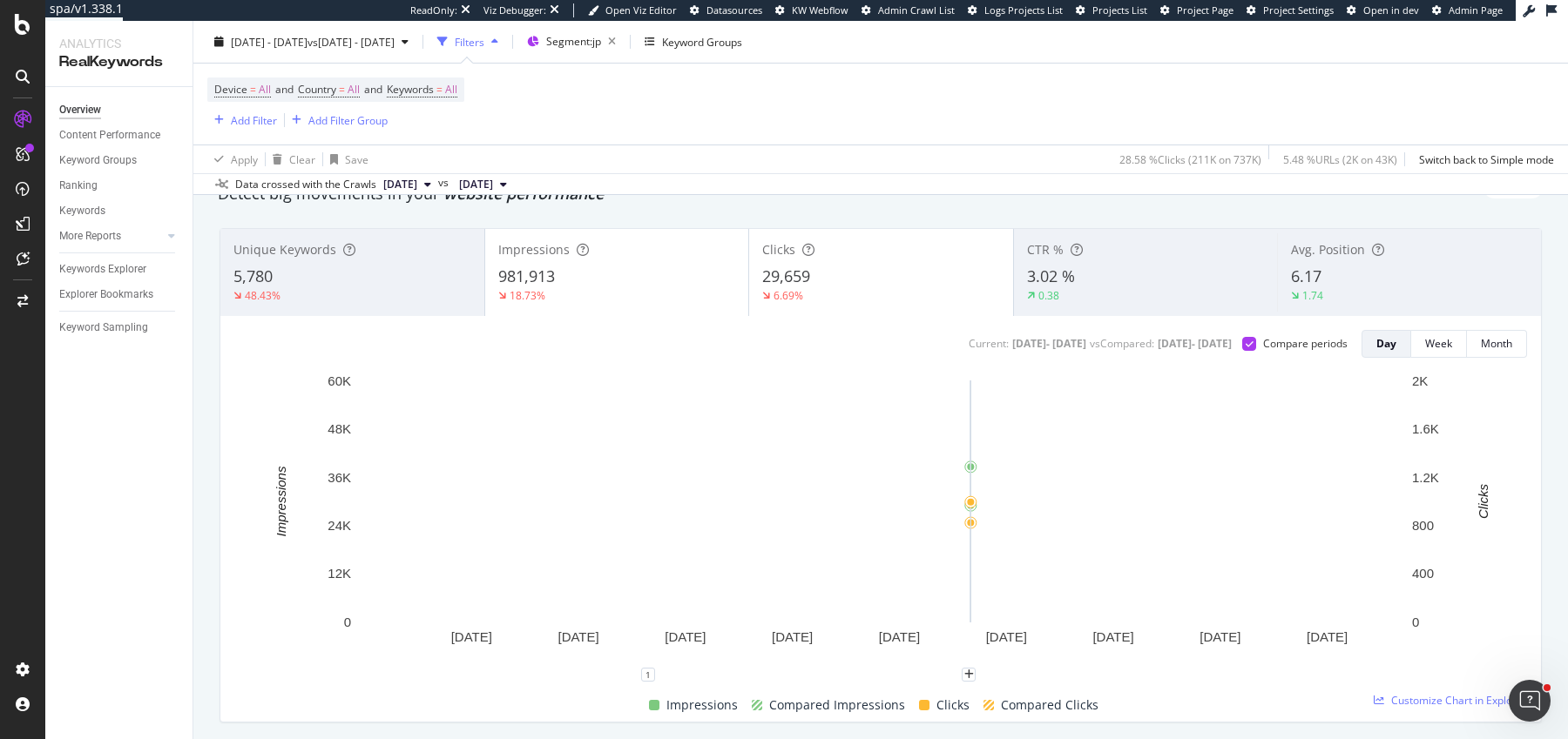
scroll to position [13, 0]
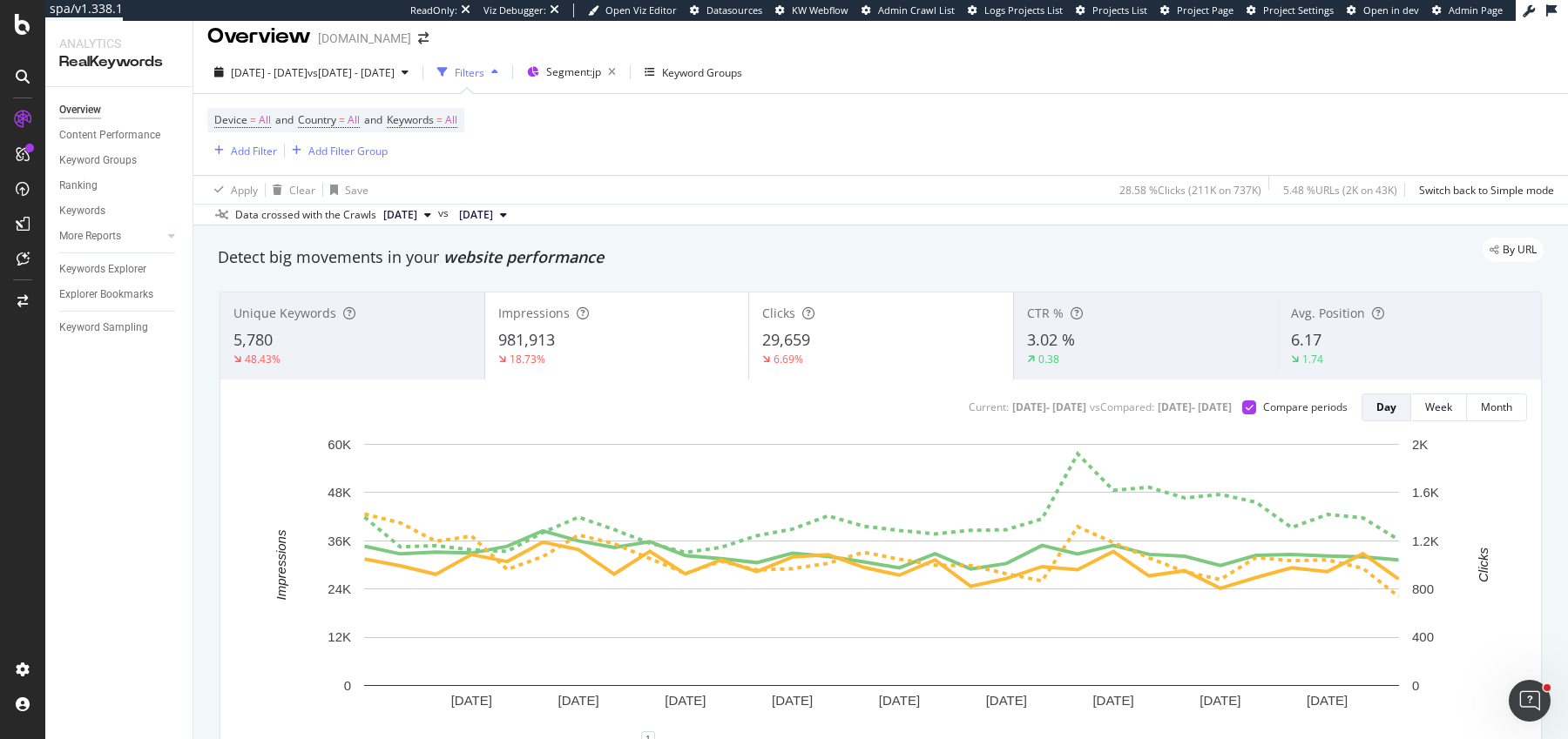
click at [1328, 380] on div "Current: 2025 Sep. 1st - 2025 Sep. 30th vs Compared : 2024 Sep. 1st - 2024 Sep.…" at bounding box center [880, 582] width 1321 height 406
click at [1356, 351] on div "1.74" at bounding box center [1408, 359] width 237 height 16
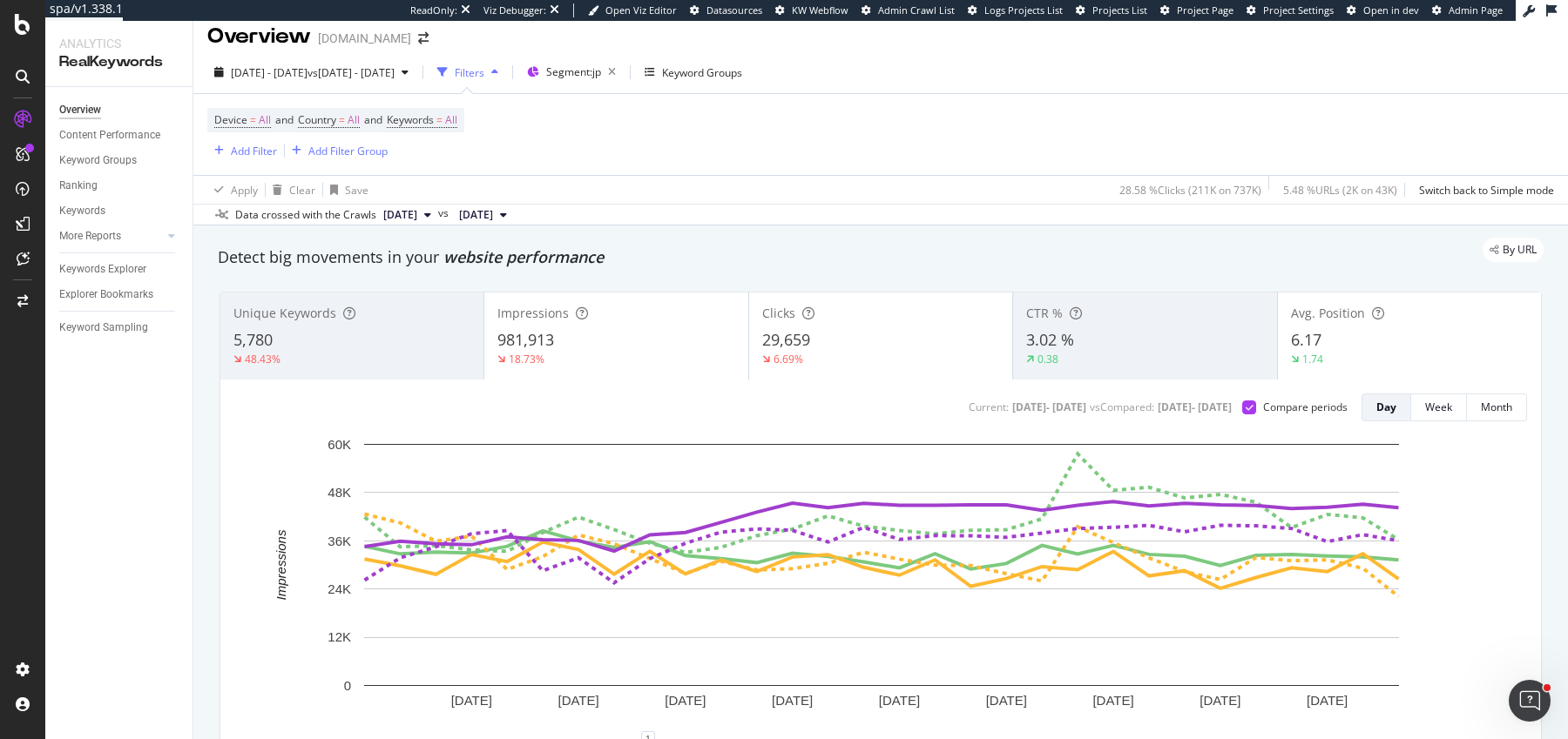
click at [1356, 351] on div "1.74" at bounding box center [1408, 359] width 237 height 16
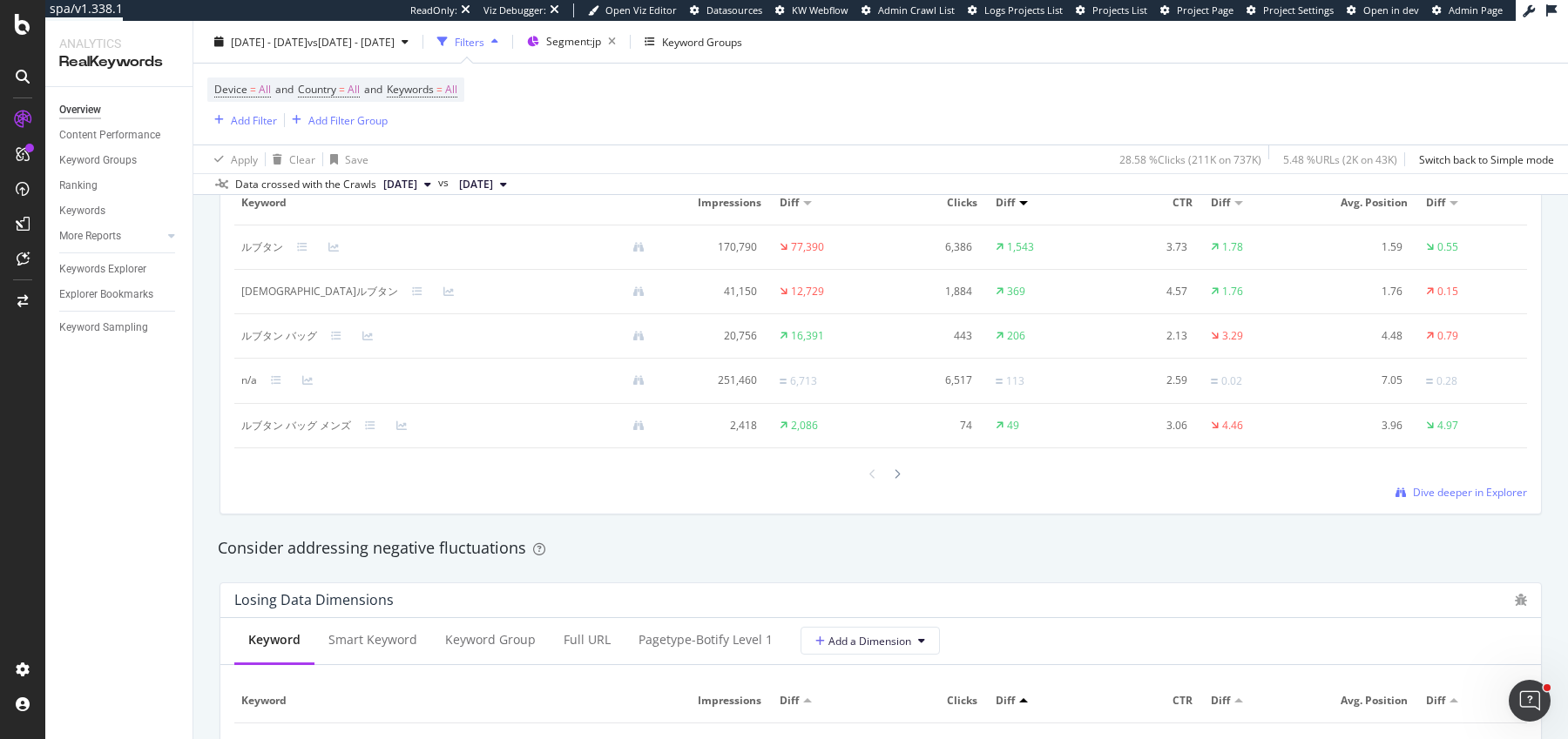
scroll to position [1669, 0]
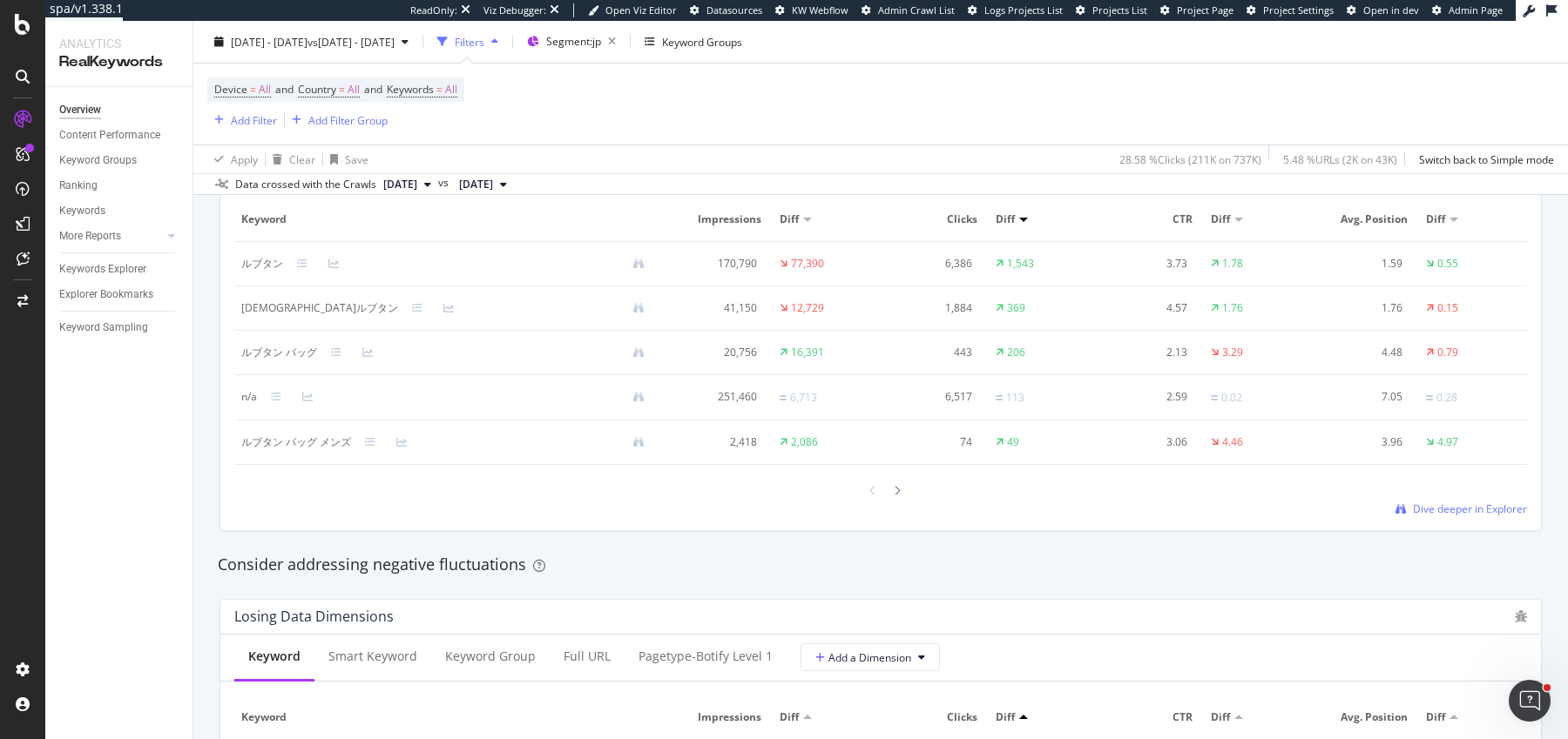
click at [251, 261] on div "ルブタン" at bounding box center [262, 264] width 42 height 16
copy div "ルブタン"
click at [249, 301] on div "クリスチャンルブタン" at bounding box center [319, 309] width 157 height 16
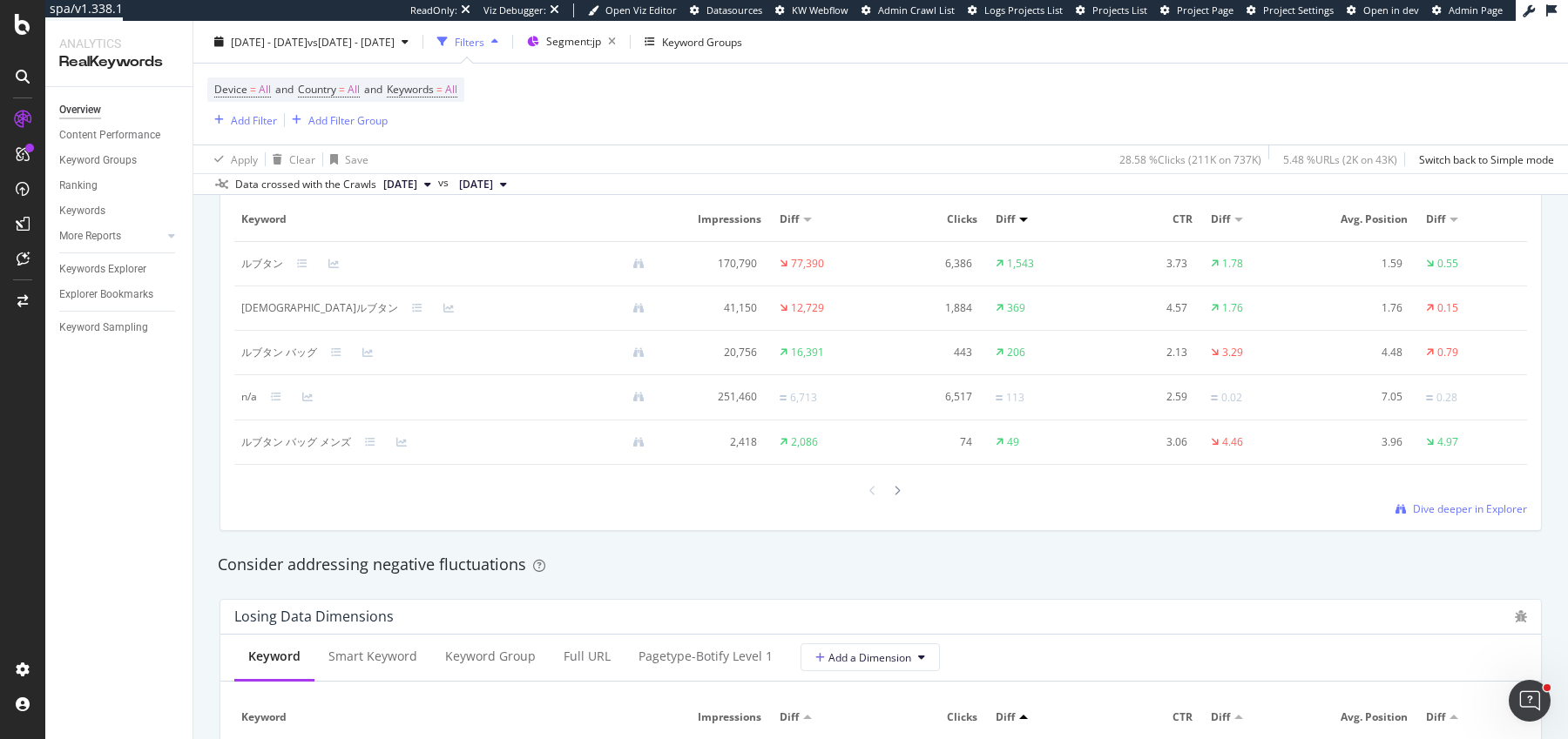
click at [314, 309] on div "クリスチャンルブタン" at bounding box center [319, 309] width 157 height 16
copy div "クリスチャンルブタン"
click at [264, 355] on div "ルブタン バッグ" at bounding box center [280, 352] width 76 height 16
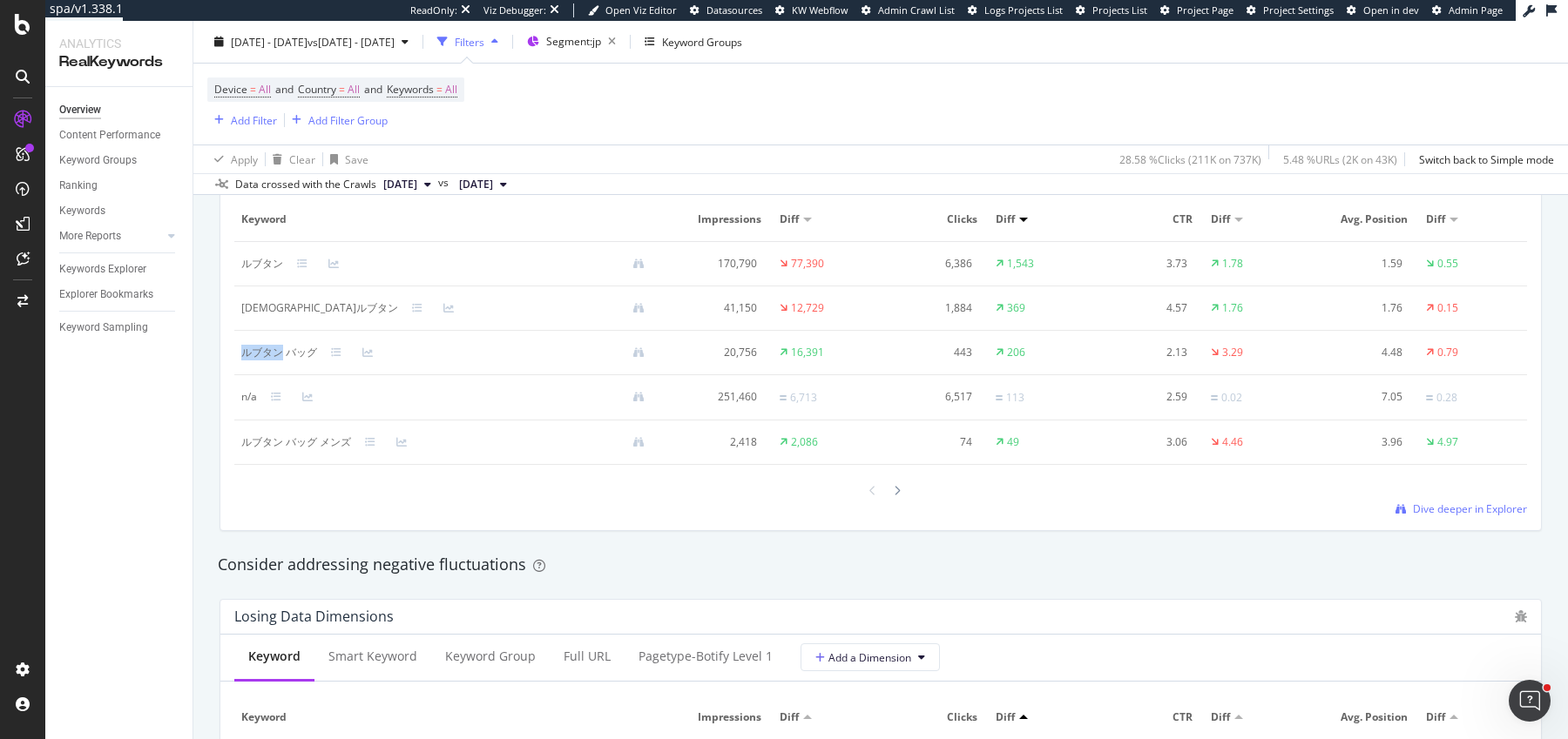
click at [264, 355] on div "ルブタン バッグ" at bounding box center [280, 352] width 76 height 16
copy div "ルブタン バッグ"
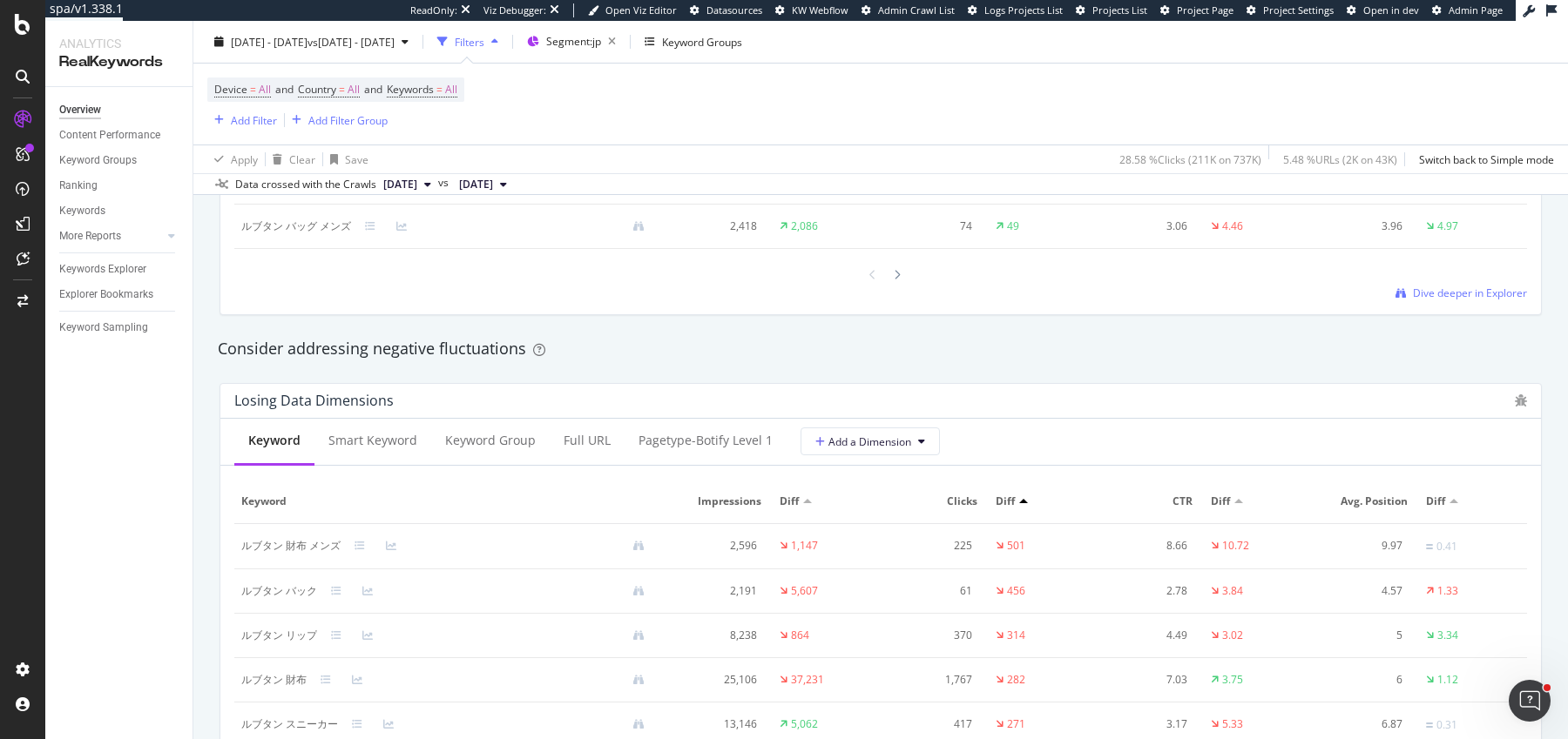
scroll to position [1939, 0]
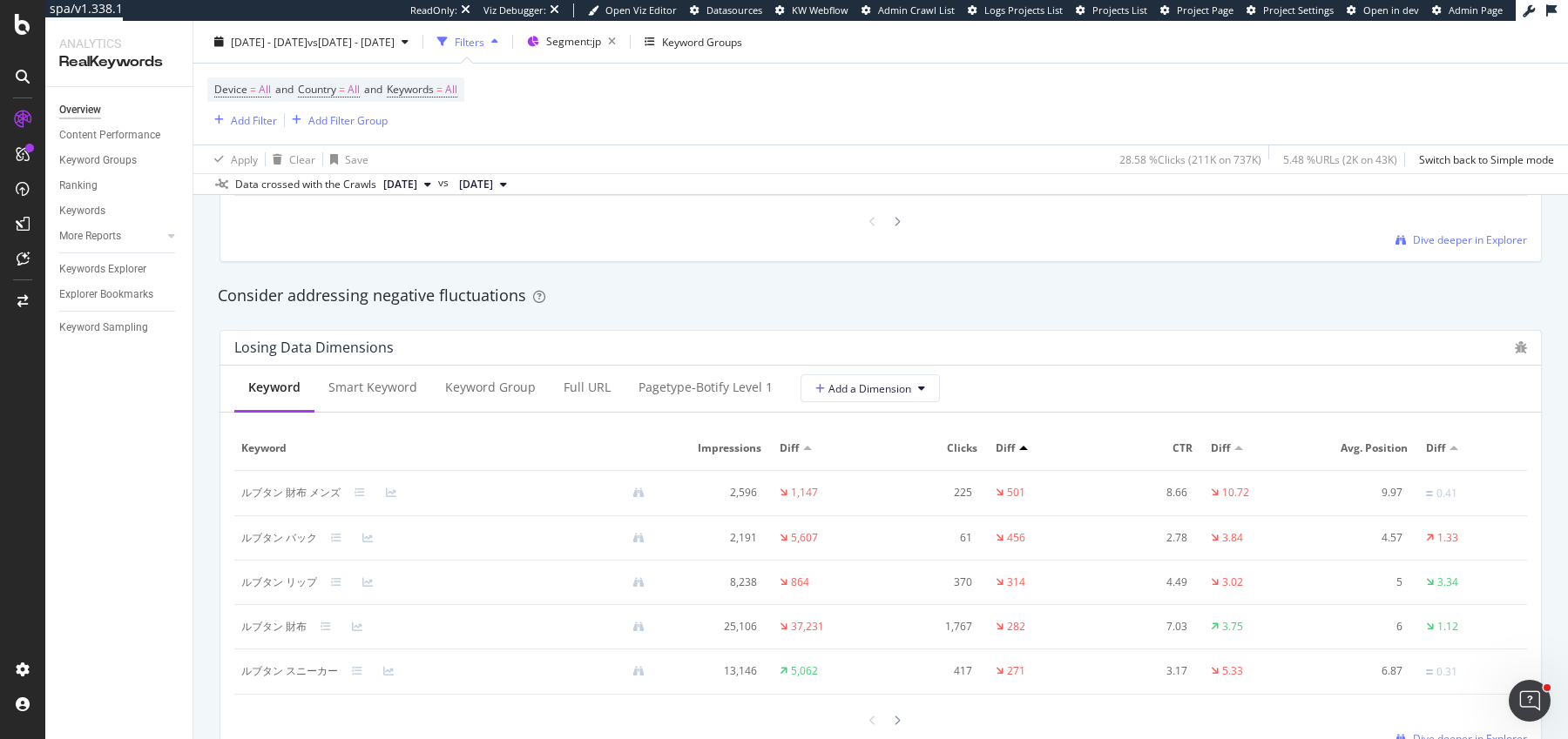
click at [243, 489] on div "ルブタン 財布 メンズ" at bounding box center [291, 493] width 99 height 16
copy div "ルブタン 財布 メンズ"
click at [509, 292] on div "Consider addressing negative fluctuations" at bounding box center [880, 295] width 1325 height 22
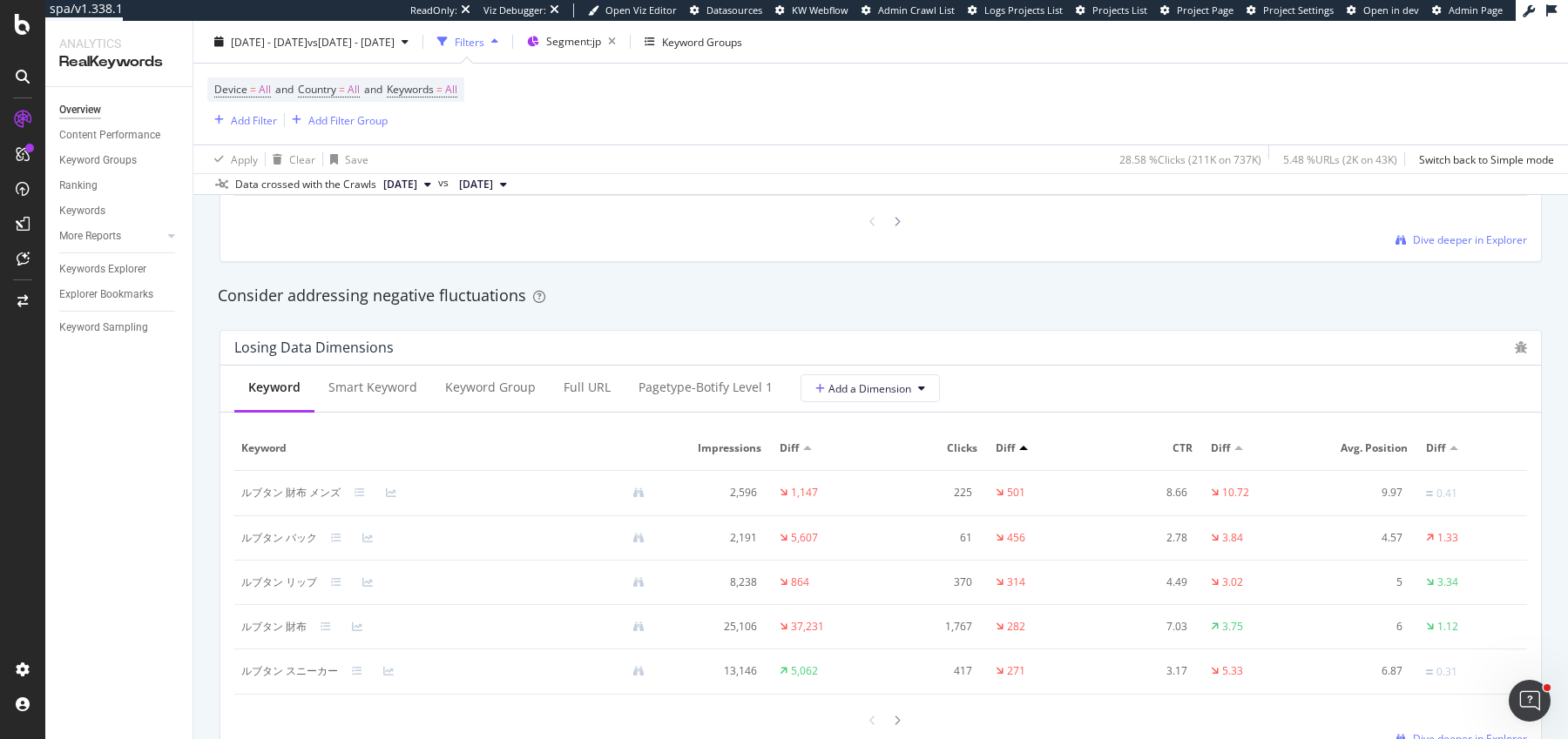
click at [277, 619] on div "ルブタン 財布" at bounding box center [274, 627] width 65 height 16
copy div "ルブタン 財布"
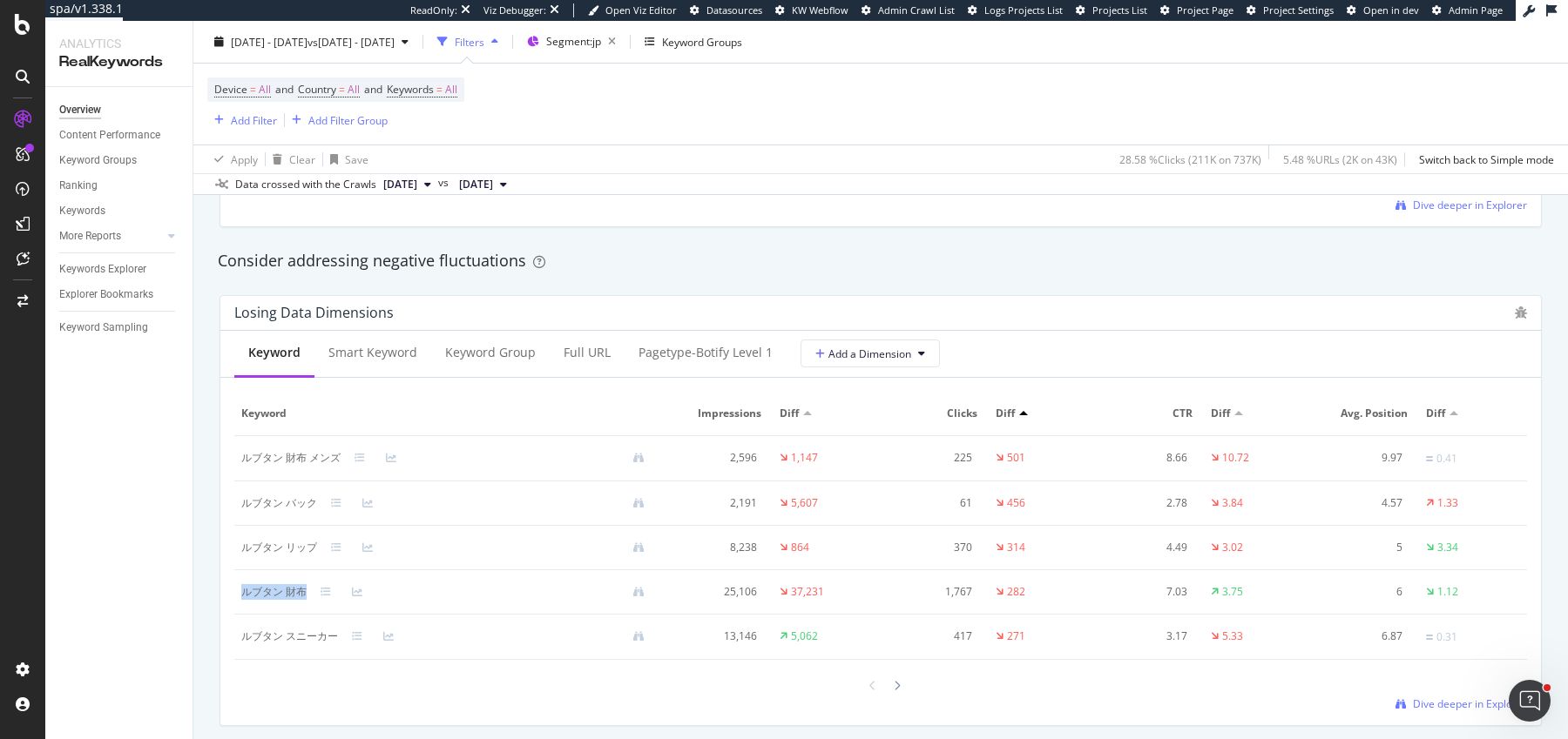
scroll to position [2000, 0]
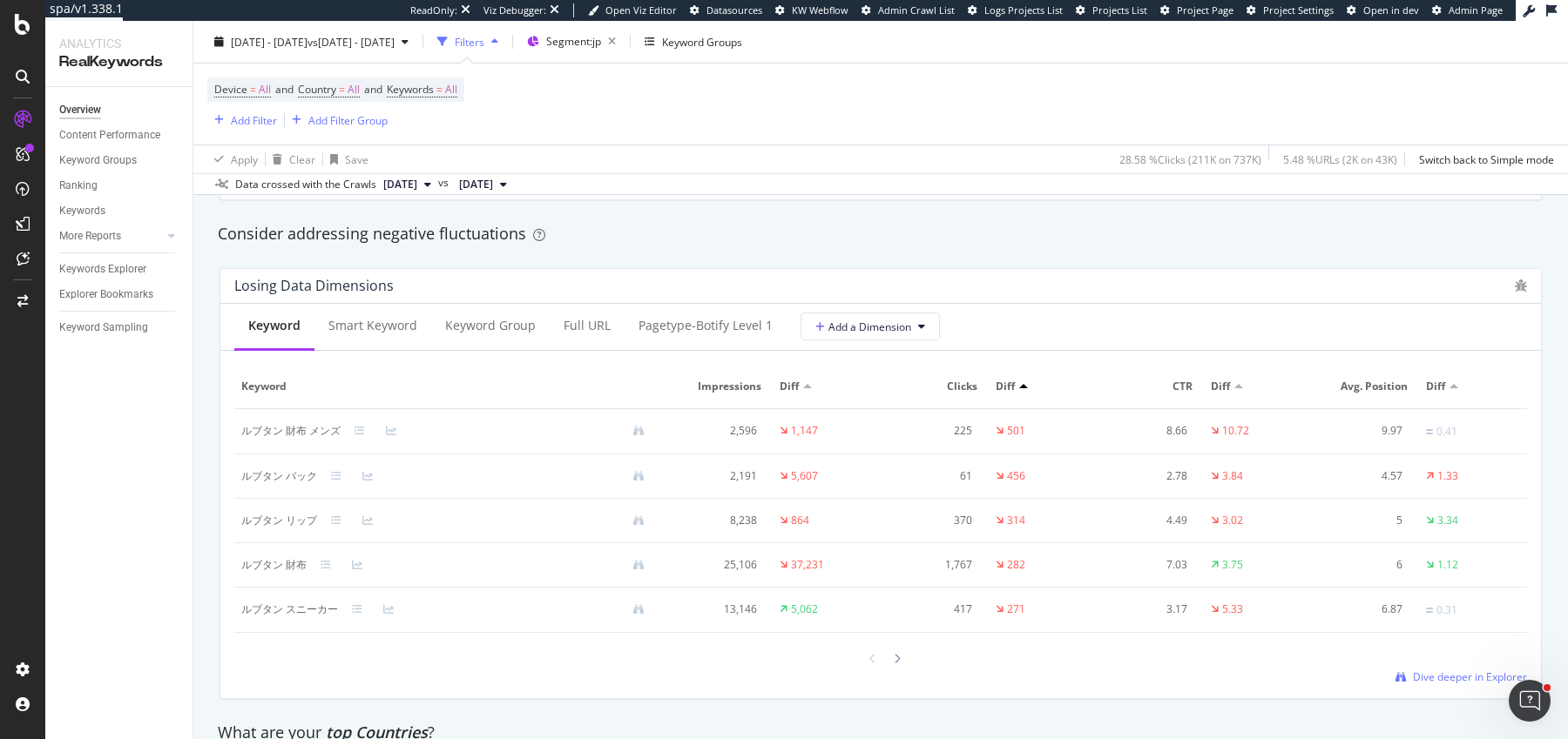
click at [257, 605] on div "ルブタン スニーカー" at bounding box center [289, 610] width 96 height 16
copy div "ルブタン スニーカー"
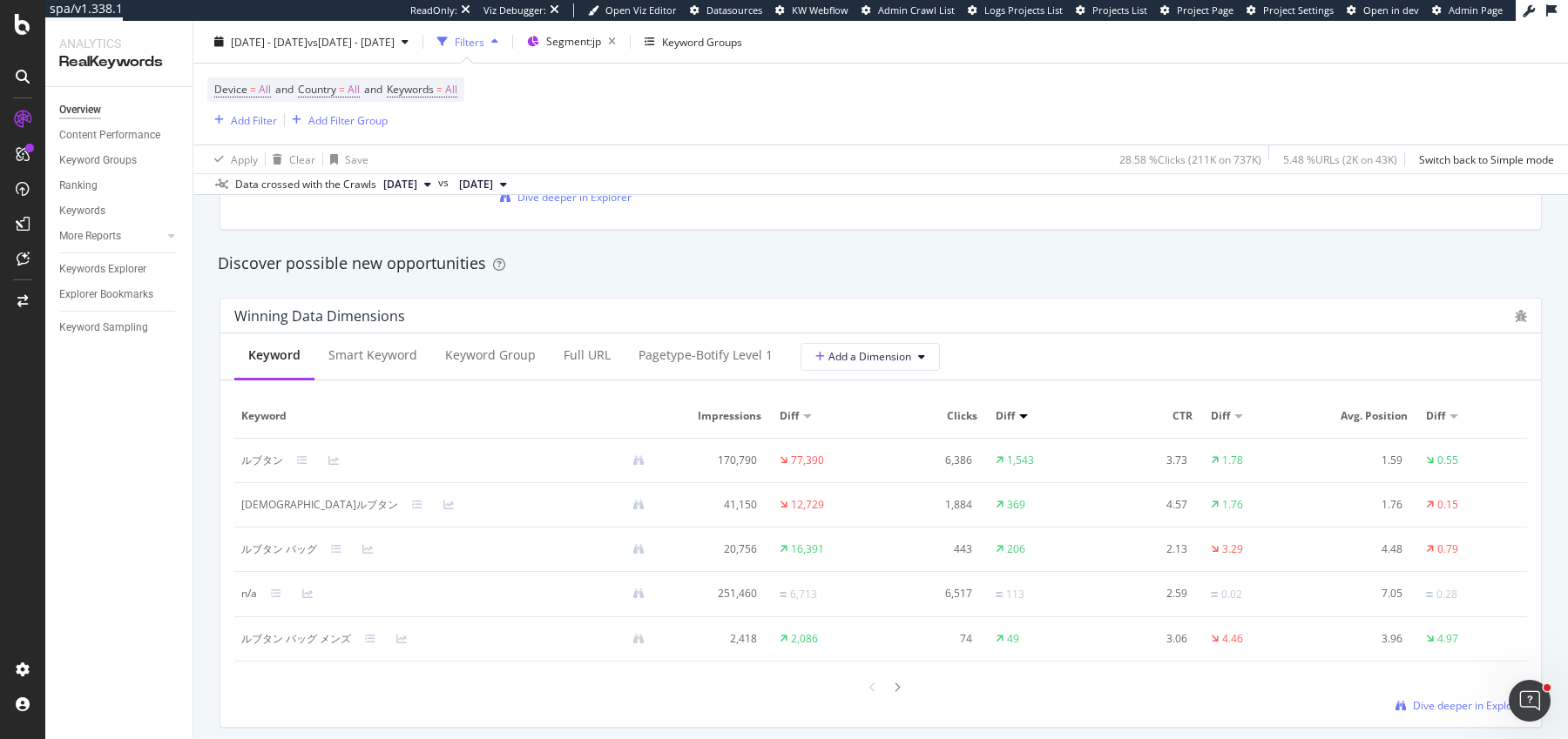
scroll to position [1490, 0]
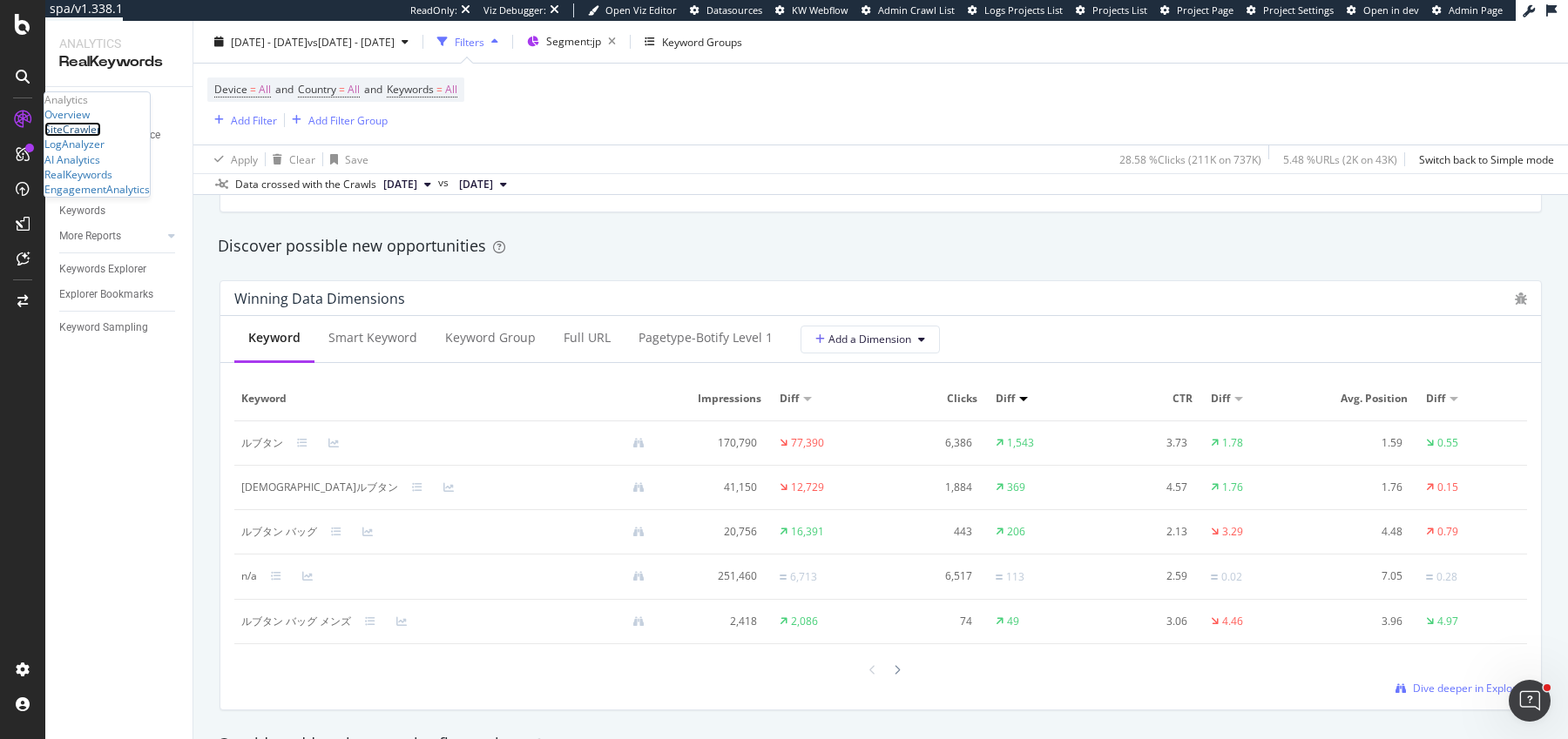
click at [101, 136] on div "SiteCrawler" at bounding box center [73, 129] width 56 height 15
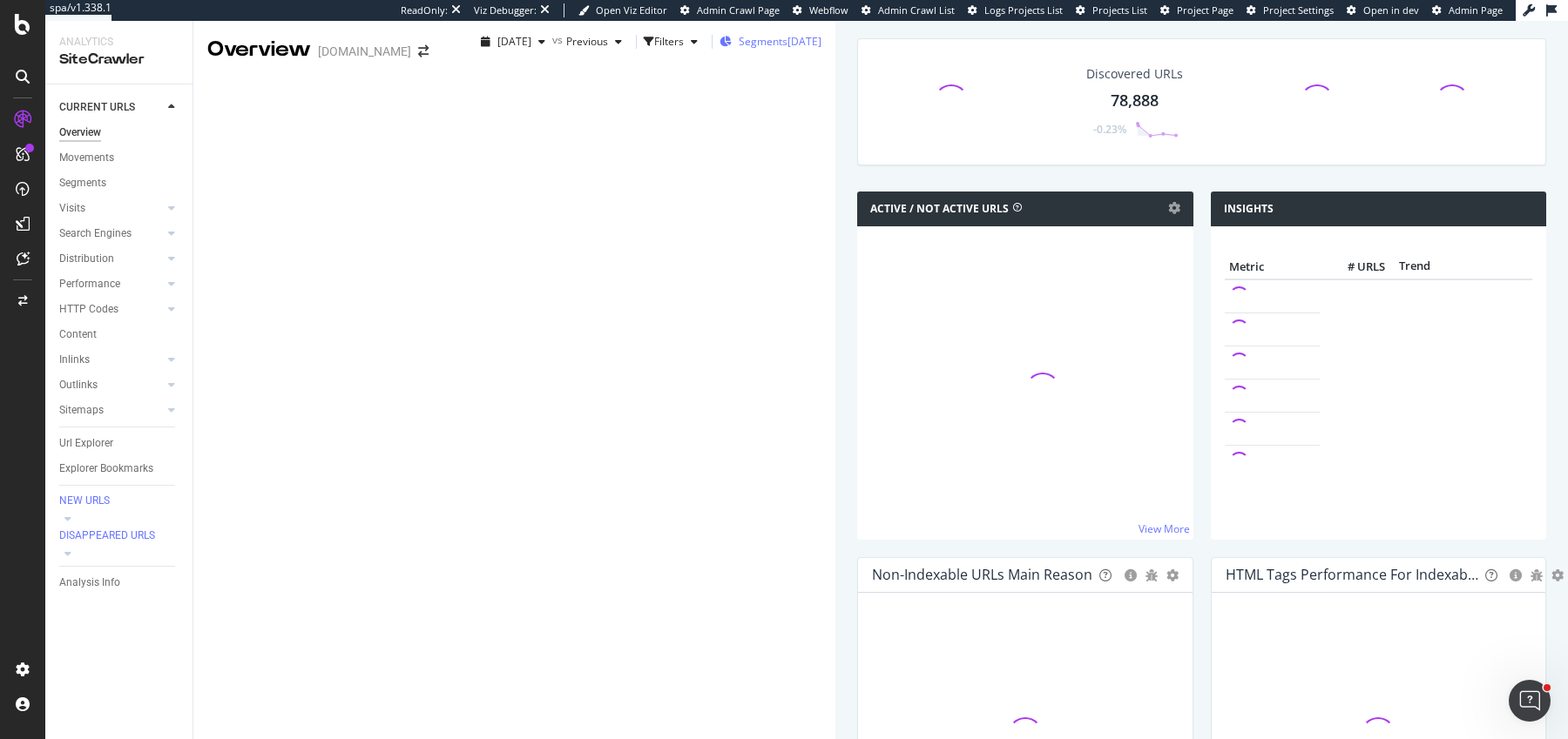
click at [738, 49] on span "Segments" at bounding box center [763, 41] width 49 height 15
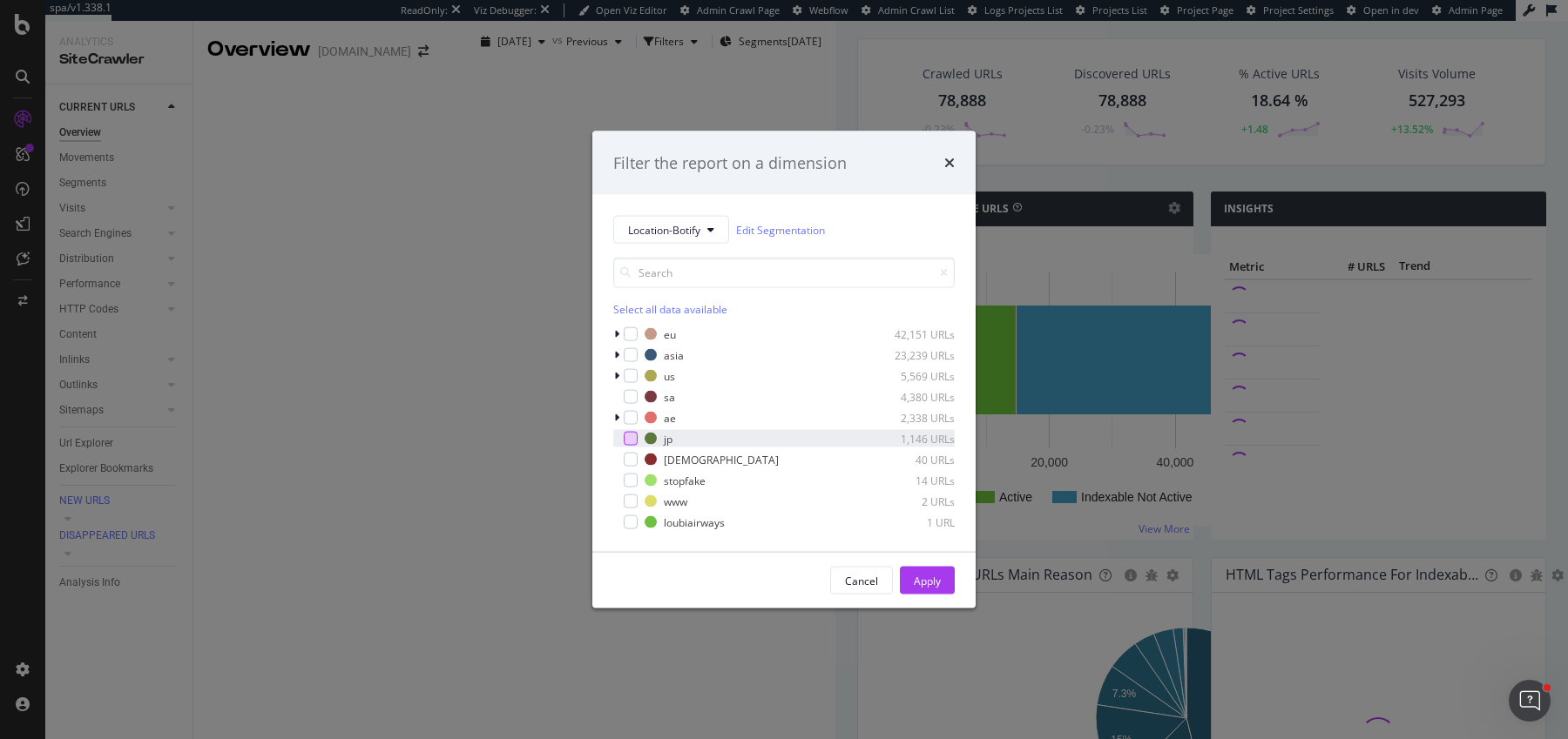
click at [633, 441] on div "modal" at bounding box center [630, 439] width 14 height 14
click at [917, 576] on div "Apply" at bounding box center [927, 579] width 27 height 15
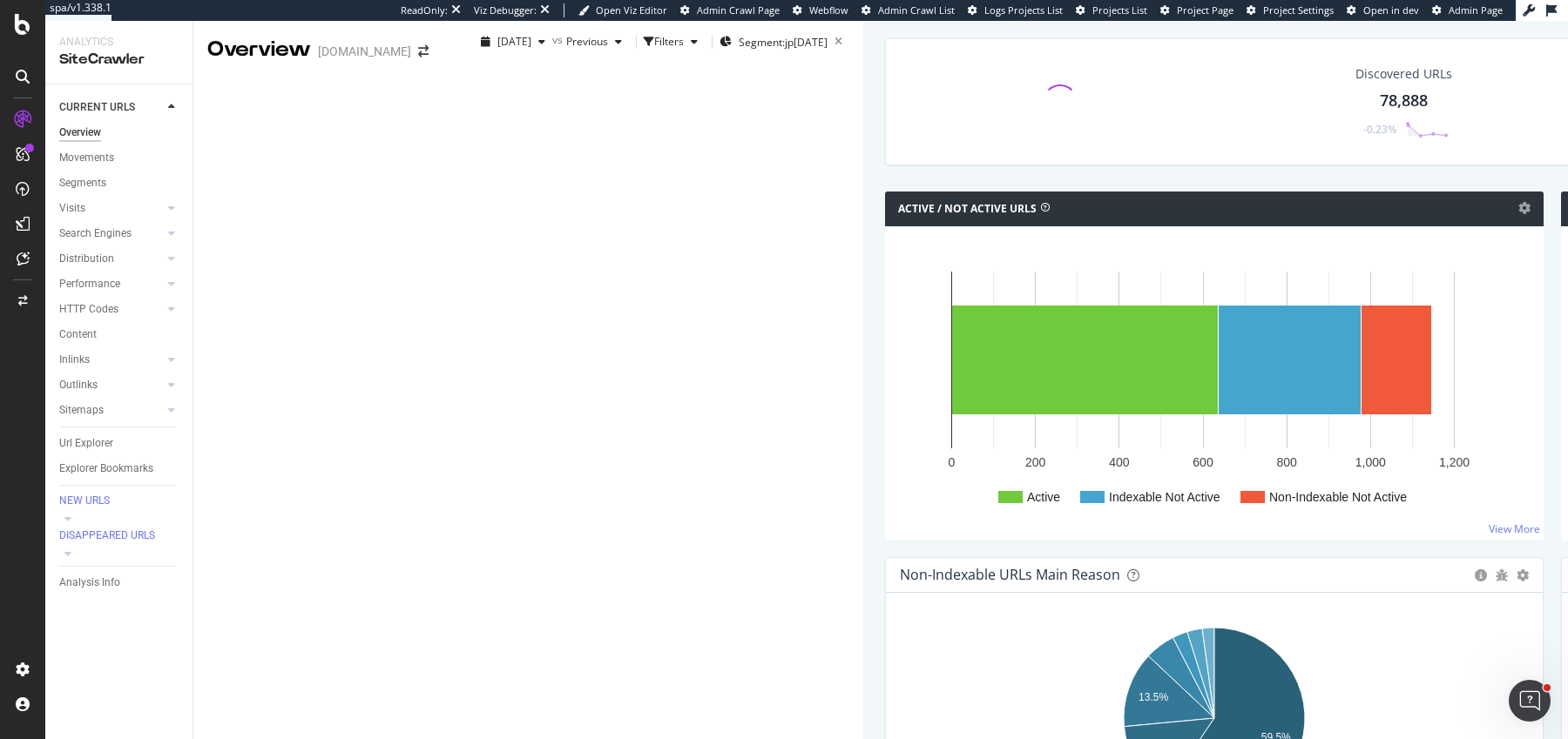
click at [460, 62] on div "2025 Oct. 3rd vs Previous Filters Segment: jp 2025-09-18" at bounding box center [661, 46] width 403 height 35
click at [498, 49] on span "2025 Oct. 3rd" at bounding box center [514, 41] width 34 height 15
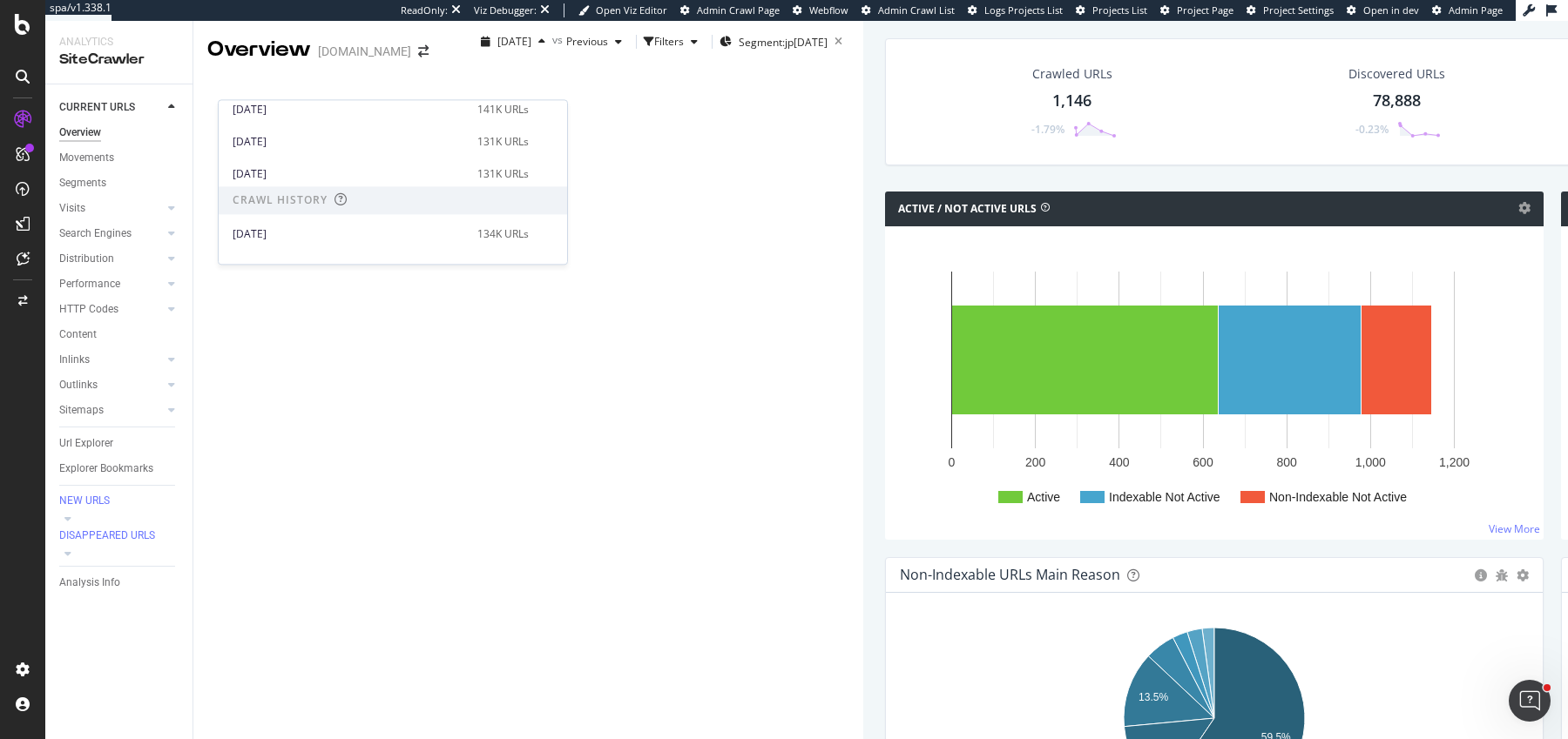
scroll to position [44, 0]
click at [877, 192] on div "Crawled URLs 1,146 -1.79% Discovered URLs 78,888 -0.23% % Active URLs 55.49 % +…" at bounding box center [1551, 114] width 1351 height 153
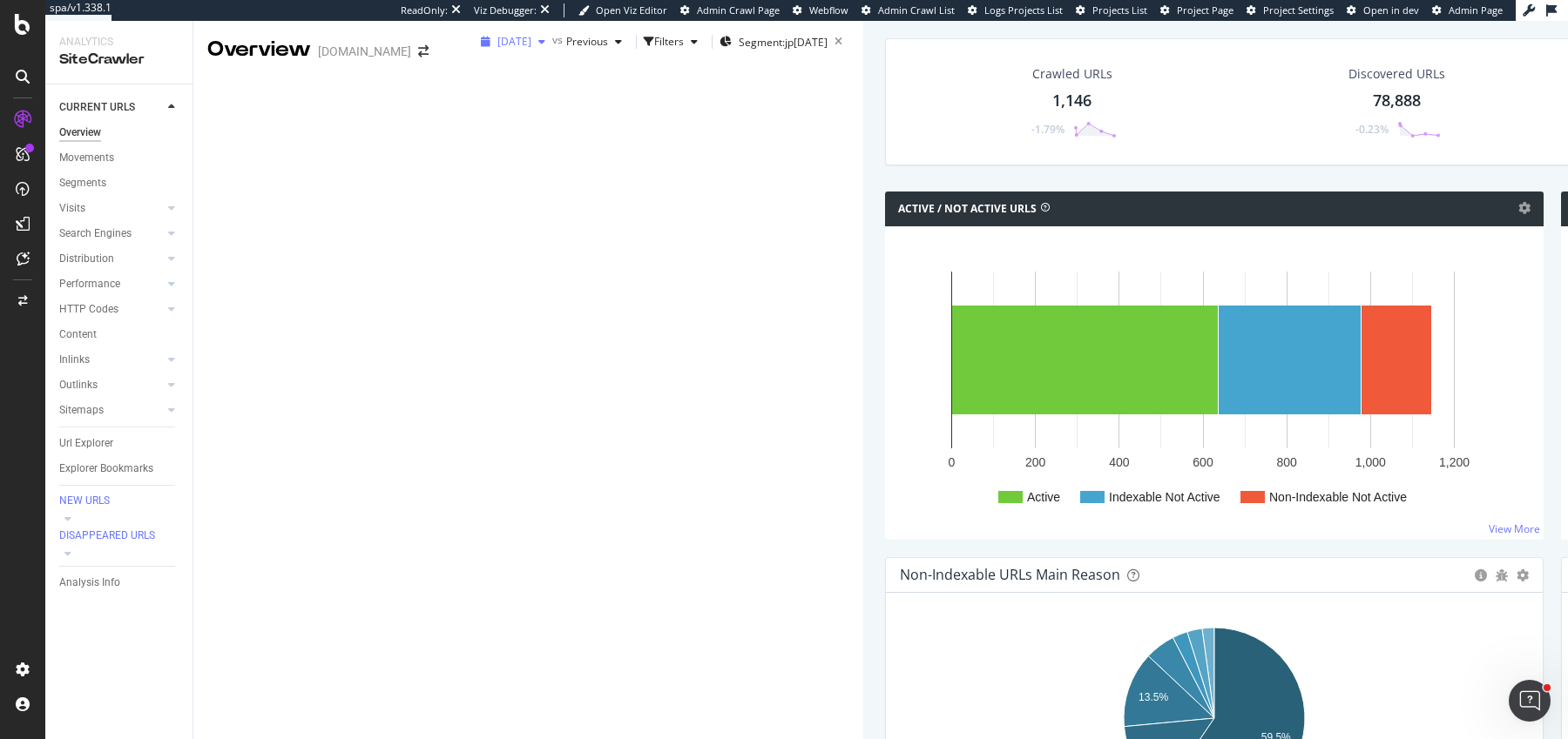
click at [498, 49] on span "2025 Oct. 3rd" at bounding box center [514, 41] width 34 height 15
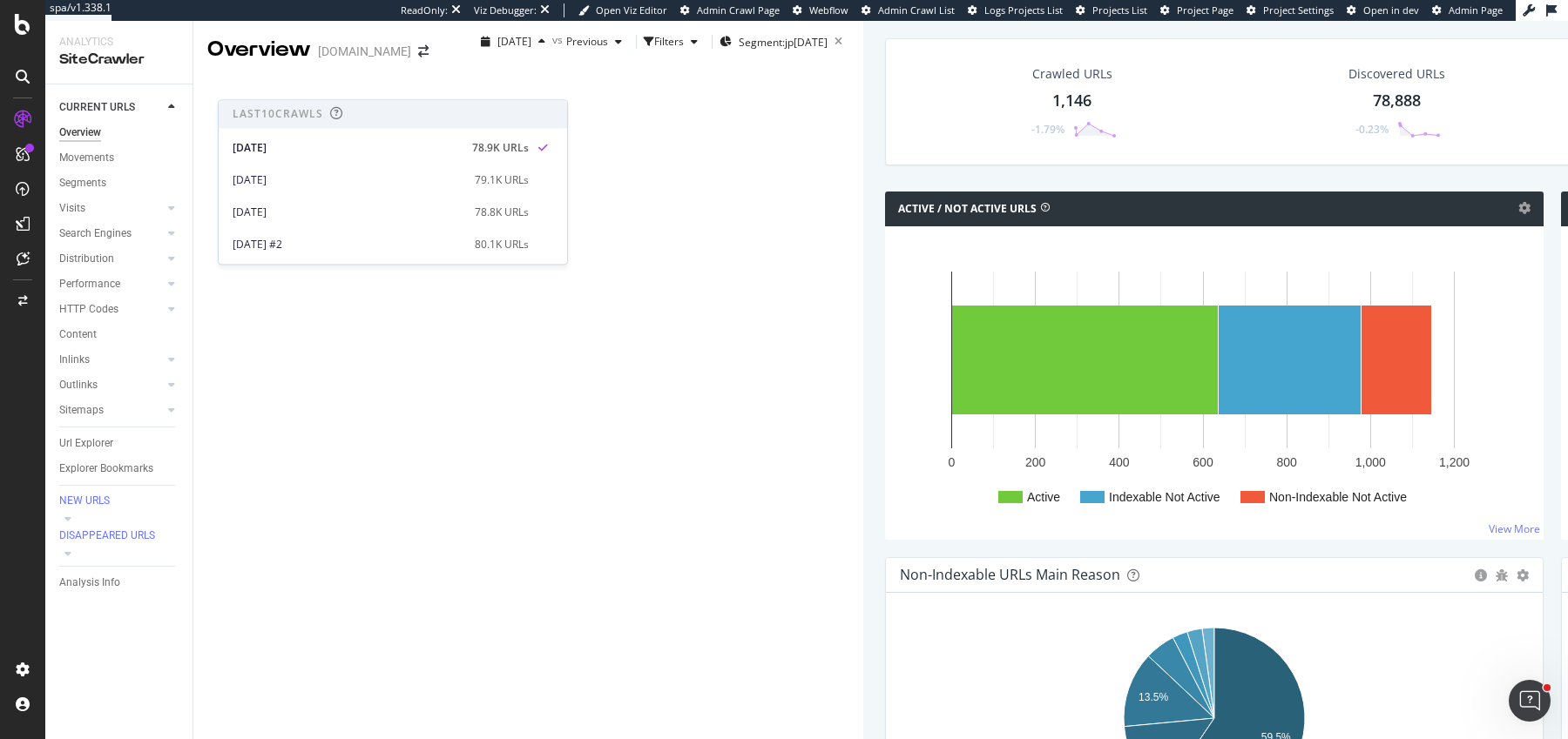
click at [877, 283] on div "Active / Not Active URLs Chart (by Value) Chart (by Percentage) Table Expand Ex…" at bounding box center [1214, 375] width 676 height 366
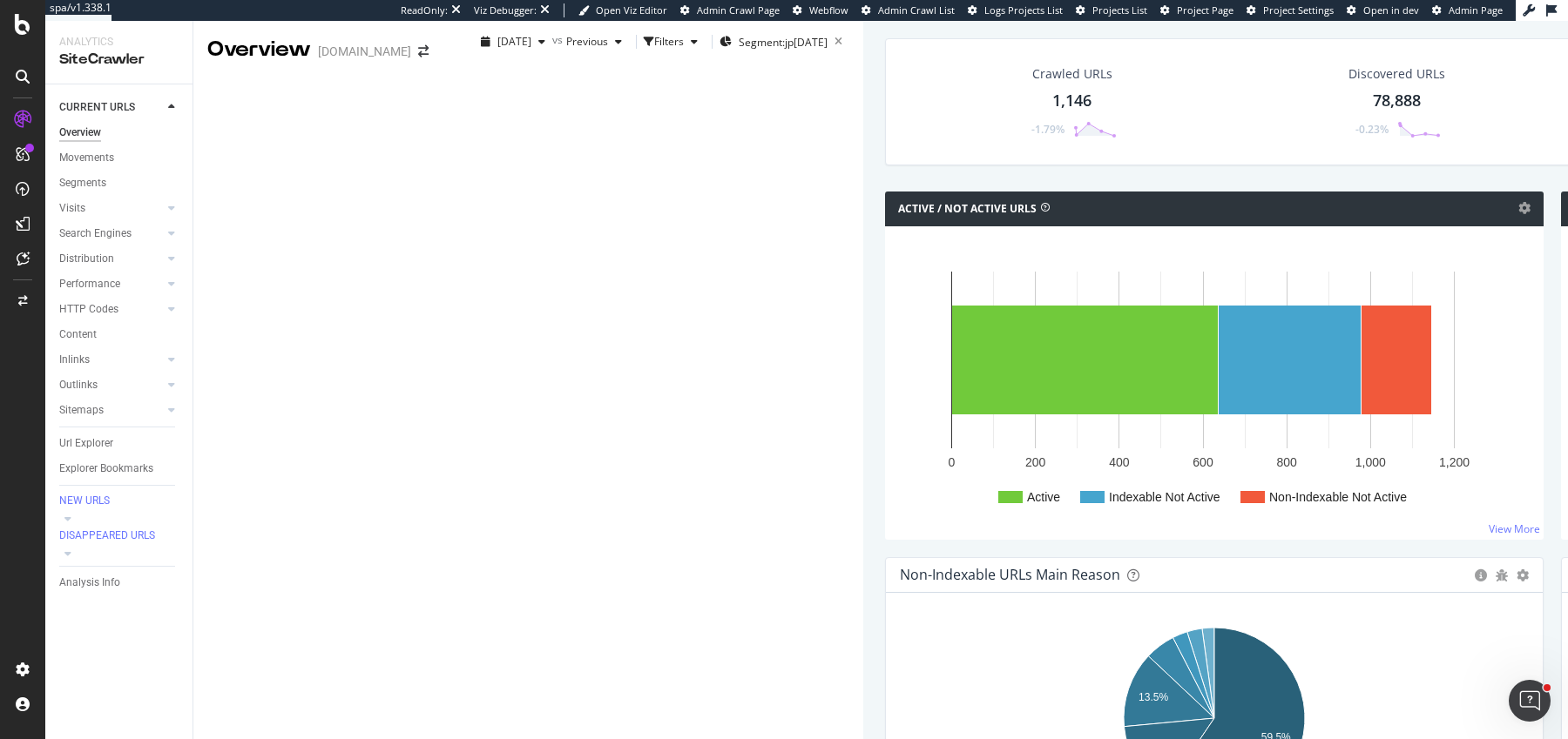
scroll to position [543, 0]
click at [102, 197] on div "Overview SiteCrawler LogAnalyzer AI Analytics RealKeywords EngagementAnalytics" at bounding box center [97, 152] width 105 height 90
click at [101, 182] on div "RealKeywords" at bounding box center [79, 174] width 68 height 15
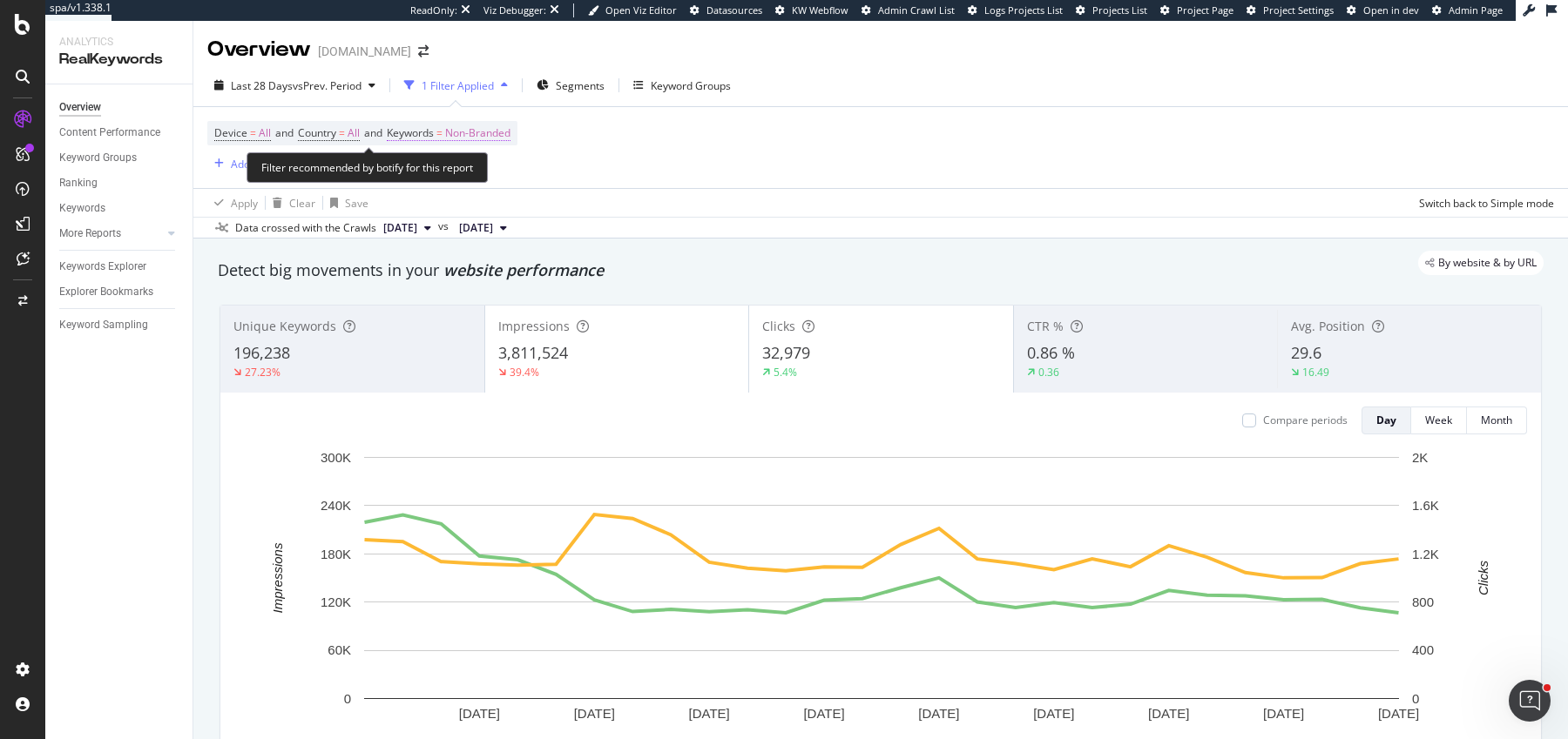
click at [463, 138] on span "Non-Branded" at bounding box center [477, 132] width 65 height 24
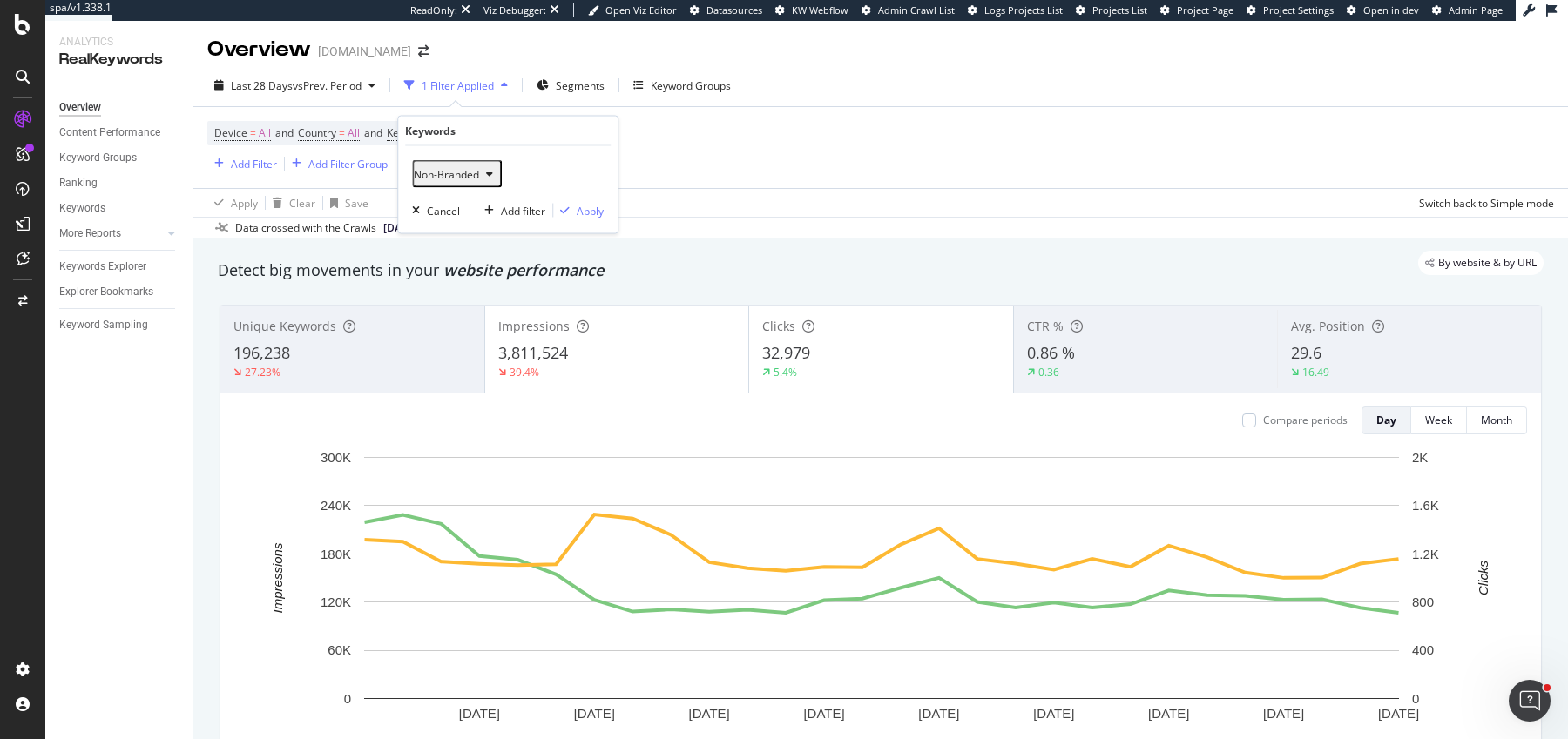
click at [444, 168] on span "Non-Branded" at bounding box center [446, 173] width 65 height 15
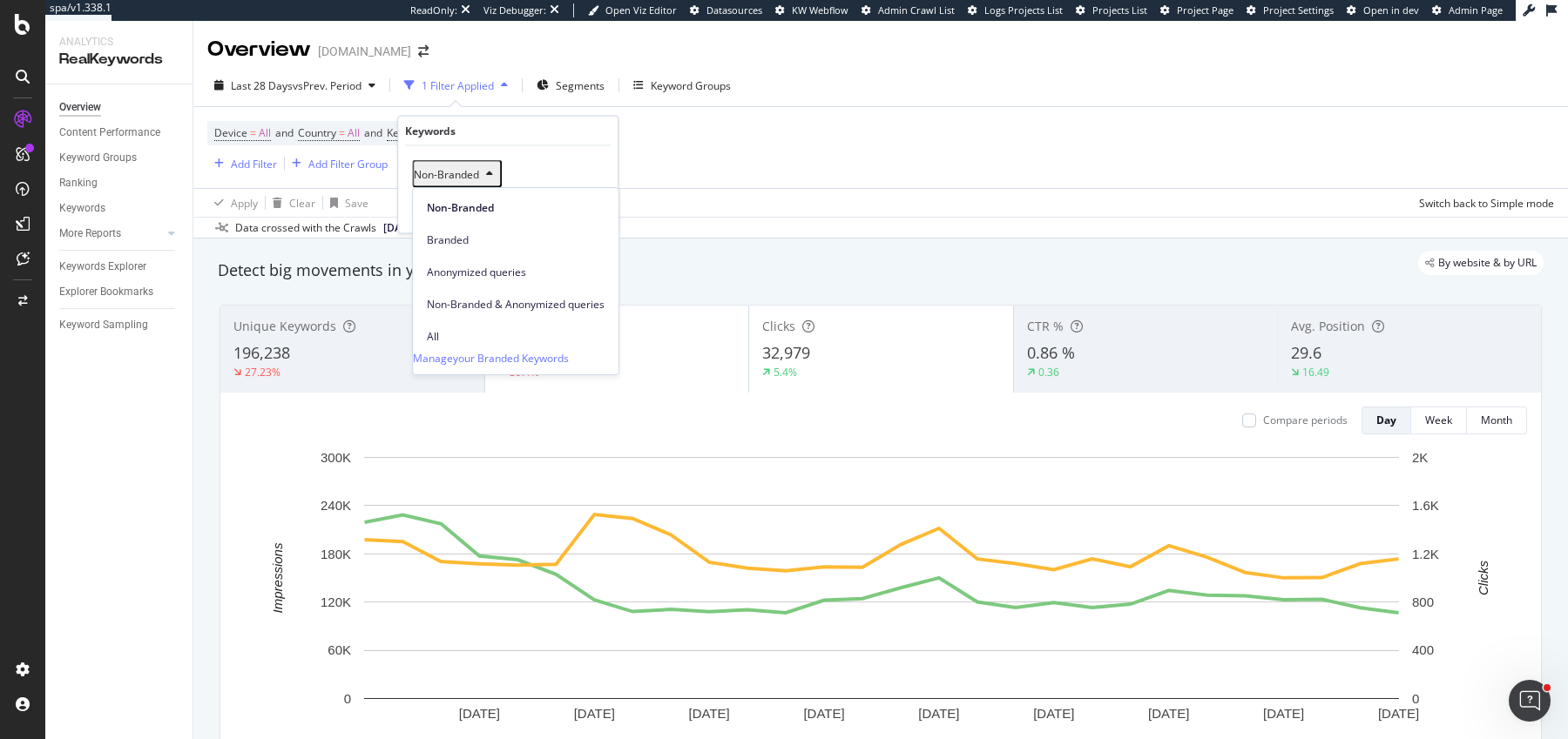
click at [445, 329] on span "All" at bounding box center [515, 337] width 177 height 16
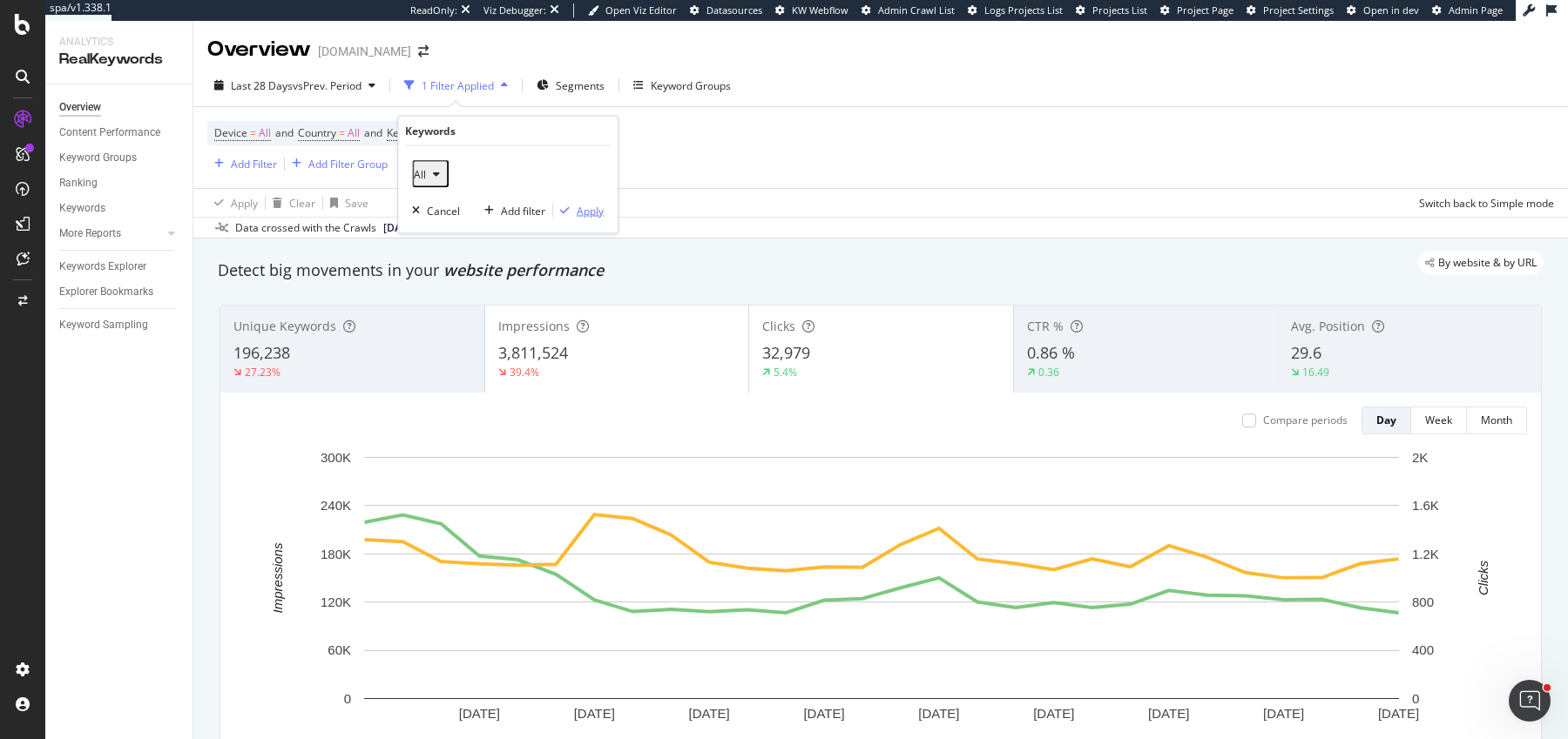
drag, startPoint x: 587, startPoint y: 207, endPoint x: 587, endPoint y: 108, distance: 99.0
click at [587, 208] on div "Apply" at bounding box center [590, 209] width 27 height 15
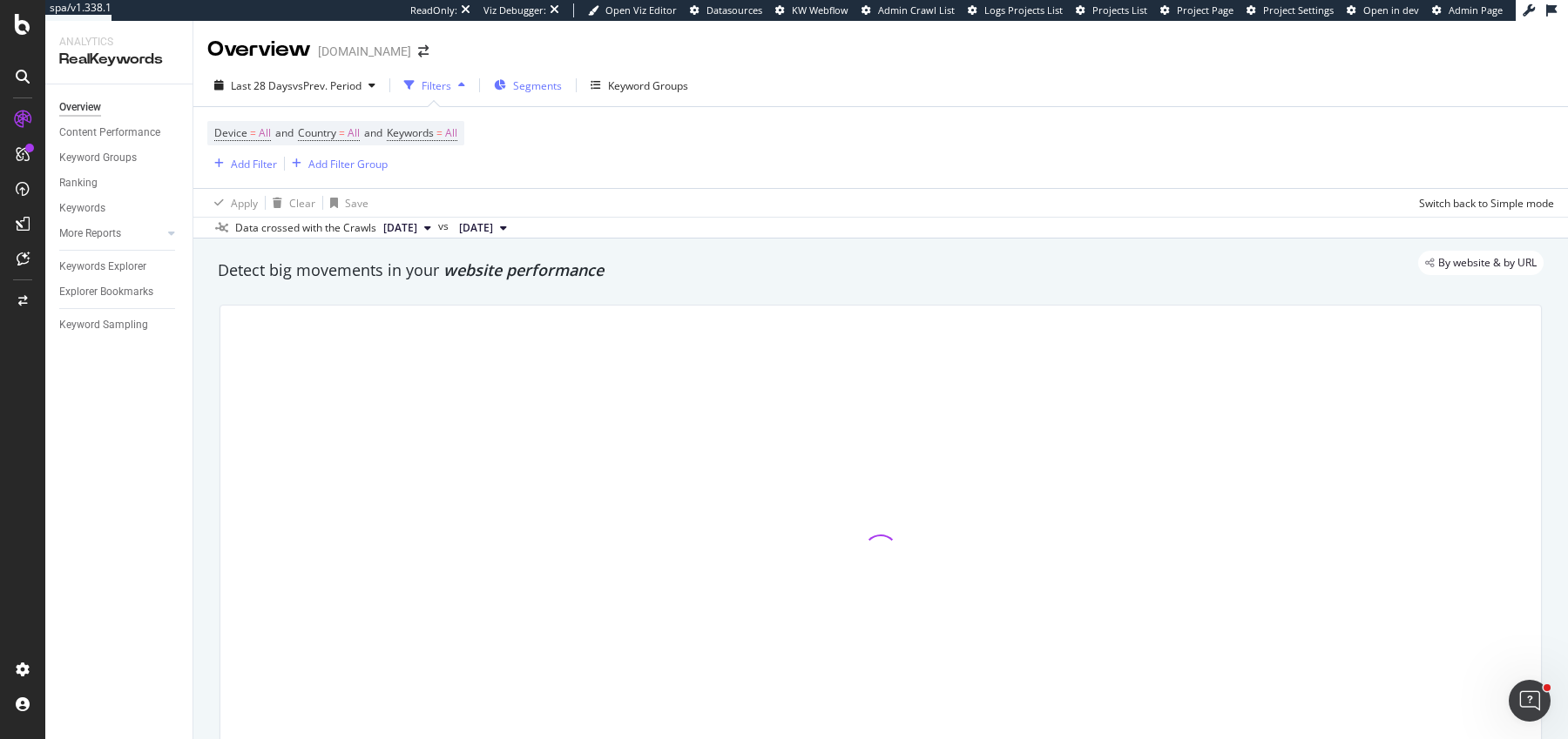
click at [561, 90] on span "Segments" at bounding box center [538, 85] width 49 height 15
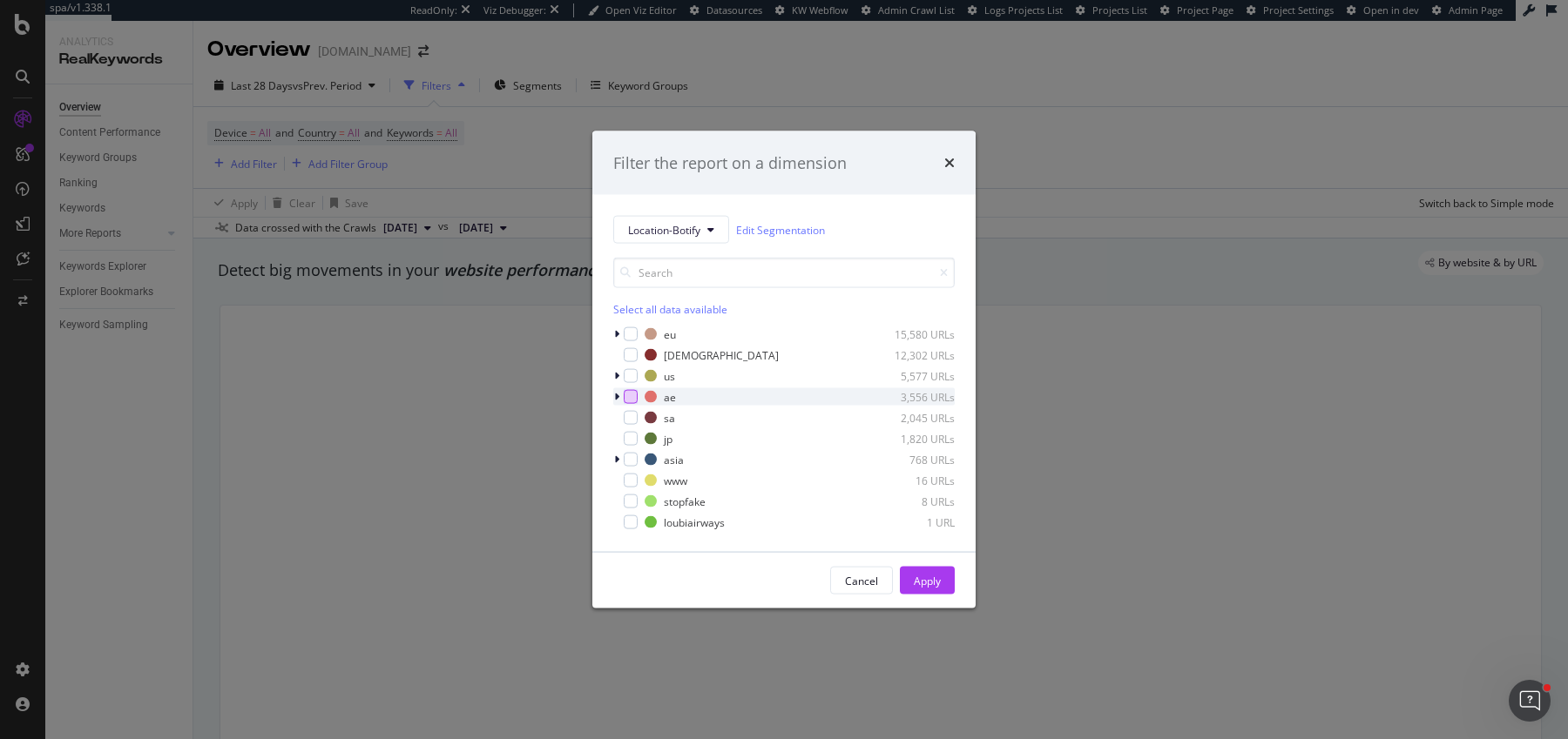
click at [627, 393] on div "modal" at bounding box center [630, 397] width 14 height 14
click at [627, 420] on div "modal" at bounding box center [630, 418] width 14 height 14
click at [928, 581] on div "Apply" at bounding box center [927, 579] width 27 height 15
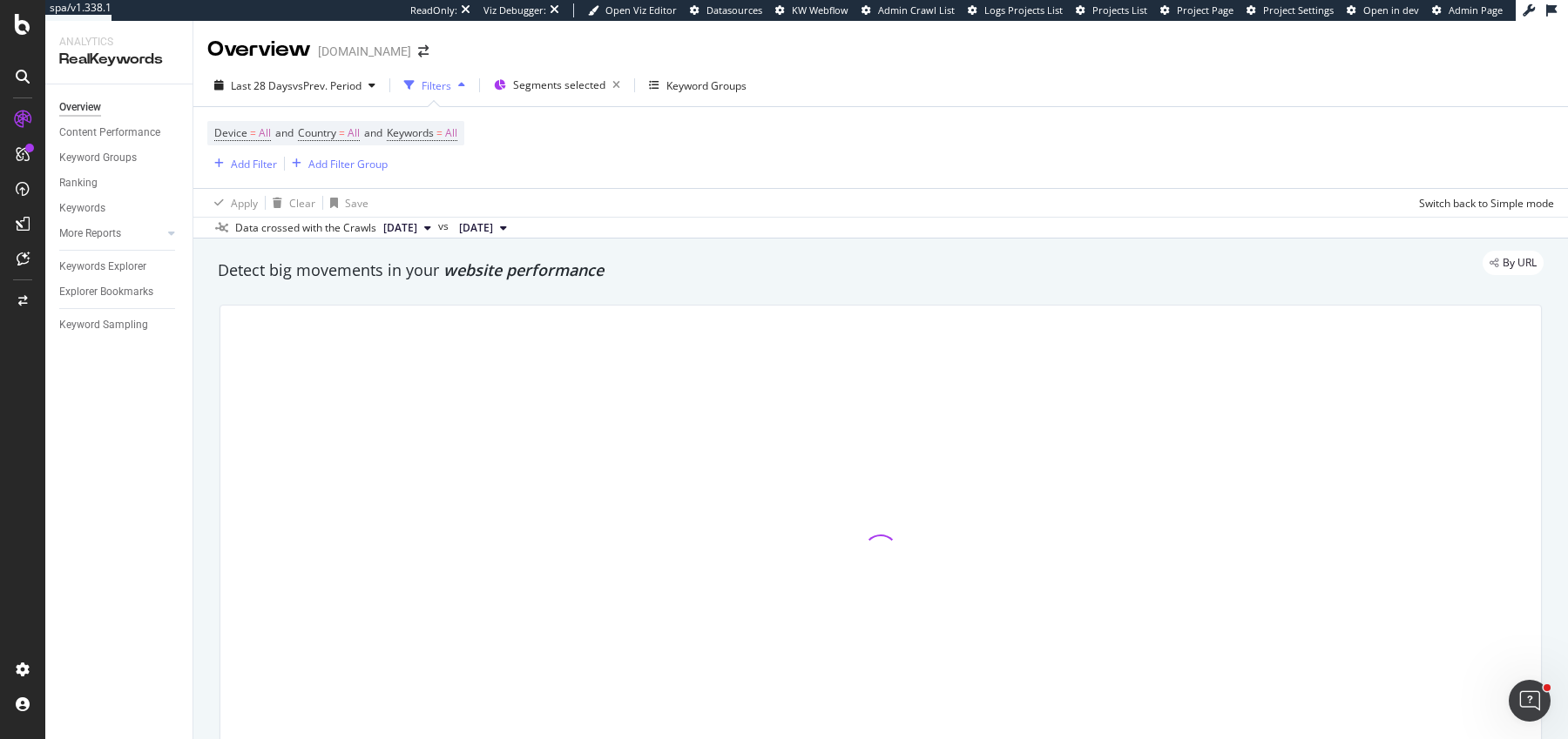
click at [580, 274] on div "By URL" at bounding box center [872, 263] width 1343 height 24
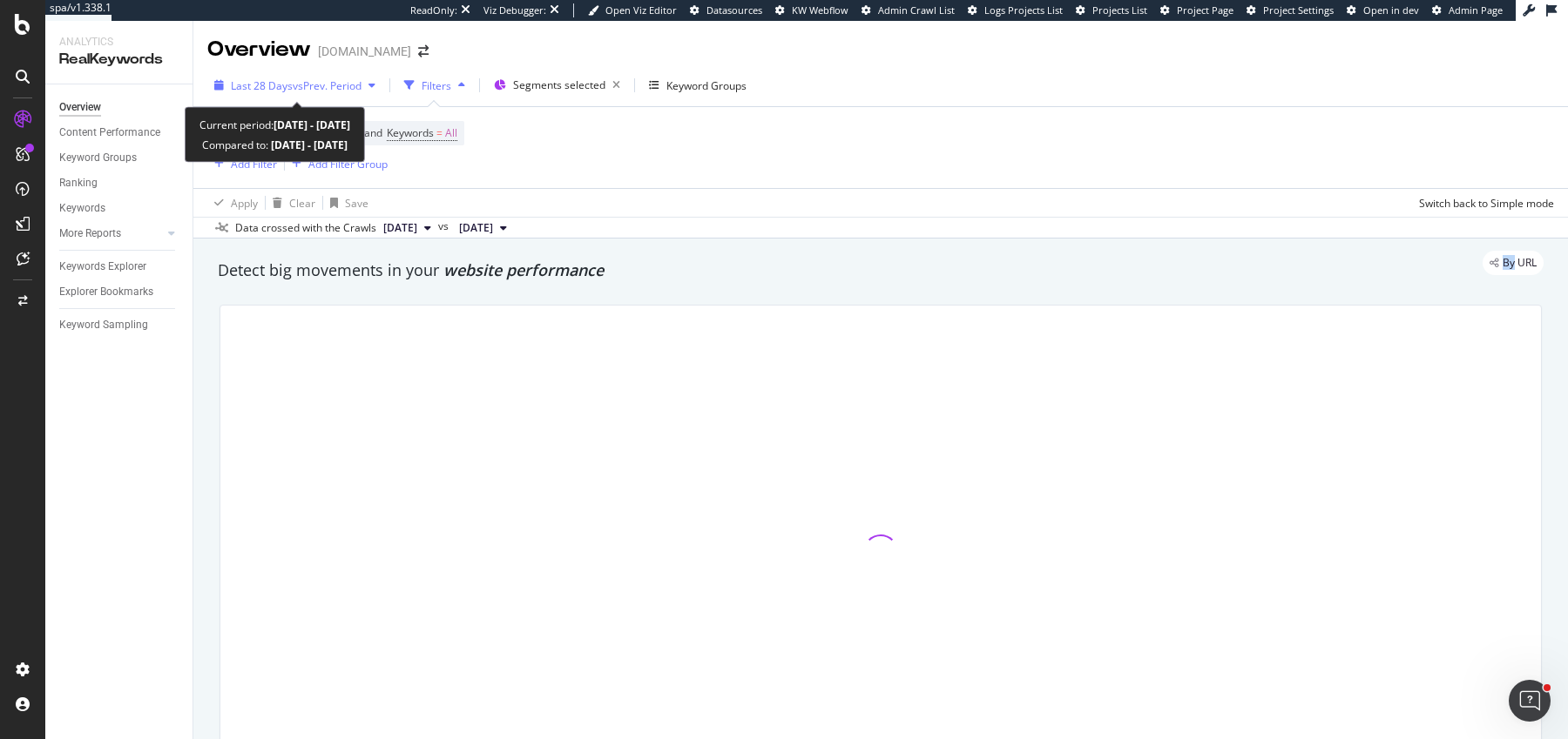
click at [308, 90] on span "vs Prev. Period" at bounding box center [326, 85] width 69 height 15
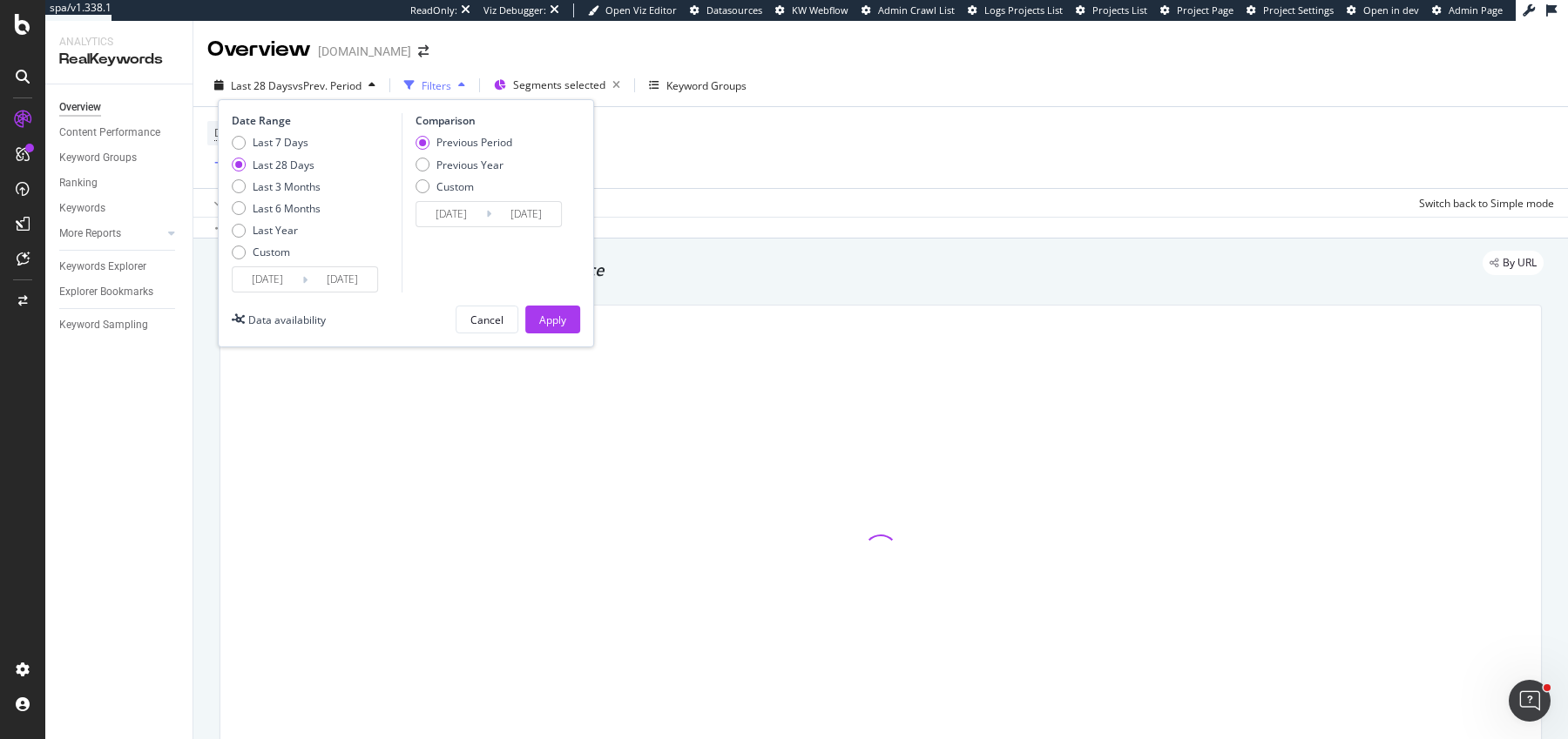
click at [437, 155] on div "Previous Period Previous Year Custom" at bounding box center [464, 167] width 96 height 65
click at [436, 164] on div "Previous Year" at bounding box center [469, 165] width 67 height 15
type input "2024/09/07"
type input "2024/10/04"
click at [558, 303] on div "Date Range Last 7 Days Last 28 Days Last 3 Months Last 6 Months Last Year Custo…" at bounding box center [406, 223] width 376 height 248
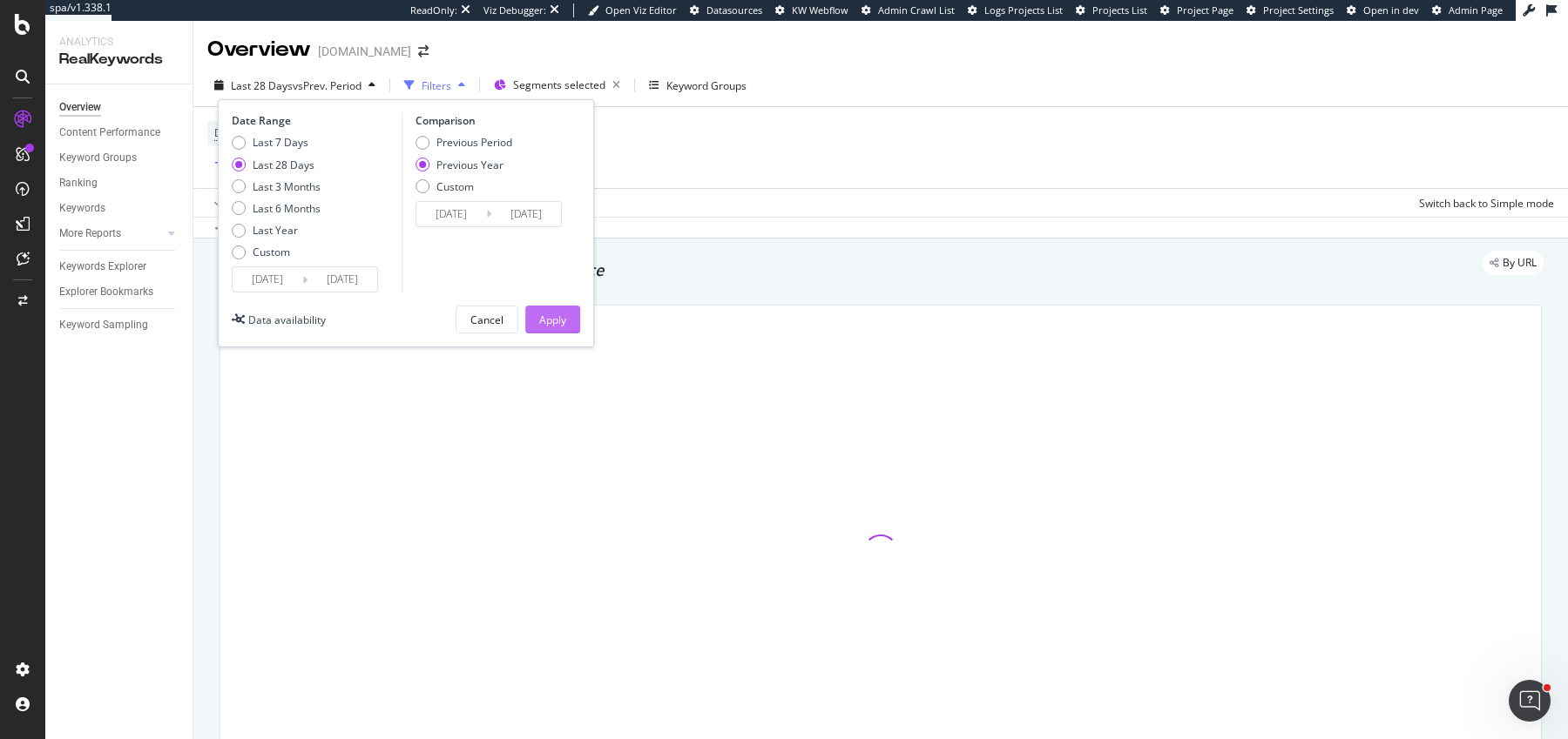
click at [558, 315] on div "Apply" at bounding box center [553, 319] width 27 height 15
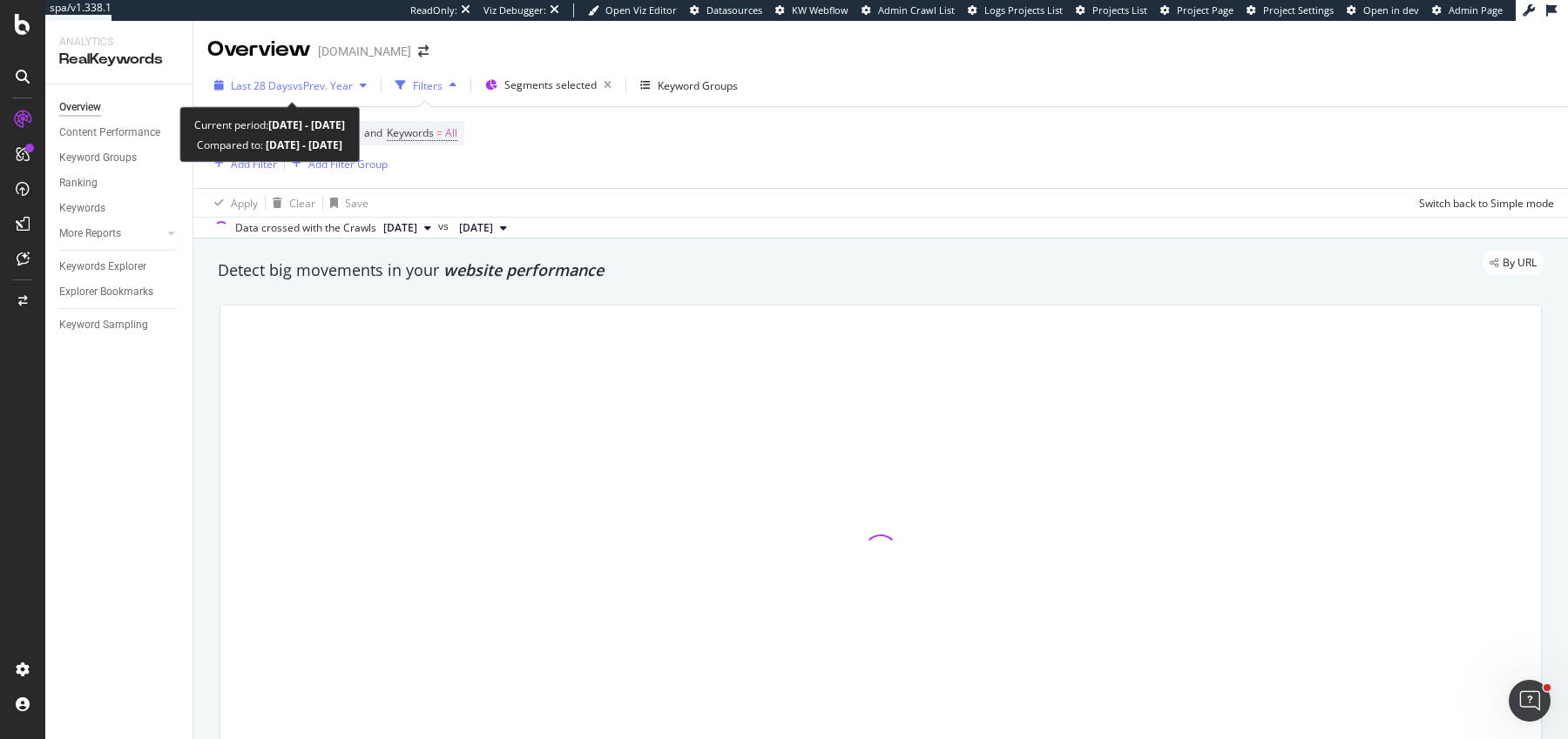
click at [267, 89] on span "Last 28 Days" at bounding box center [261, 85] width 61 height 15
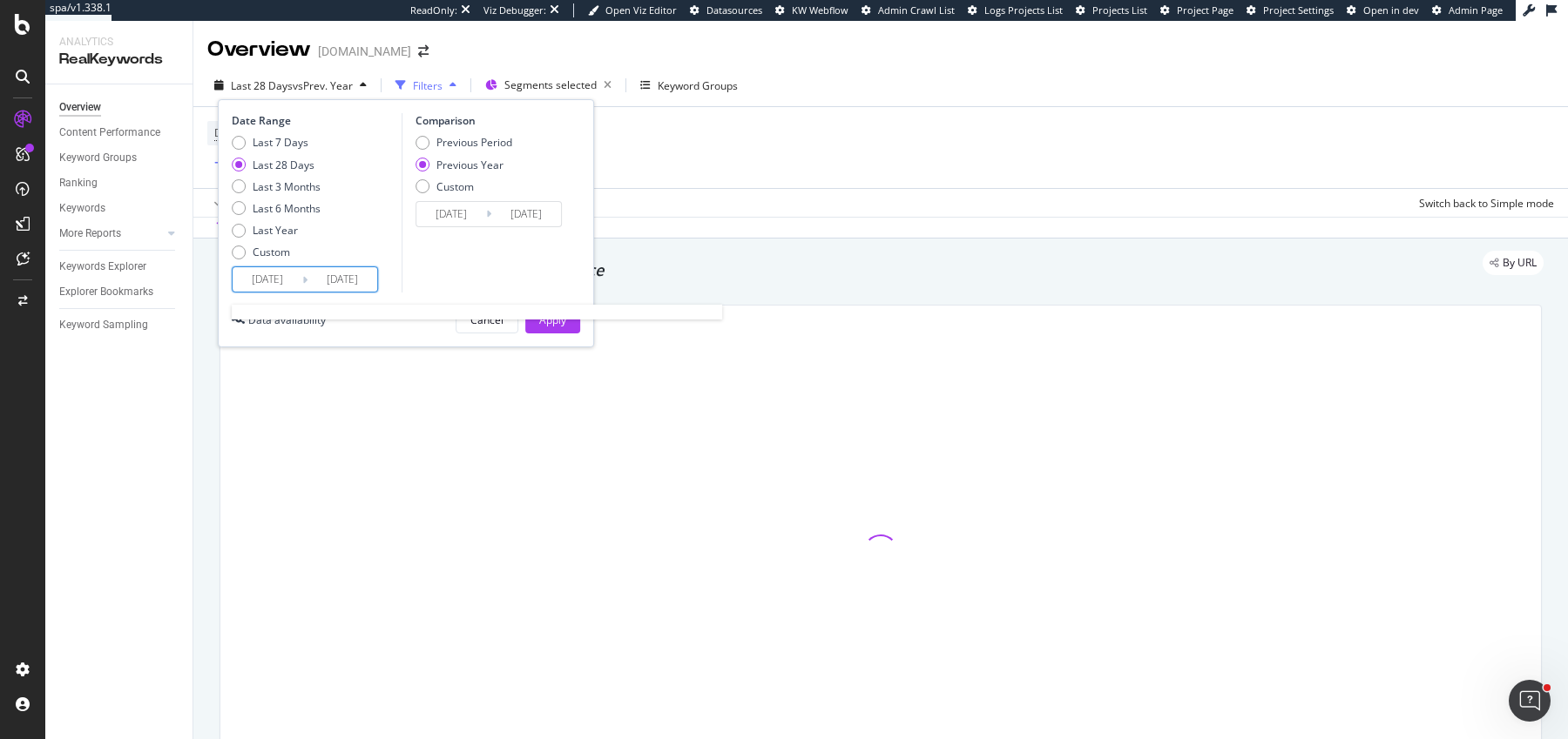
click at [273, 279] on input "[DATE]" at bounding box center [268, 279] width 70 height 24
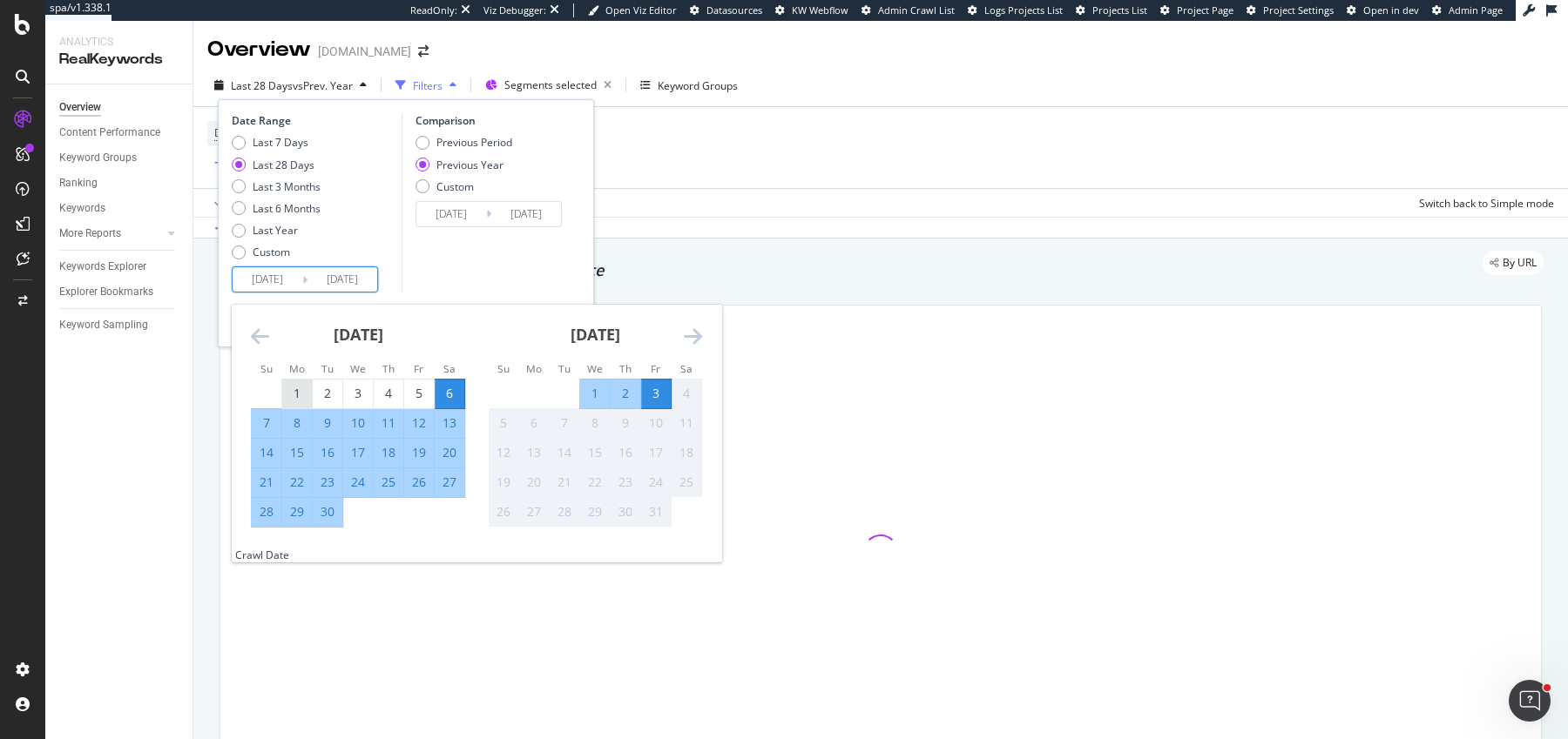
click at [300, 391] on div "1" at bounding box center [297, 393] width 29 height 18
type input "[DATE]"
click at [338, 507] on div "30" at bounding box center [327, 512] width 29 height 18
type input "[DATE]"
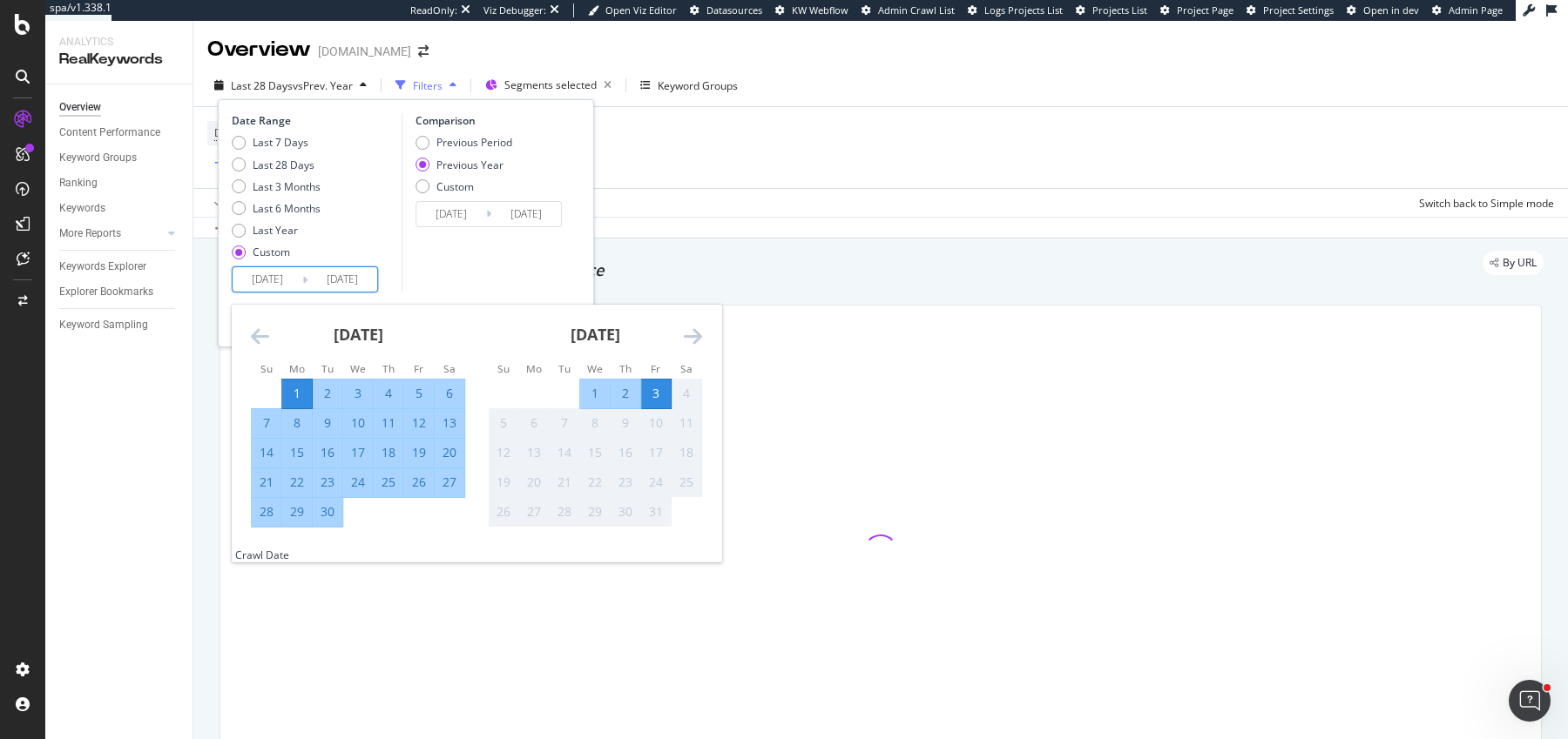
type input "[DATE]"
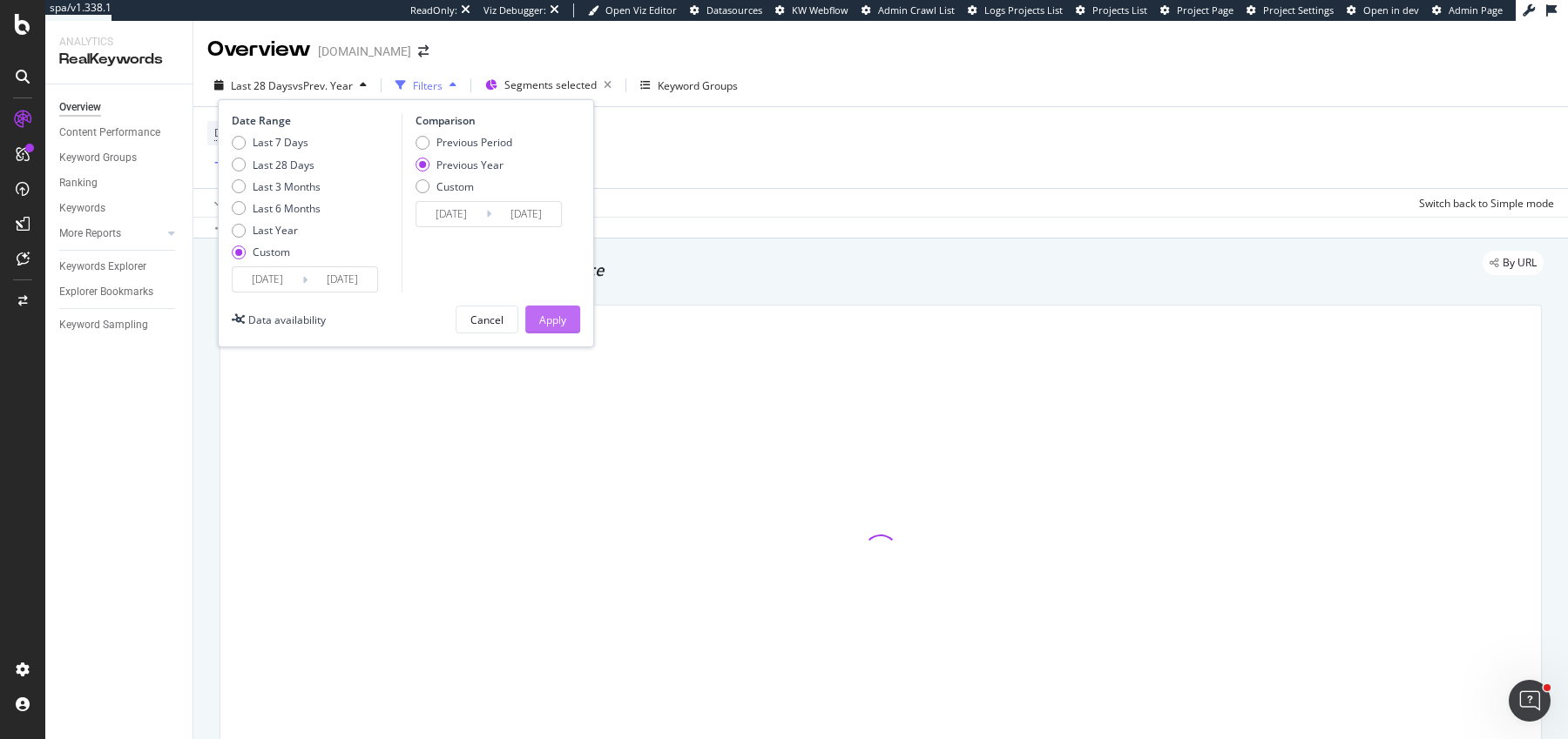
click at [548, 314] on div "Apply" at bounding box center [553, 319] width 27 height 15
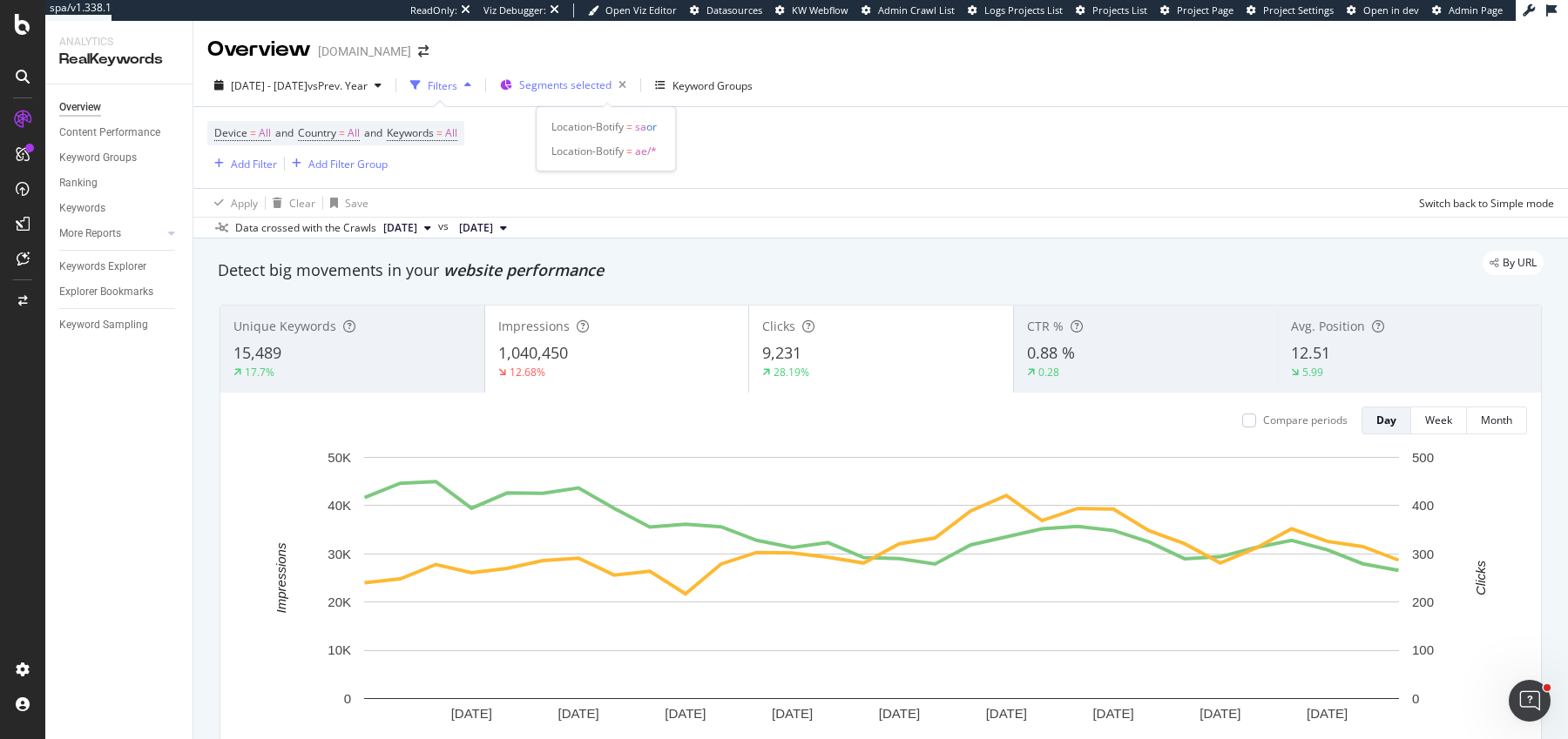
click at [579, 83] on span "Segments selected" at bounding box center [565, 85] width 93 height 15
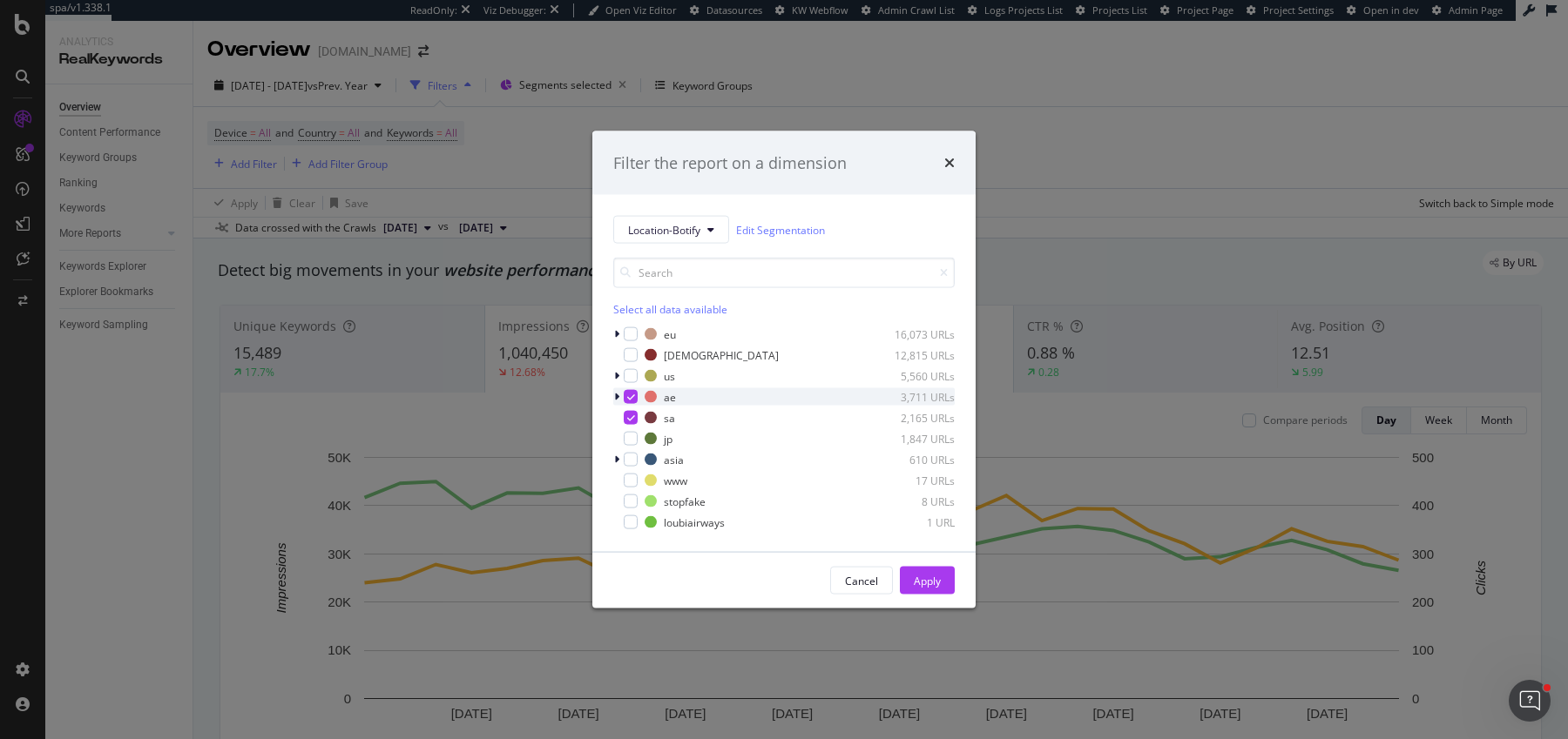
click at [623, 400] on div "modal" at bounding box center [630, 397] width 14 height 14
click at [630, 416] on icon "modal" at bounding box center [631, 418] width 8 height 9
click at [630, 392] on div "modal" at bounding box center [630, 397] width 14 height 14
click at [938, 585] on div "Apply" at bounding box center [927, 579] width 27 height 15
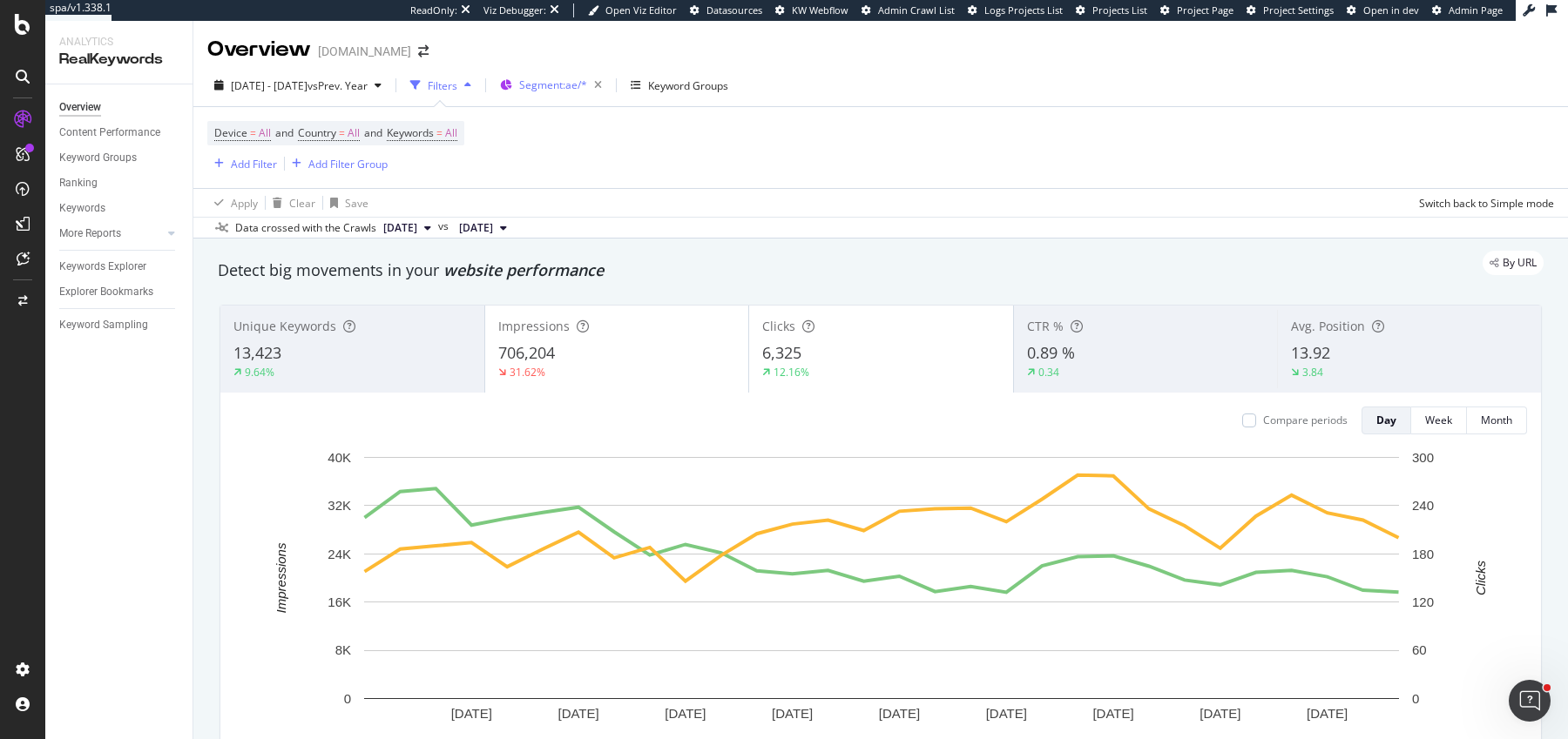
click at [587, 88] on span "Segment: ae/*" at bounding box center [553, 85] width 68 height 15
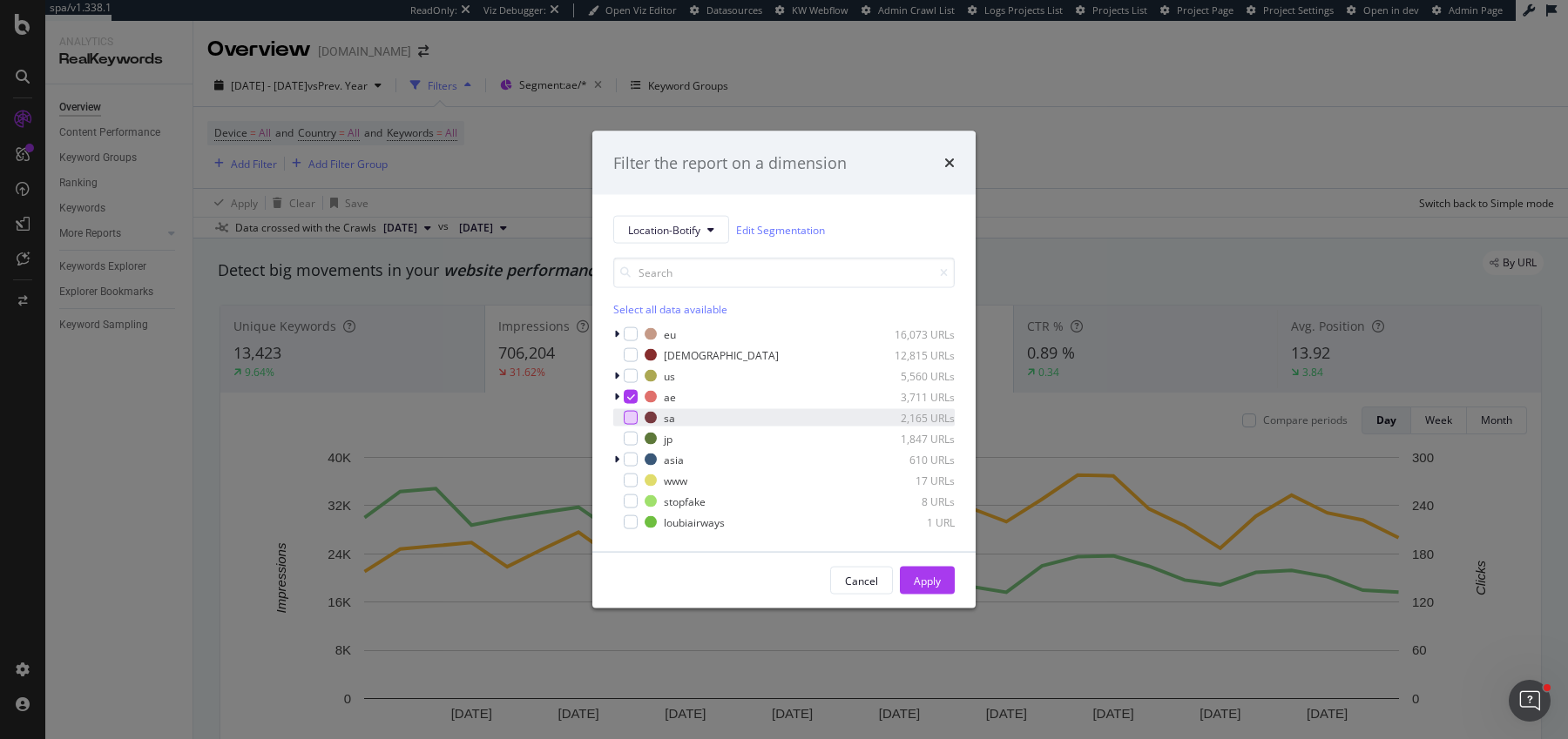
click at [628, 421] on div "modal" at bounding box center [630, 418] width 14 height 14
click at [628, 395] on icon "modal" at bounding box center [631, 396] width 8 height 9
click at [920, 574] on div "Apply" at bounding box center [927, 579] width 27 height 15
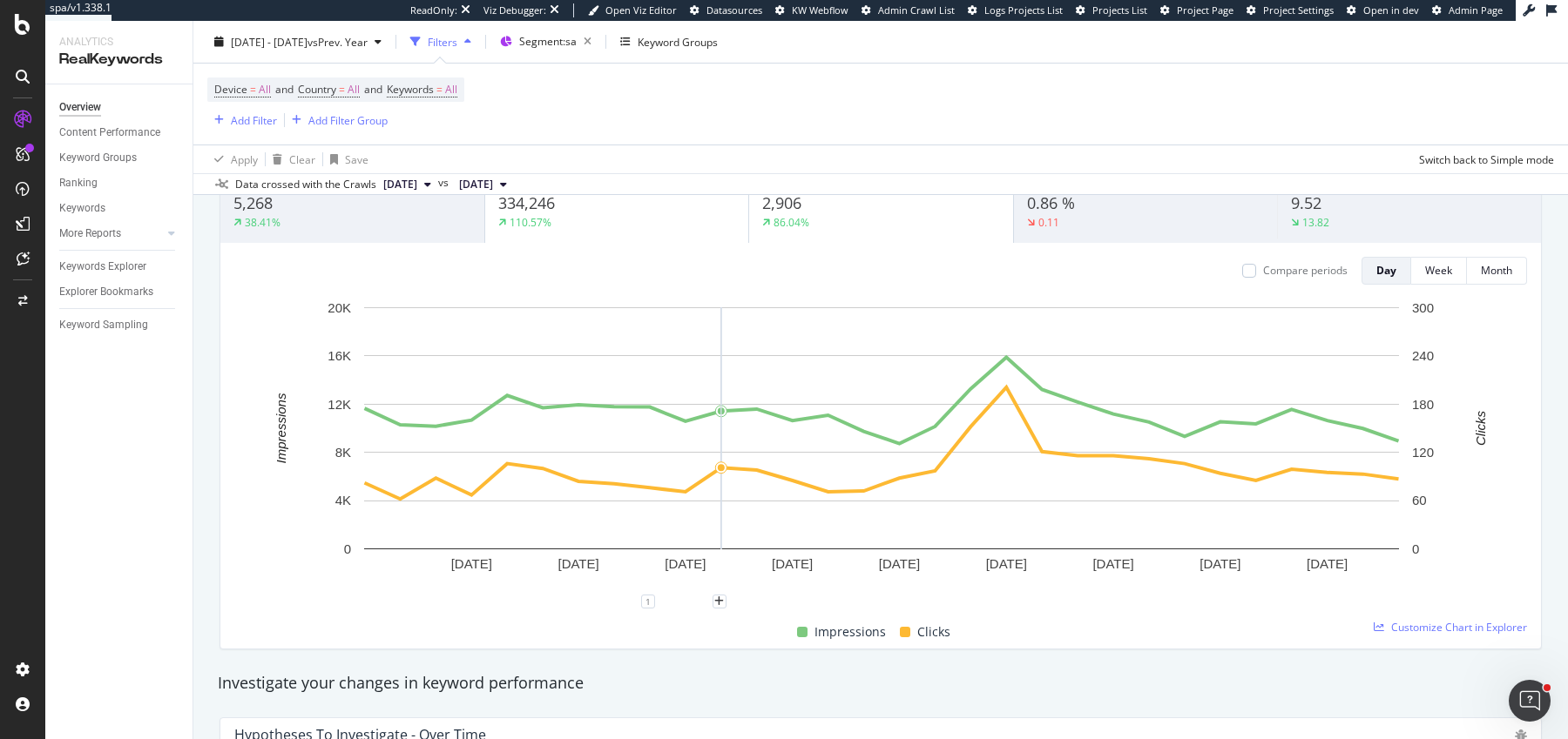
scroll to position [227, 0]
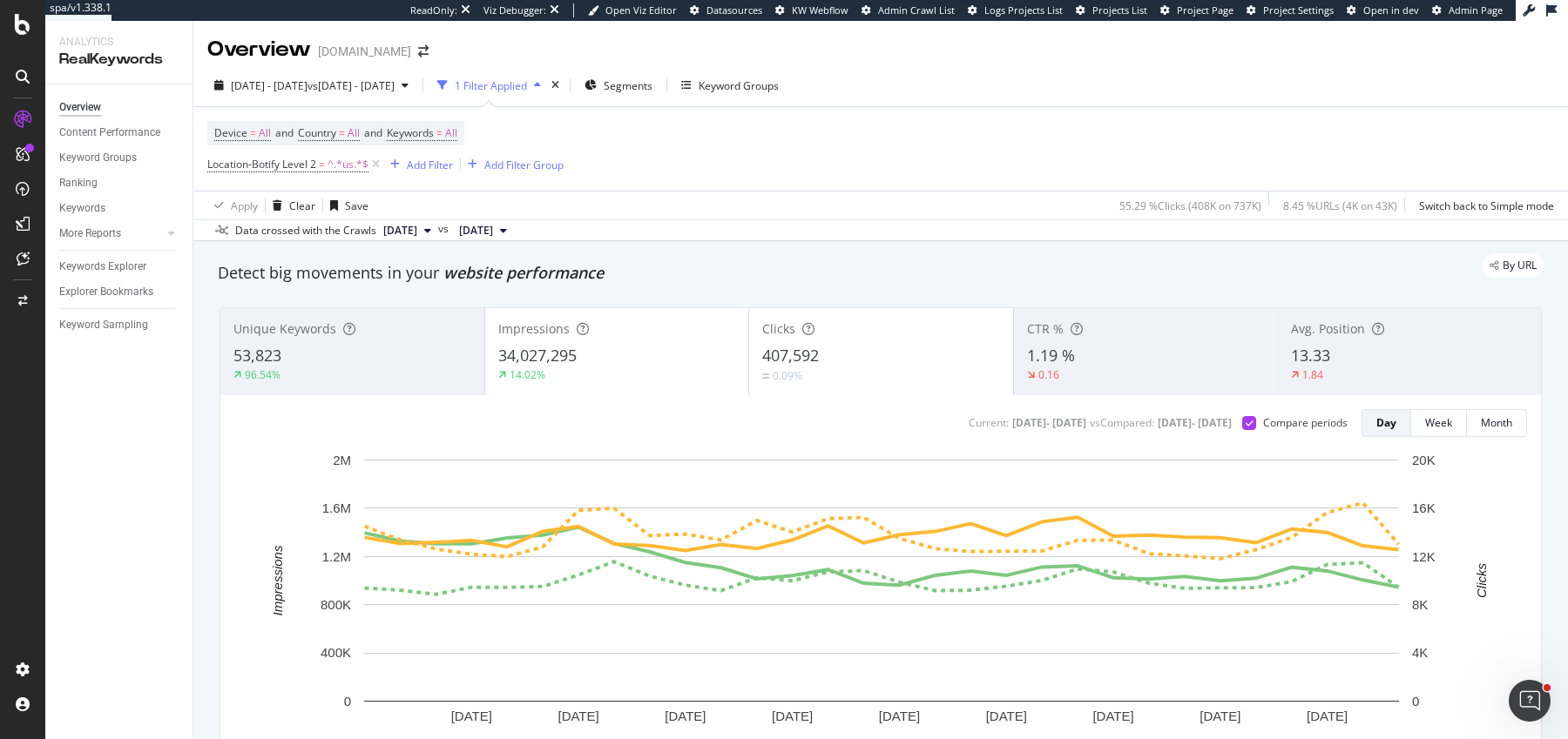
scroll to position [1482, 0]
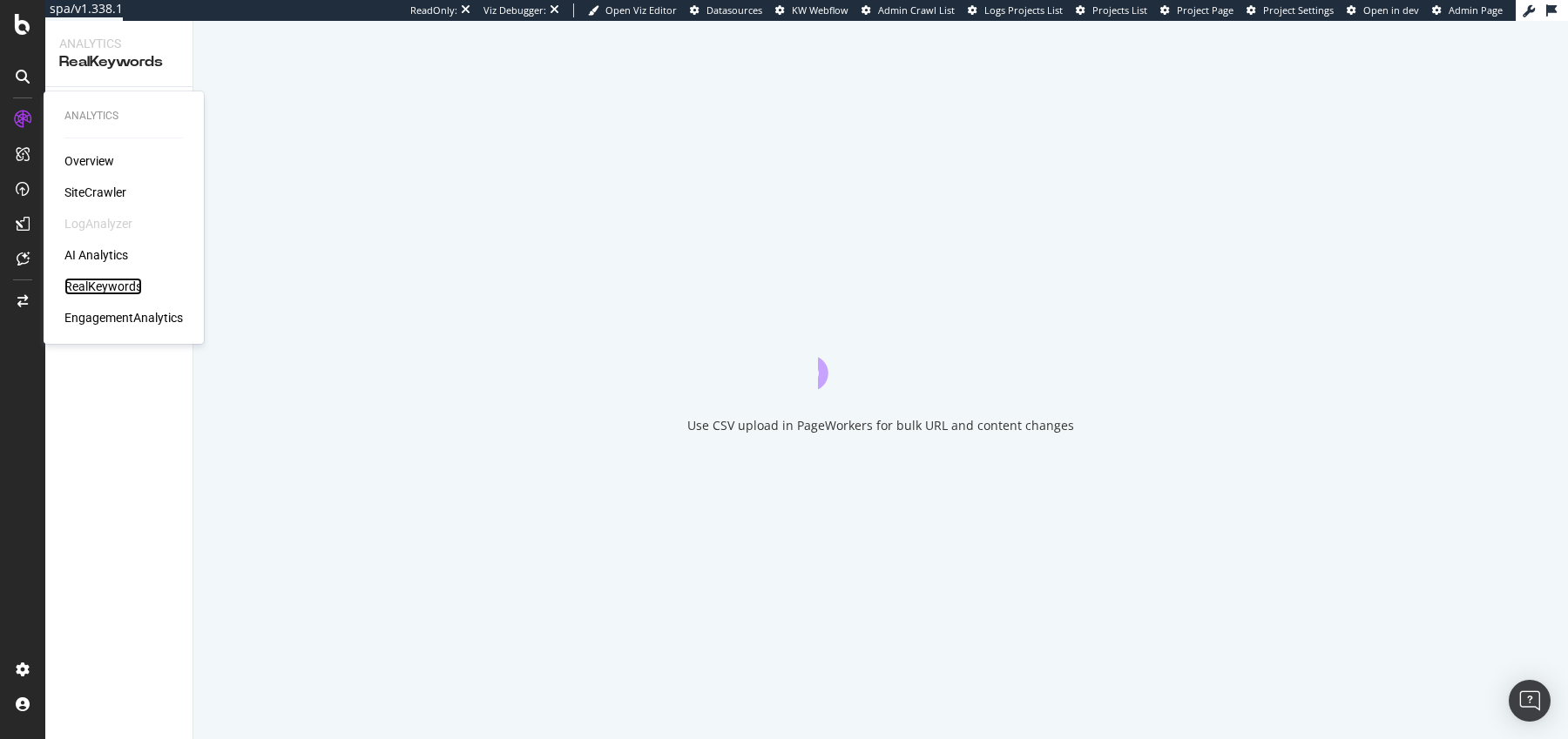
click at [111, 283] on div "RealKeywords" at bounding box center [103, 286] width 78 height 18
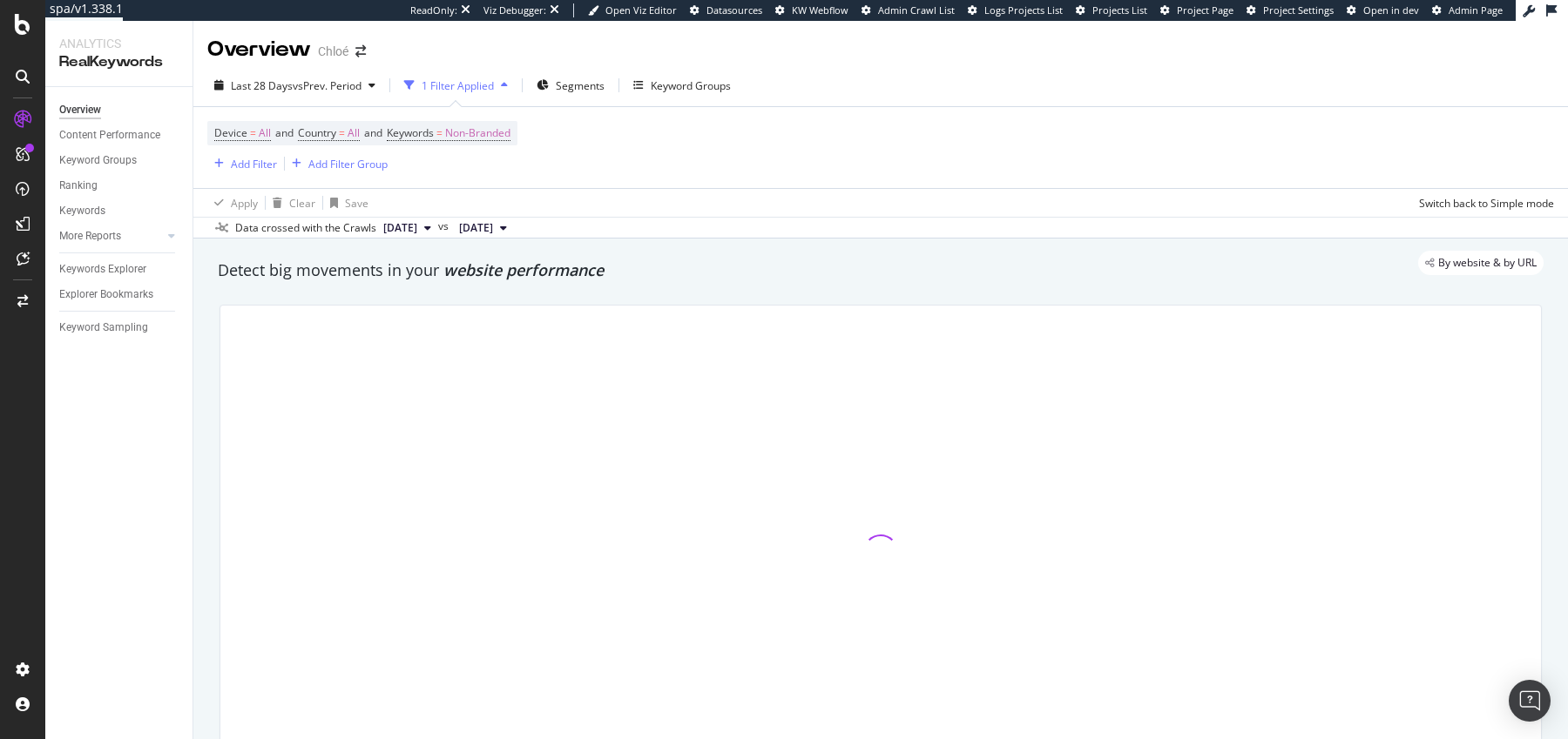
click at [455, 120] on div "Device = All and Country = All and Keywords = Non-Branded Add Filter Add Filter…" at bounding box center [880, 147] width 1347 height 81
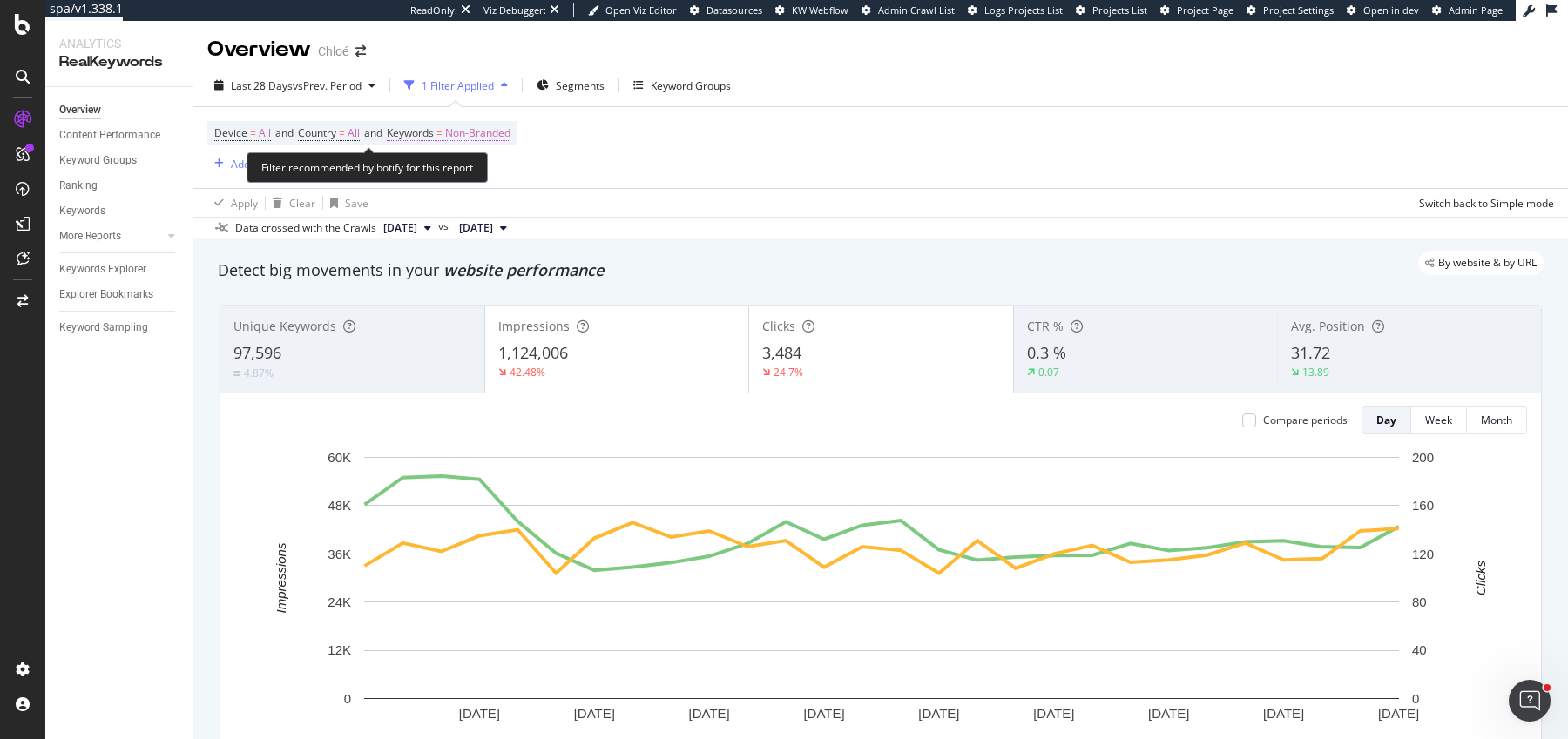
click at [454, 130] on span "Keywords = Non-Branded" at bounding box center [448, 133] width 124 height 16
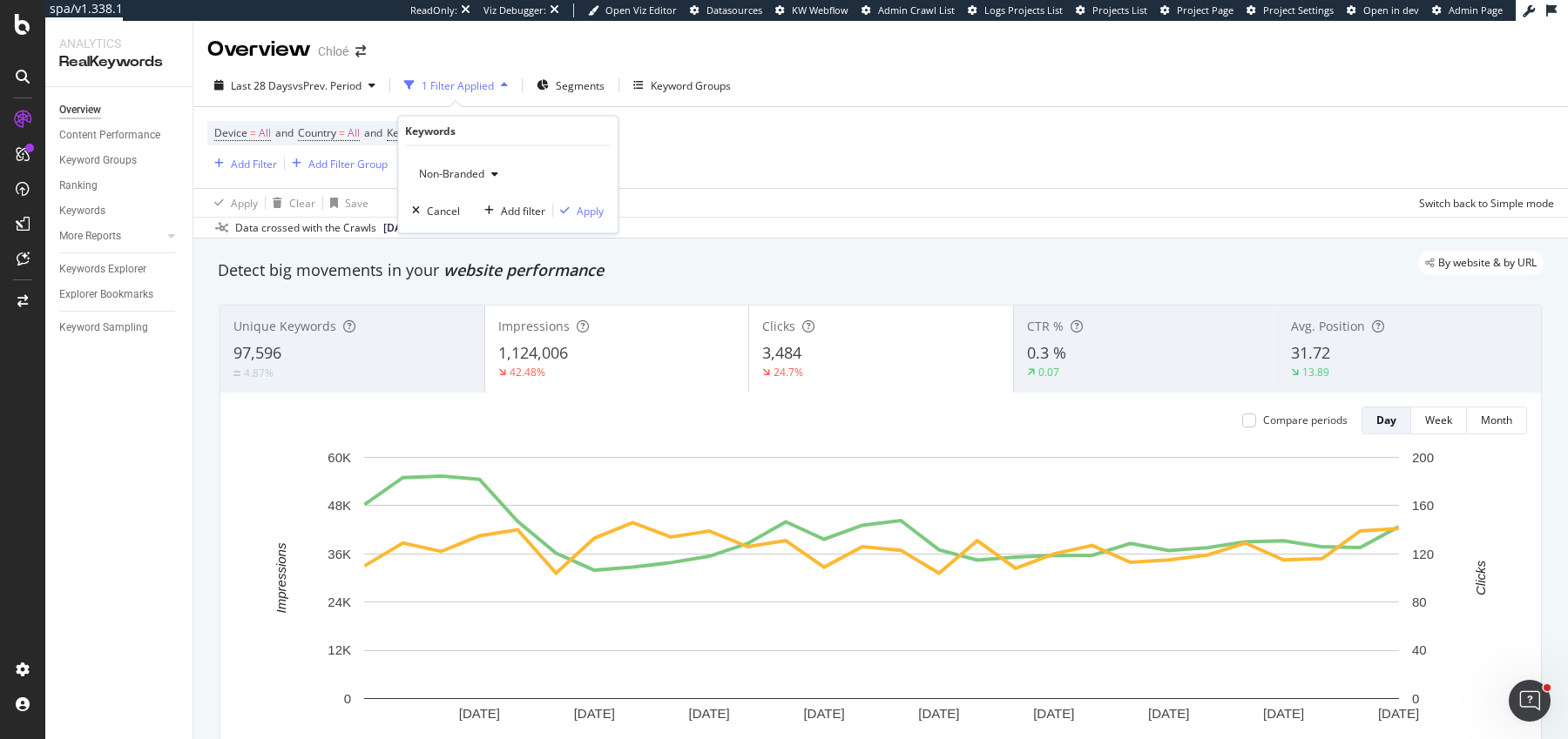
click at [451, 186] on div "Non-Branded Cancel Add filter Apply" at bounding box center [507, 189] width 219 height 87
click at [468, 177] on span "Non-Branded" at bounding box center [448, 173] width 72 height 15
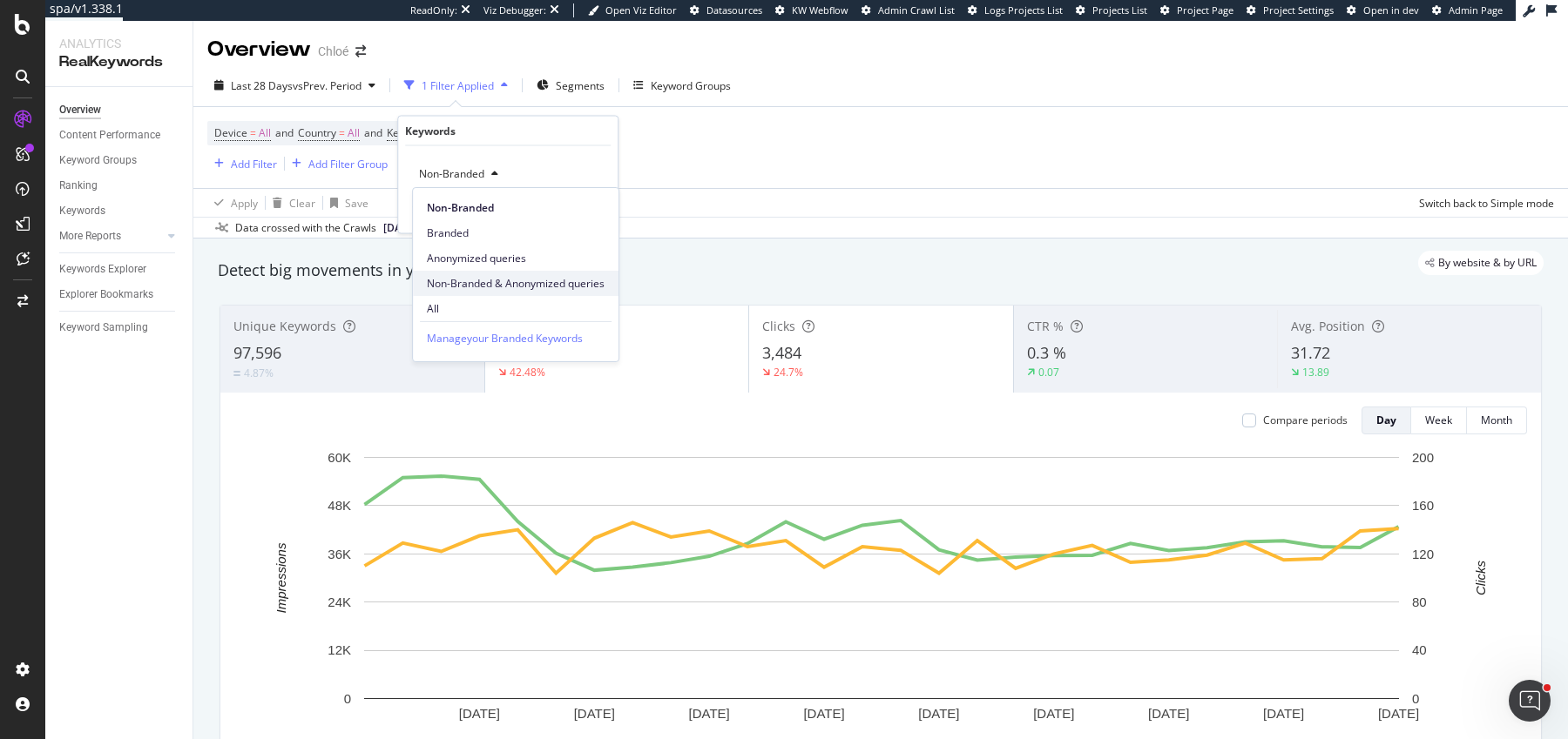
click at [489, 277] on span "Non-Branded & Anonymized queries" at bounding box center [515, 284] width 177 height 16
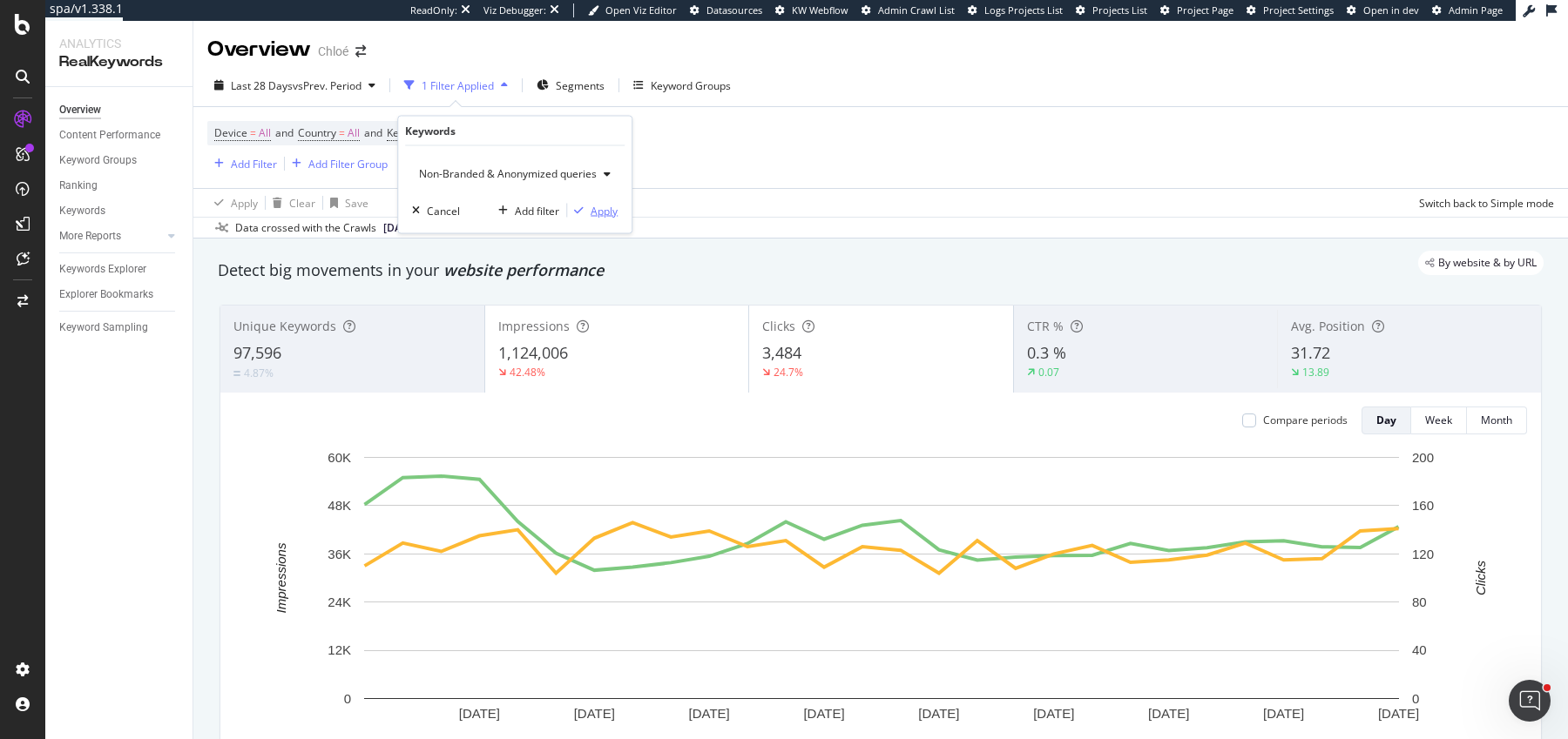
click at [592, 213] on div "Apply" at bounding box center [604, 209] width 27 height 15
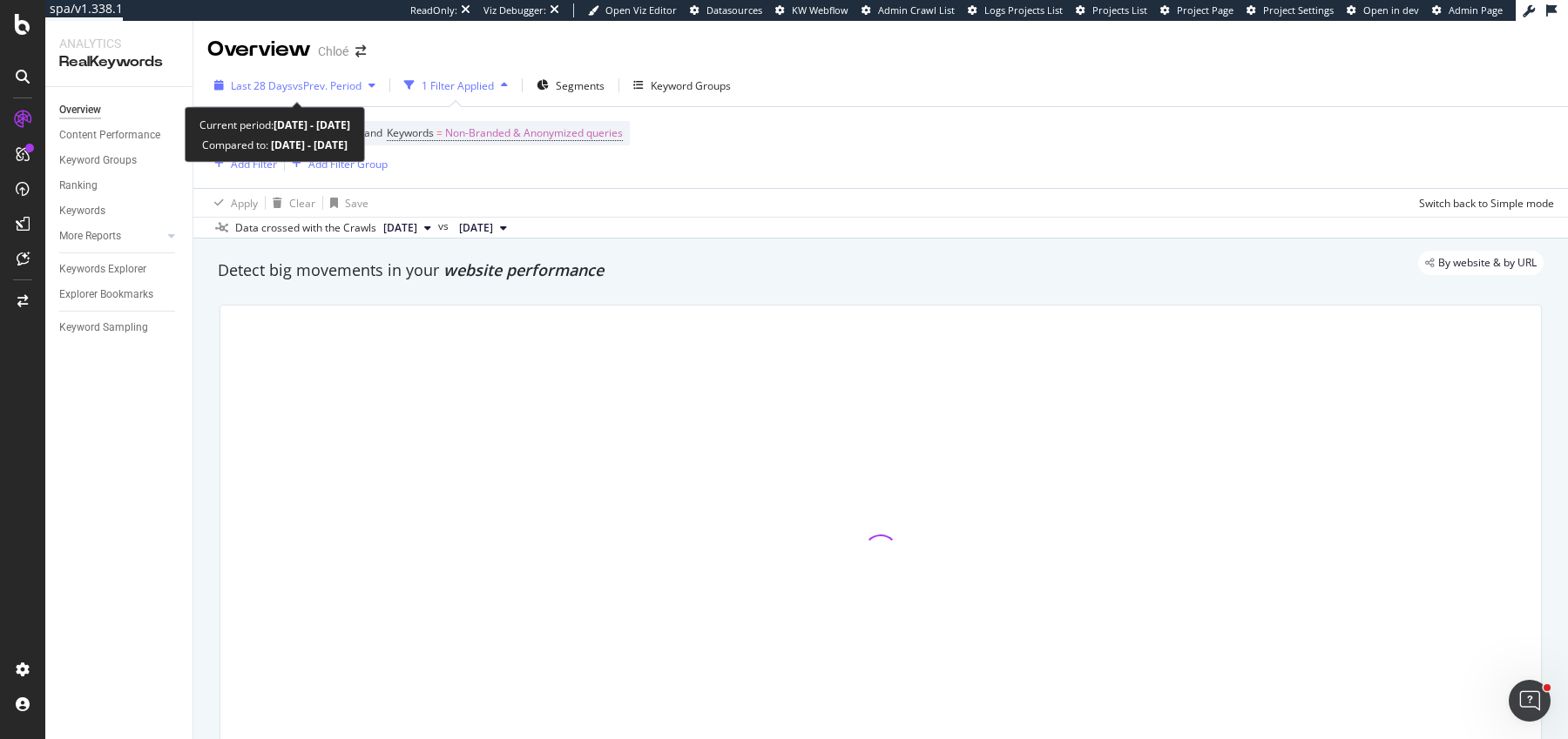
click at [295, 84] on span "vs Prev. Period" at bounding box center [326, 85] width 69 height 15
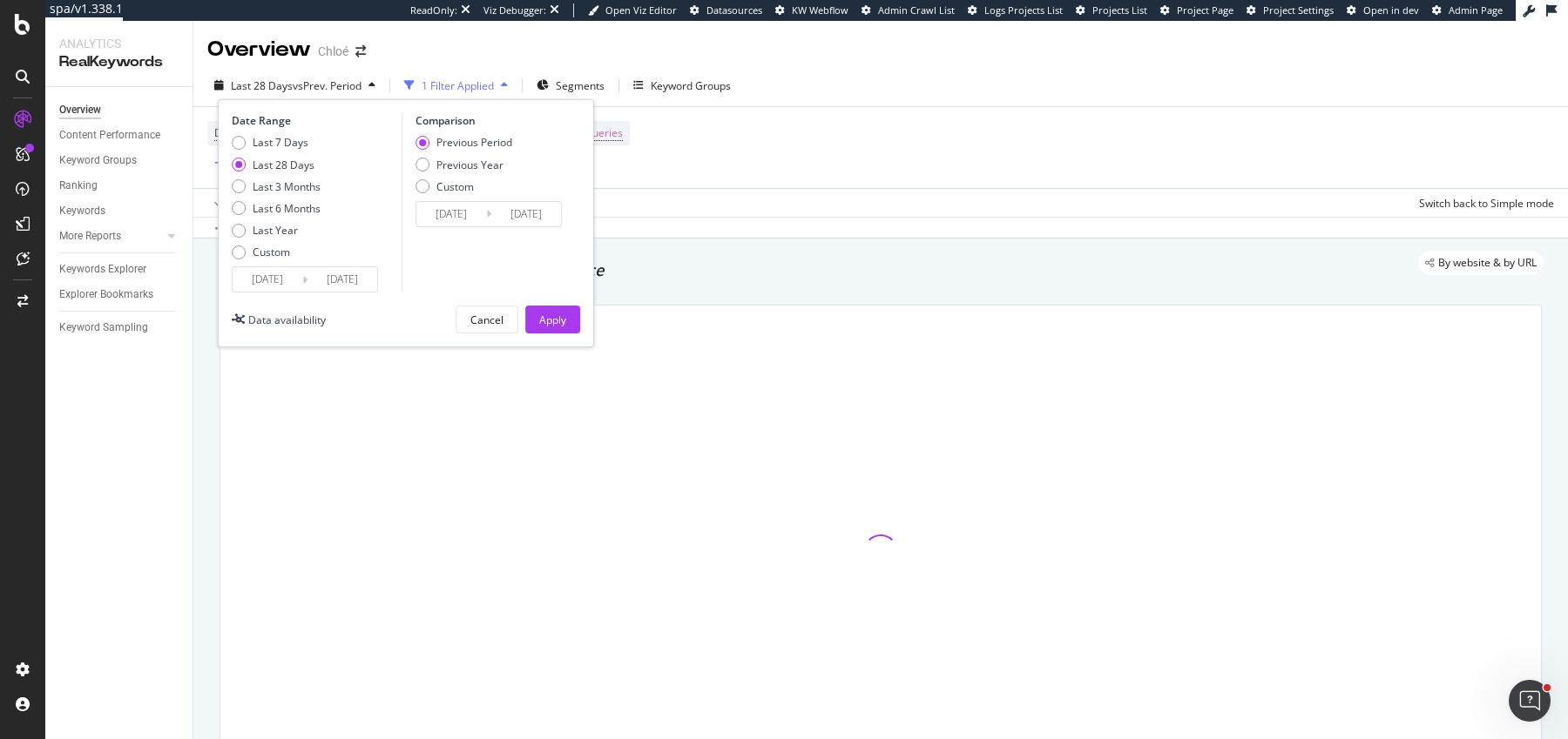
click at [271, 306] on div "Data availability" at bounding box center [279, 319] width 94 height 28
click at [258, 278] on input "[DATE]" at bounding box center [268, 279] width 70 height 24
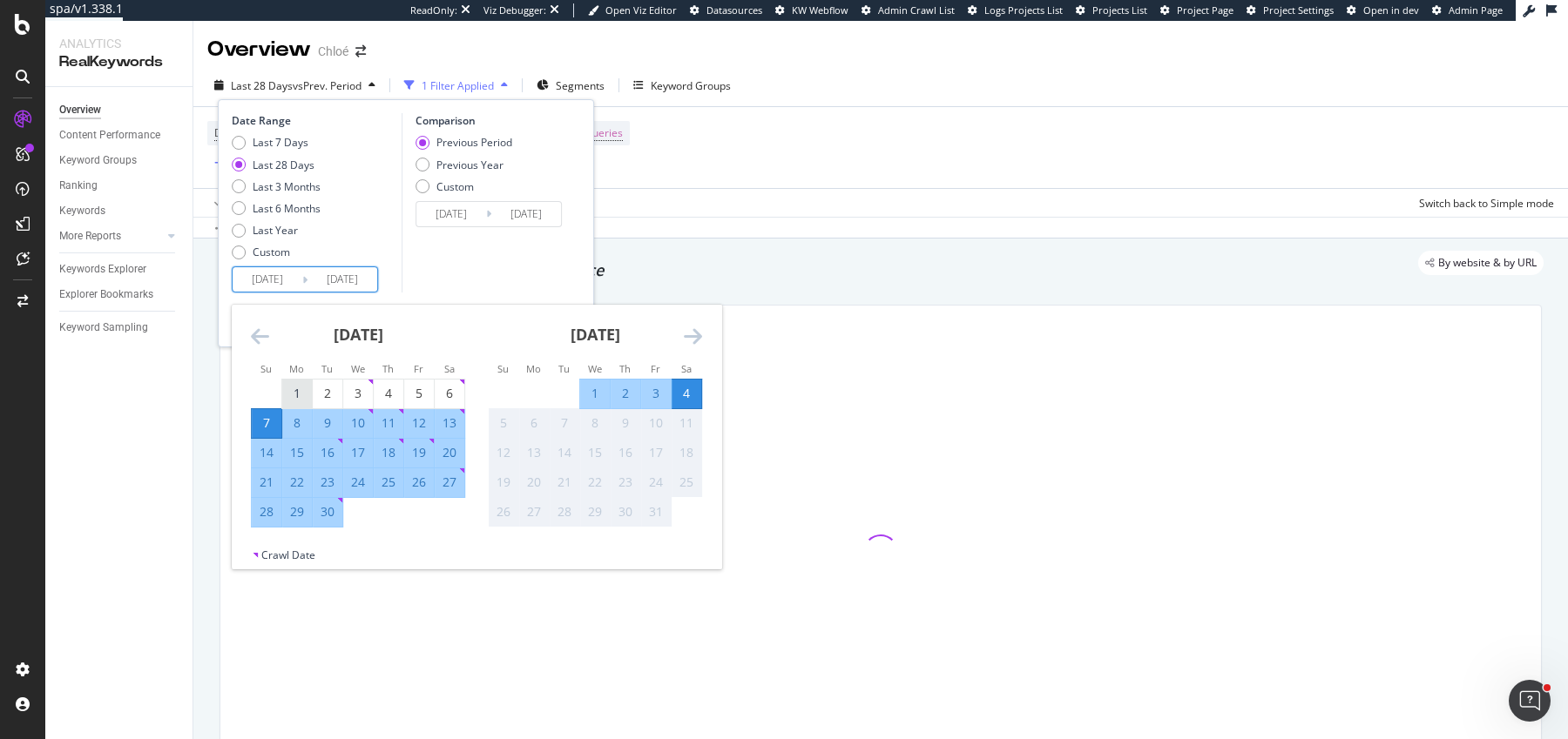
click at [292, 392] on div "1" at bounding box center [297, 393] width 29 height 18
type input "[DATE]"
click at [326, 515] on div "30" at bounding box center [327, 512] width 29 height 18
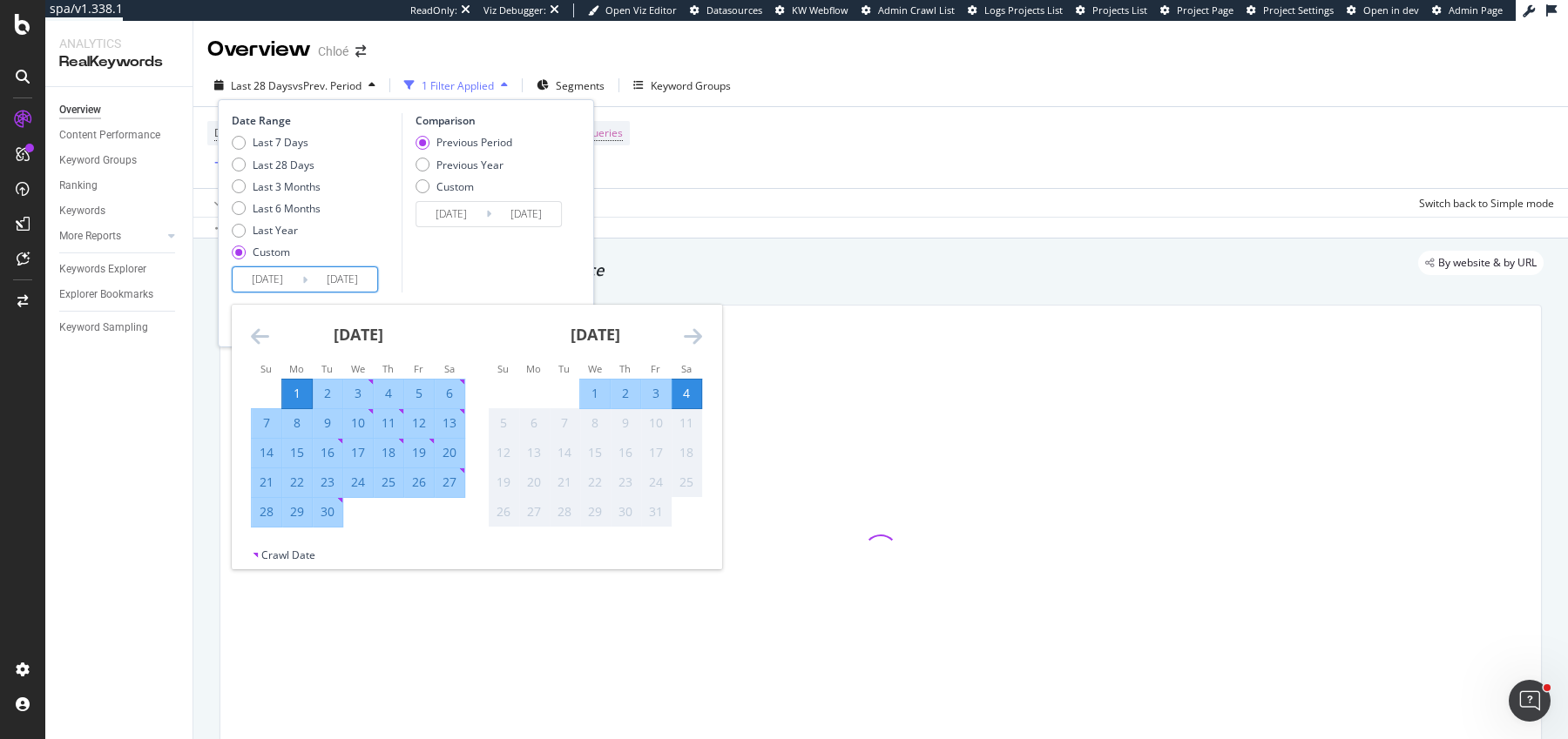
type input "[DATE]"
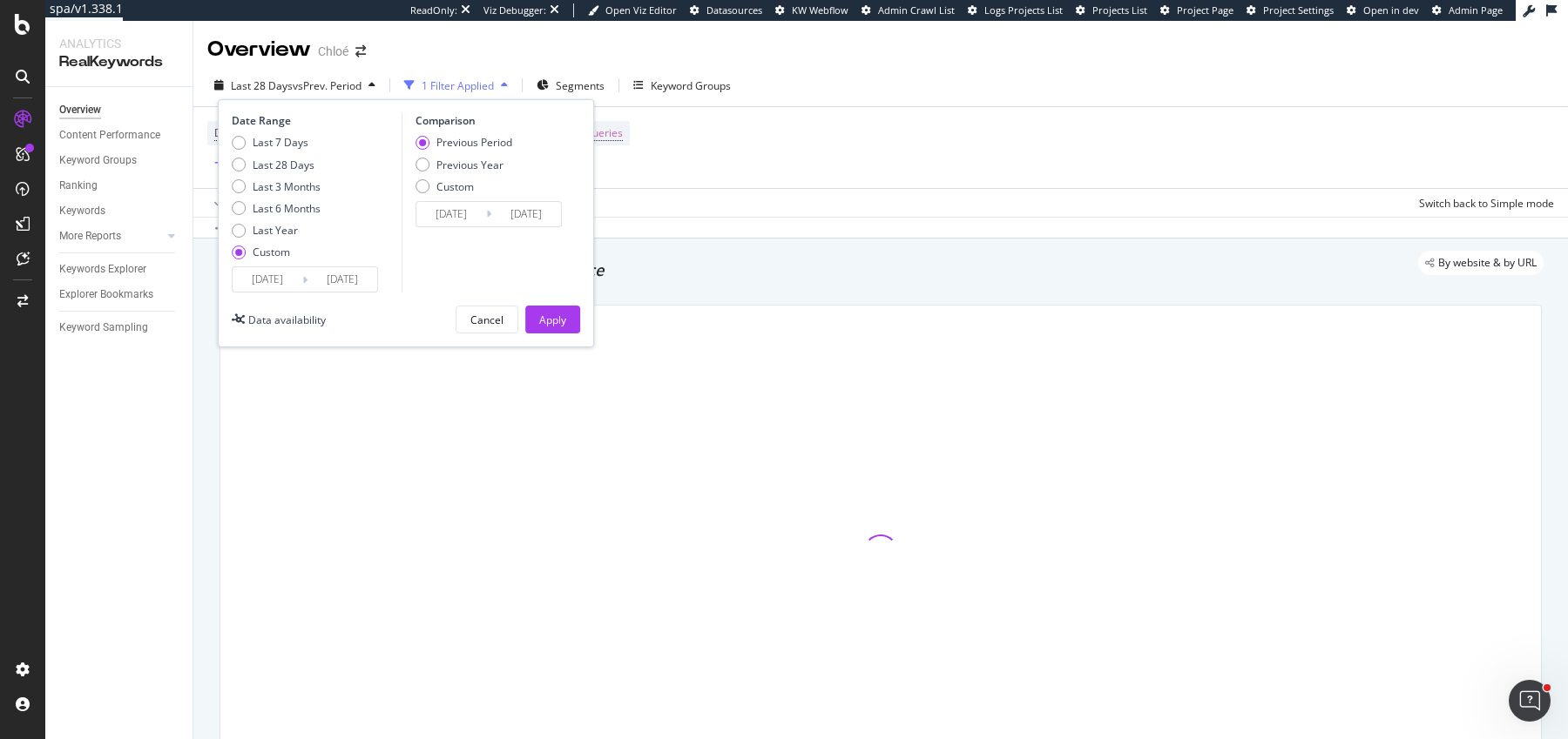
click at [470, 171] on div "Previous Period Previous Year Custom" at bounding box center [464, 167] width 96 height 65
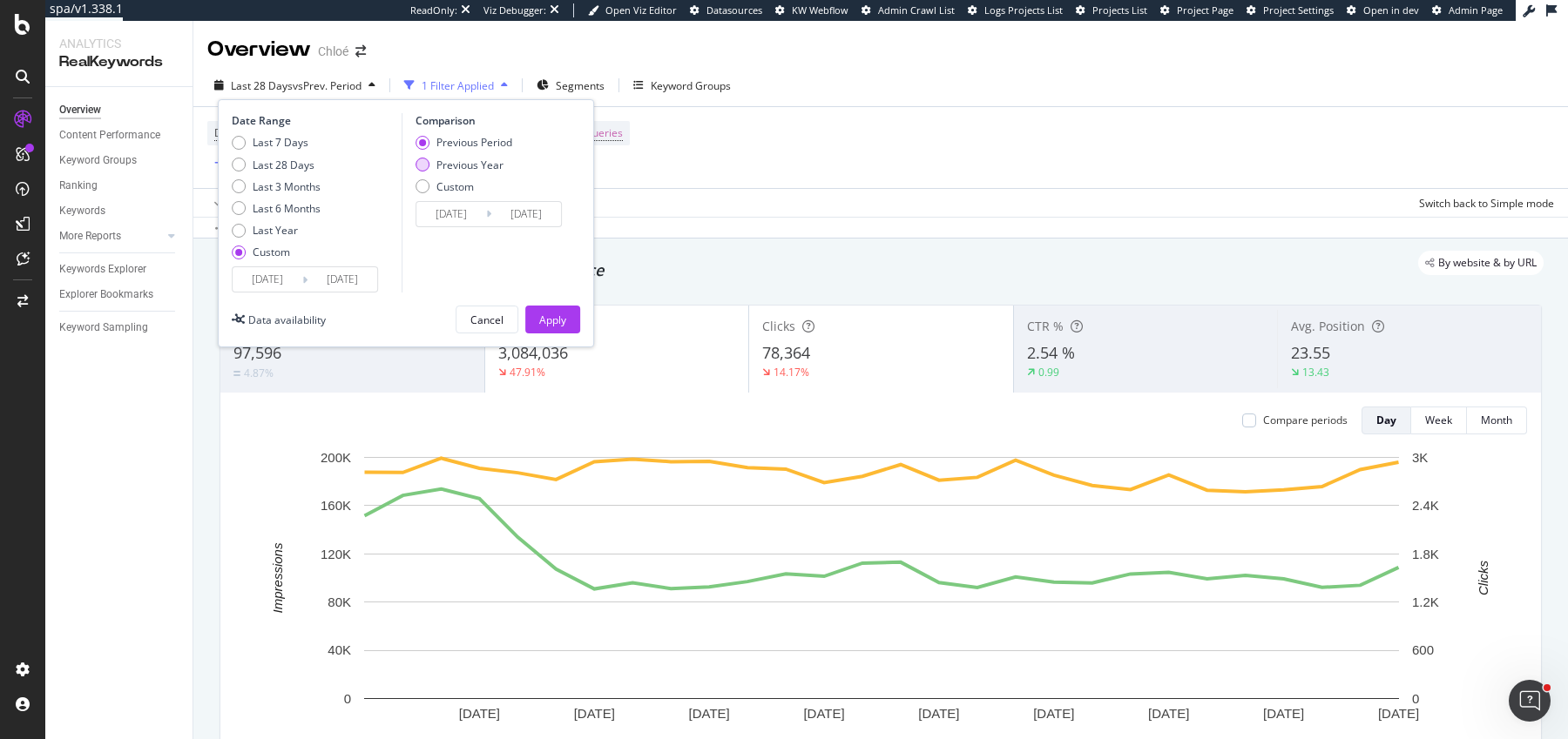
click at [481, 161] on div "Previous Year" at bounding box center [469, 165] width 67 height 15
type input "[DATE]"
click at [551, 314] on div "Apply" at bounding box center [553, 319] width 27 height 15
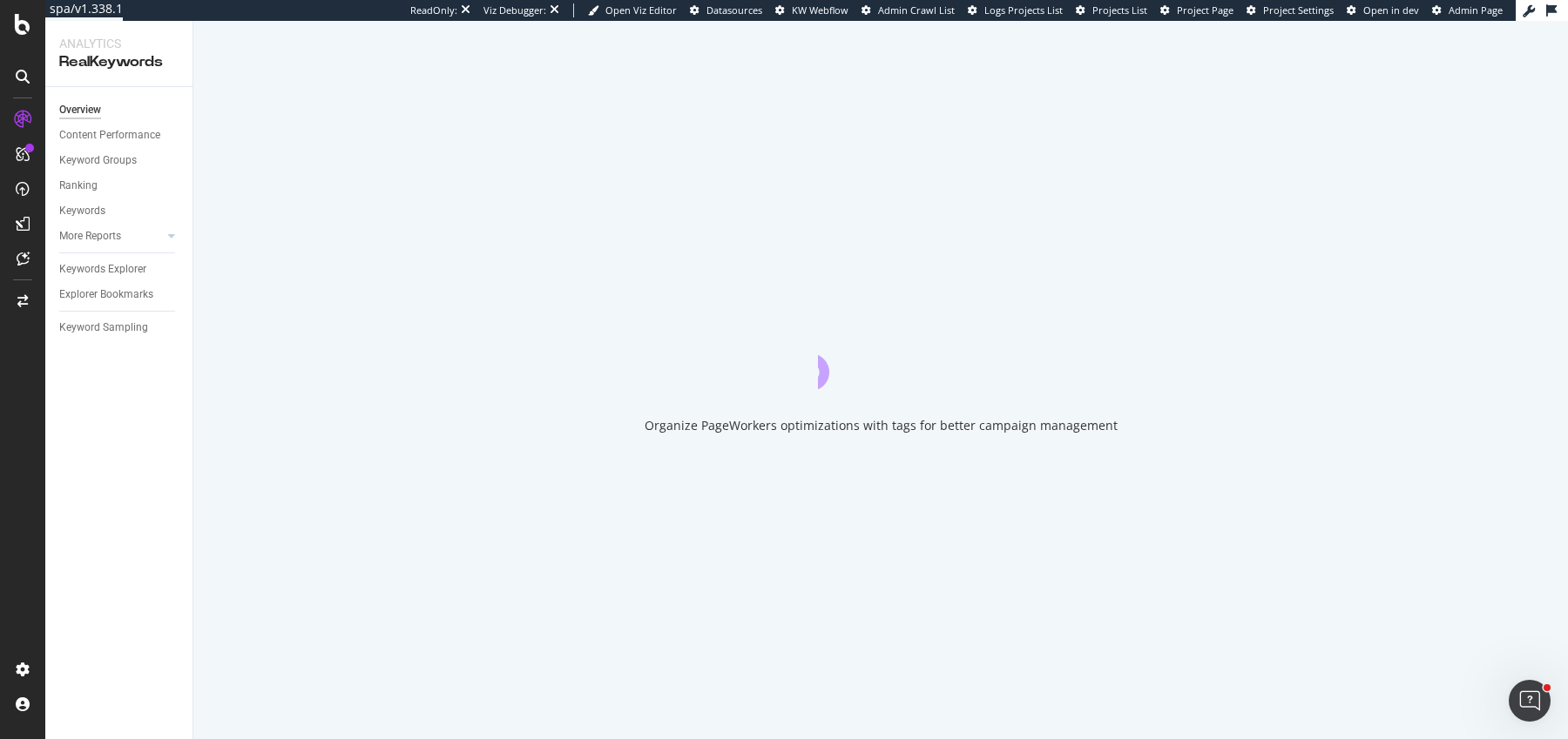
click at [109, 278] on div "Keywords Explorer" at bounding box center [126, 270] width 133 height 25
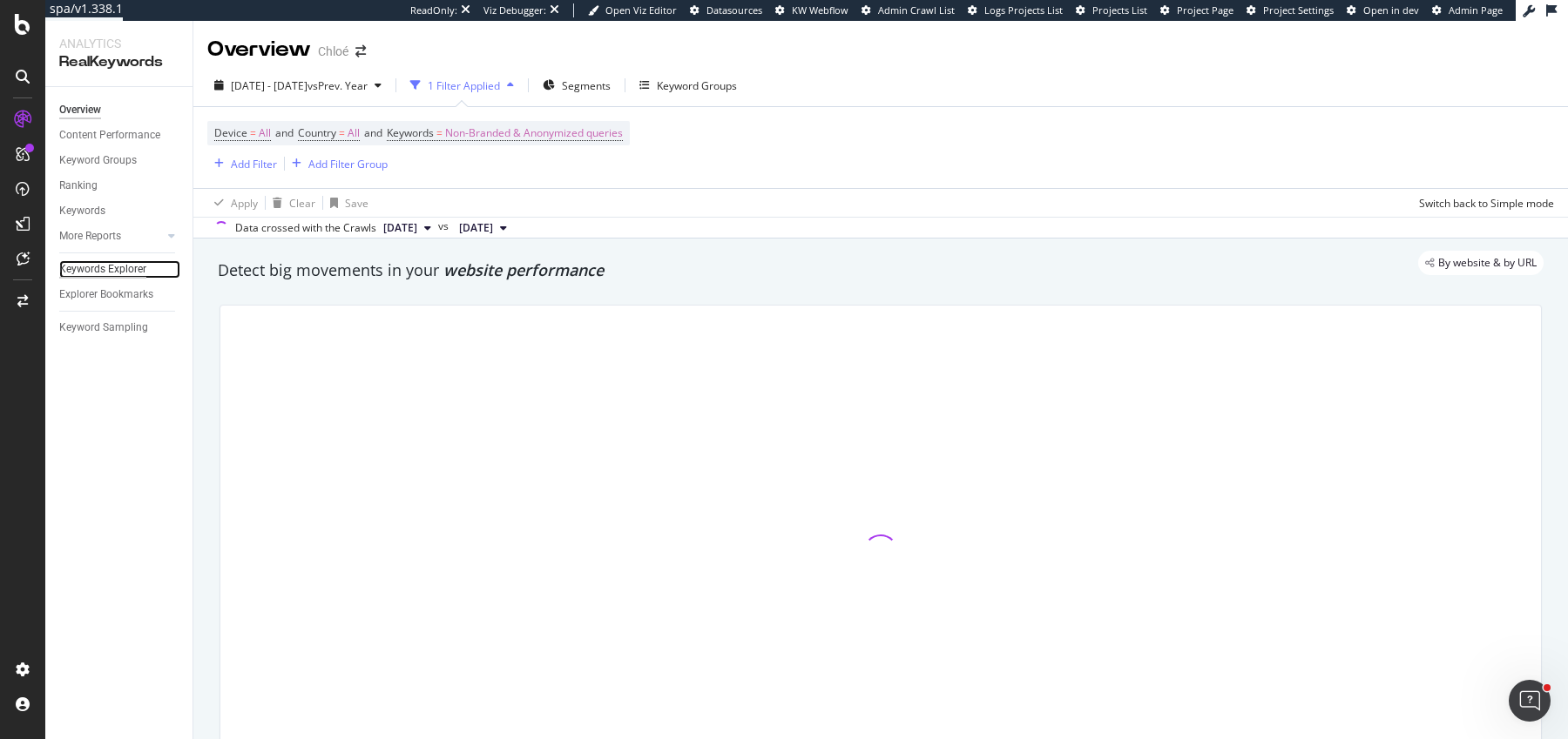
click at [109, 276] on div "Keywords Explorer" at bounding box center [102, 269] width 87 height 18
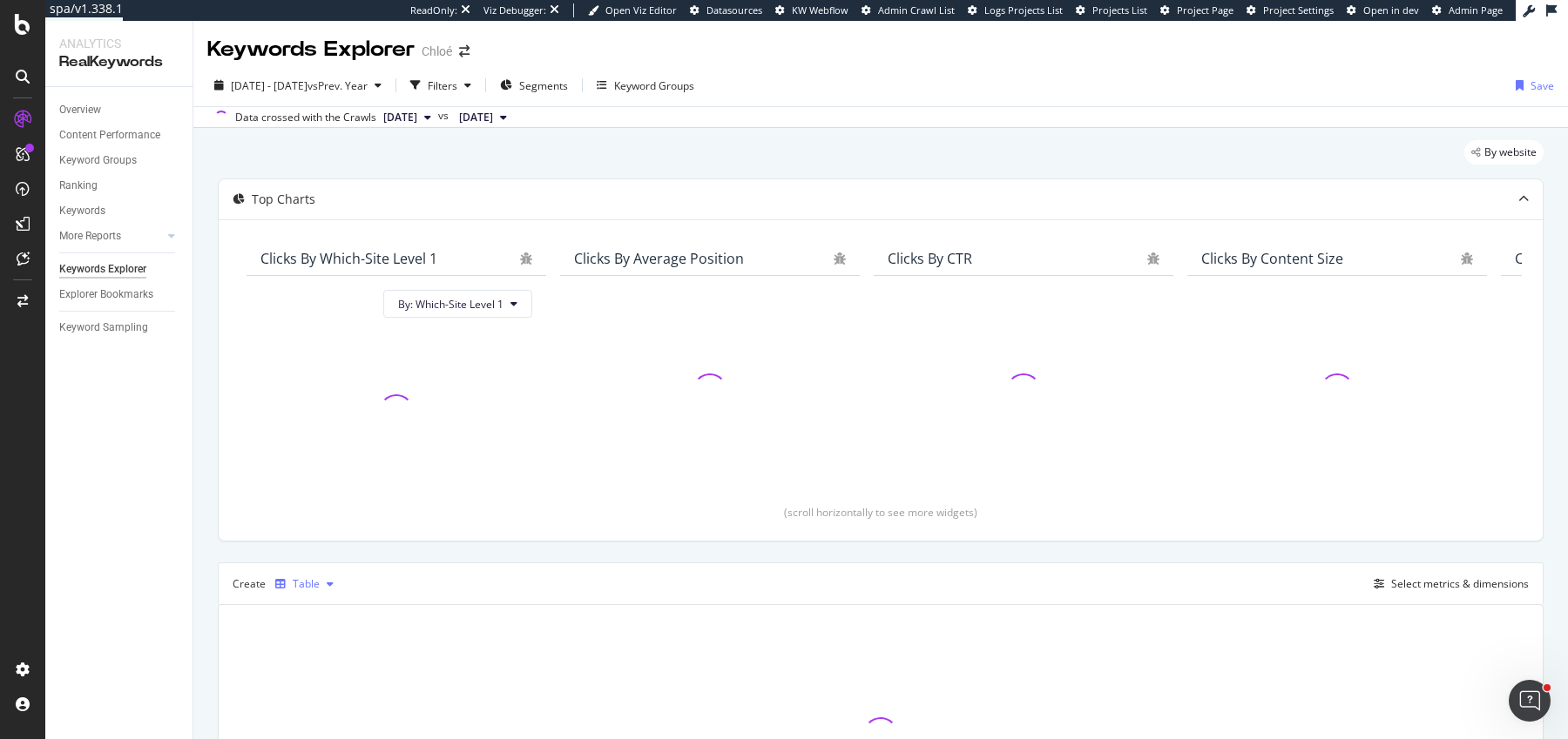
click at [277, 581] on icon "button" at bounding box center [280, 584] width 11 height 11
click at [292, 414] on icon at bounding box center [296, 408] width 11 height 11
click at [1457, 587] on div "Select metrics & dimensions" at bounding box center [1459, 583] width 137 height 15
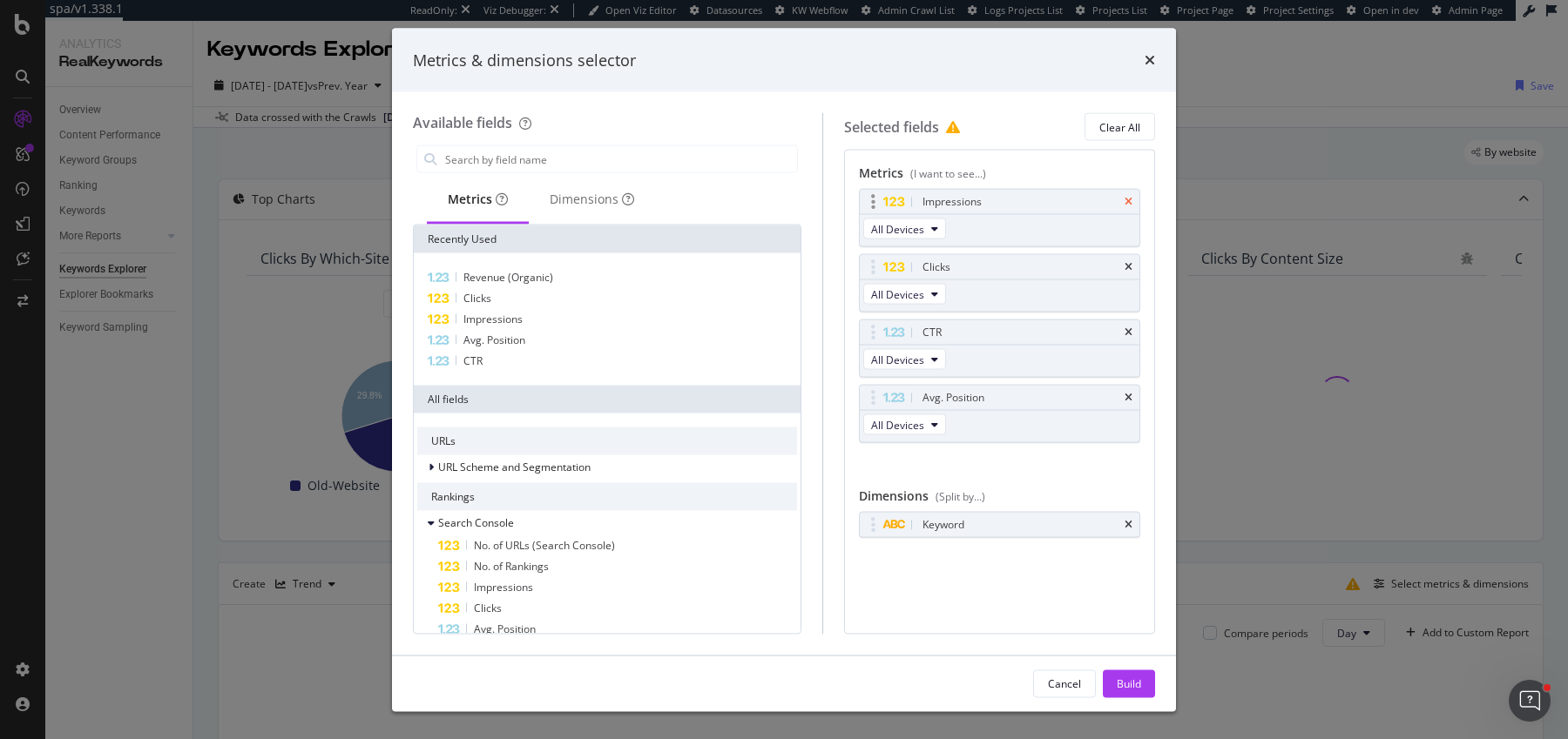
click at [1132, 202] on icon "times" at bounding box center [1129, 202] width 8 height 11
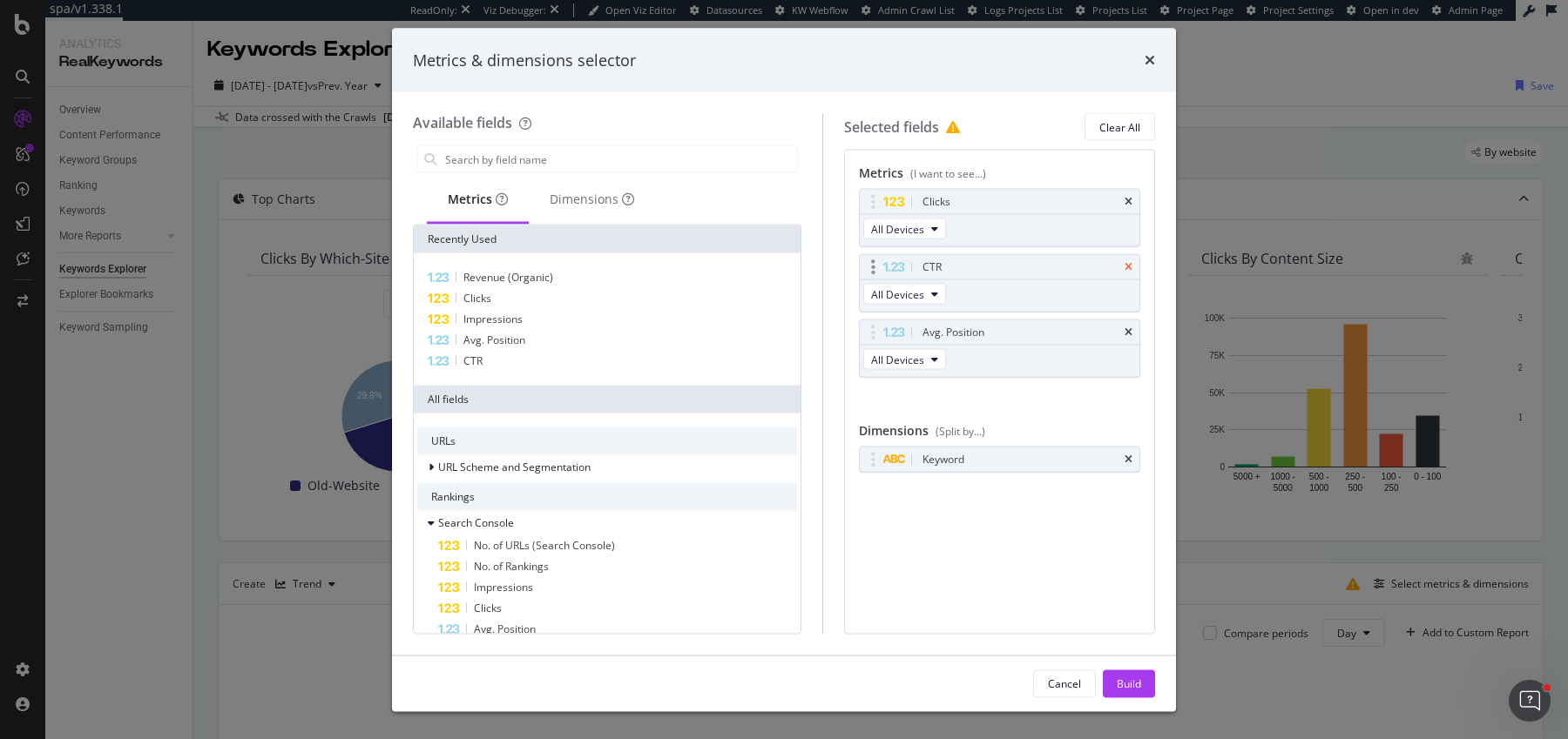
click at [1133, 262] on icon "times" at bounding box center [1129, 267] width 8 height 11
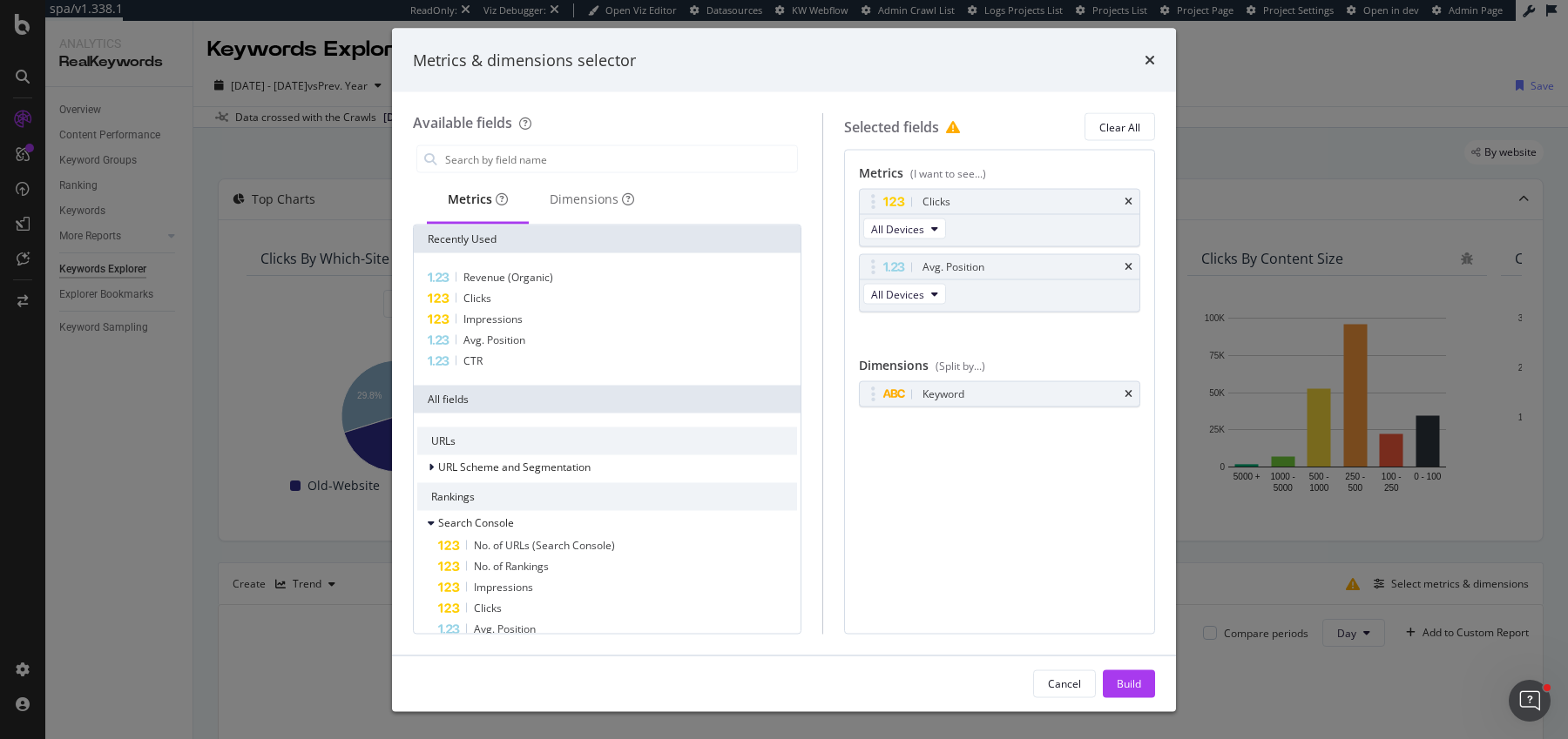
click at [1133, 262] on icon "times" at bounding box center [1129, 267] width 8 height 11
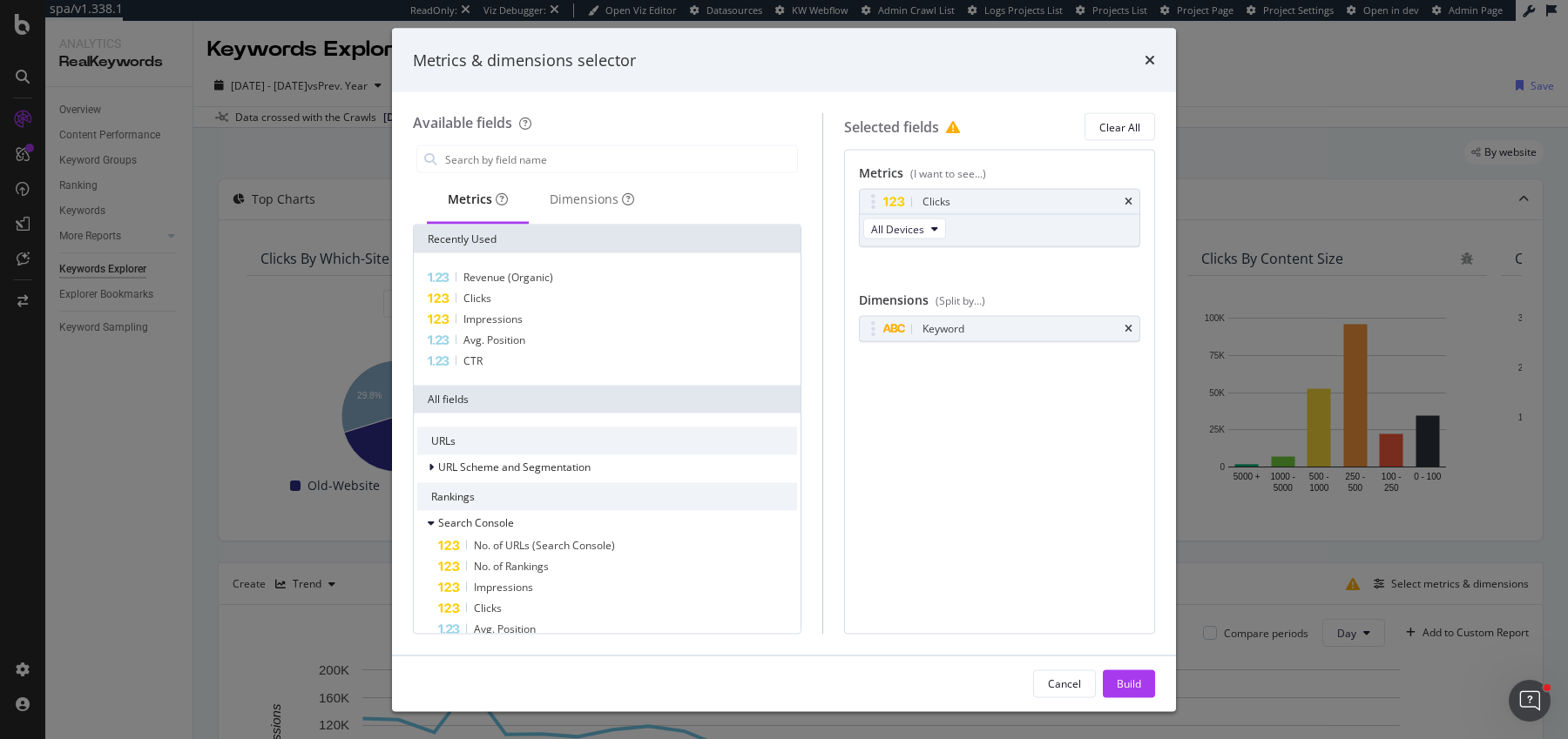
drag, startPoint x: 1132, startPoint y: 326, endPoint x: 1132, endPoint y: 388, distance: 62.0
click at [1132, 326] on icon "times" at bounding box center [1129, 329] width 8 height 11
drag, startPoint x: 1124, startPoint y: 687, endPoint x: 1122, endPoint y: 131, distance: 556.0
click at [1125, 687] on div "Build" at bounding box center [1129, 683] width 24 height 15
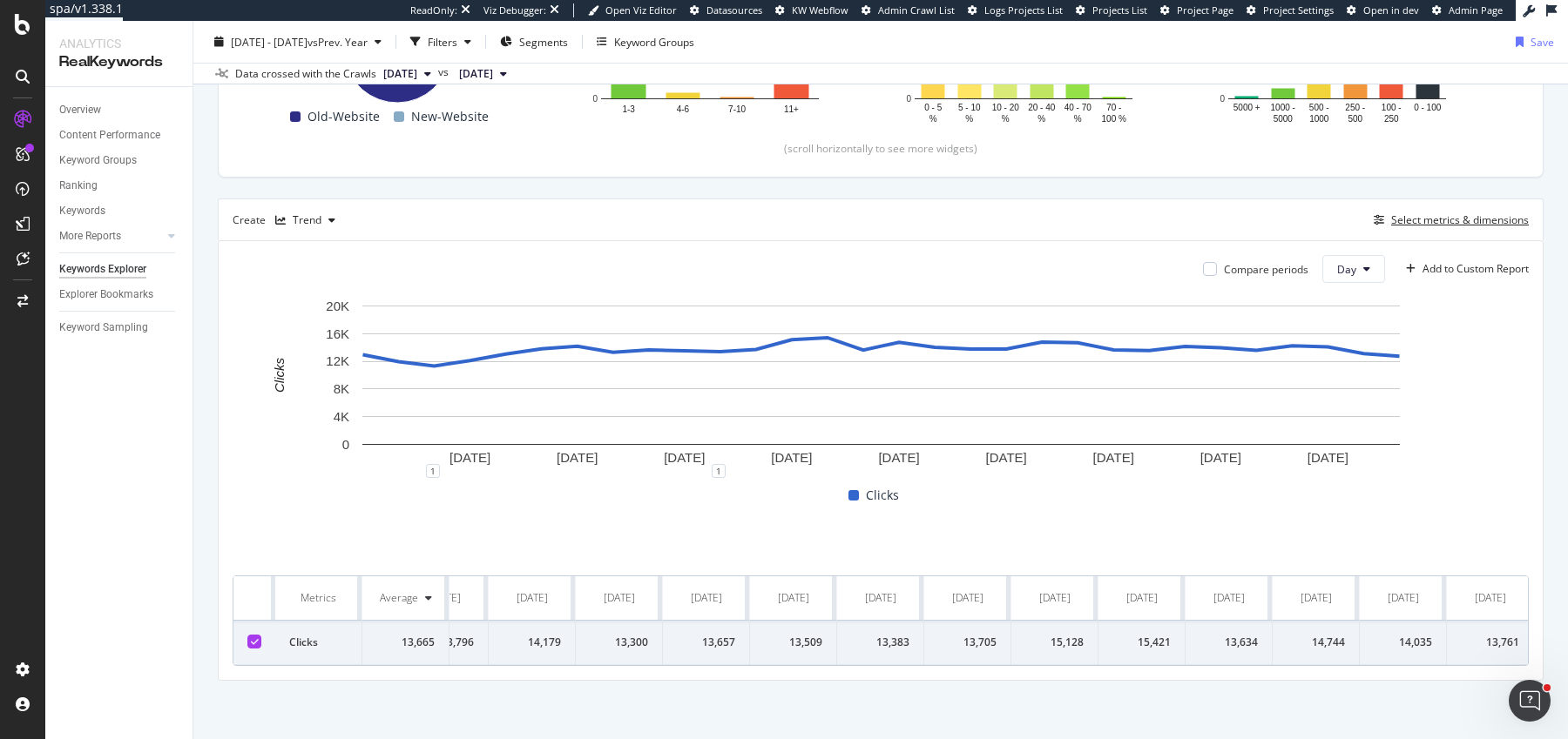
scroll to position [0, 971]
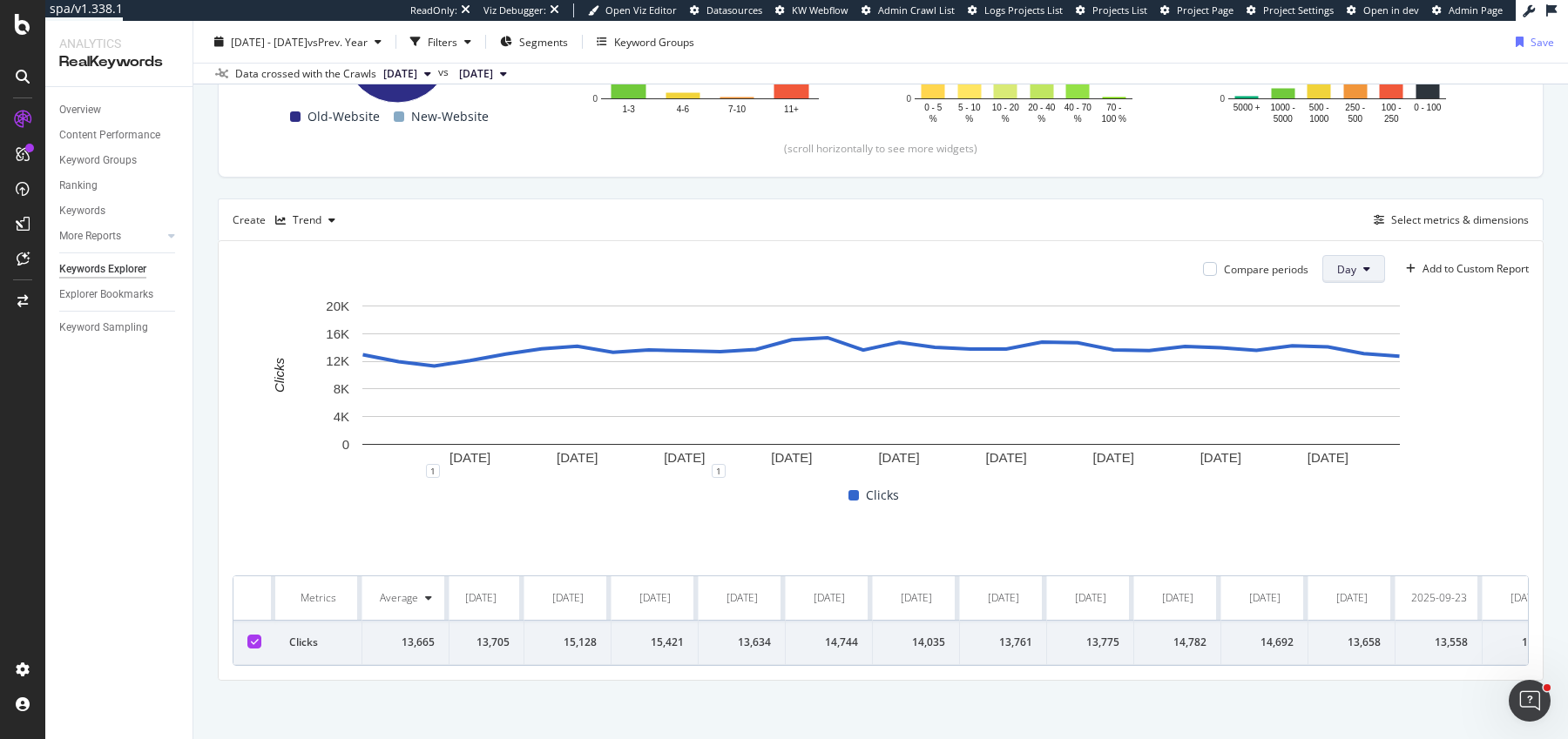
click at [1349, 258] on button "Day" at bounding box center [1354, 269] width 62 height 28
click at [1339, 334] on span "Week" at bounding box center [1354, 333] width 31 height 16
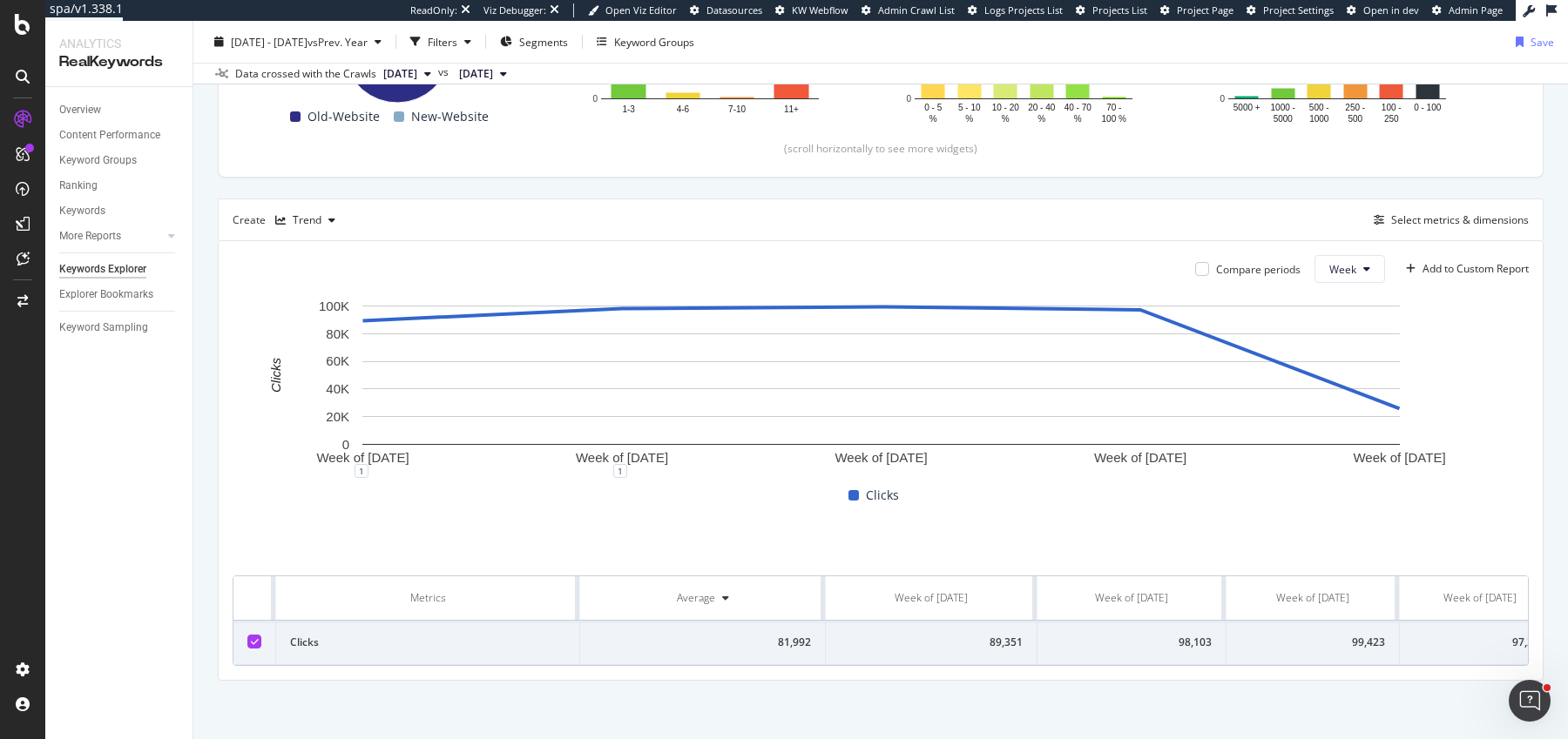
scroll to position [0, 179]
click at [1344, 643] on div "97,235" at bounding box center [1299, 643] width 131 height 16
copy div "97,235"
click at [92, 111] on div "Overview" at bounding box center [80, 110] width 42 height 18
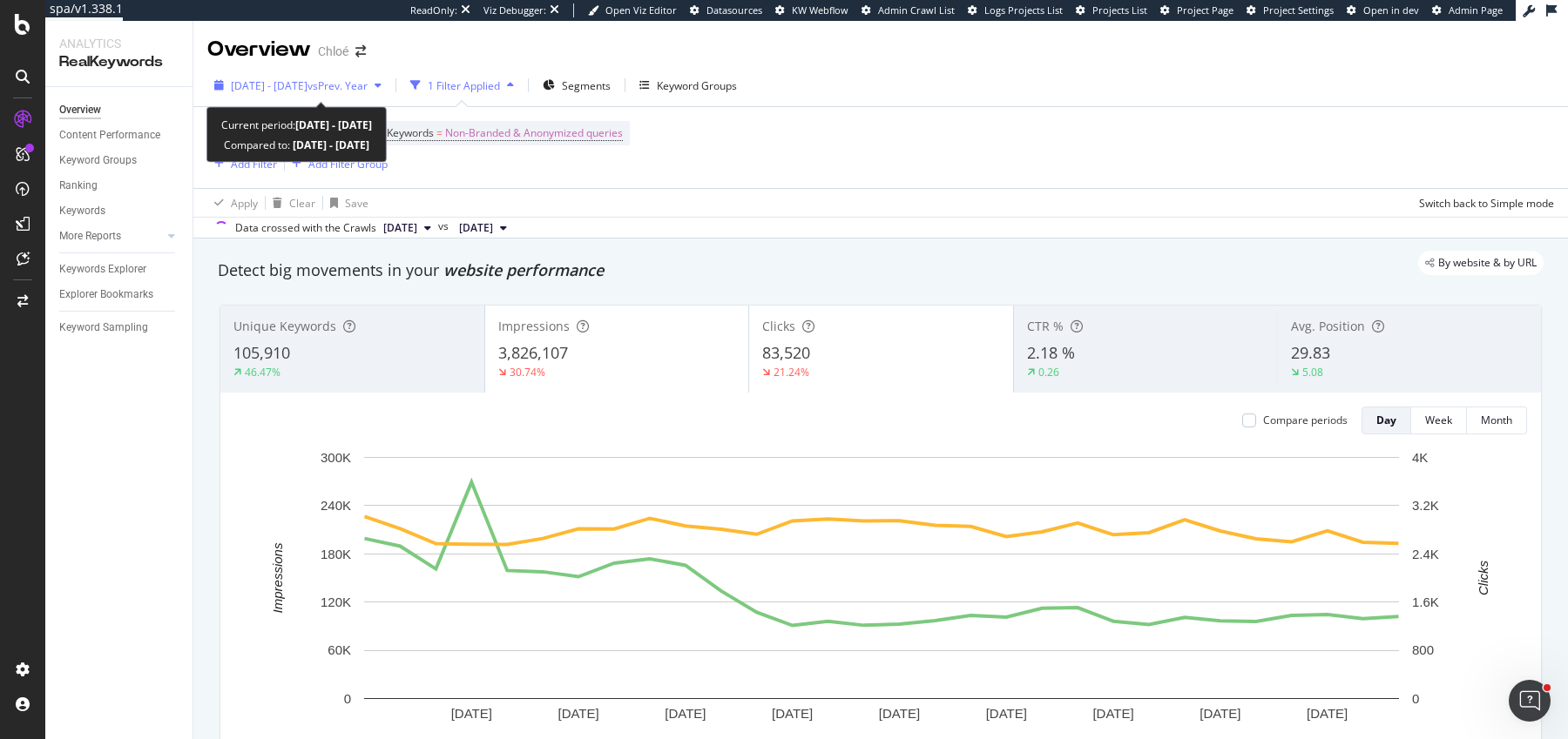
click at [286, 91] on span "[DATE] - [DATE]" at bounding box center [269, 85] width 77 height 15
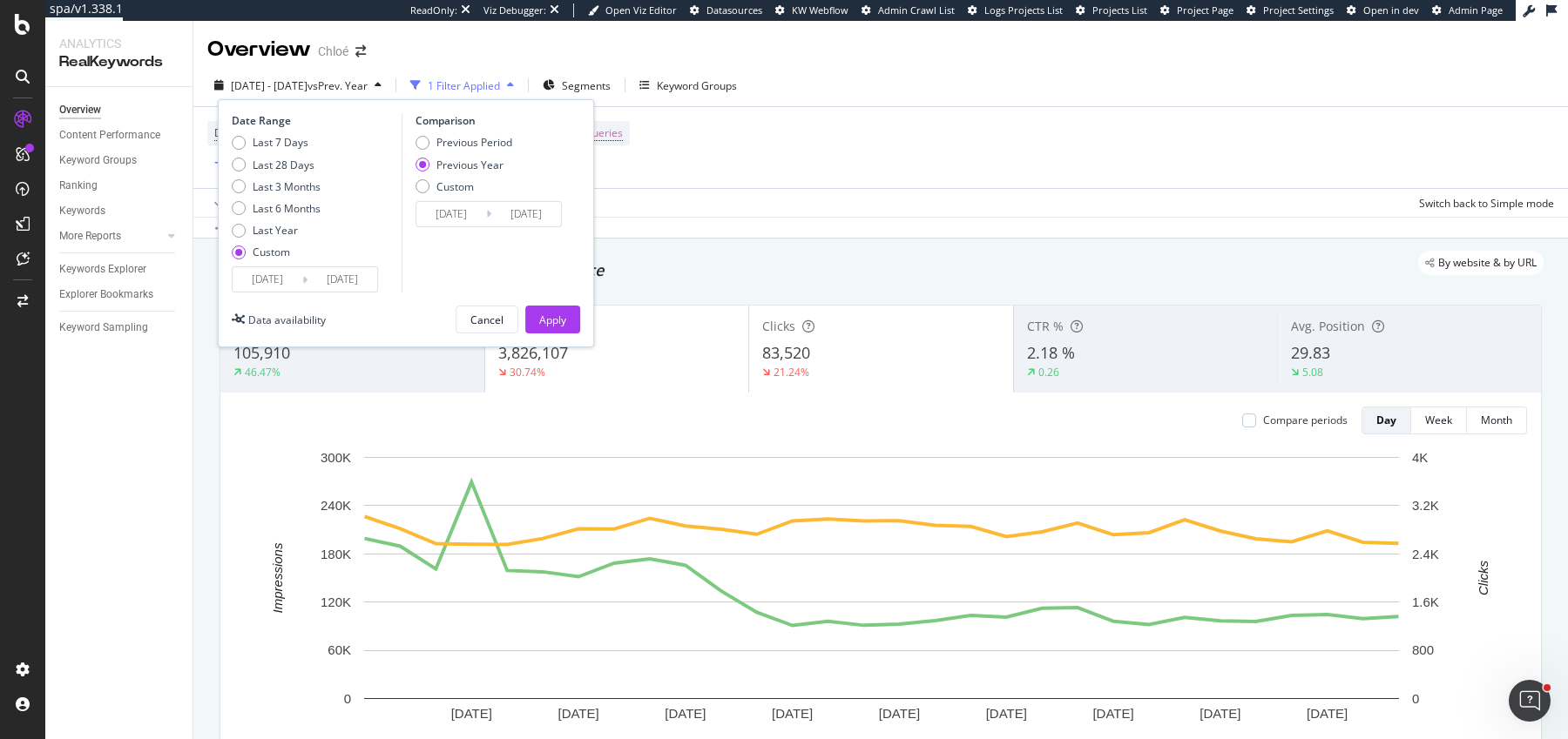
click at [263, 275] on input "[DATE]" at bounding box center [268, 279] width 70 height 24
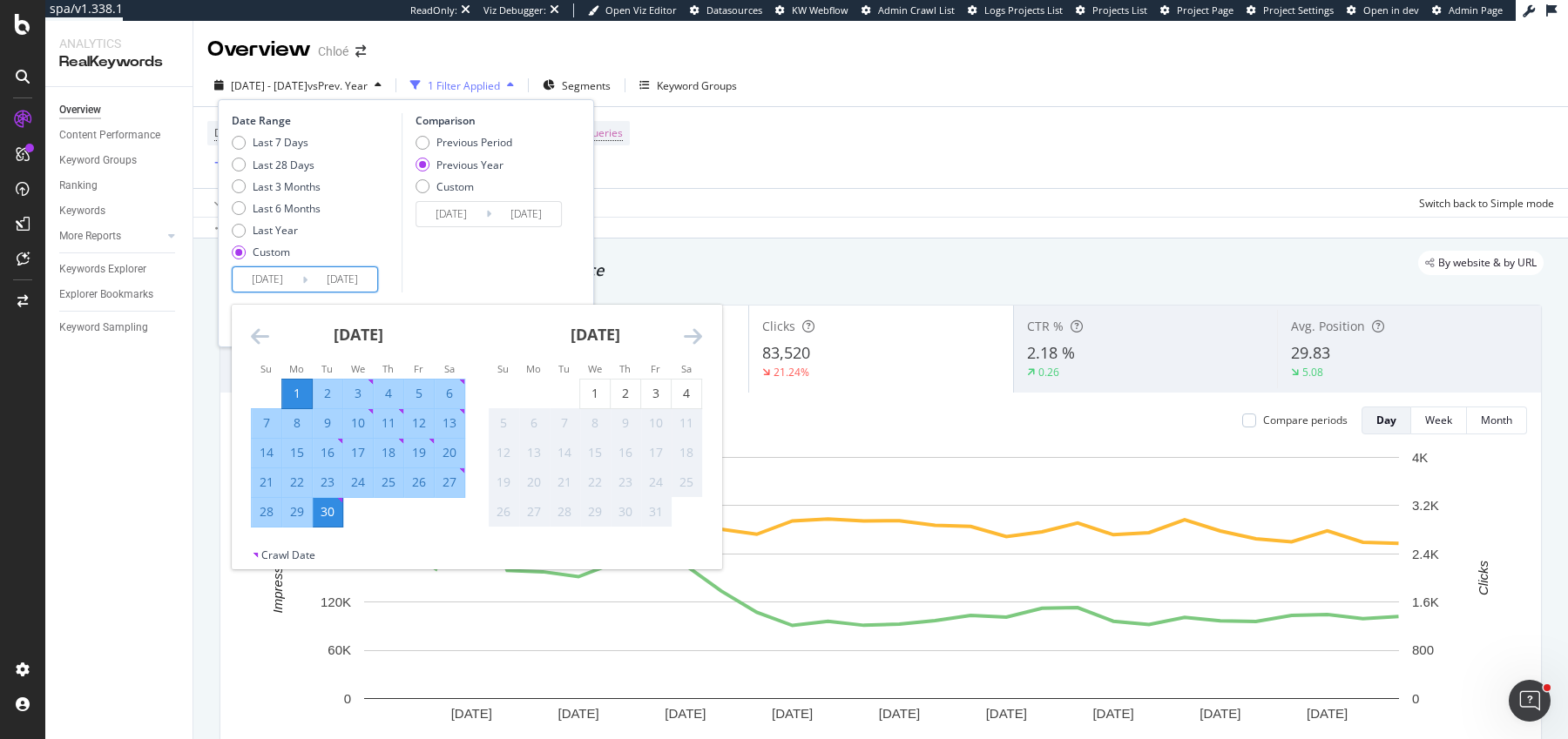
click at [257, 337] on icon "Move backward to switch to the previous month." at bounding box center [260, 335] width 19 height 20
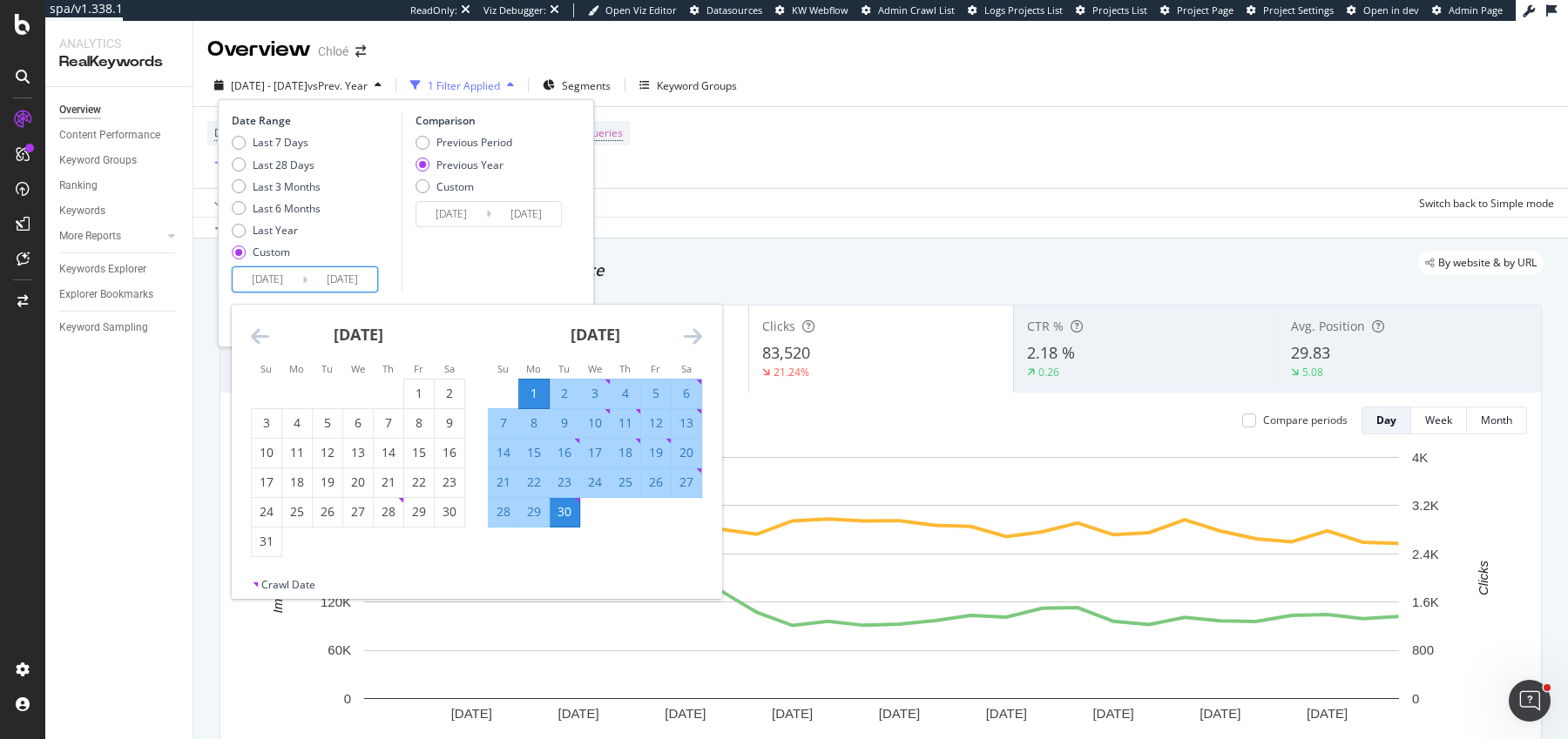
click at [257, 337] on icon "Move backward to switch to the previous month." at bounding box center [260, 335] width 19 height 20
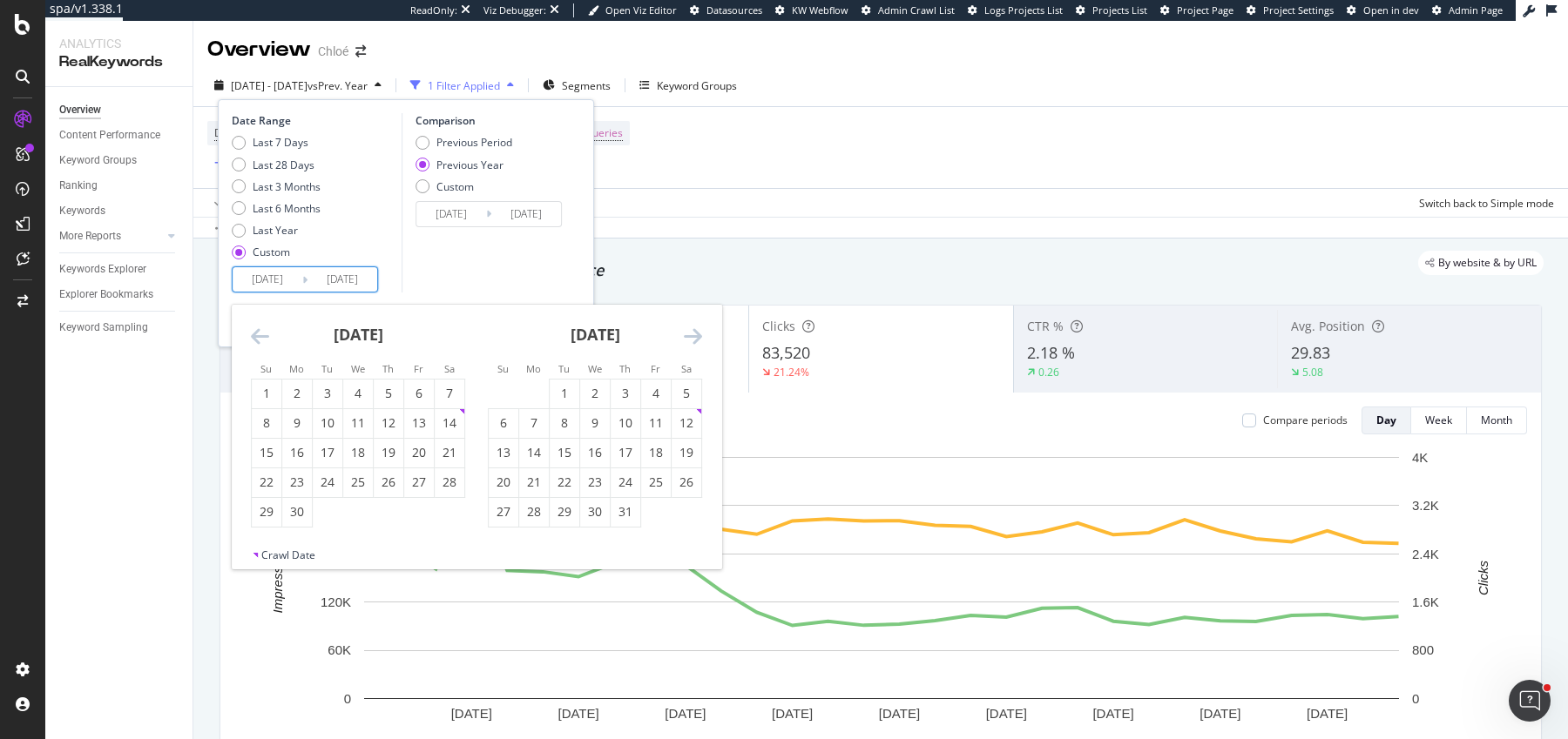
click at [257, 337] on icon "Move backward to switch to the previous month." at bounding box center [260, 335] width 19 height 20
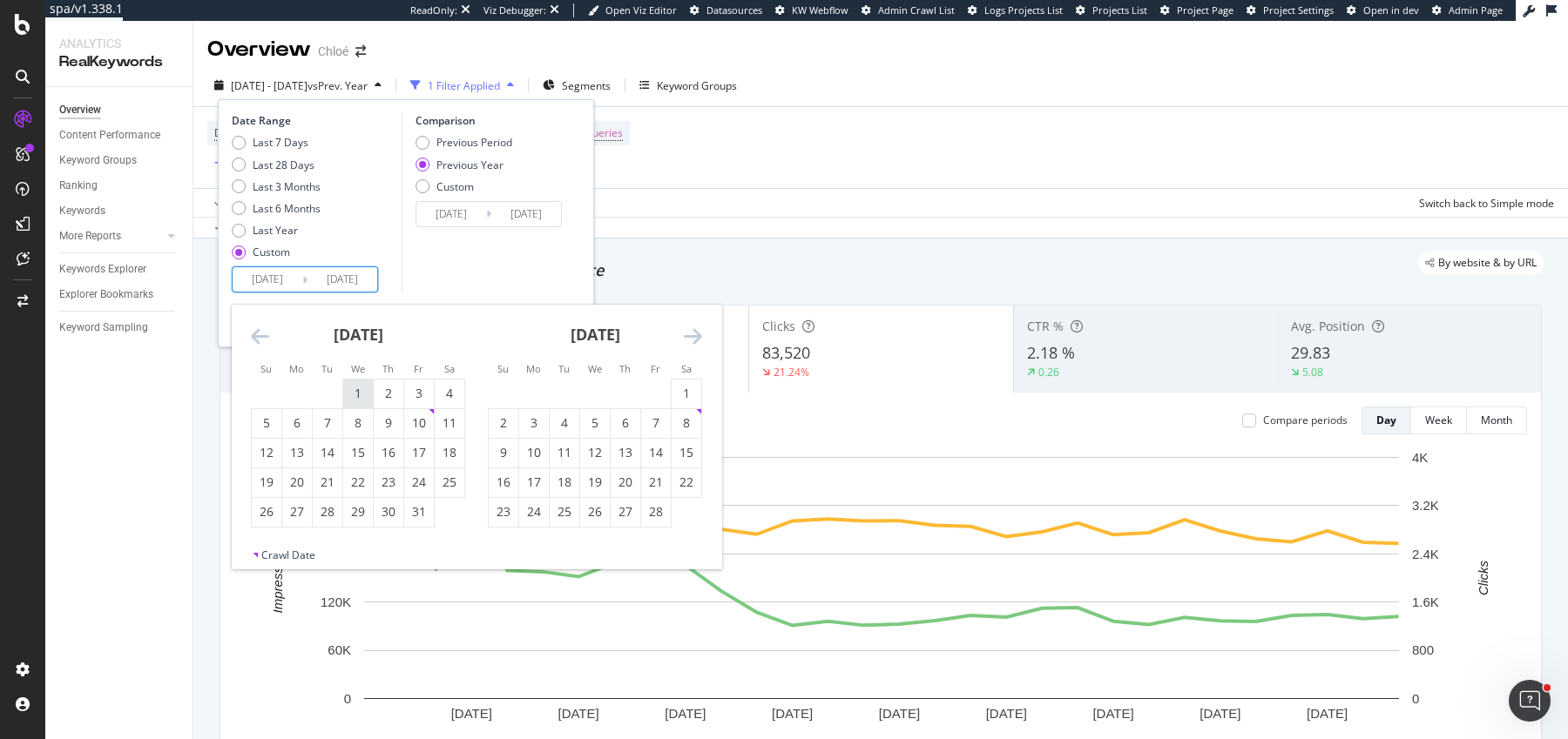
click at [349, 384] on div "1" at bounding box center [357, 394] width 29 height 29
type input "[DATE]"
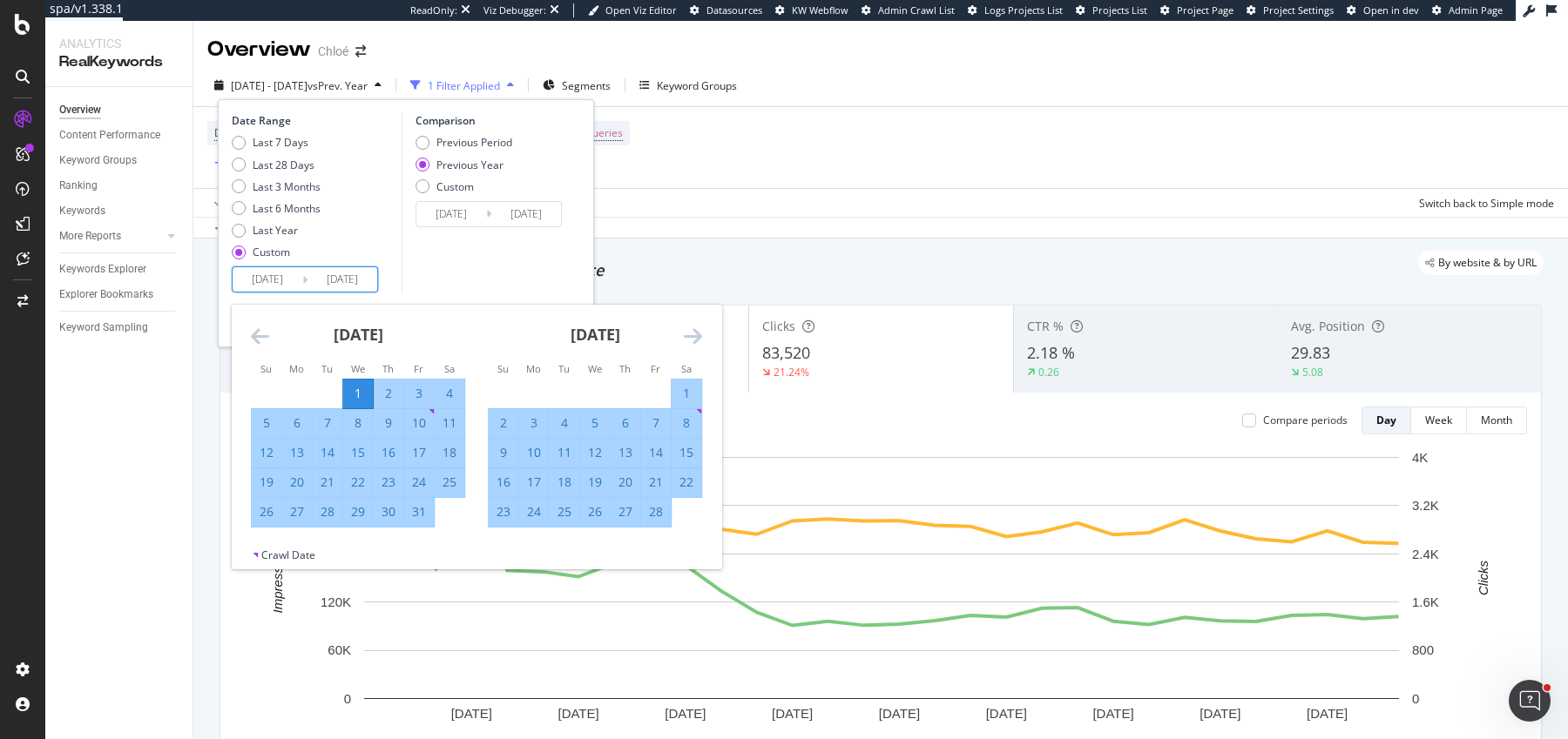
click at [506, 267] on div "Comparison Previous Period Previous Year Custom 2024/01/03 Navigate forward to …" at bounding box center [484, 203] width 166 height 179
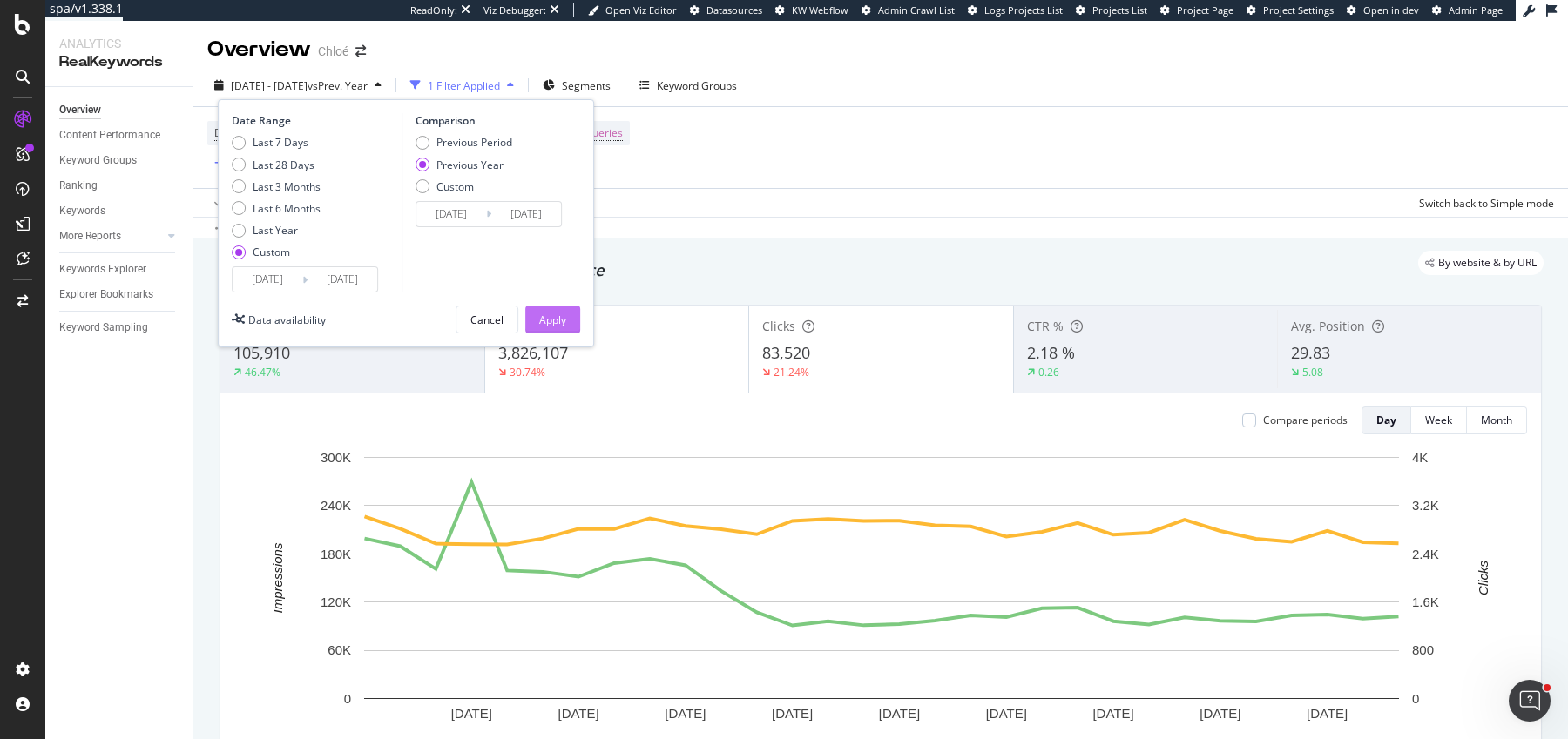
click at [558, 318] on div "Apply" at bounding box center [553, 319] width 27 height 15
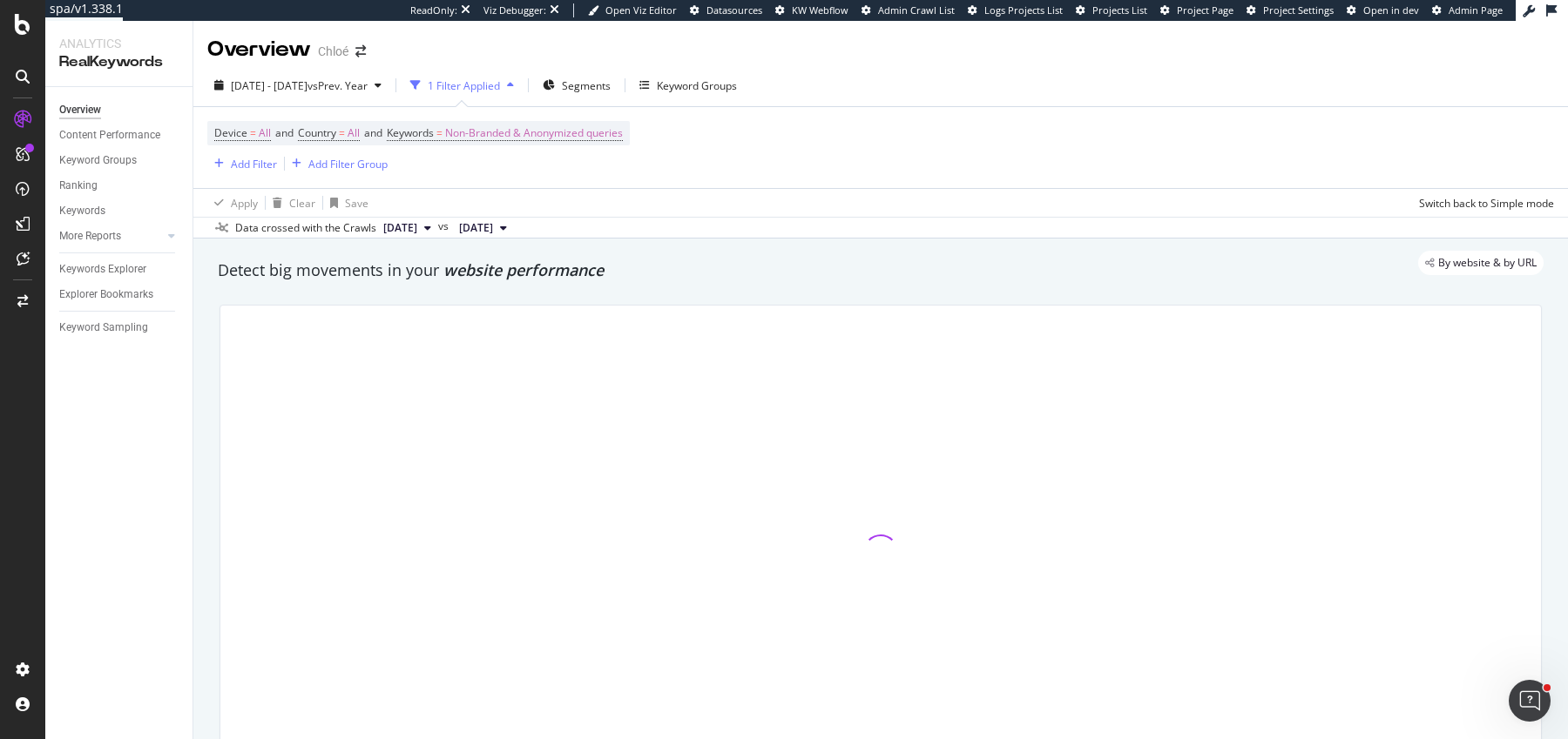
click at [580, 147] on div "Device = All and Country = All and Keywords = Non-Branded & Anonymized queries …" at bounding box center [419, 147] width 423 height 54
click at [580, 143] on span "Non-Branded & Anonymized queries" at bounding box center [534, 132] width 177 height 24
click at [551, 182] on div "Non-Branded & Anonymized queries" at bounding box center [514, 173] width 205 height 26
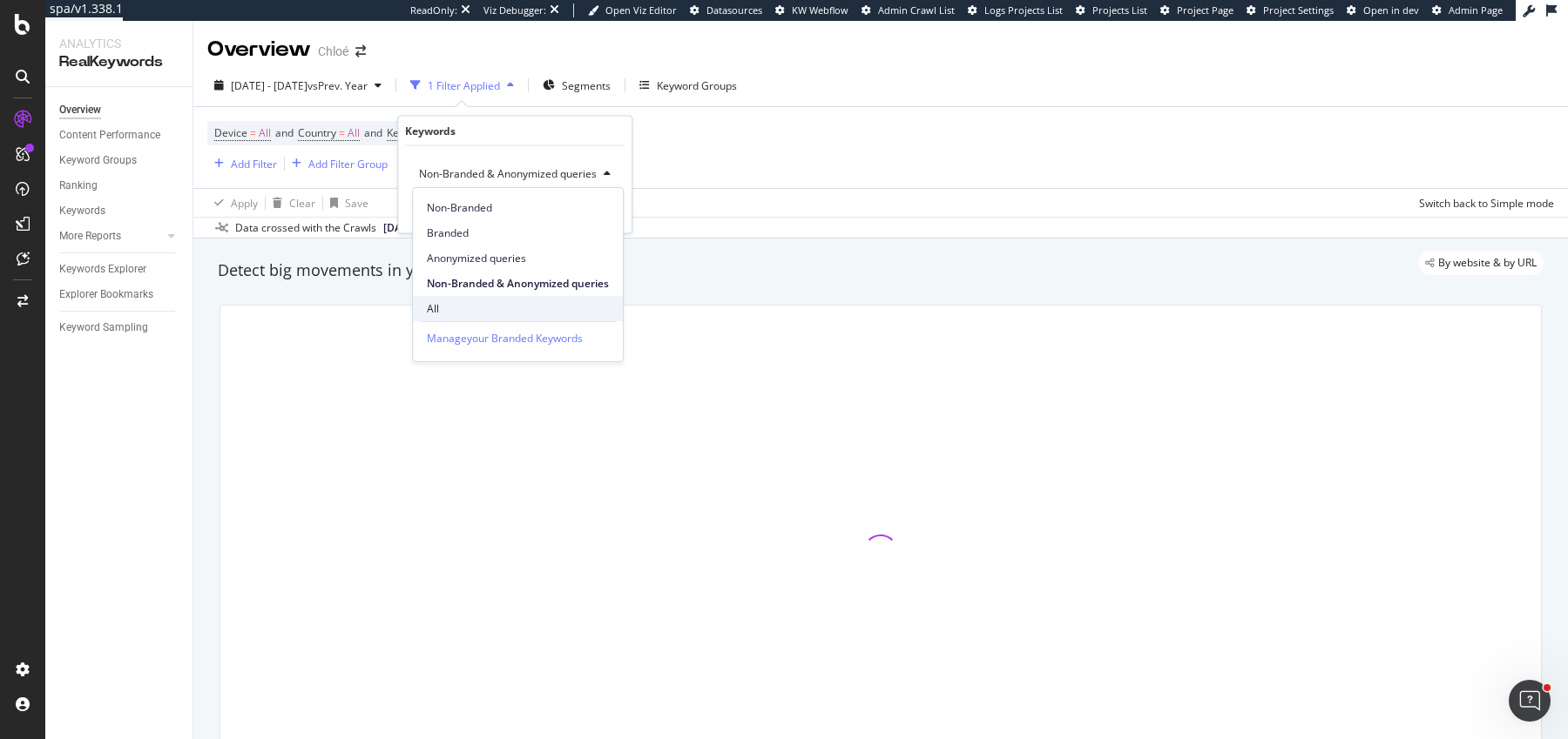
click at [503, 309] on span "All" at bounding box center [517, 309] width 182 height 16
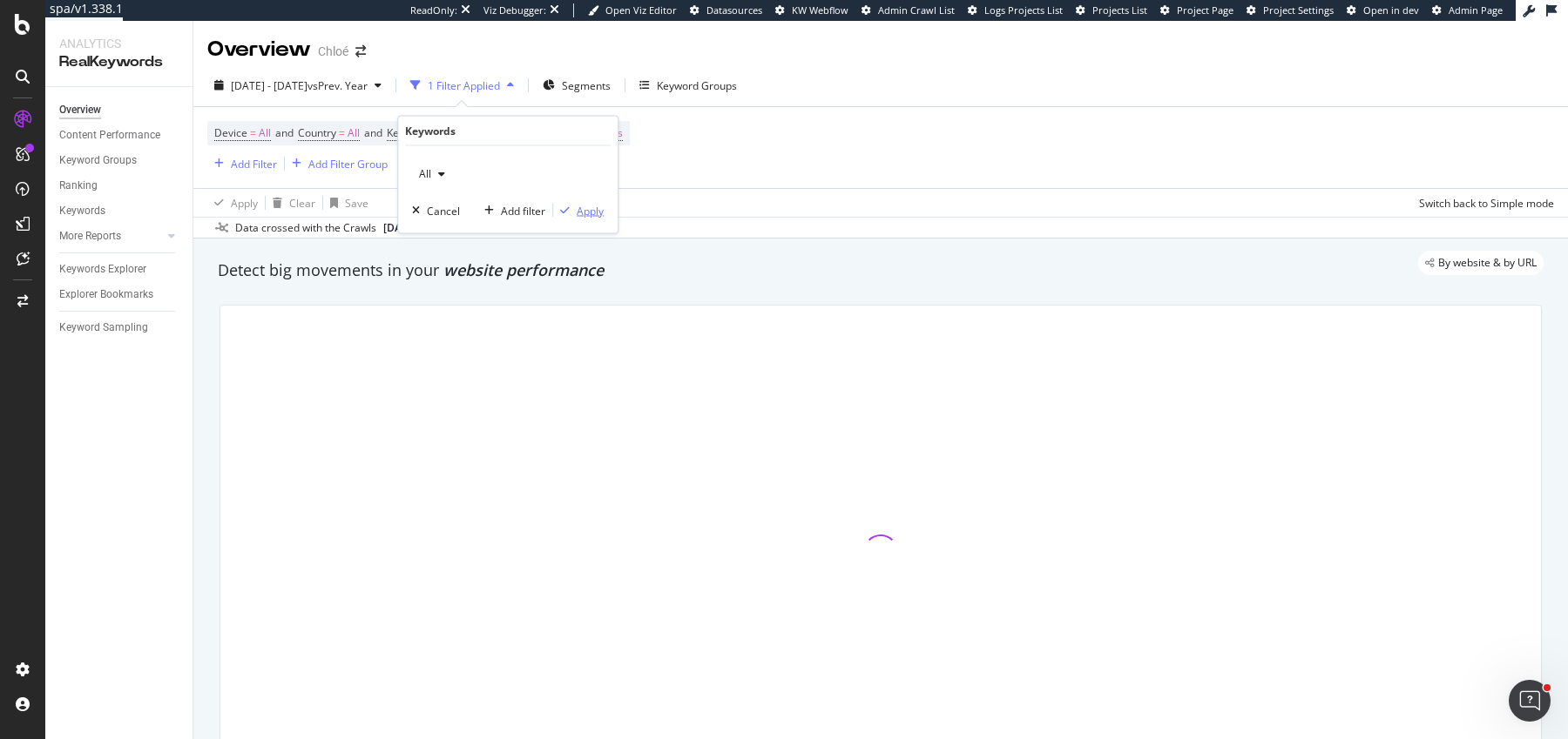
click at [579, 210] on div "Apply" at bounding box center [590, 209] width 27 height 15
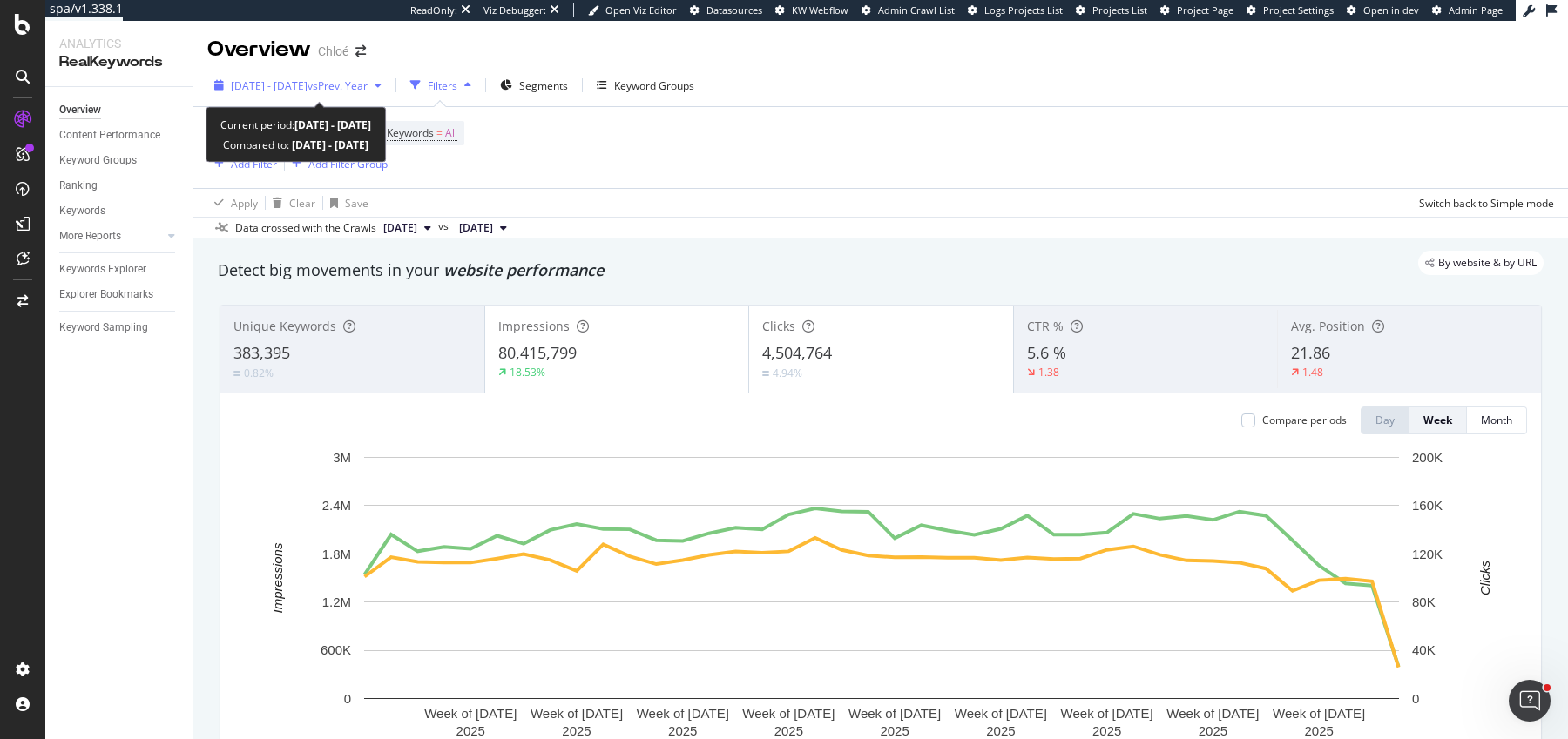
click at [255, 88] on span "[DATE] - [DATE]" at bounding box center [269, 85] width 77 height 15
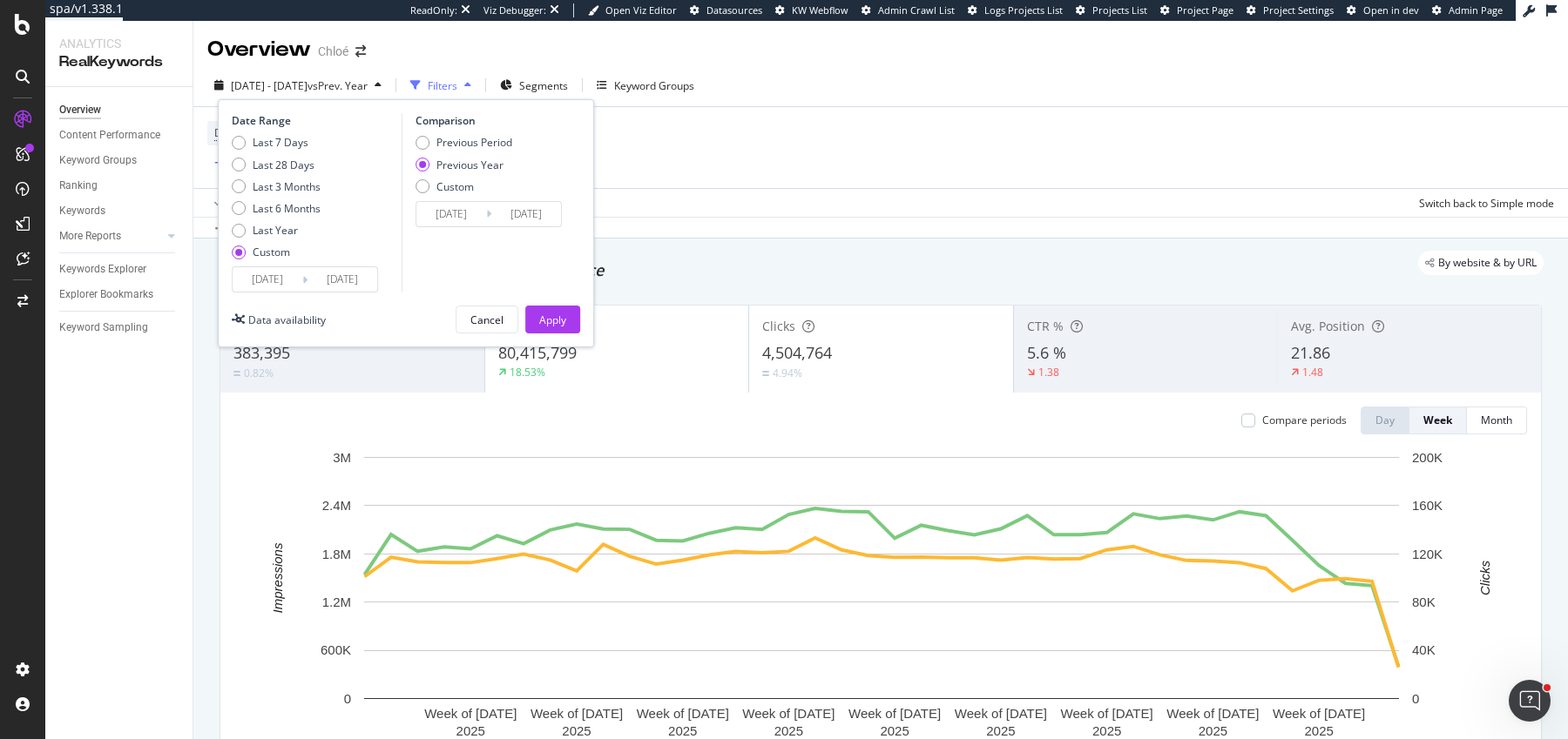
click at [696, 153] on div "Device = All and Country = All and Keywords = All Add Filter Add Filter Group" at bounding box center [880, 147] width 1347 height 81
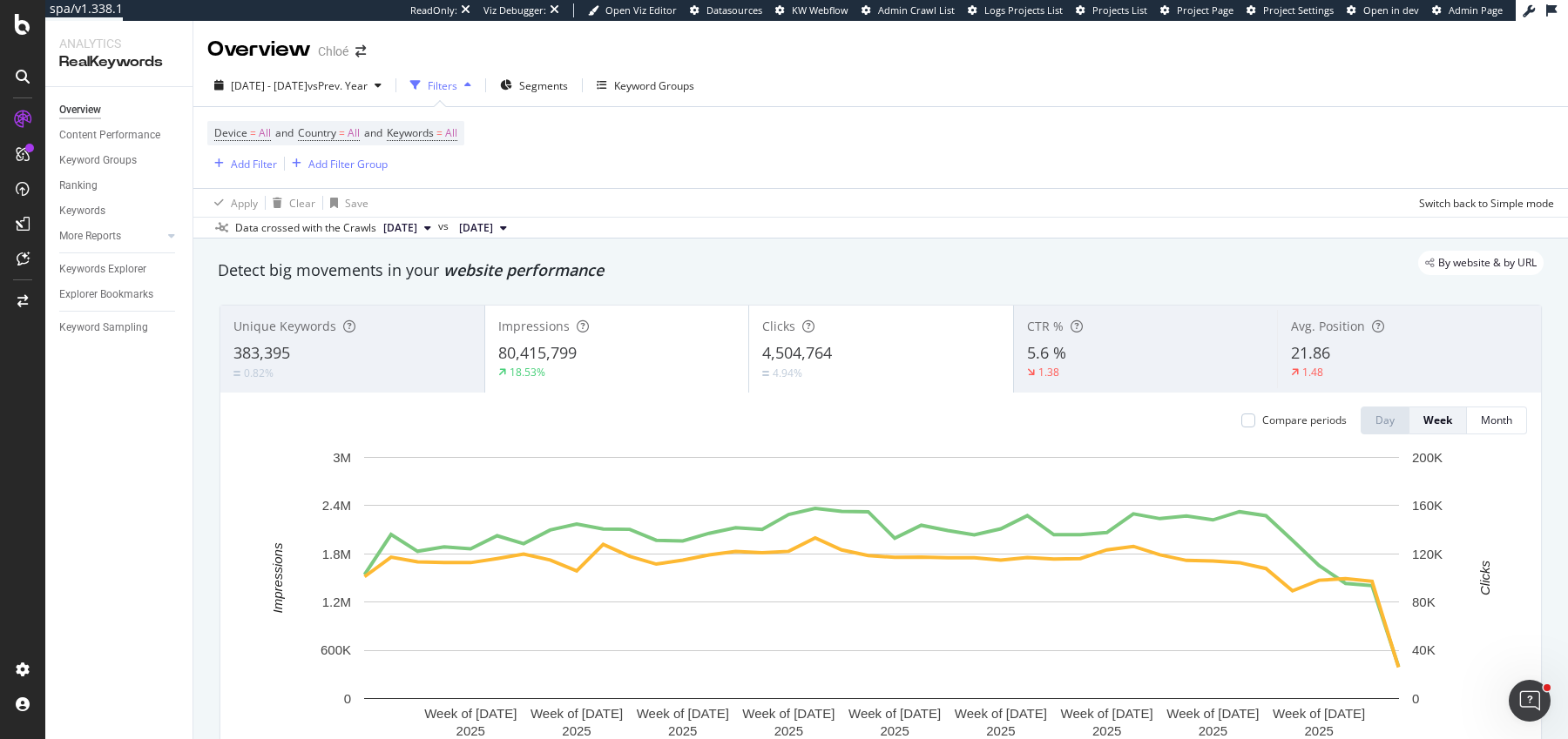
click at [778, 435] on div "Compare periods Day Week Month Week of 27 Jan. 2025 Week of 24 Feb. 2025 Week o…" at bounding box center [880, 595] width 1321 height 406
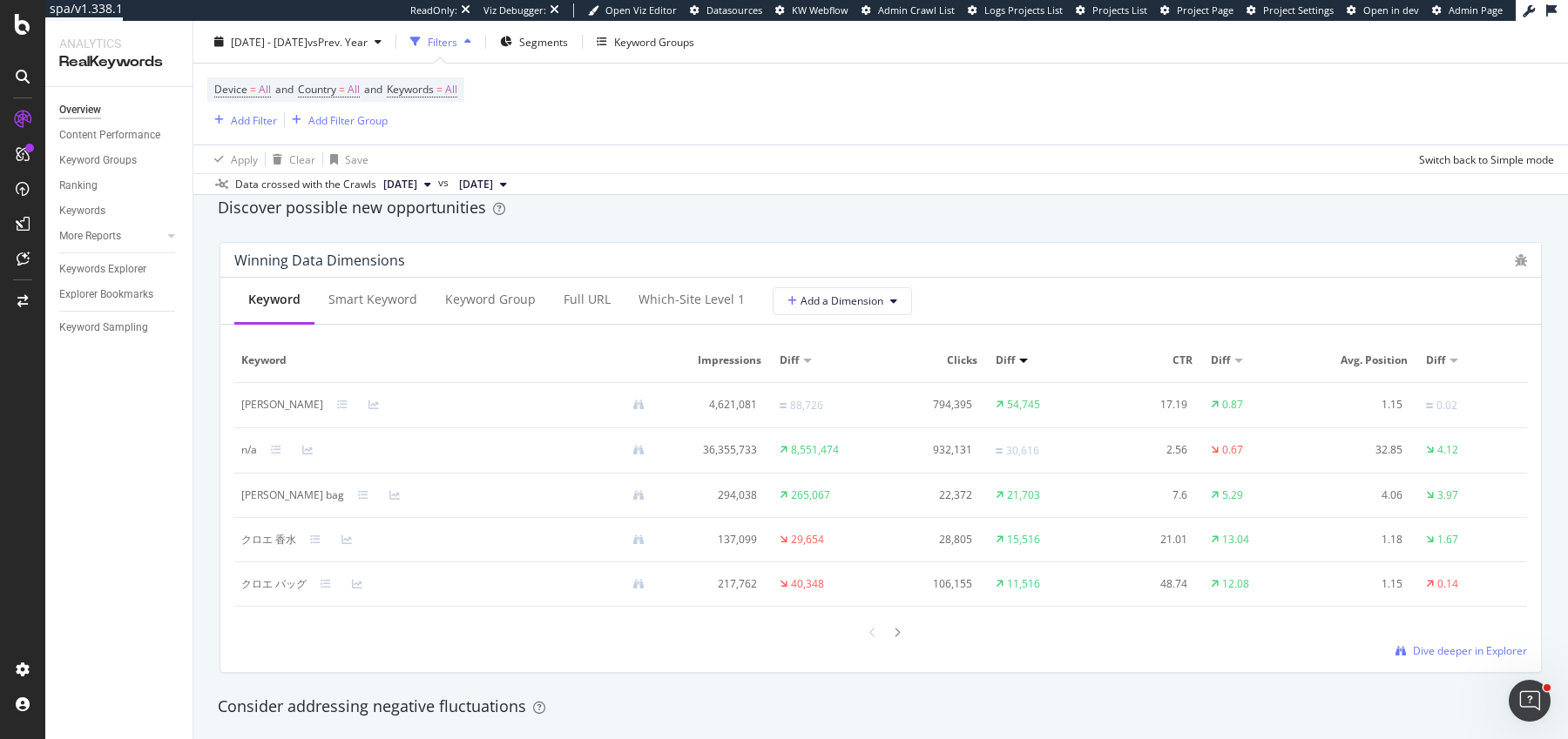
scroll to position [1545, 0]
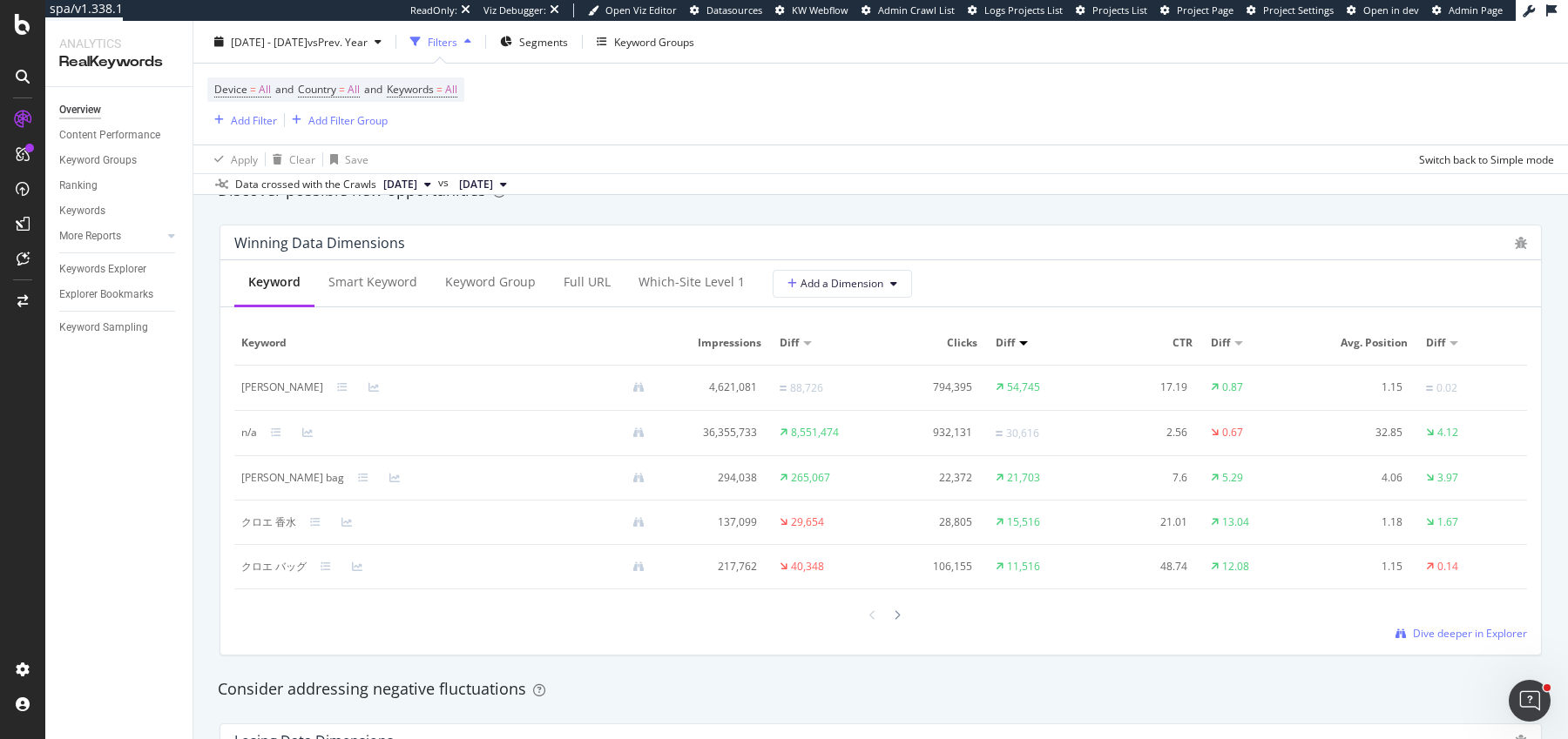
click at [806, 348] on div "Diff" at bounding box center [826, 343] width 94 height 16
click at [807, 342] on div at bounding box center [807, 344] width 9 height 4
click at [306, 522] on icon at bounding box center [311, 522] width 11 height 11
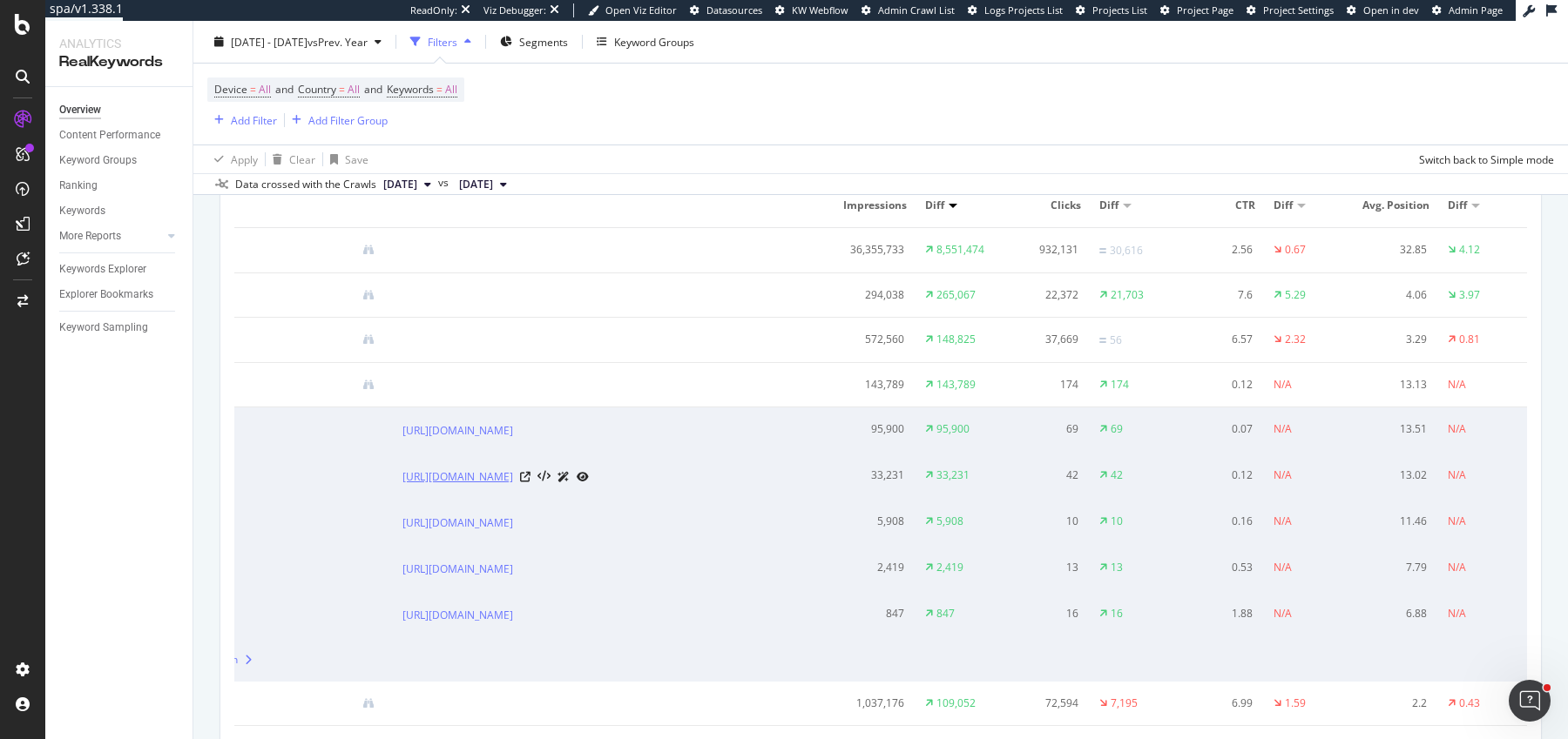
scroll to position [0, 0]
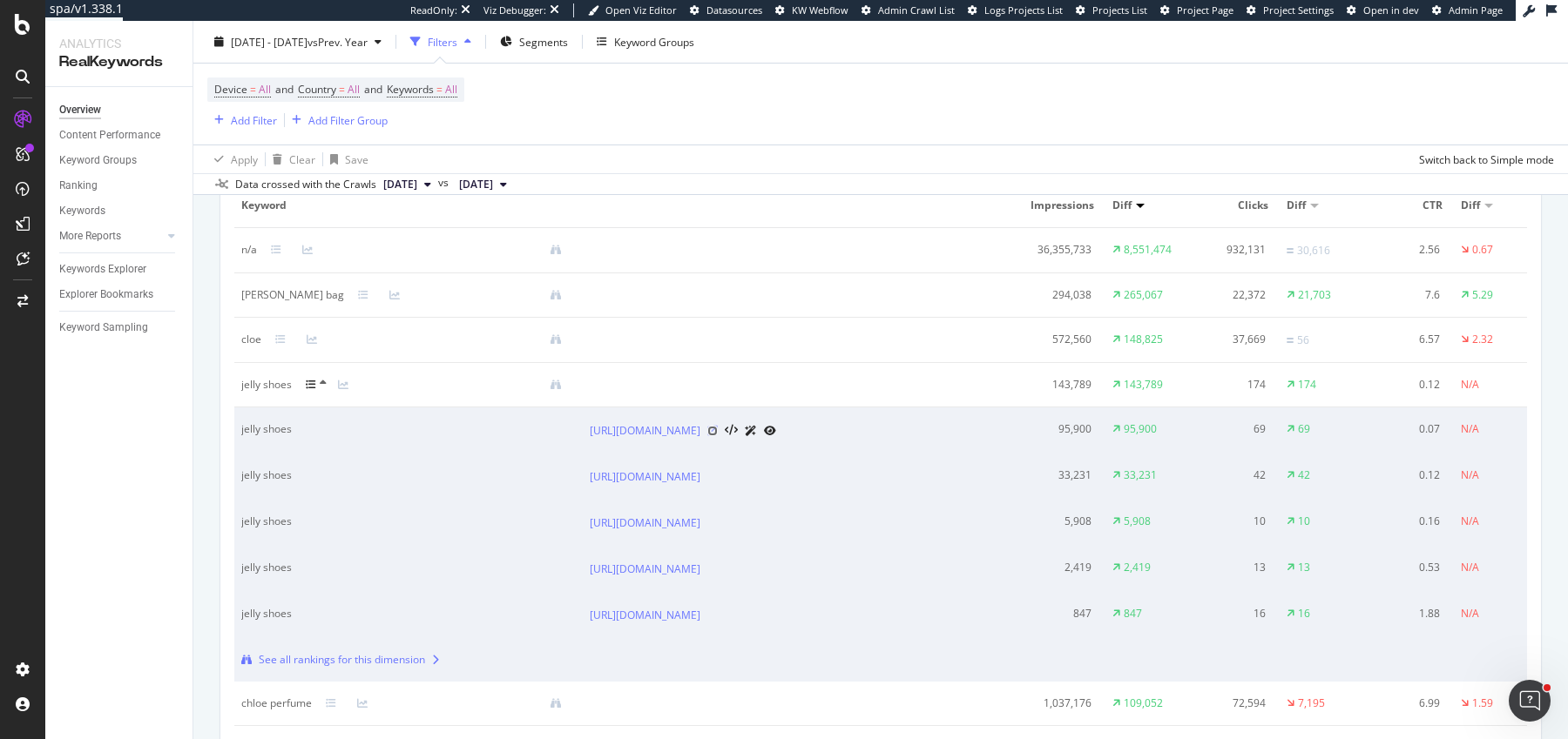
click at [718, 433] on icon at bounding box center [712, 430] width 11 height 11
click at [311, 380] on icon at bounding box center [311, 385] width 11 height 11
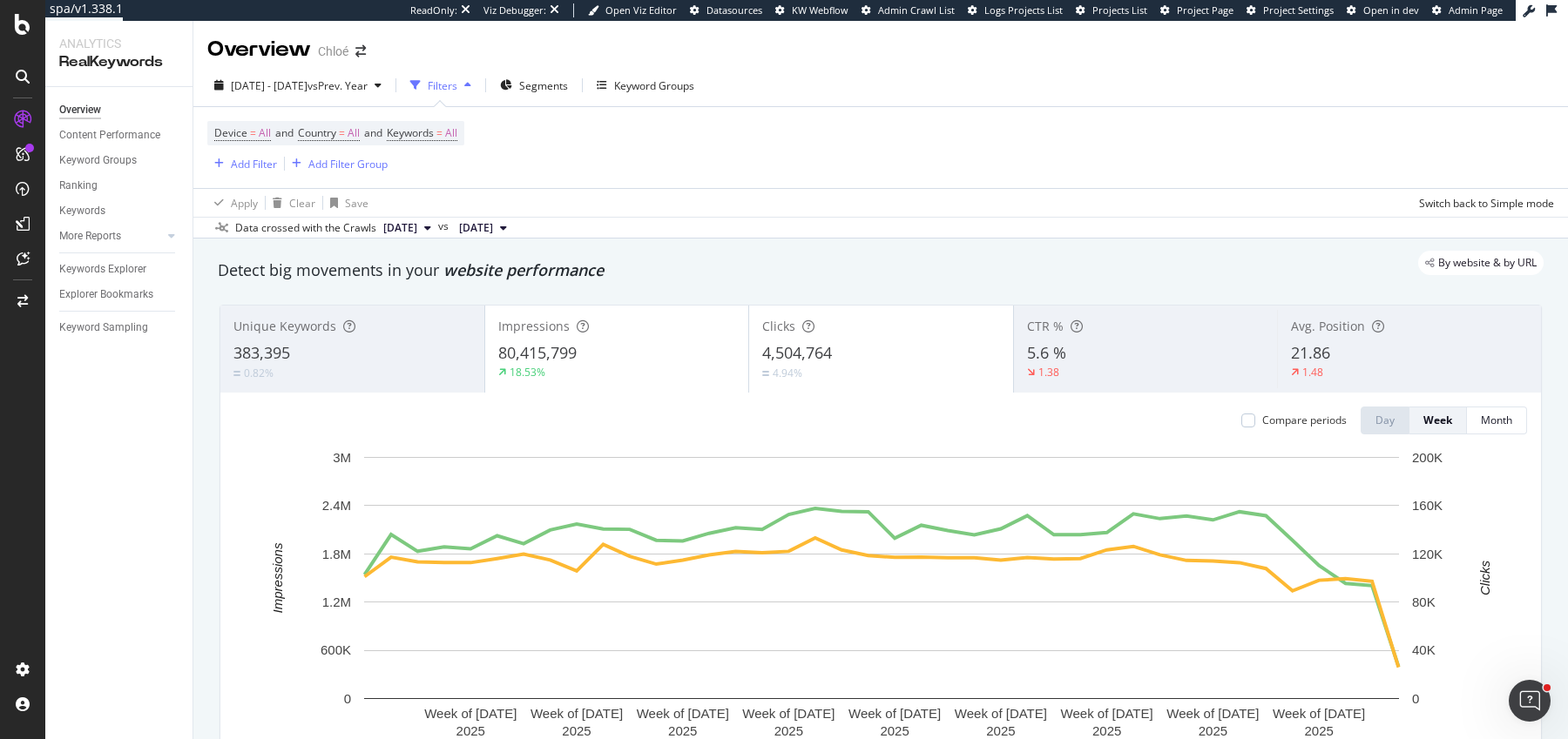
click at [895, 153] on div "Device = All and Country = All and Keywords = All Add Filter Add Filter Group" at bounding box center [880, 147] width 1347 height 81
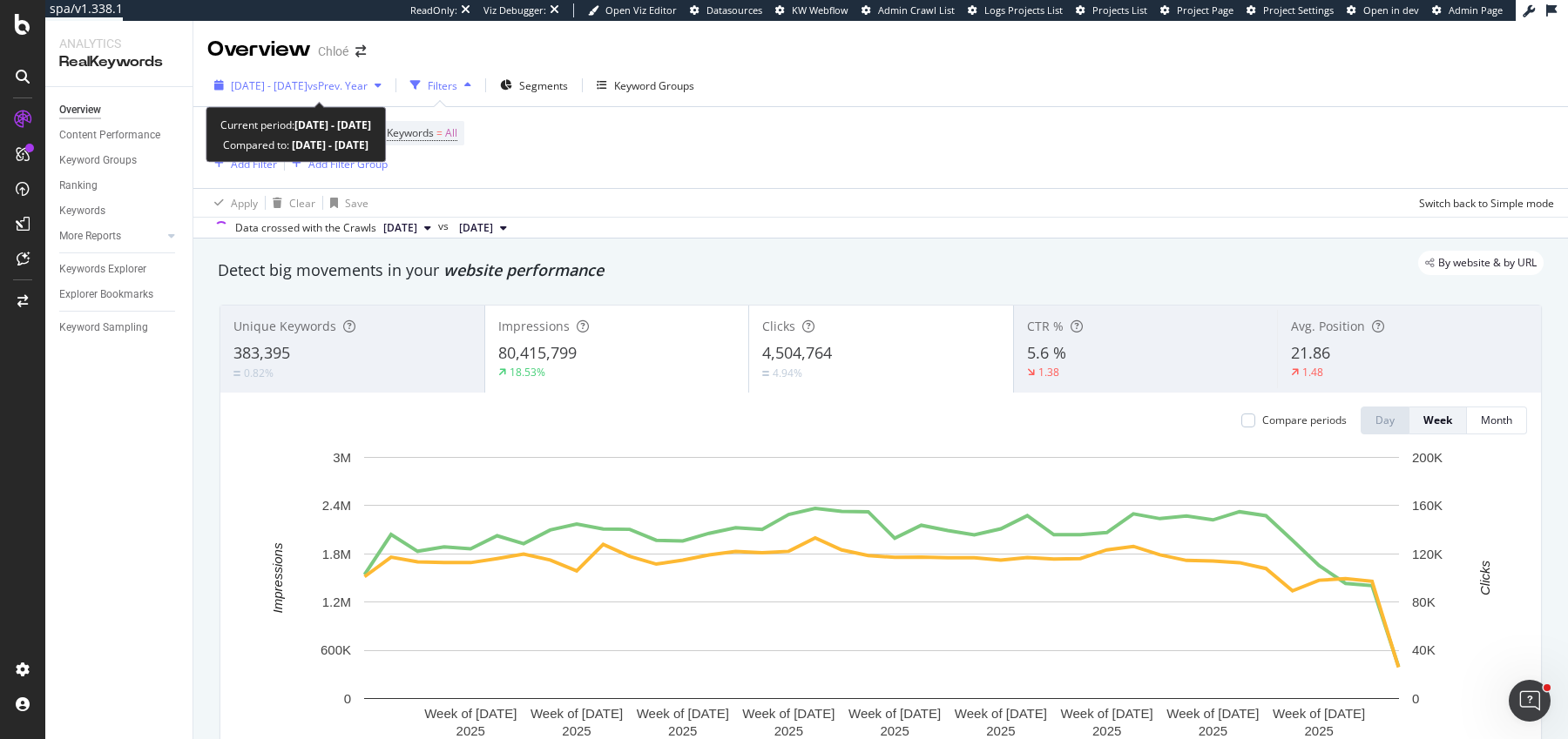
click at [346, 76] on div "[DATE] - [DATE] vs Prev. Year" at bounding box center [298, 85] width 181 height 26
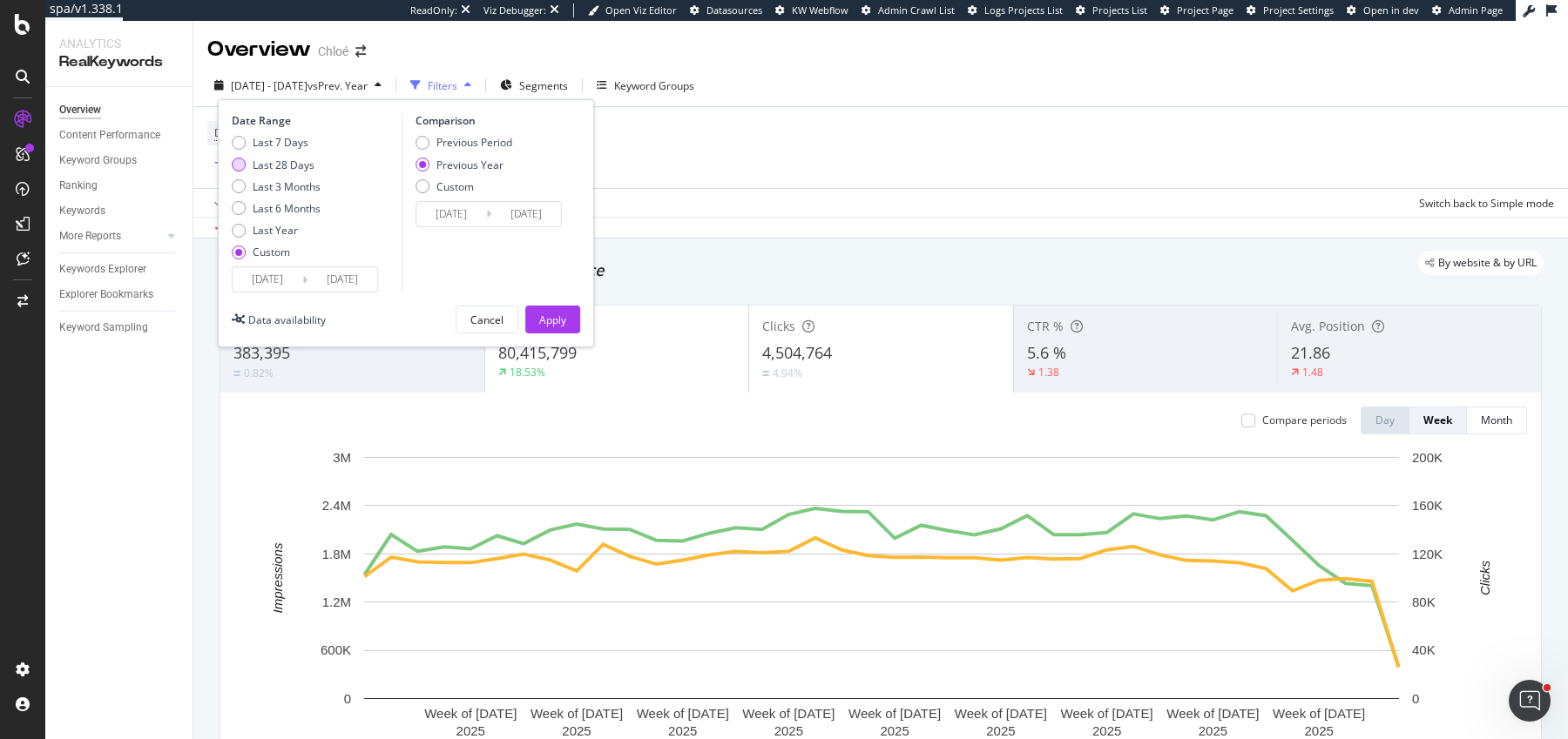
click at [263, 165] on div "Last 28 Days" at bounding box center [282, 165] width 61 height 15
type input "[DATE]"
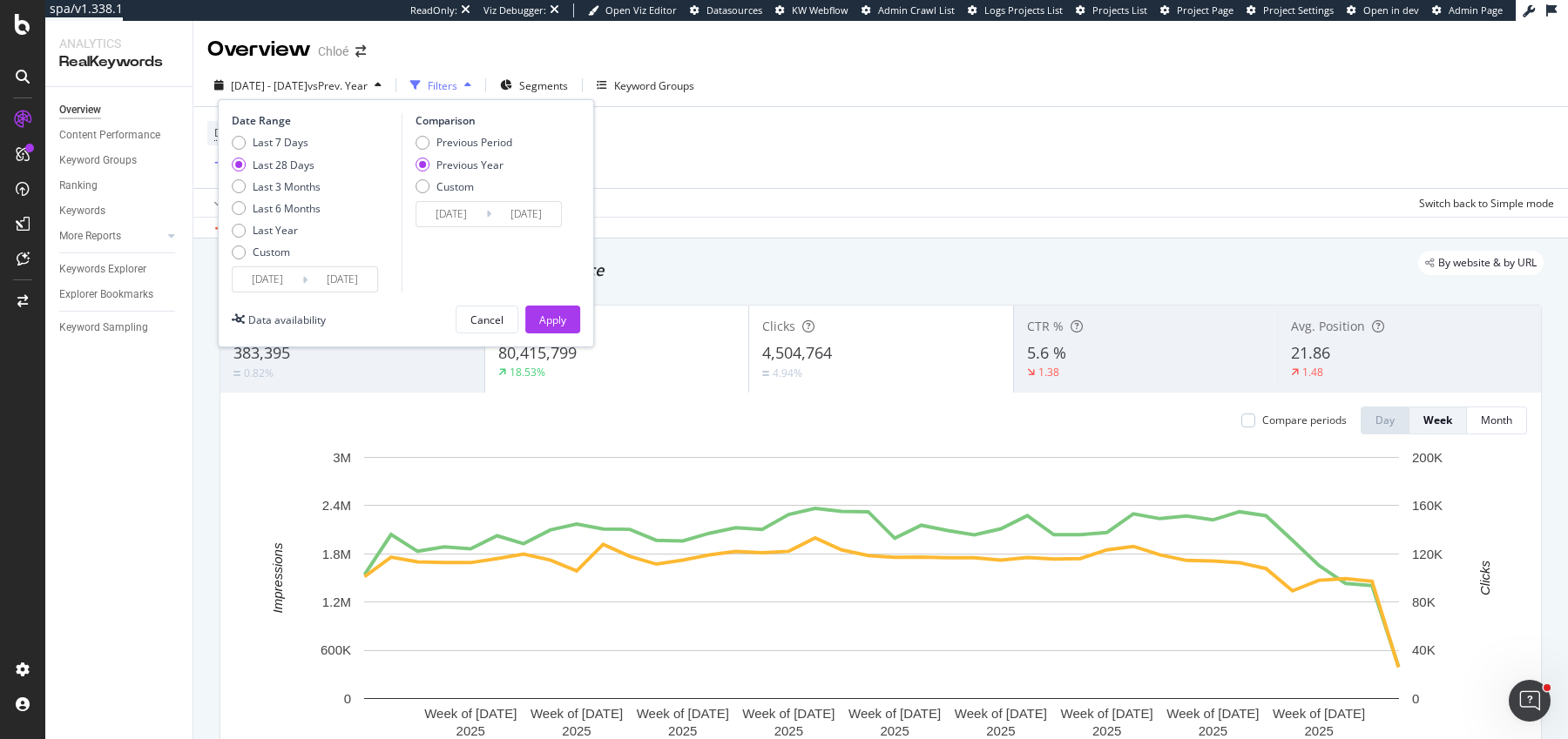
click at [257, 271] on input "[DATE]" at bounding box center [268, 279] width 70 height 24
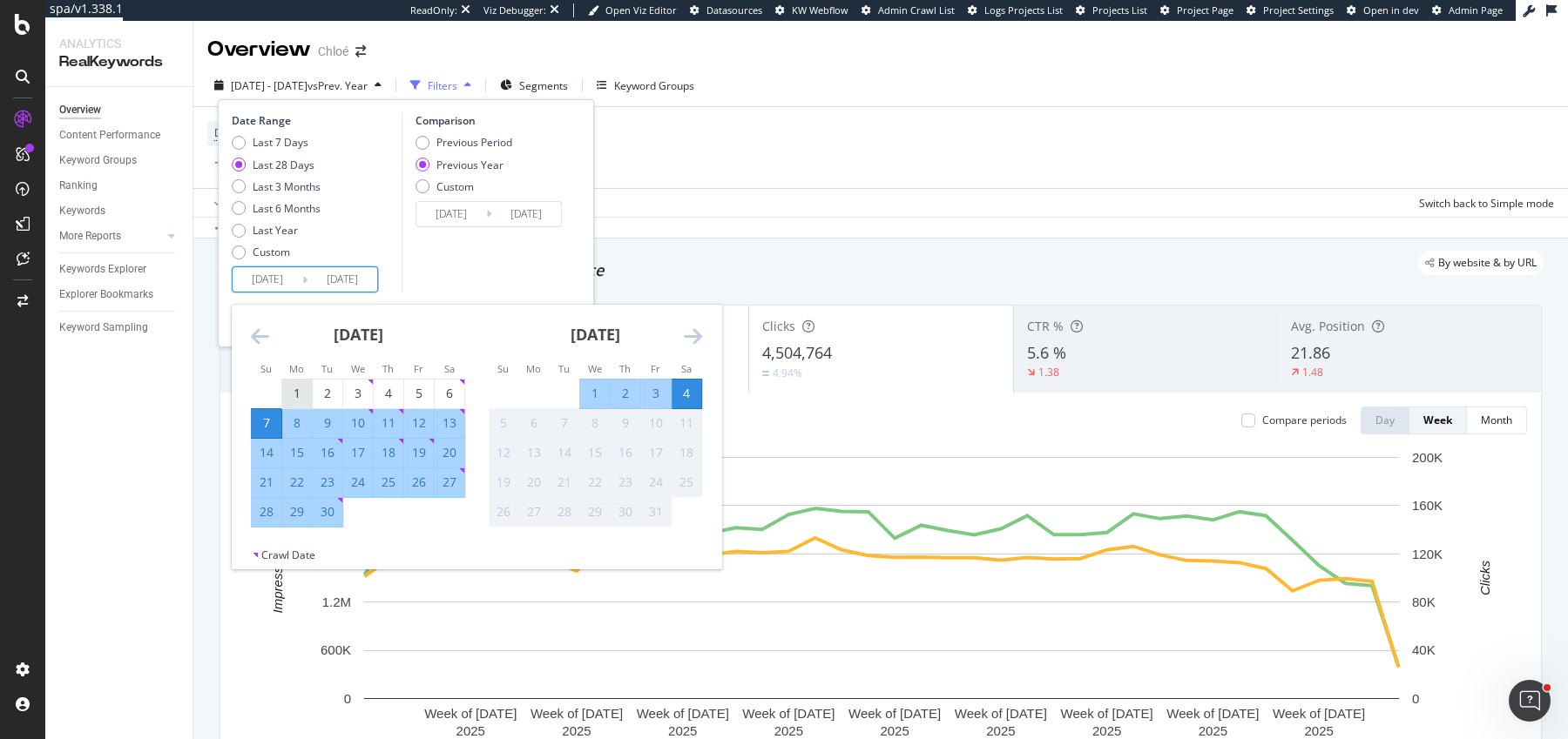
drag, startPoint x: 295, startPoint y: 394, endPoint x: 300, endPoint y: 402, distance: 9.4
click at [295, 394] on div "1" at bounding box center [297, 393] width 29 height 18
type input "[DATE]"
click at [331, 508] on div "30" at bounding box center [327, 512] width 29 height 18
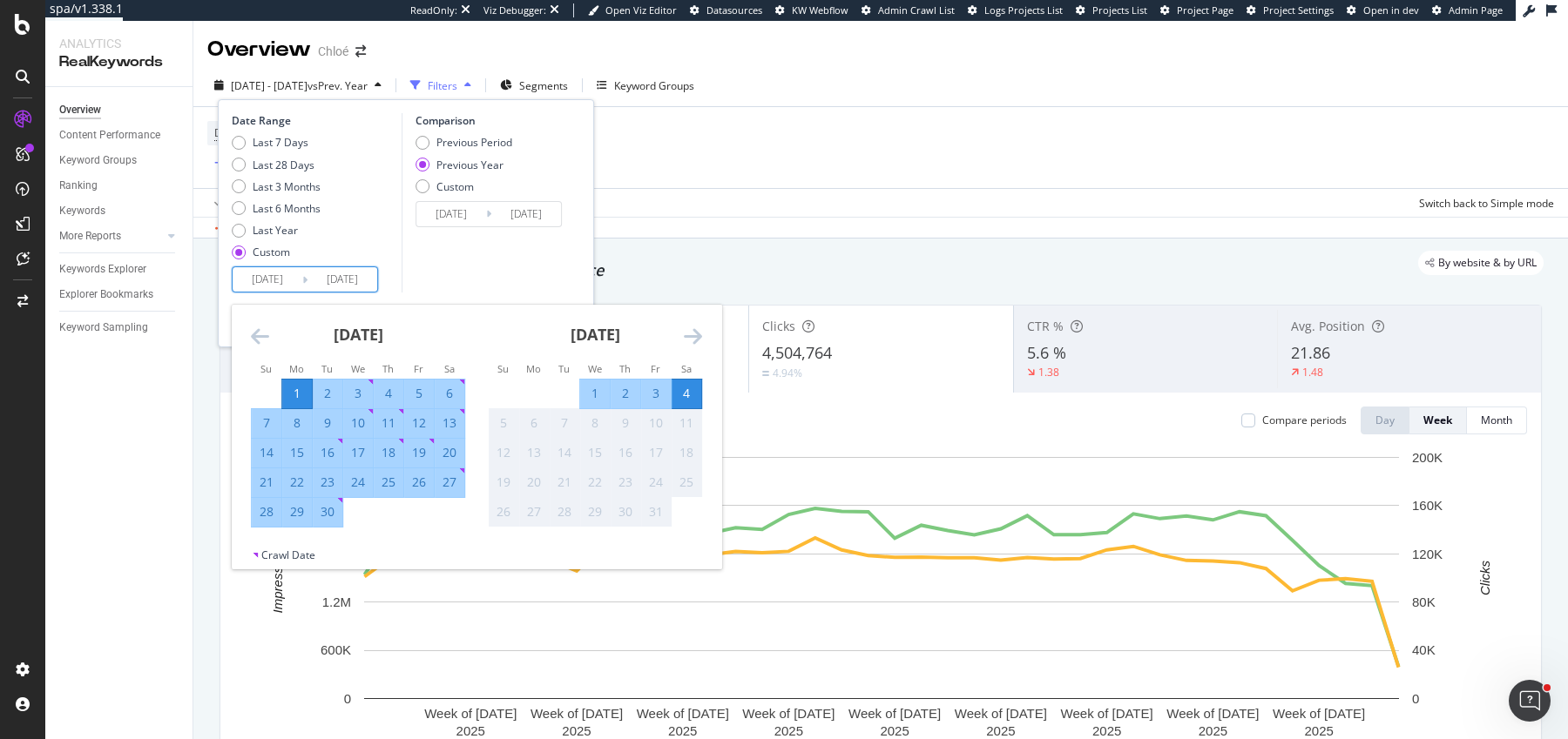
type input "[DATE]"
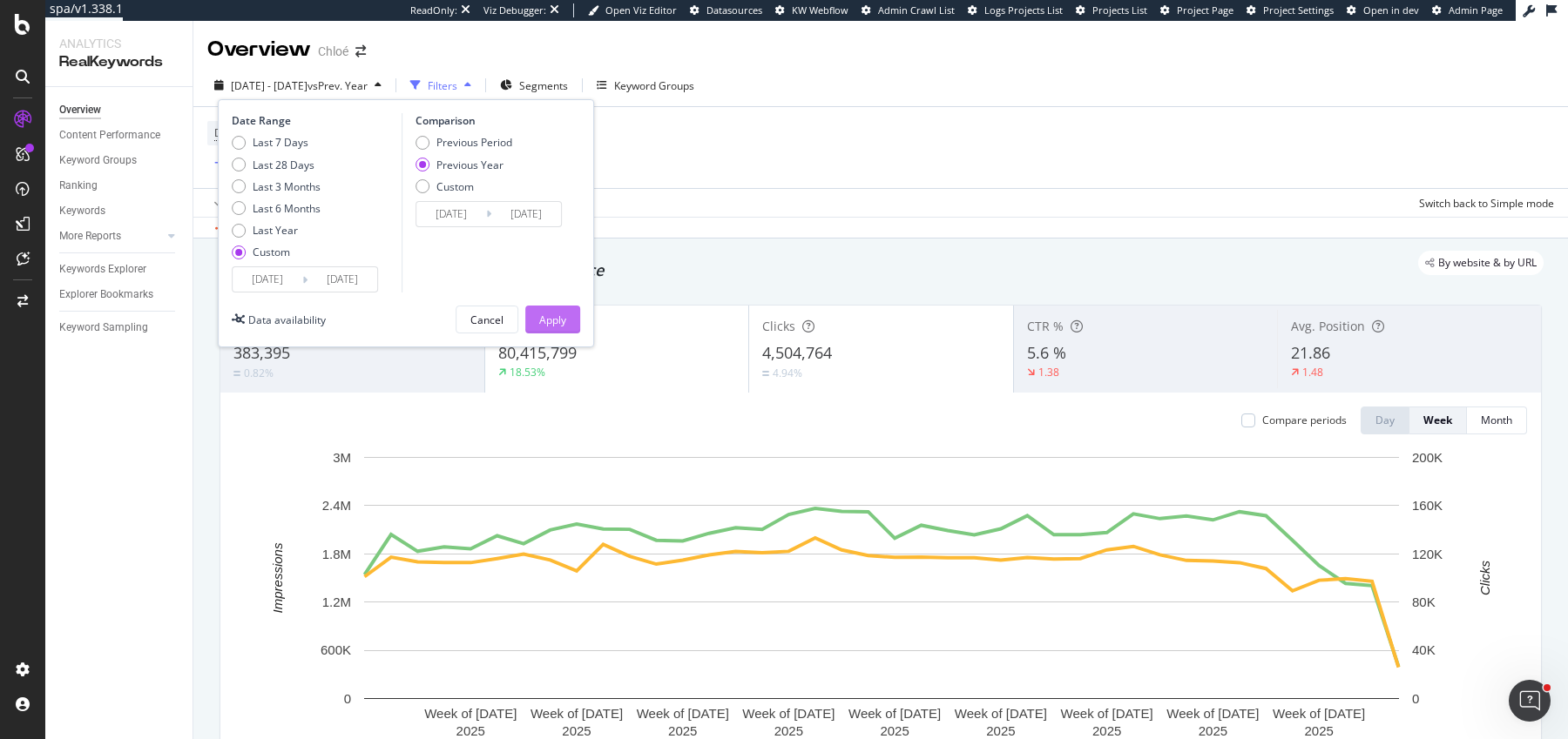
click at [570, 329] on button "Apply" at bounding box center [552, 319] width 55 height 28
